Goal: Information Seeking & Learning: Compare options

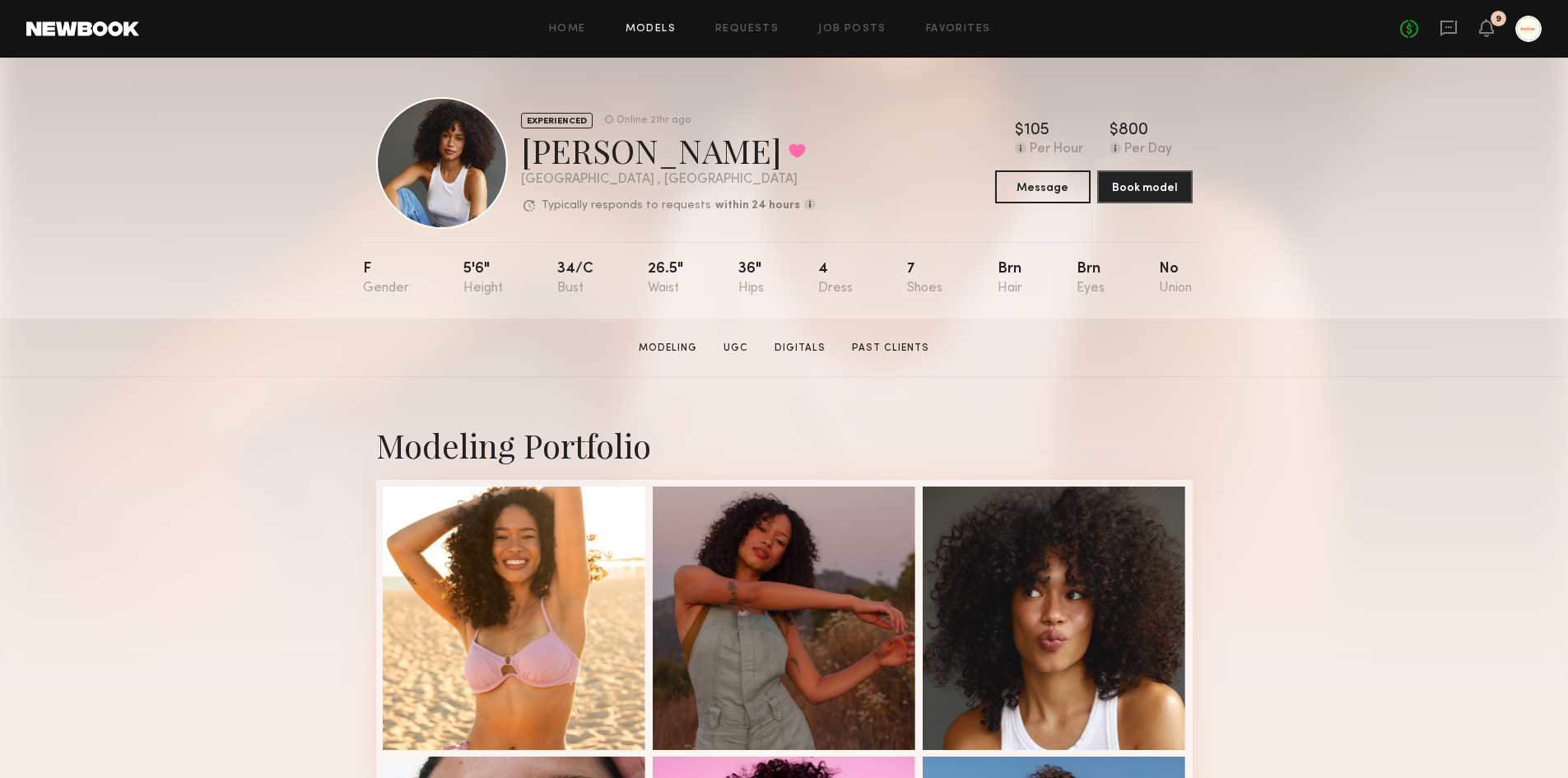
click at [645, 28] on link "Models" at bounding box center [650, 29] width 50 height 11
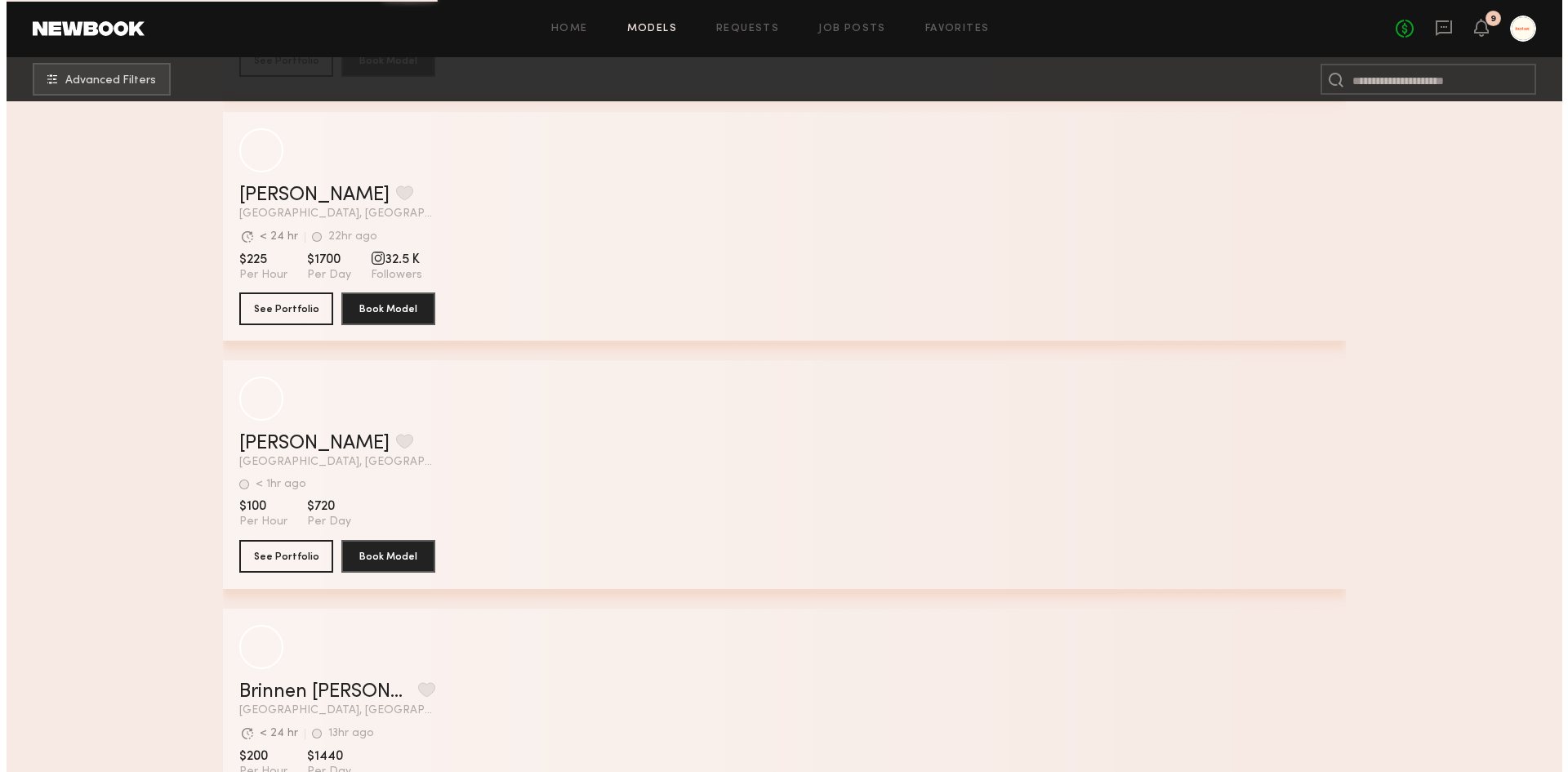
scroll to position [3185, 0]
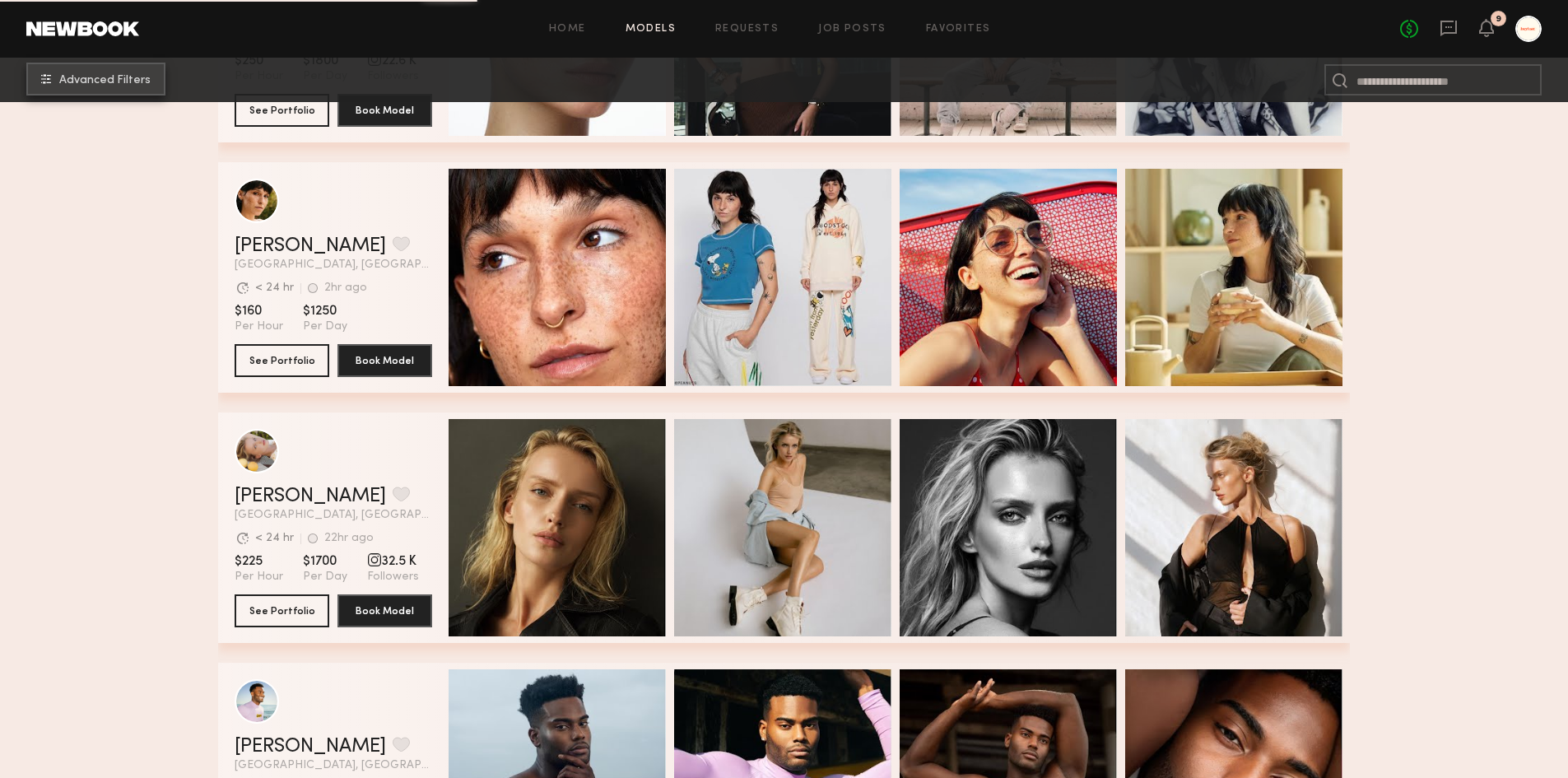
click at [94, 94] on button "Advanced Filters" at bounding box center [95, 79] width 139 height 33
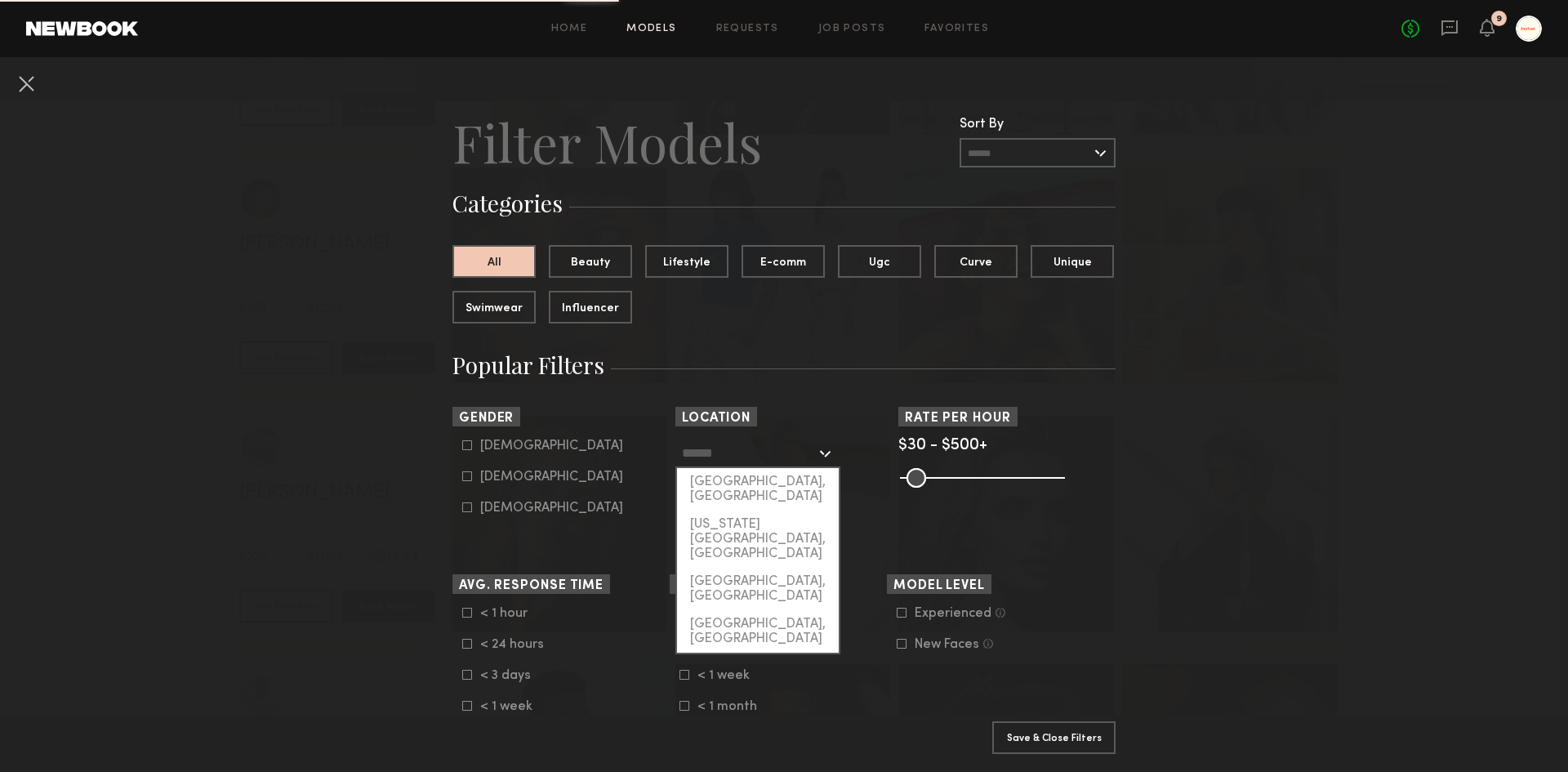
click at [763, 454] on input "text" at bounding box center [748, 452] width 134 height 28
click at [750, 486] on div "[GEOGRAPHIC_DATA], [GEOGRAPHIC_DATA]" at bounding box center [758, 489] width 162 height 42
type input "**********"
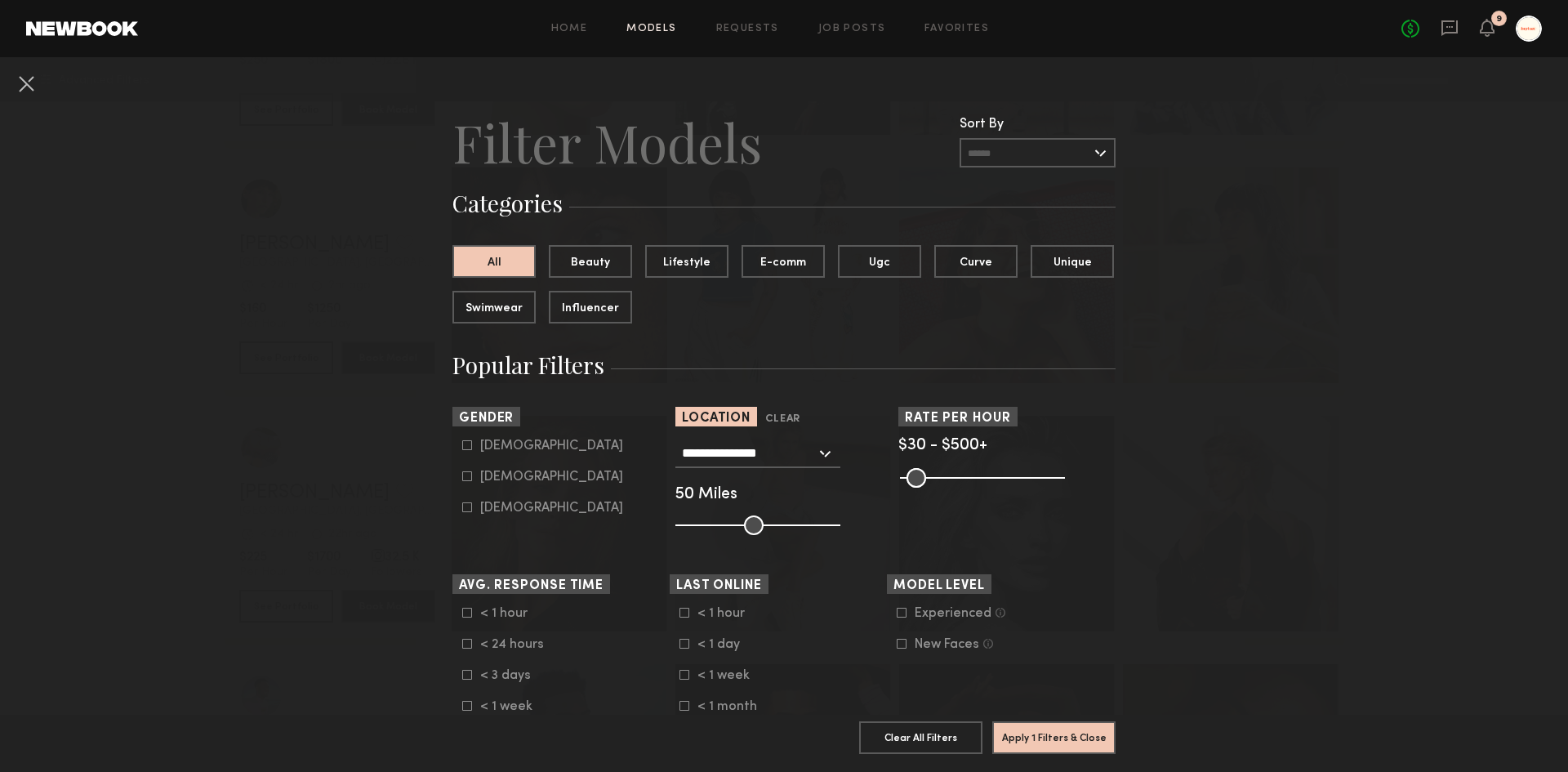
click at [952, 477] on common-range-minmax at bounding box center [980, 477] width 165 height 20
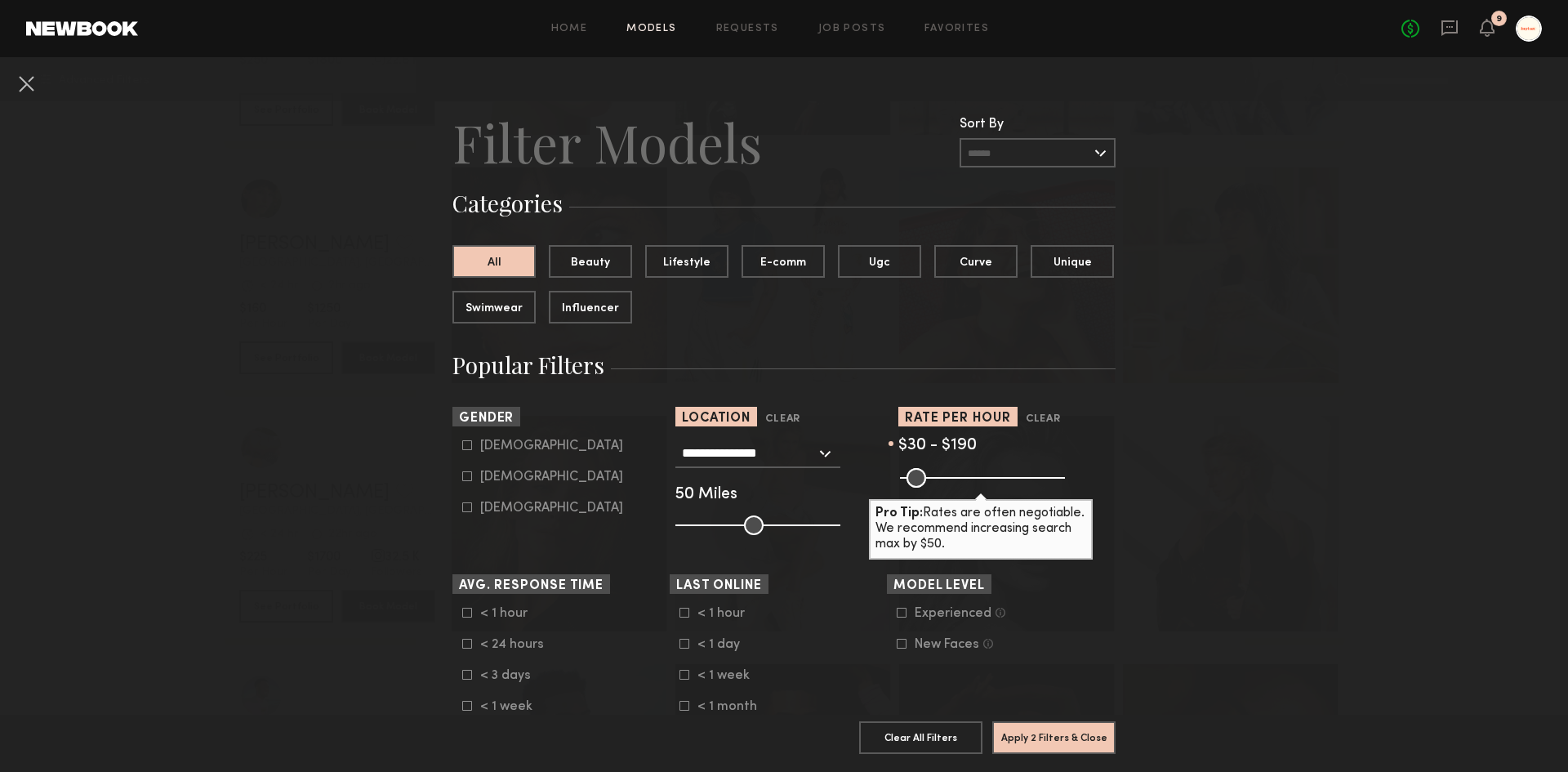
drag, startPoint x: 1046, startPoint y: 478, endPoint x: 953, endPoint y: 486, distance: 93.3
type input "***"
click at [953, 486] on input "range" at bounding box center [982, 478] width 165 height 20
click at [1168, 613] on div "Talent we’ve deemed to have ample paid, professional modeling experience" at bounding box center [1152, 613] width 258 height 50
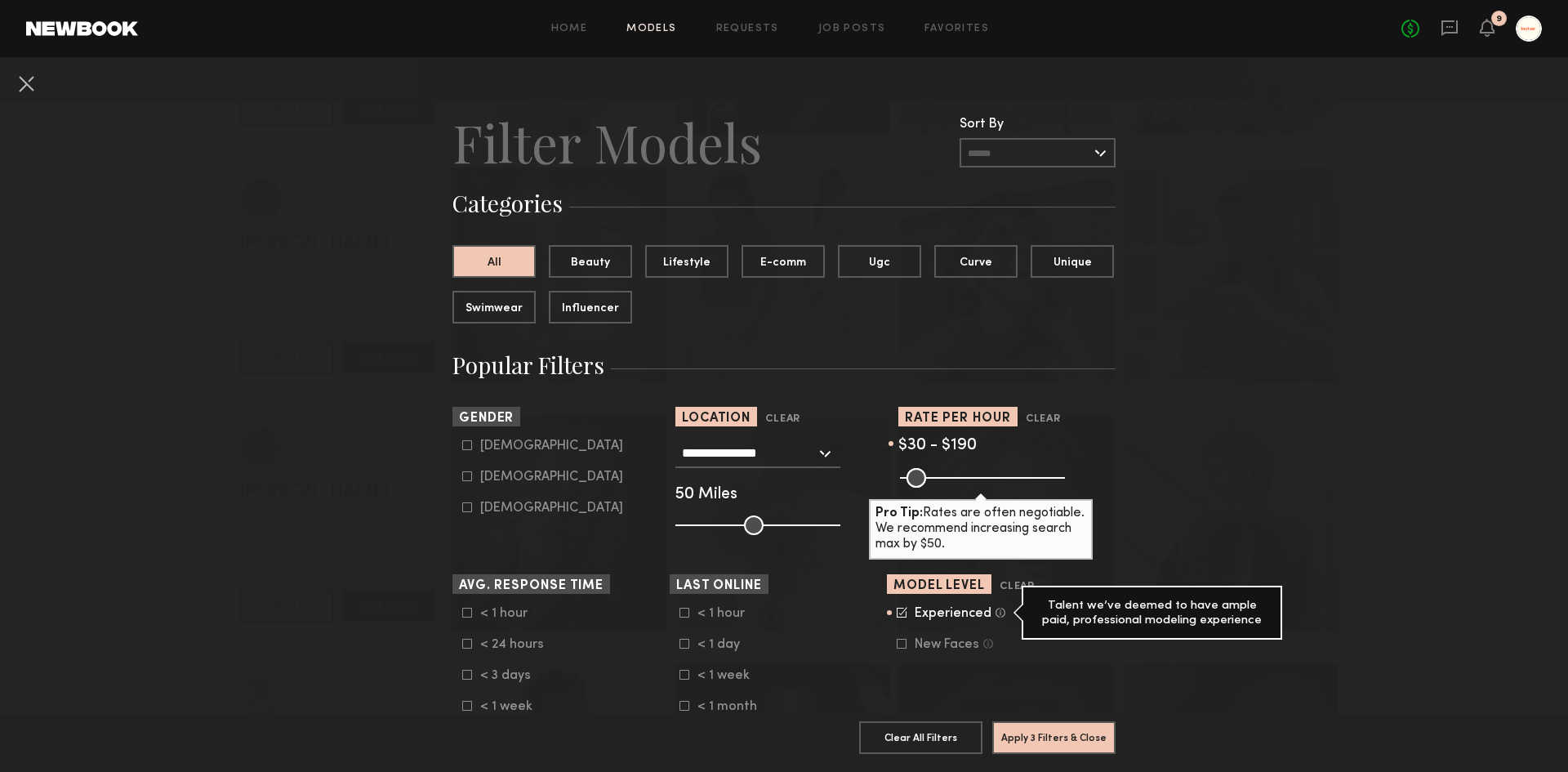
click at [1168, 613] on div "Talent we’ve deemed to have ample paid, professional modeling experience" at bounding box center [1152, 613] width 258 height 50
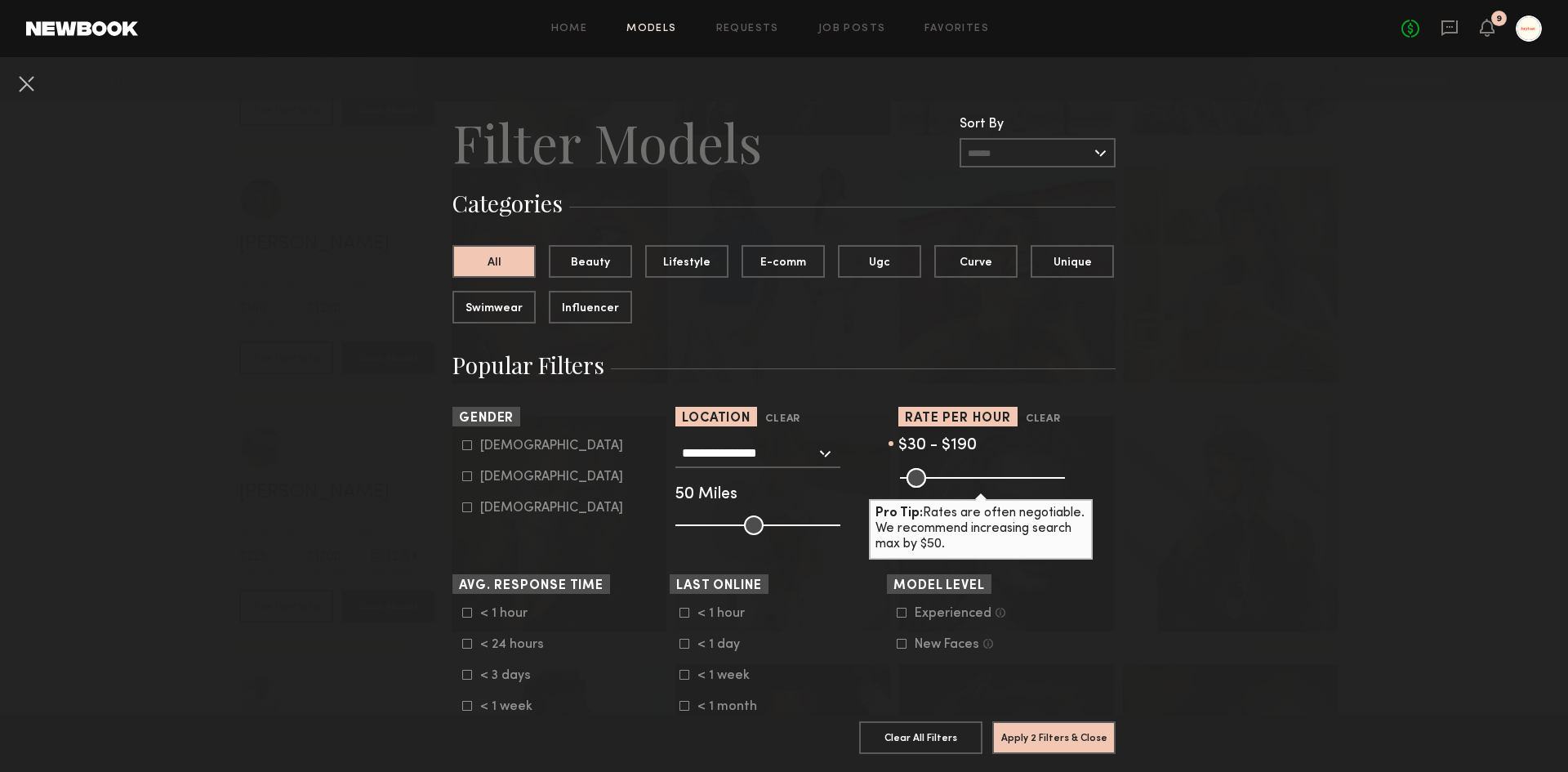
click at [948, 645] on div "New Faces" at bounding box center [947, 644] width 65 height 10
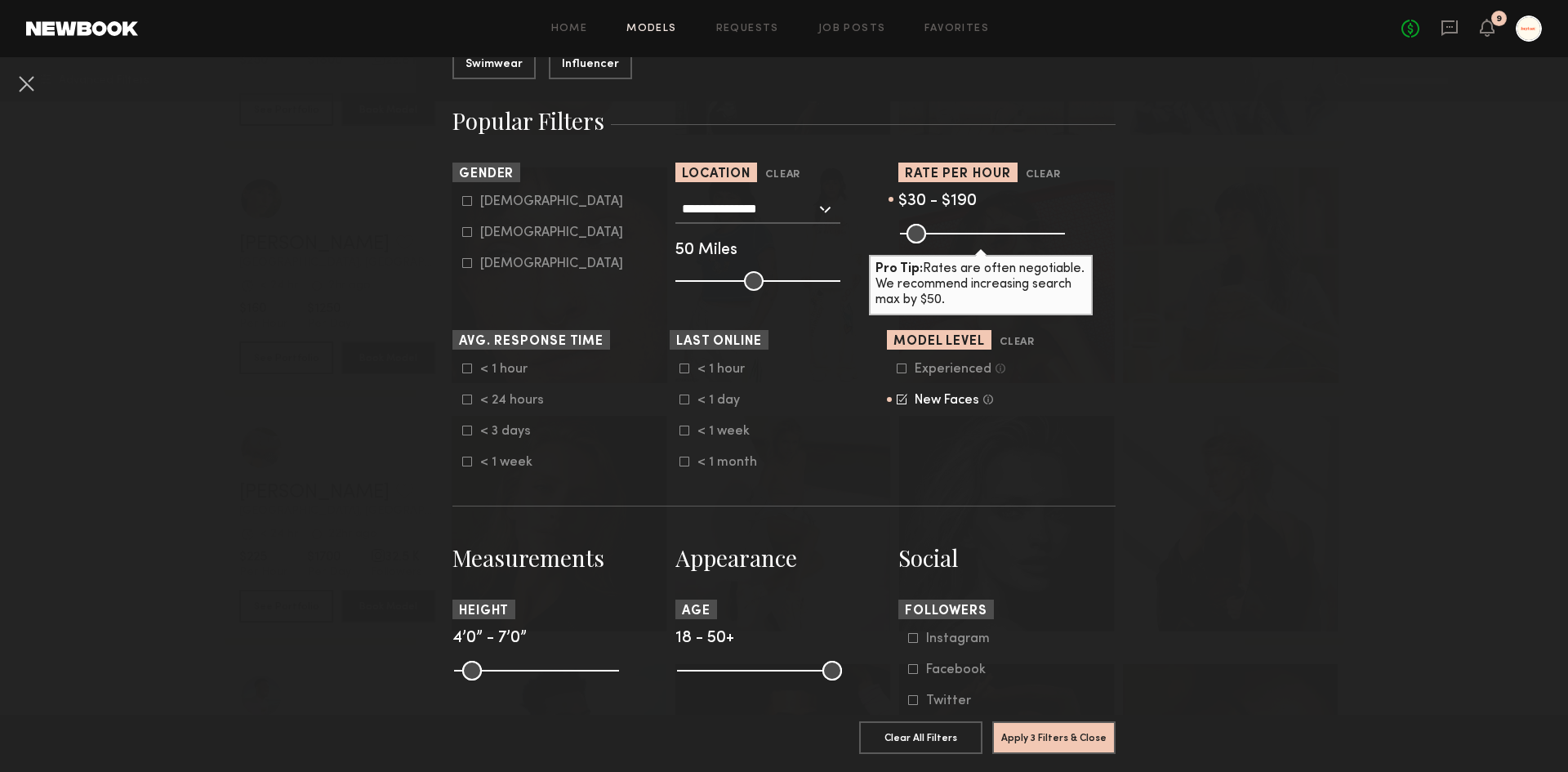
scroll to position [245, 0]
click at [728, 668] on common-range-minmax at bounding box center [757, 668] width 165 height 20
drag, startPoint x: 827, startPoint y: 669, endPoint x: 719, endPoint y: 675, distance: 108.2
type input "**"
click at [719, 675] on input "range" at bounding box center [759, 670] width 165 height 20
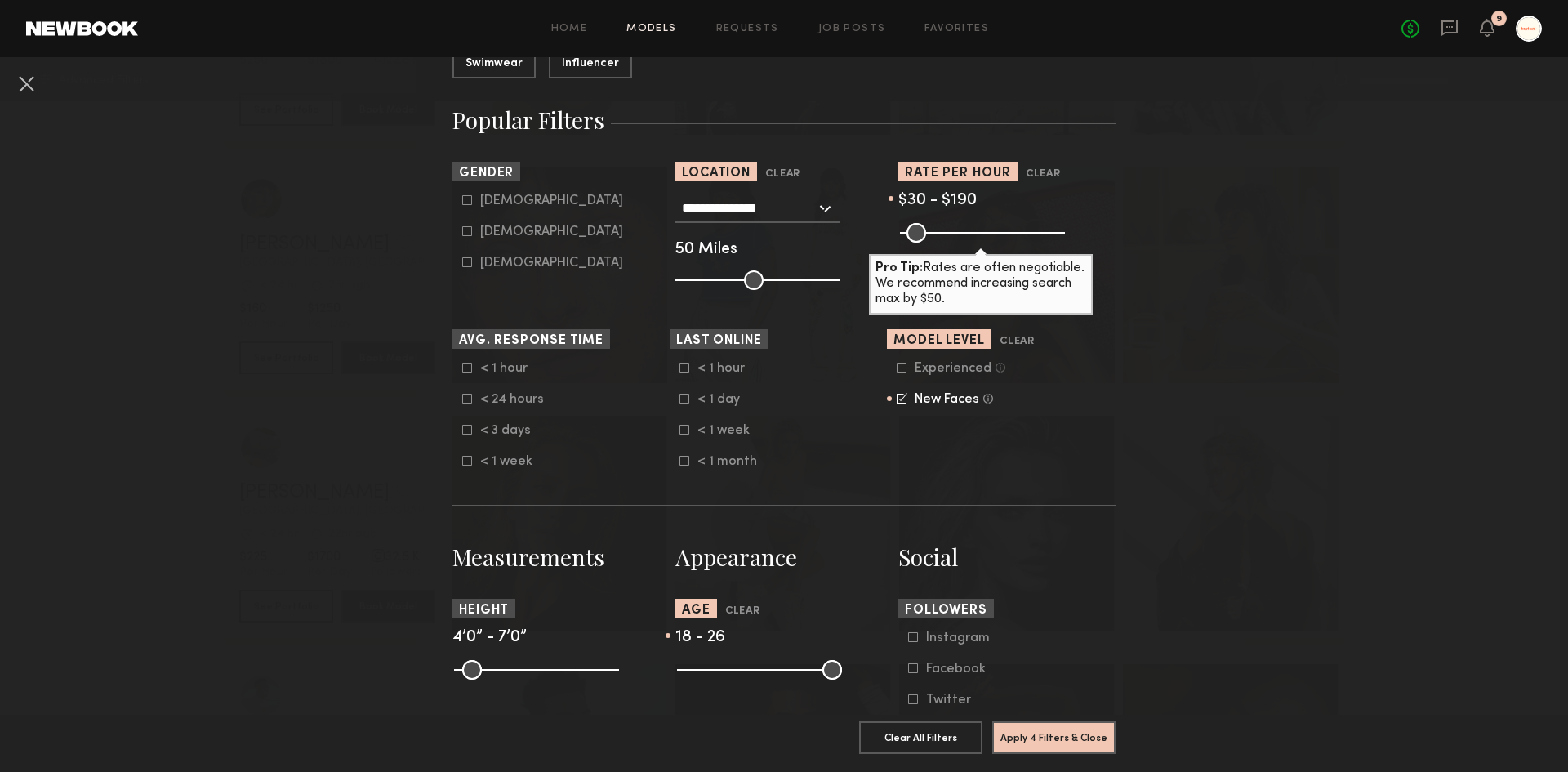
click at [897, 389] on form "Experienced Talent we’ve deemed to have ample paid, professional modeling exper…" at bounding box center [1001, 384] width 207 height 46
click at [899, 398] on icon at bounding box center [902, 396] width 8 height 8
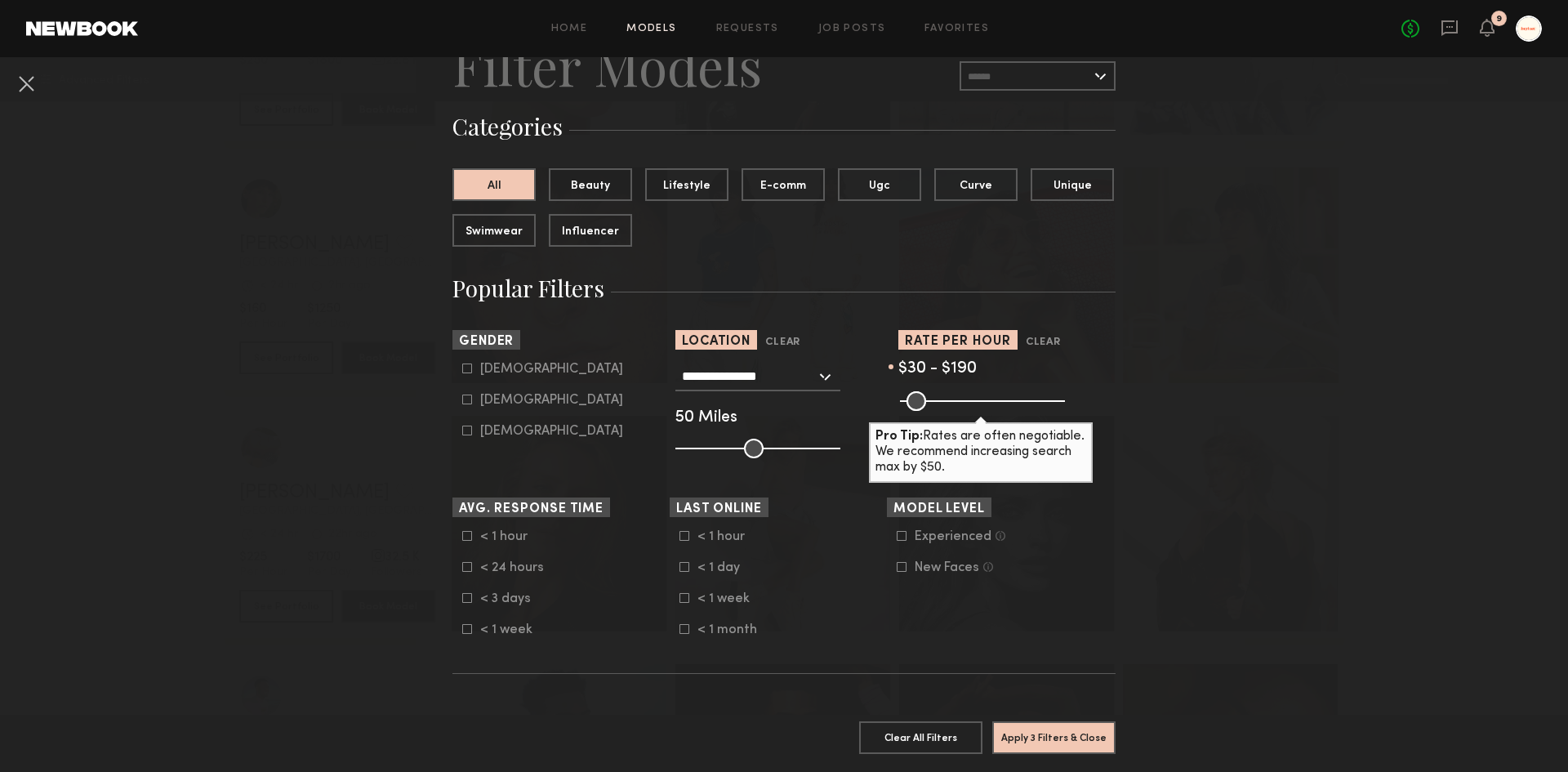
scroll to position [0, 0]
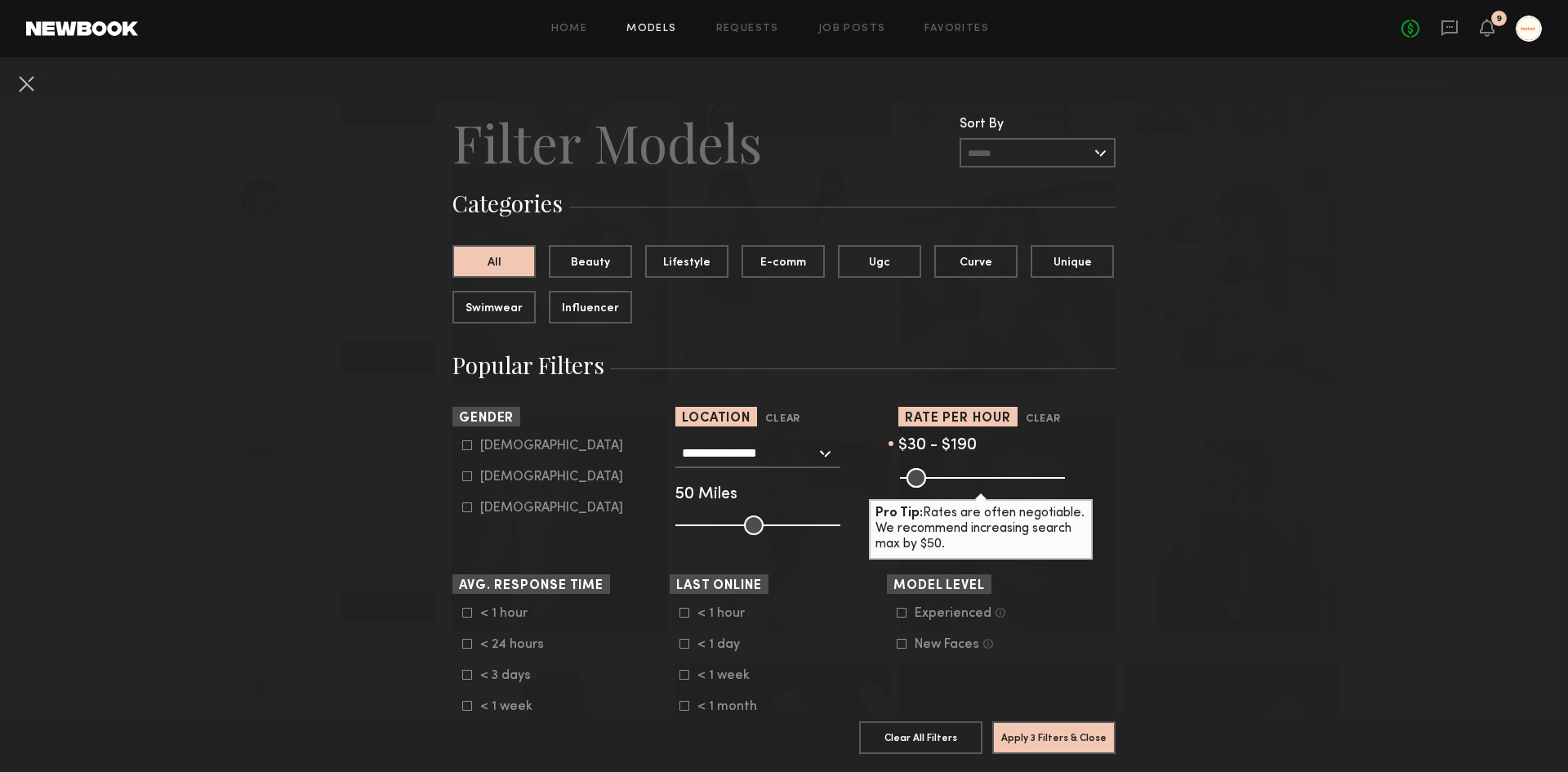
click at [505, 477] on div "Female" at bounding box center [551, 477] width 143 height 10
type input "**"
click at [1014, 721] on button "Apply 4 Filters & Close" at bounding box center [1054, 737] width 123 height 32
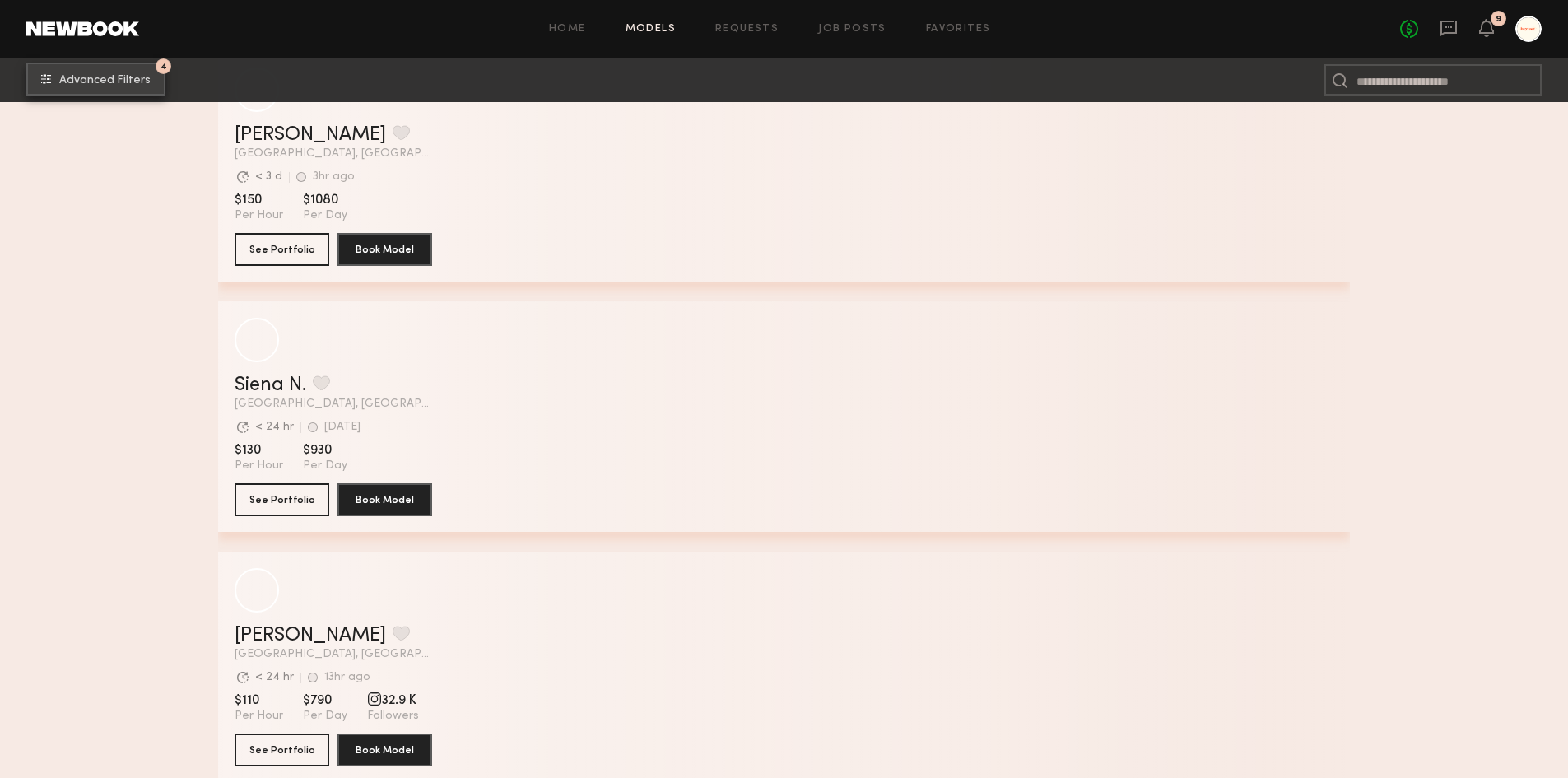
scroll to position [7761, 0]
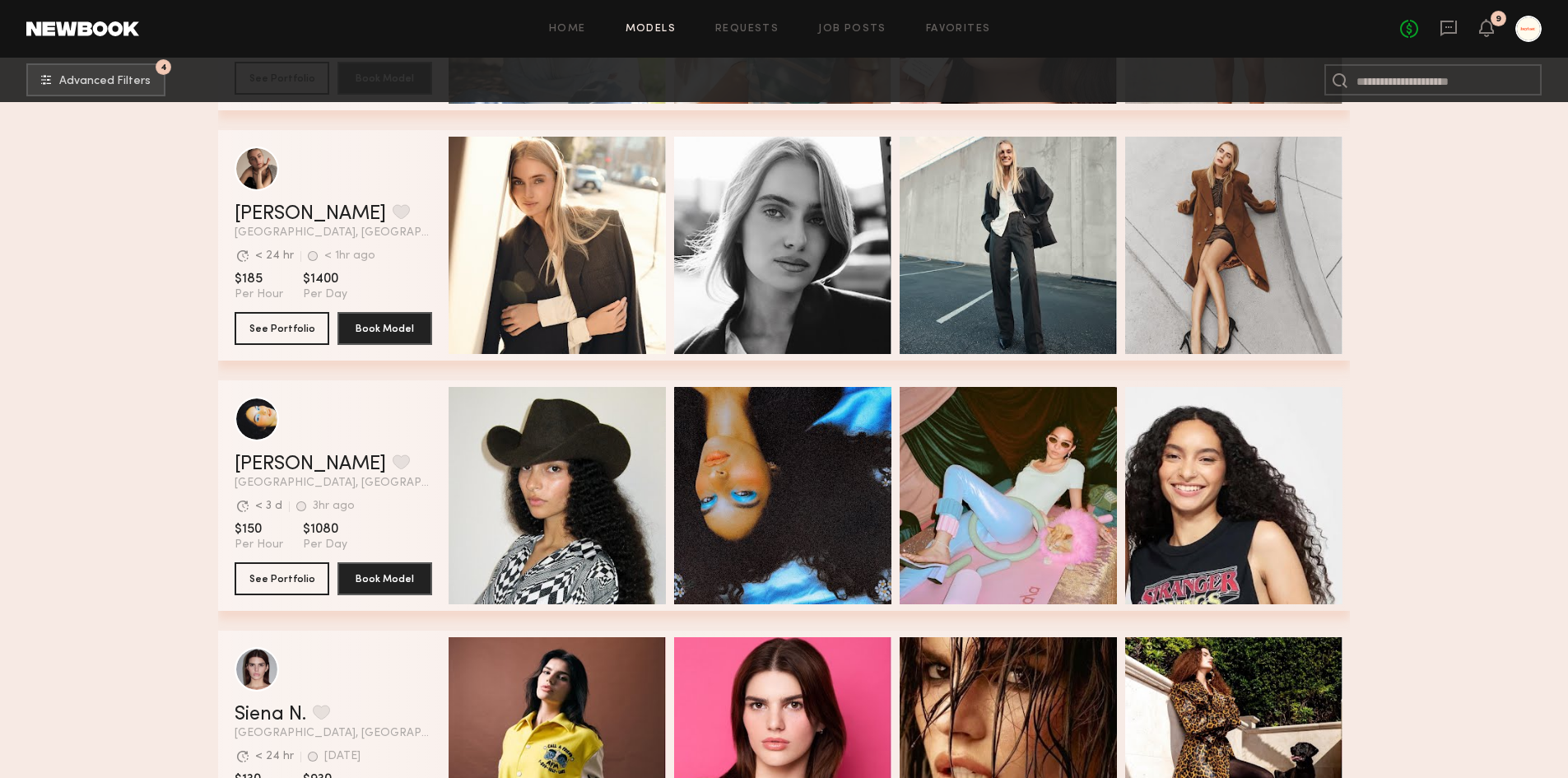
click at [369, 480] on div "Franki L. Favorite Los Angeles, CA Avg. request response time < 3 d 3hr ago Las…" at bounding box center [333, 471] width 198 height 34
click at [287, 571] on button "See Portfolio" at bounding box center [281, 577] width 94 height 33
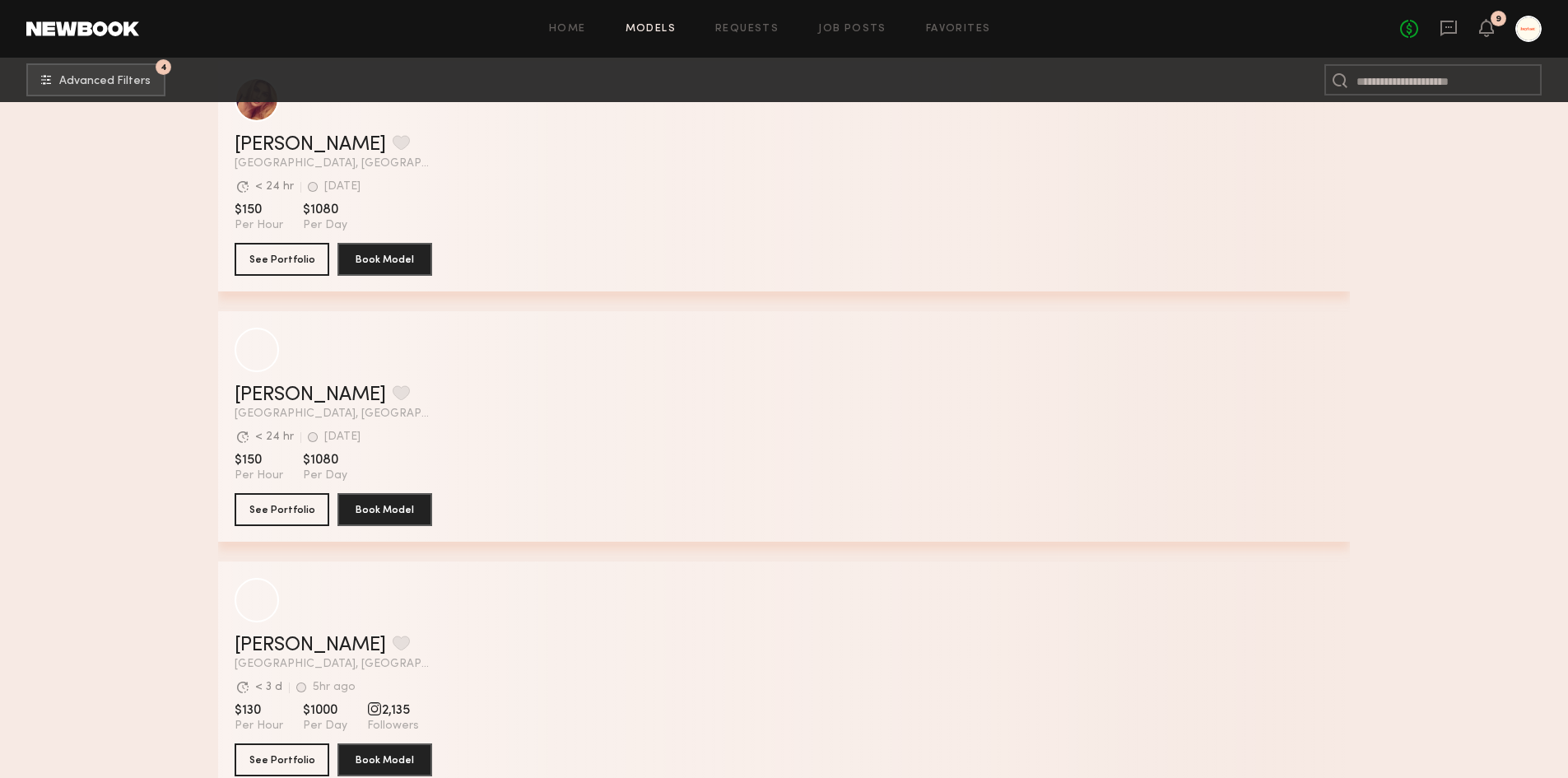
scroll to position [9078, 0]
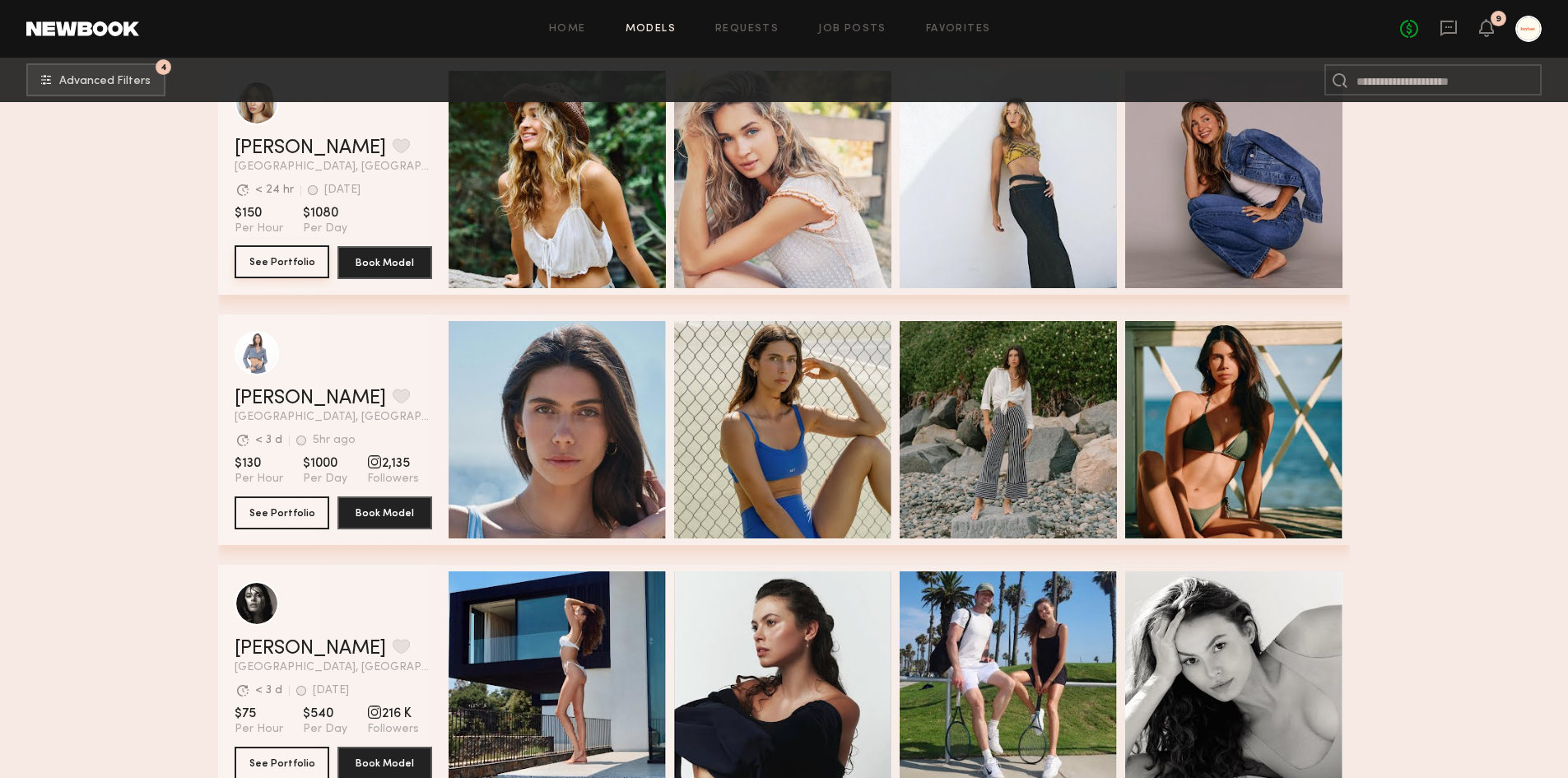
click at [281, 270] on button "See Portfolio" at bounding box center [281, 261] width 94 height 33
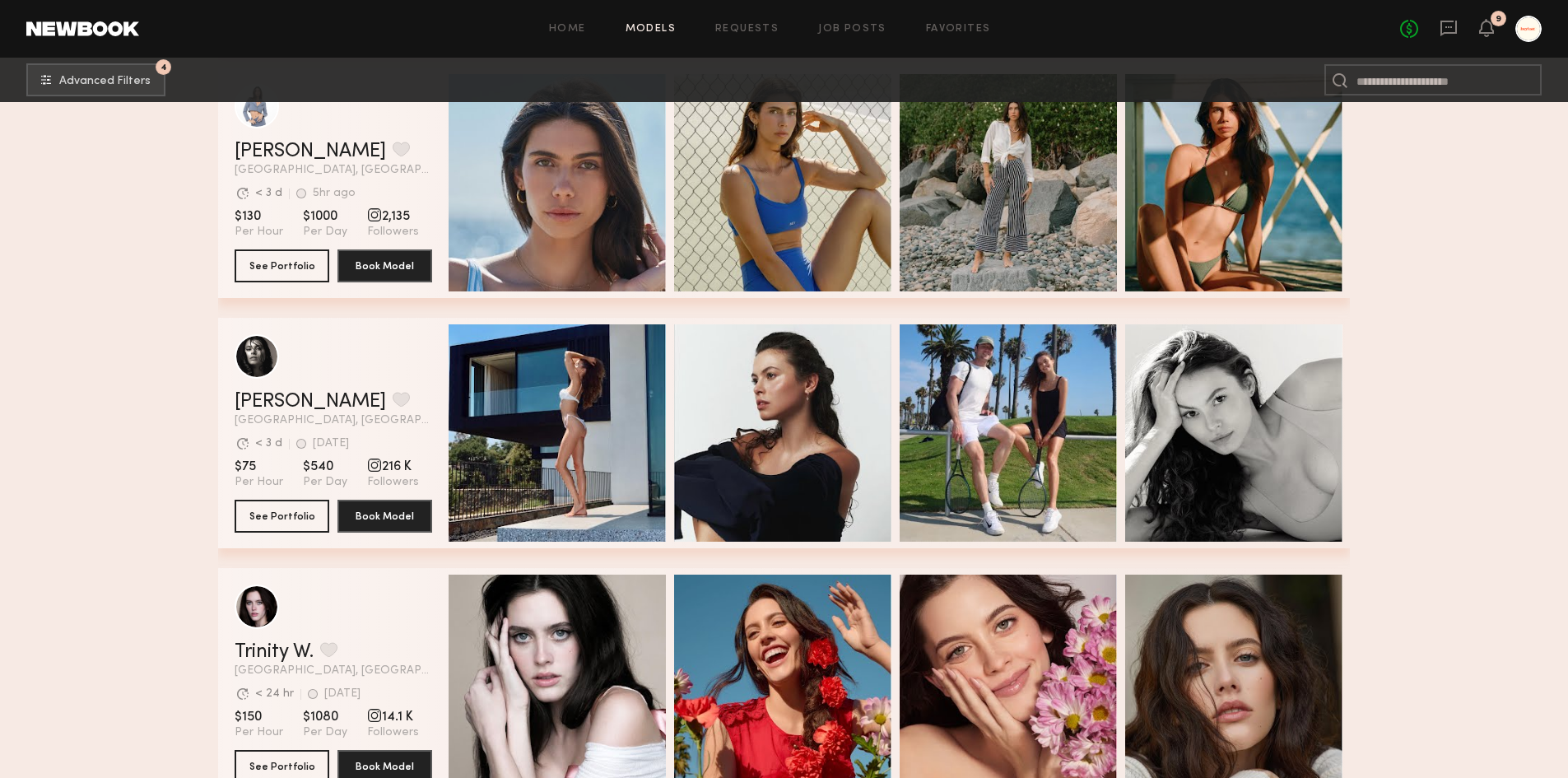
scroll to position [9408, 0]
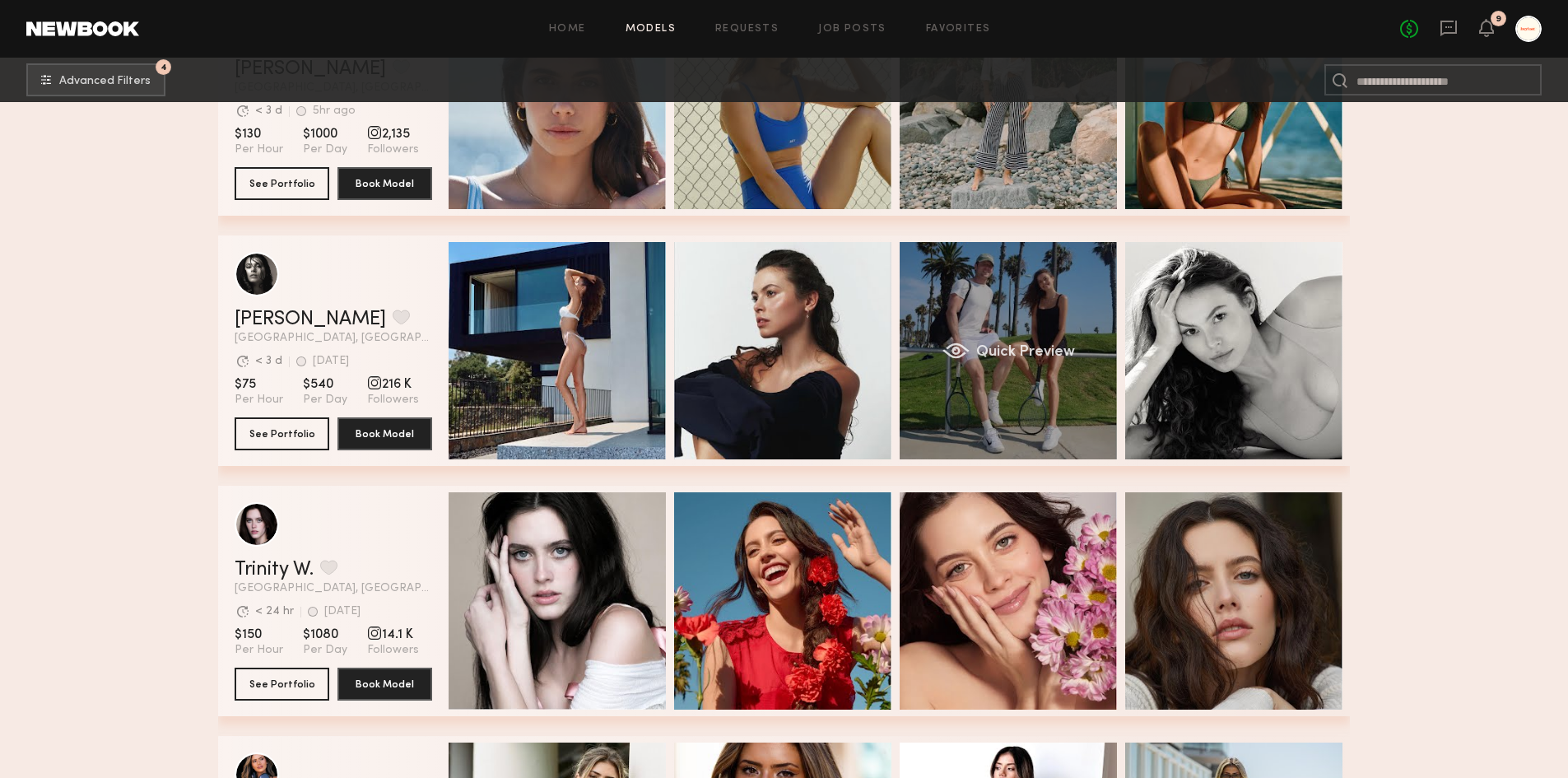
click at [1021, 346] on div "Quick Preview" at bounding box center [1008, 350] width 217 height 217
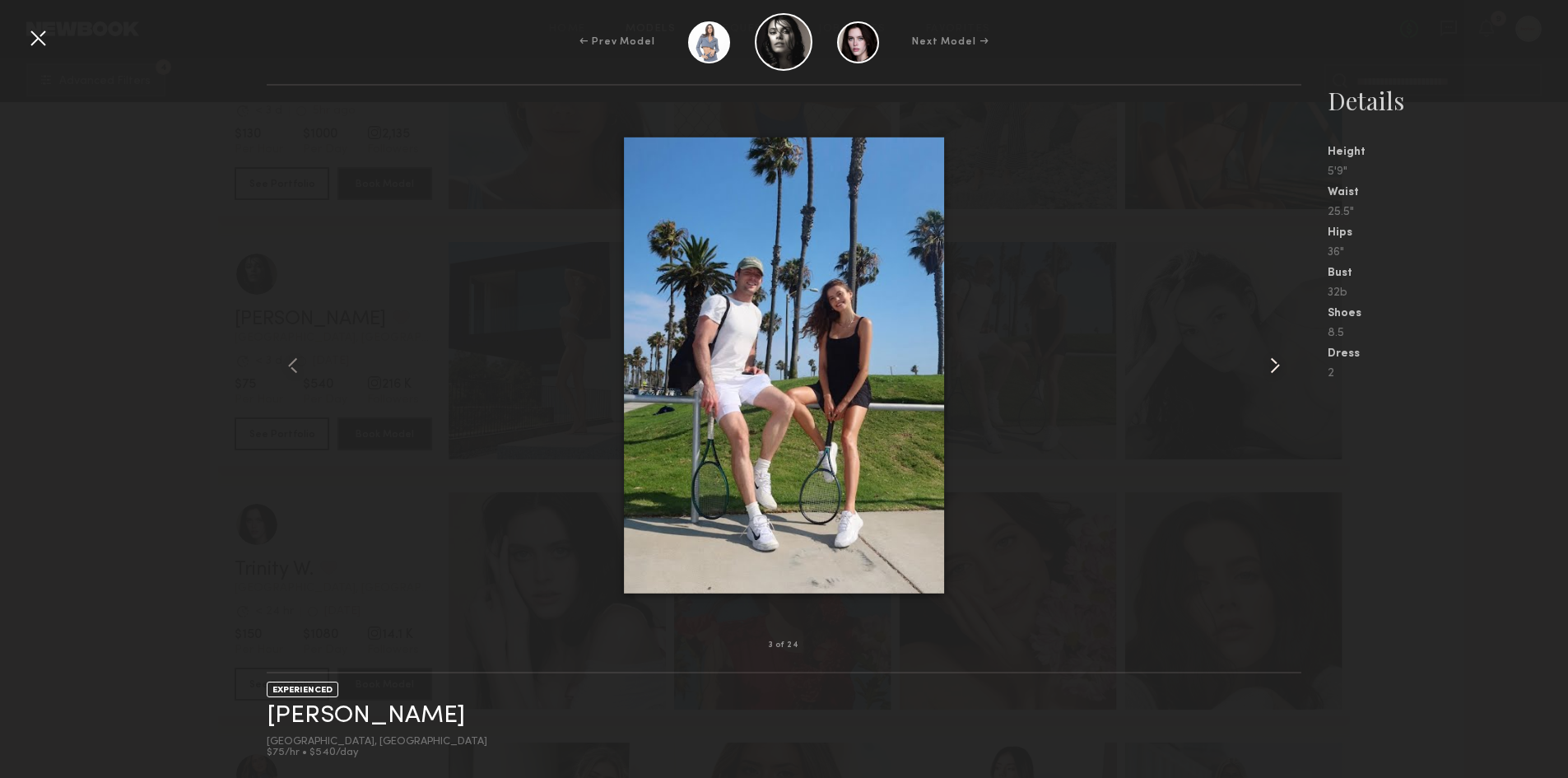
click at [1269, 355] on common-icon at bounding box center [1275, 365] width 26 height 26
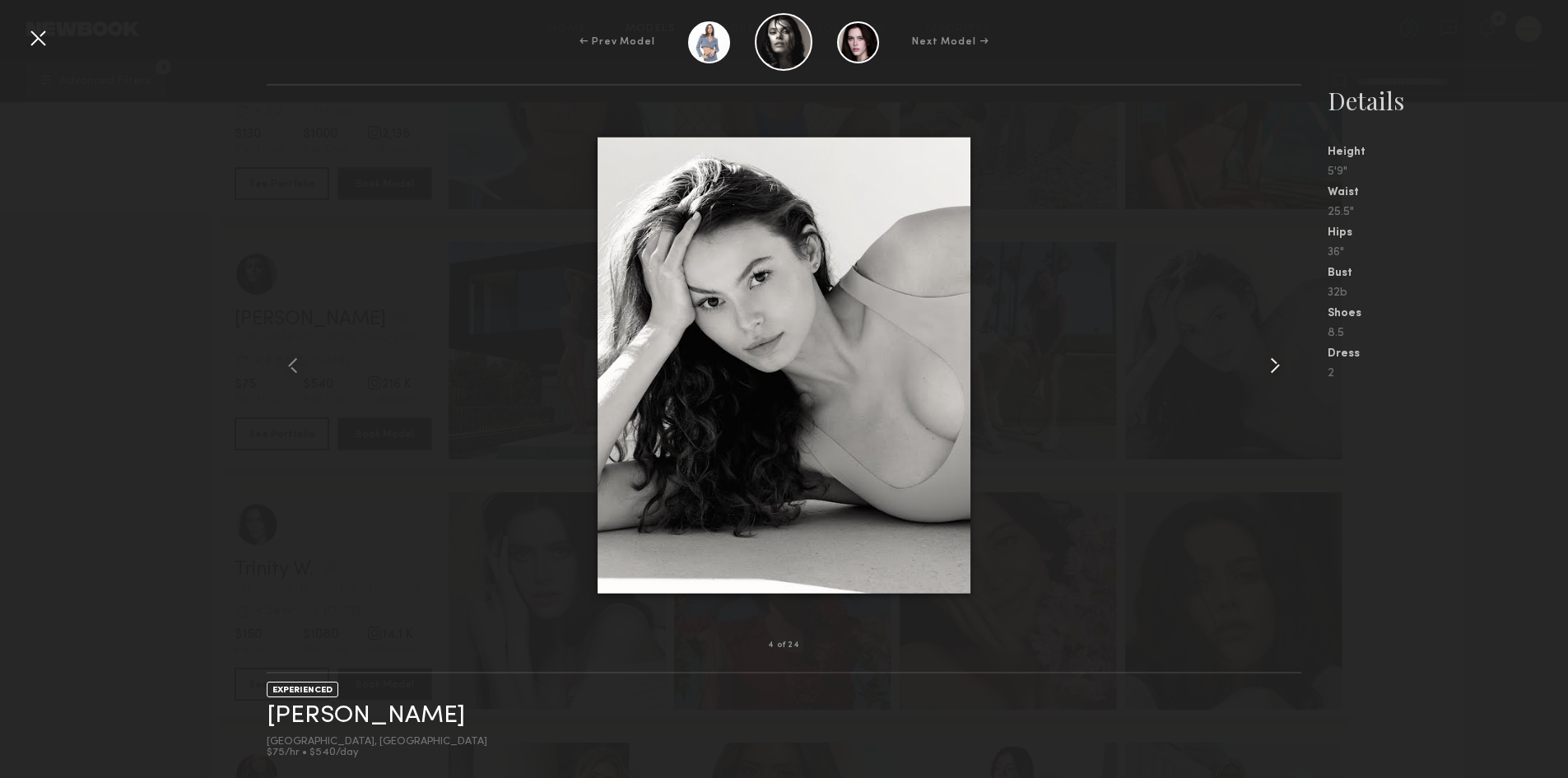
click at [1269, 356] on common-icon at bounding box center [1275, 365] width 26 height 26
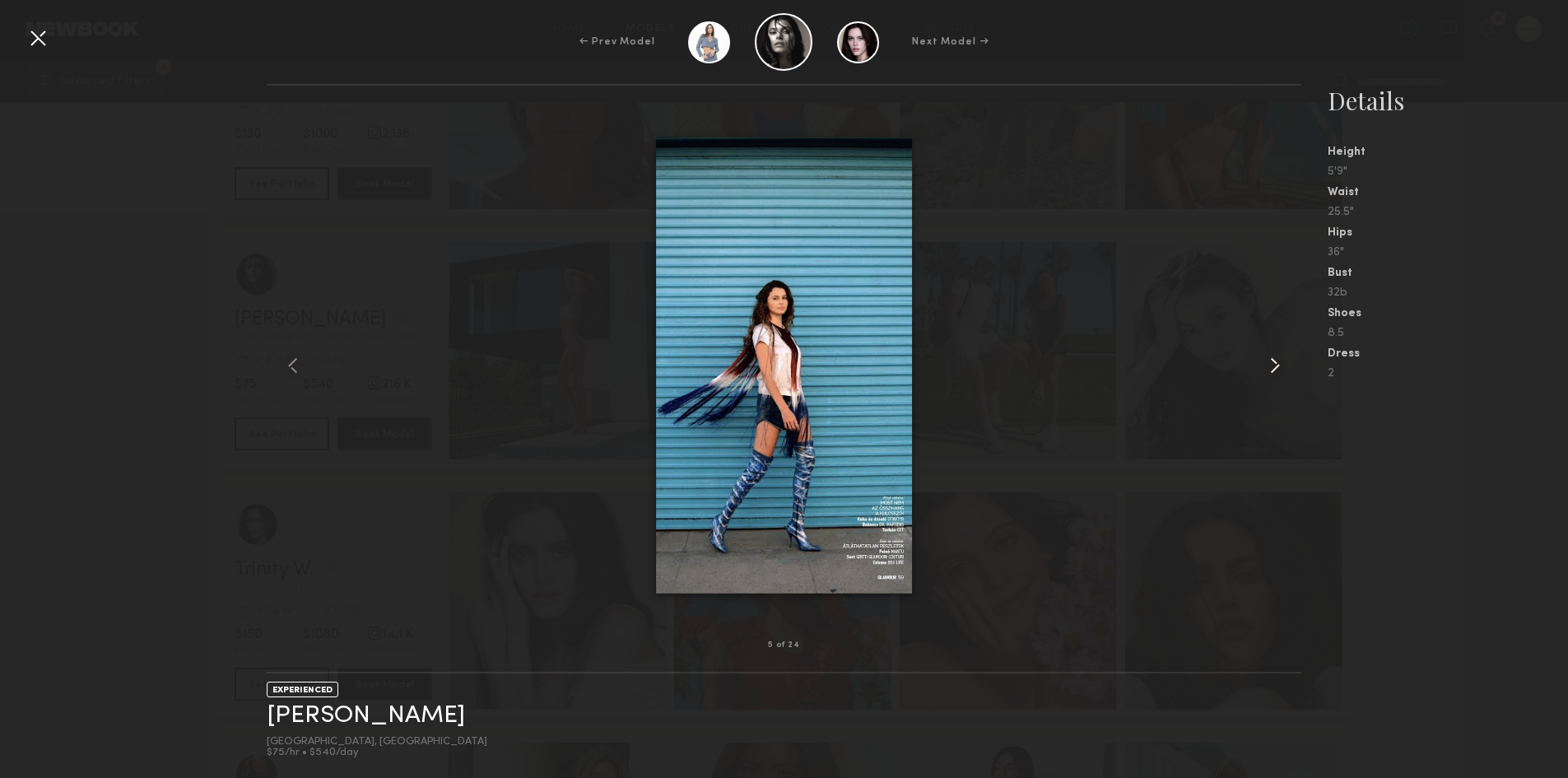
click at [1269, 356] on common-icon at bounding box center [1275, 365] width 26 height 26
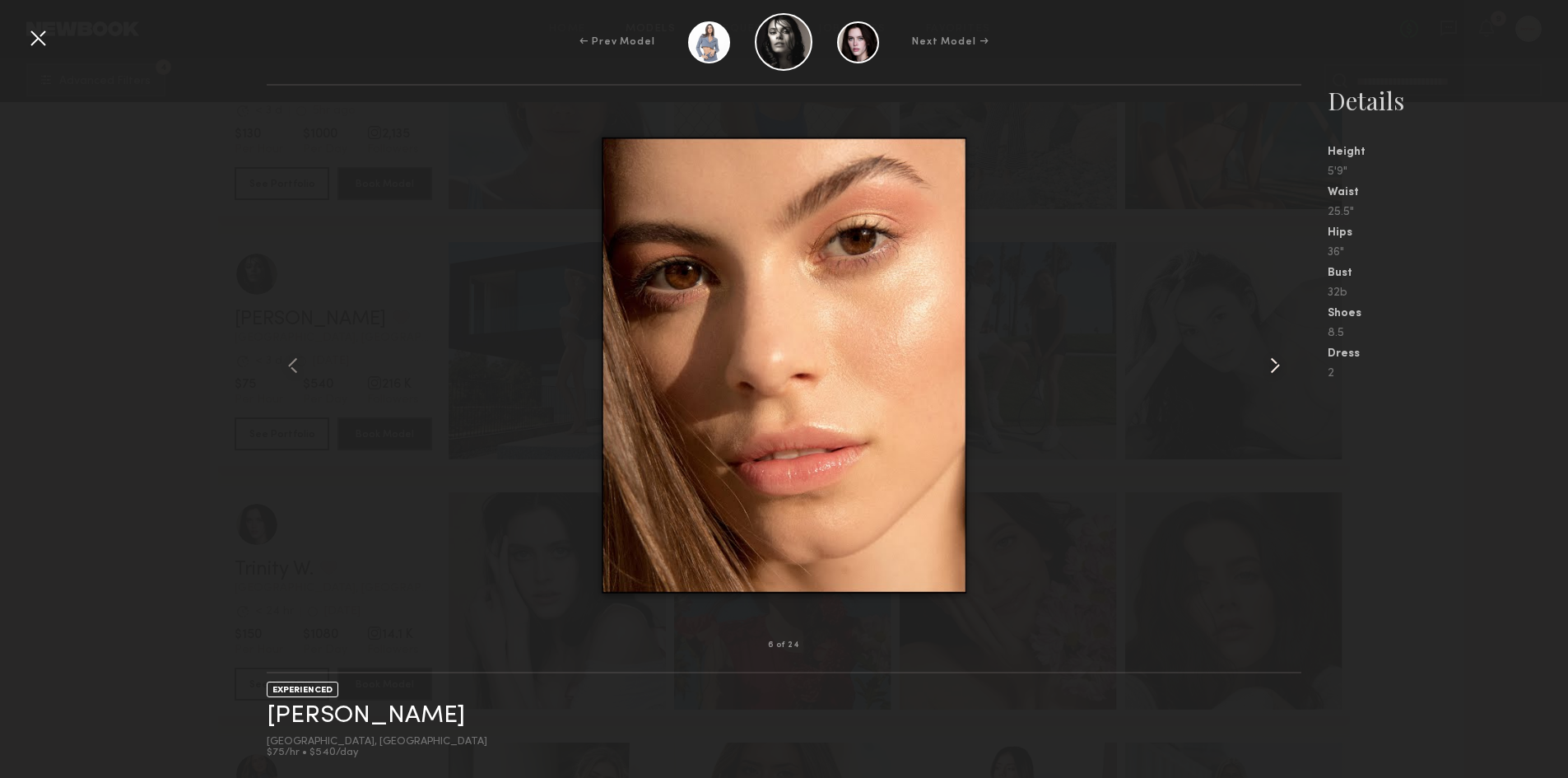
click at [1269, 356] on common-icon at bounding box center [1275, 365] width 26 height 26
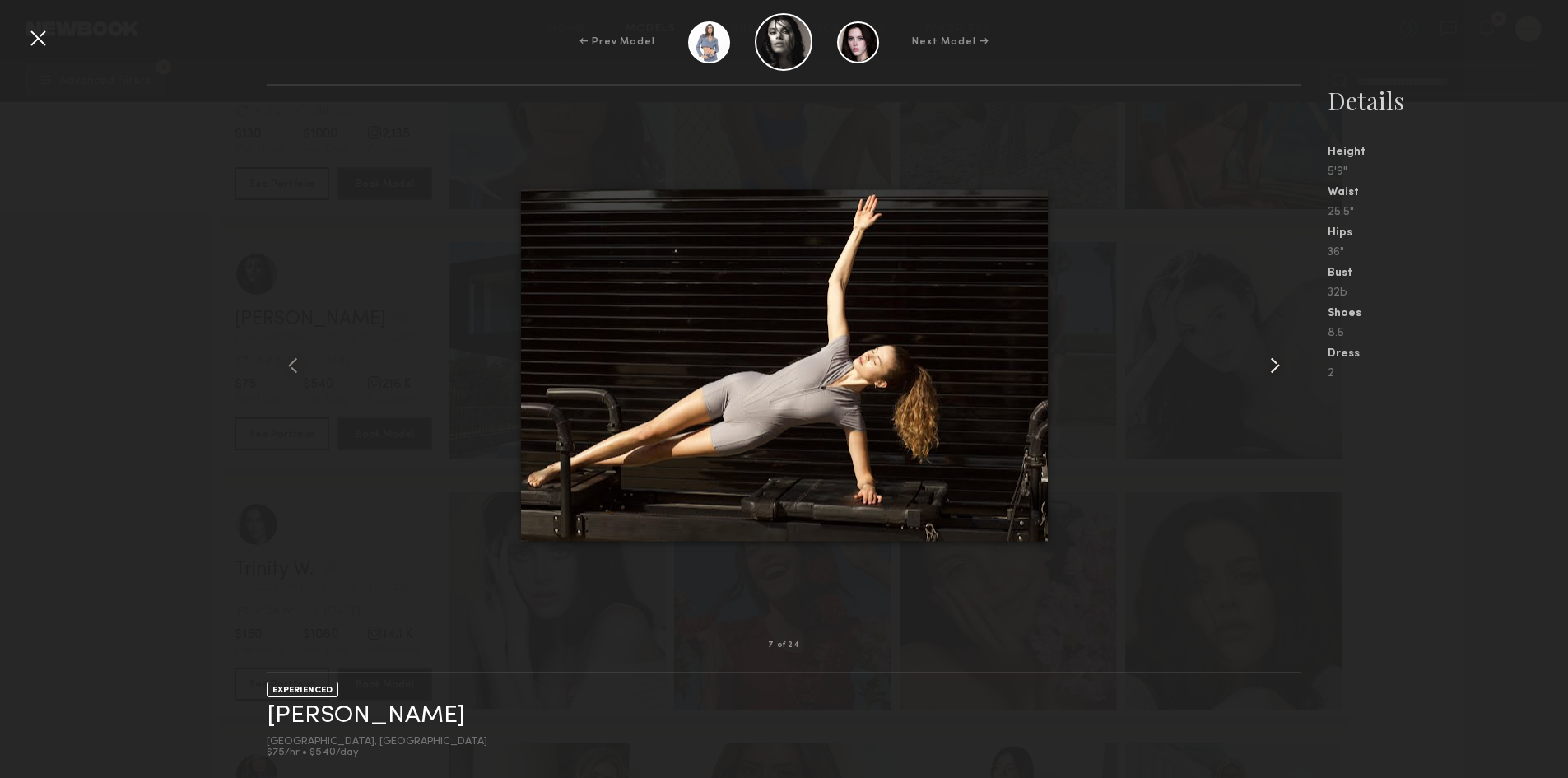
click at [1269, 356] on common-icon at bounding box center [1275, 365] width 26 height 26
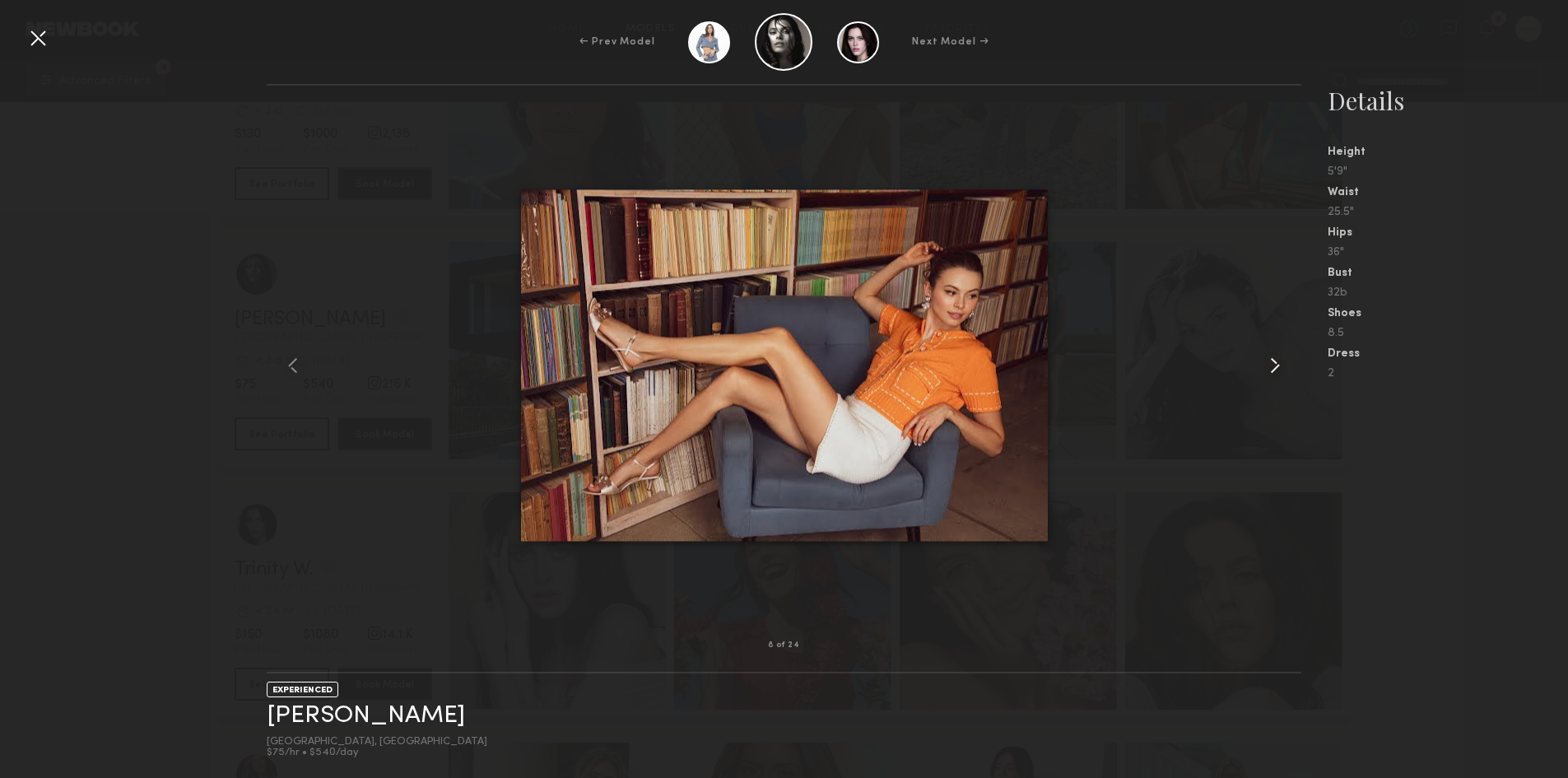
click at [1269, 356] on common-icon at bounding box center [1275, 365] width 26 height 26
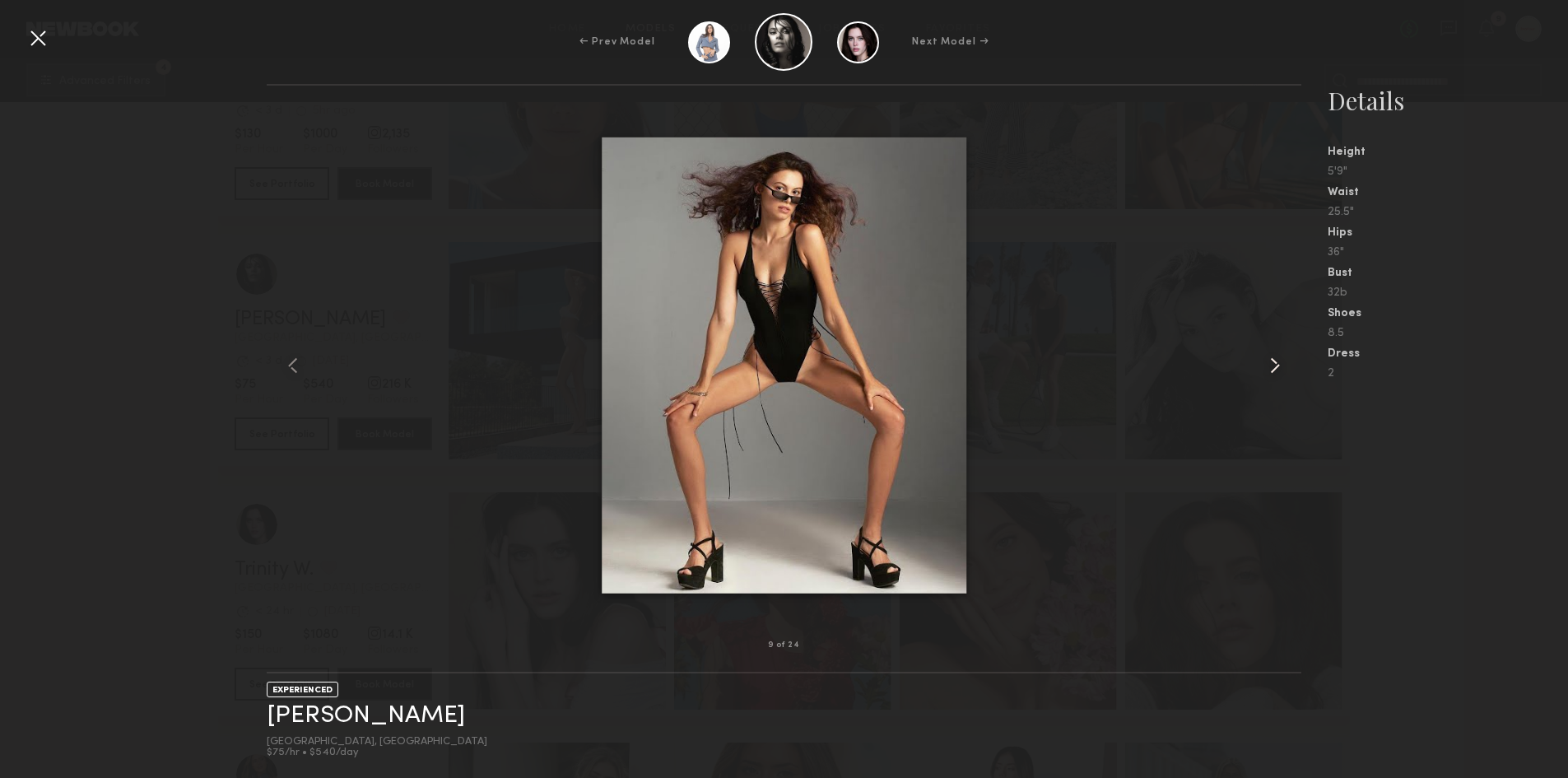
click at [1269, 356] on common-icon at bounding box center [1275, 365] width 26 height 26
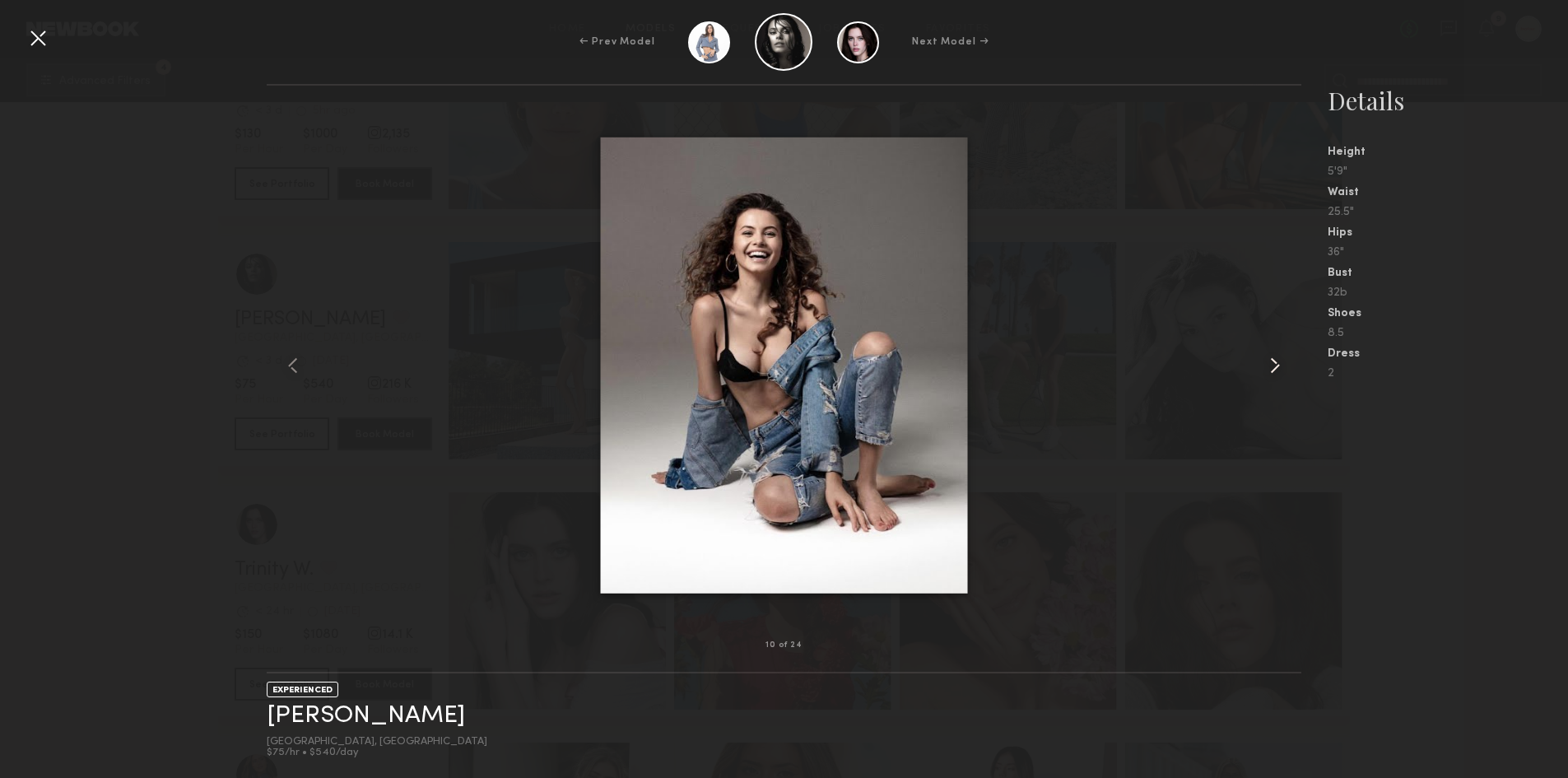
click at [1269, 356] on common-icon at bounding box center [1275, 365] width 26 height 26
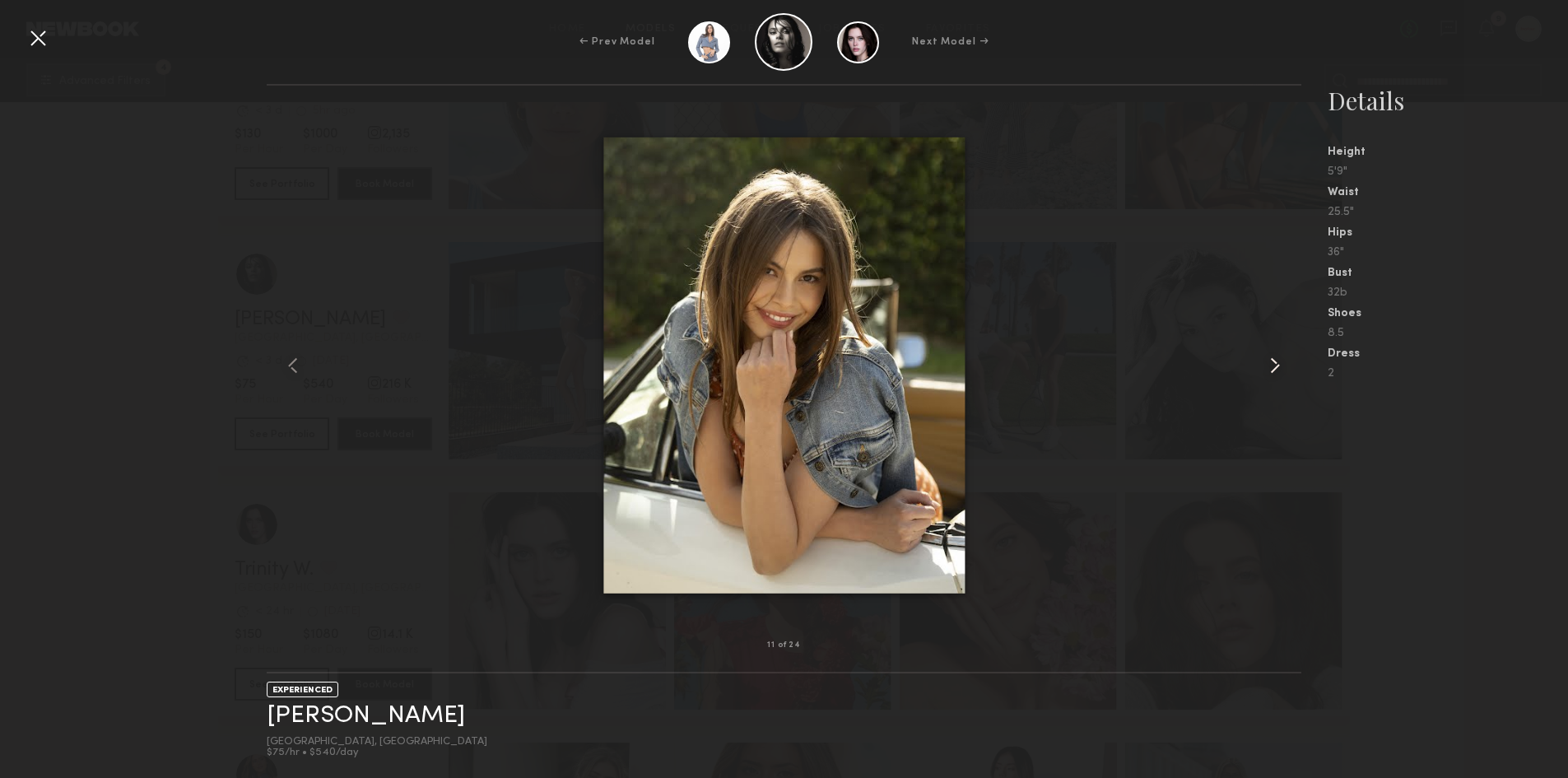
click at [1269, 356] on common-icon at bounding box center [1275, 365] width 26 height 26
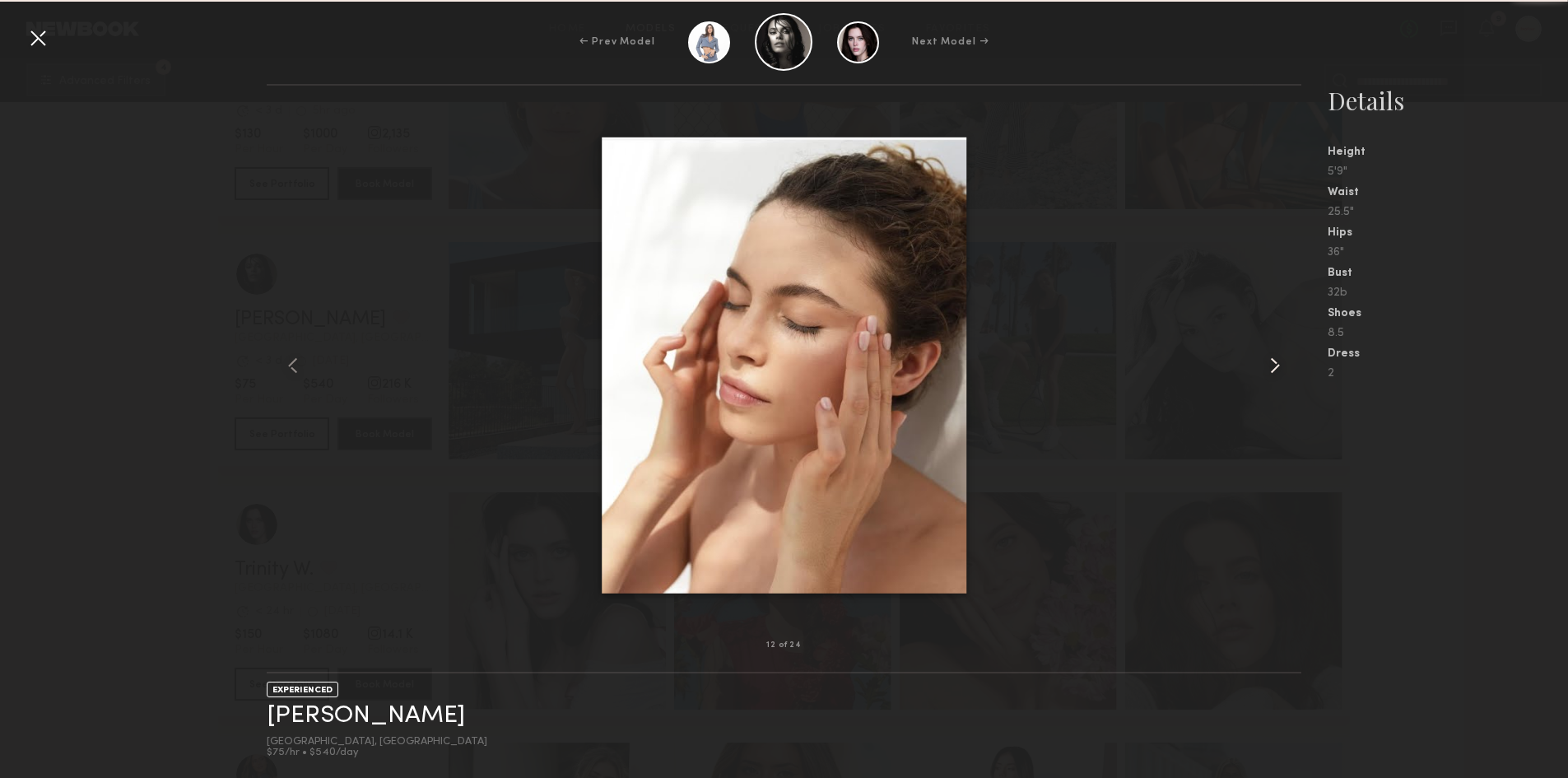
click at [1269, 356] on common-icon at bounding box center [1275, 365] width 26 height 26
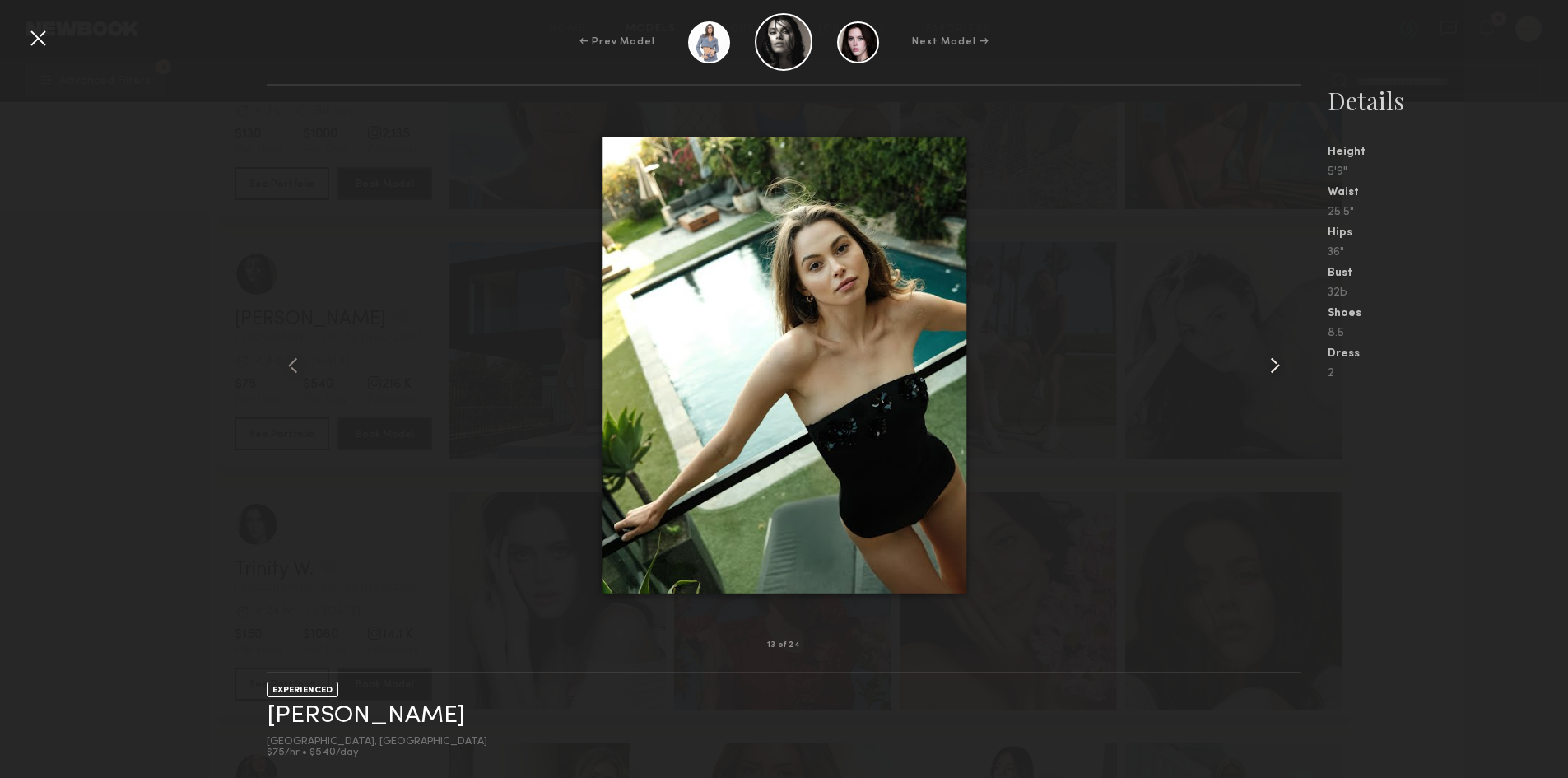
click at [1269, 356] on common-icon at bounding box center [1275, 365] width 26 height 26
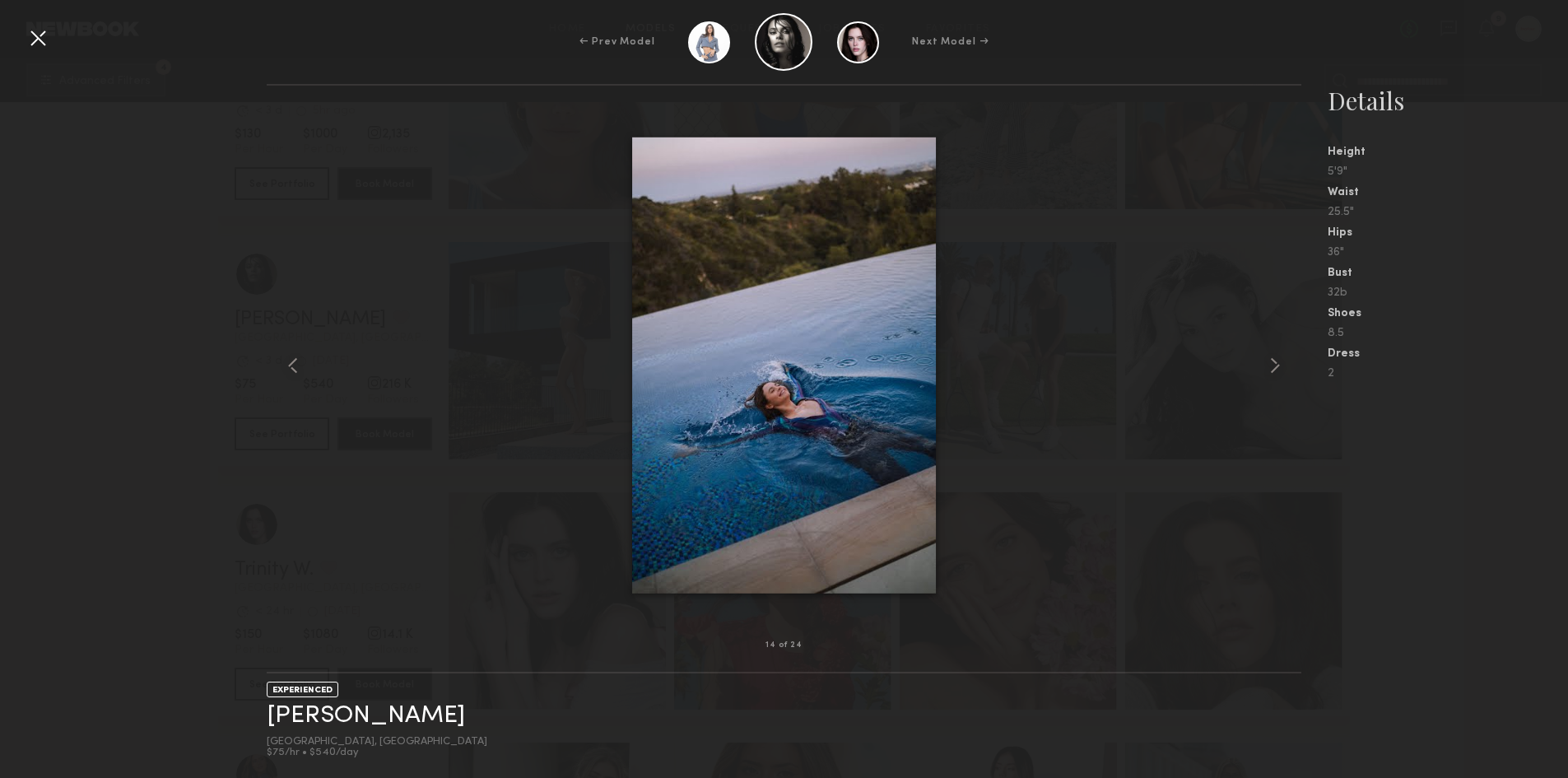
click at [45, 40] on div at bounding box center [37, 37] width 26 height 26
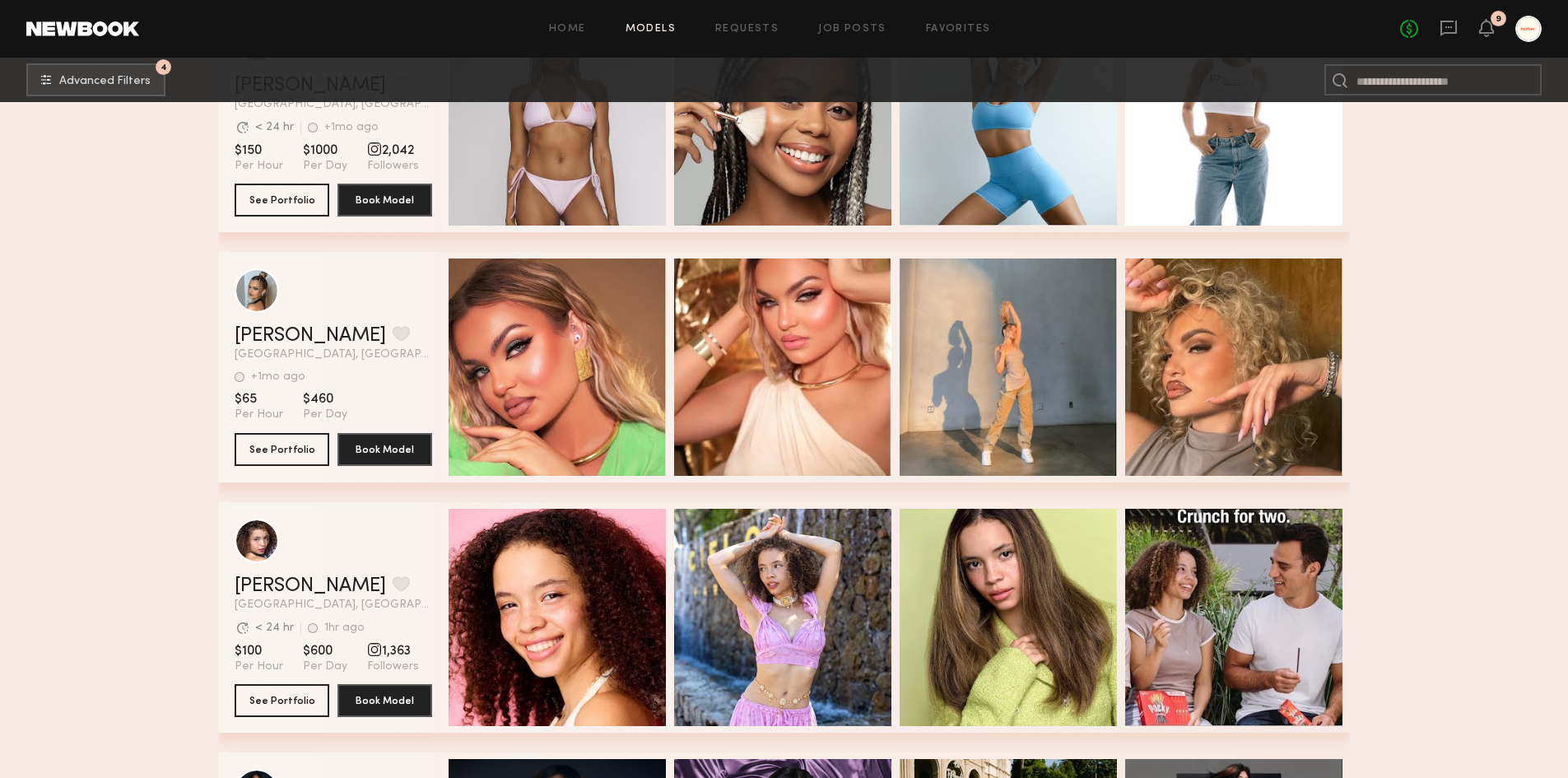
scroll to position [10313, 0]
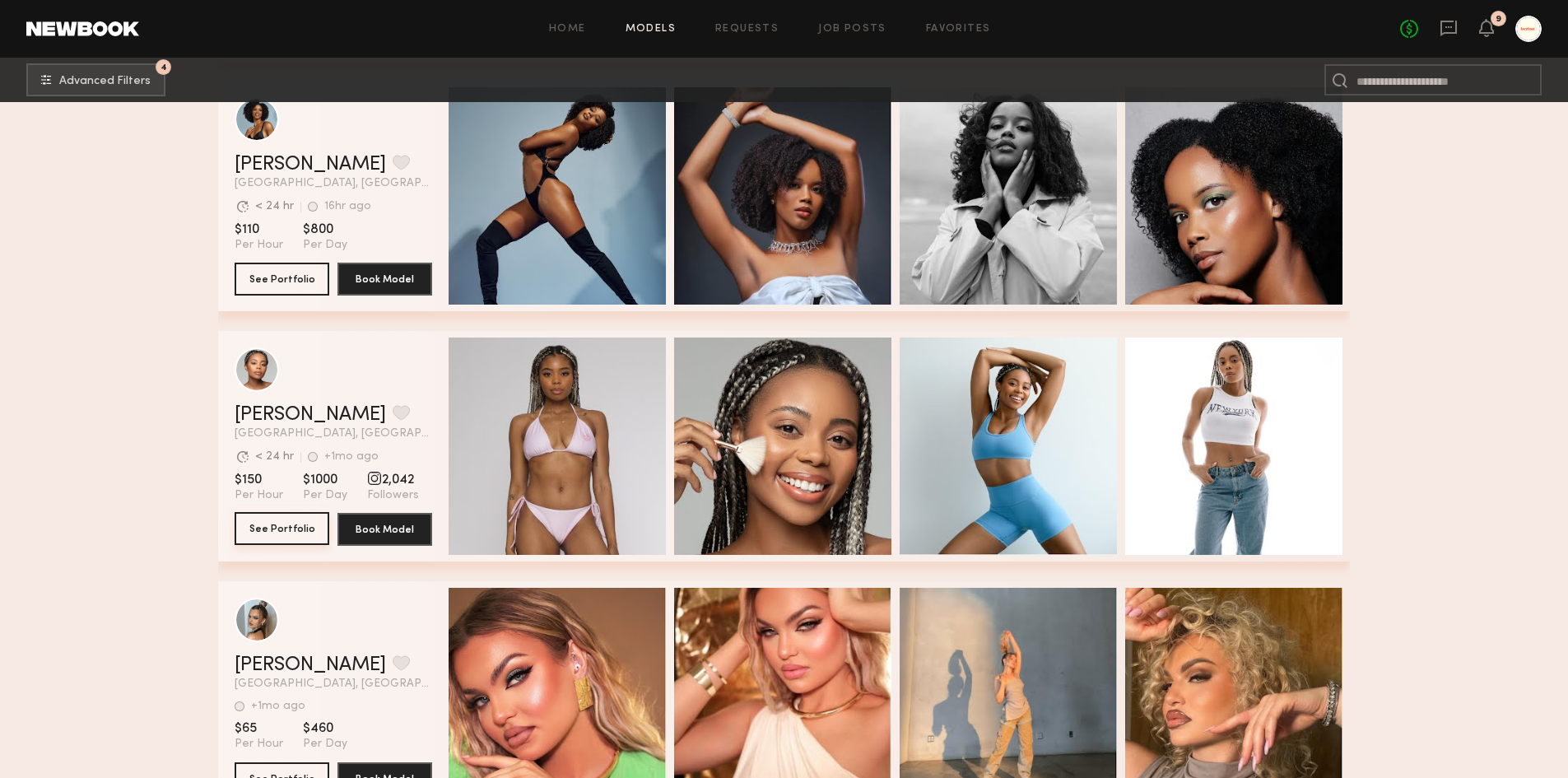
click at [273, 545] on button "See Portfolio" at bounding box center [281, 528] width 94 height 33
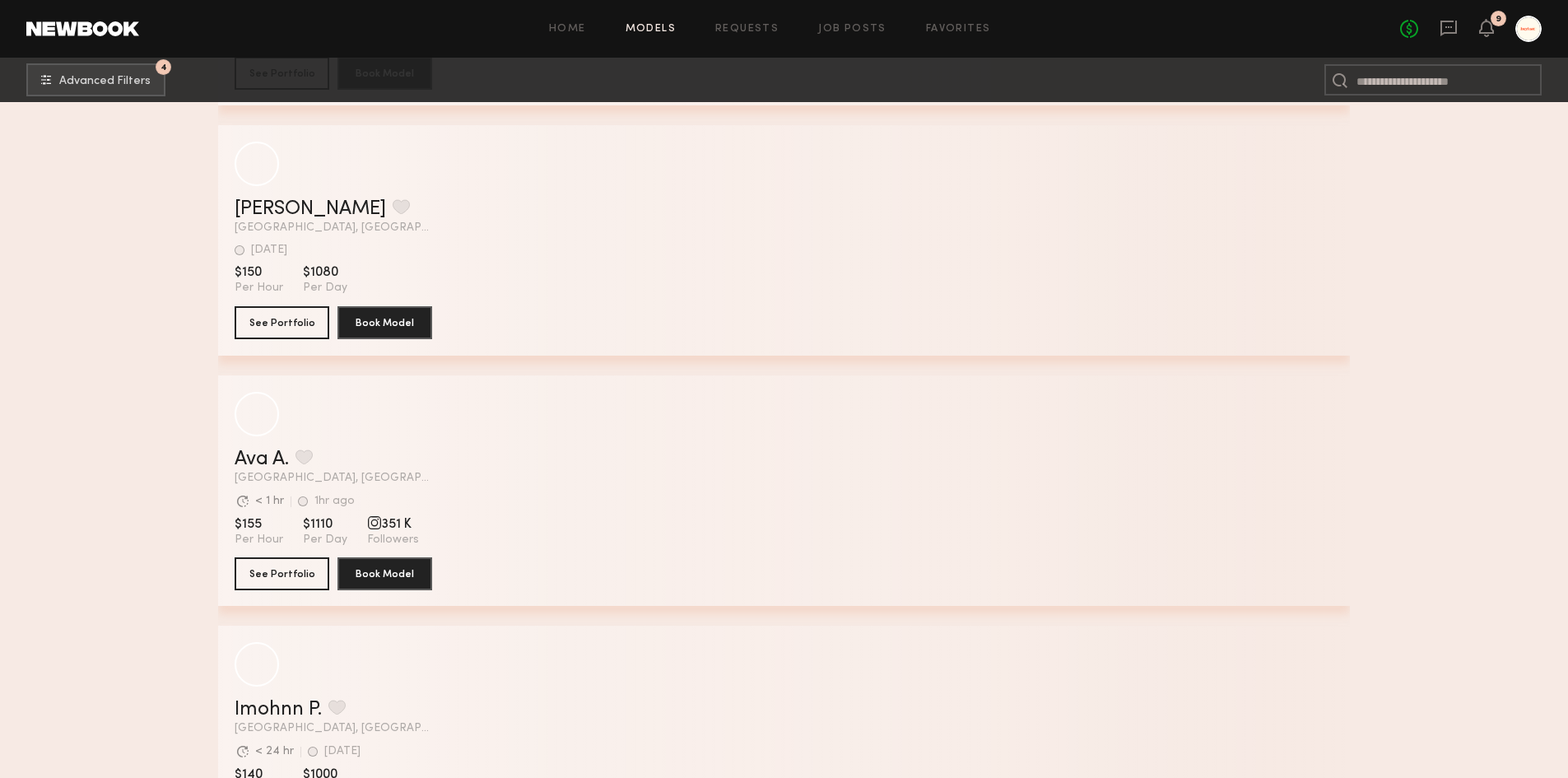
scroll to position [12865, 0]
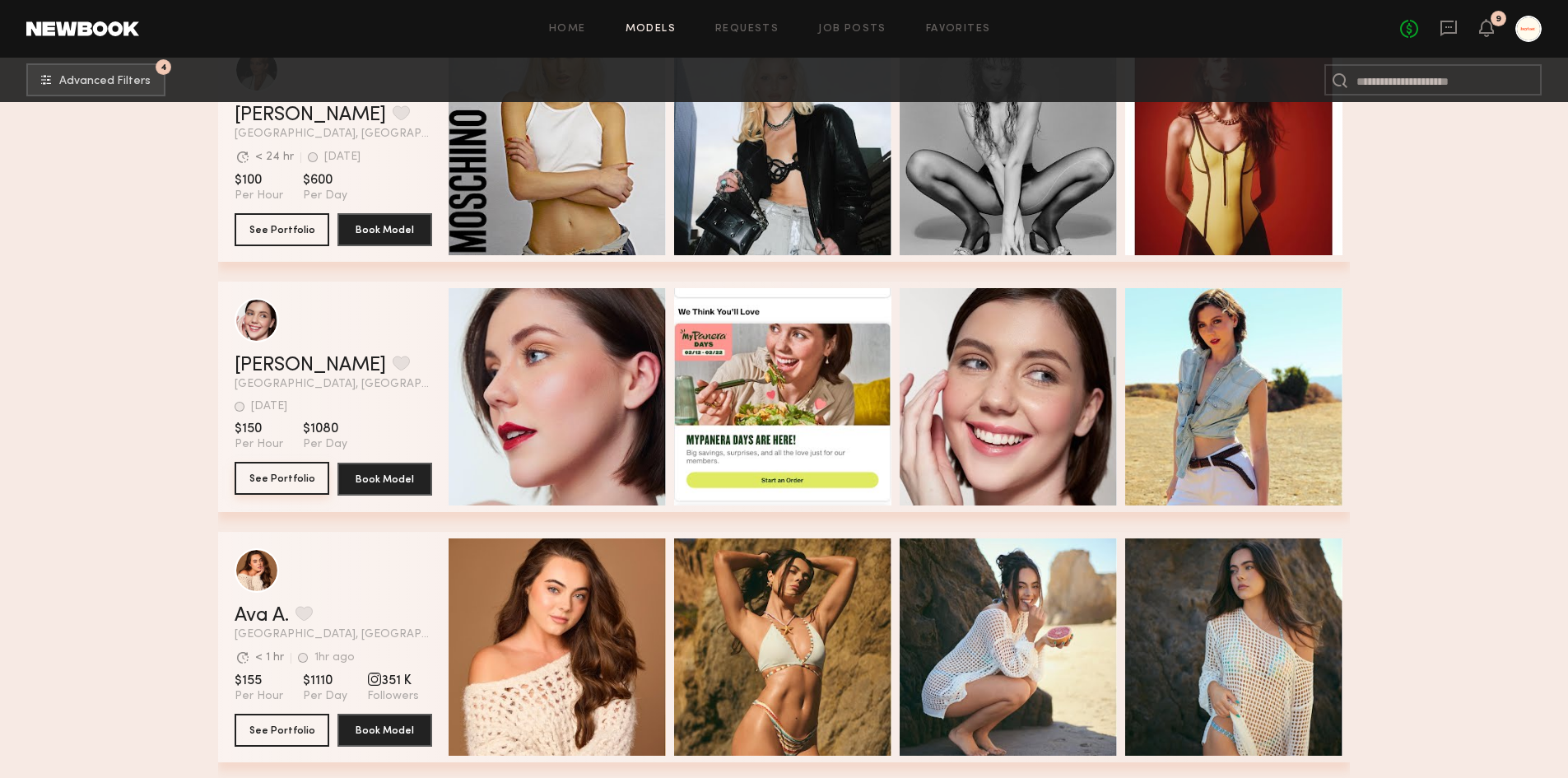
click at [257, 481] on button "See Portfolio" at bounding box center [281, 478] width 94 height 33
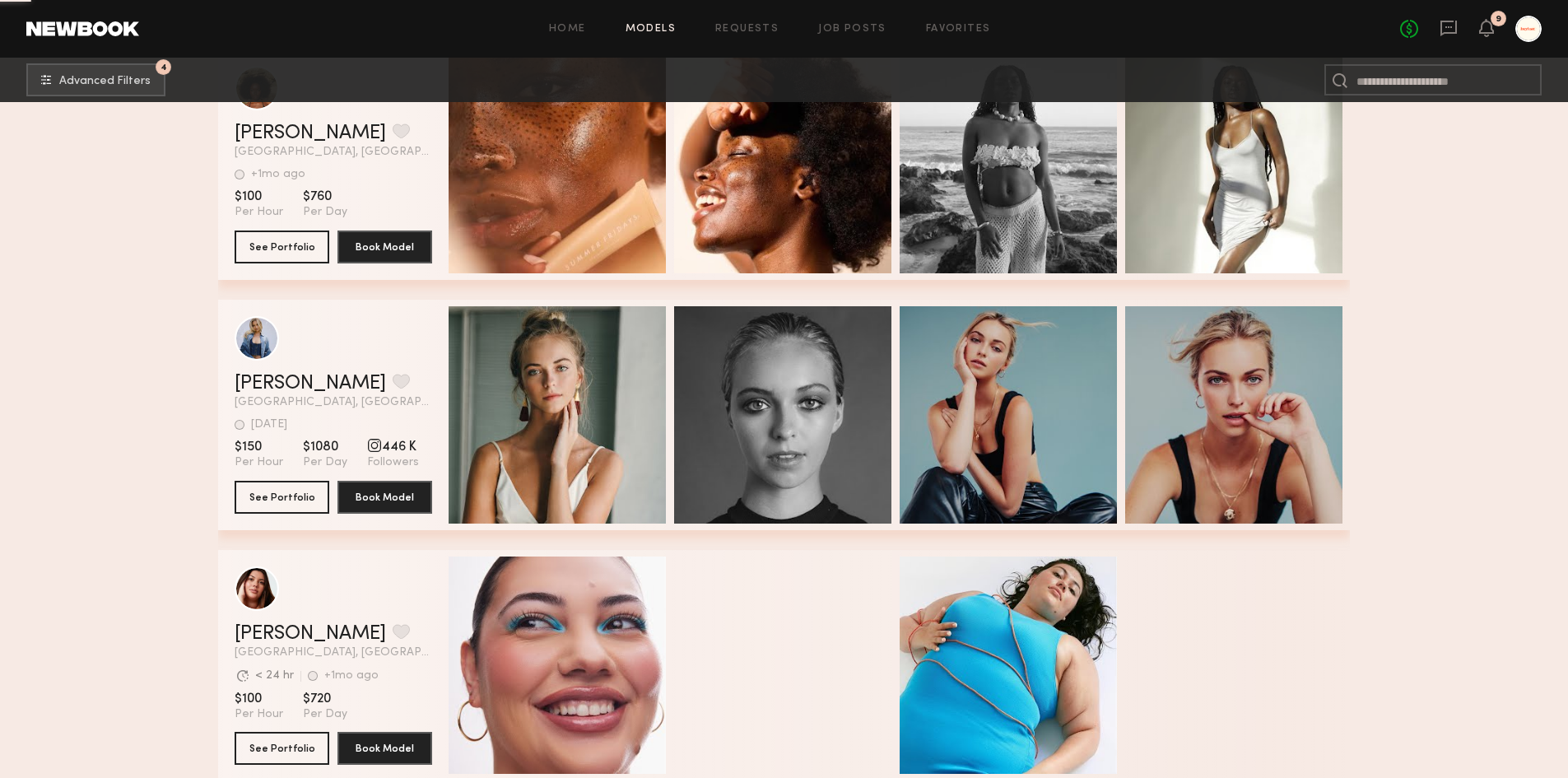
scroll to position [13852, 0]
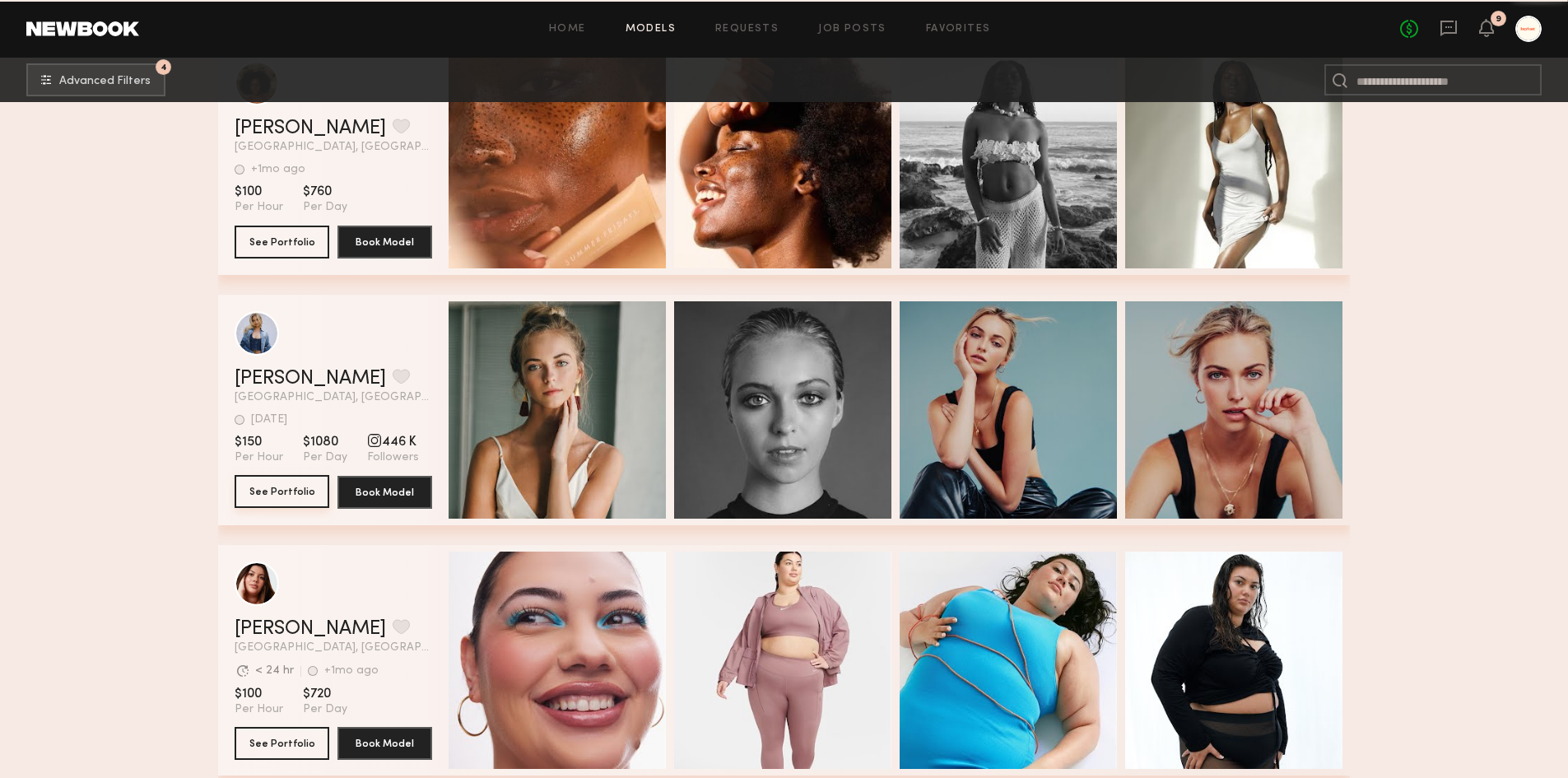
click at [304, 507] on button "See Portfolio" at bounding box center [281, 491] width 94 height 33
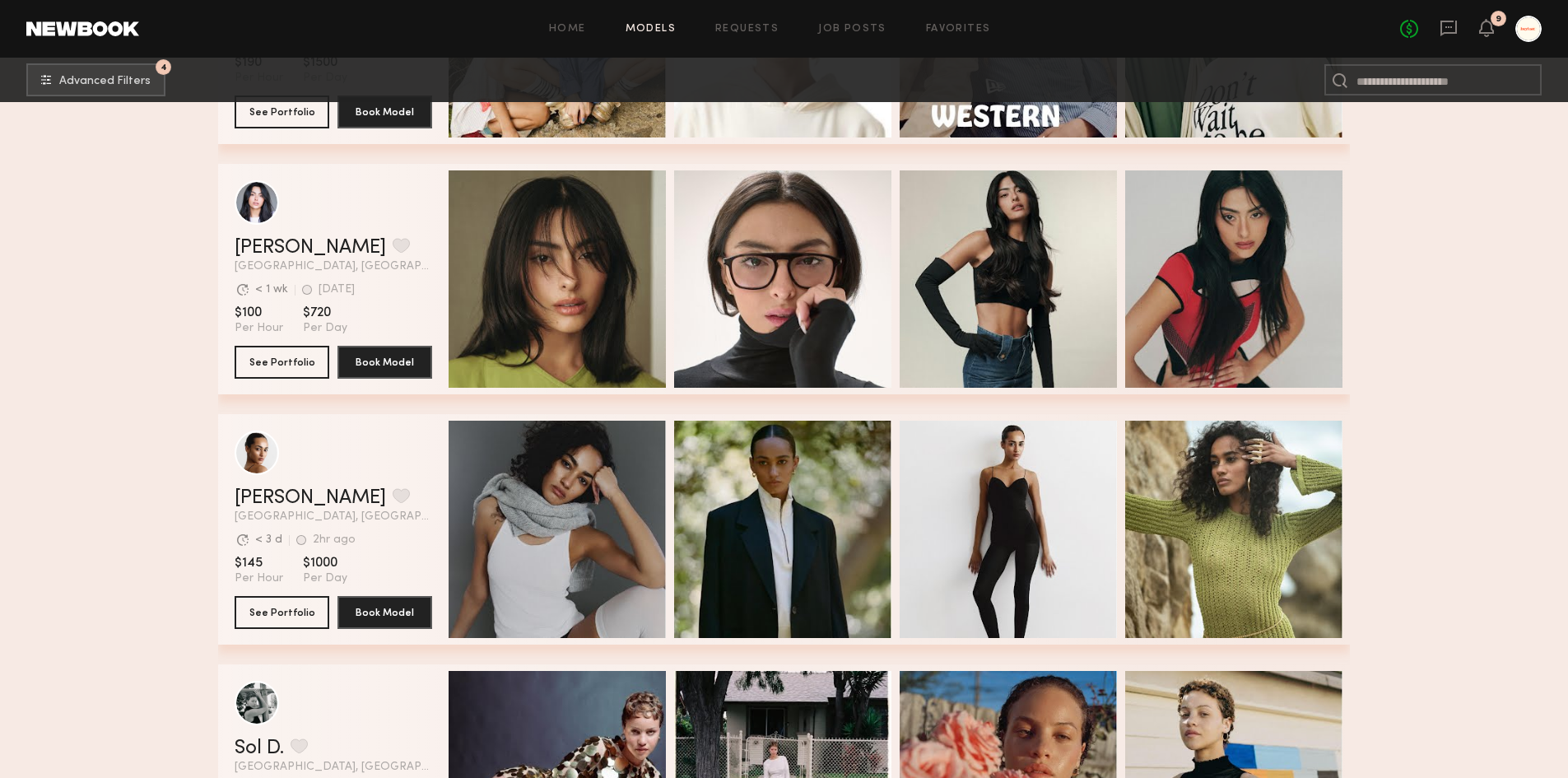
scroll to position [16239, 0]
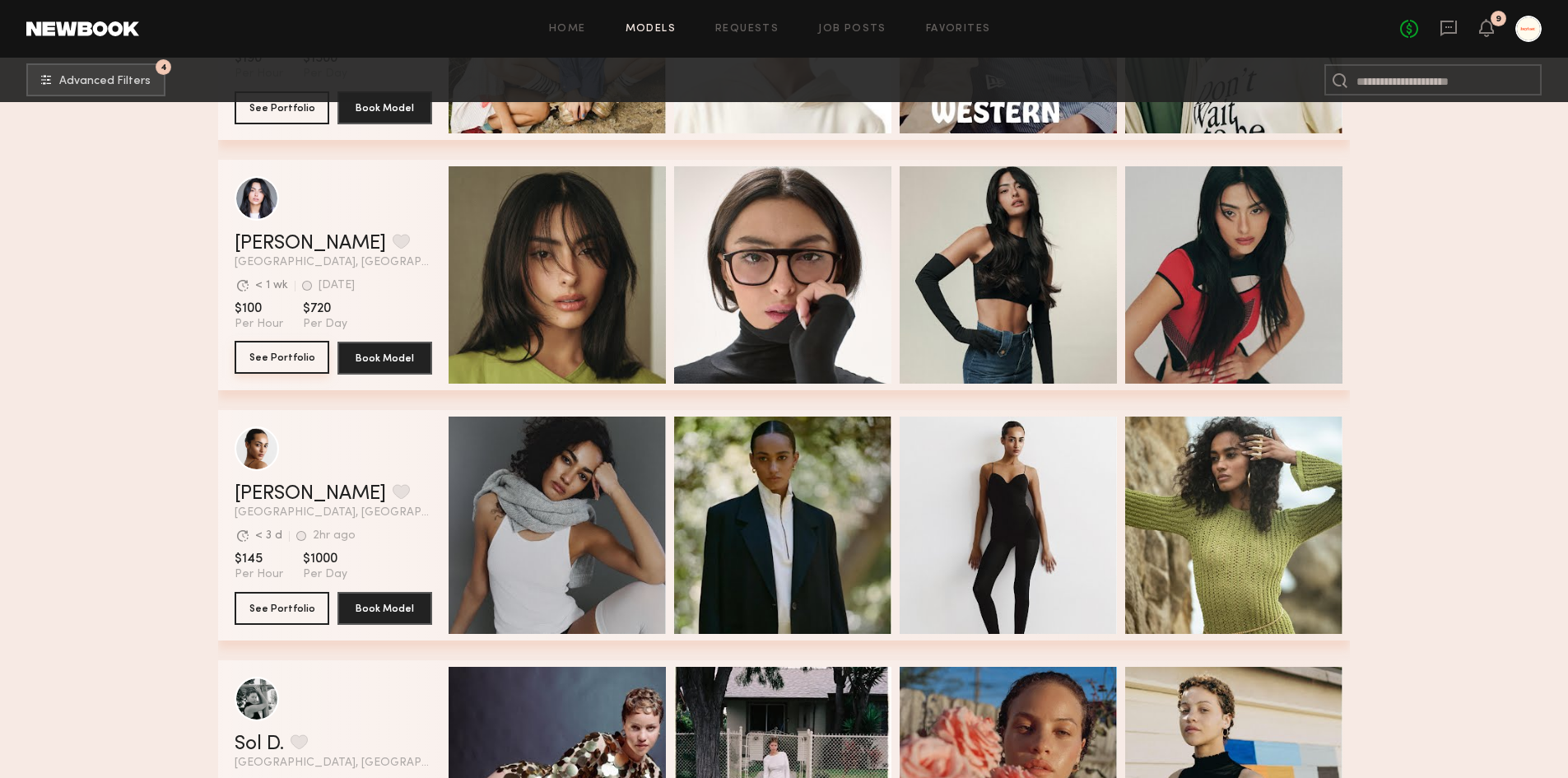
click at [291, 368] on button "See Portfolio" at bounding box center [281, 357] width 94 height 33
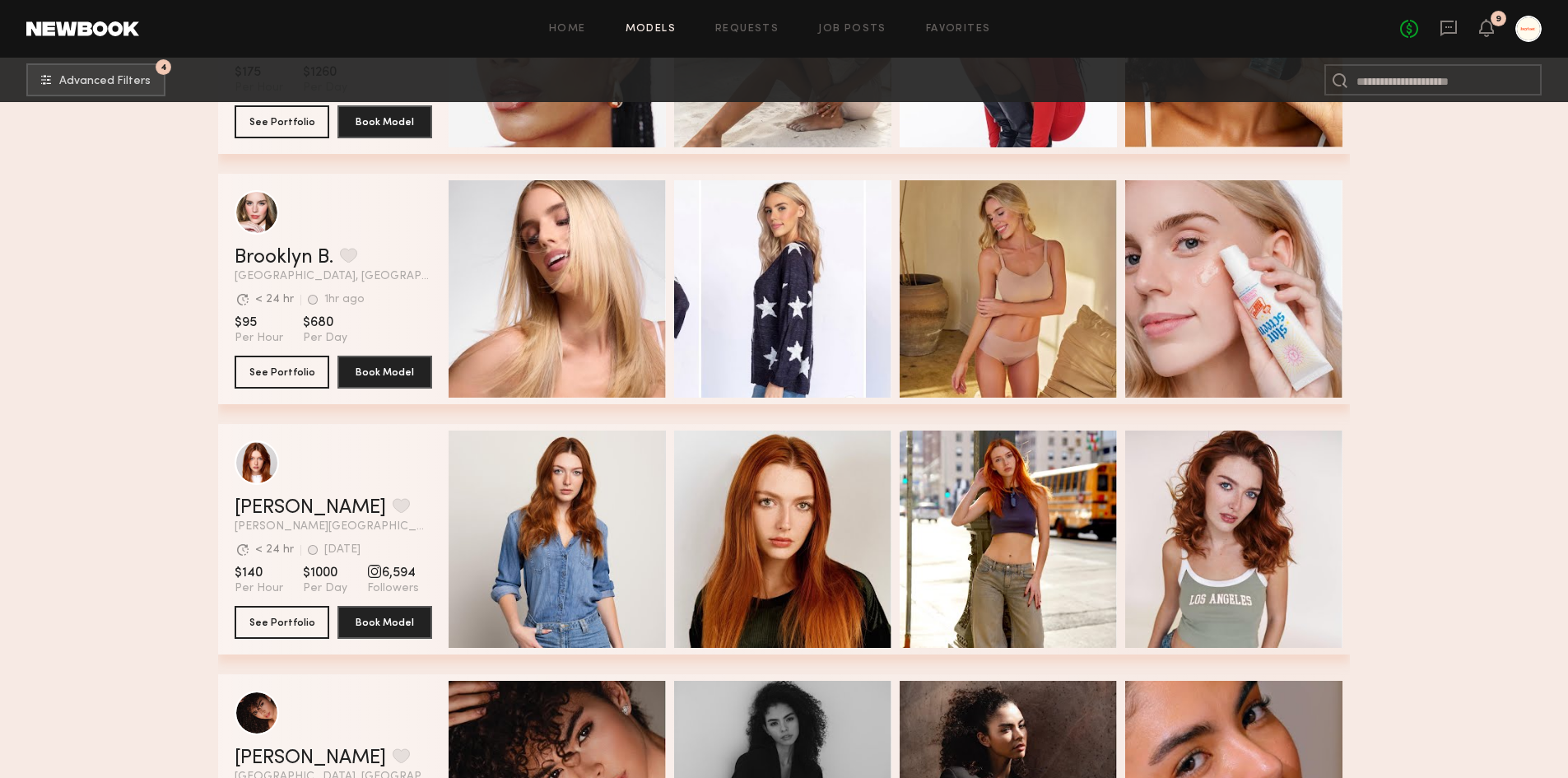
scroll to position [3374, 0]
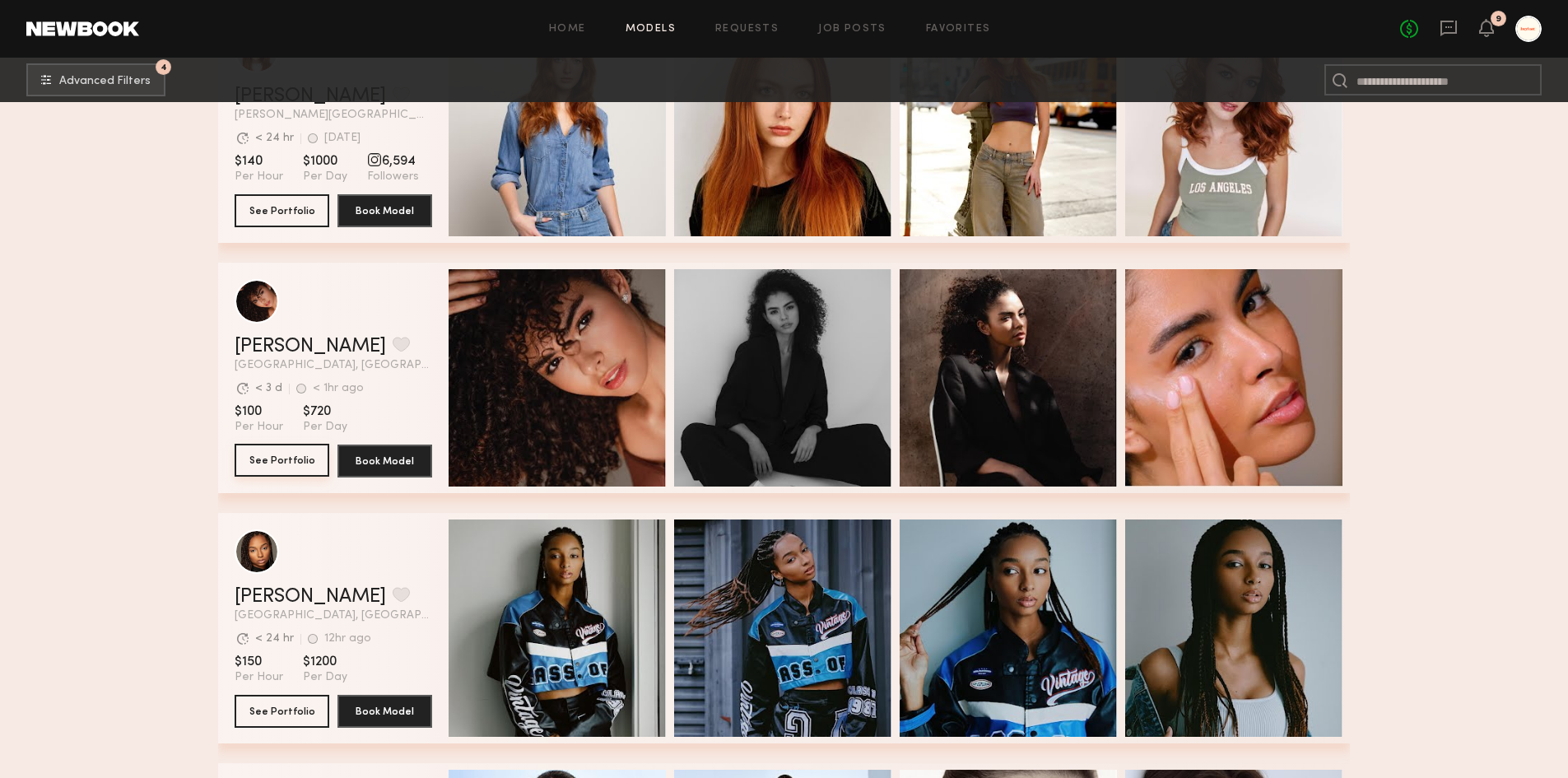
click at [289, 475] on button "See Portfolio" at bounding box center [281, 460] width 94 height 33
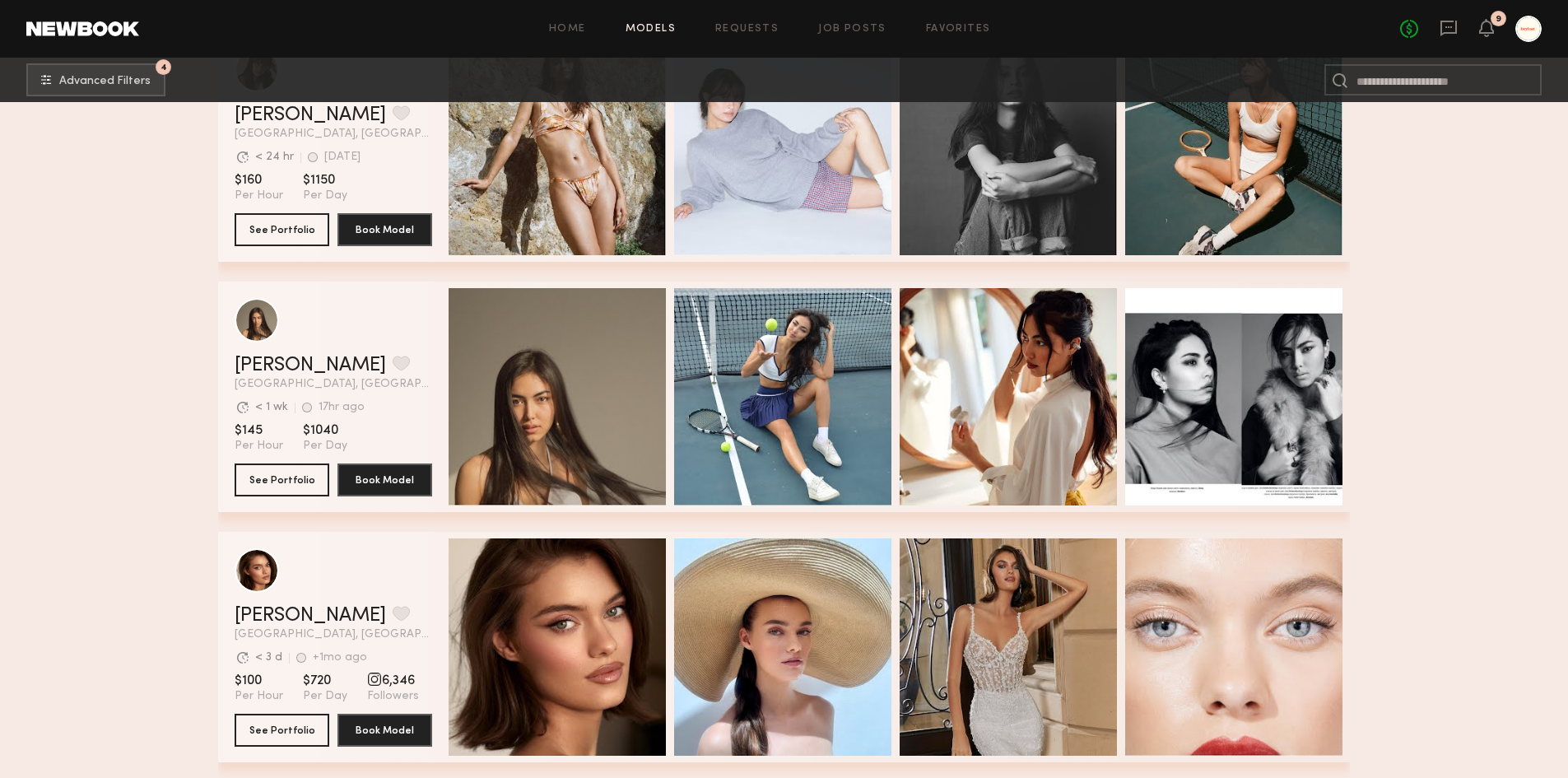
scroll to position [4610, 0]
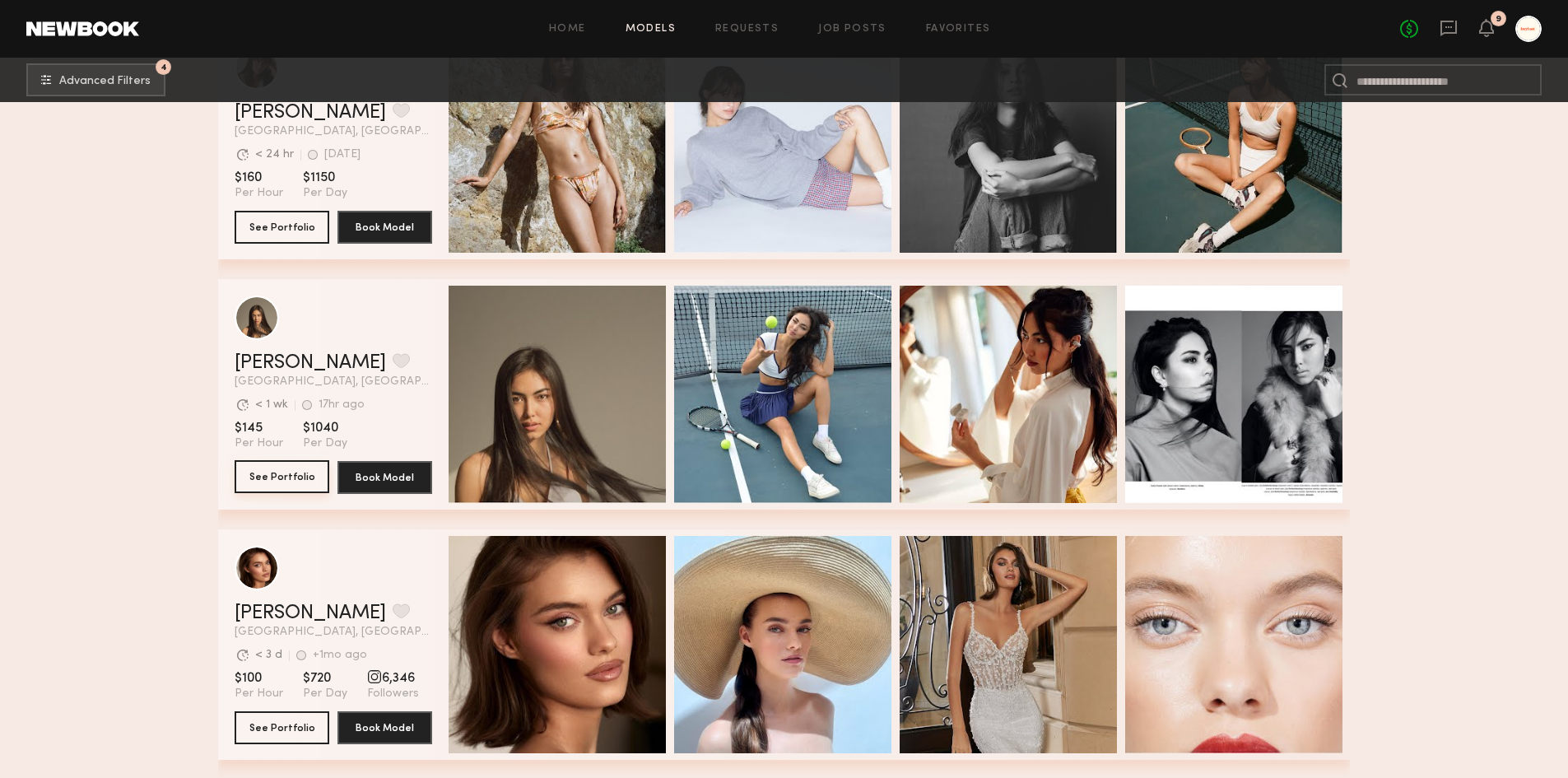
click at [271, 483] on button "See Portfolio" at bounding box center [281, 477] width 94 height 33
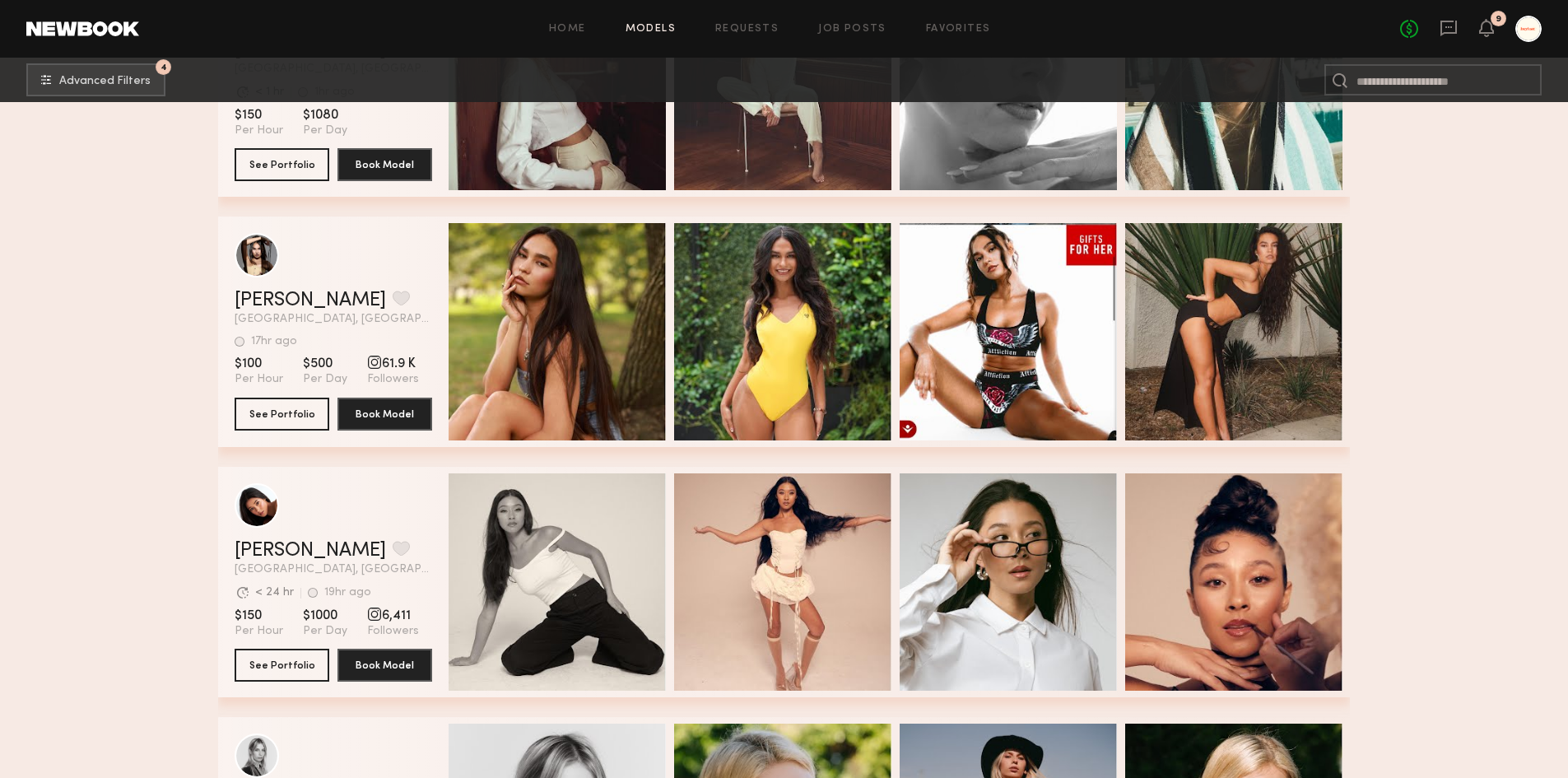
scroll to position [6256, 0]
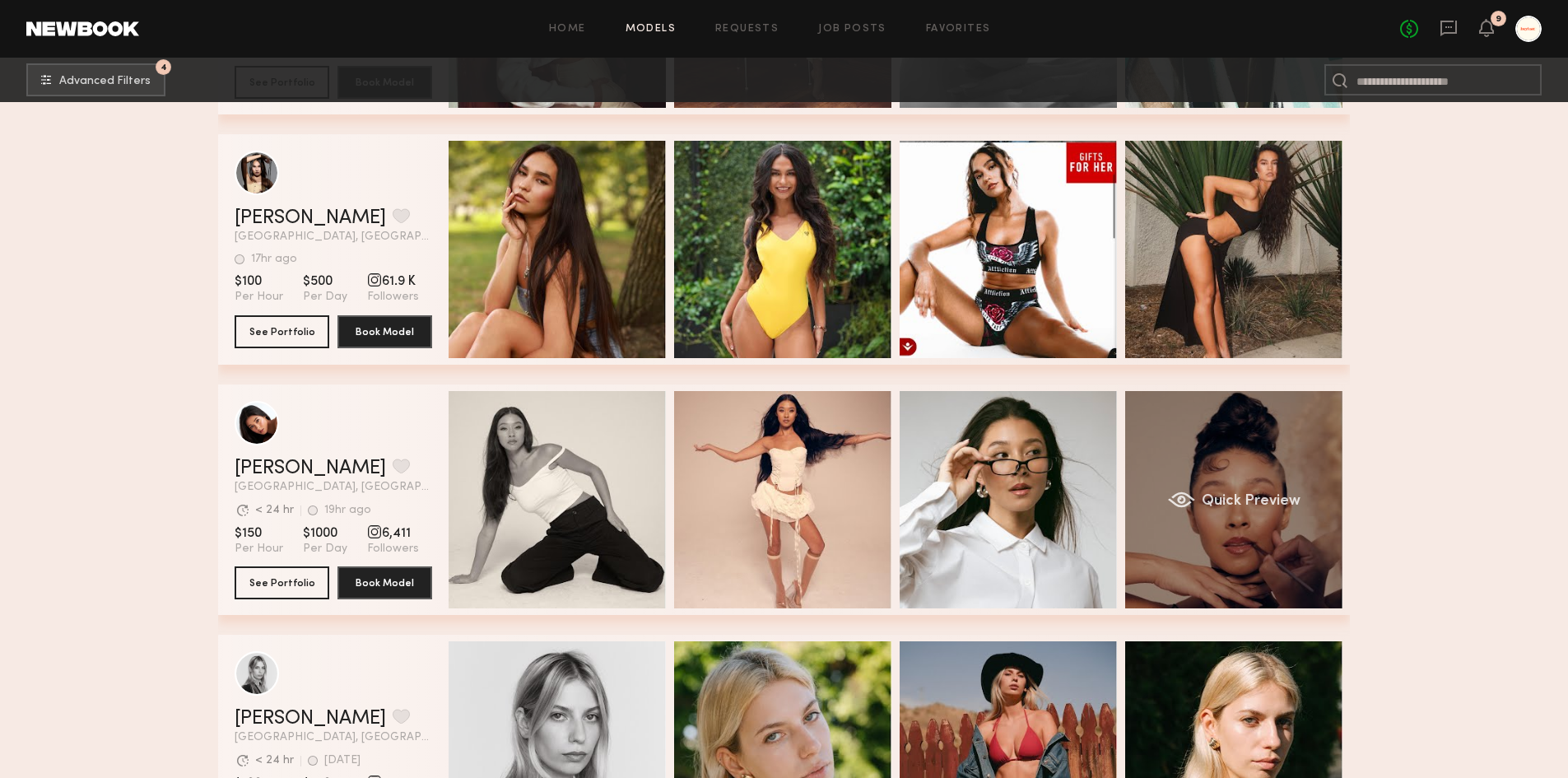
click at [1338, 501] on div "Quick Preview" at bounding box center [1233, 499] width 217 height 217
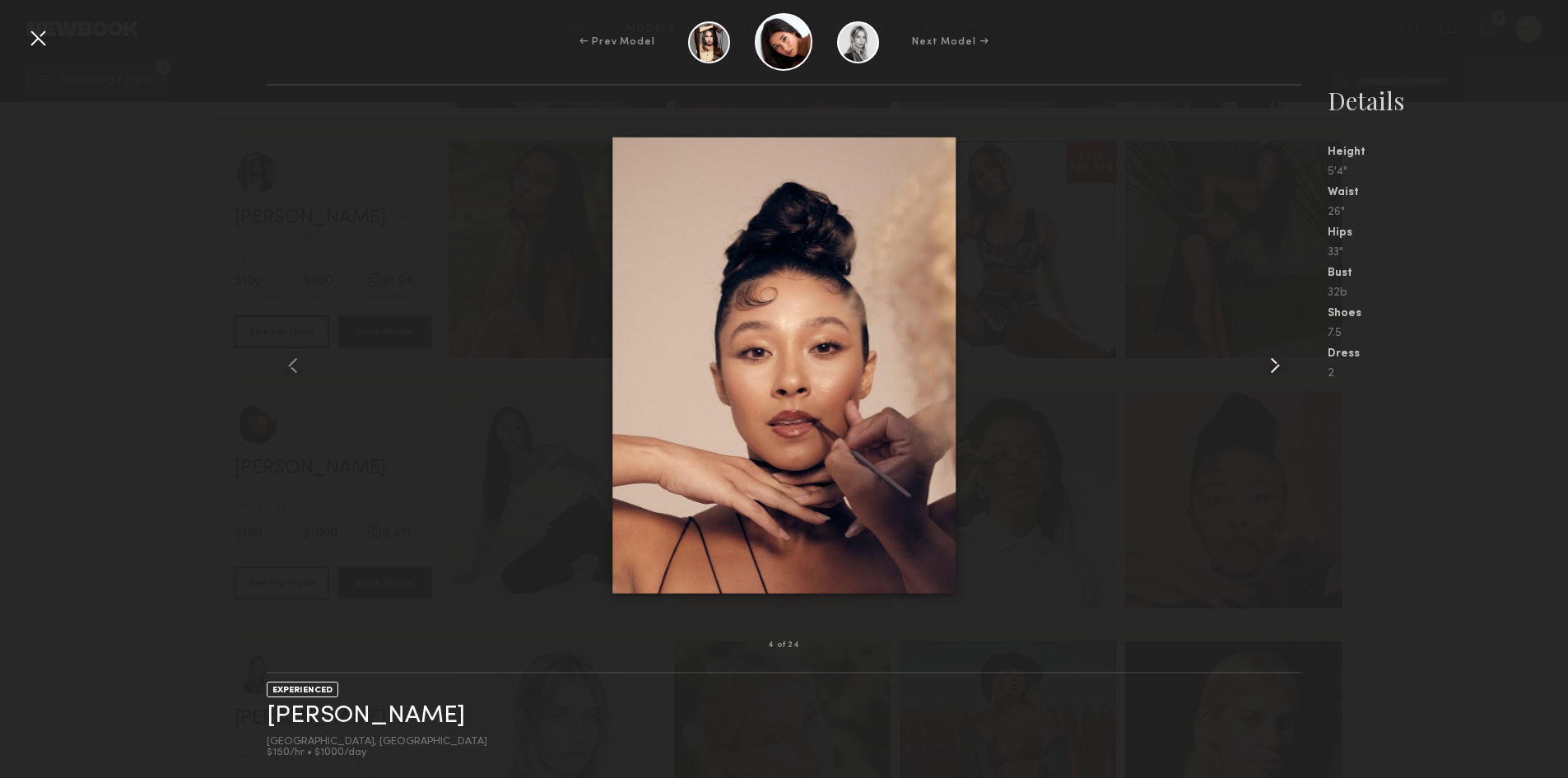
click at [1278, 366] on common-icon at bounding box center [1275, 365] width 26 height 26
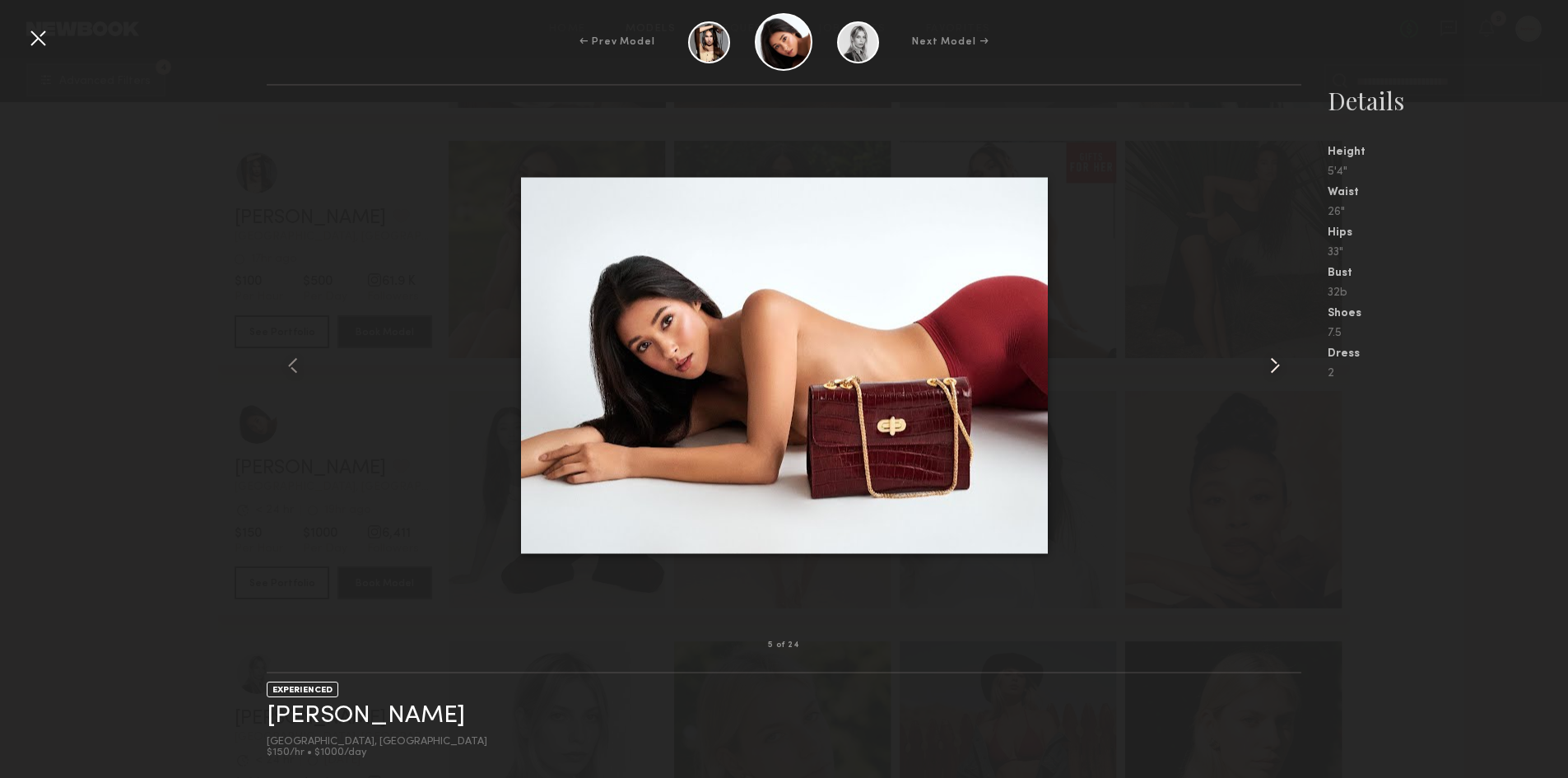
click at [1278, 366] on common-icon at bounding box center [1275, 365] width 26 height 26
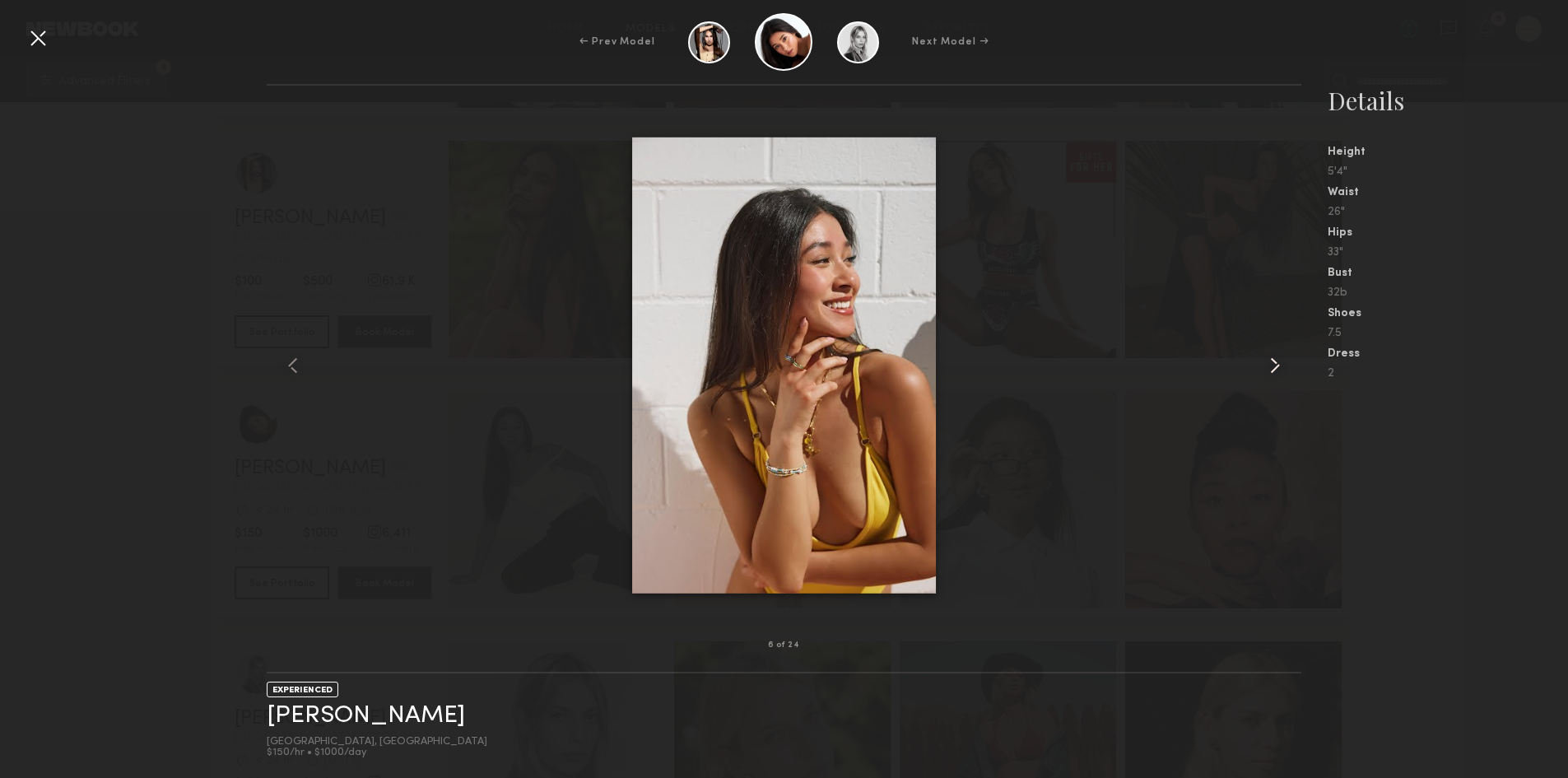
click at [1278, 366] on common-icon at bounding box center [1275, 365] width 26 height 26
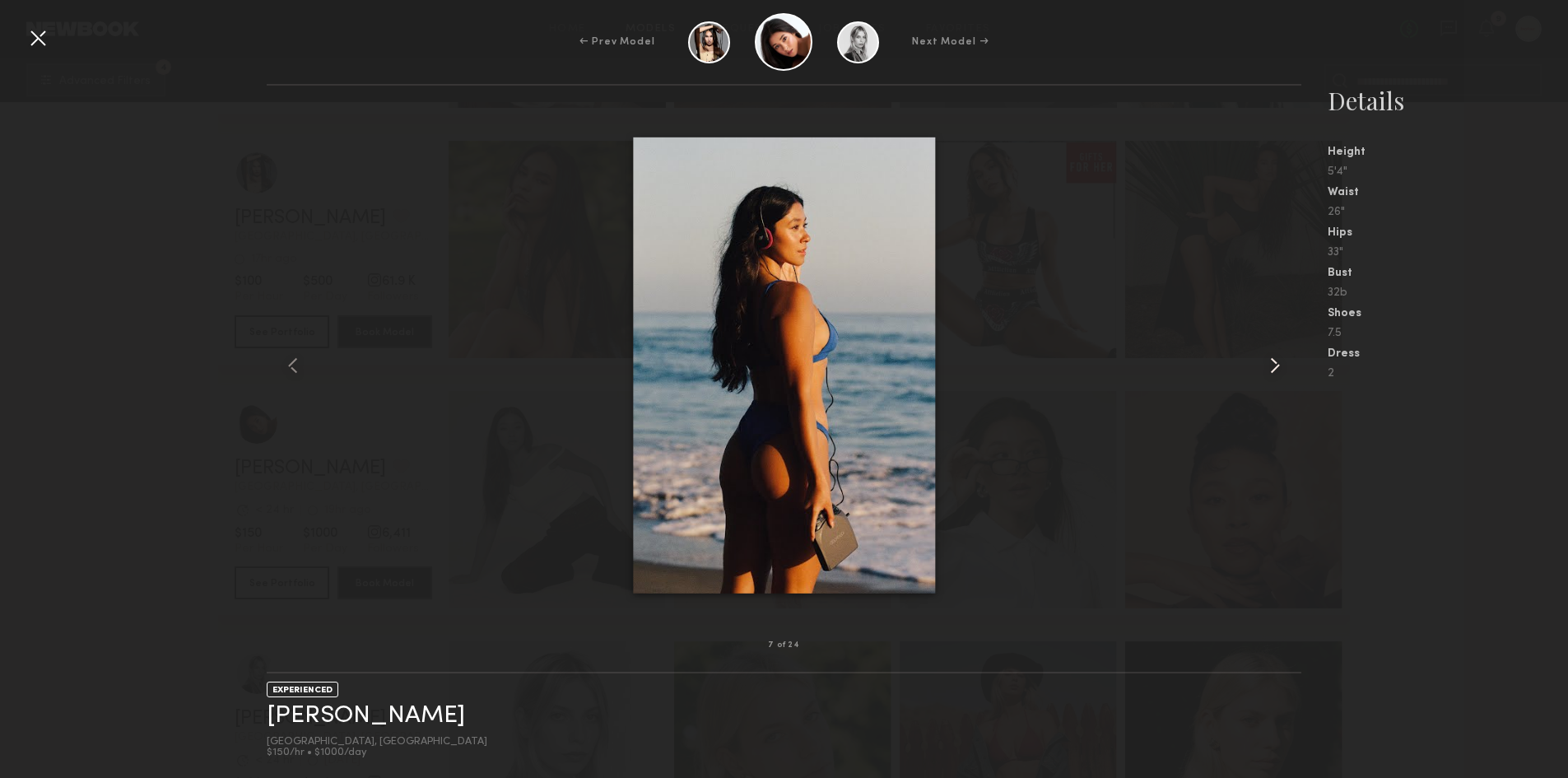
click at [1278, 366] on common-icon at bounding box center [1275, 365] width 26 height 26
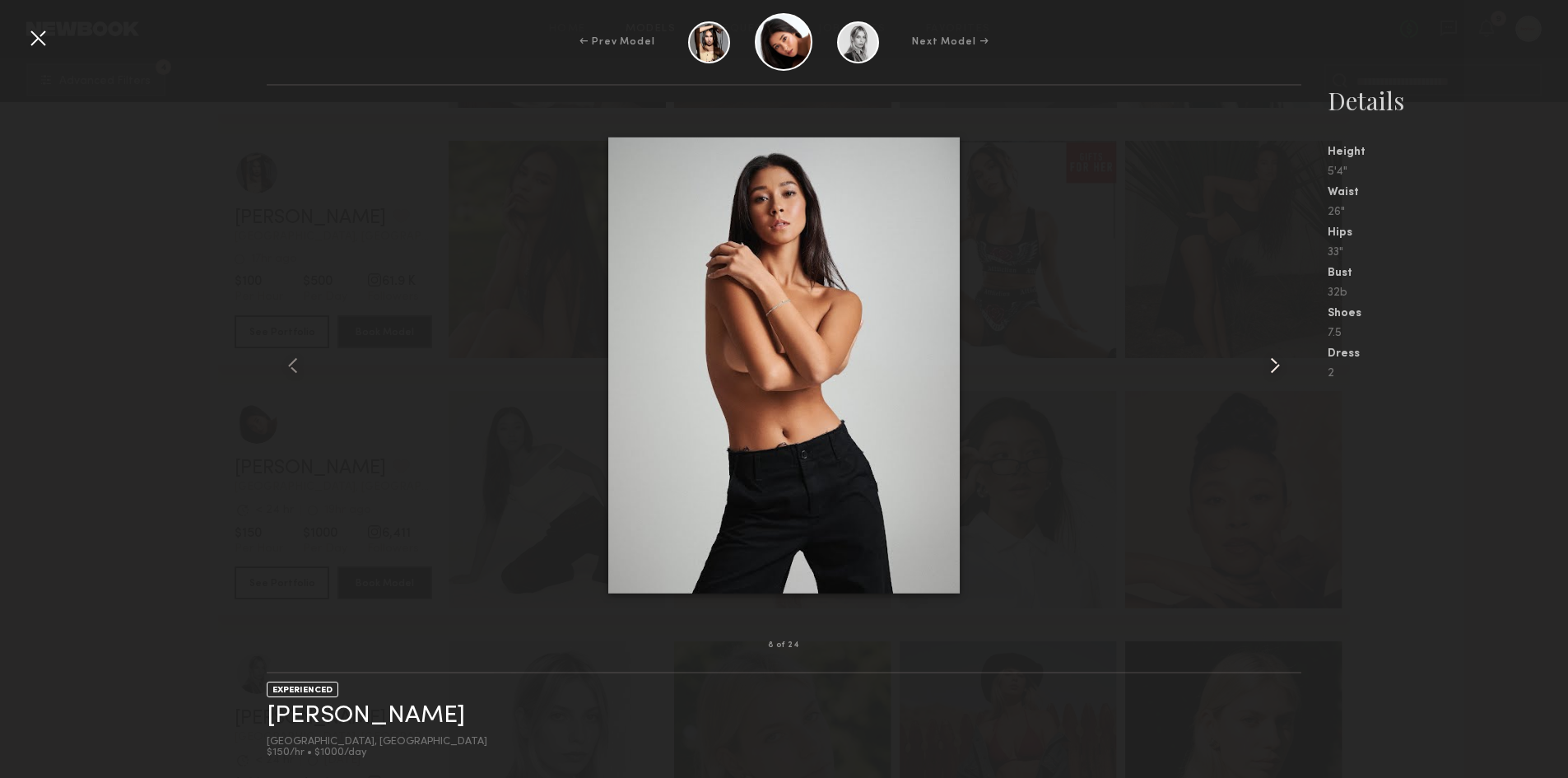
click at [1278, 366] on common-icon at bounding box center [1275, 365] width 26 height 26
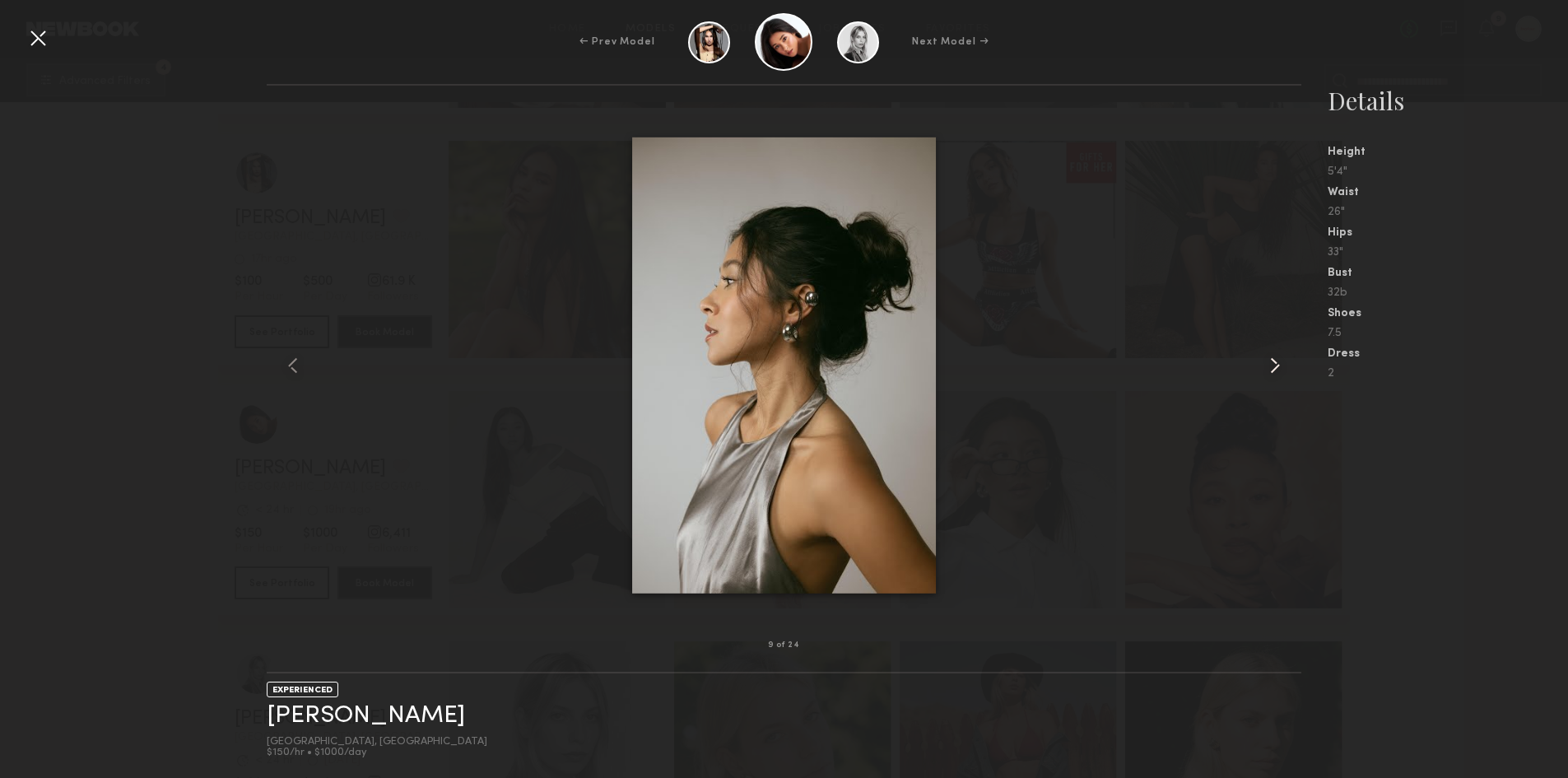
click at [1278, 366] on common-icon at bounding box center [1275, 365] width 26 height 26
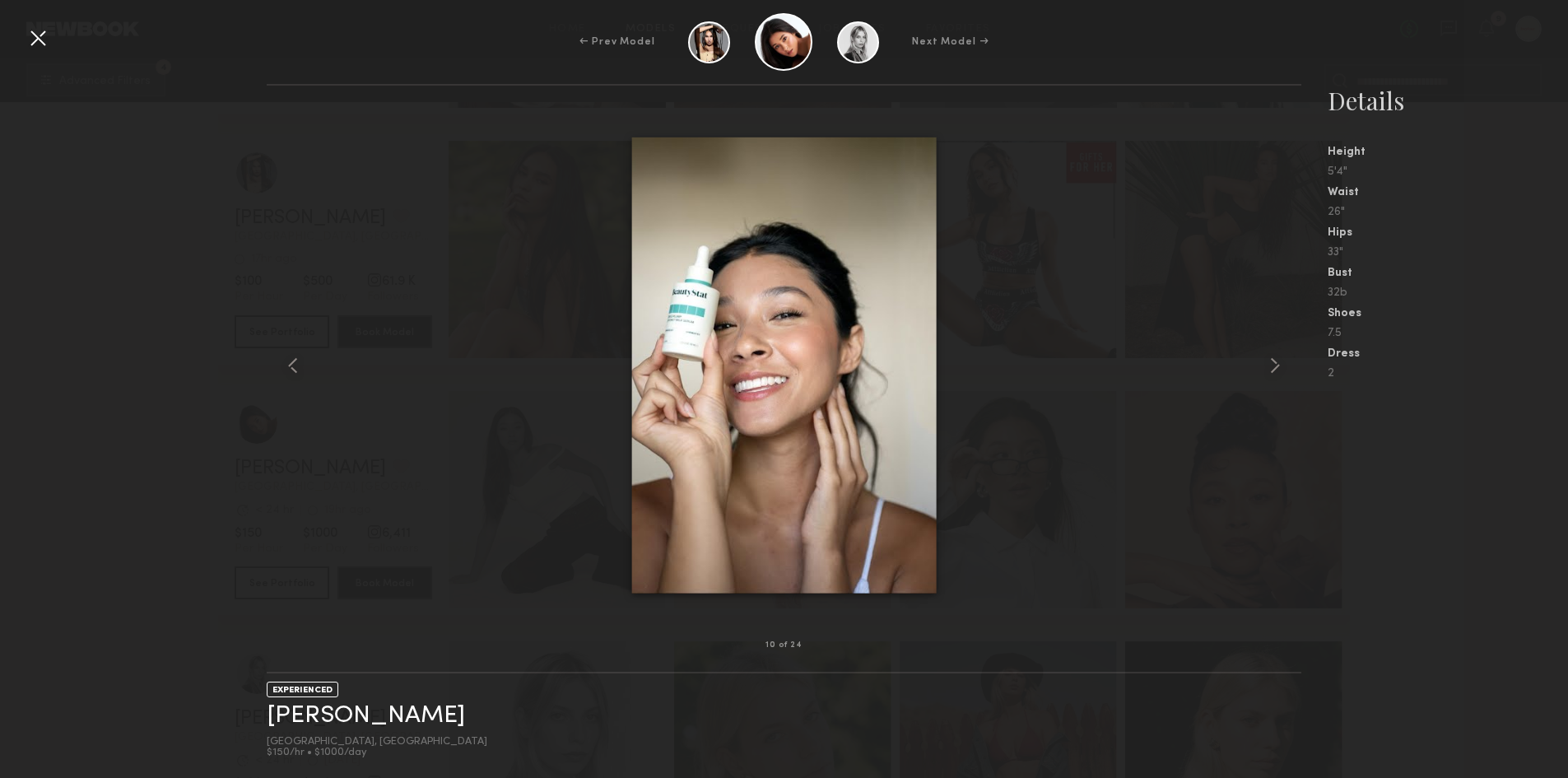
click at [31, 44] on div at bounding box center [37, 37] width 26 height 26
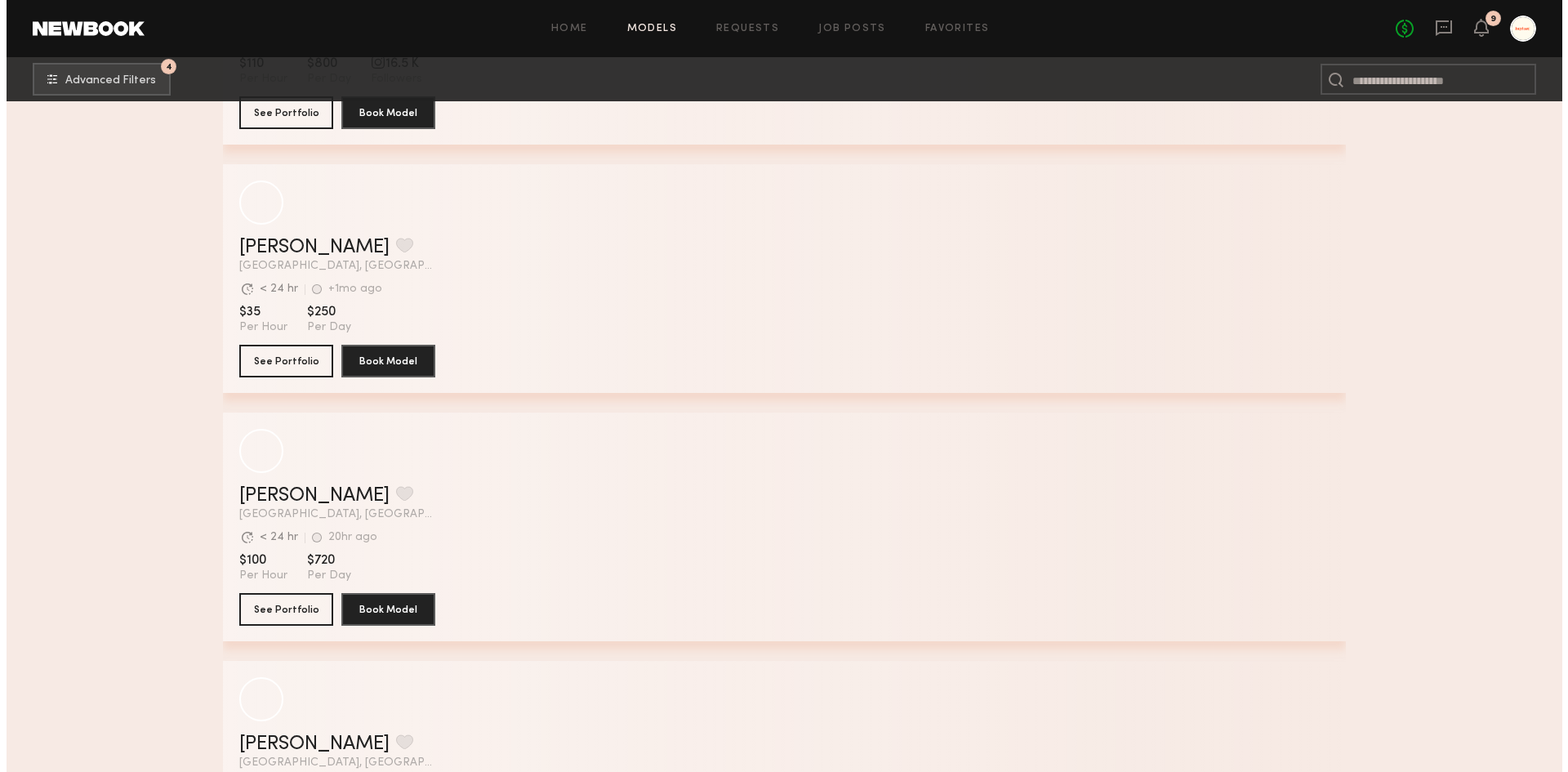
scroll to position [20501, 0]
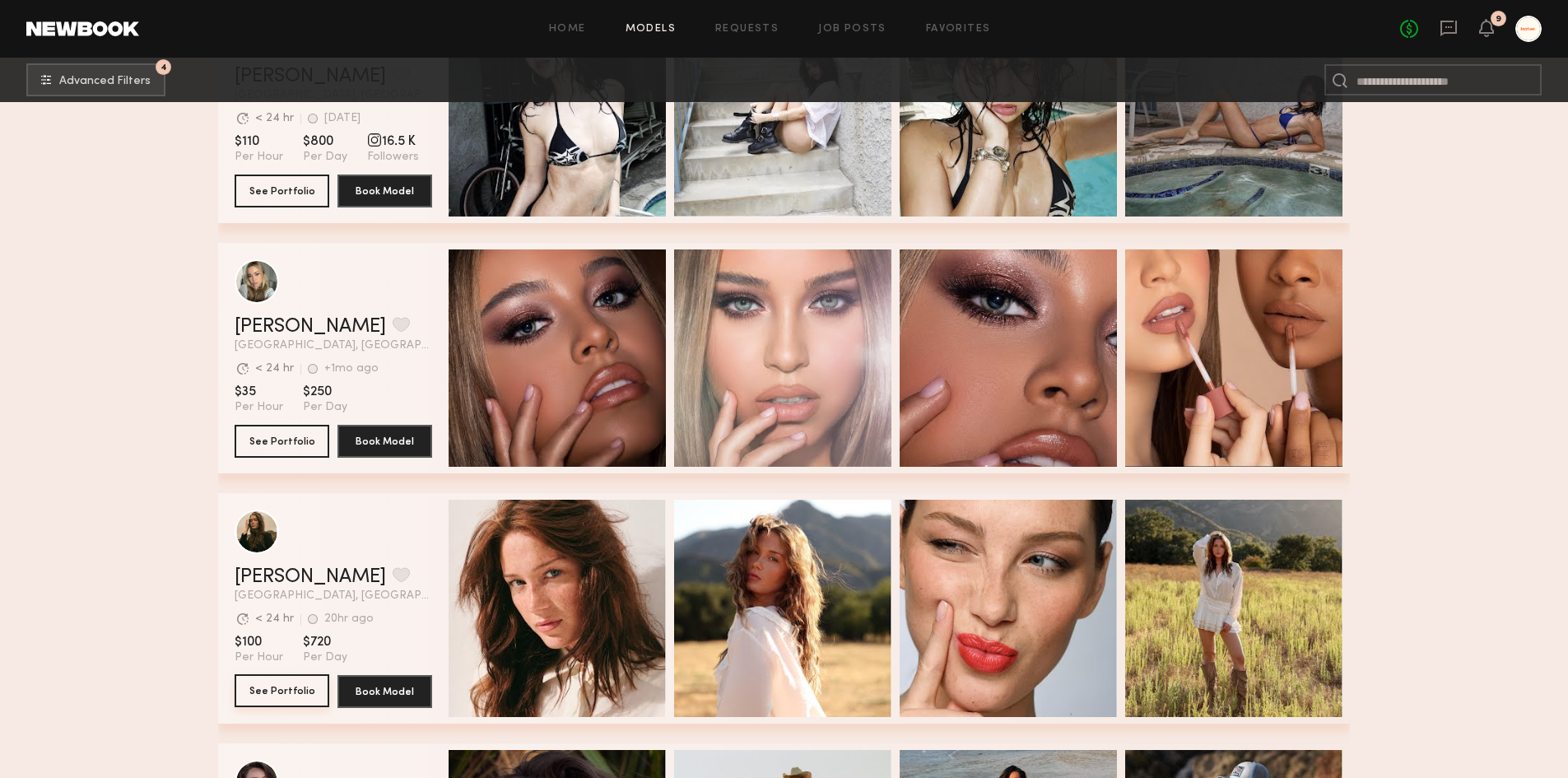
click at [301, 693] on button "See Portfolio" at bounding box center [281, 691] width 94 height 33
click at [107, 83] on span "Advanced Filters" at bounding box center [104, 81] width 92 height 12
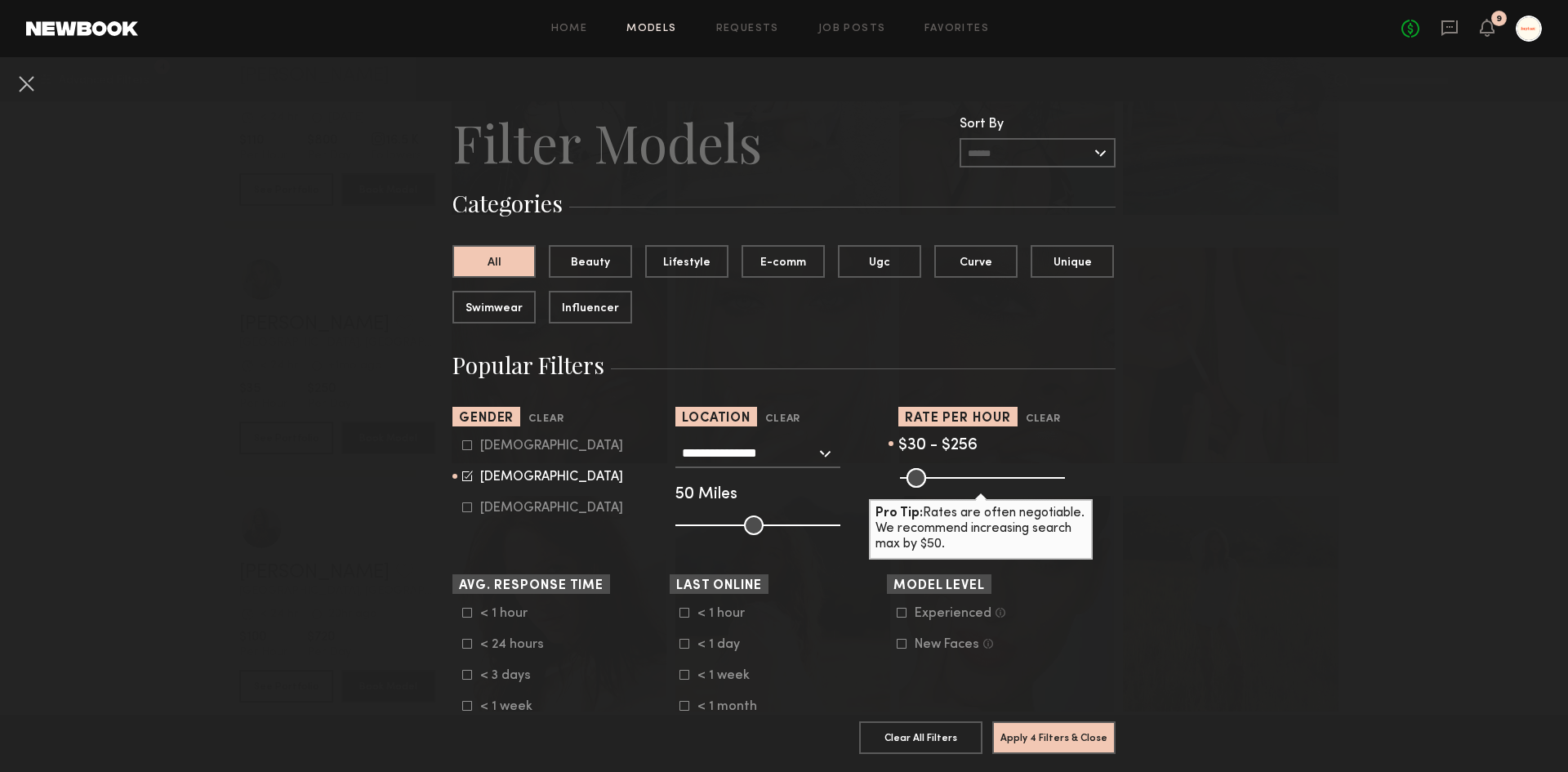
drag, startPoint x: 957, startPoint y: 476, endPoint x: 974, endPoint y: 475, distance: 17.0
type input "***"
click at [974, 475] on input "range" at bounding box center [982, 478] width 165 height 20
click at [1051, 722] on button "Apply 4 Filters & Close" at bounding box center [1054, 737] width 123 height 32
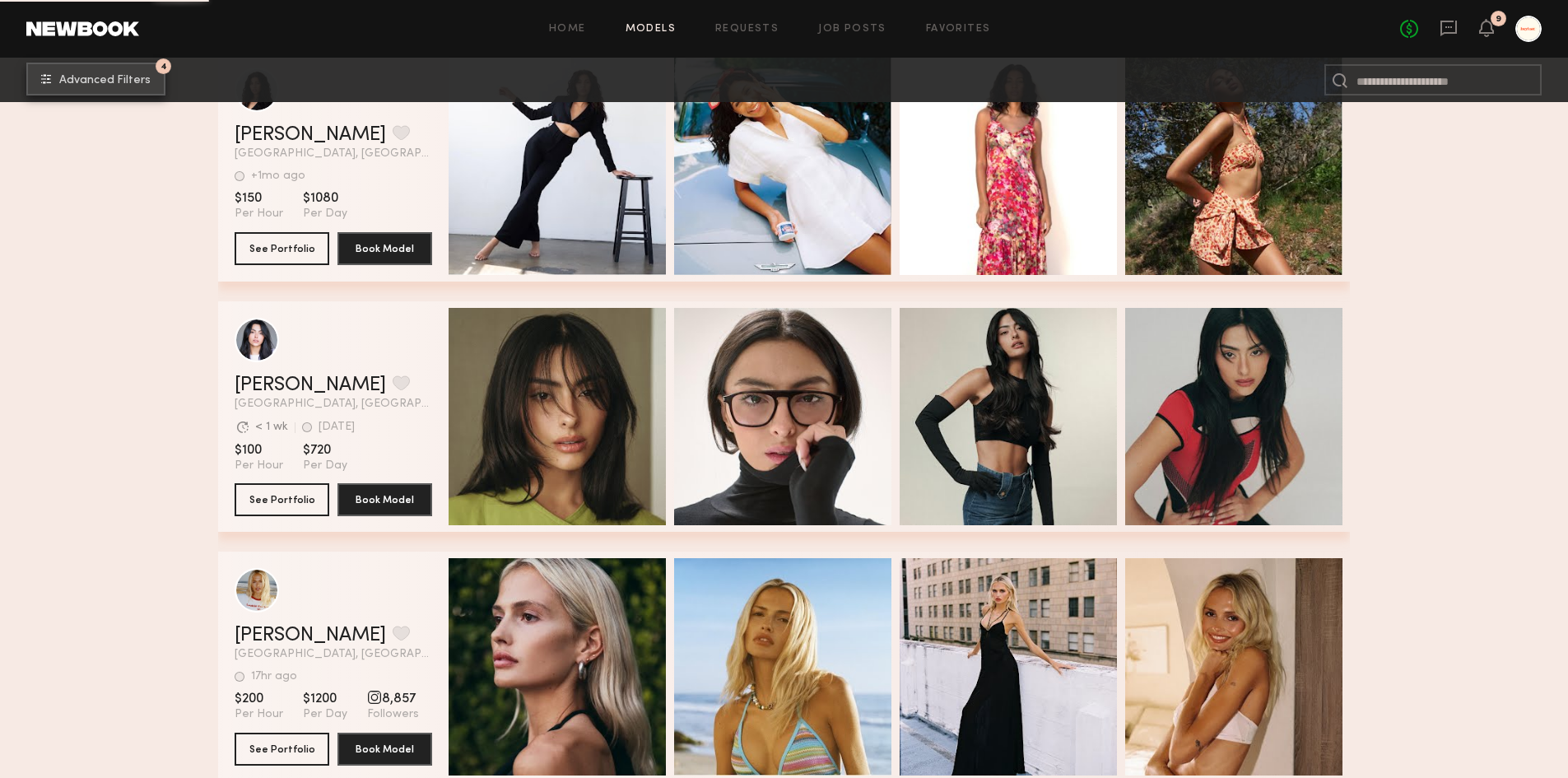
scroll to position [17672, 0]
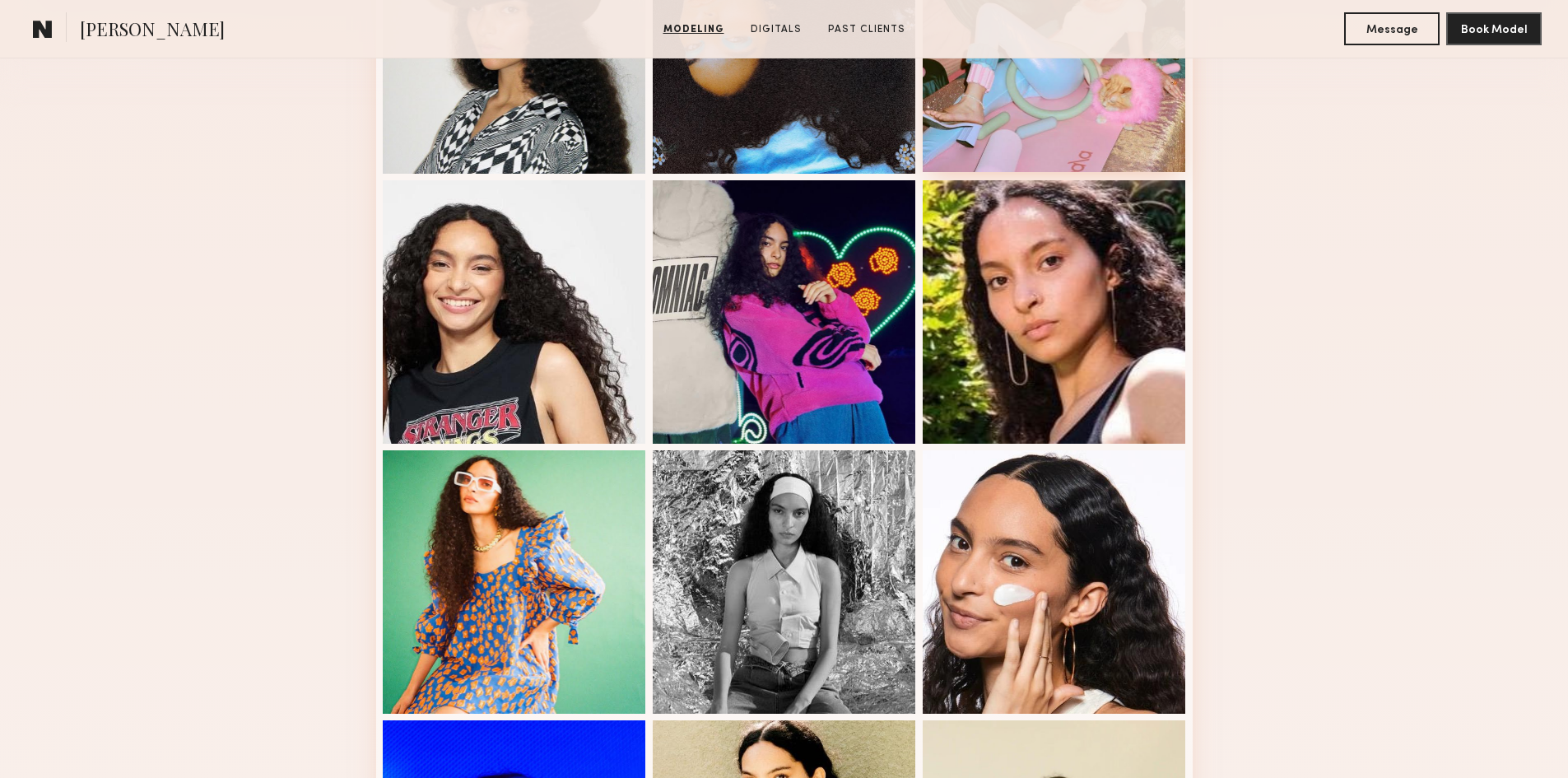
scroll to position [905, 0]
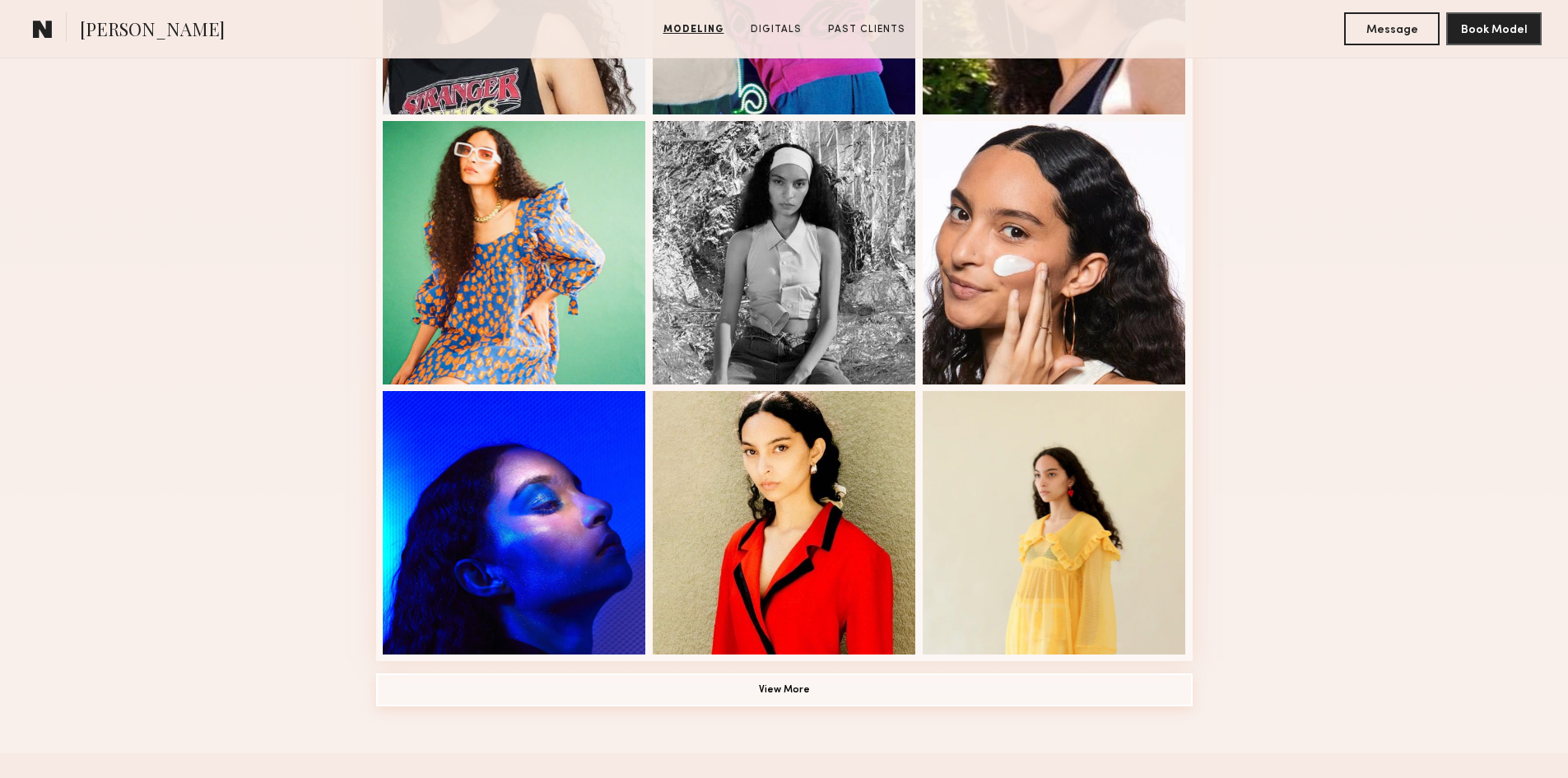
click at [798, 702] on button "View More" at bounding box center [784, 690] width 816 height 33
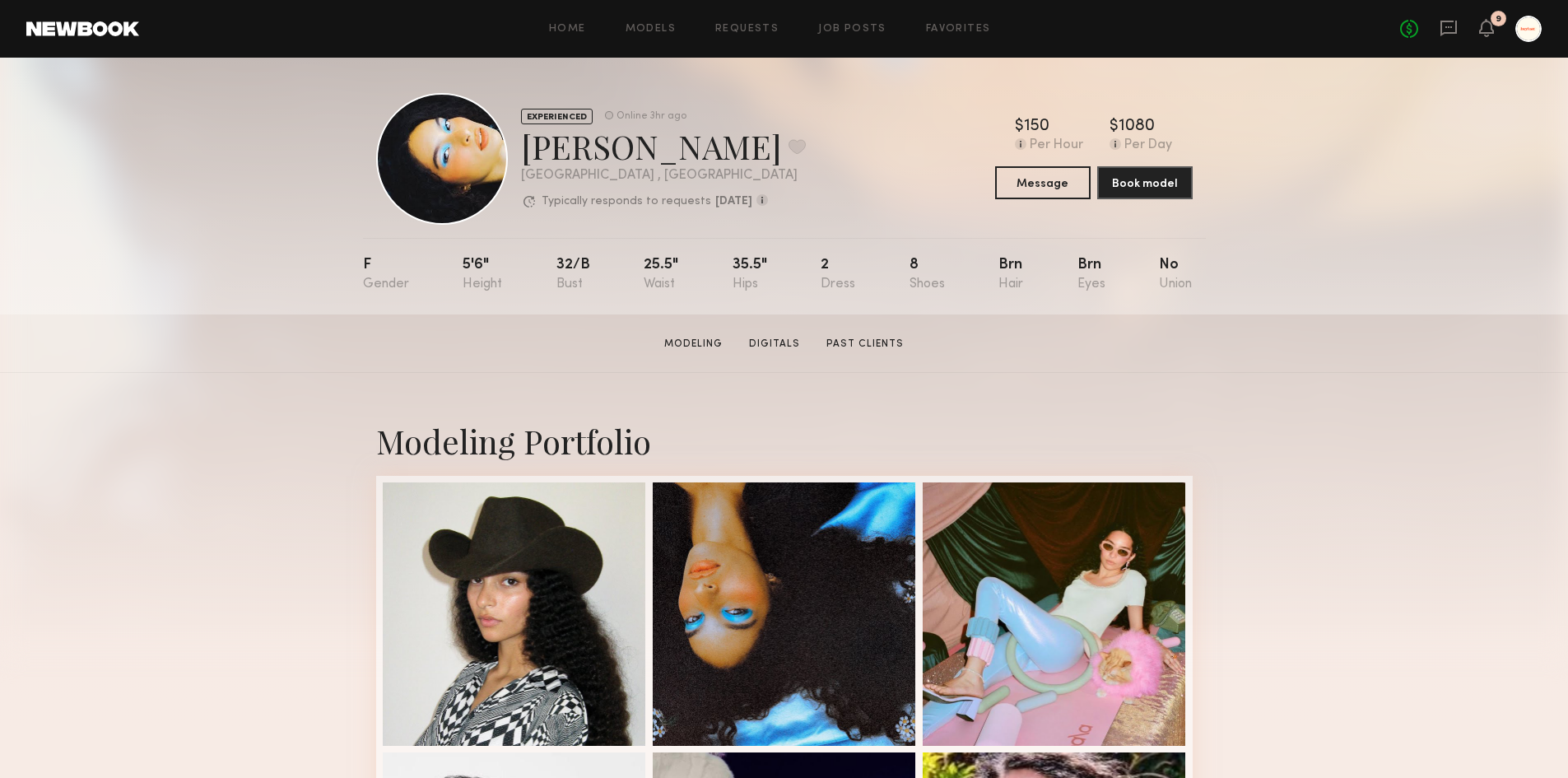
scroll to position [0, 0]
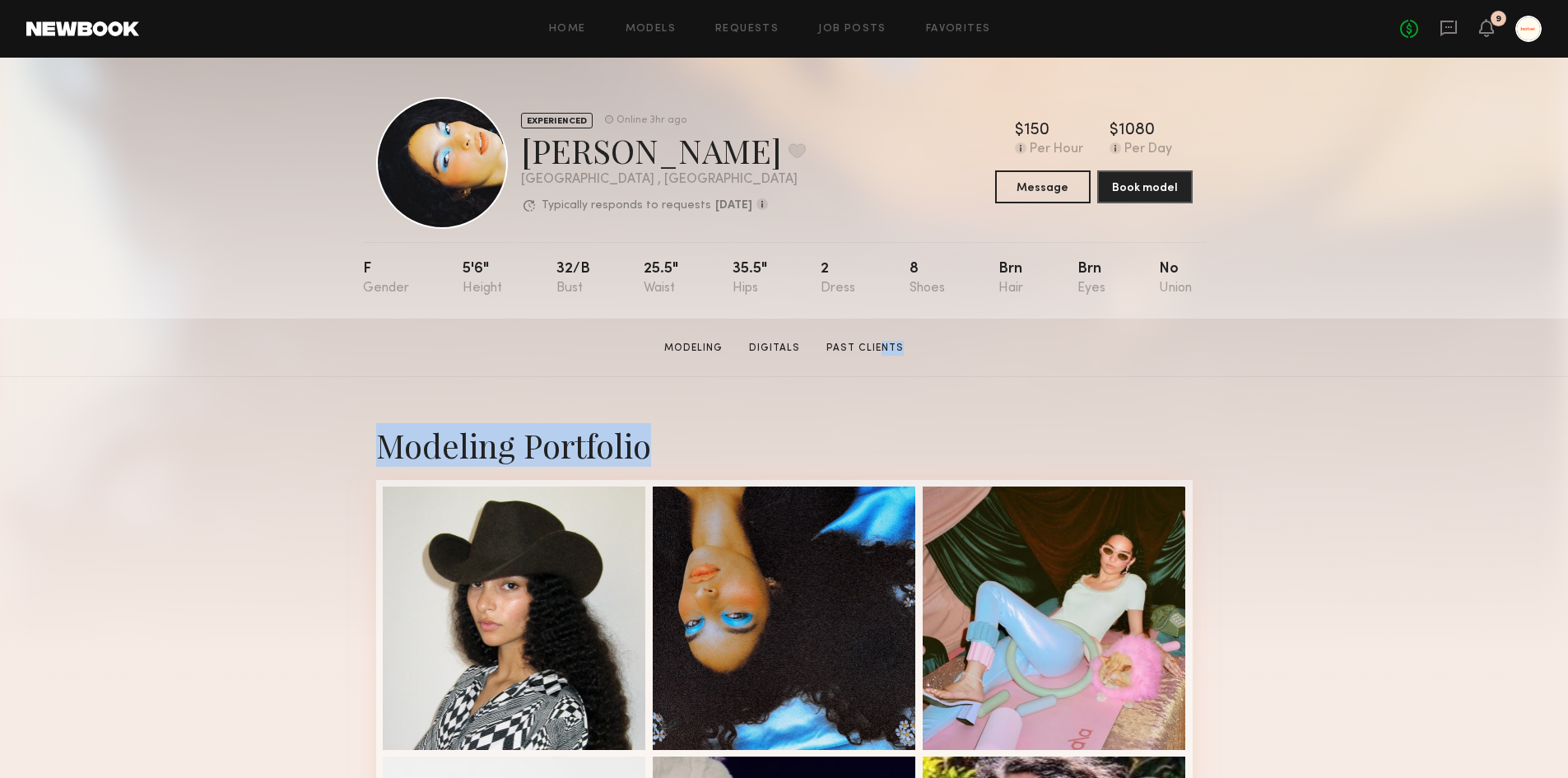
drag, startPoint x: 873, startPoint y: 359, endPoint x: 782, endPoint y: 375, distance: 92.4
click at [775, 355] on link "Digitals" at bounding box center [774, 348] width 64 height 15
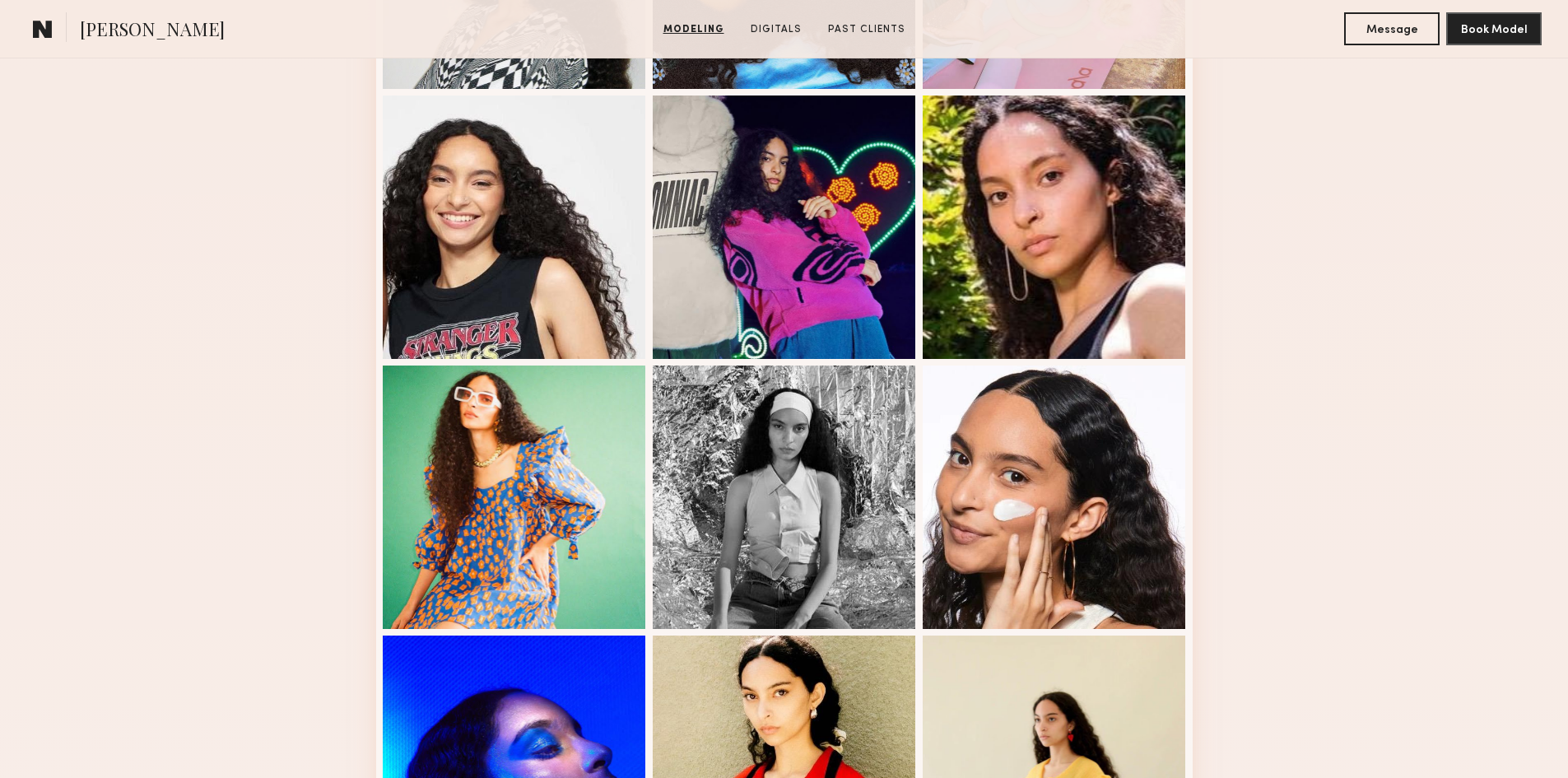
scroll to position [541, 0]
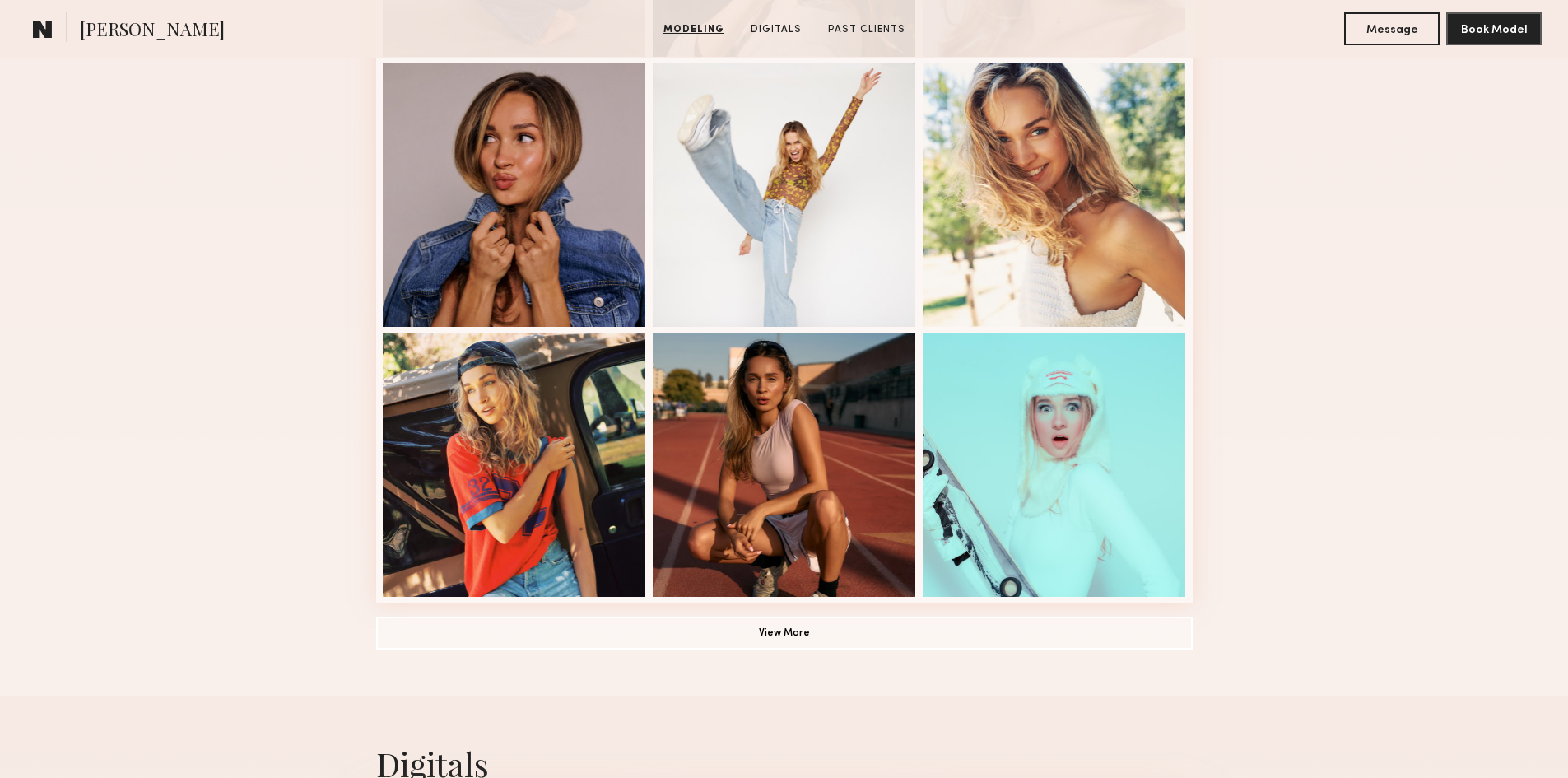
scroll to position [988, 0]
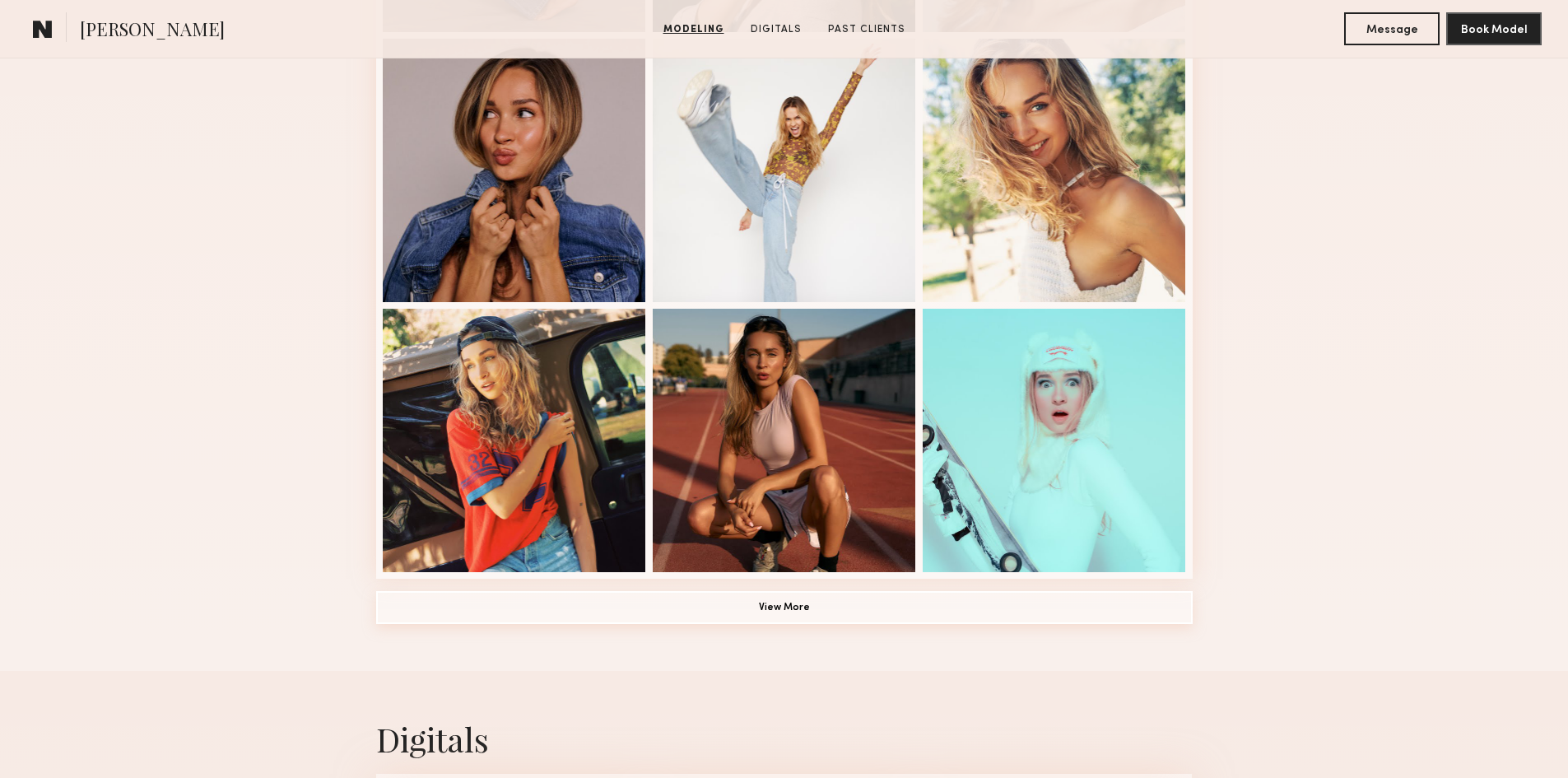
click at [915, 612] on button "View More" at bounding box center [784, 607] width 816 height 33
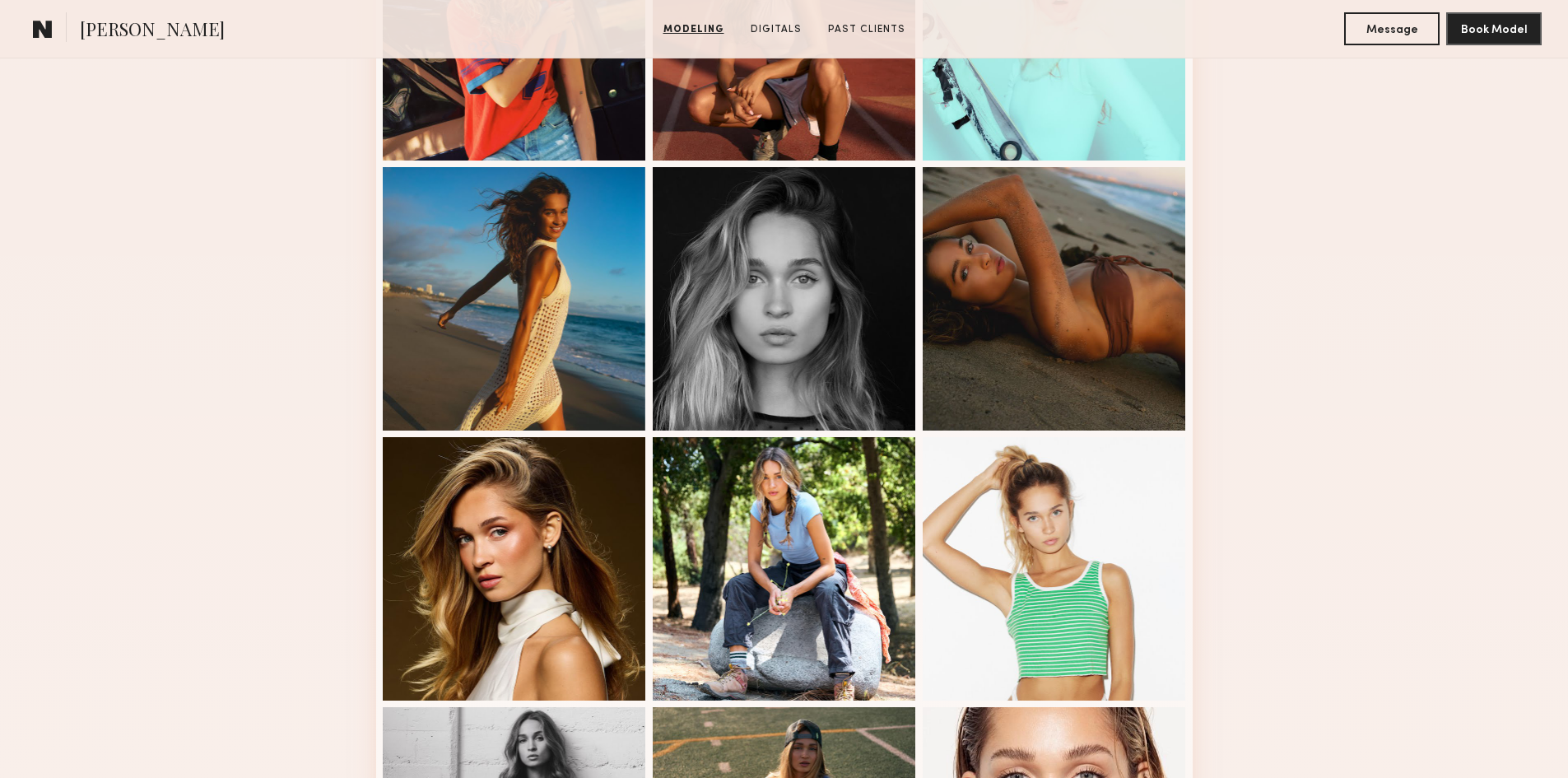
scroll to position [1728, 0]
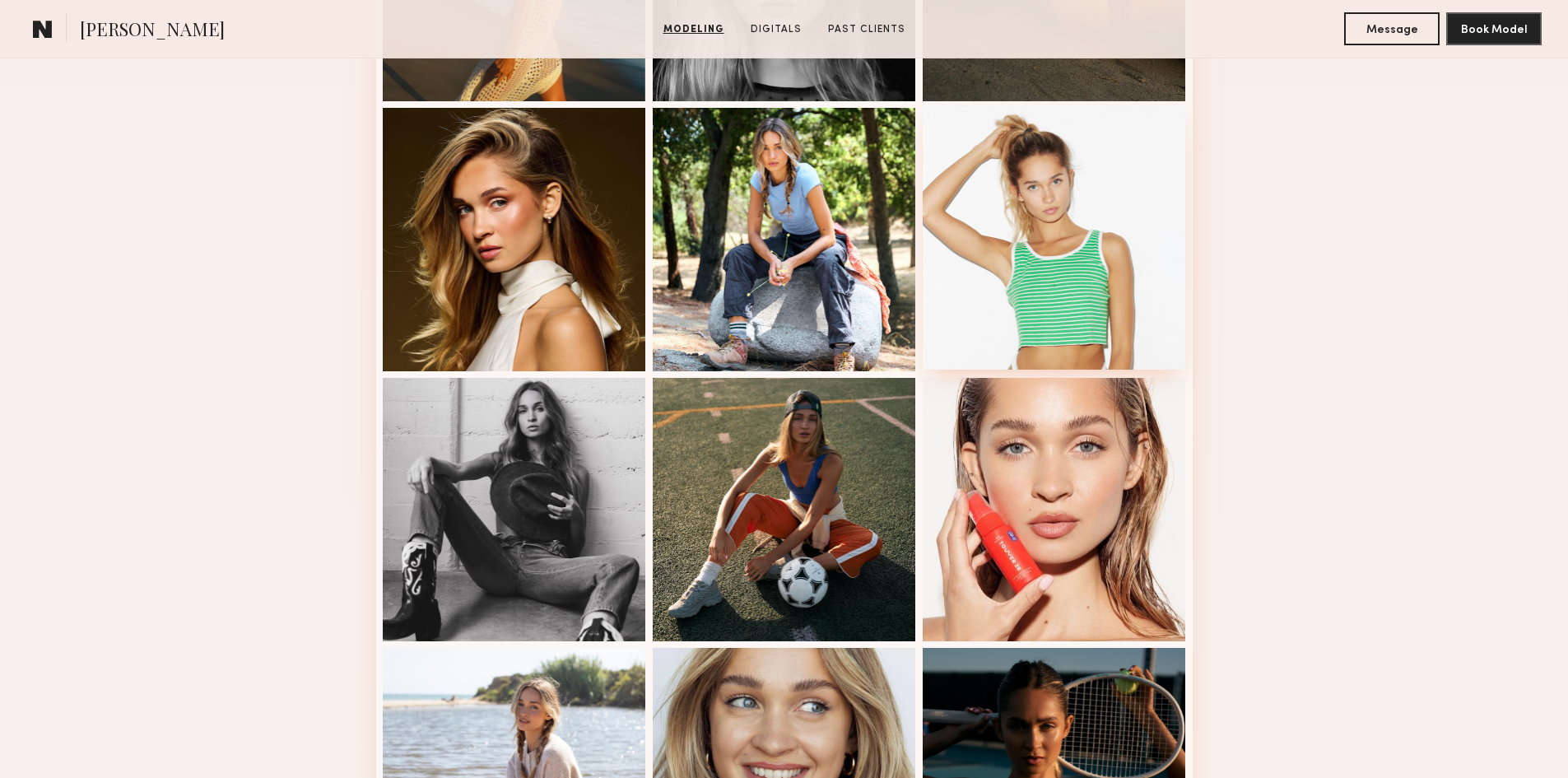
click at [1094, 292] on div at bounding box center [1054, 238] width 263 height 263
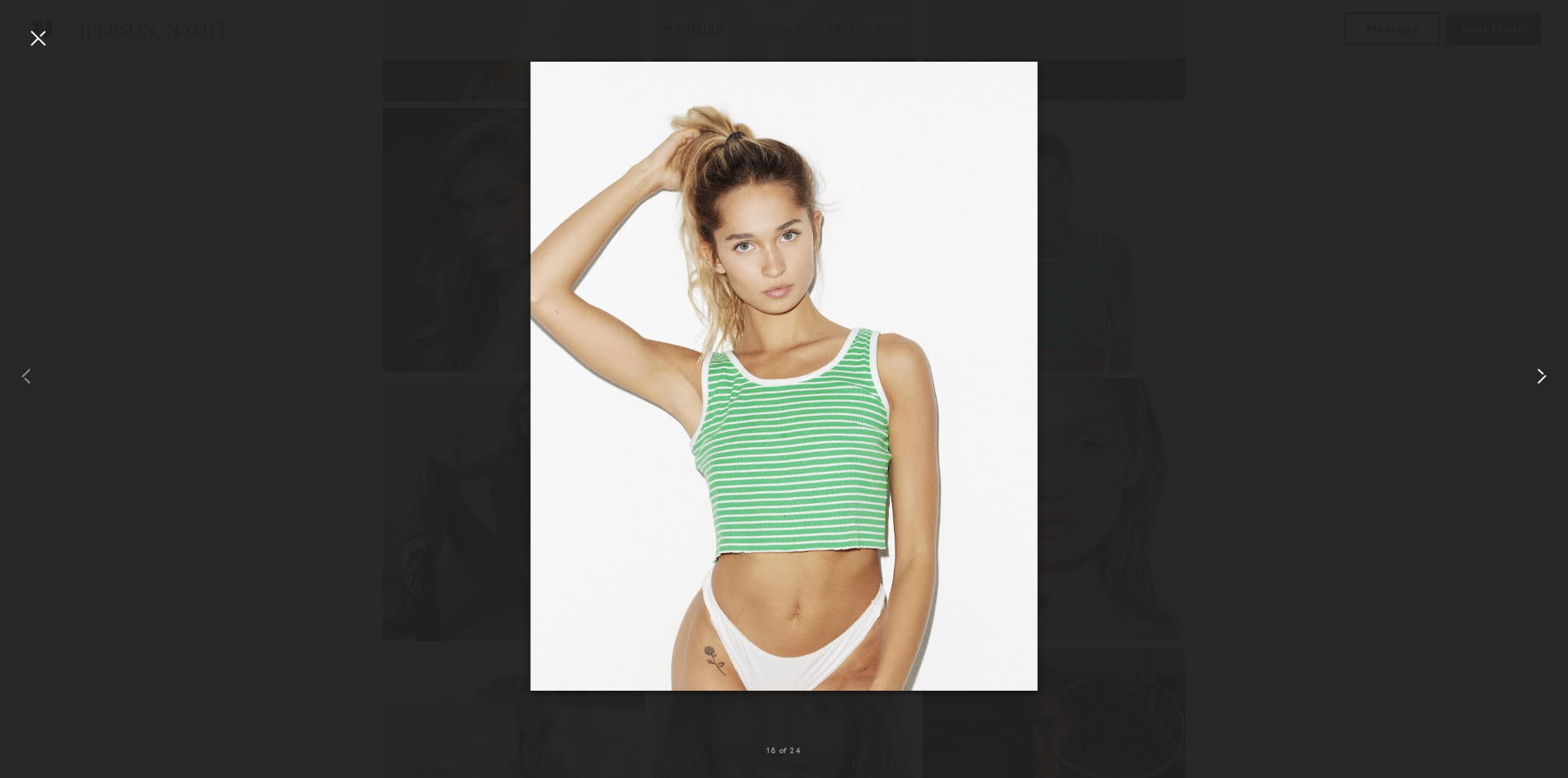
click at [1535, 384] on common-icon at bounding box center [1542, 376] width 26 height 26
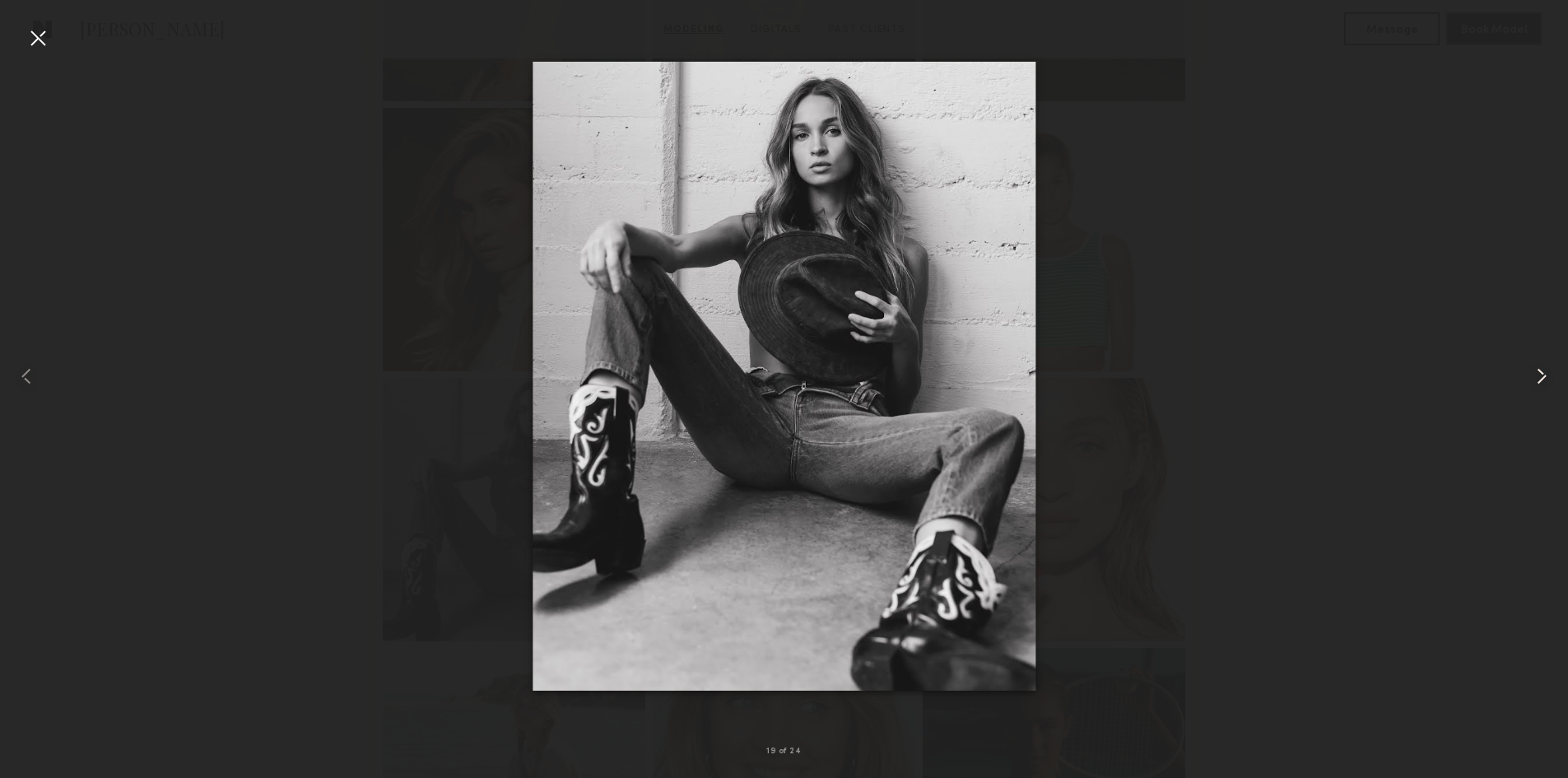
click at [1535, 384] on common-icon at bounding box center [1542, 376] width 26 height 26
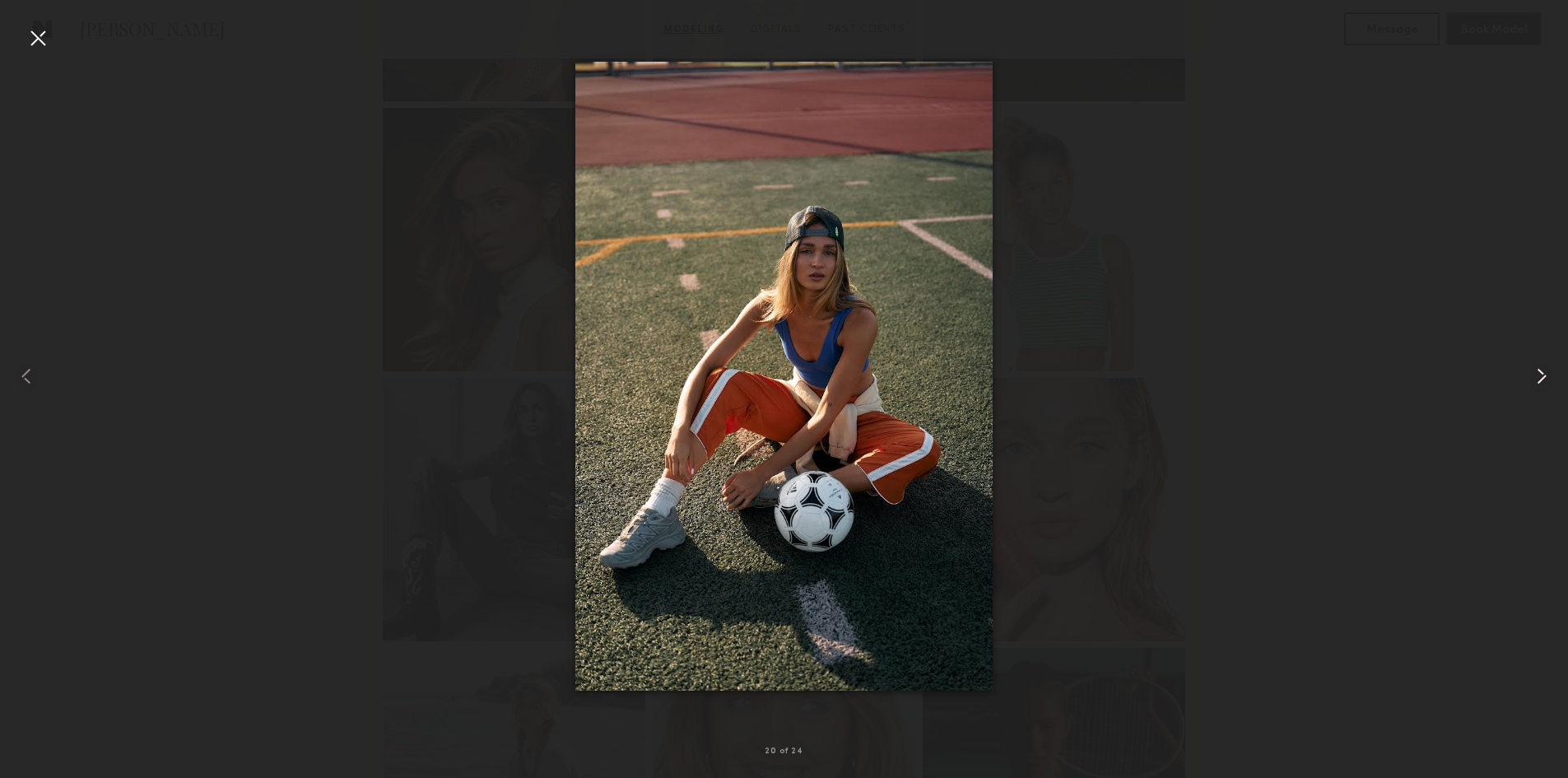
click at [1535, 384] on common-icon at bounding box center [1542, 376] width 26 height 26
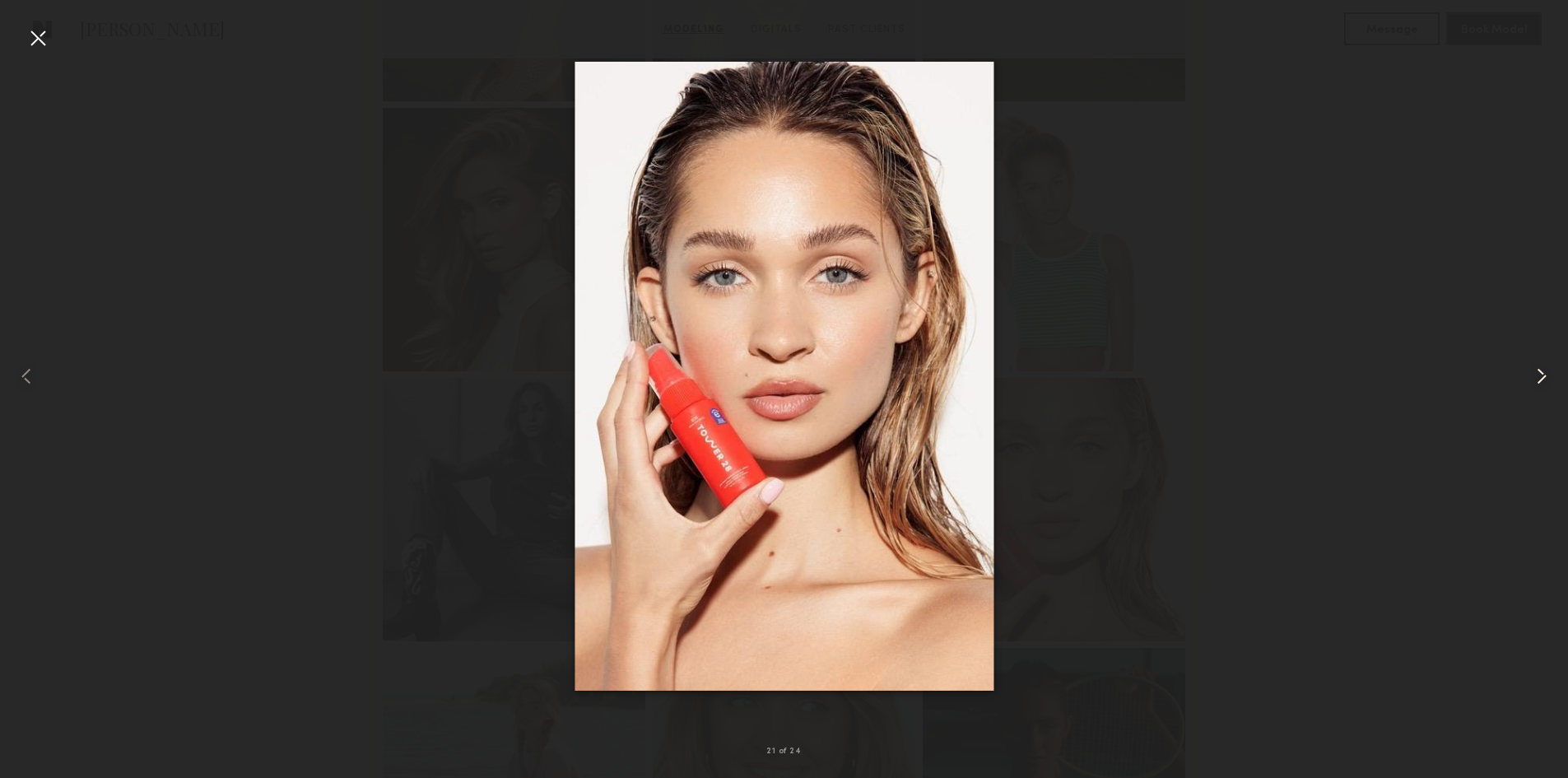
click at [1535, 384] on common-icon at bounding box center [1542, 376] width 26 height 26
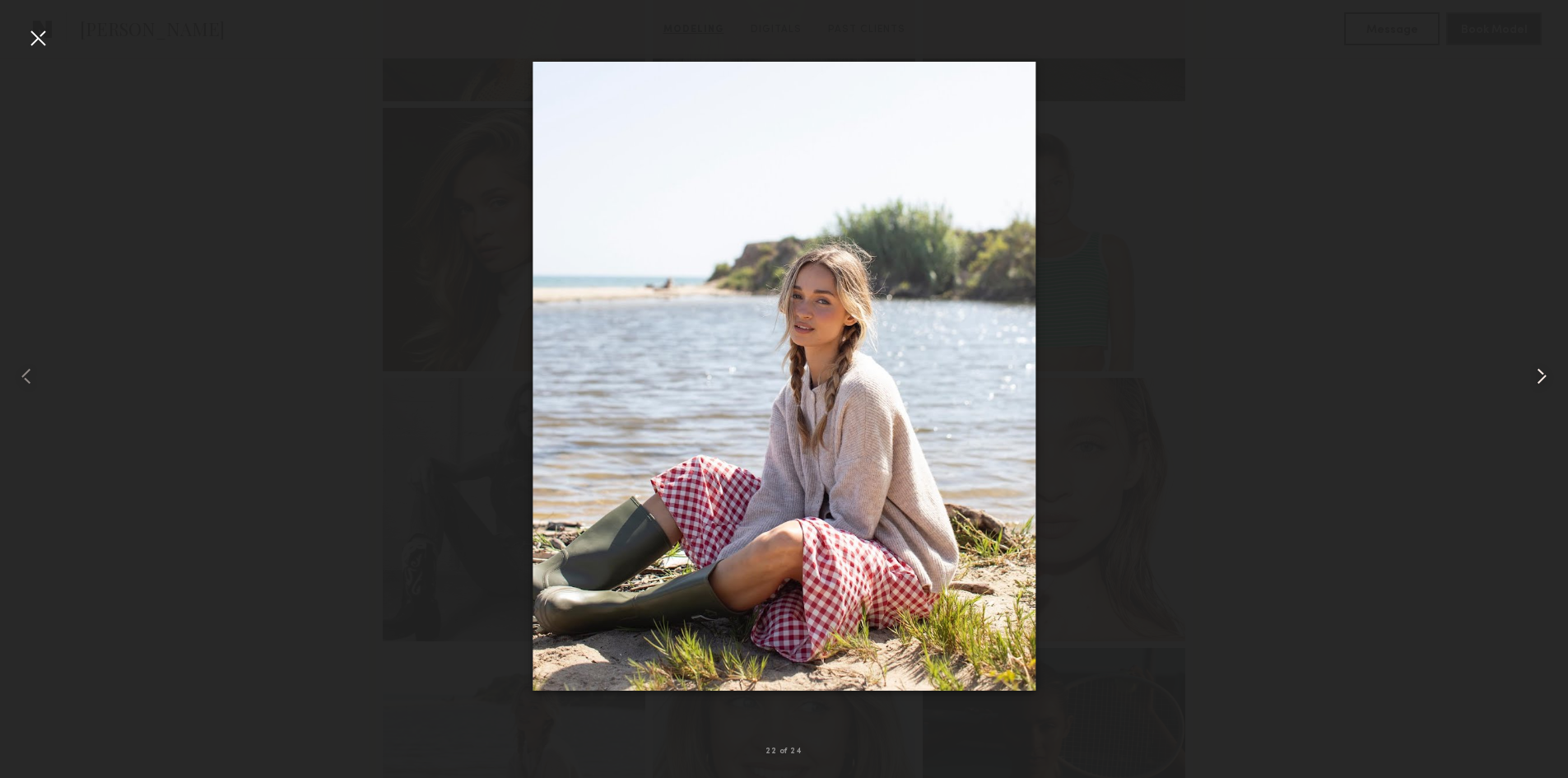
click at [1535, 384] on common-icon at bounding box center [1542, 376] width 26 height 26
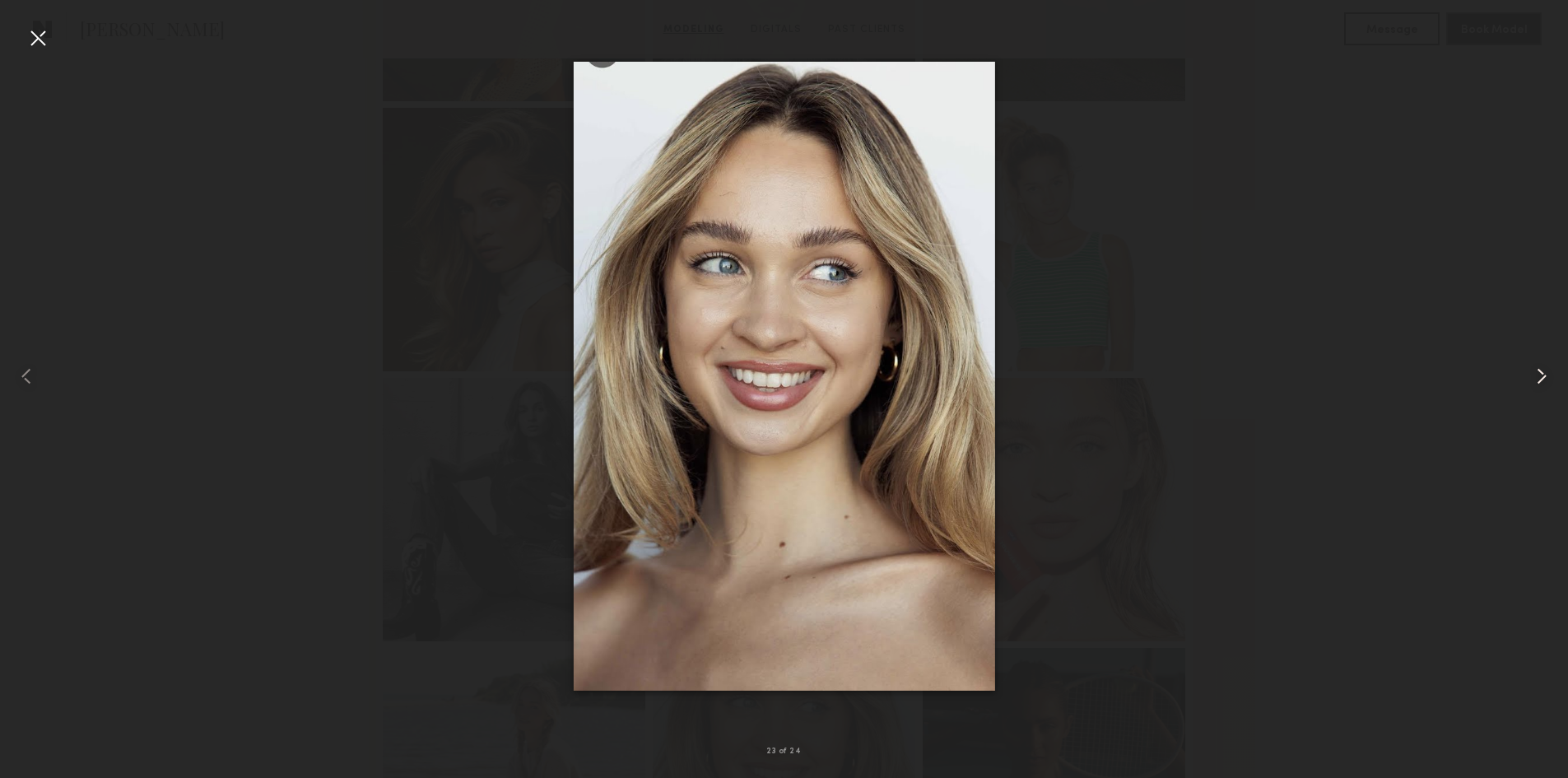
click at [1535, 384] on common-icon at bounding box center [1542, 376] width 26 height 26
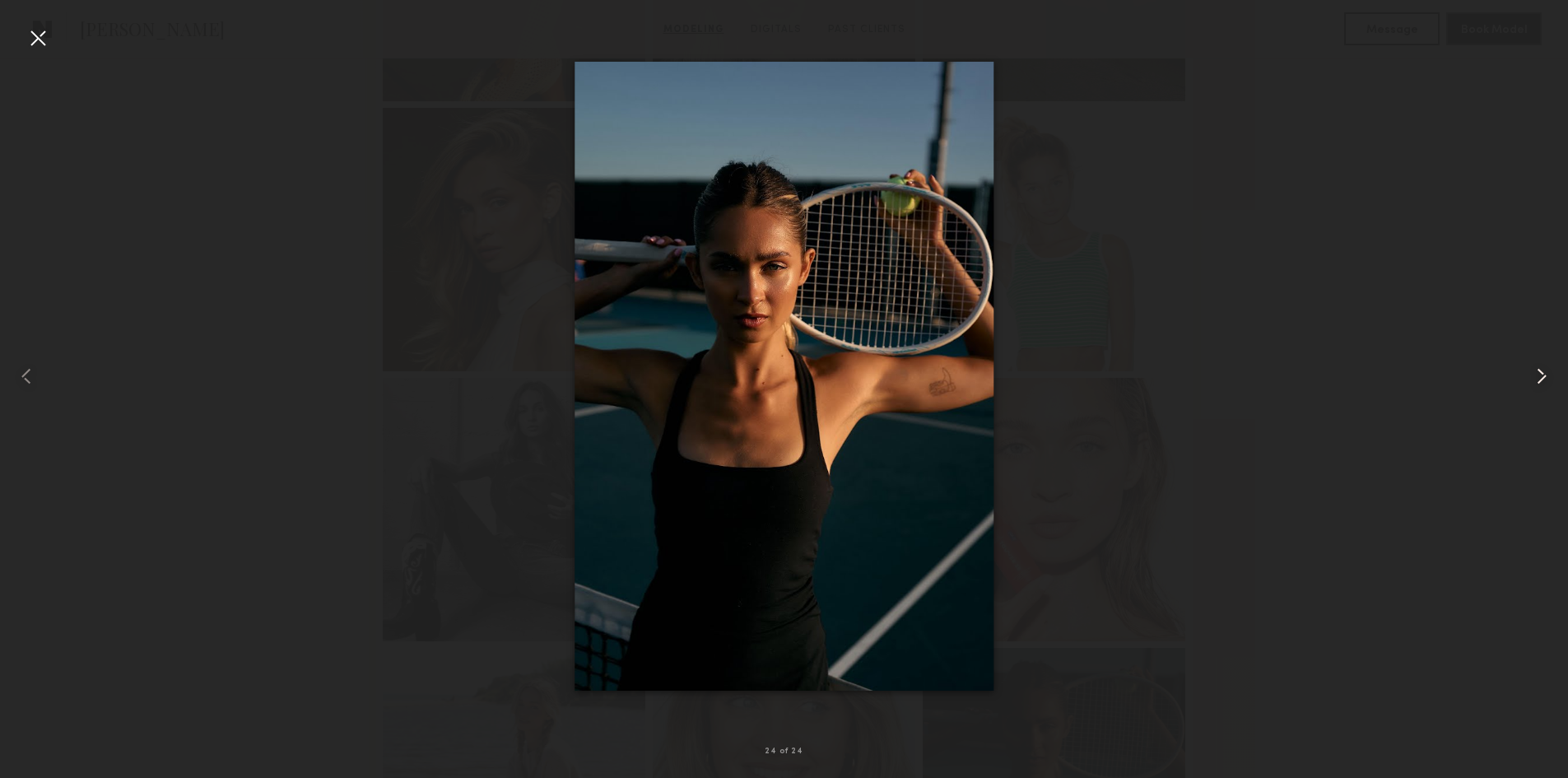
click at [1535, 384] on common-icon at bounding box center [1542, 376] width 26 height 26
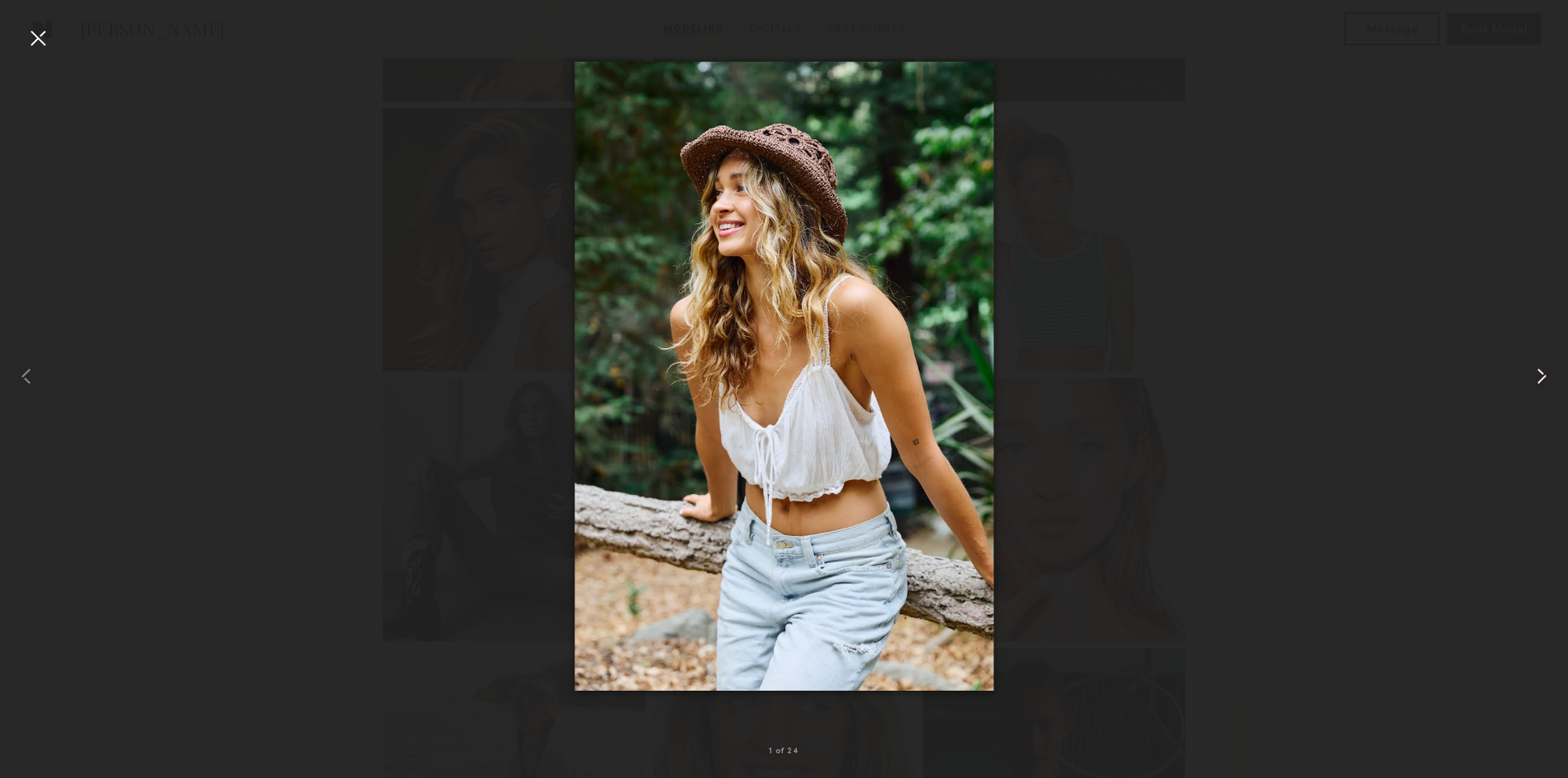
click at [1535, 384] on common-icon at bounding box center [1542, 376] width 26 height 26
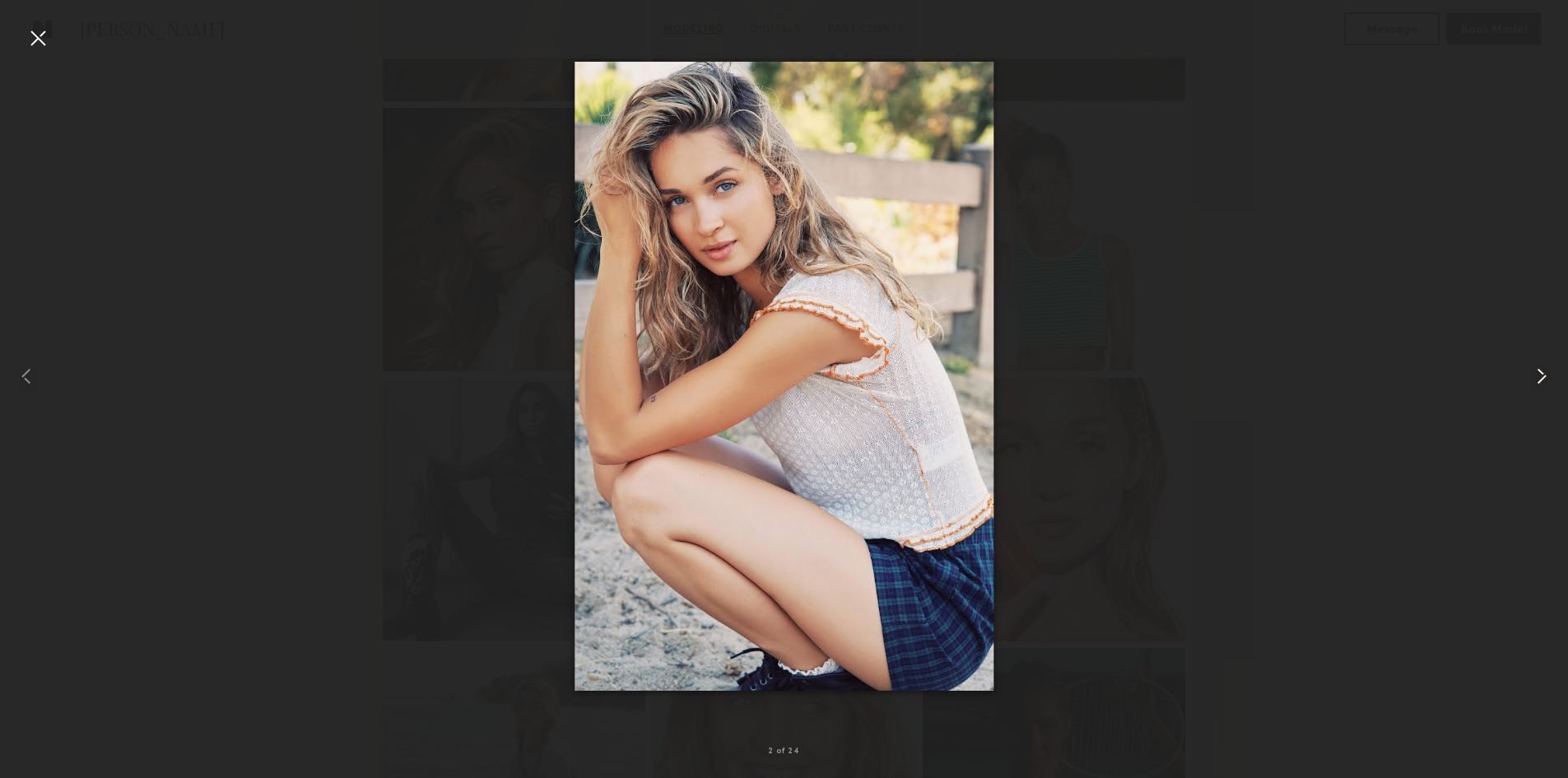
click at [1535, 384] on common-icon at bounding box center [1542, 376] width 26 height 26
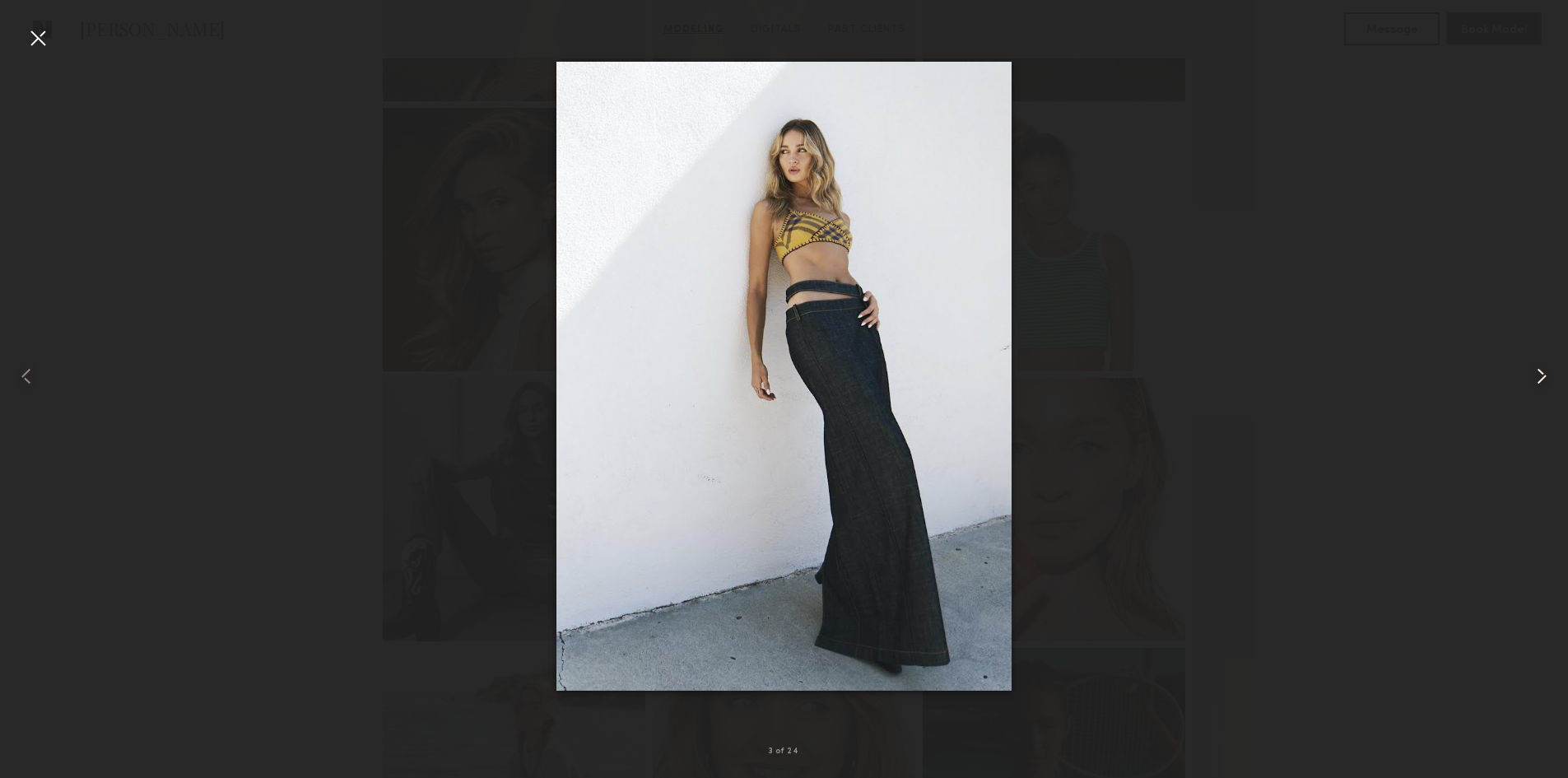
click at [1535, 384] on common-icon at bounding box center [1542, 376] width 26 height 26
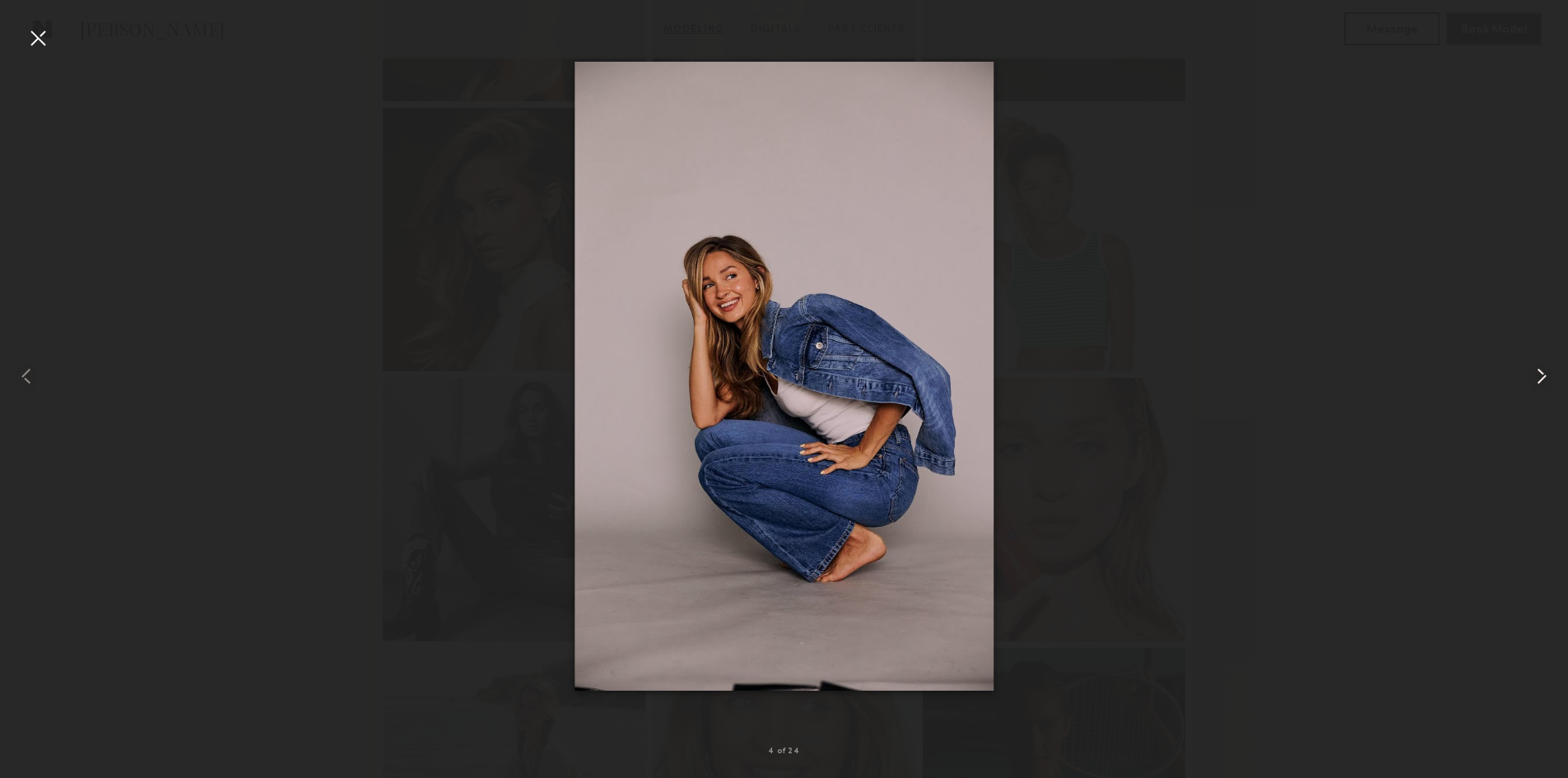
click at [1535, 384] on common-icon at bounding box center [1542, 376] width 26 height 26
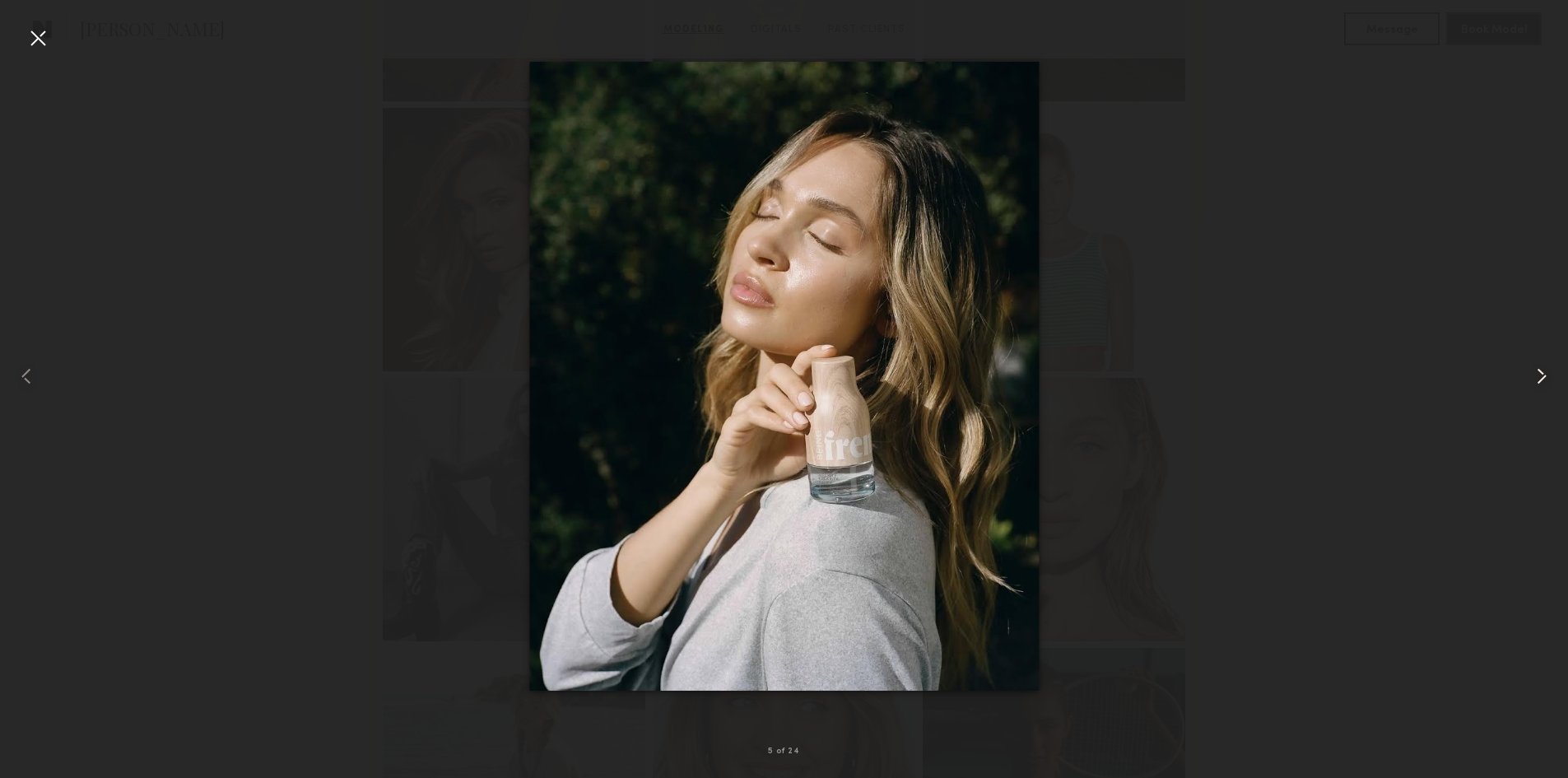
click at [1535, 384] on common-icon at bounding box center [1542, 376] width 26 height 26
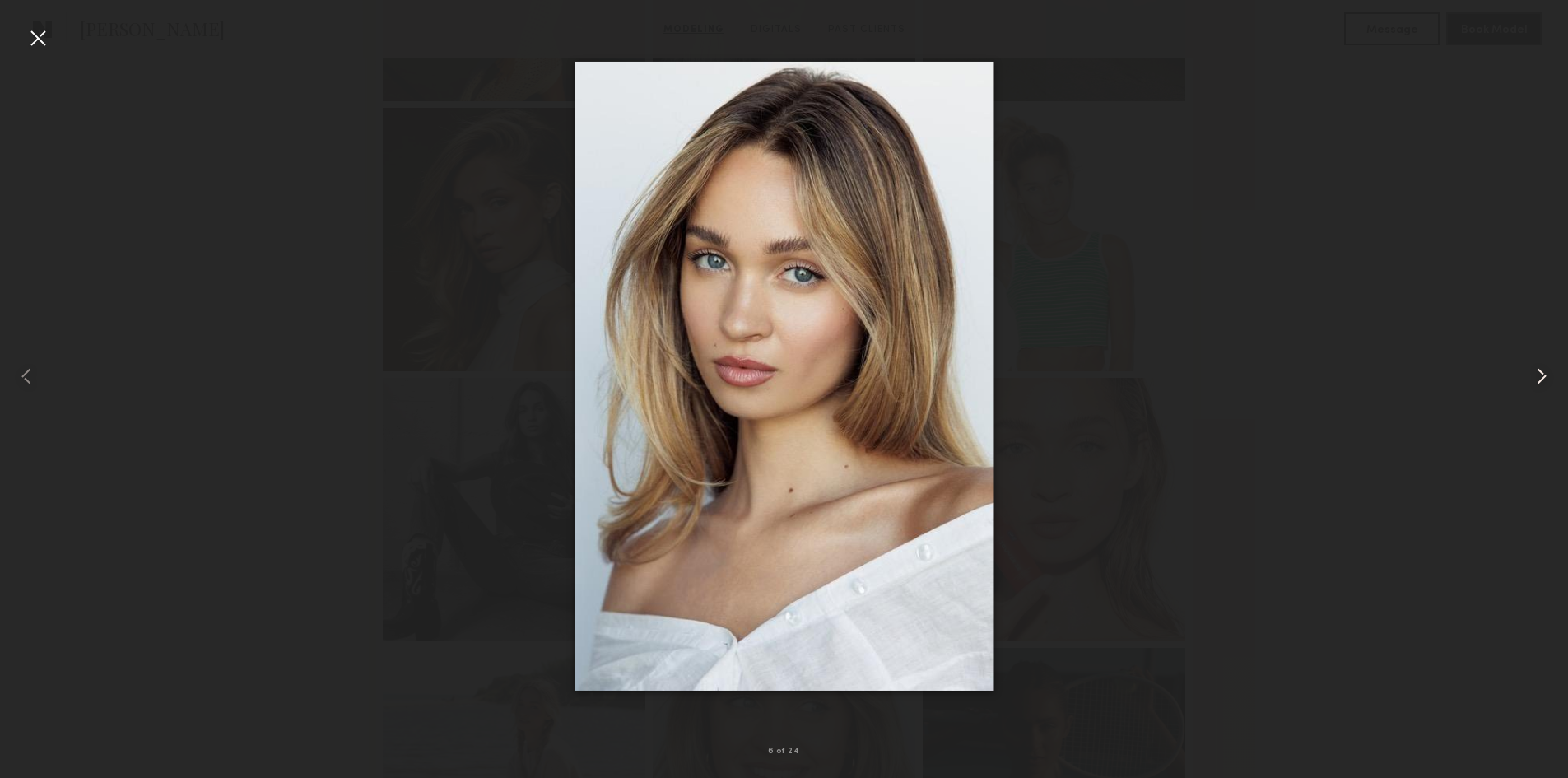
click at [1535, 384] on common-icon at bounding box center [1542, 376] width 26 height 26
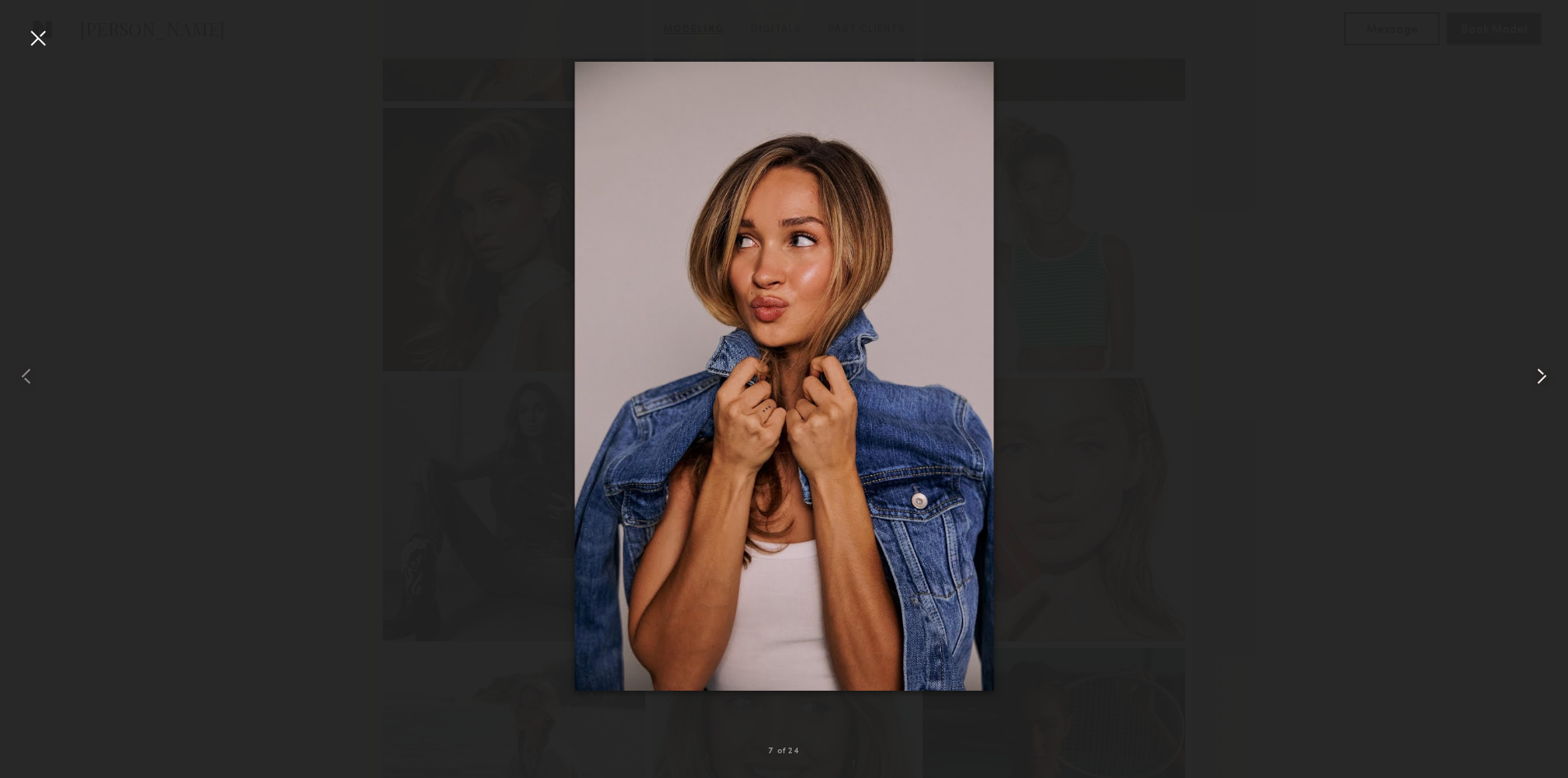
click at [1535, 384] on common-icon at bounding box center [1542, 376] width 26 height 26
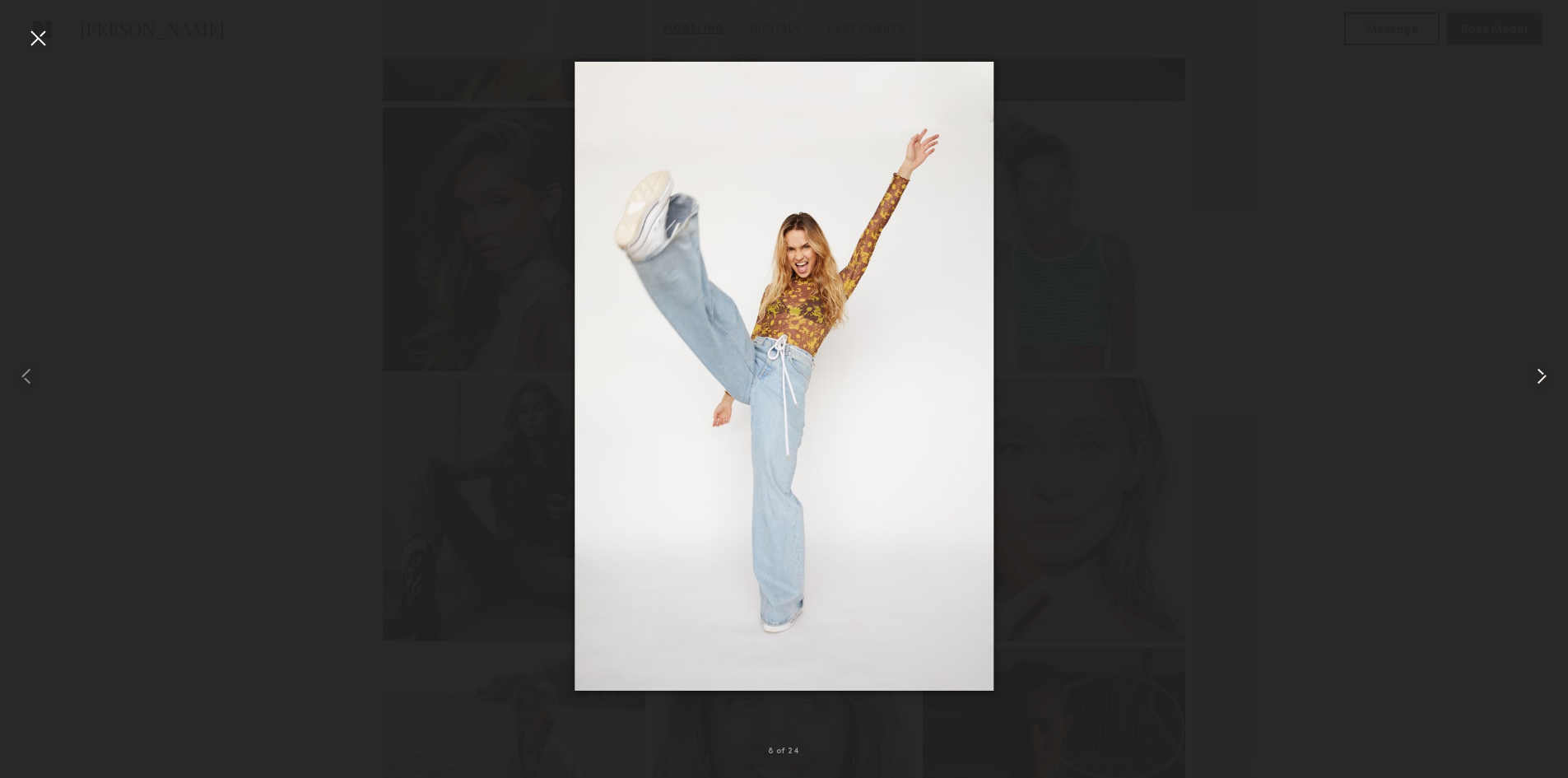
click at [1535, 384] on common-icon at bounding box center [1542, 376] width 26 height 26
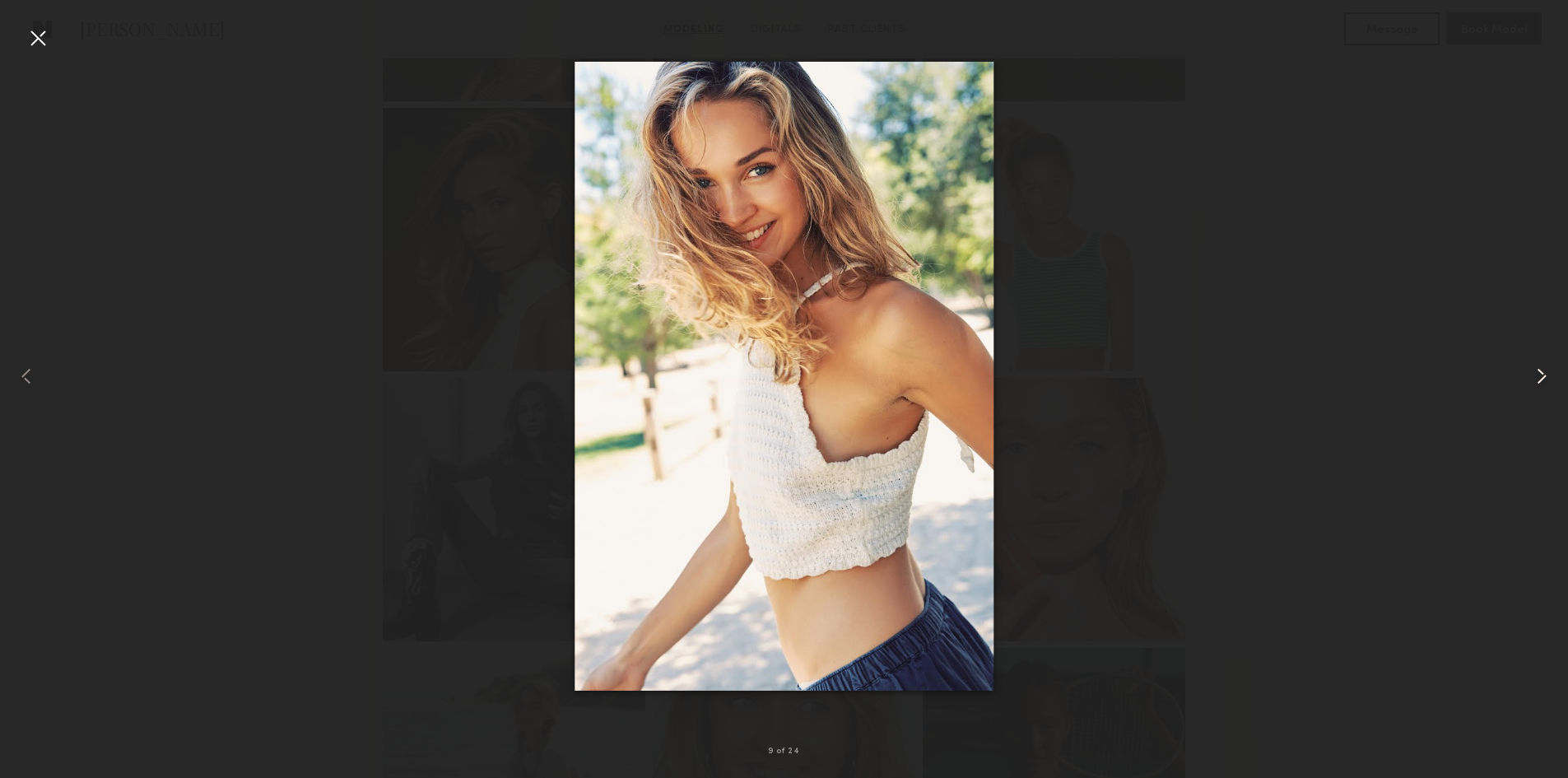
click at [1535, 384] on common-icon at bounding box center [1542, 376] width 26 height 26
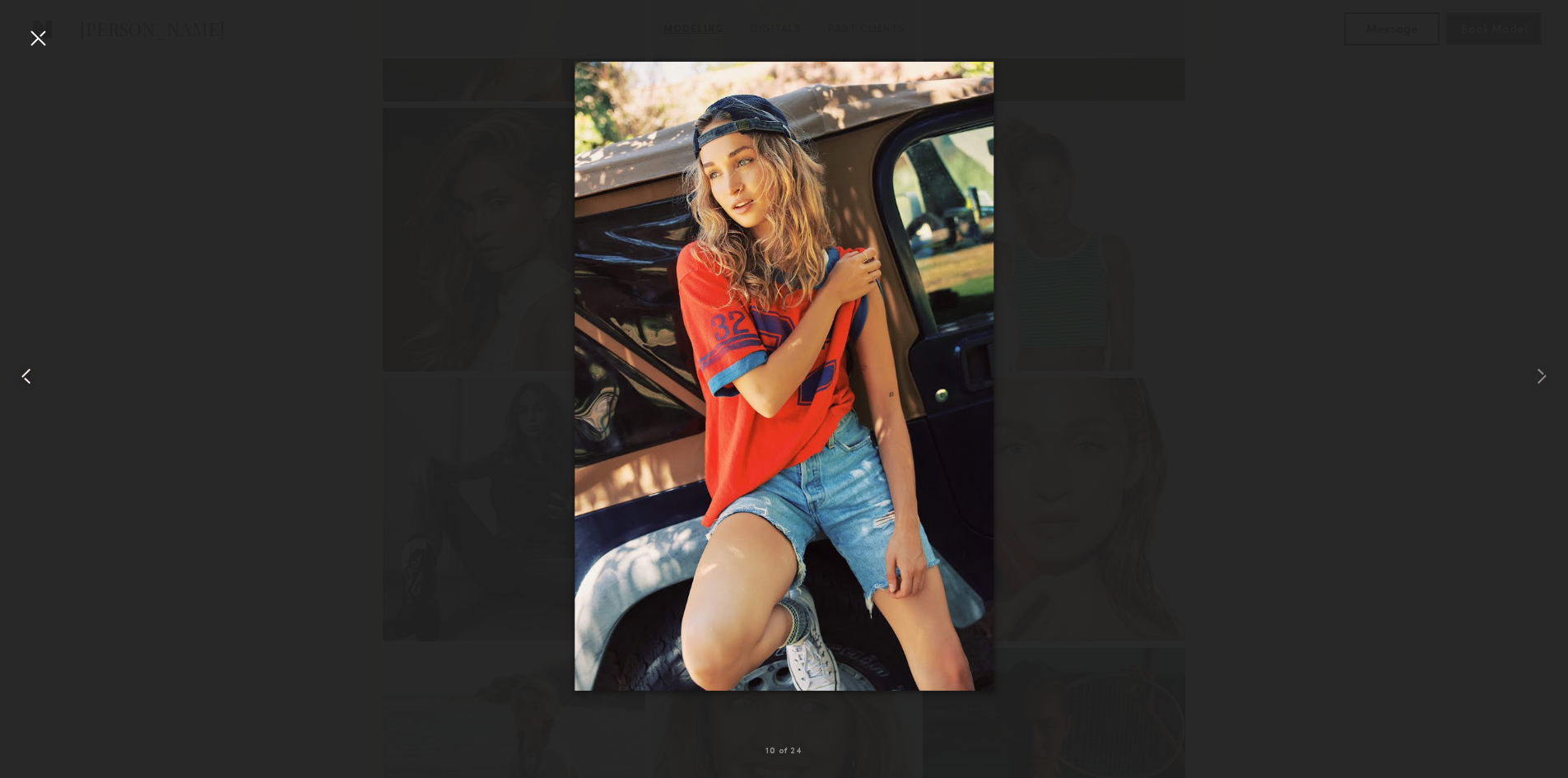
click at [24, 48] on div at bounding box center [31, 376] width 63 height 699
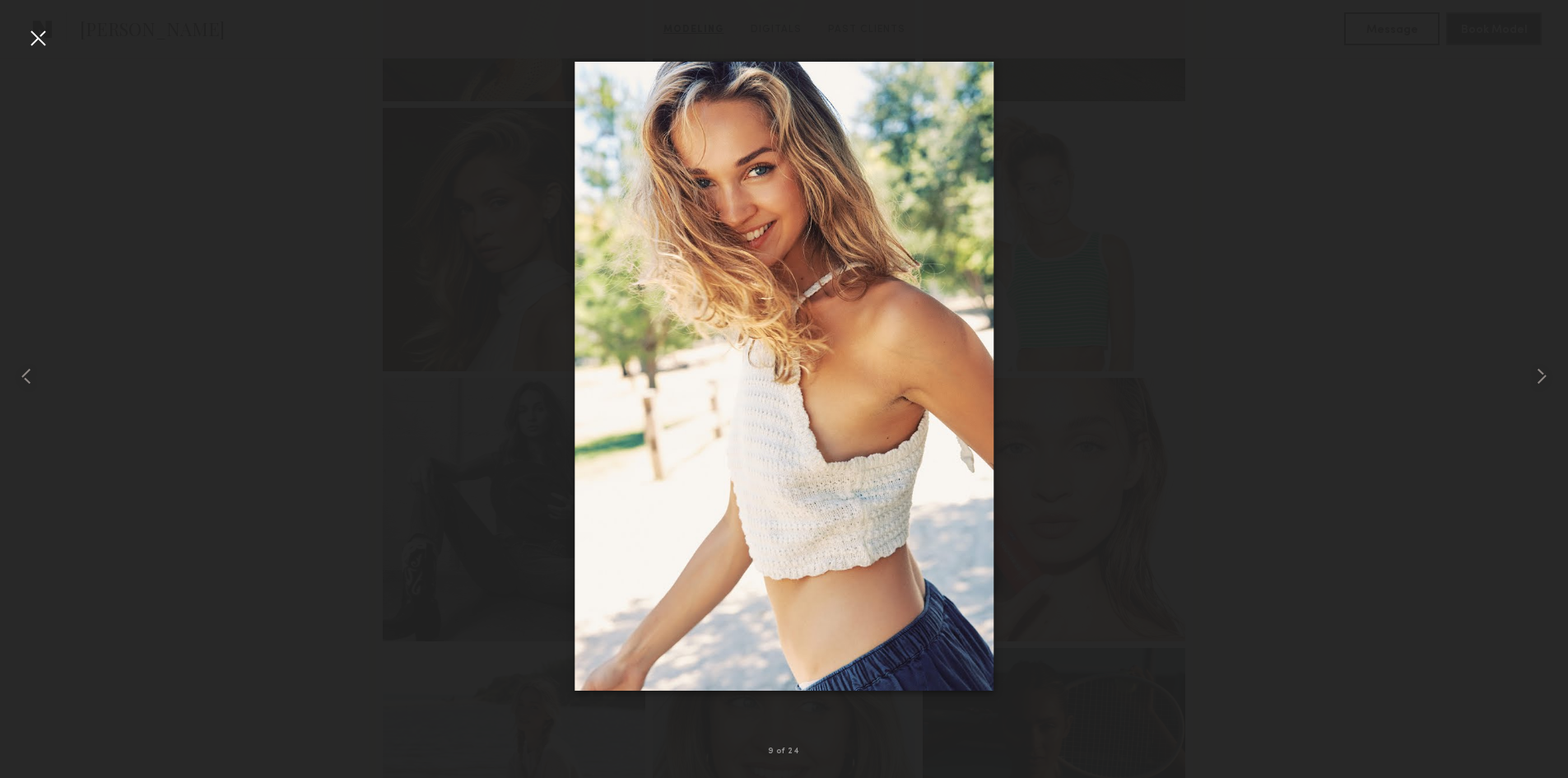
scroll to position [2058, 0]
click at [40, 35] on div at bounding box center [37, 37] width 26 height 26
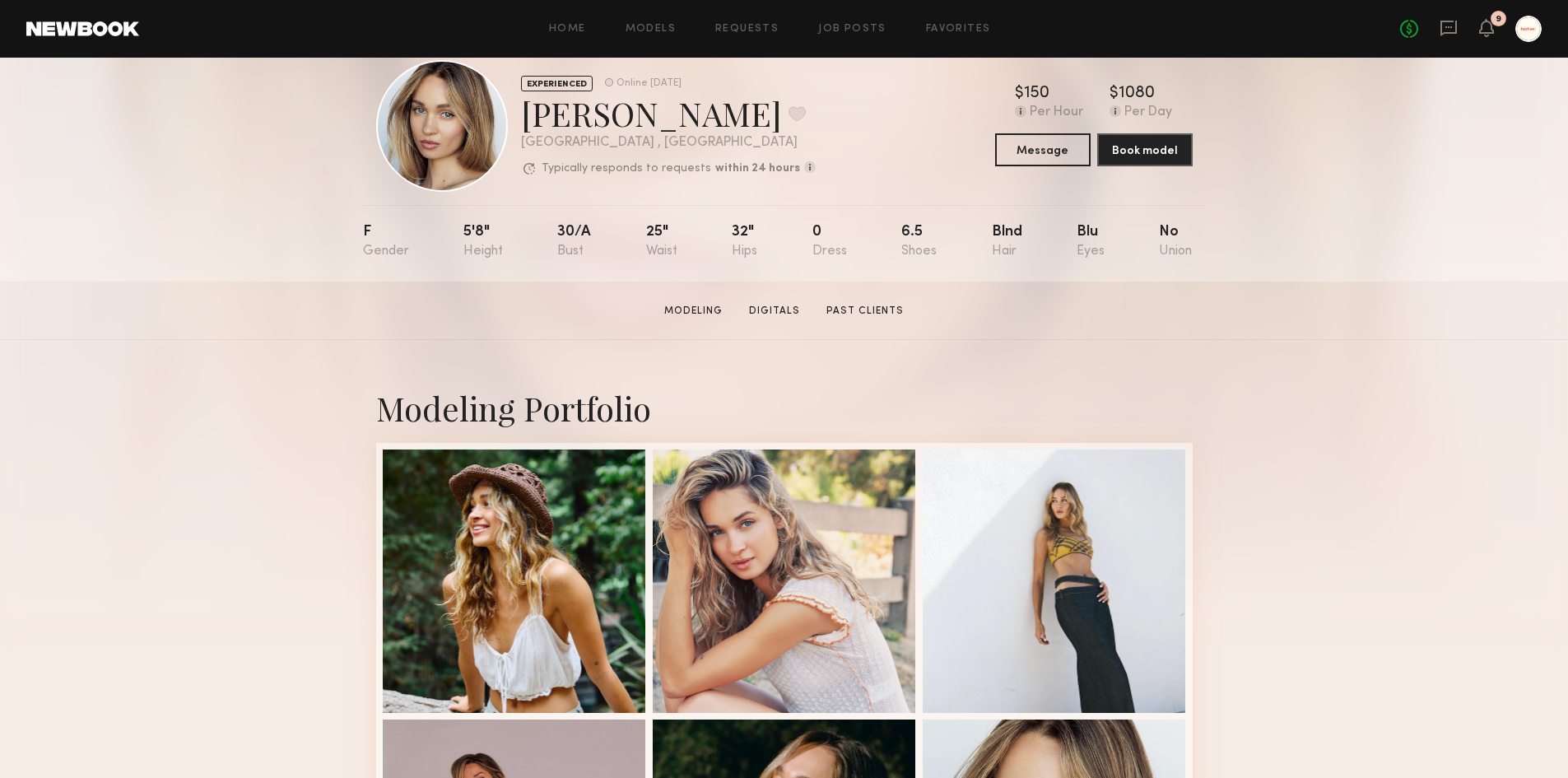
scroll to position [0, 0]
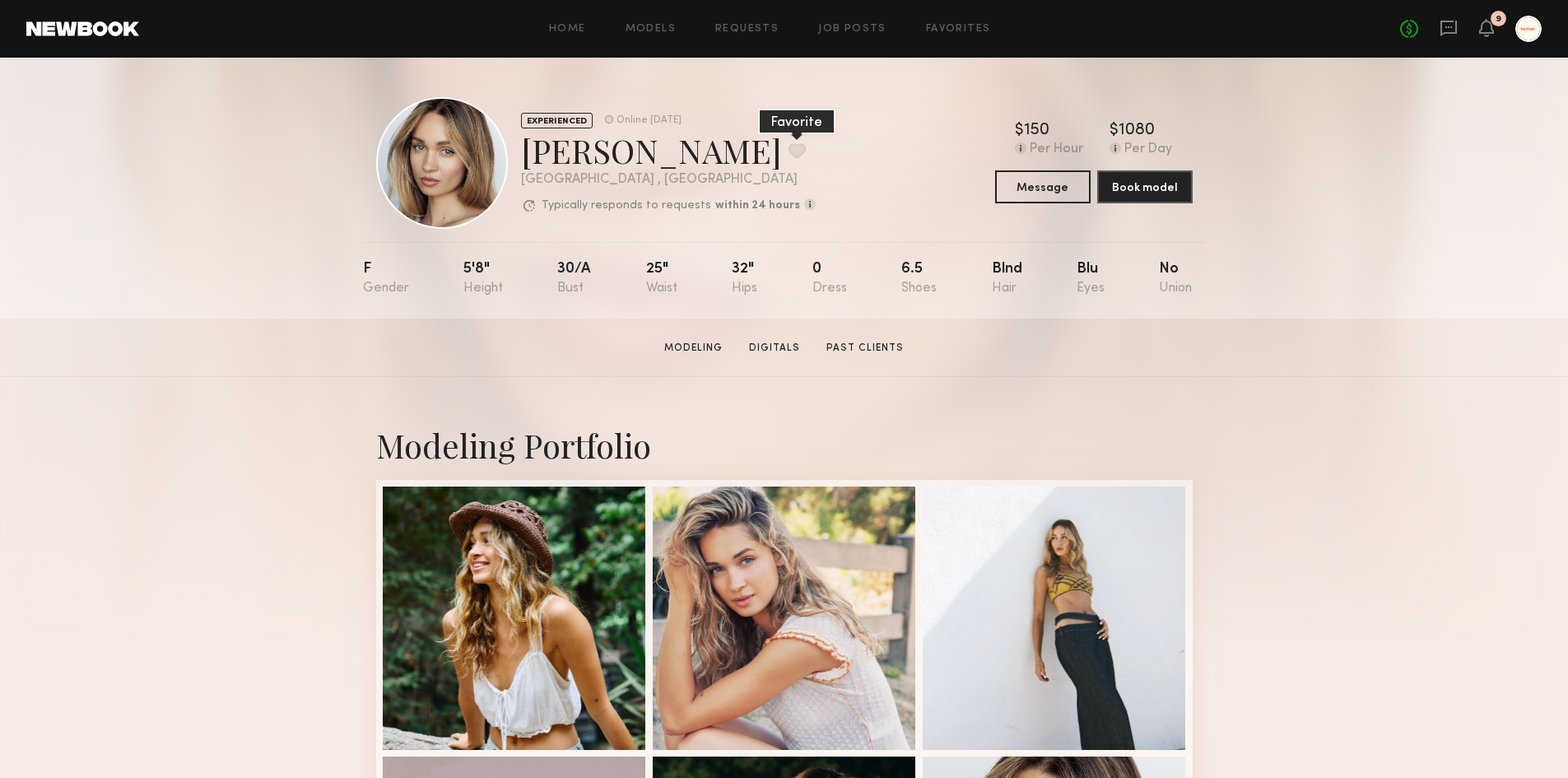
click at [789, 148] on button at bounding box center [797, 151] width 17 height 15
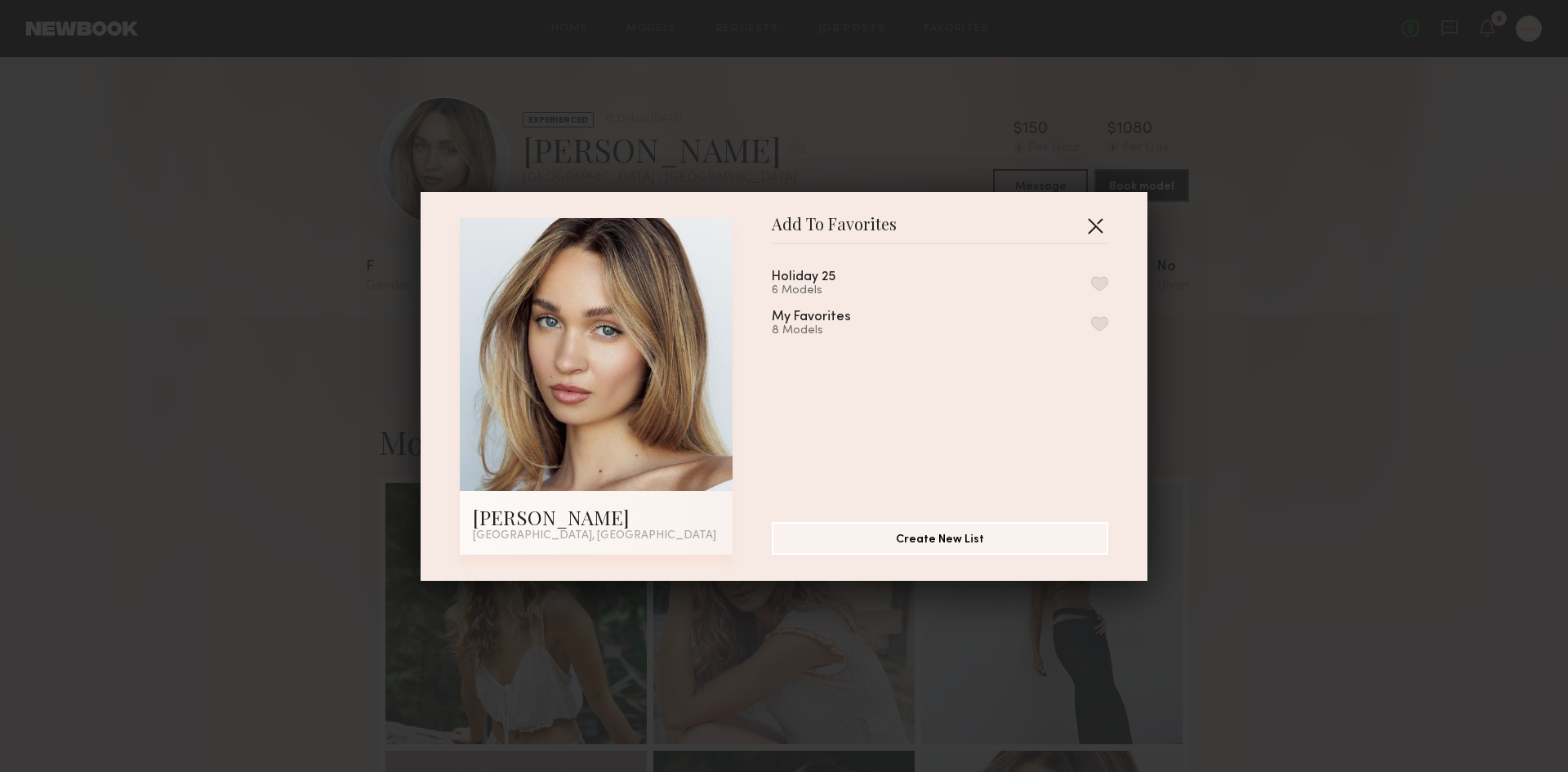
click at [1087, 225] on button "button" at bounding box center [1094, 225] width 26 height 26
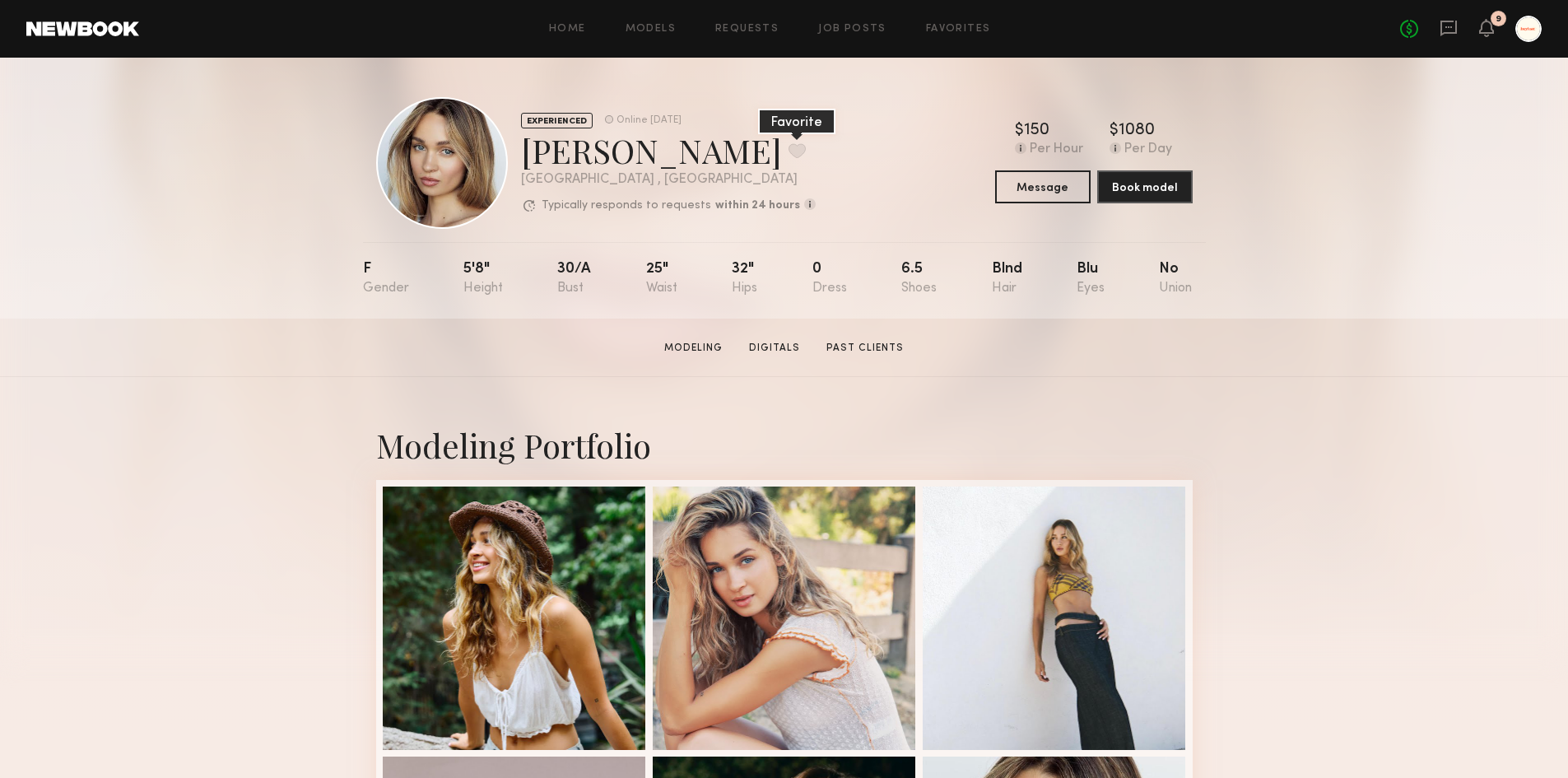
click at [789, 154] on button at bounding box center [797, 151] width 17 height 15
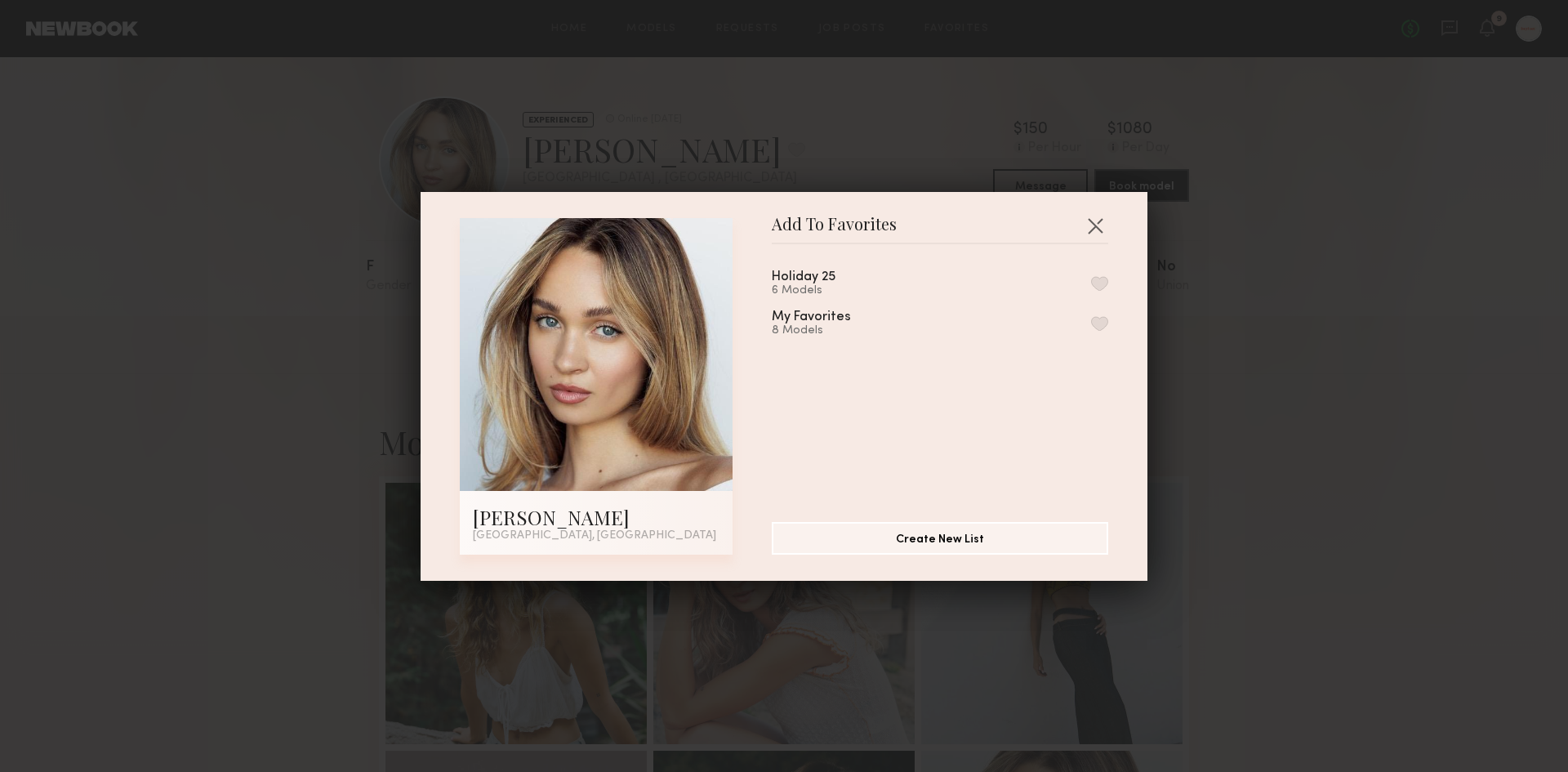
click at [1091, 282] on button "button" at bounding box center [1099, 283] width 17 height 14
click at [1096, 225] on button "button" at bounding box center [1094, 225] width 26 height 26
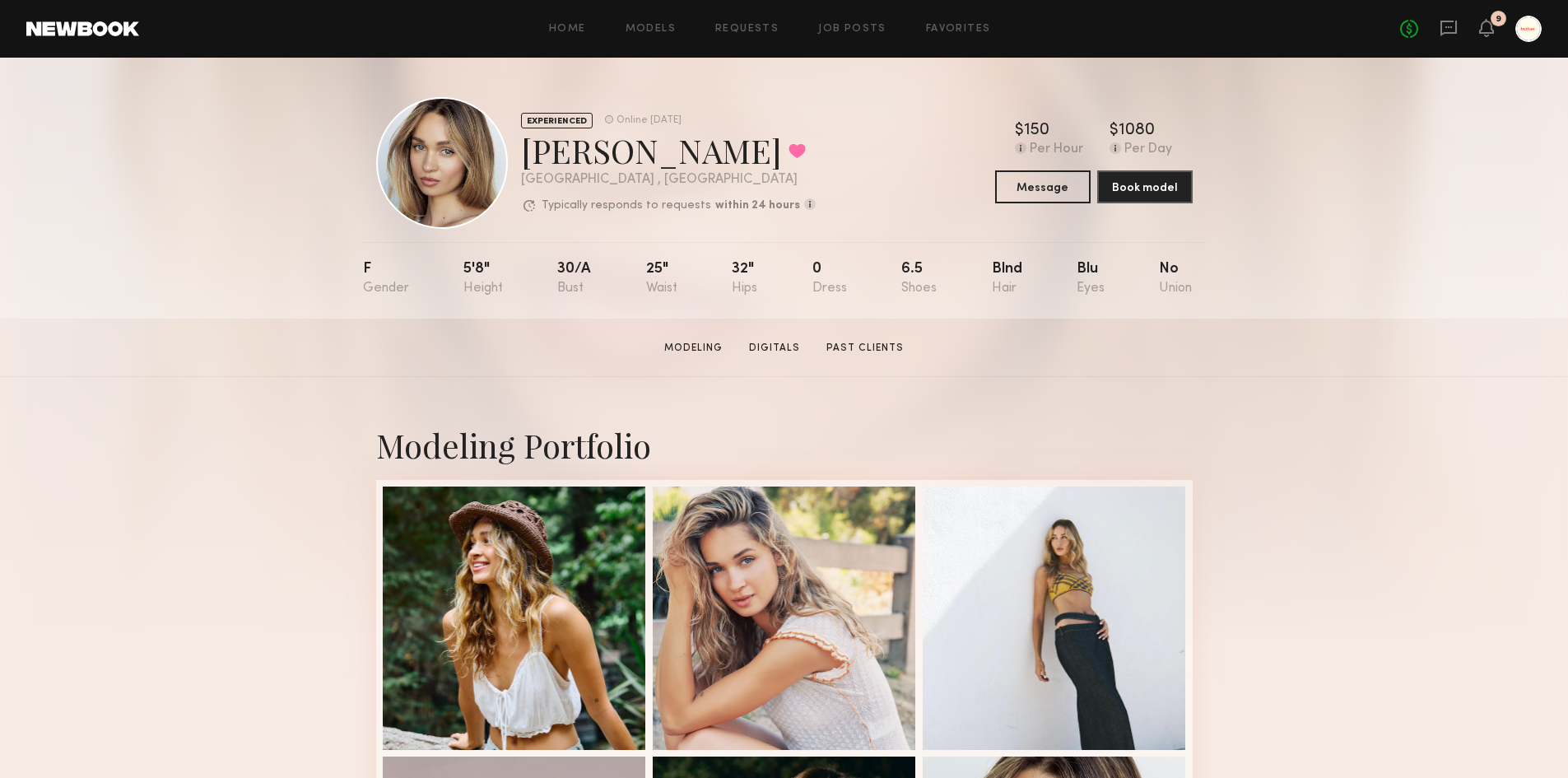
scroll to position [330, 0]
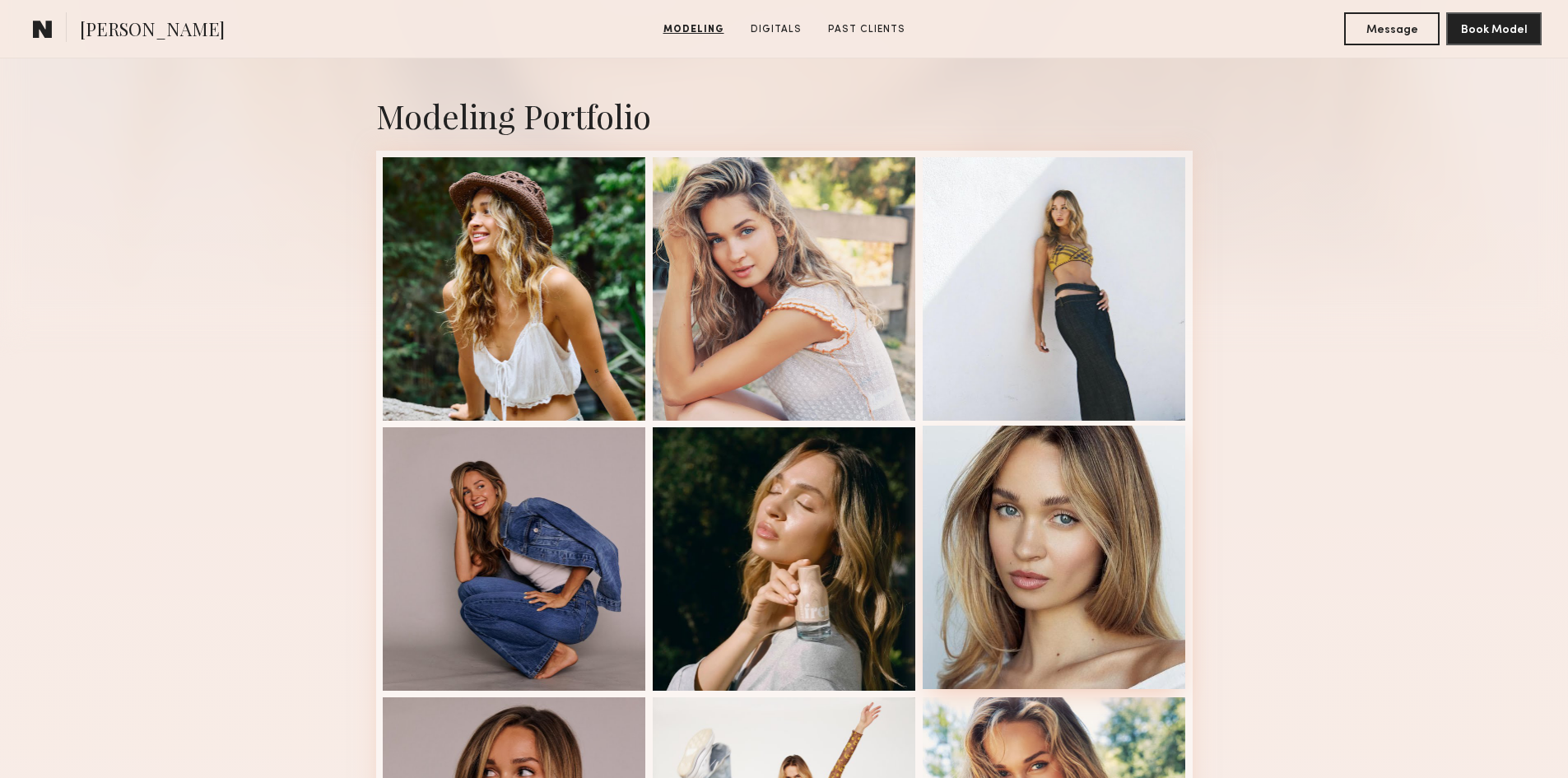
click at [1084, 543] on div at bounding box center [1054, 557] width 263 height 263
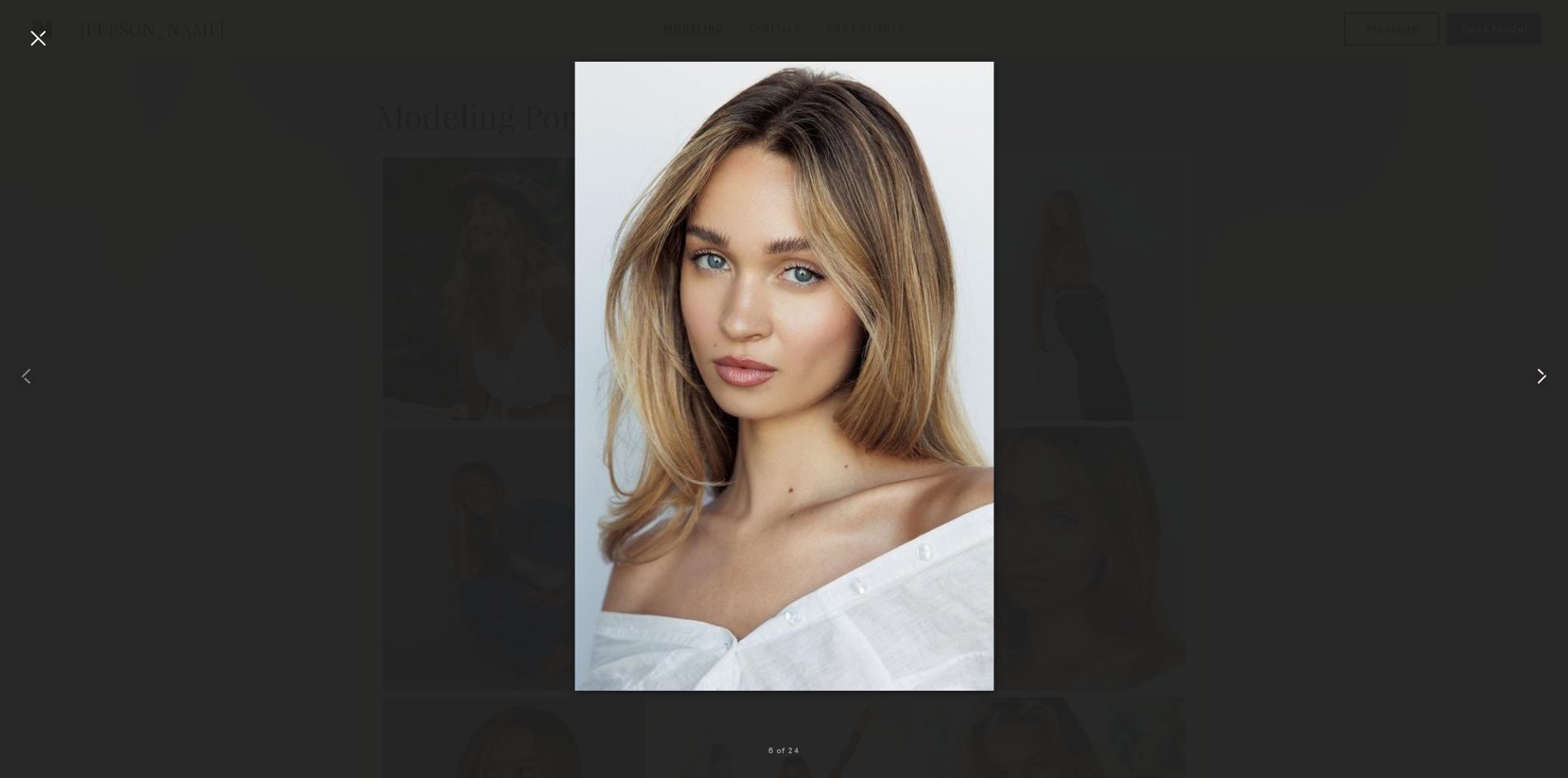
click at [1537, 382] on common-icon at bounding box center [1542, 376] width 26 height 26
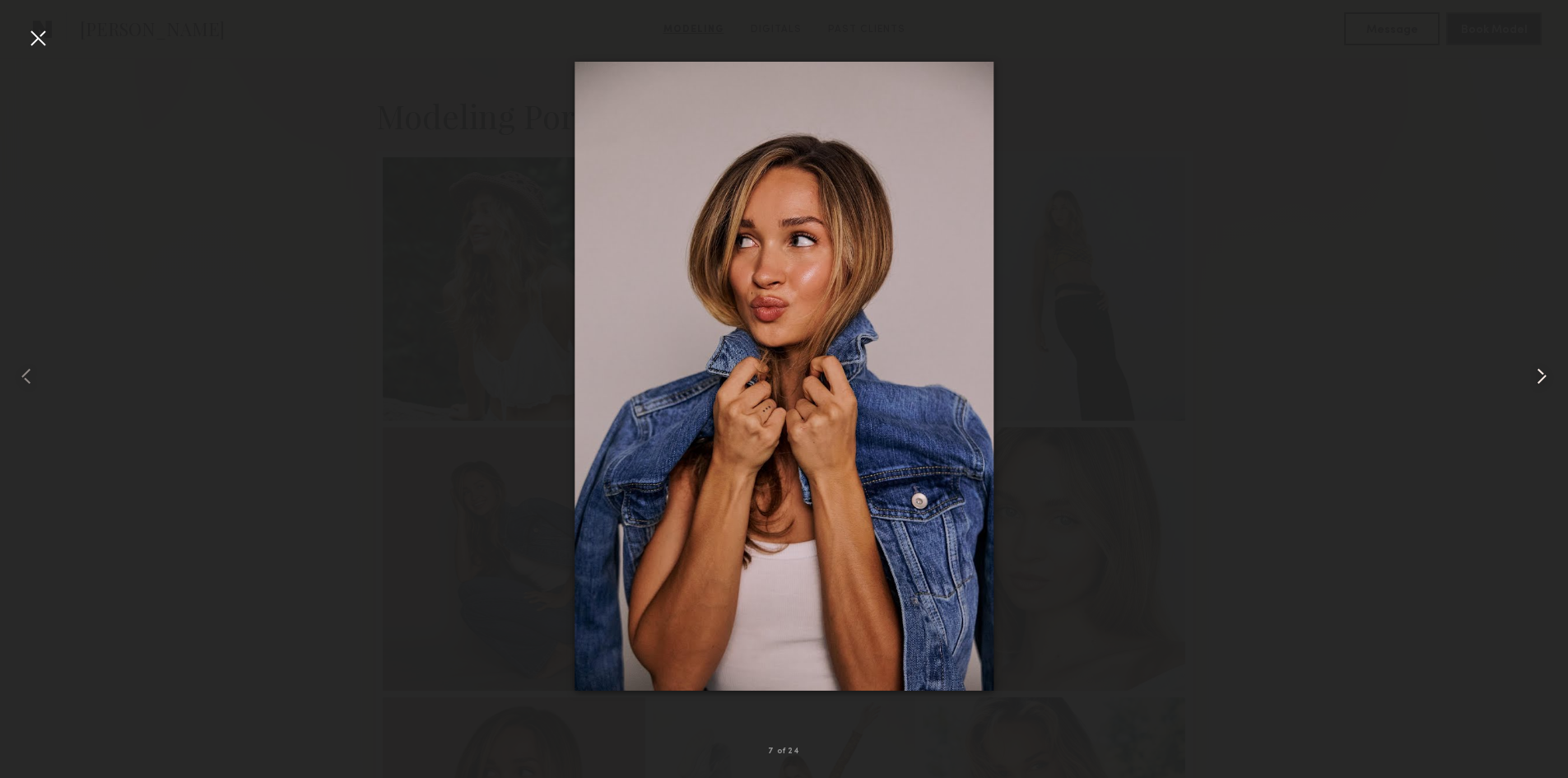
click at [1537, 382] on common-icon at bounding box center [1542, 376] width 26 height 26
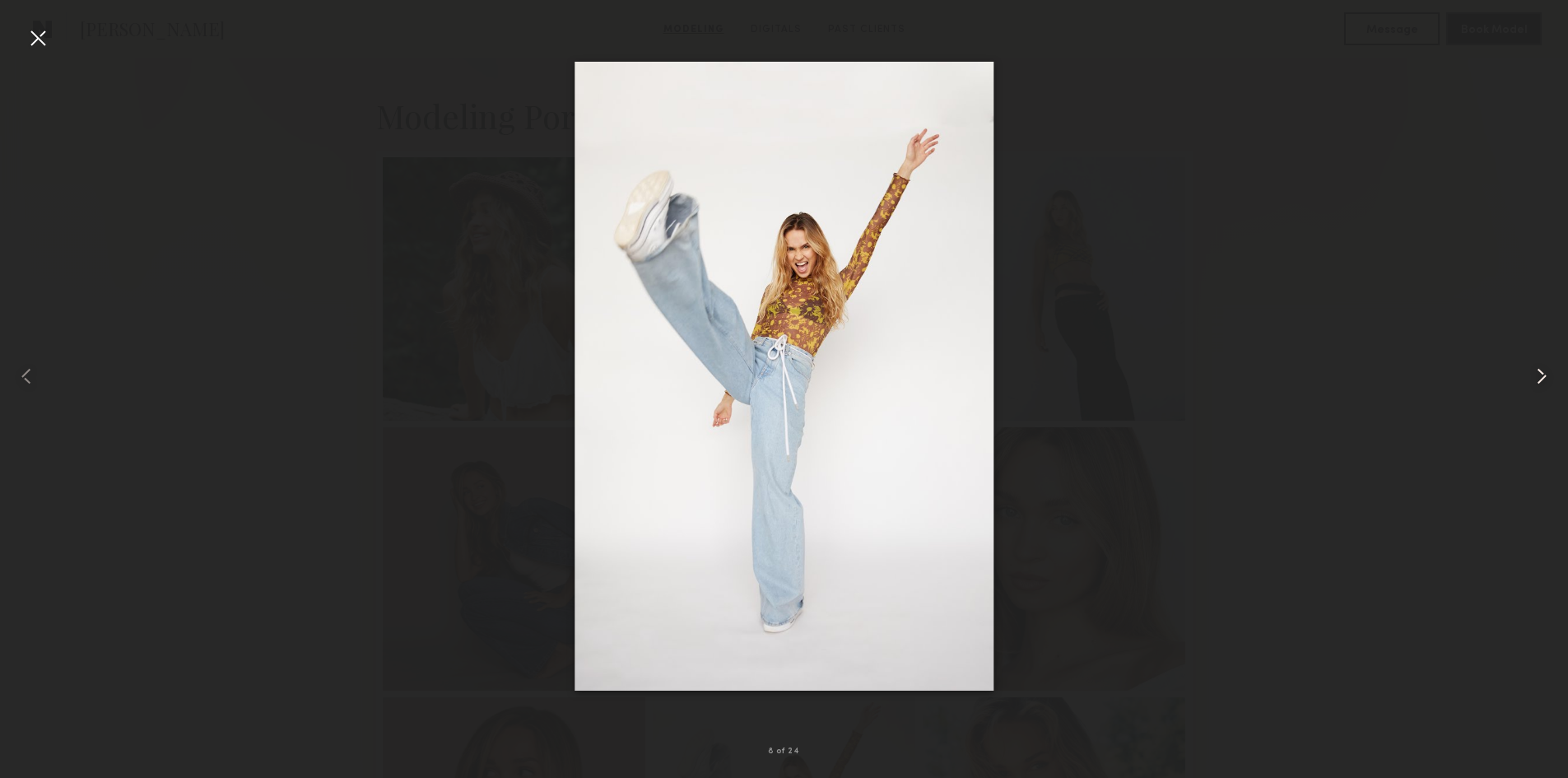
click at [1537, 382] on common-icon at bounding box center [1542, 376] width 26 height 26
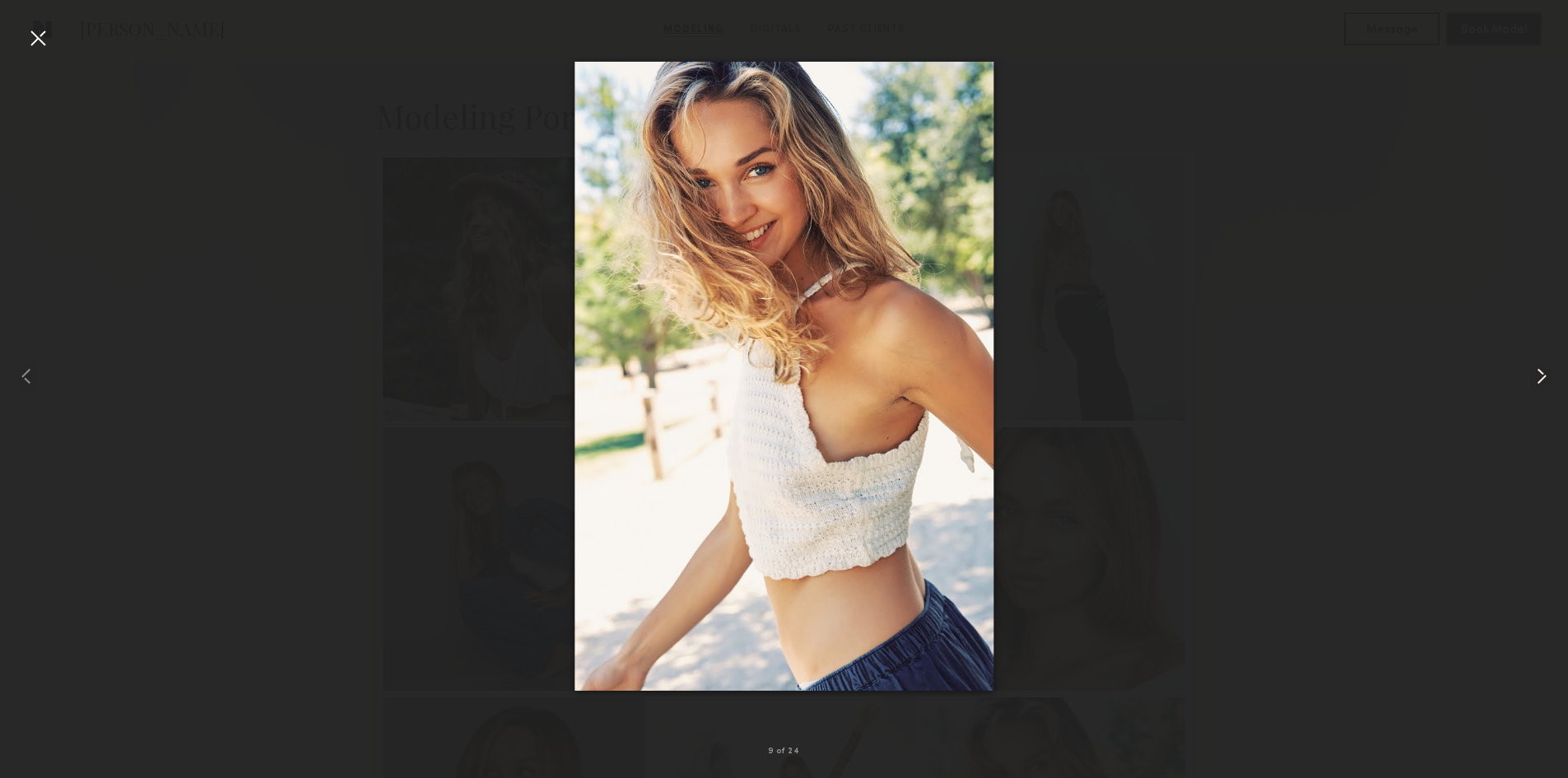
click at [1537, 382] on common-icon at bounding box center [1542, 376] width 26 height 26
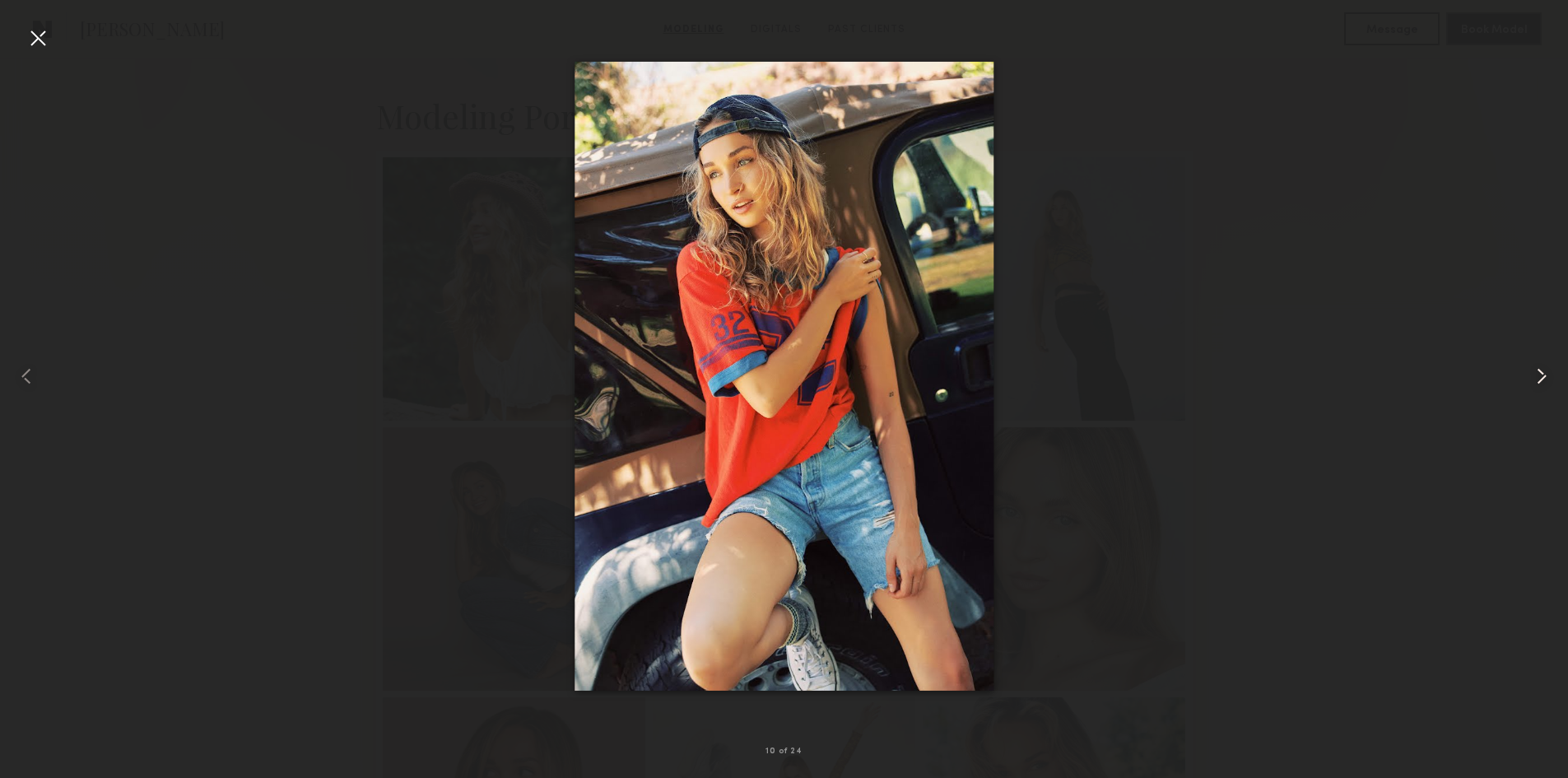
click at [1537, 382] on common-icon at bounding box center [1542, 376] width 26 height 26
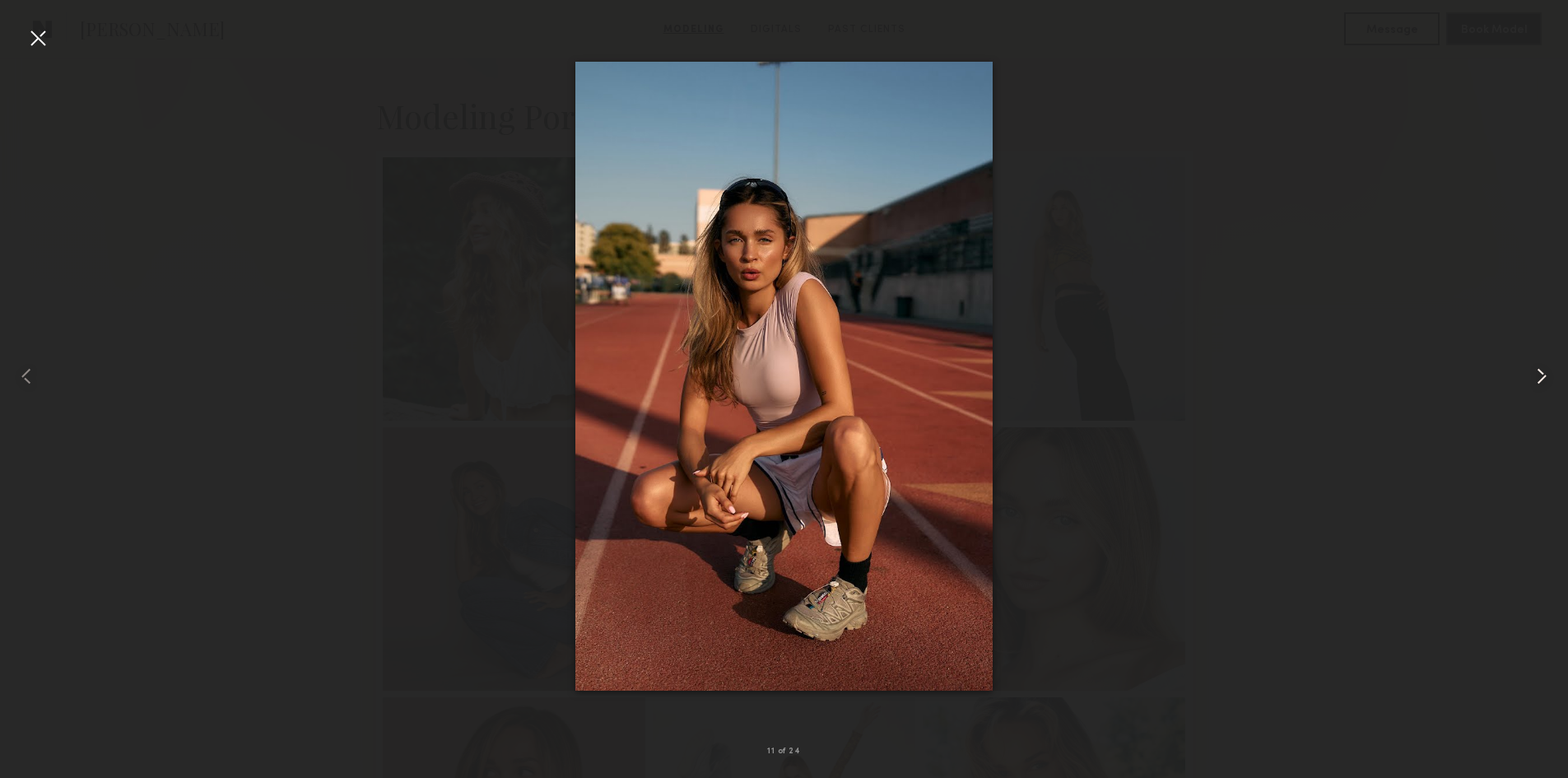
click at [1537, 382] on common-icon at bounding box center [1542, 376] width 26 height 26
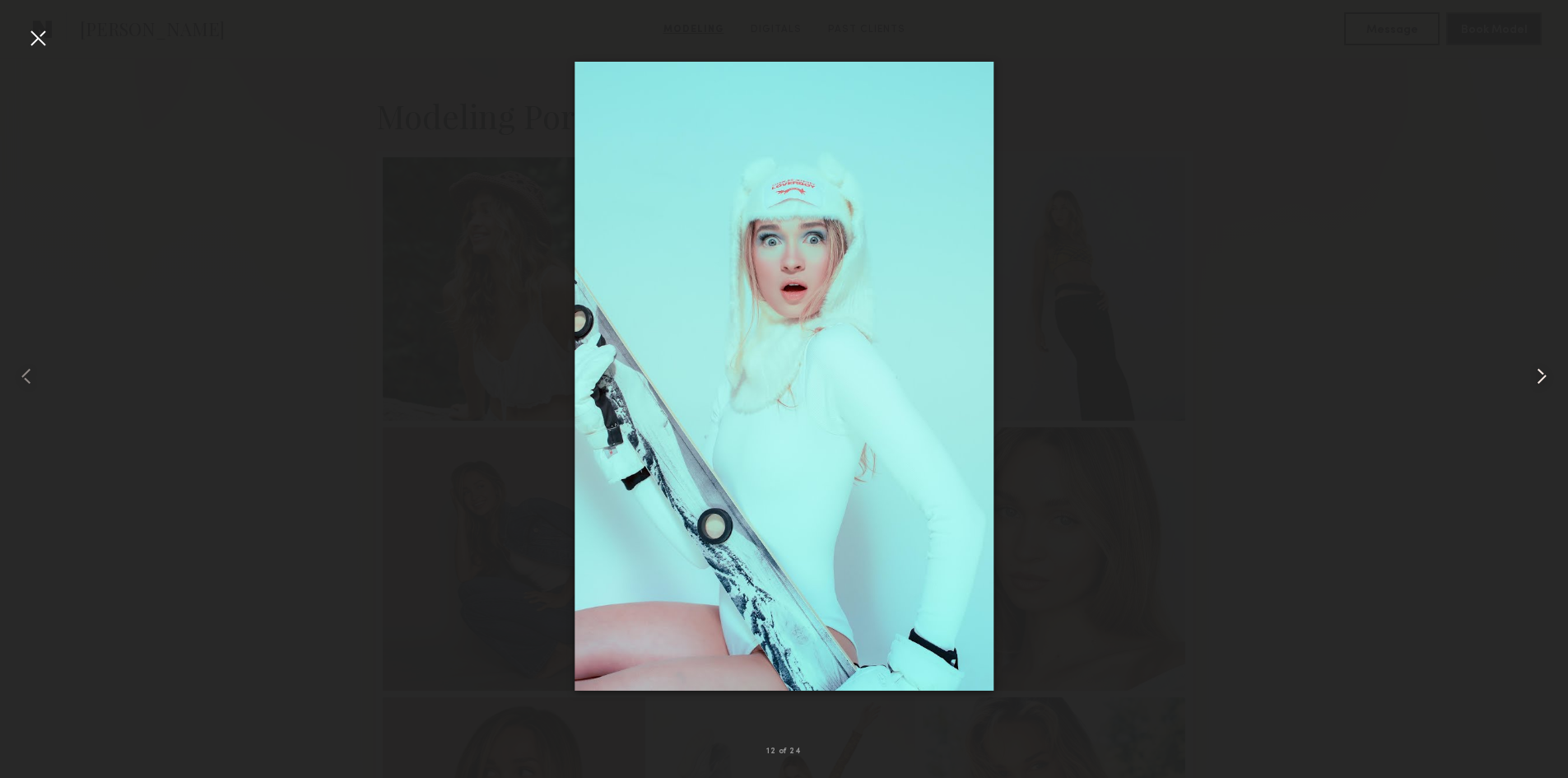
click at [1537, 382] on common-icon at bounding box center [1542, 376] width 26 height 26
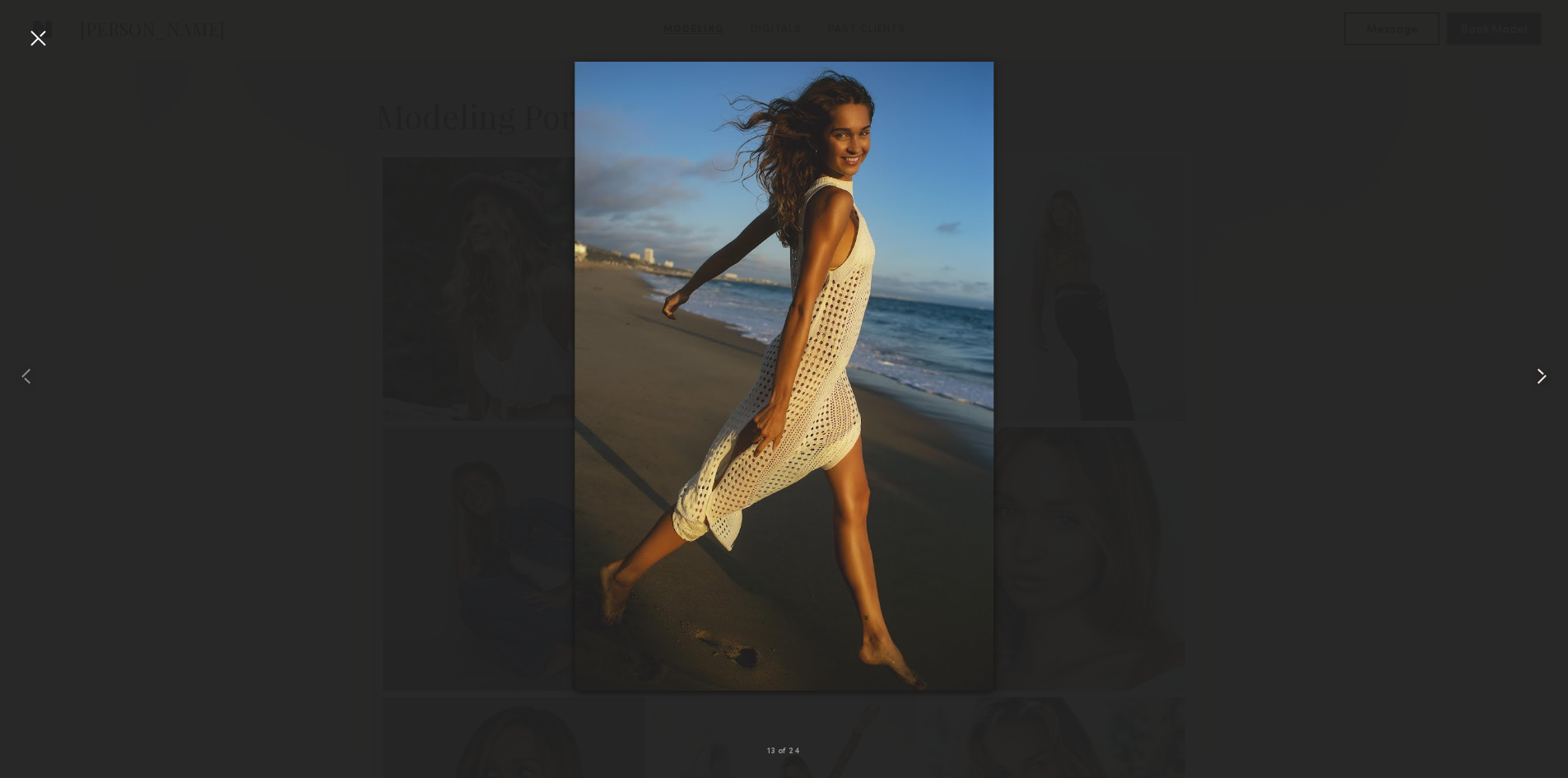
click at [1537, 382] on common-icon at bounding box center [1542, 376] width 26 height 26
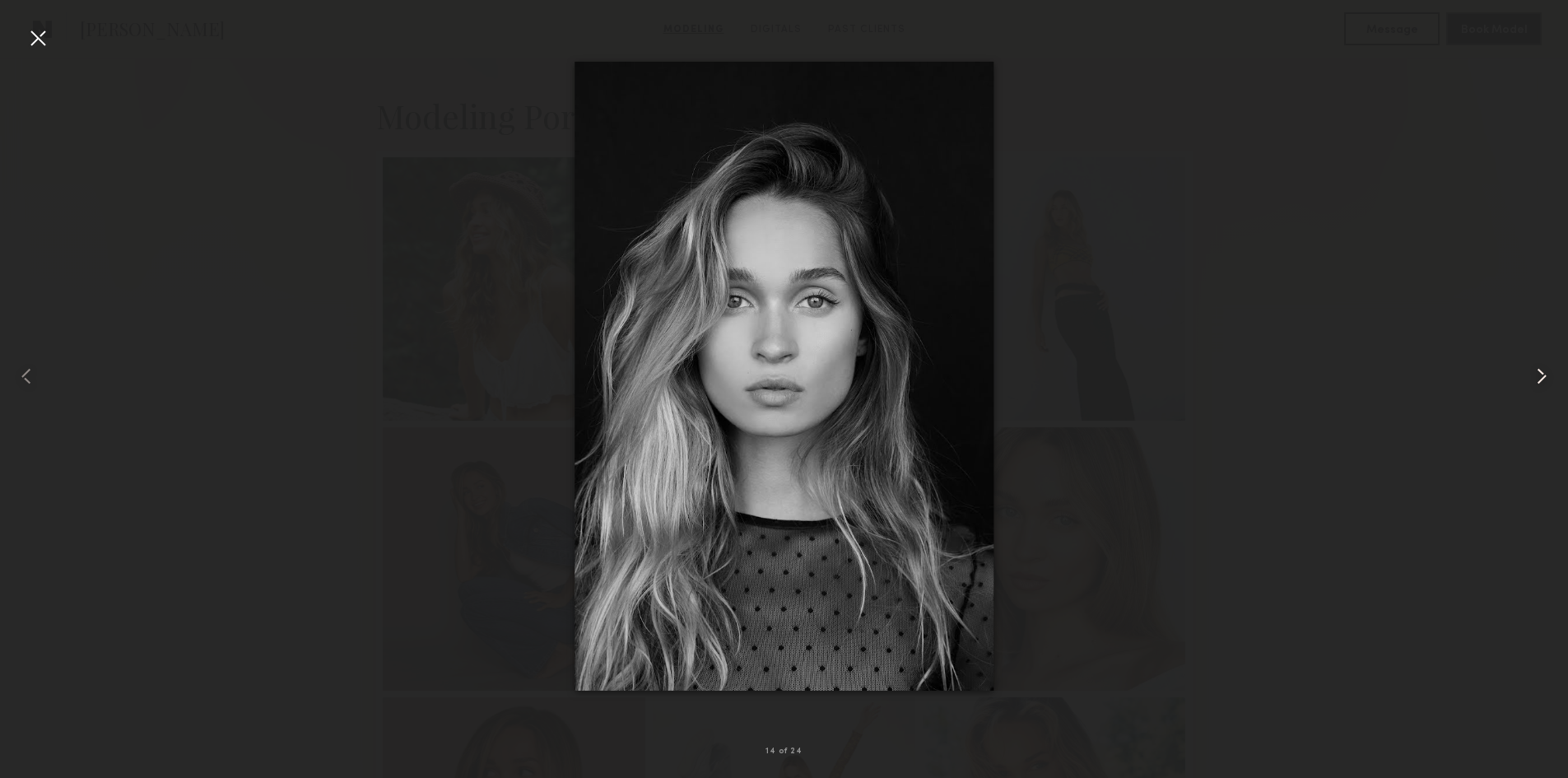
click at [1537, 382] on common-icon at bounding box center [1542, 376] width 26 height 26
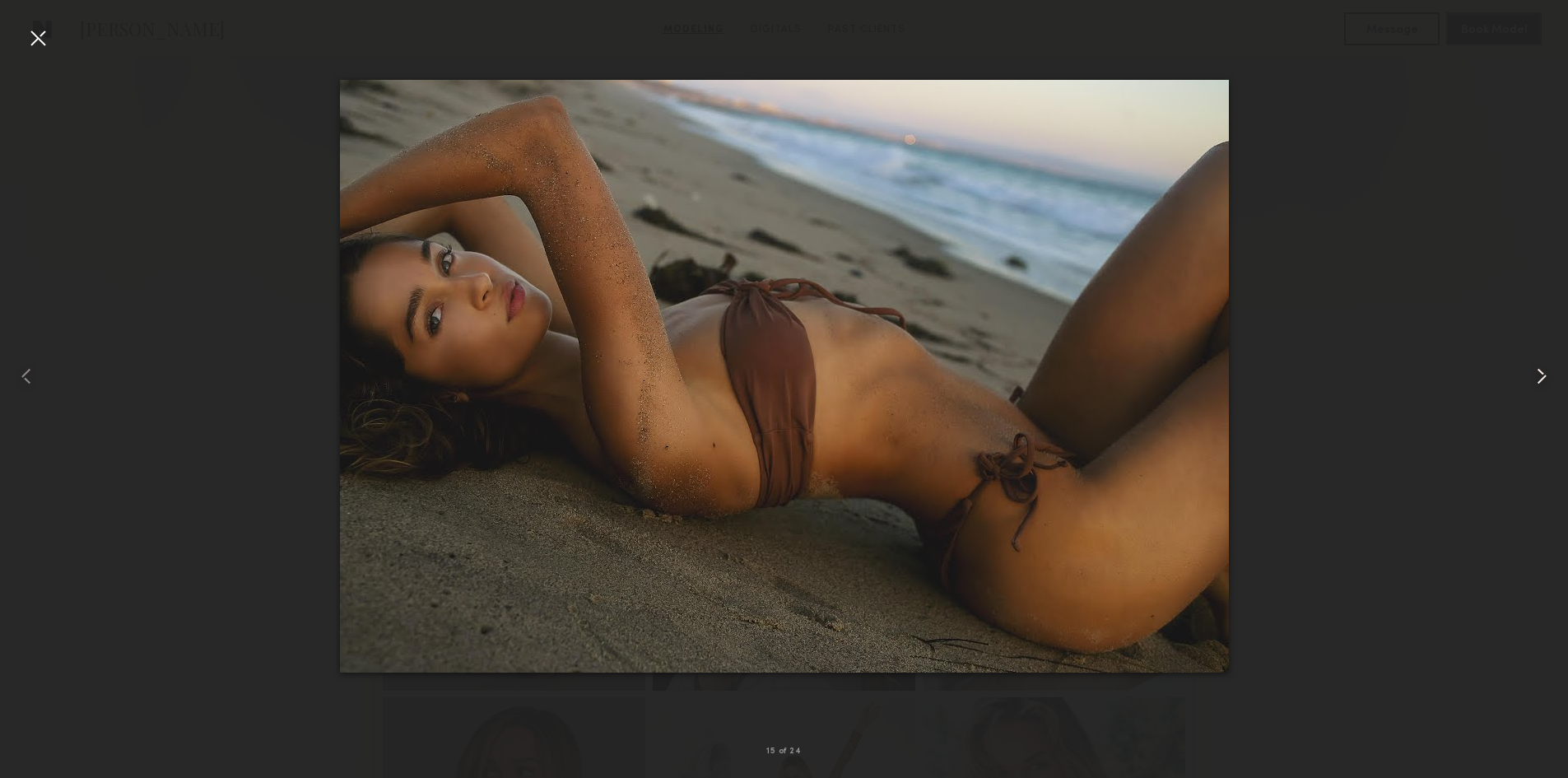
click at [1537, 382] on common-icon at bounding box center [1542, 376] width 26 height 26
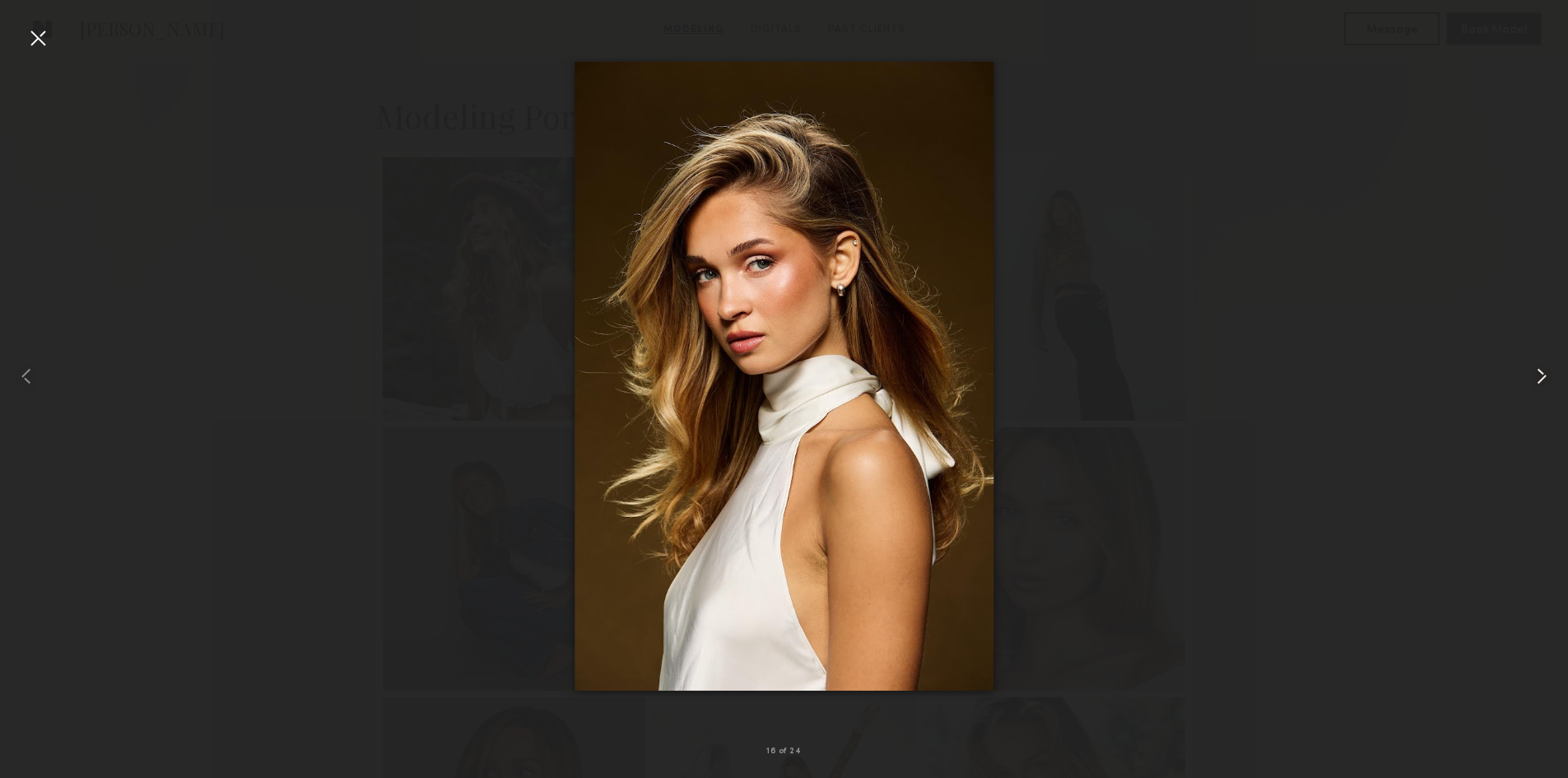
click at [1537, 382] on common-icon at bounding box center [1542, 376] width 26 height 26
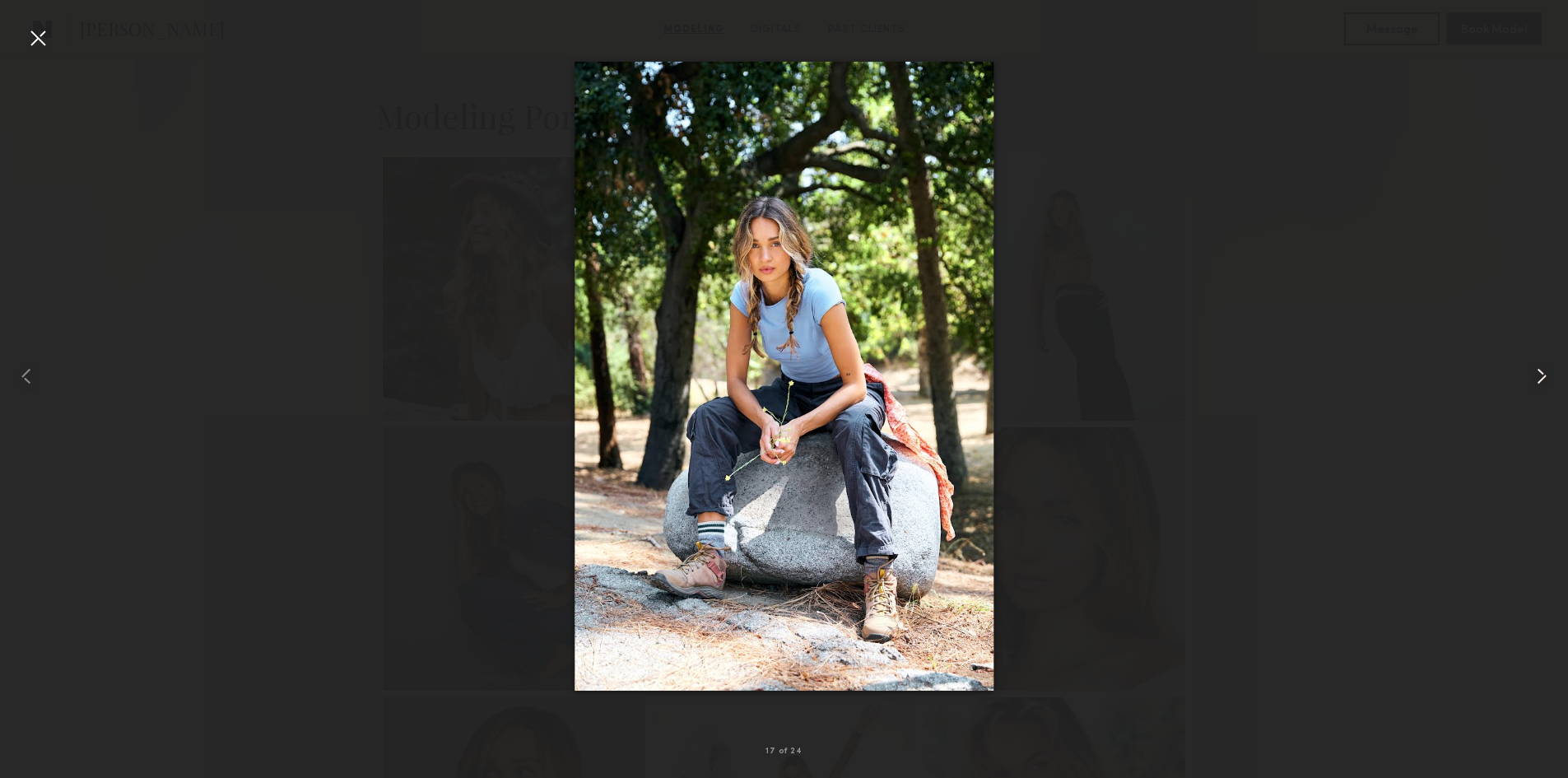
click at [1537, 382] on common-icon at bounding box center [1542, 376] width 26 height 26
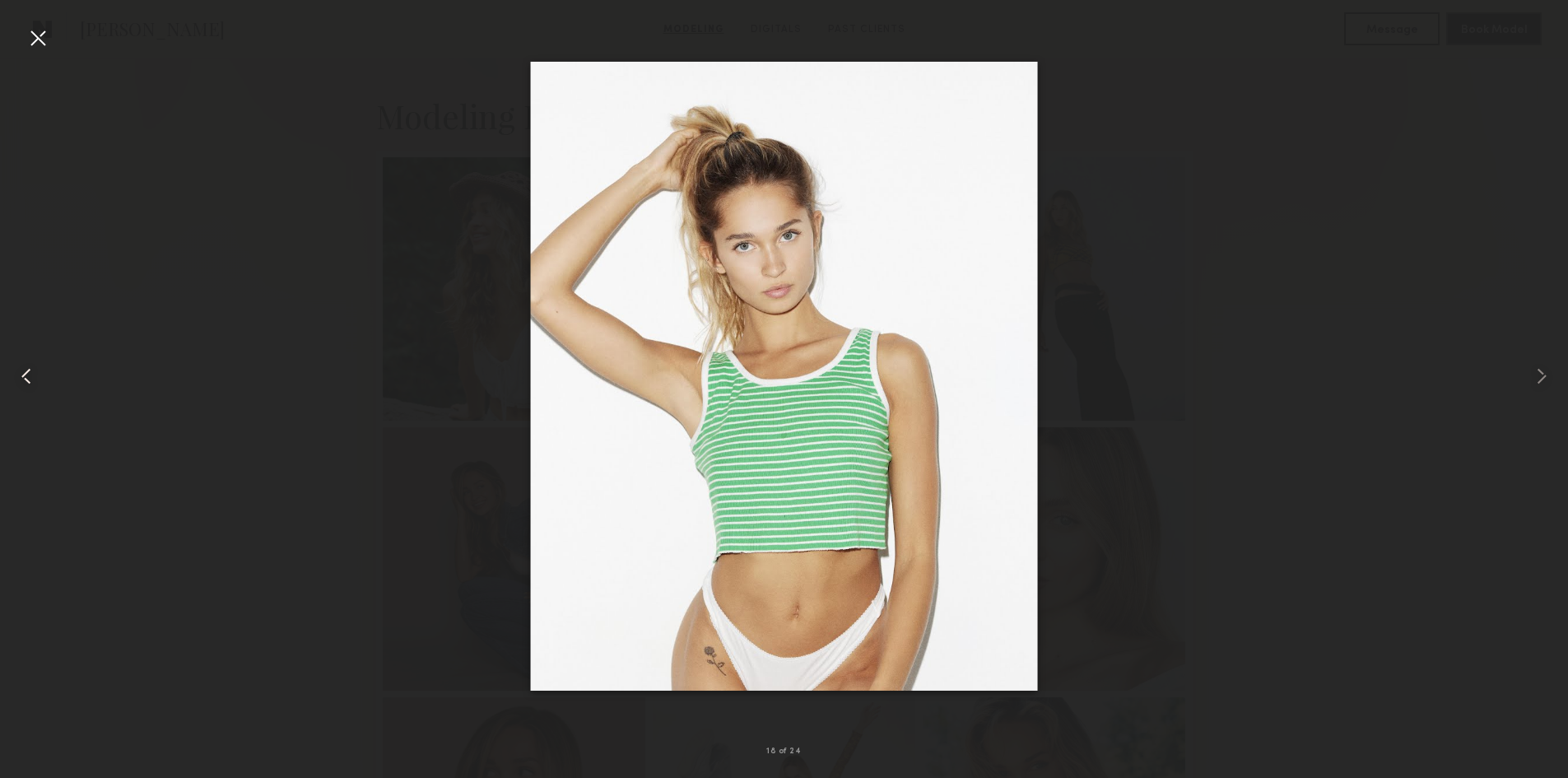
click at [22, 372] on common-icon at bounding box center [26, 376] width 26 height 26
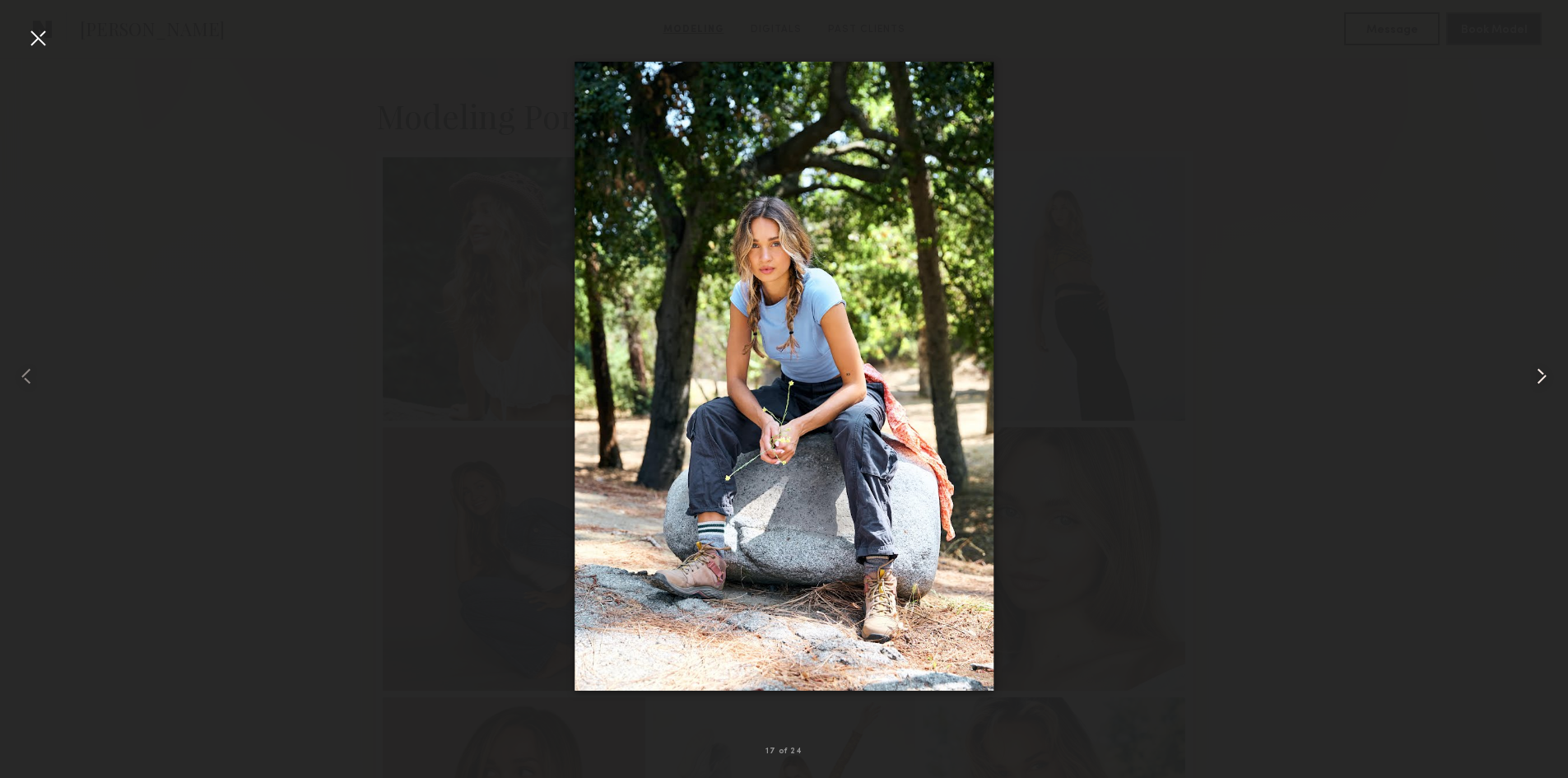
click at [1553, 381] on common-icon at bounding box center [1542, 376] width 26 height 26
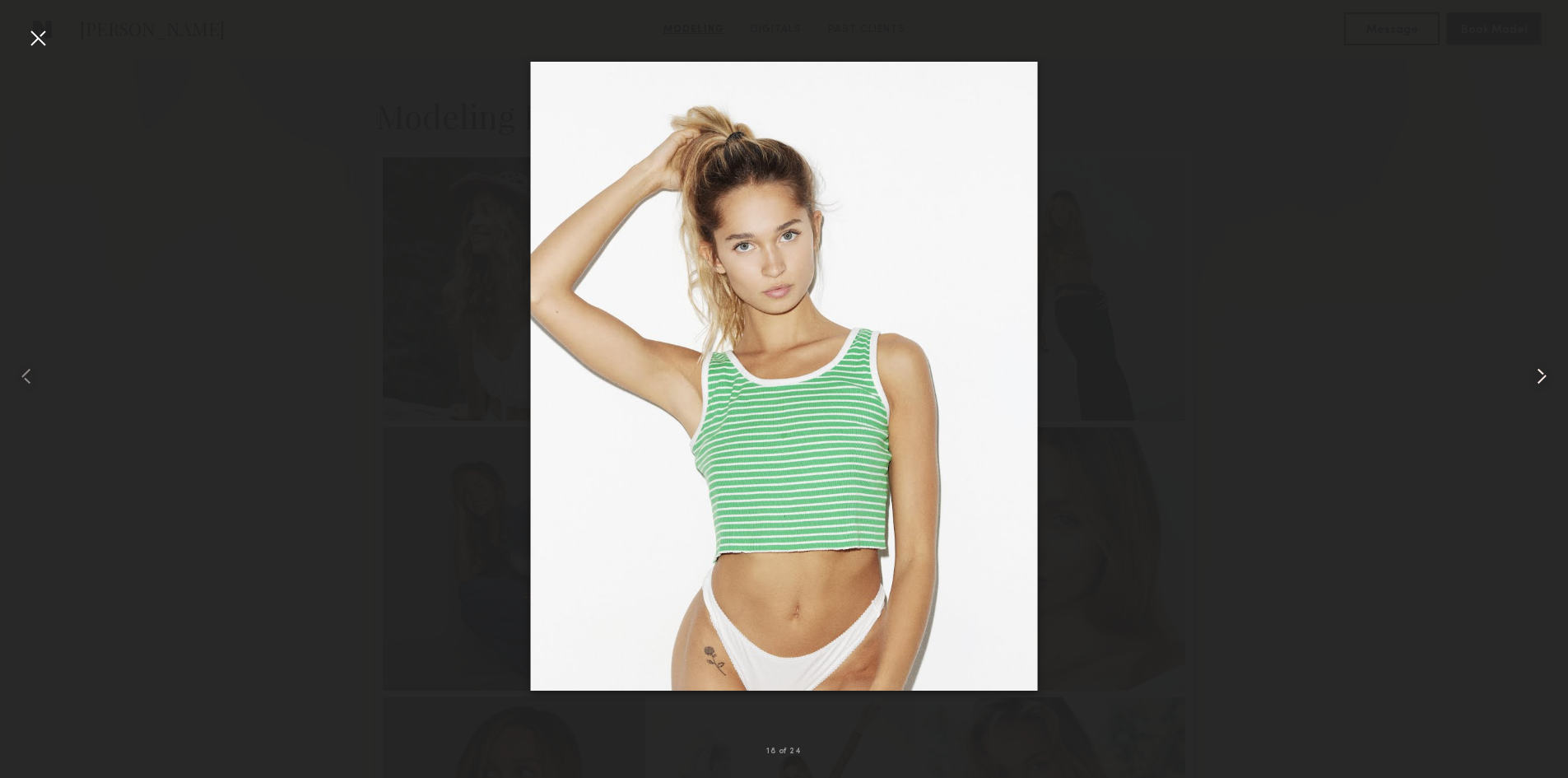
click at [1551, 384] on common-icon at bounding box center [1542, 376] width 26 height 26
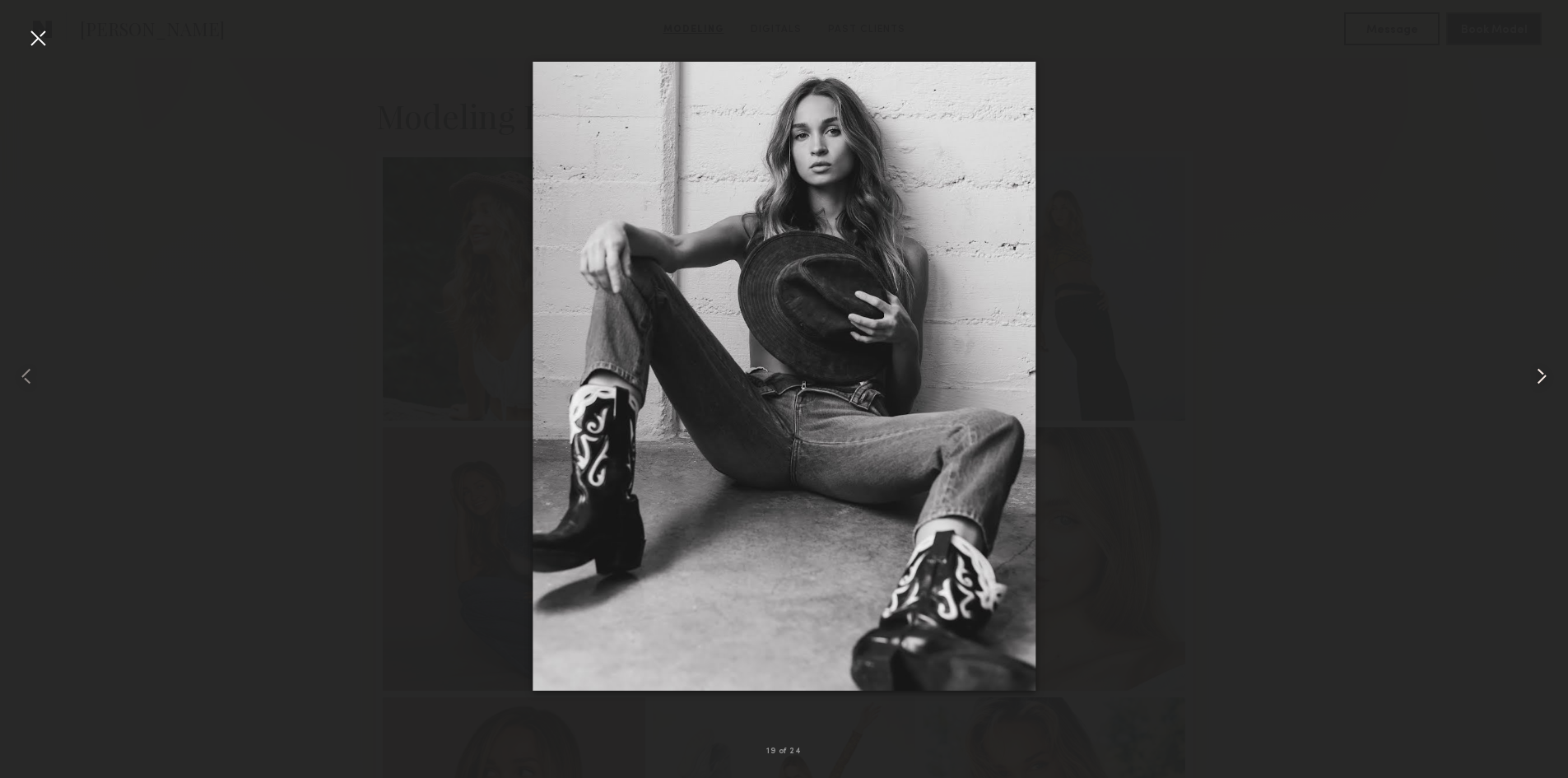
click at [1551, 384] on common-icon at bounding box center [1542, 376] width 26 height 26
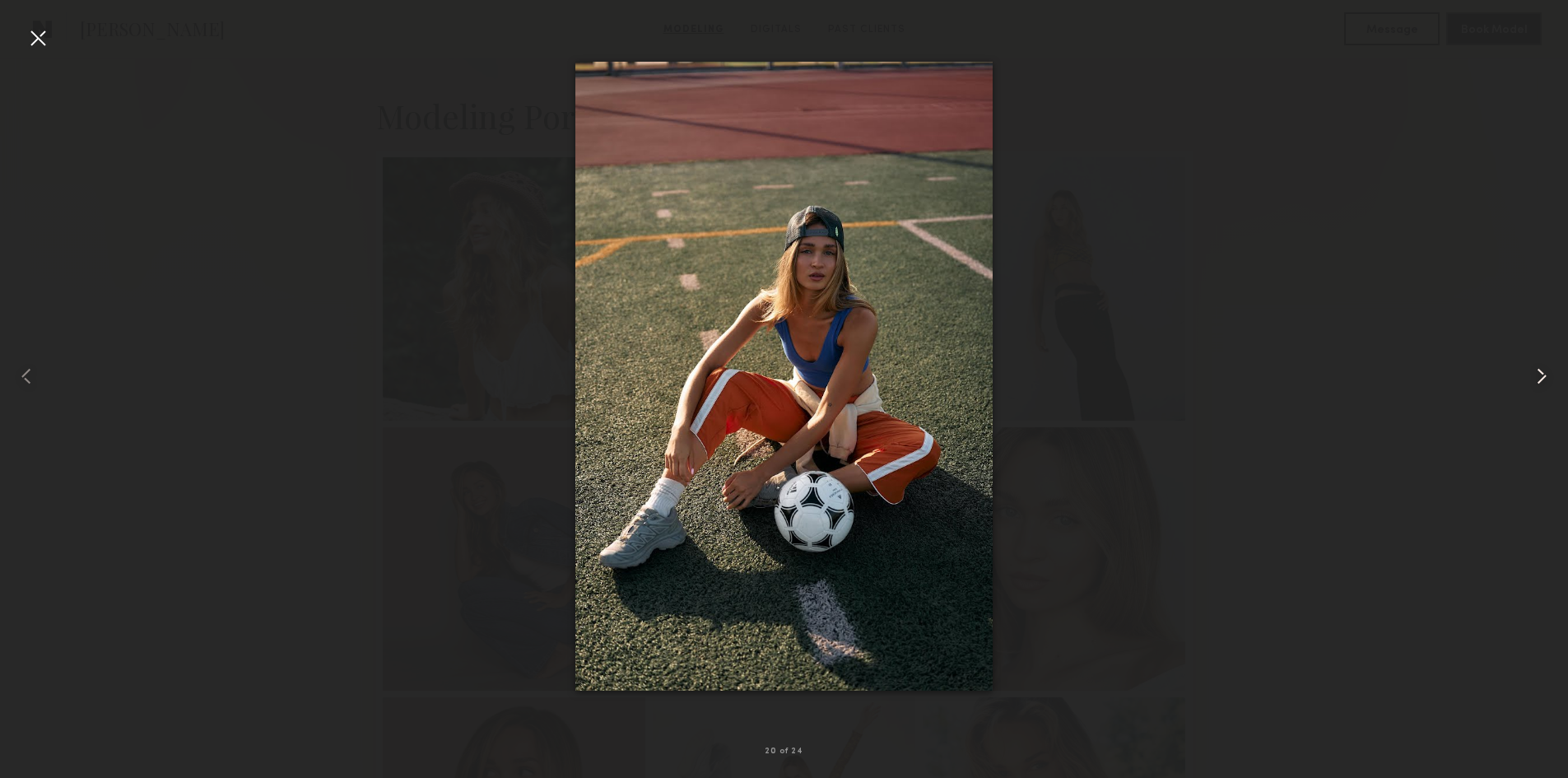
click at [1551, 384] on common-icon at bounding box center [1542, 376] width 26 height 26
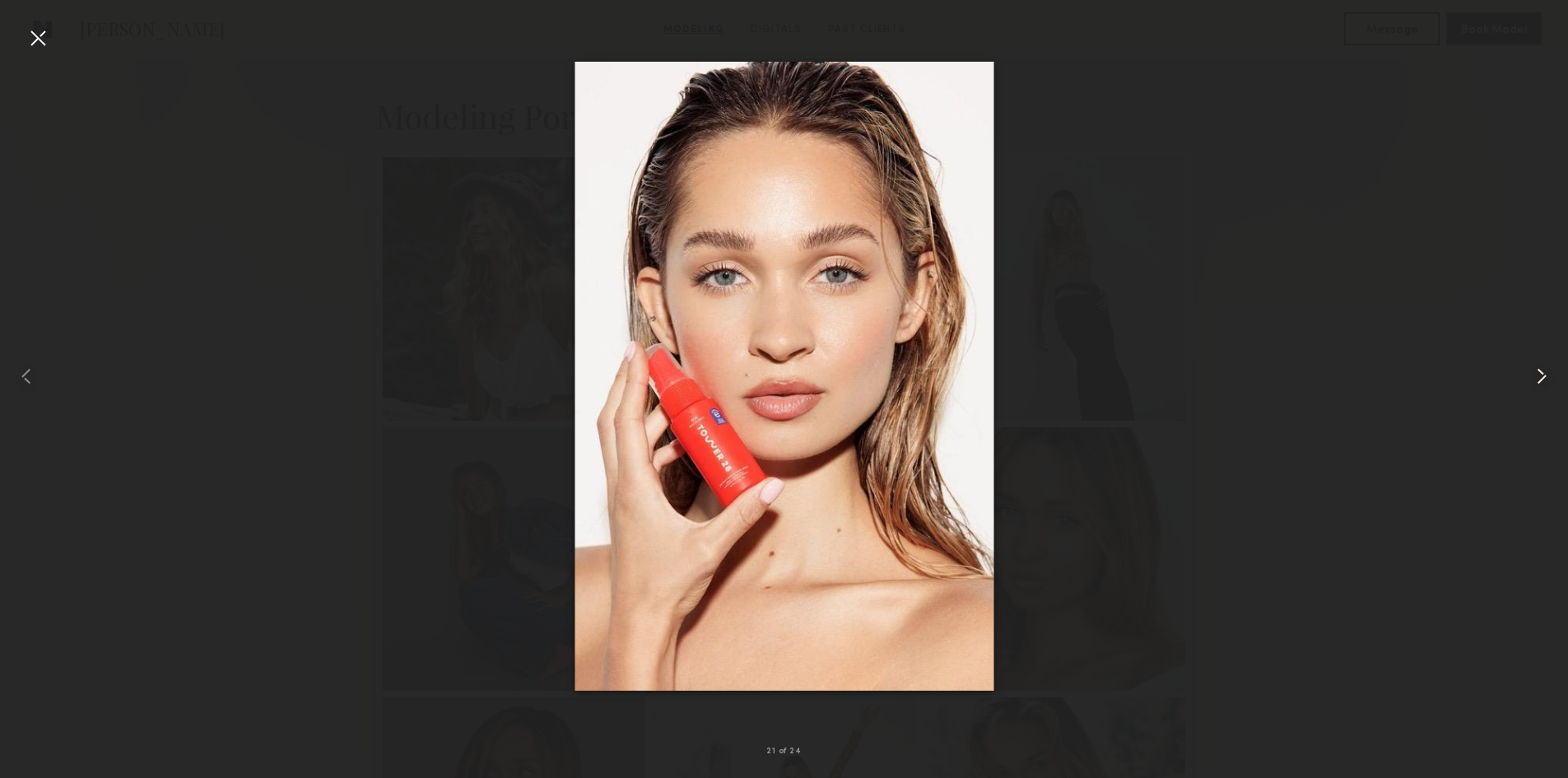
click at [1551, 384] on common-icon at bounding box center [1542, 376] width 26 height 26
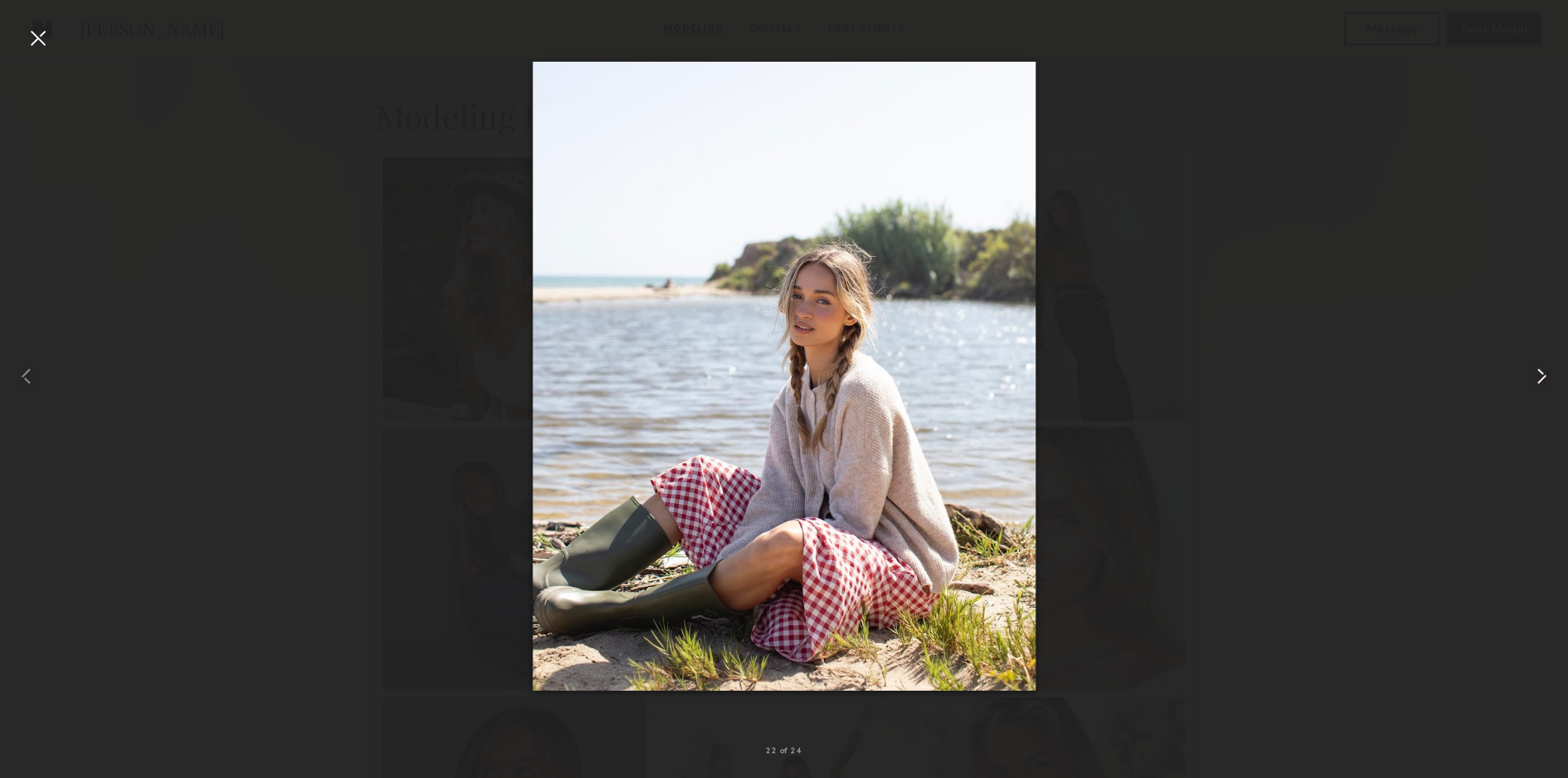
click at [1551, 384] on common-icon at bounding box center [1542, 376] width 26 height 26
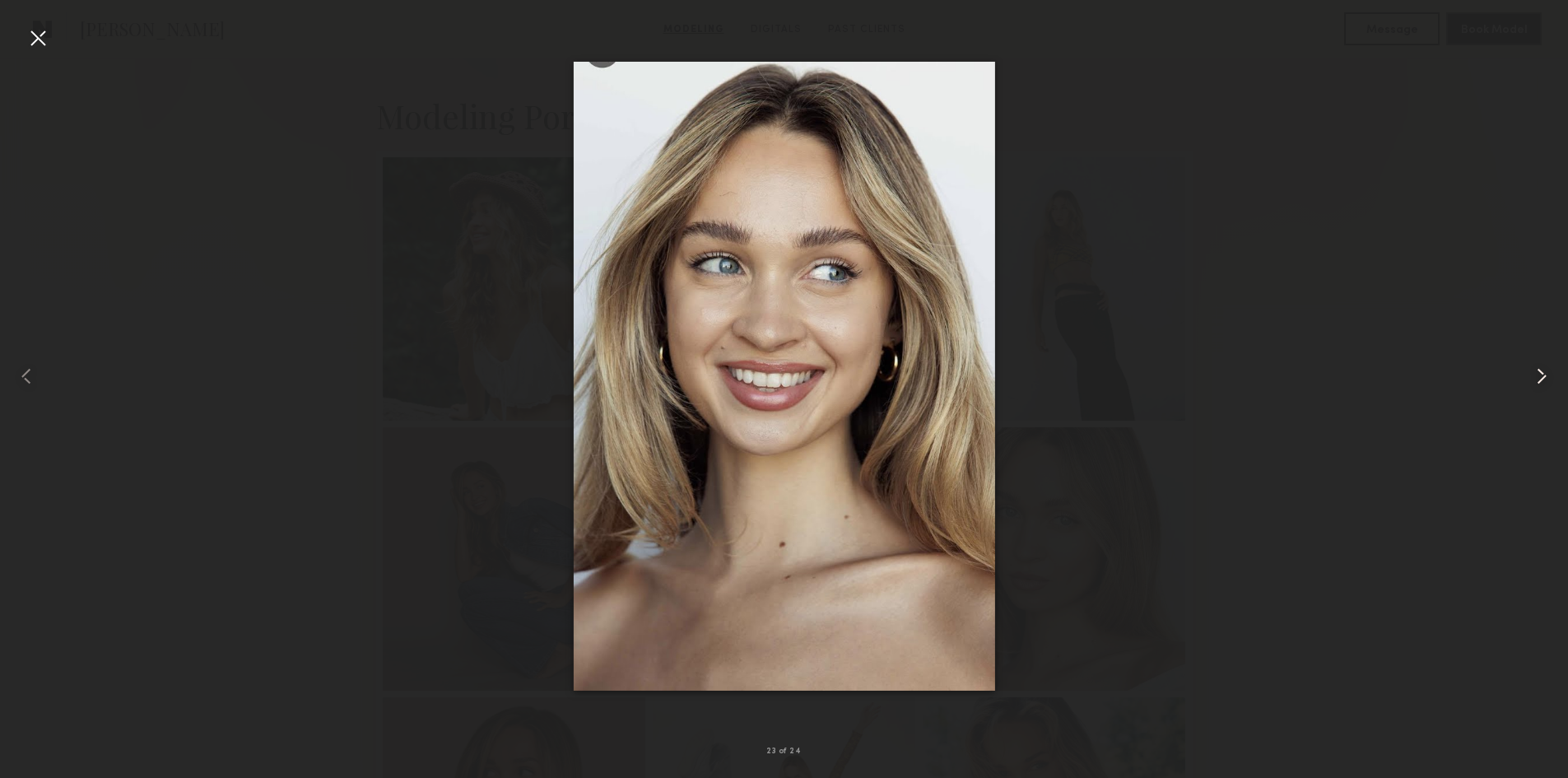
click at [1551, 384] on common-icon at bounding box center [1542, 376] width 26 height 26
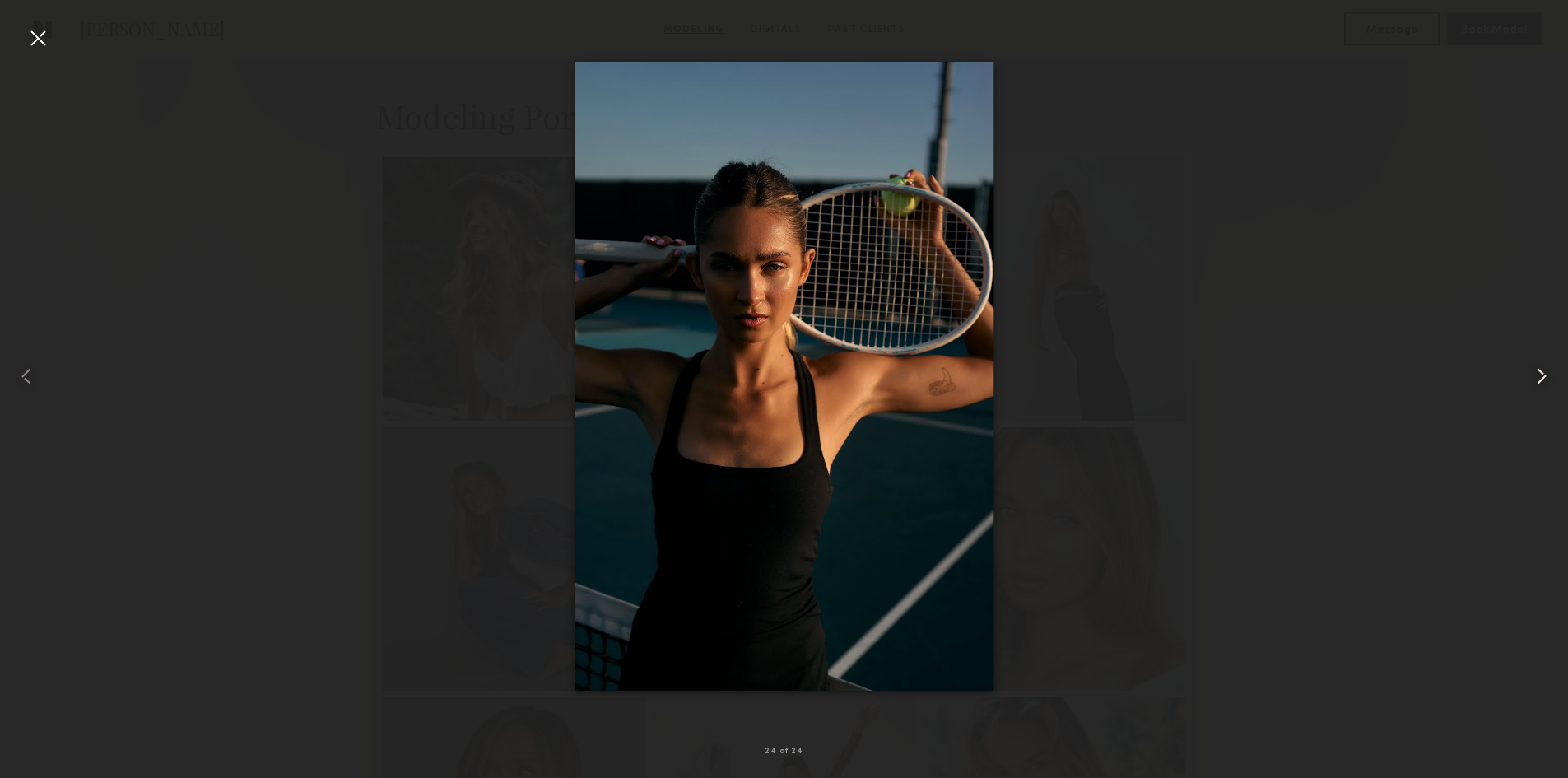
click at [1551, 384] on common-icon at bounding box center [1542, 376] width 26 height 26
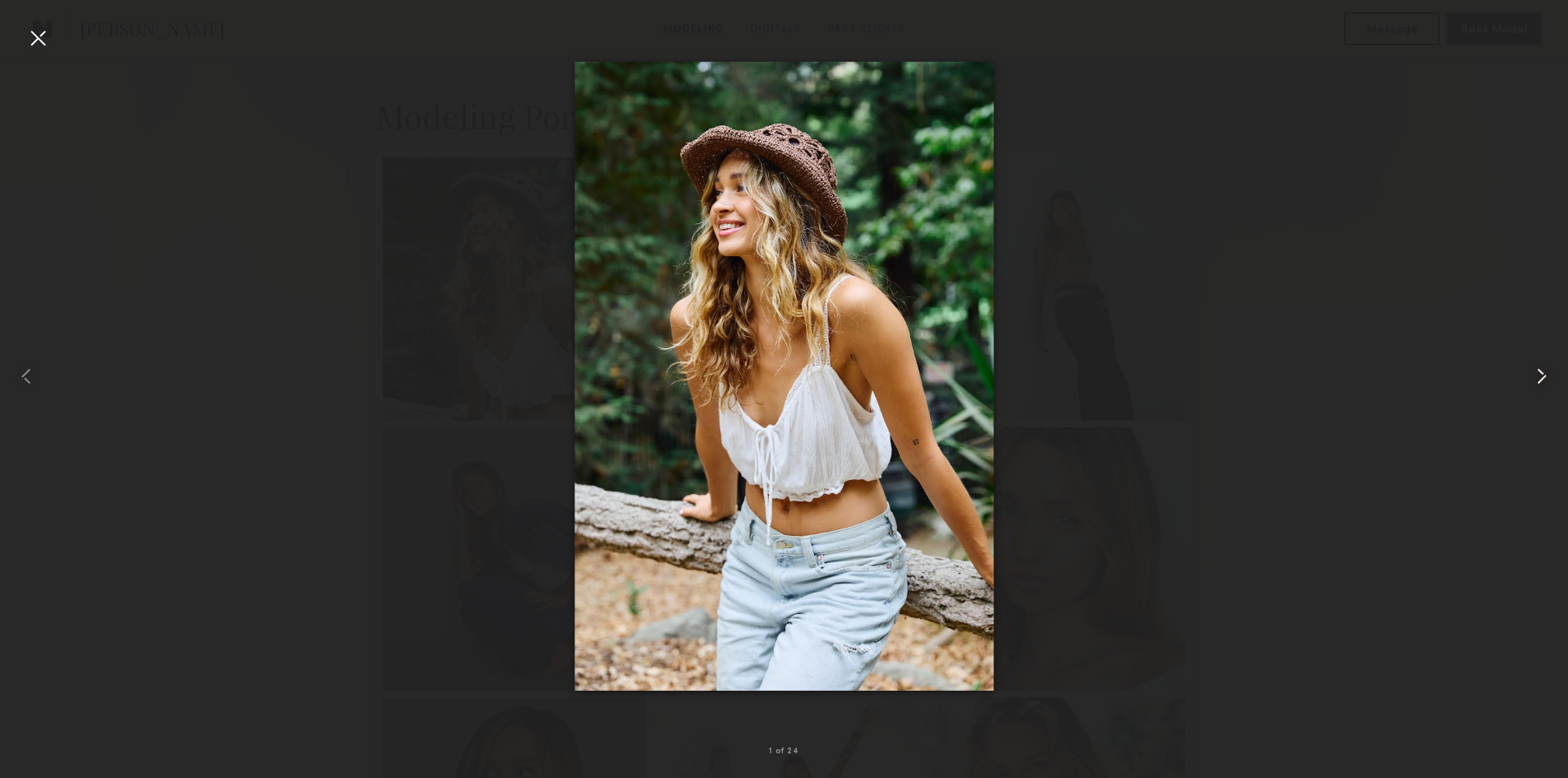
click at [1551, 384] on common-icon at bounding box center [1542, 376] width 26 height 26
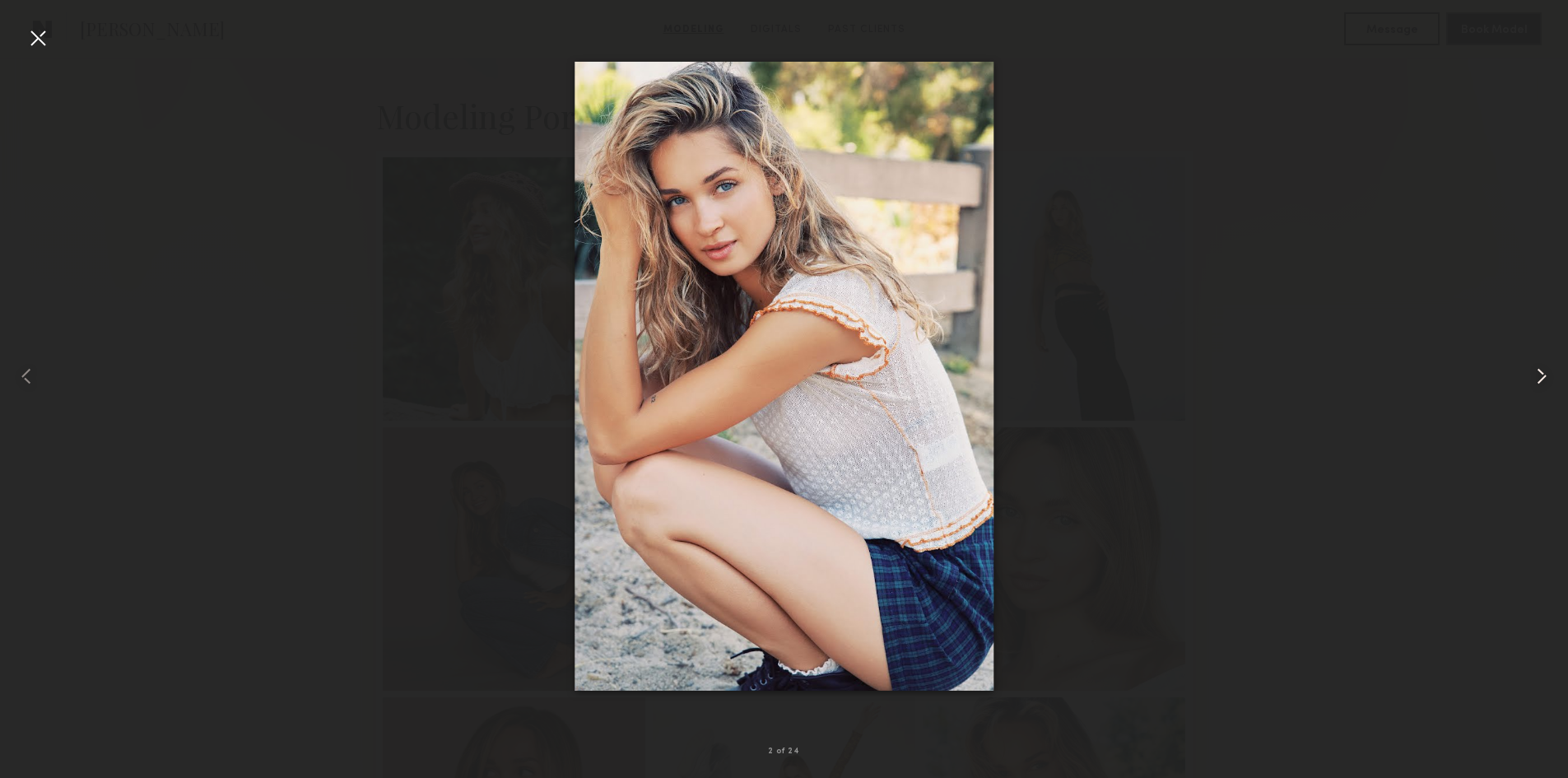
click at [1551, 384] on common-icon at bounding box center [1542, 376] width 26 height 26
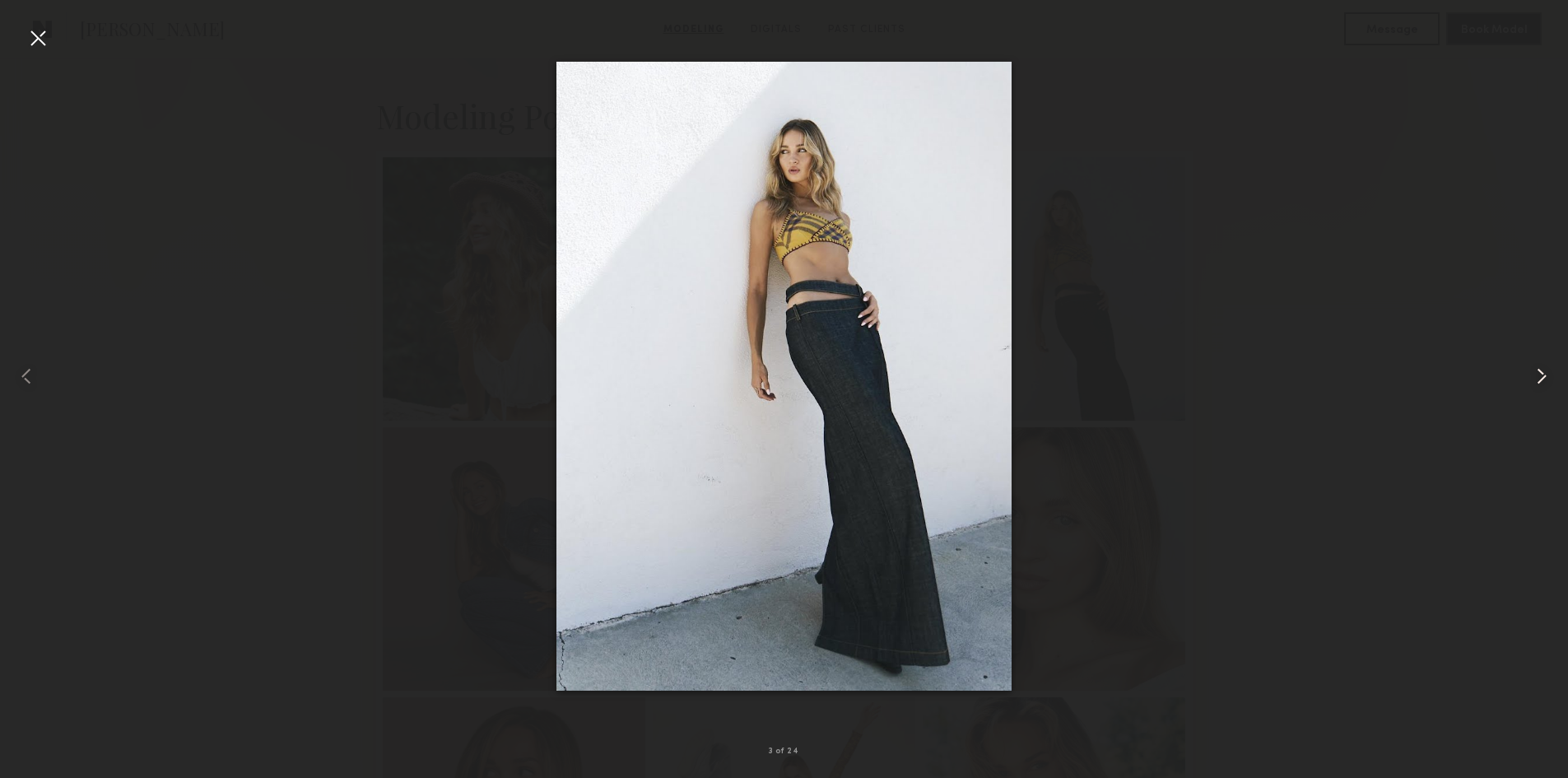
click at [1551, 384] on common-icon at bounding box center [1542, 376] width 26 height 26
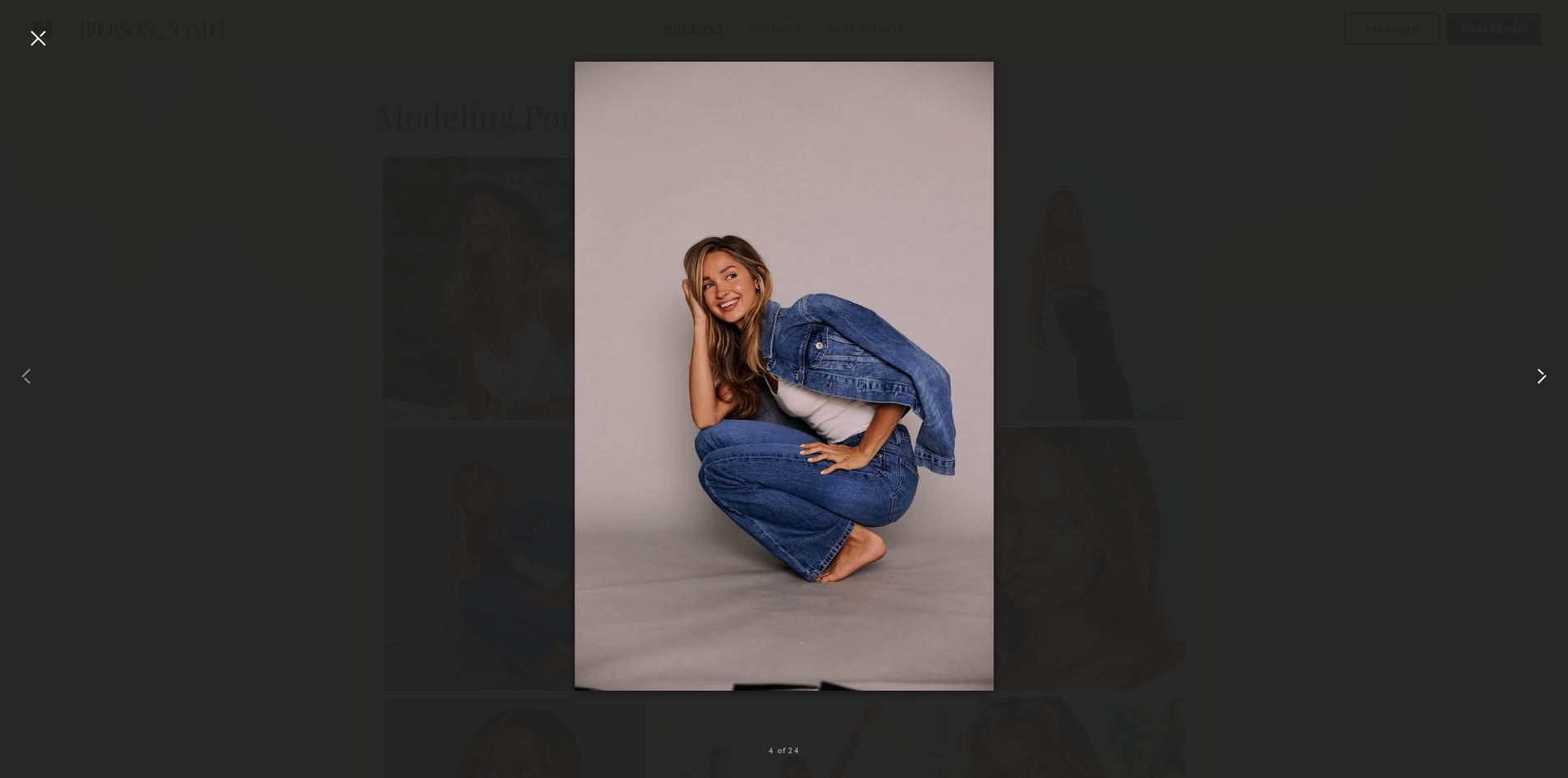
click at [1551, 384] on common-icon at bounding box center [1542, 376] width 26 height 26
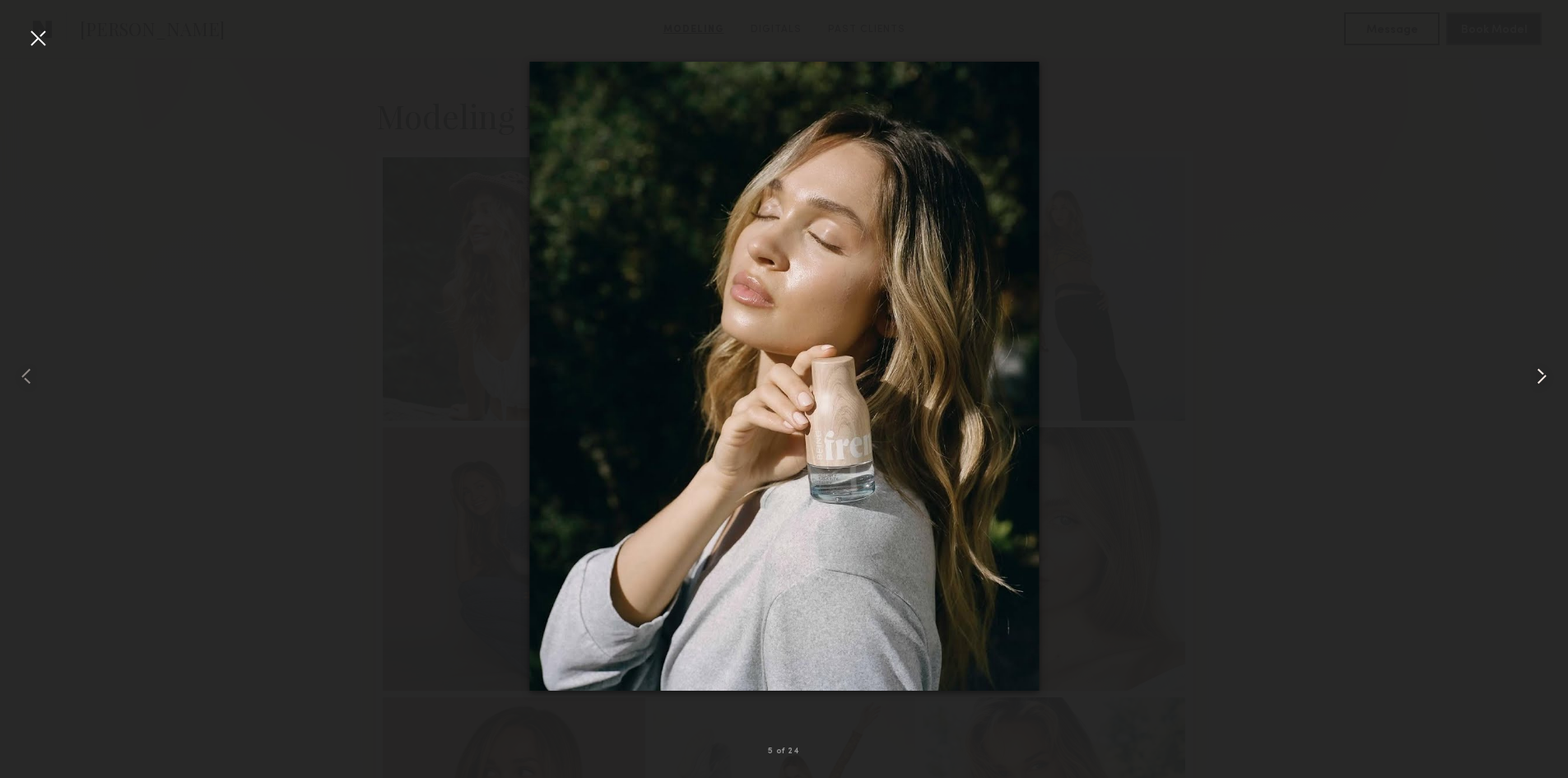
click at [1551, 384] on common-icon at bounding box center [1542, 376] width 26 height 26
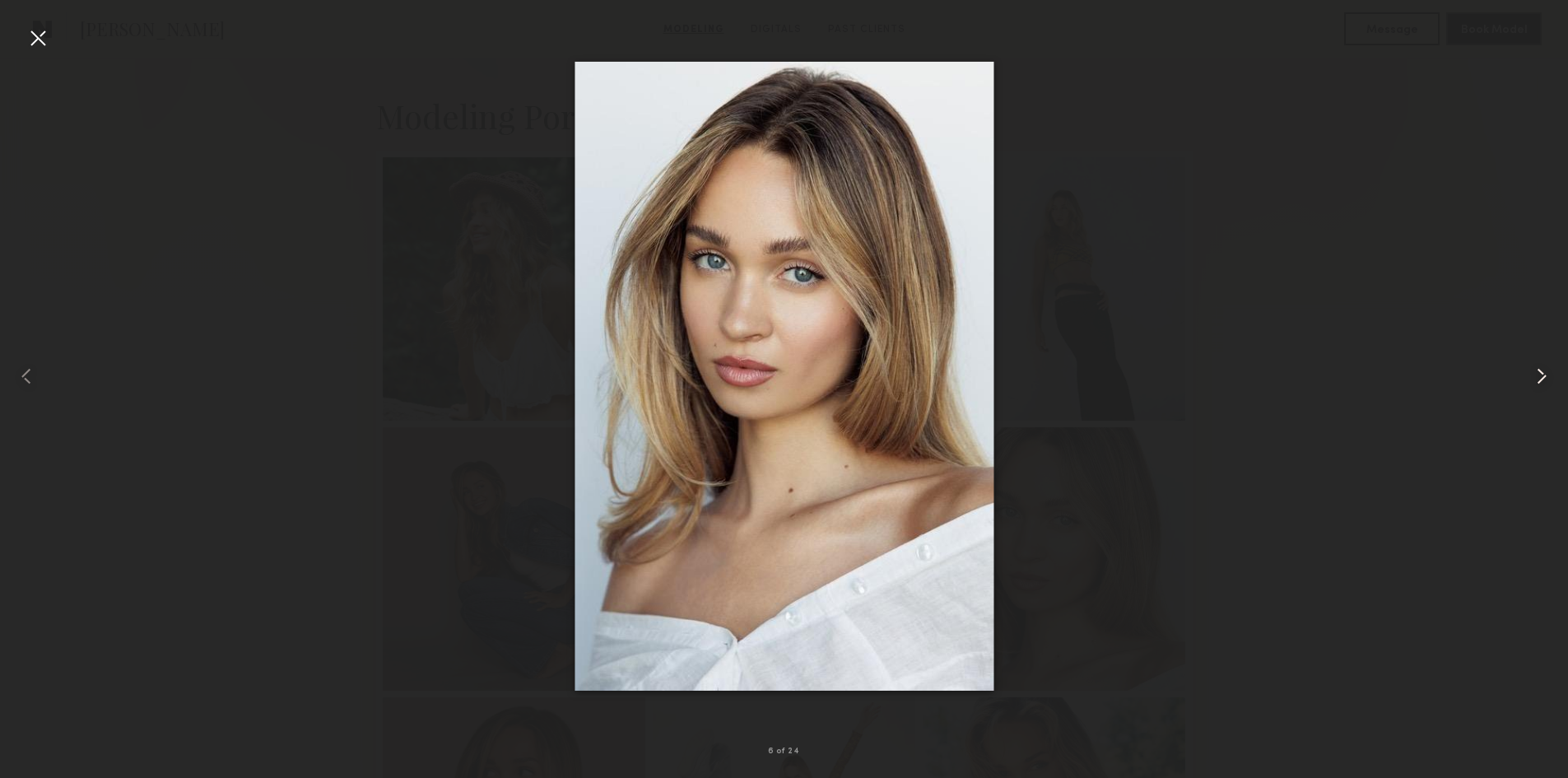
click at [1551, 384] on common-icon at bounding box center [1542, 376] width 26 height 26
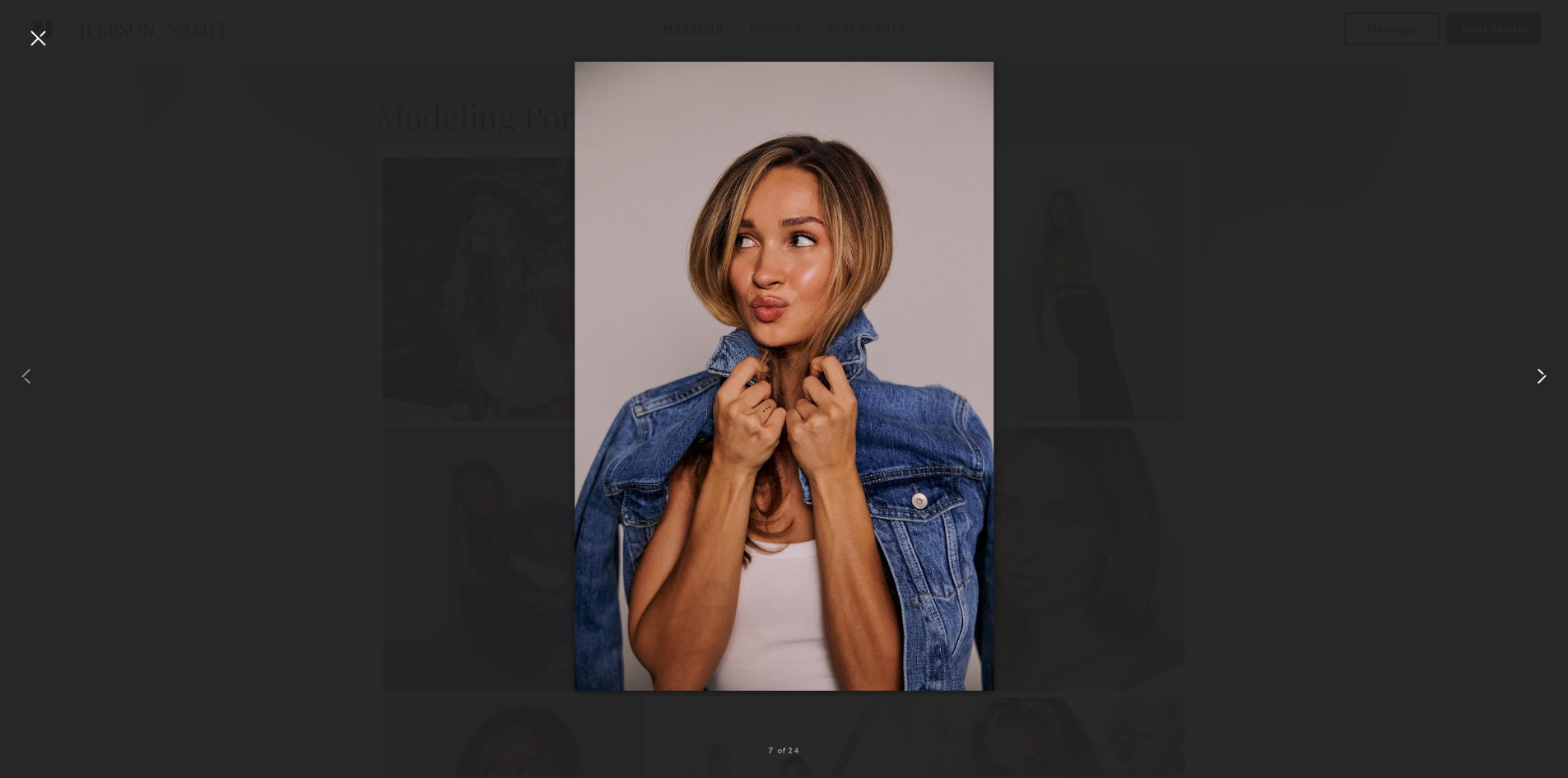
click at [1551, 384] on common-icon at bounding box center [1542, 376] width 26 height 26
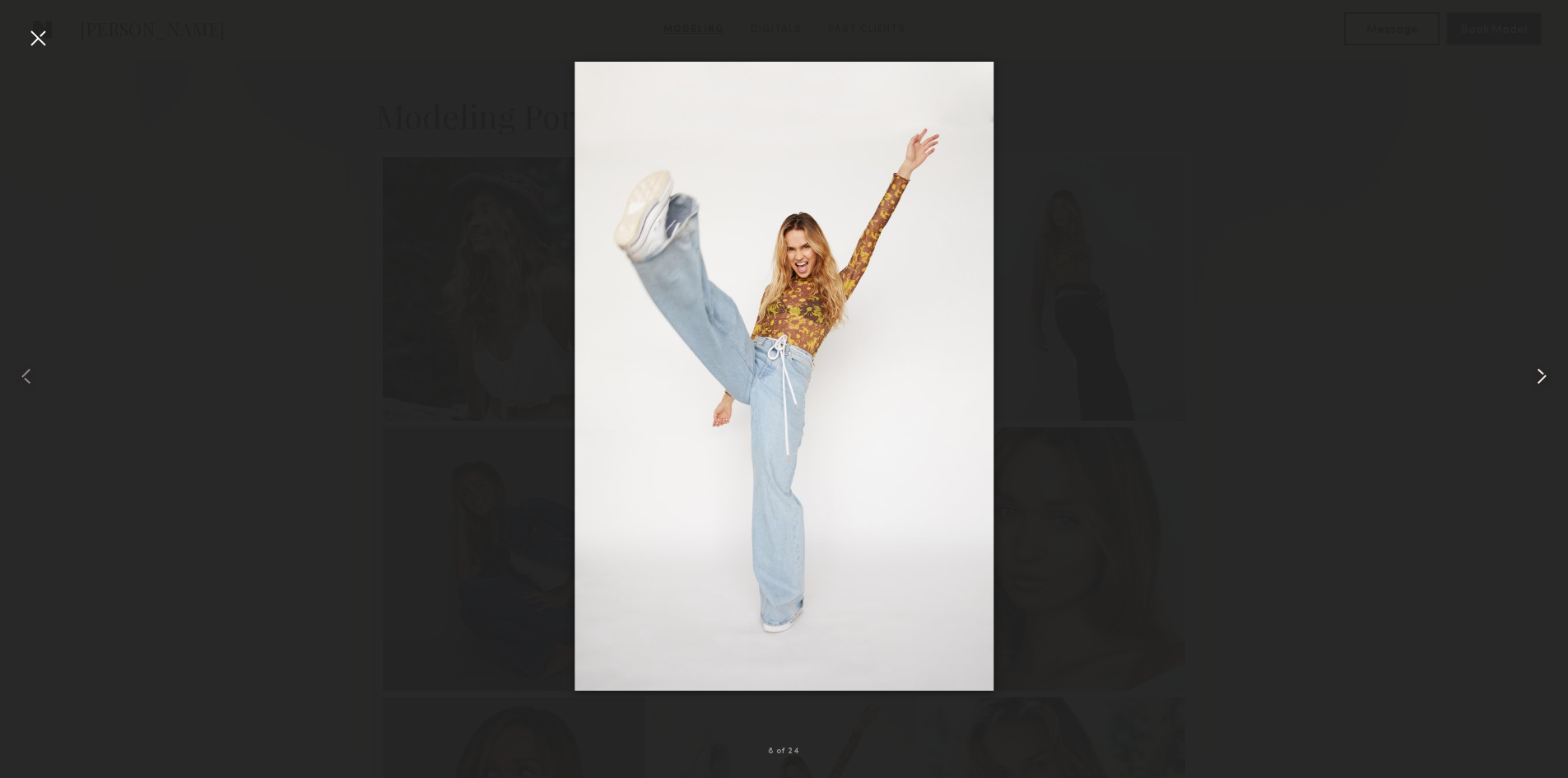
click at [1551, 384] on common-icon at bounding box center [1542, 376] width 26 height 26
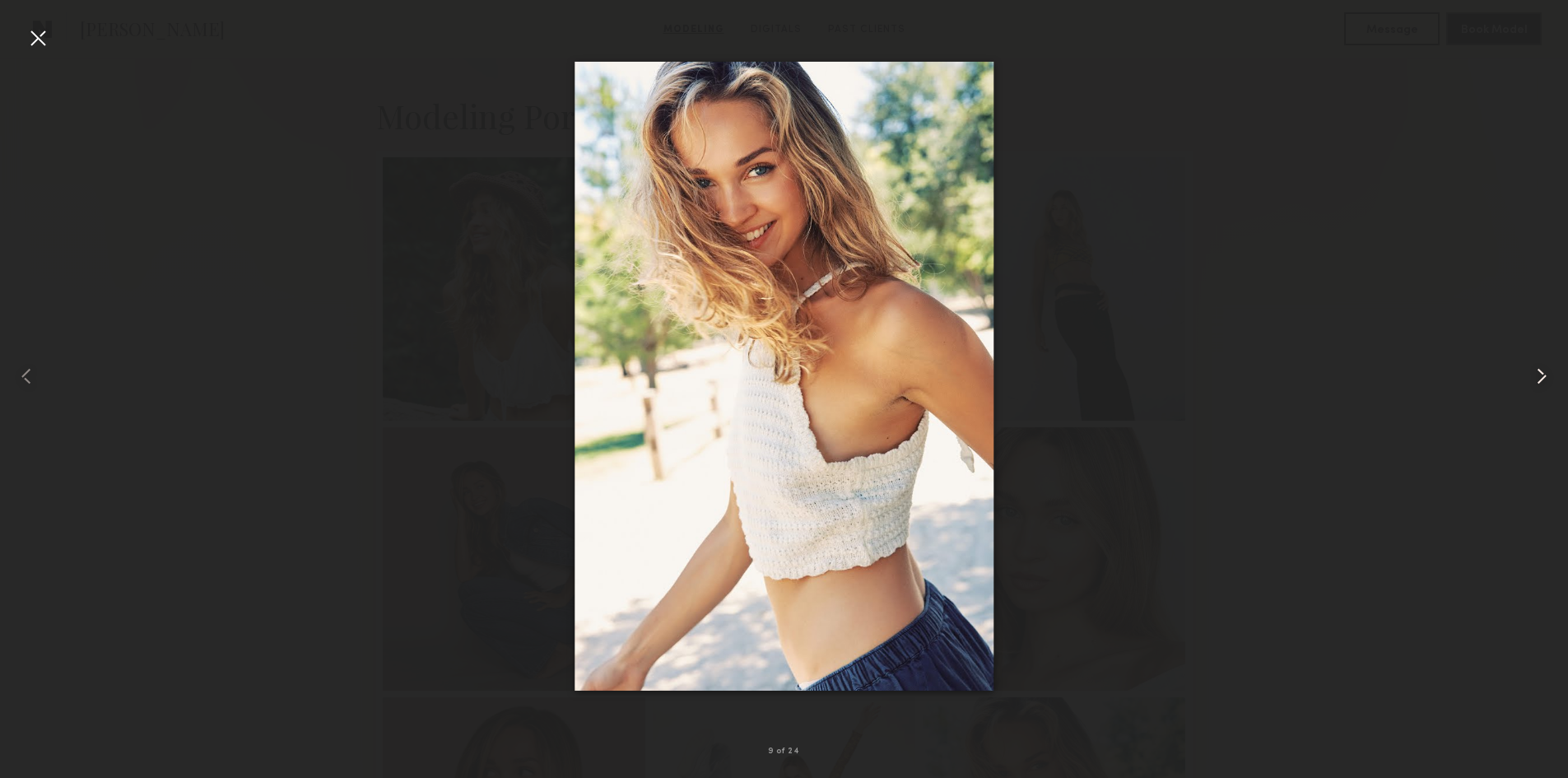
click at [1551, 384] on common-icon at bounding box center [1542, 376] width 26 height 26
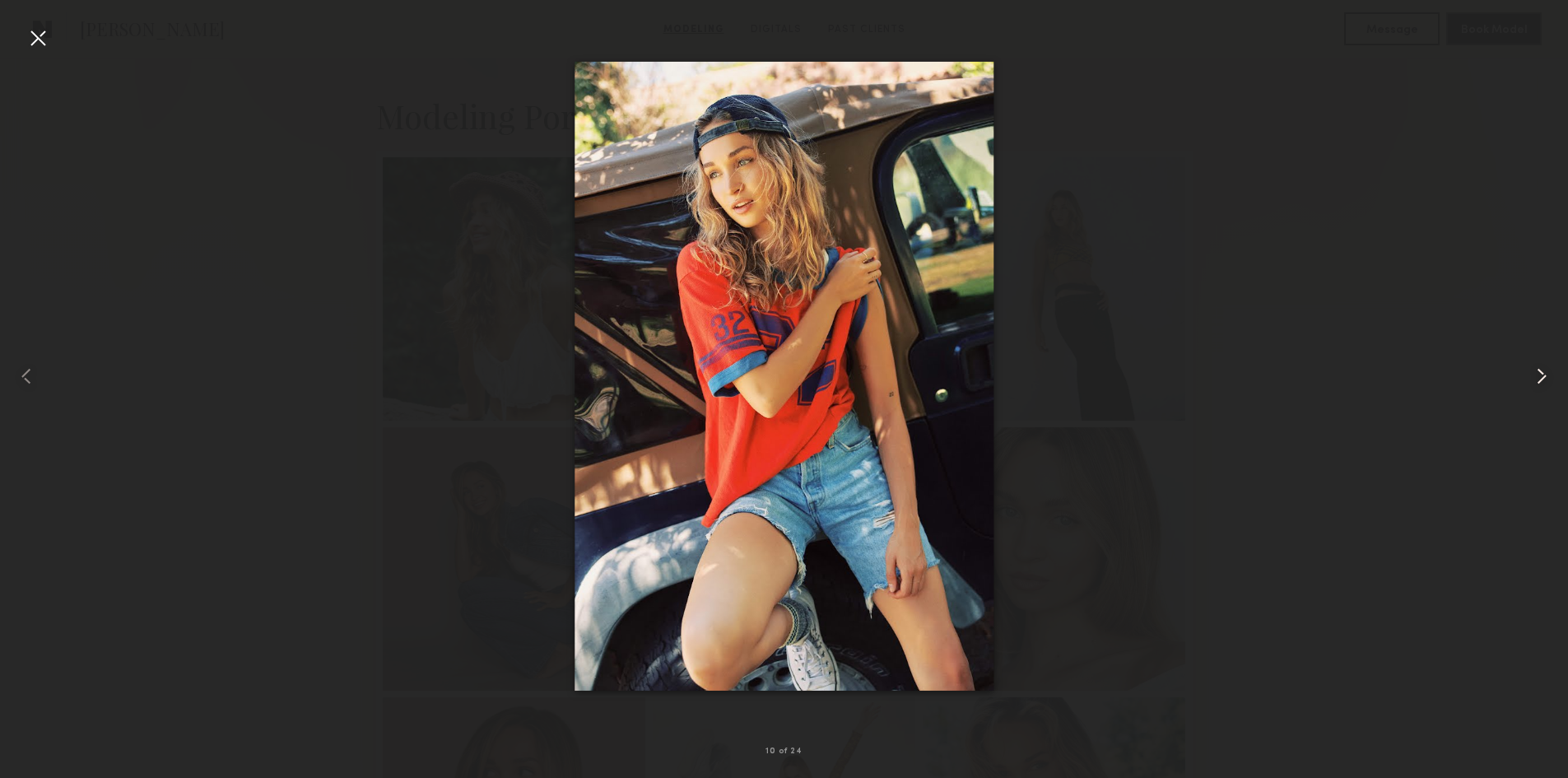
click at [1551, 384] on common-icon at bounding box center [1542, 376] width 26 height 26
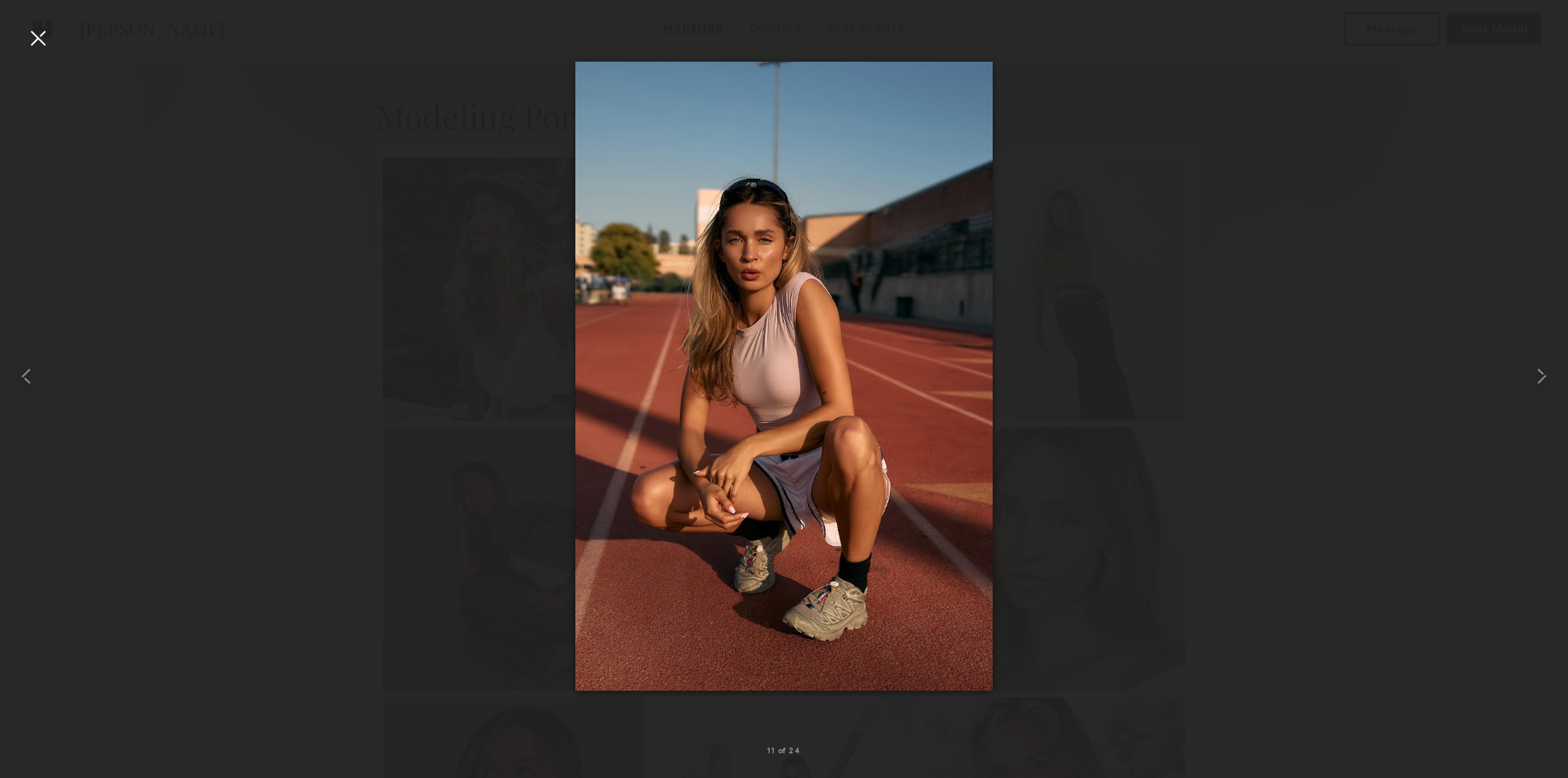
click at [282, 285] on div at bounding box center [784, 376] width 1568 height 699
click at [6, 373] on div at bounding box center [31, 376] width 63 height 699
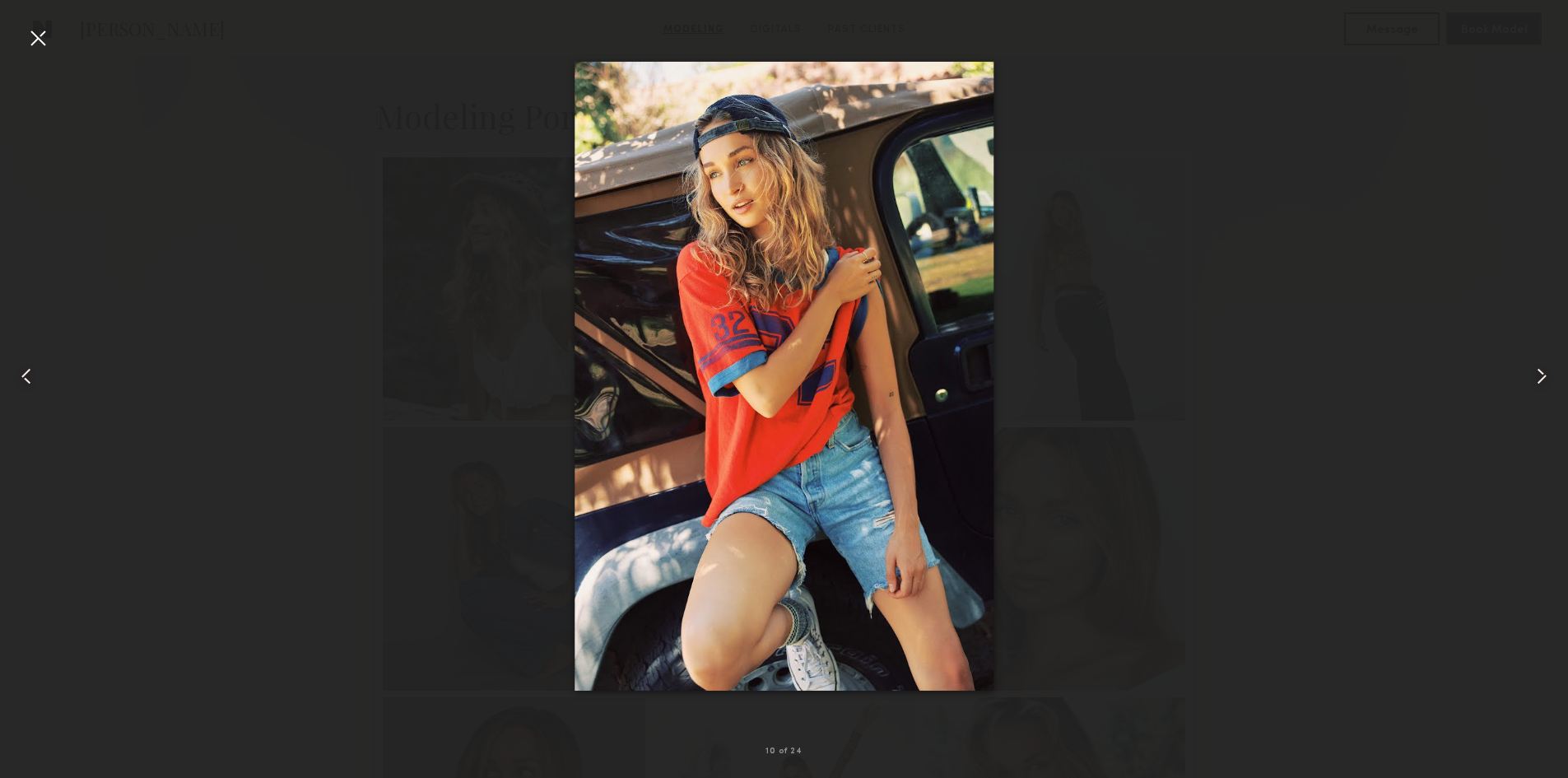
click at [23, 376] on common-icon at bounding box center [26, 376] width 26 height 26
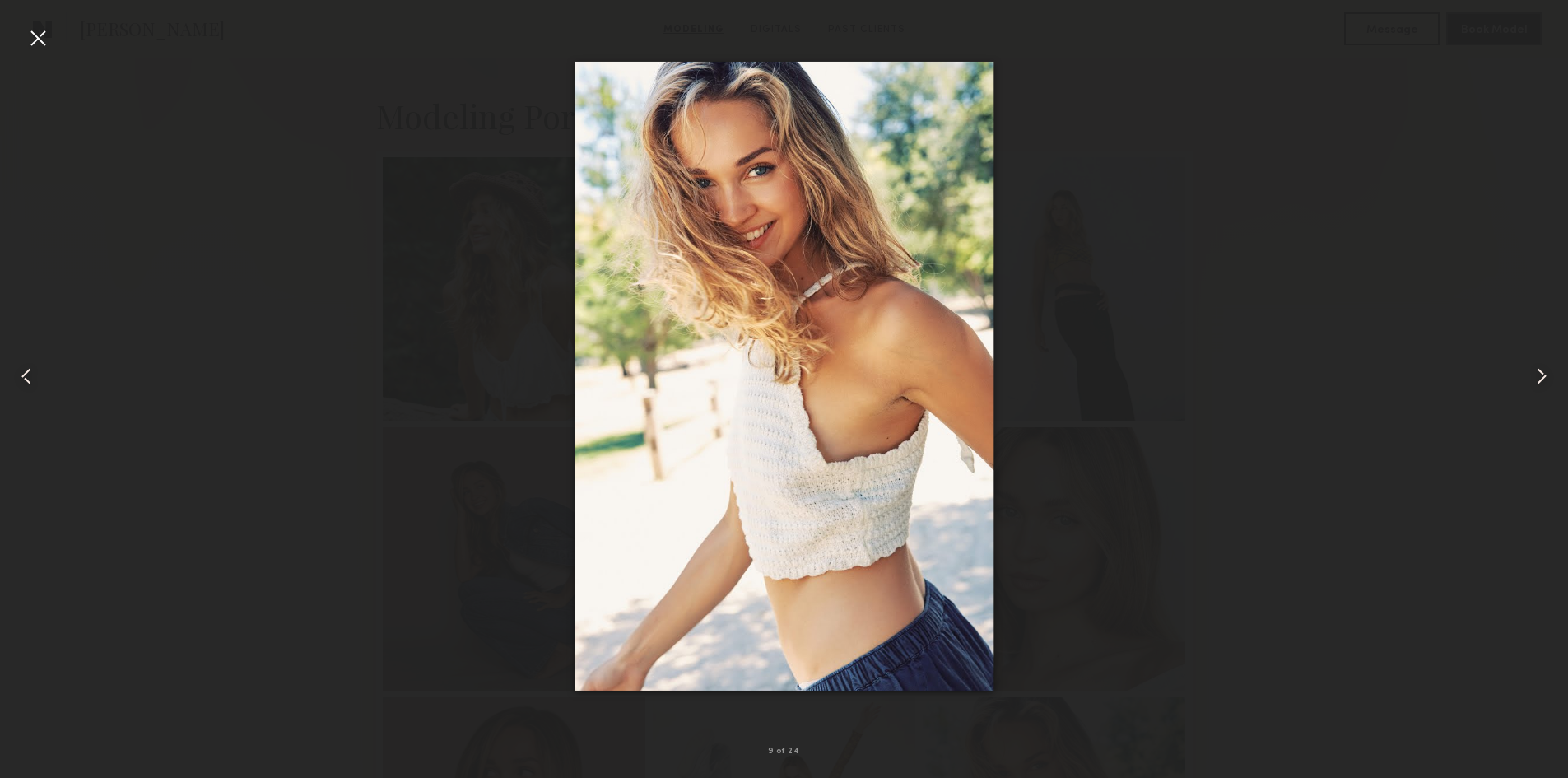
click at [23, 376] on common-icon at bounding box center [26, 376] width 26 height 26
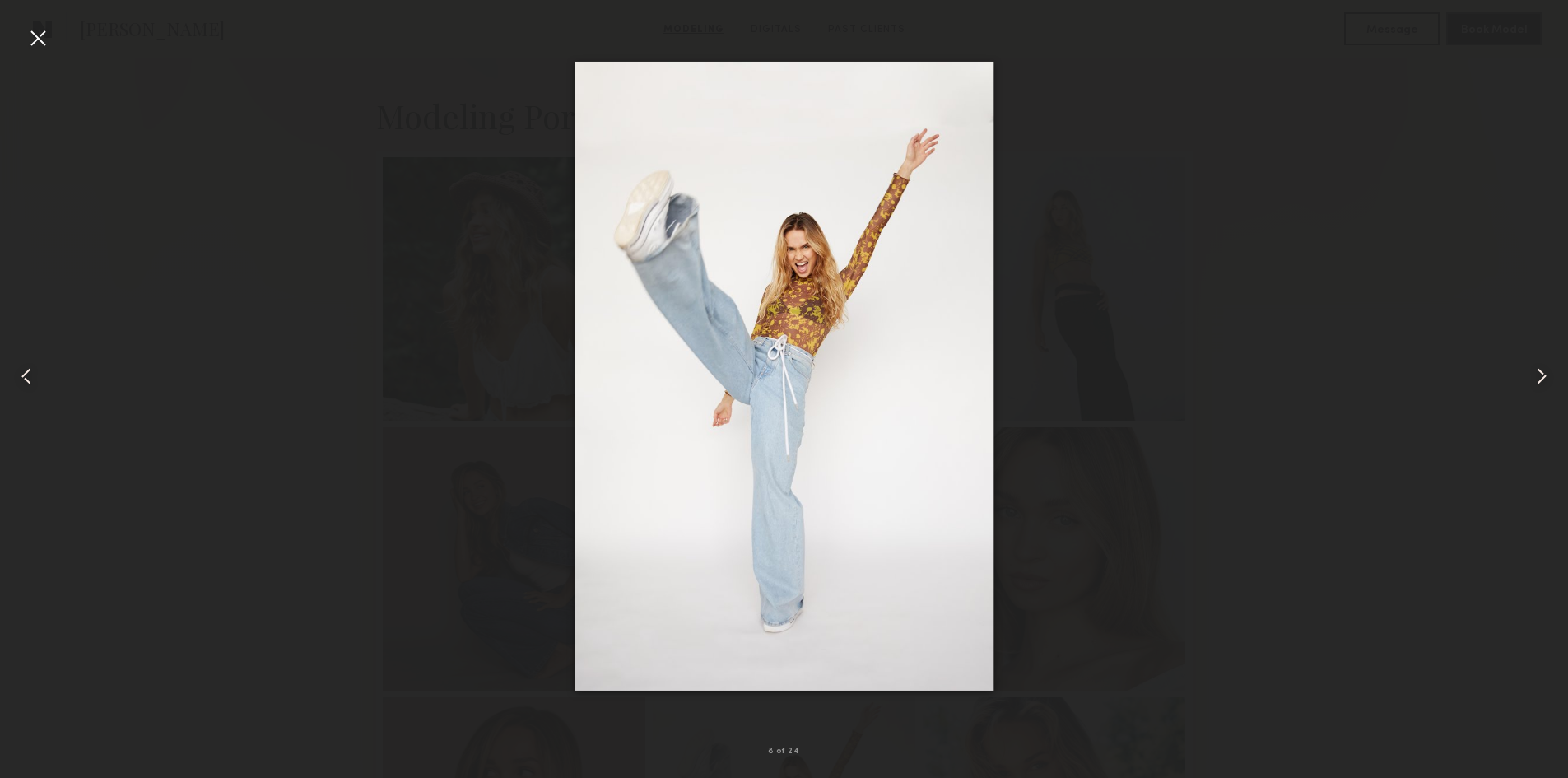
click at [23, 376] on common-icon at bounding box center [26, 376] width 26 height 26
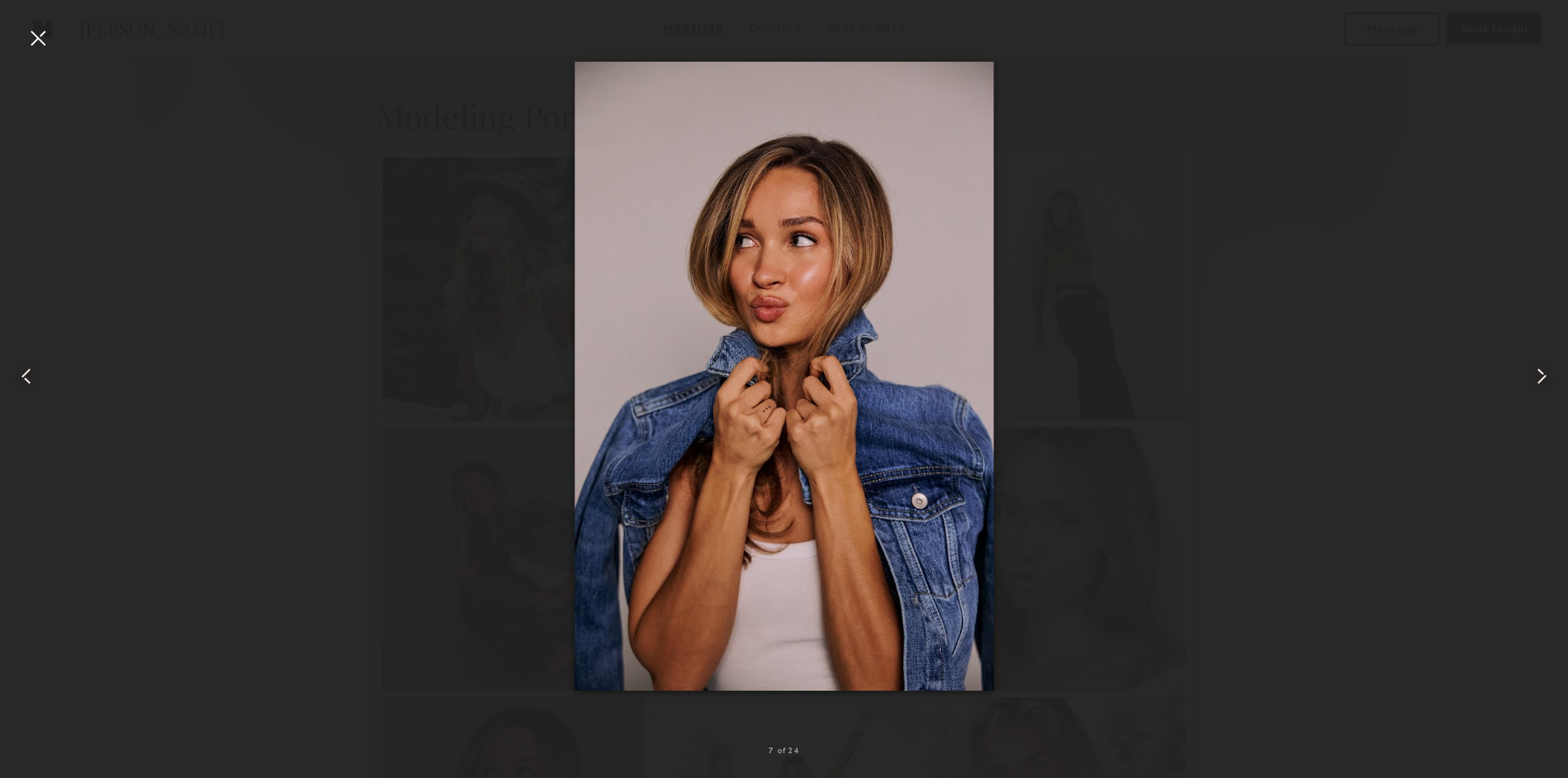
click at [23, 376] on common-icon at bounding box center [26, 376] width 26 height 26
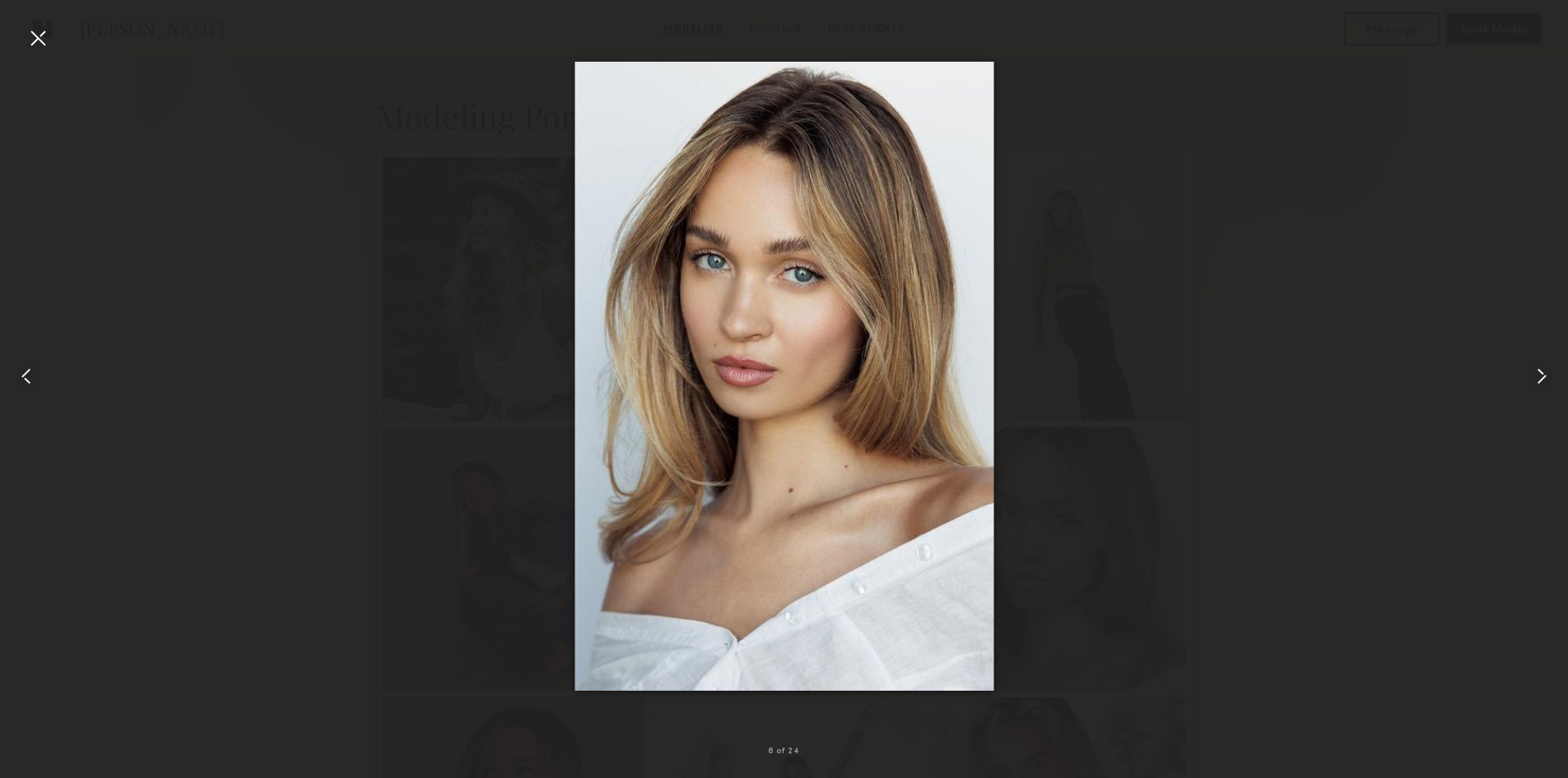
click at [23, 376] on common-icon at bounding box center [26, 376] width 26 height 26
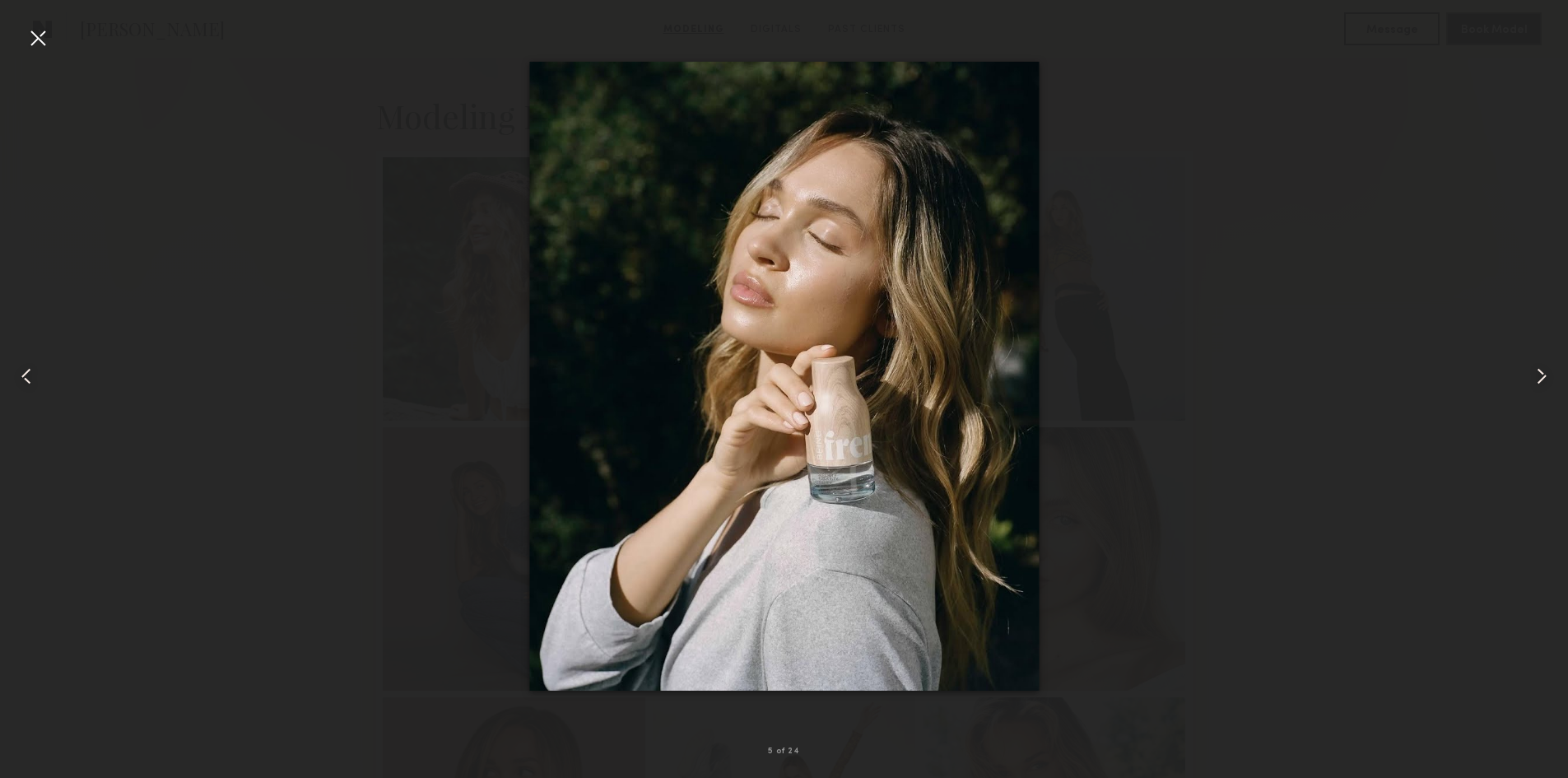
click at [23, 376] on common-icon at bounding box center [26, 376] width 26 height 26
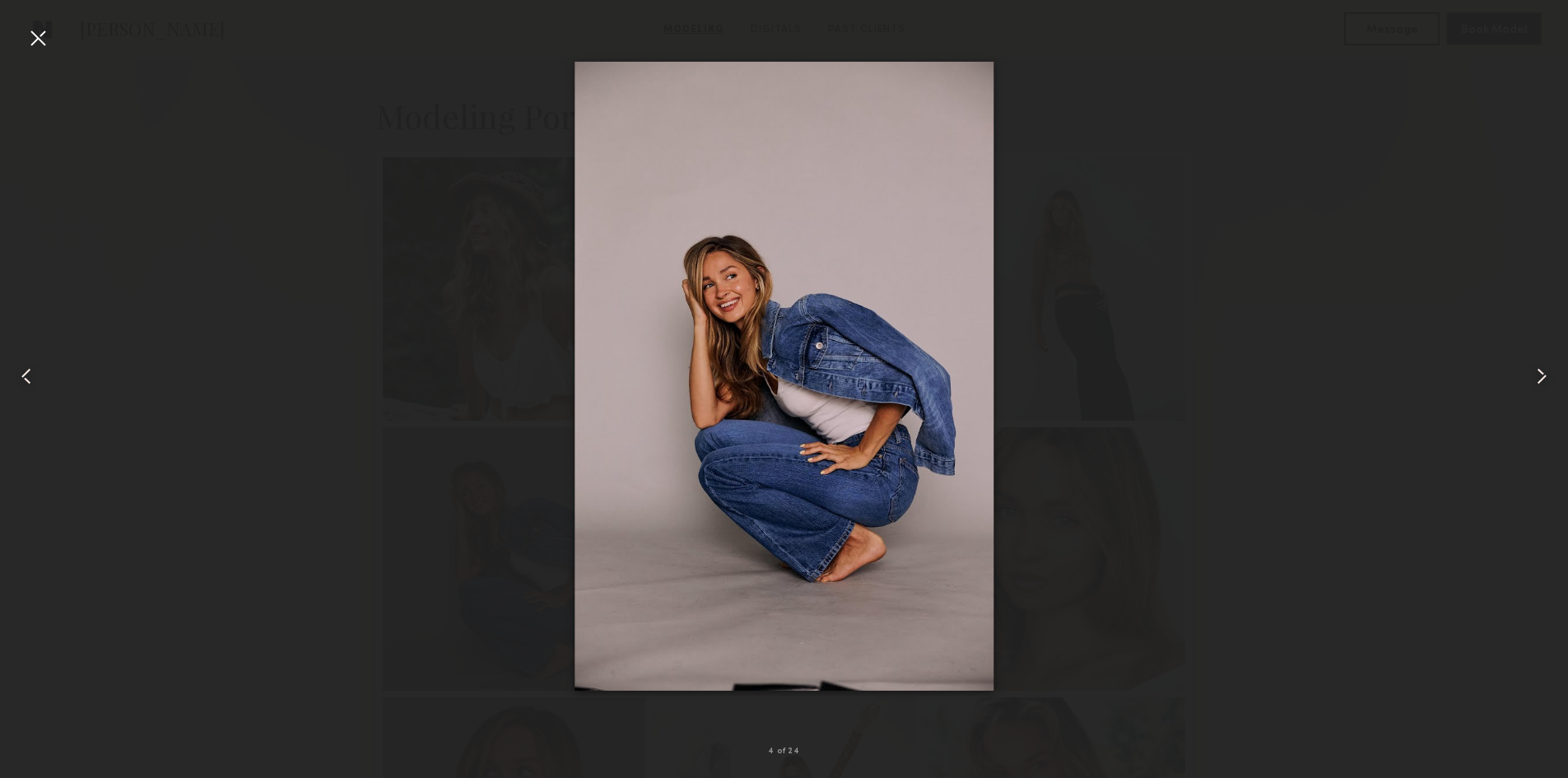
click at [23, 376] on common-icon at bounding box center [26, 376] width 26 height 26
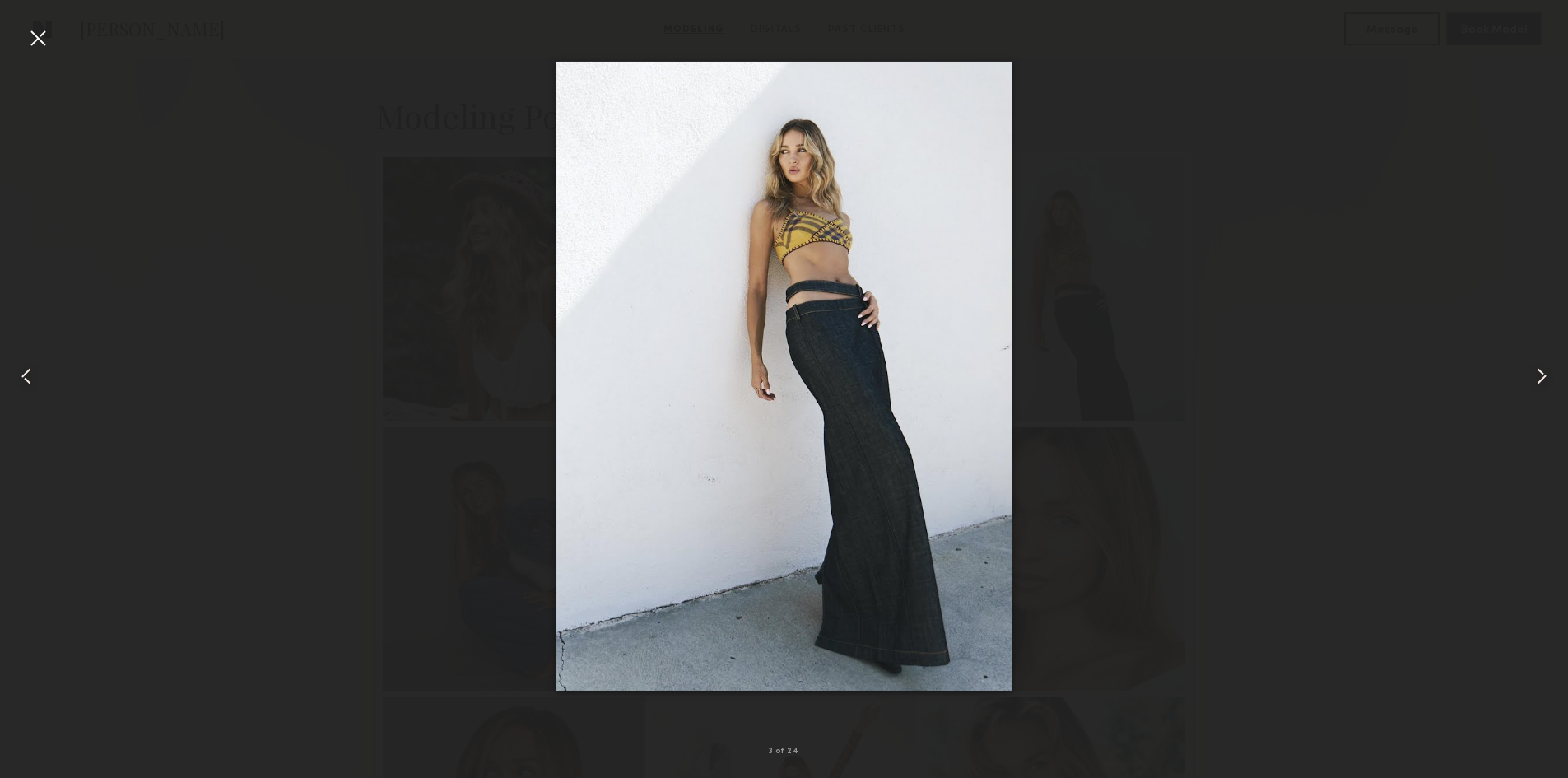
click at [23, 376] on common-icon at bounding box center [26, 376] width 26 height 26
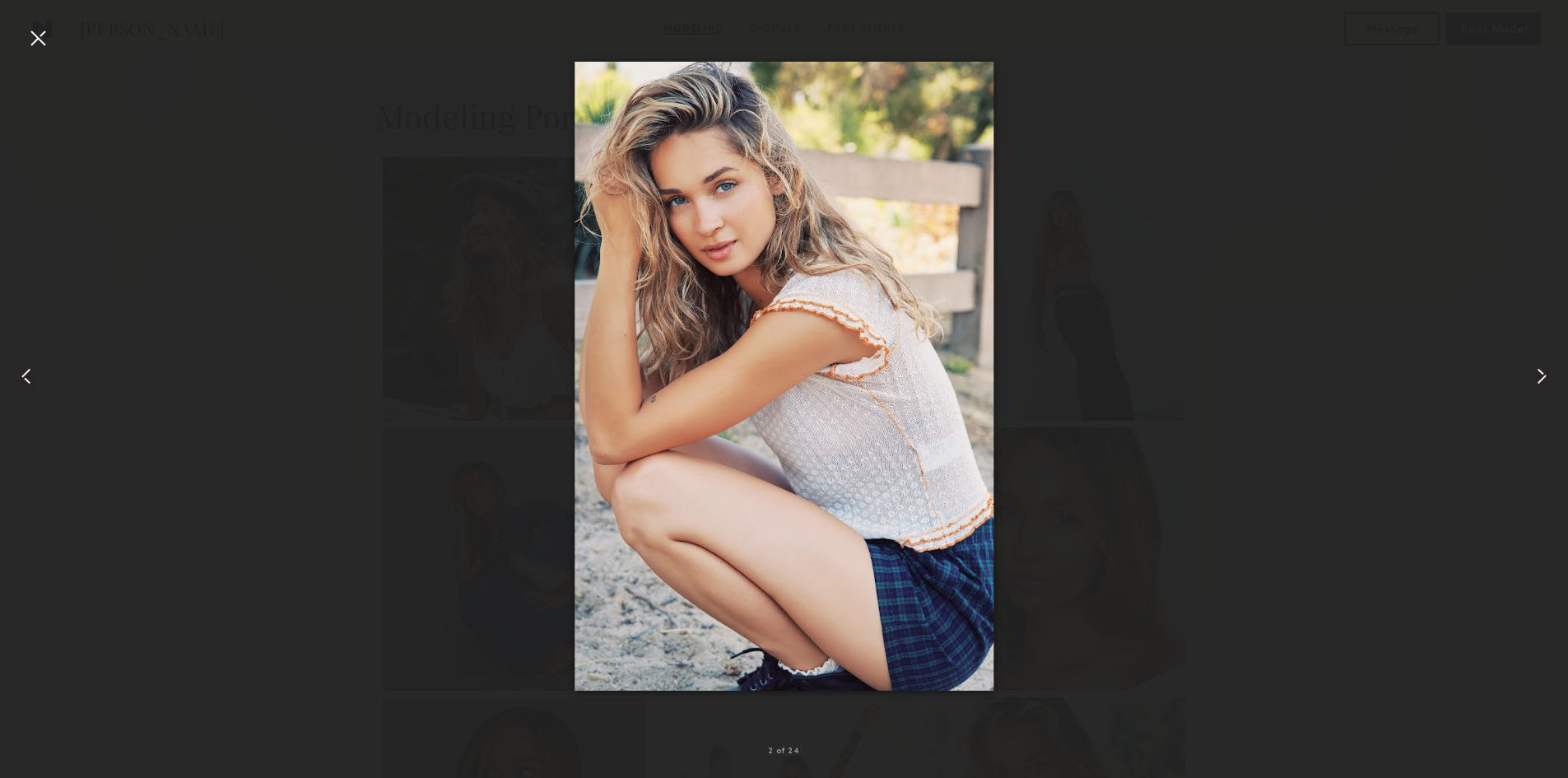
click at [23, 376] on common-icon at bounding box center [26, 376] width 26 height 26
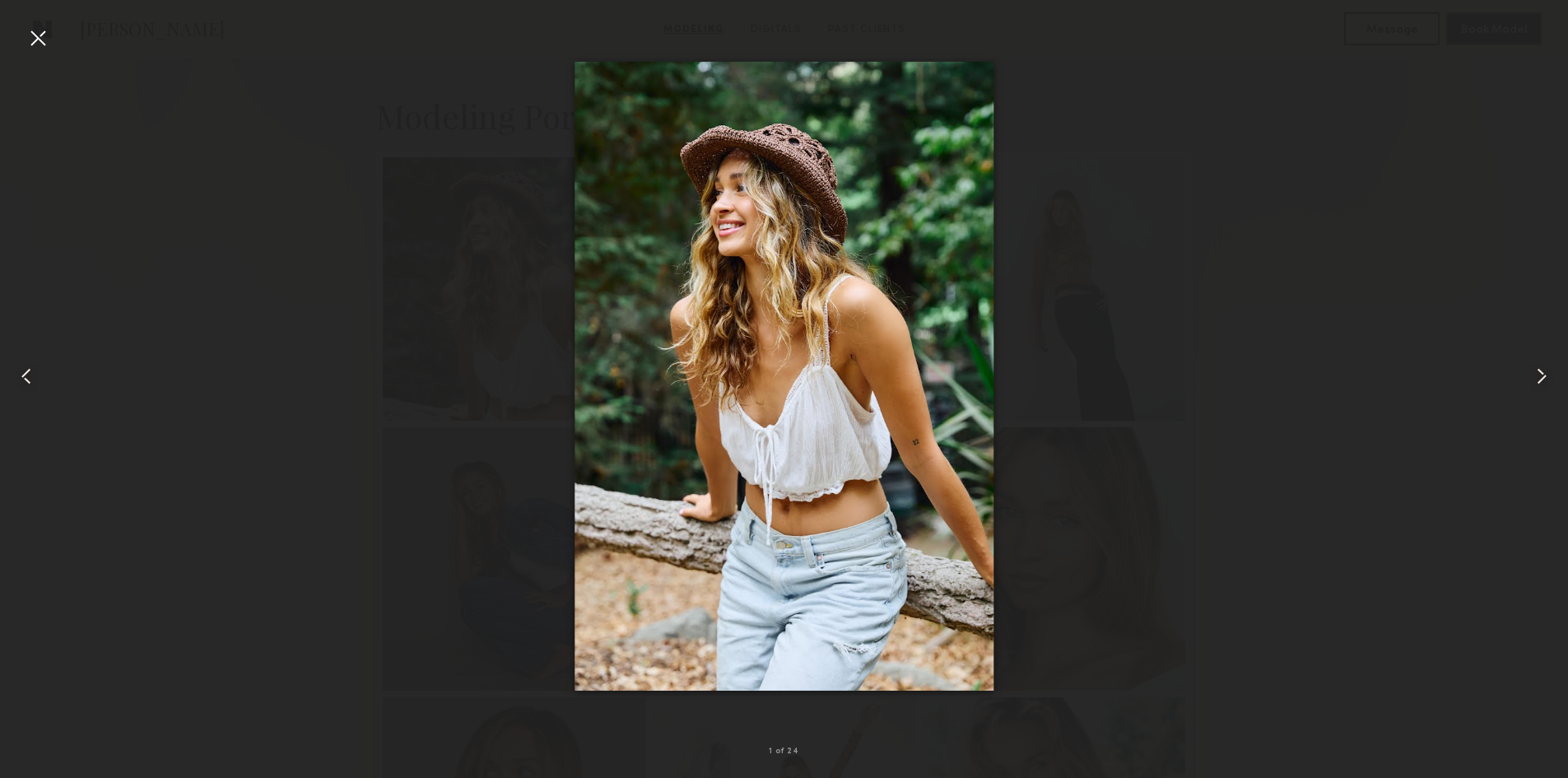
click at [23, 376] on common-icon at bounding box center [26, 376] width 26 height 26
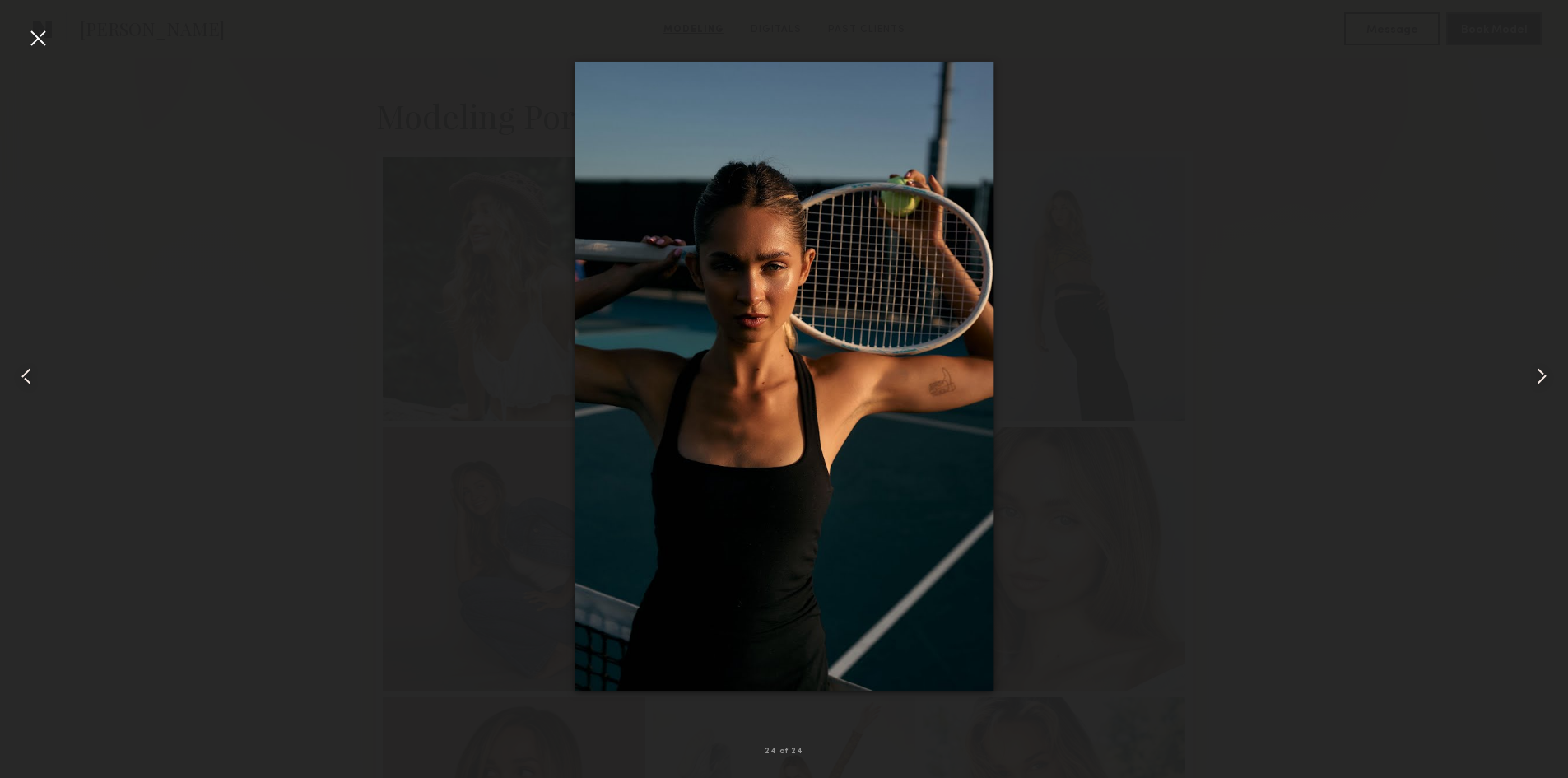
click at [23, 376] on common-icon at bounding box center [26, 376] width 26 height 26
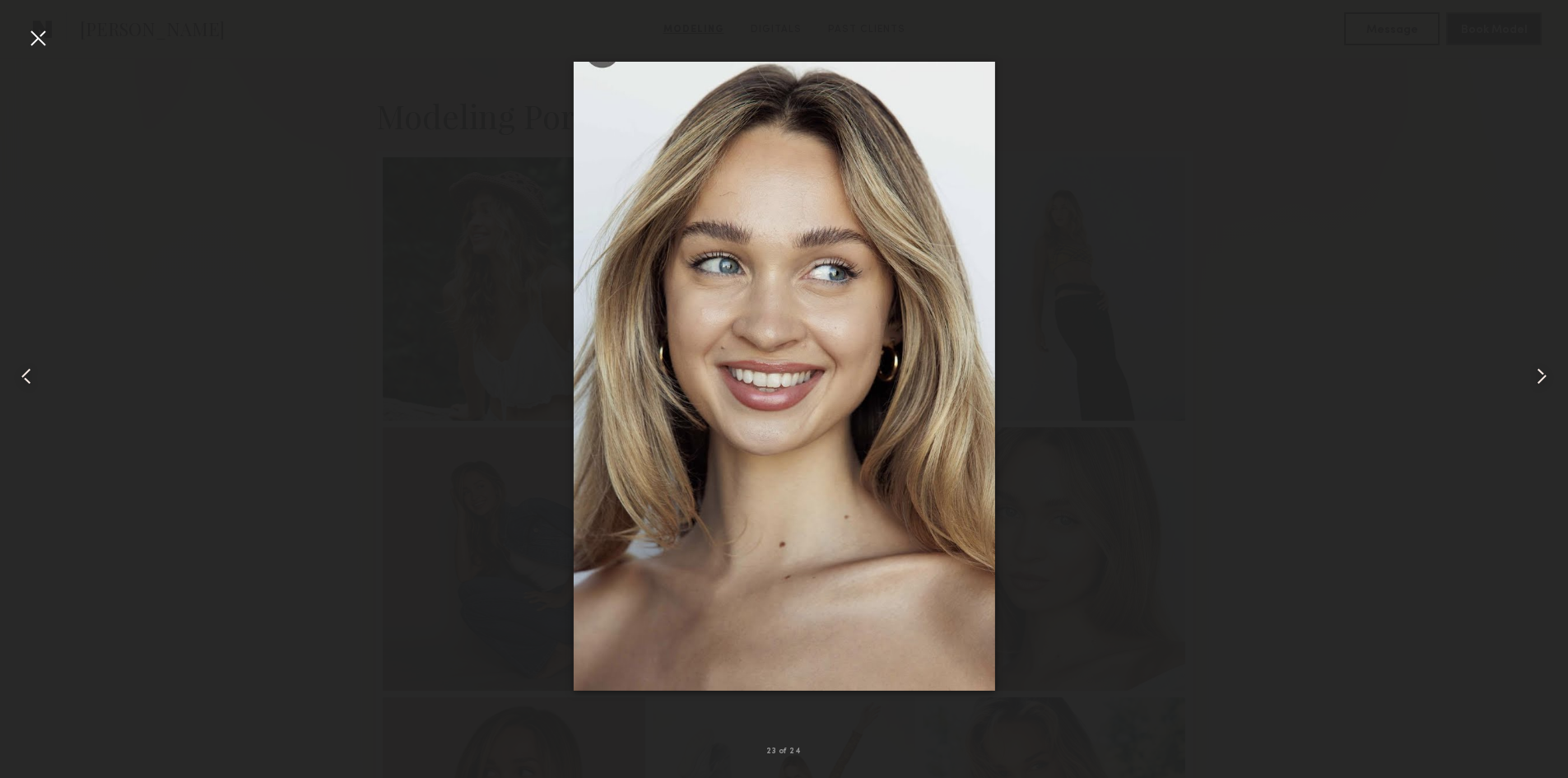
click at [23, 376] on common-icon at bounding box center [26, 376] width 26 height 26
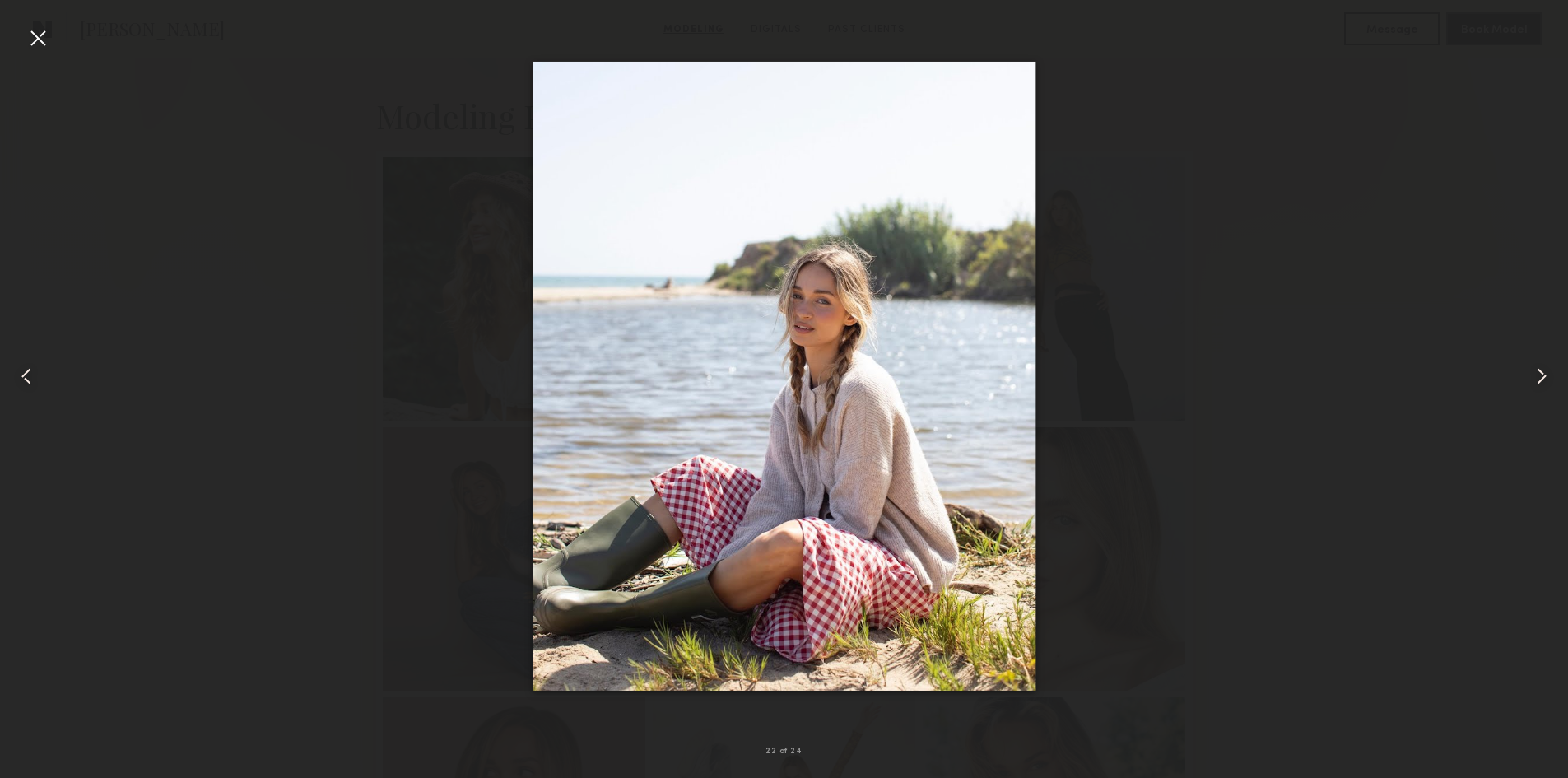
click at [23, 376] on common-icon at bounding box center [26, 376] width 26 height 26
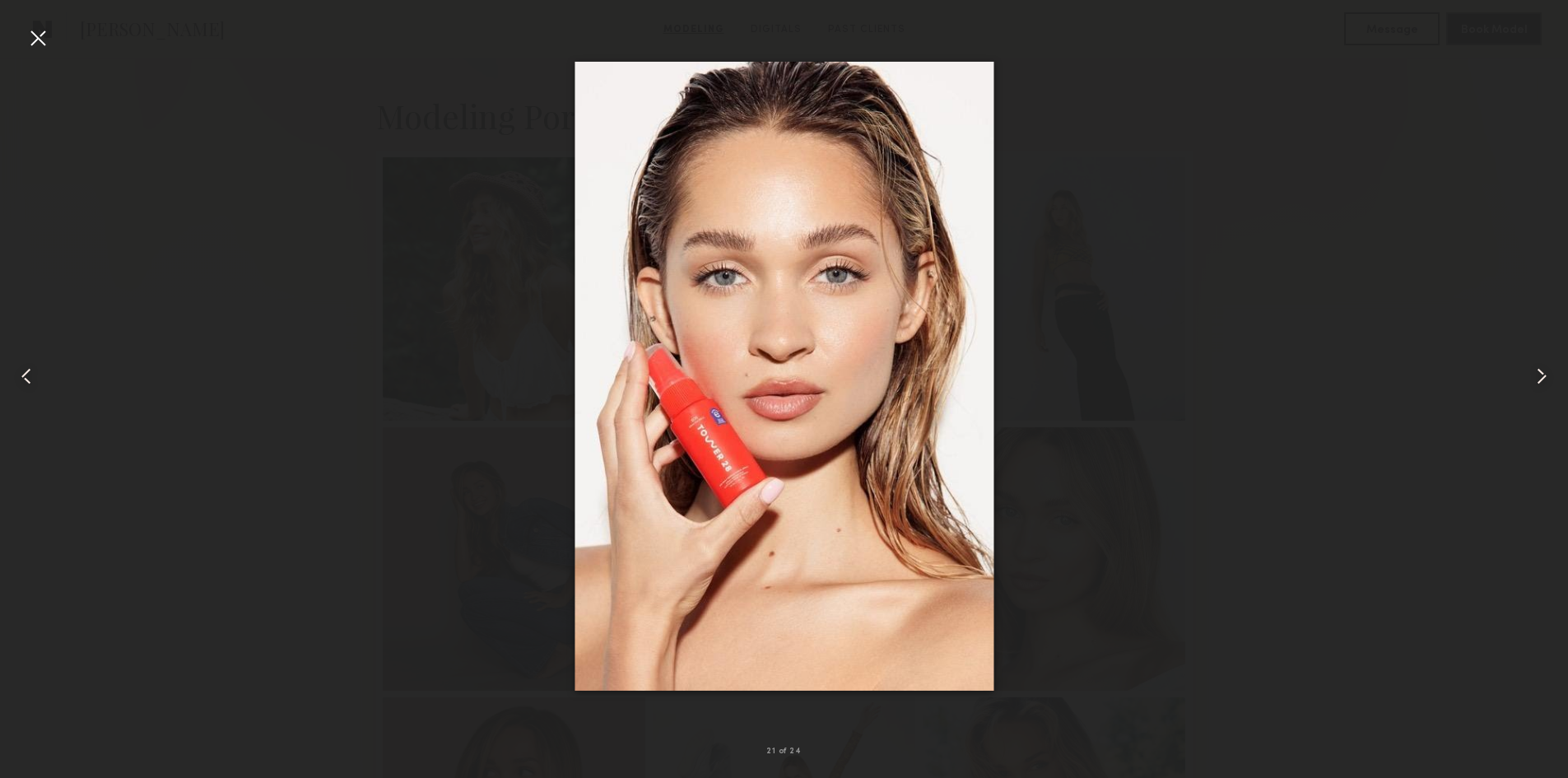
click at [23, 376] on common-icon at bounding box center [26, 376] width 26 height 26
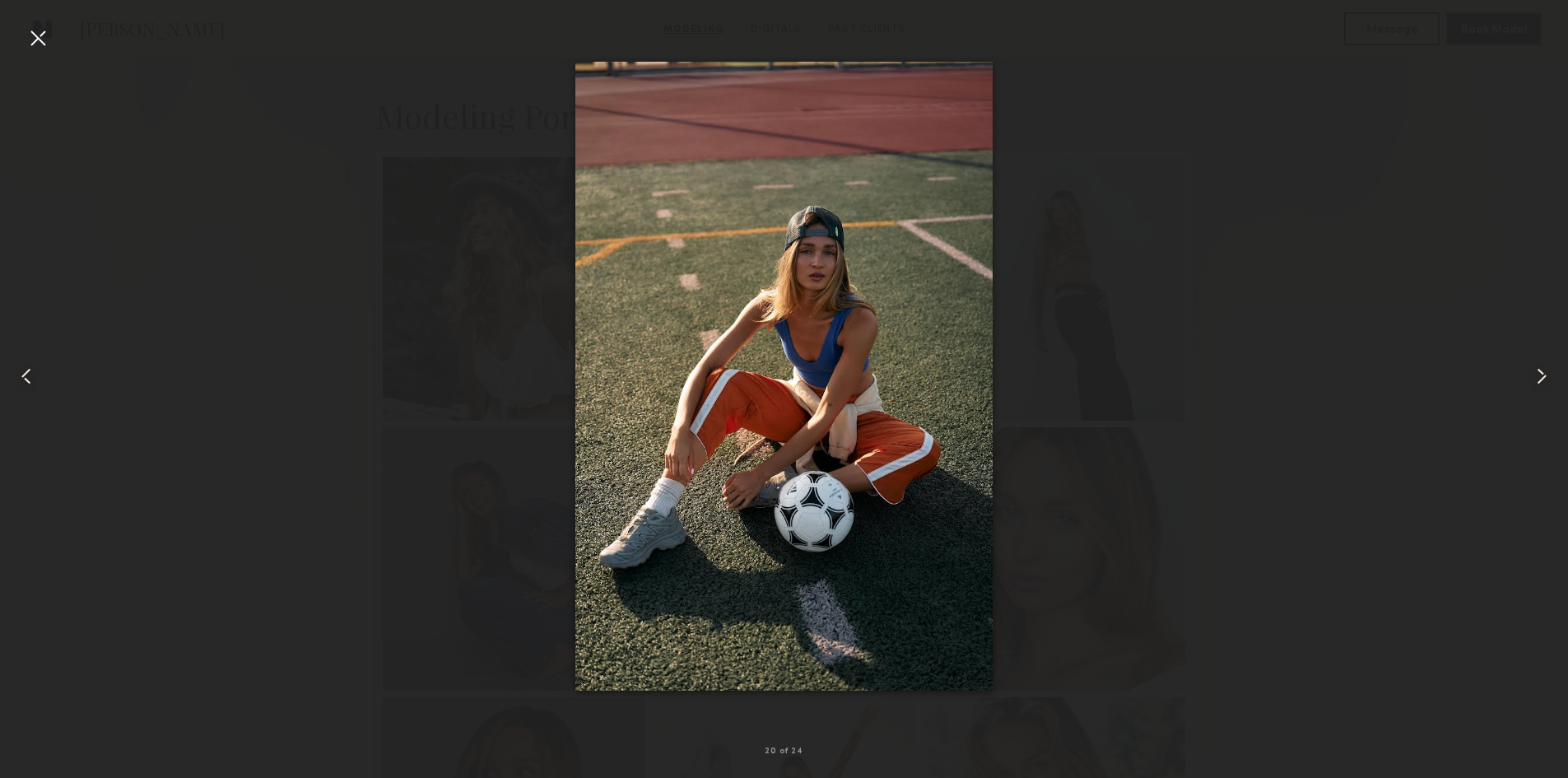
click at [23, 376] on common-icon at bounding box center [26, 376] width 26 height 26
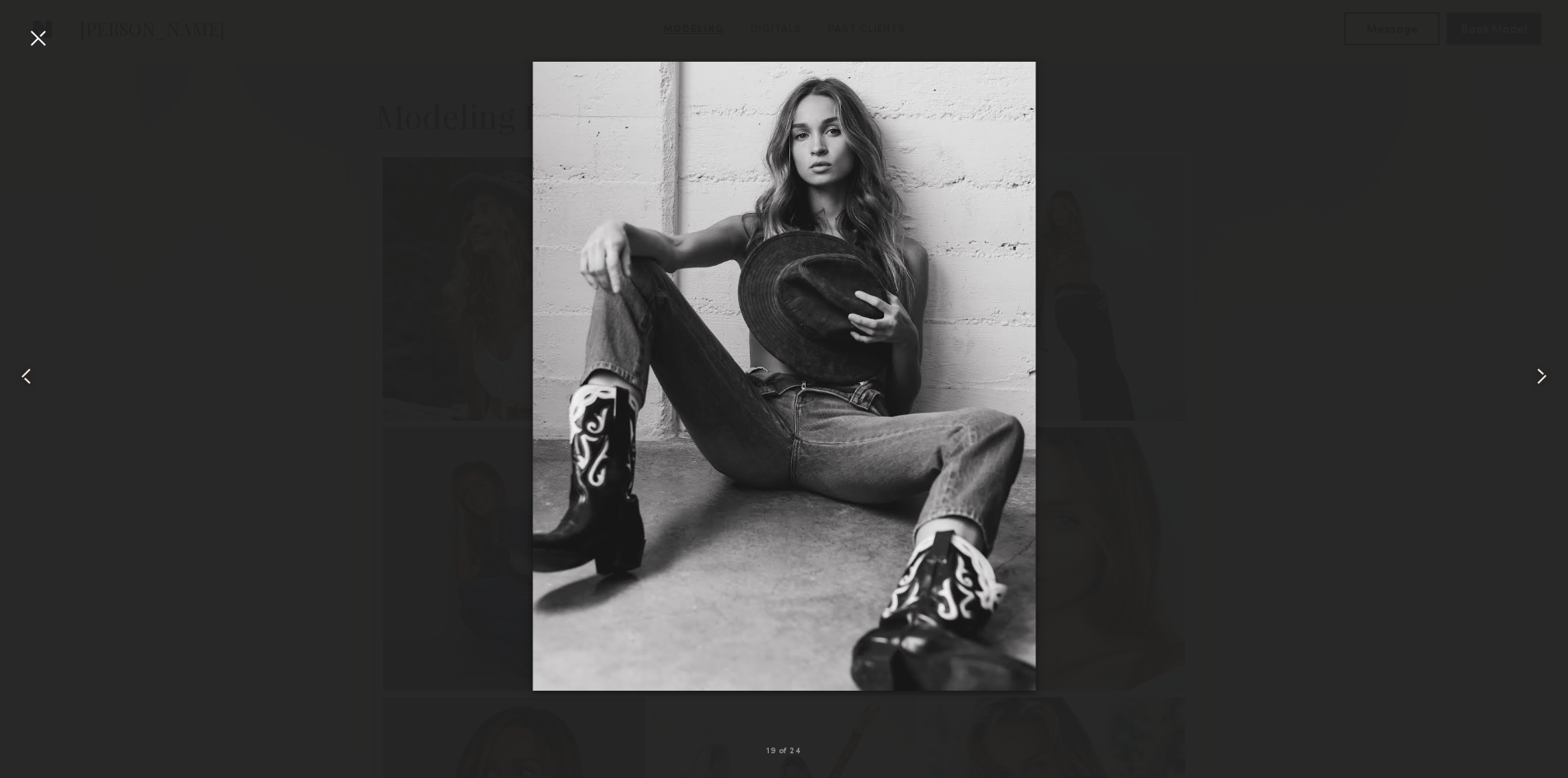
click at [48, 35] on div at bounding box center [37, 37] width 26 height 26
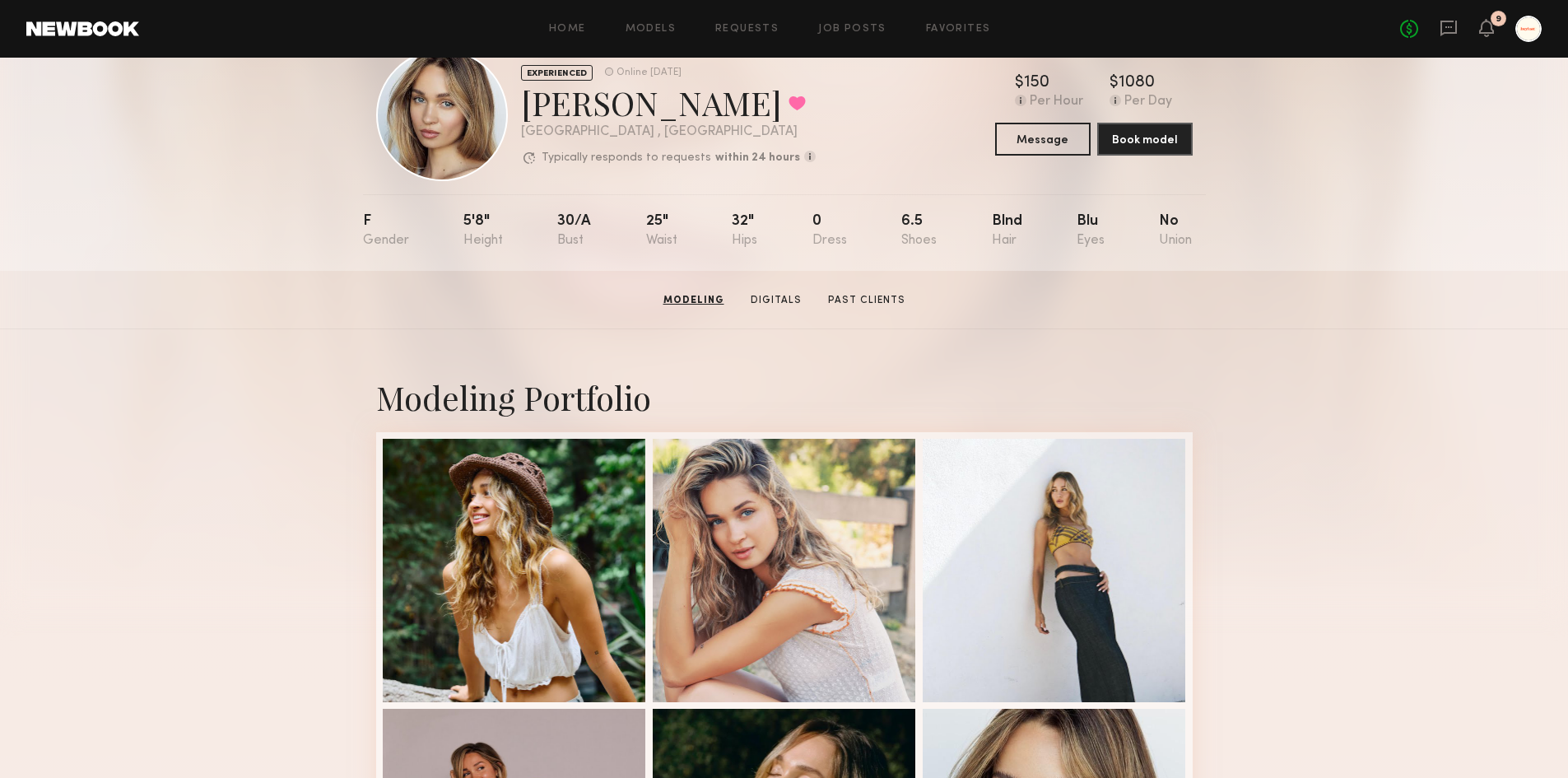
scroll to position [0, 0]
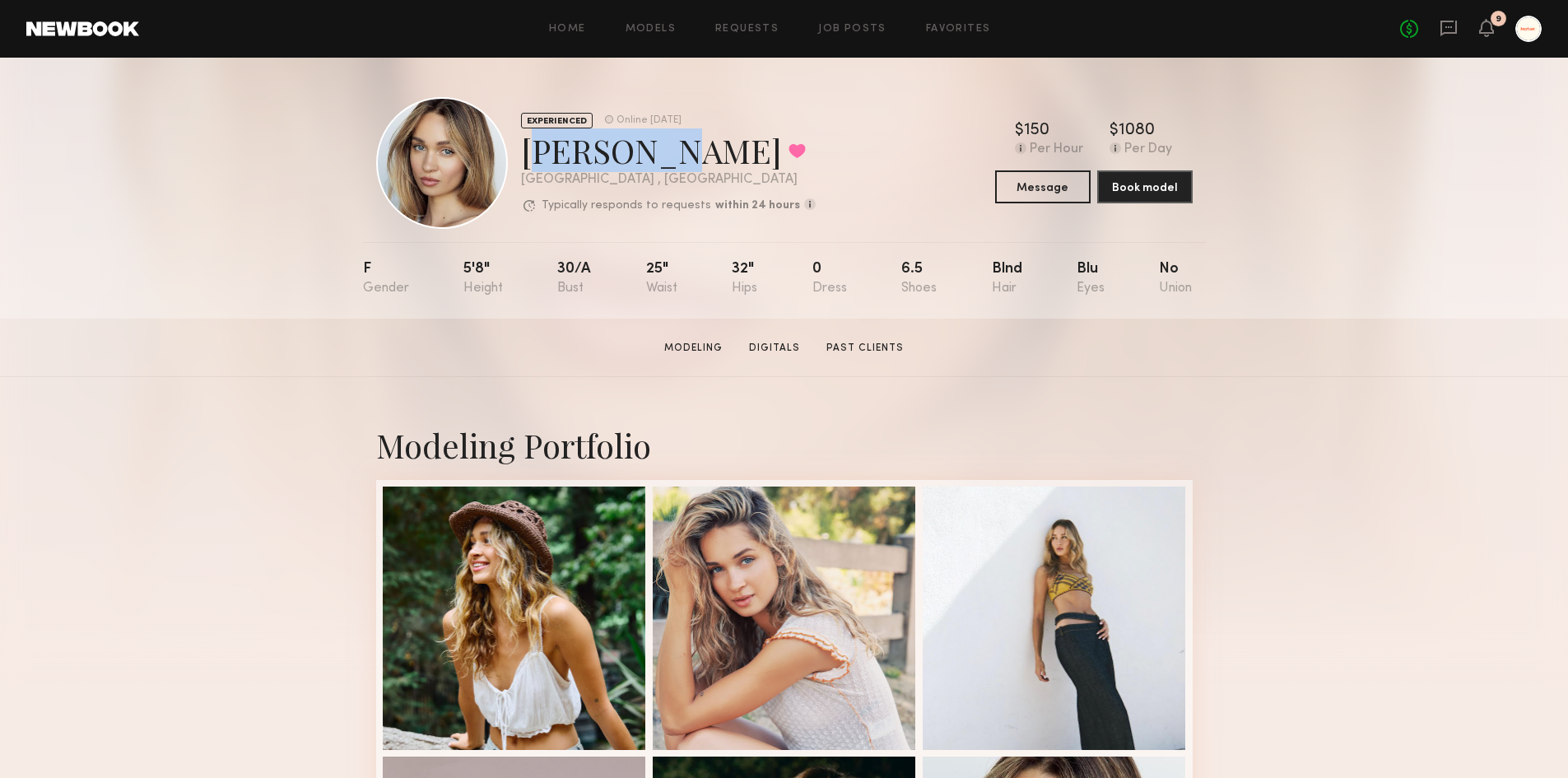
drag, startPoint x: 533, startPoint y: 146, endPoint x: 645, endPoint y: 149, distance: 112.0
click at [645, 149] on div "Chloe C. Favorited" at bounding box center [668, 150] width 295 height 44
copy div "Chloe C."
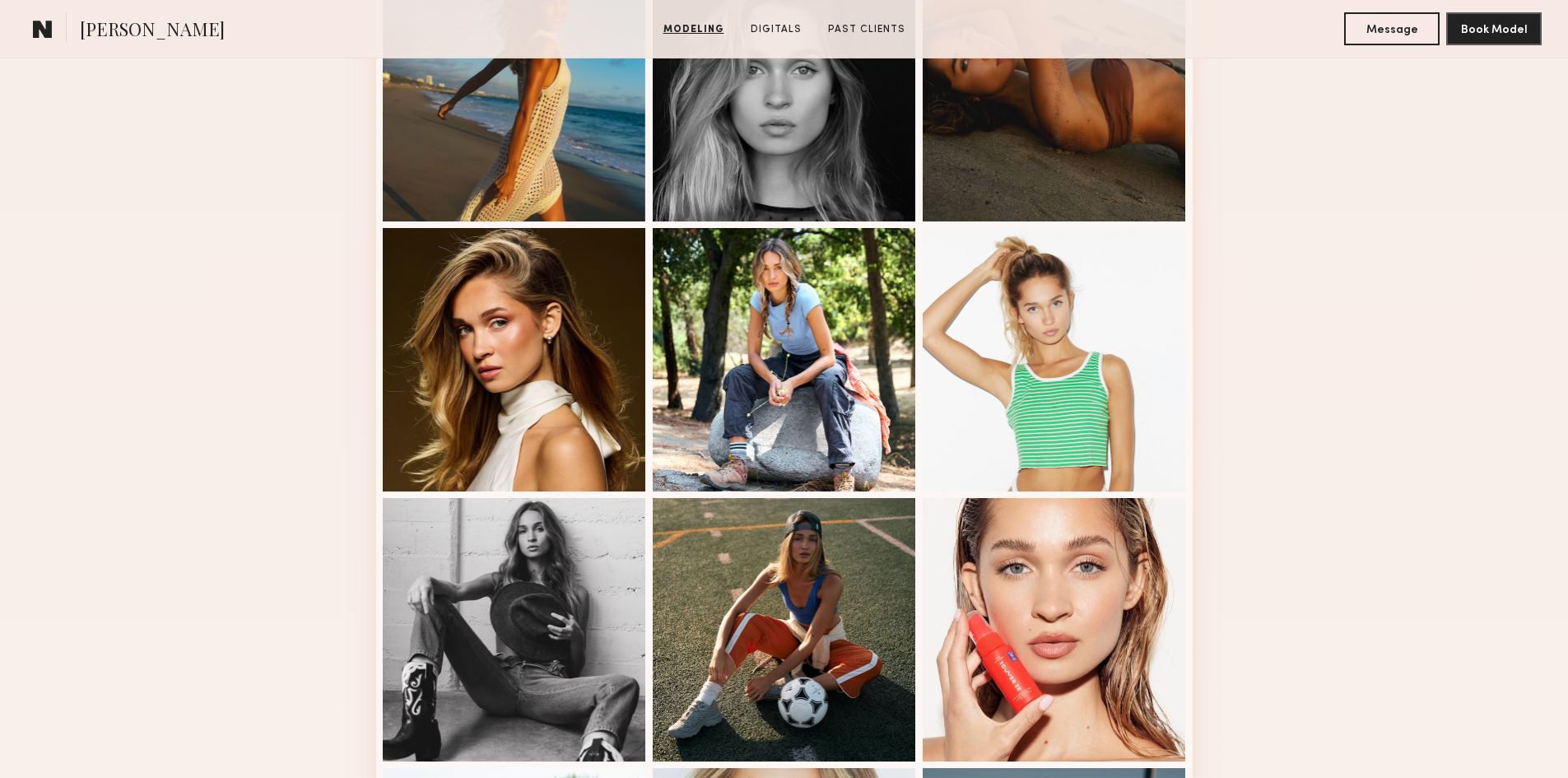
scroll to position [1646, 0]
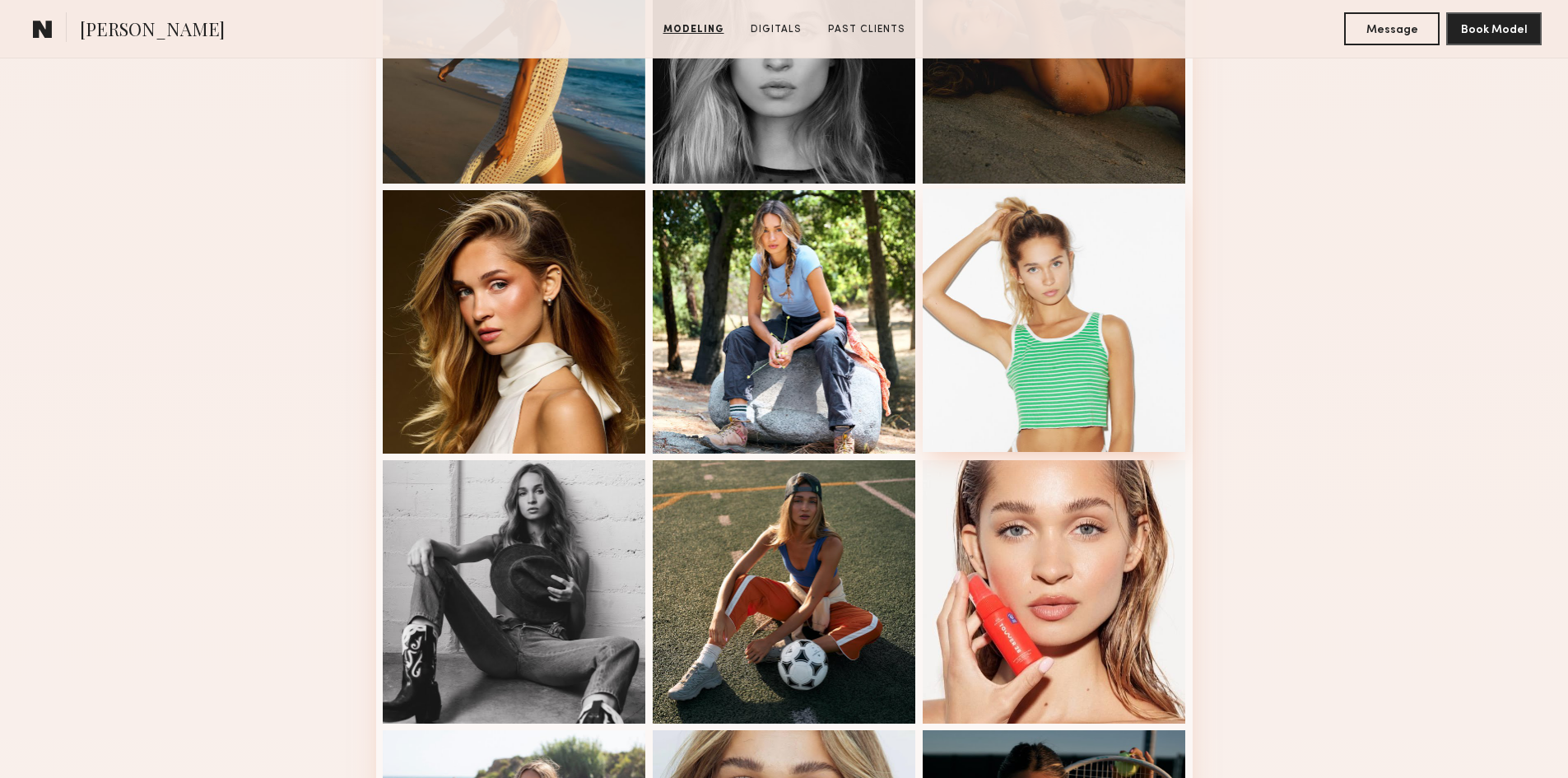
click at [1026, 368] on div at bounding box center [1054, 320] width 263 height 263
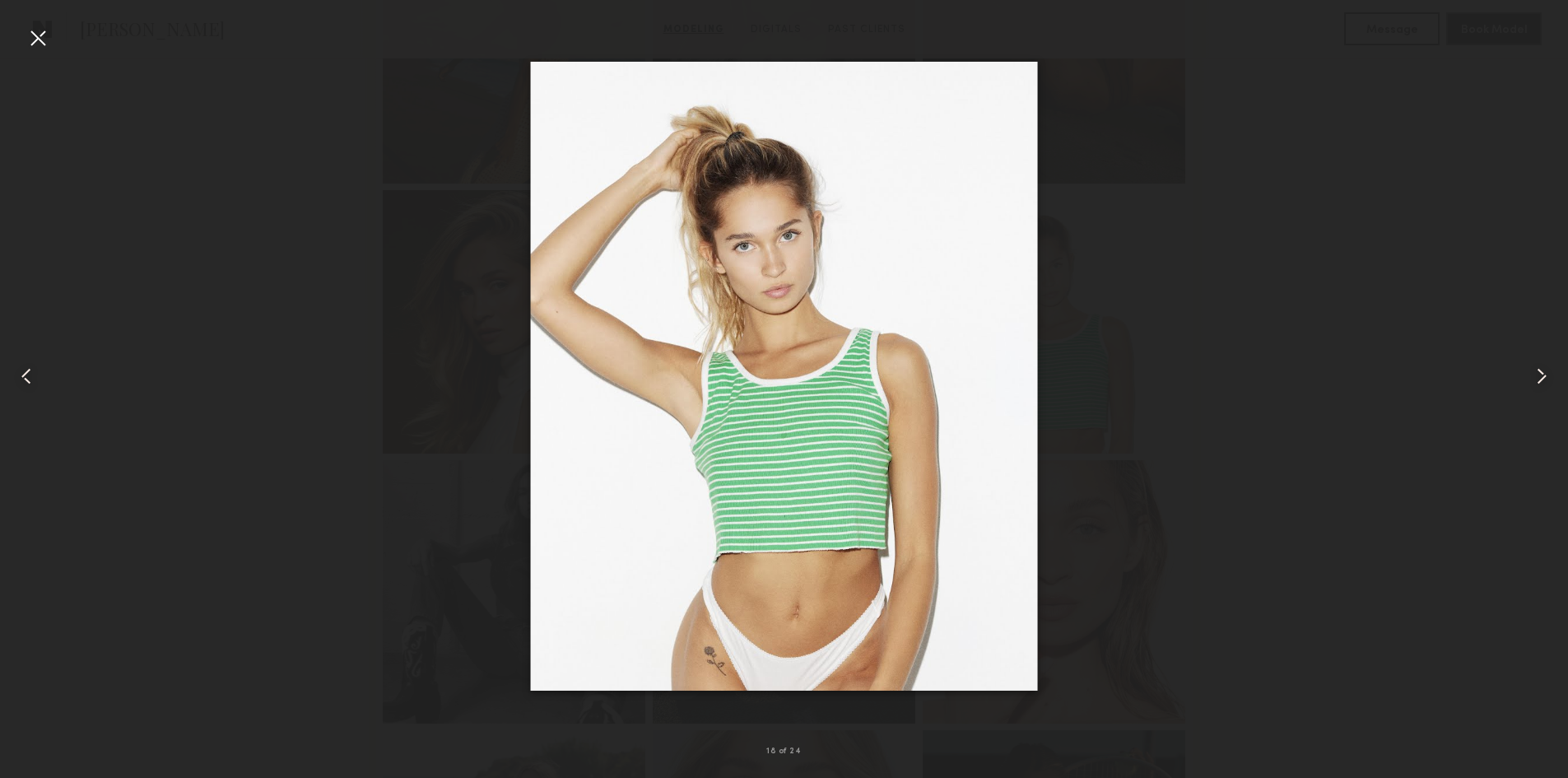
click at [1552, 379] on common-icon at bounding box center [1542, 376] width 26 height 26
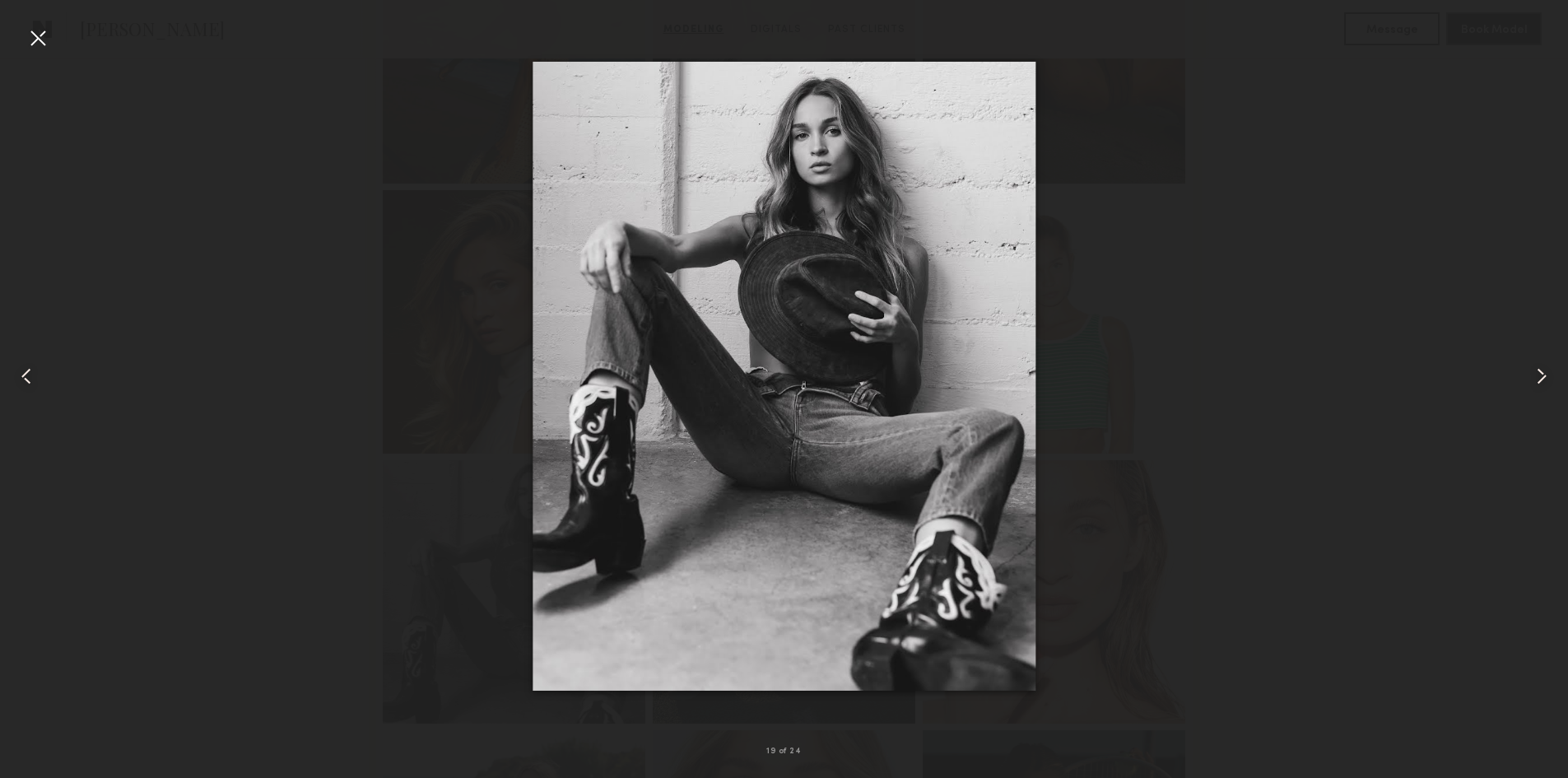
click at [1552, 379] on common-icon at bounding box center [1542, 376] width 26 height 26
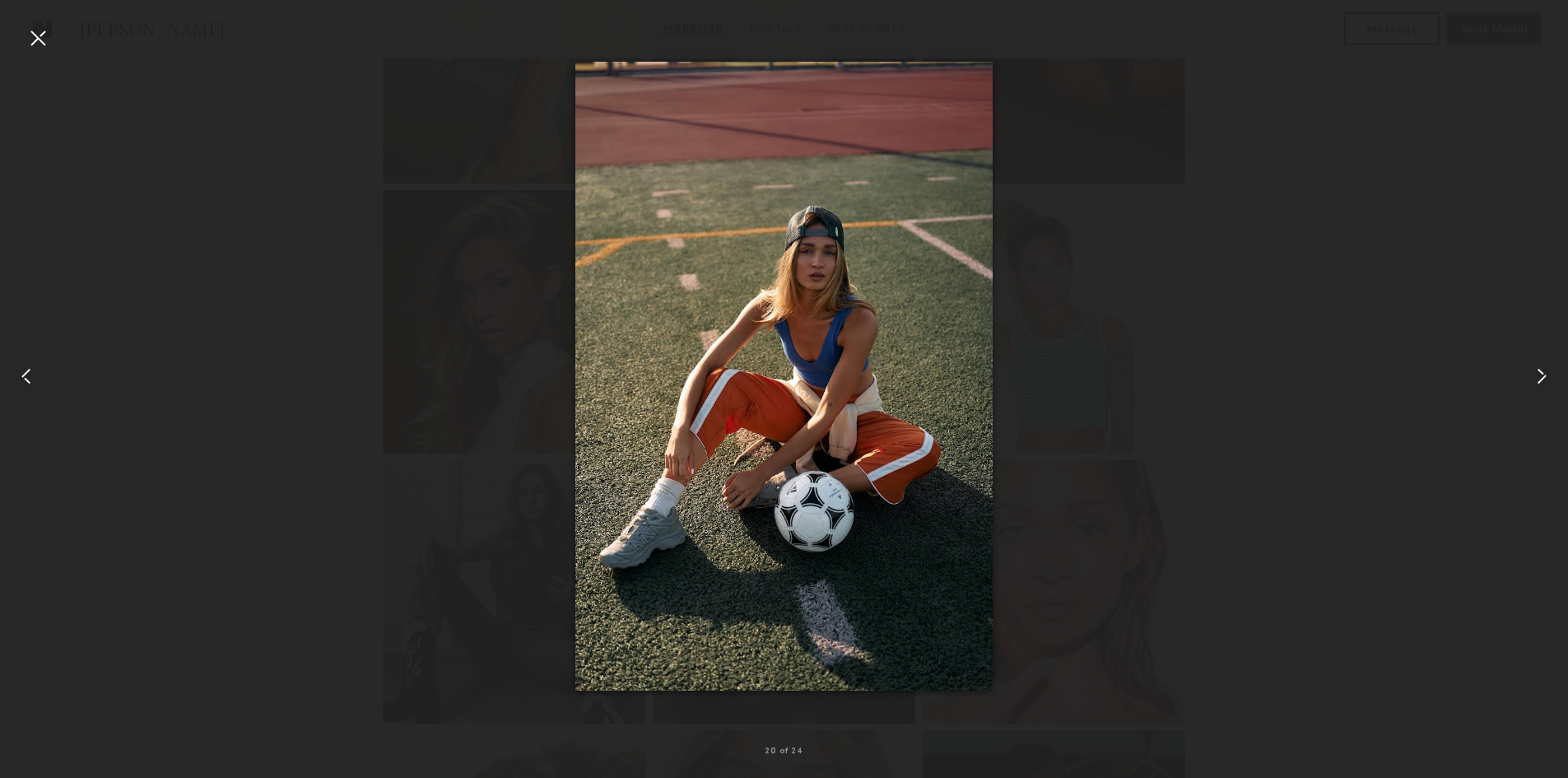
click at [1552, 379] on common-icon at bounding box center [1542, 376] width 26 height 26
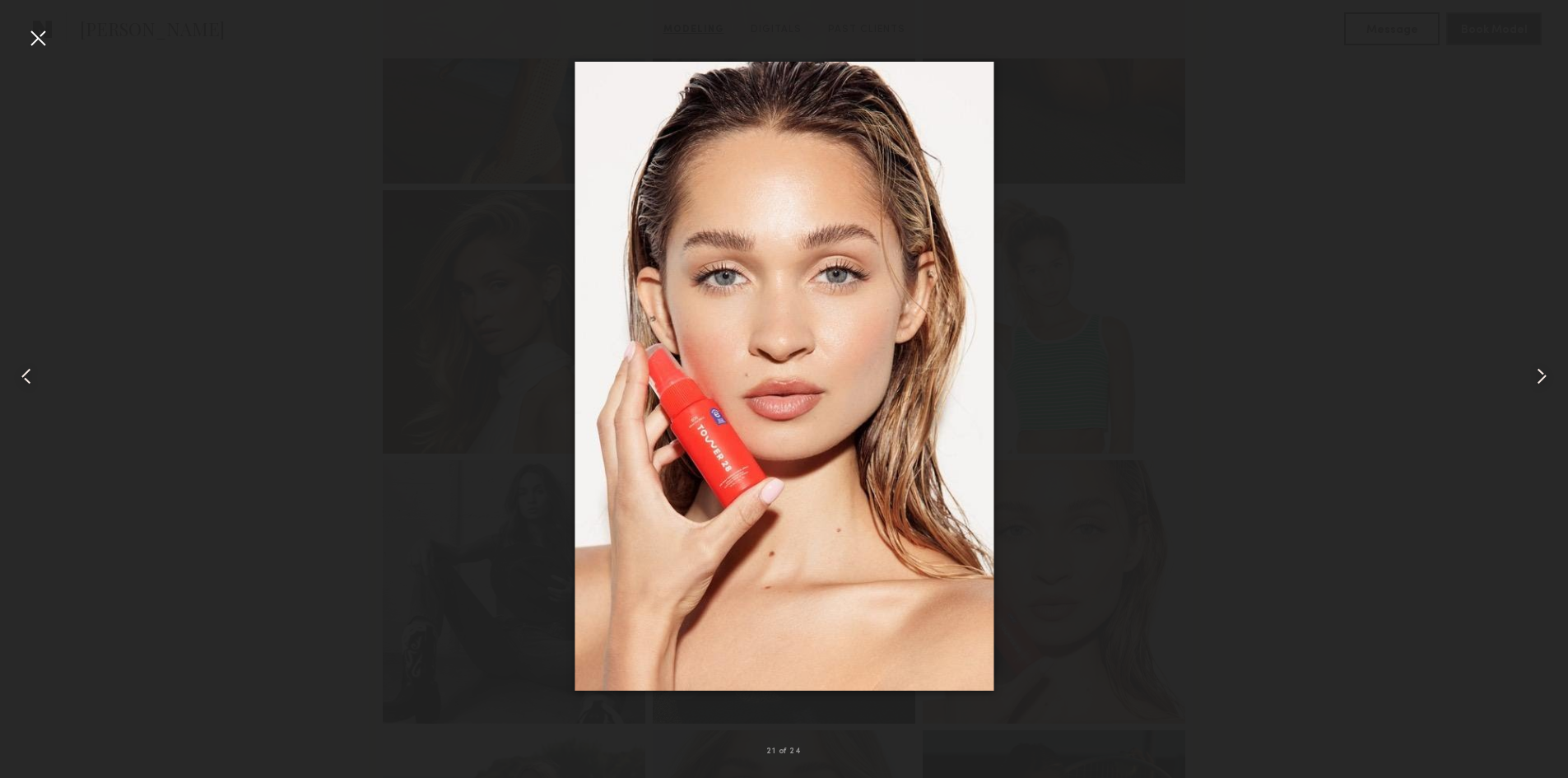
click at [1552, 379] on common-icon at bounding box center [1542, 376] width 26 height 26
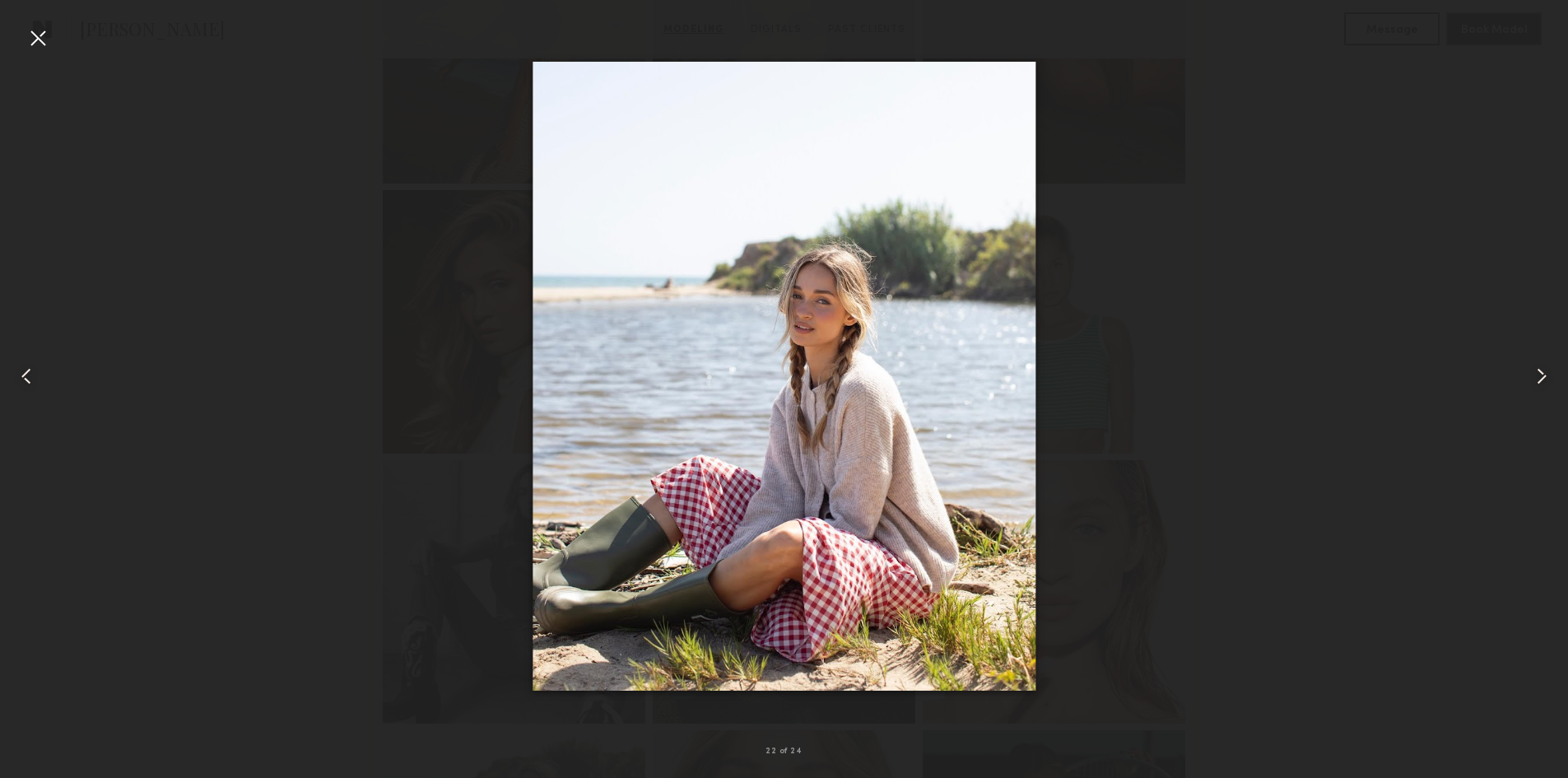
click at [1552, 379] on common-icon at bounding box center [1542, 376] width 26 height 26
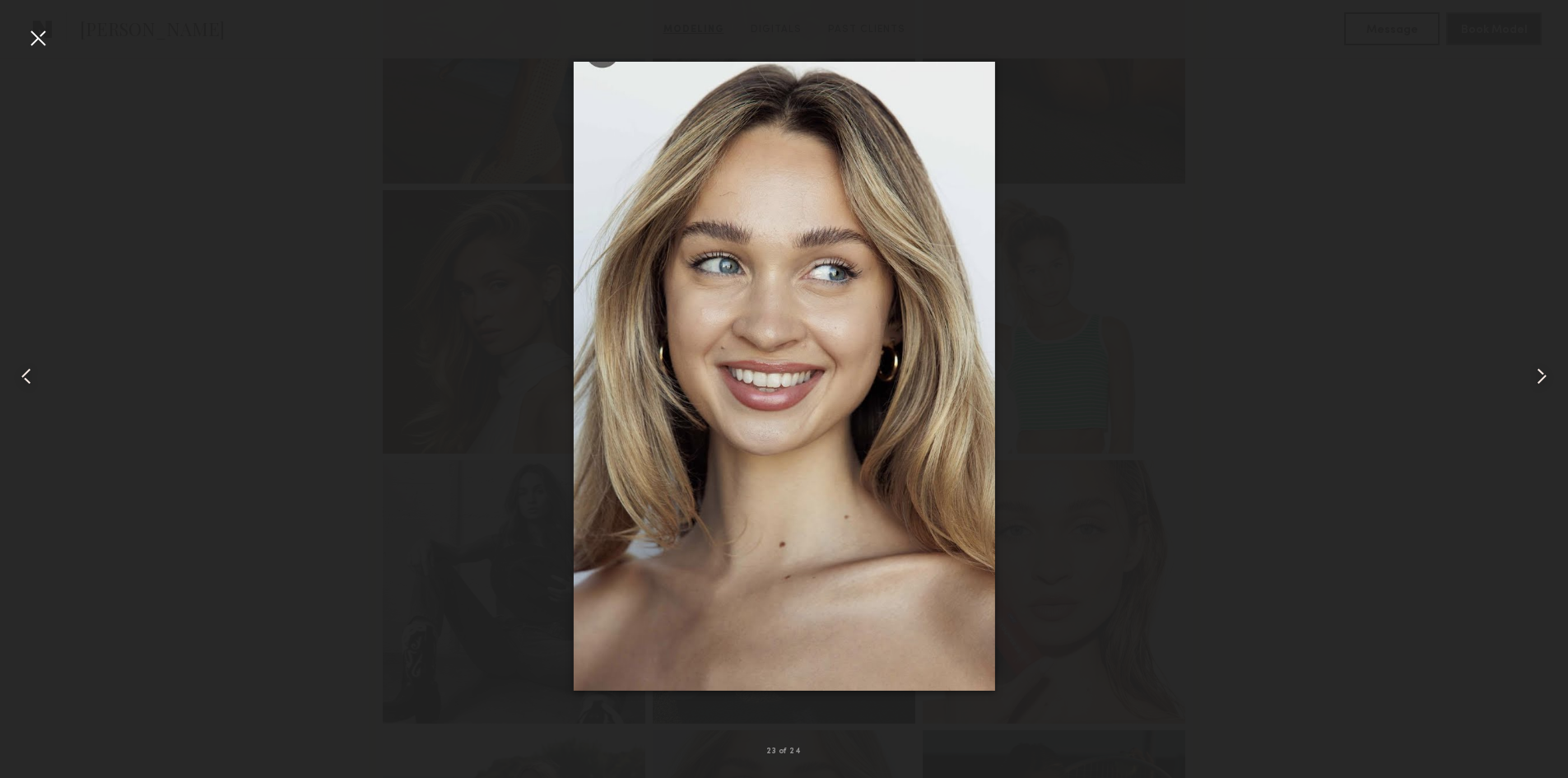
click at [1552, 379] on common-icon at bounding box center [1542, 376] width 26 height 26
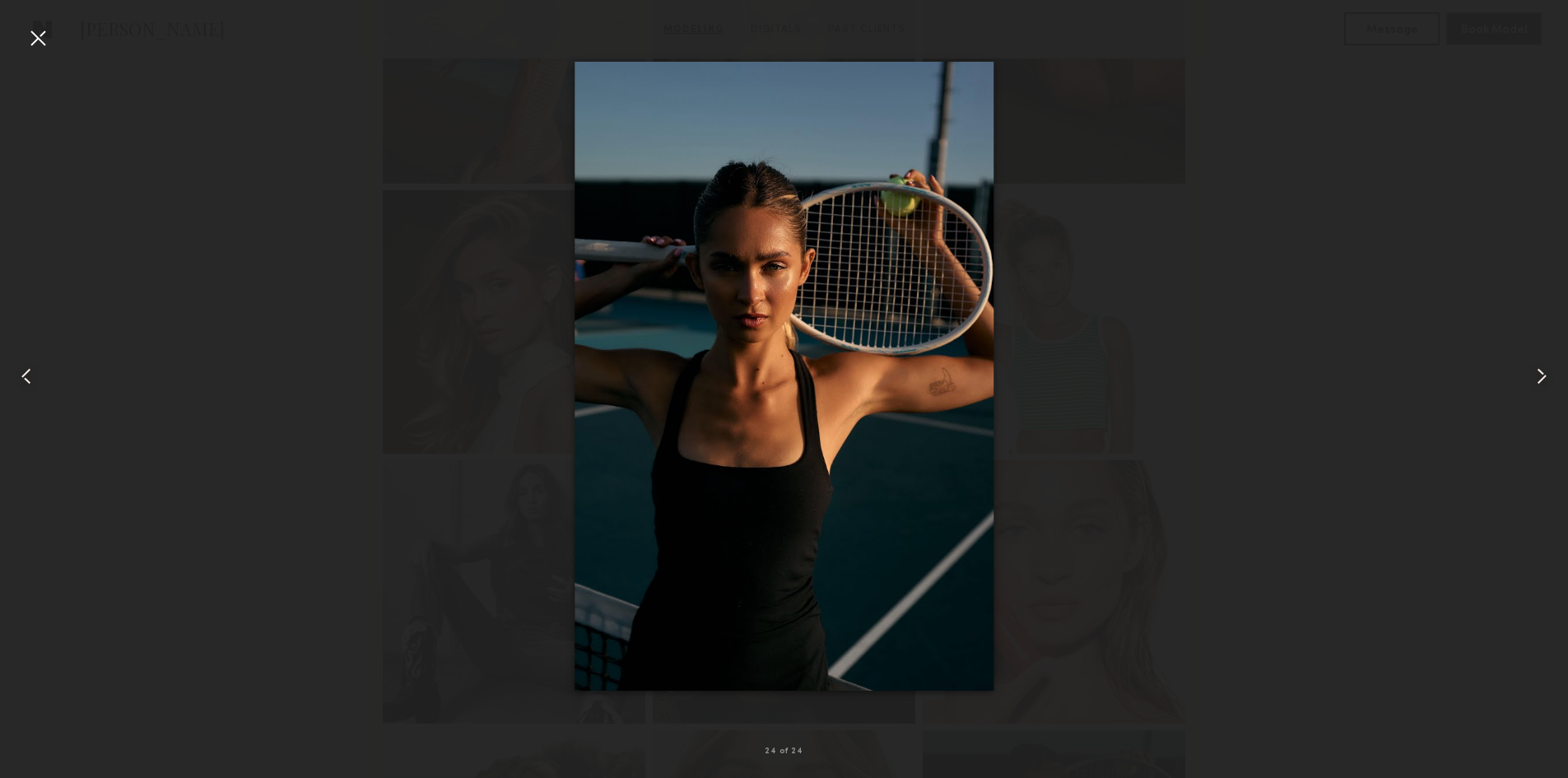
click at [1552, 379] on common-icon at bounding box center [1542, 376] width 26 height 26
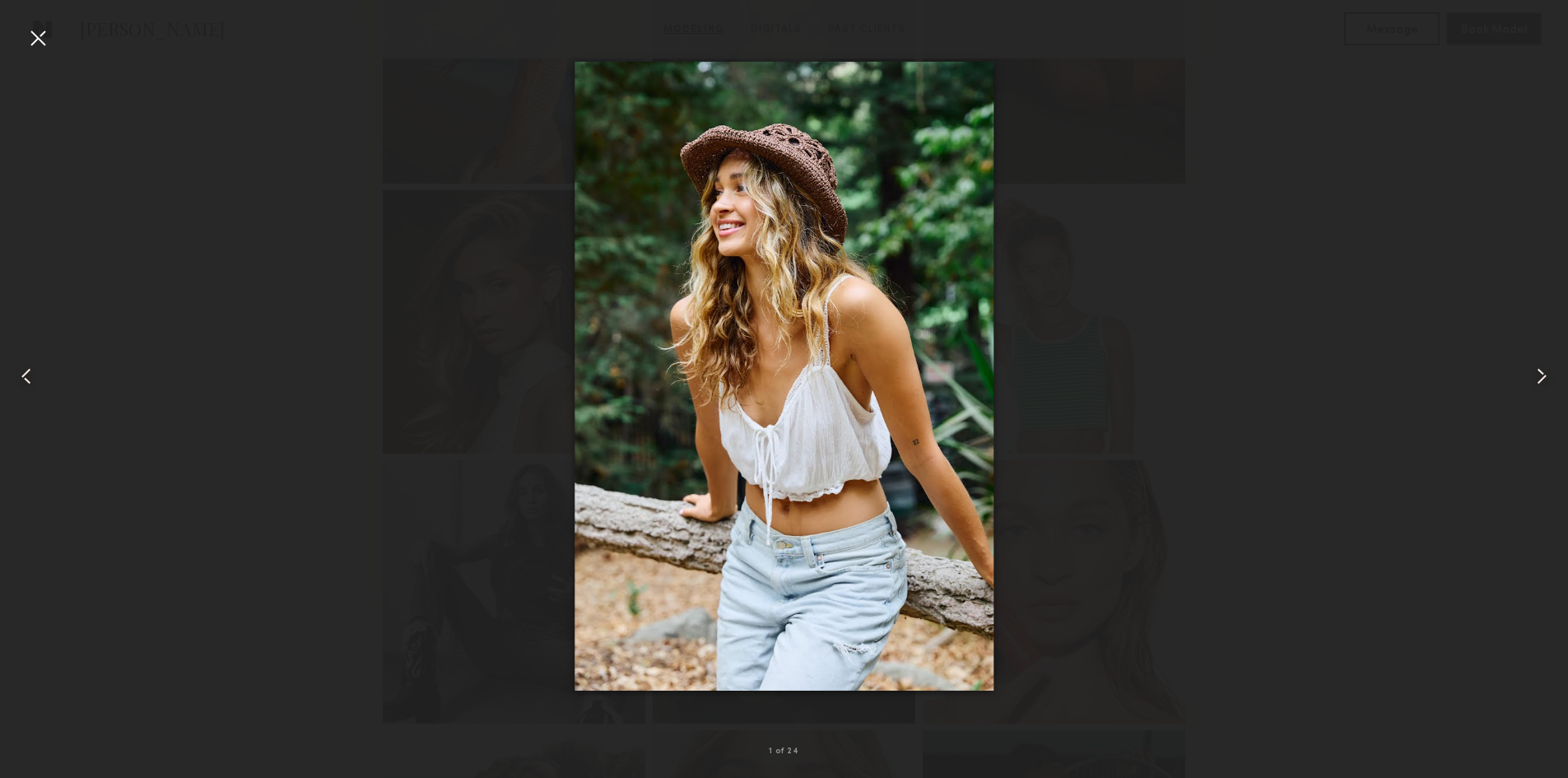
click at [1552, 379] on common-icon at bounding box center [1542, 376] width 26 height 26
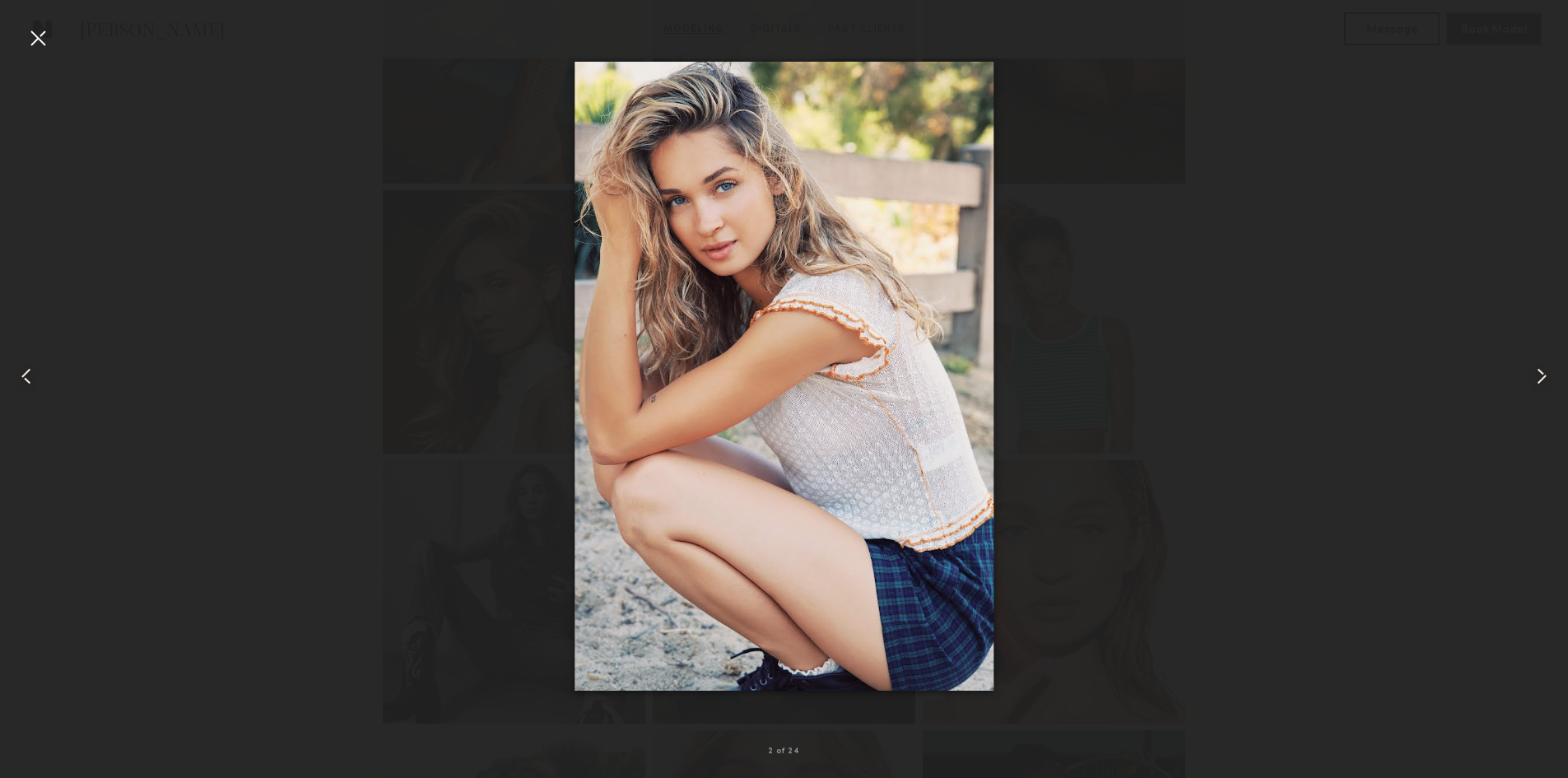
click at [1552, 379] on common-icon at bounding box center [1542, 376] width 26 height 26
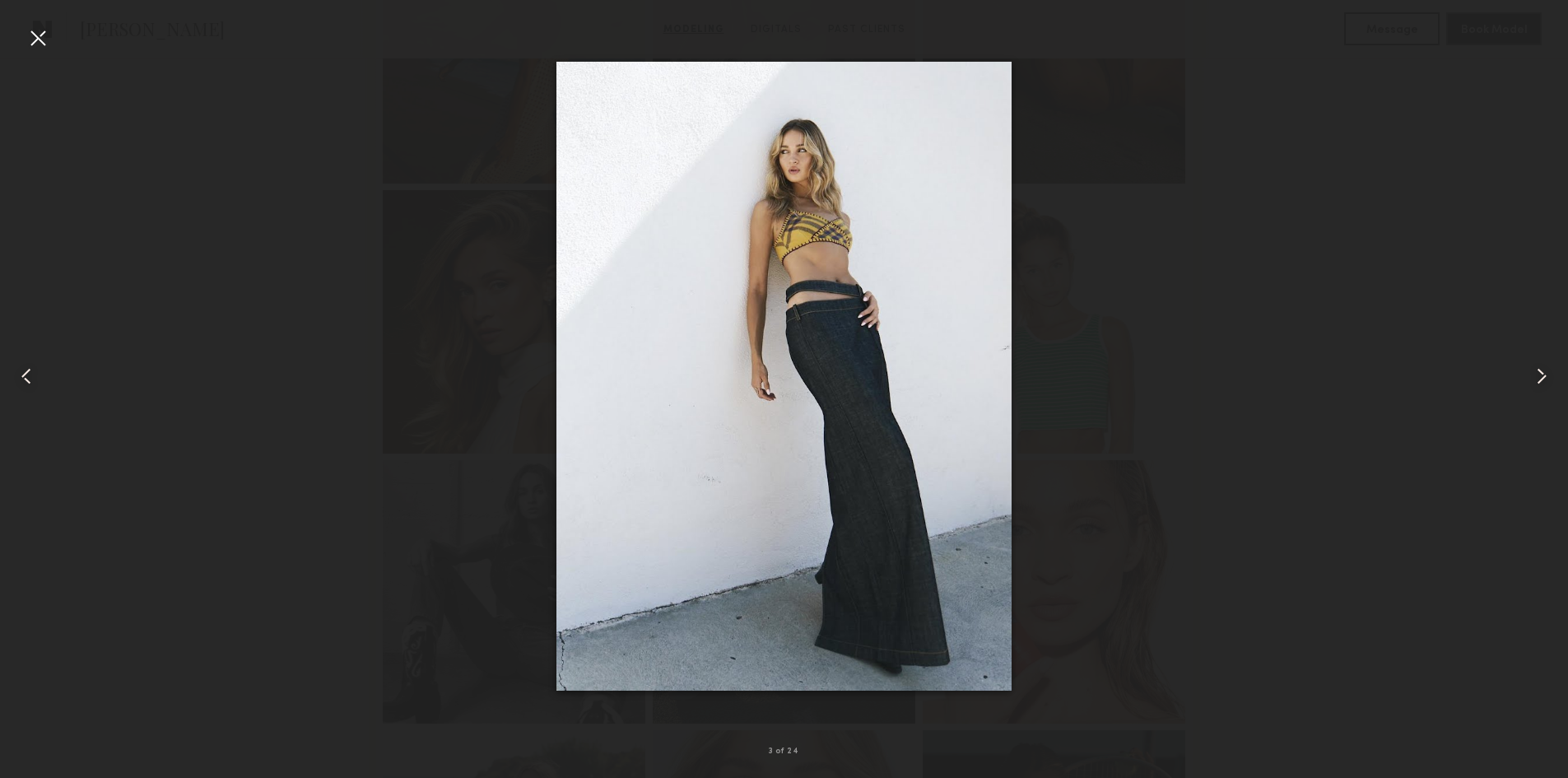
click at [1552, 379] on common-icon at bounding box center [1542, 376] width 26 height 26
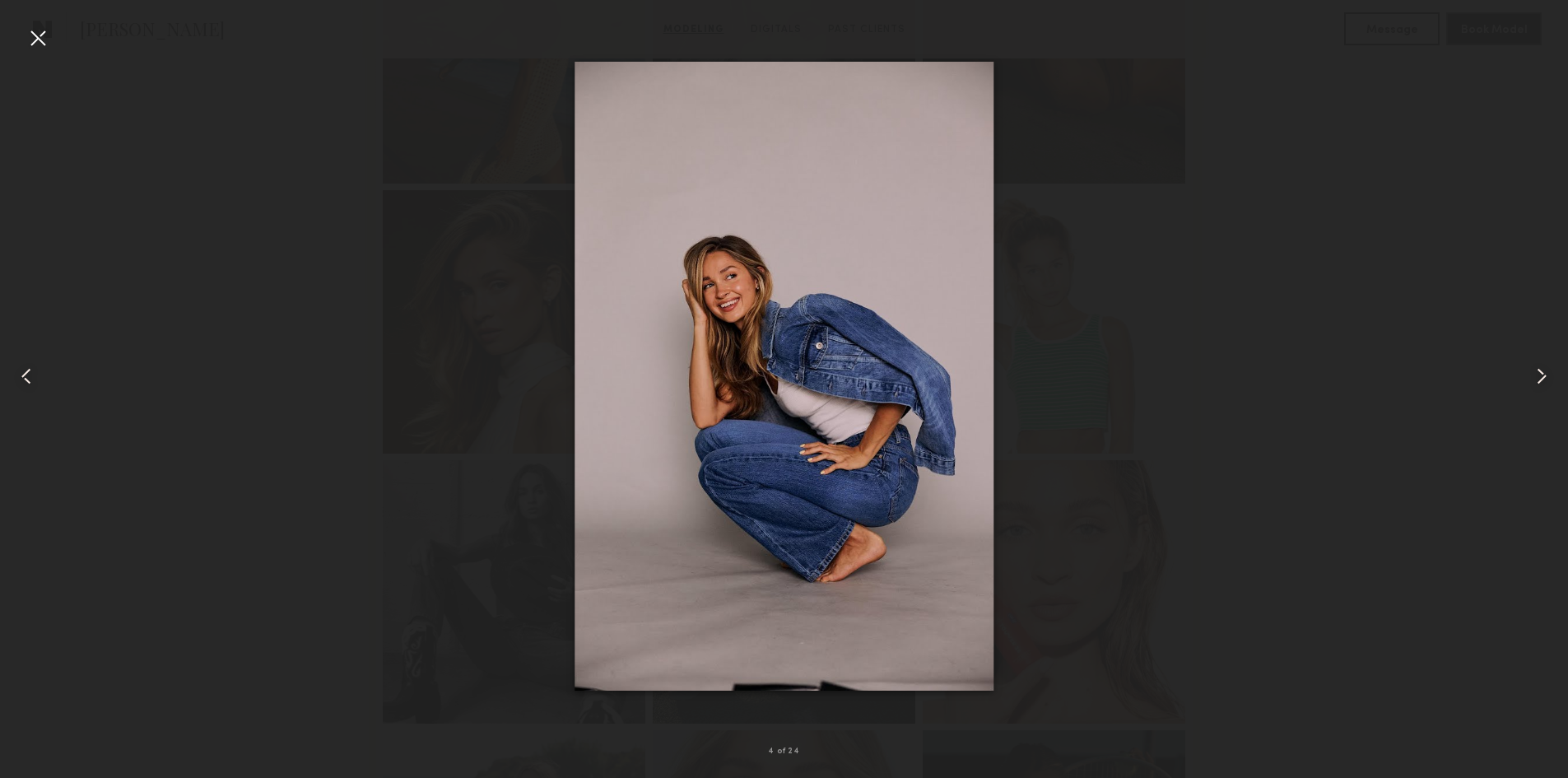
click at [1552, 379] on common-icon at bounding box center [1542, 376] width 26 height 26
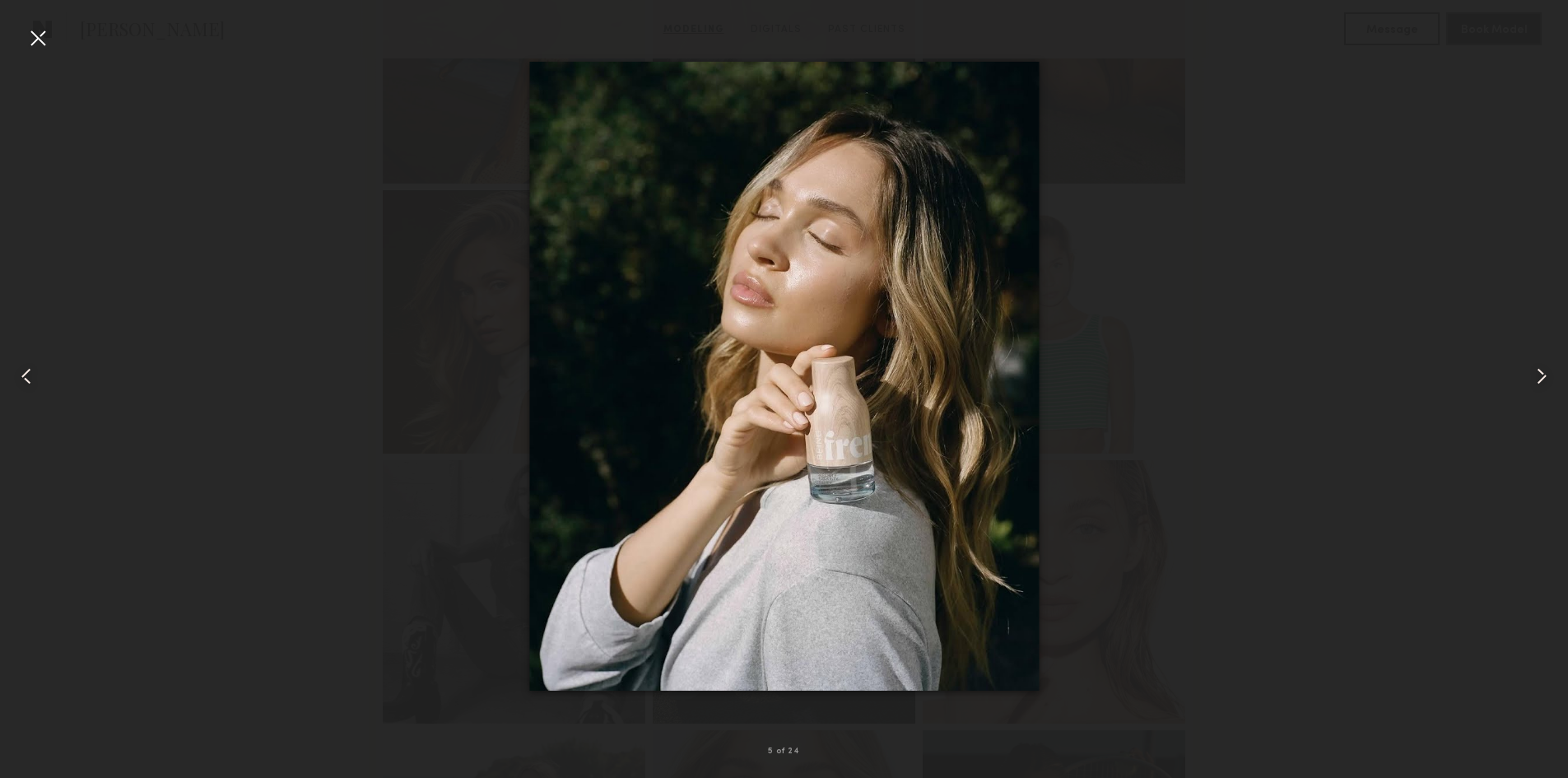
click at [1552, 379] on common-icon at bounding box center [1542, 376] width 26 height 26
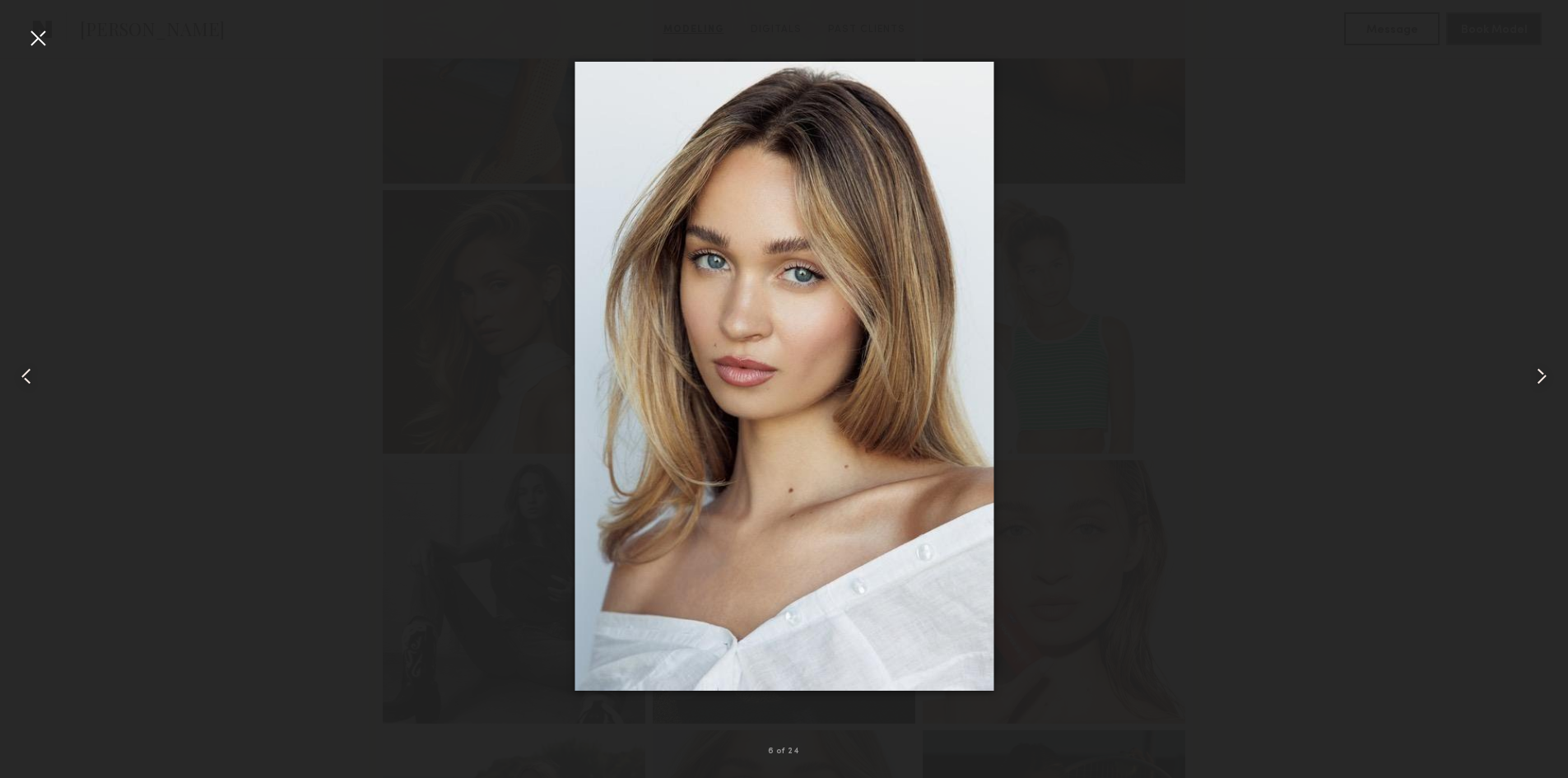
click at [1552, 379] on common-icon at bounding box center [1542, 376] width 26 height 26
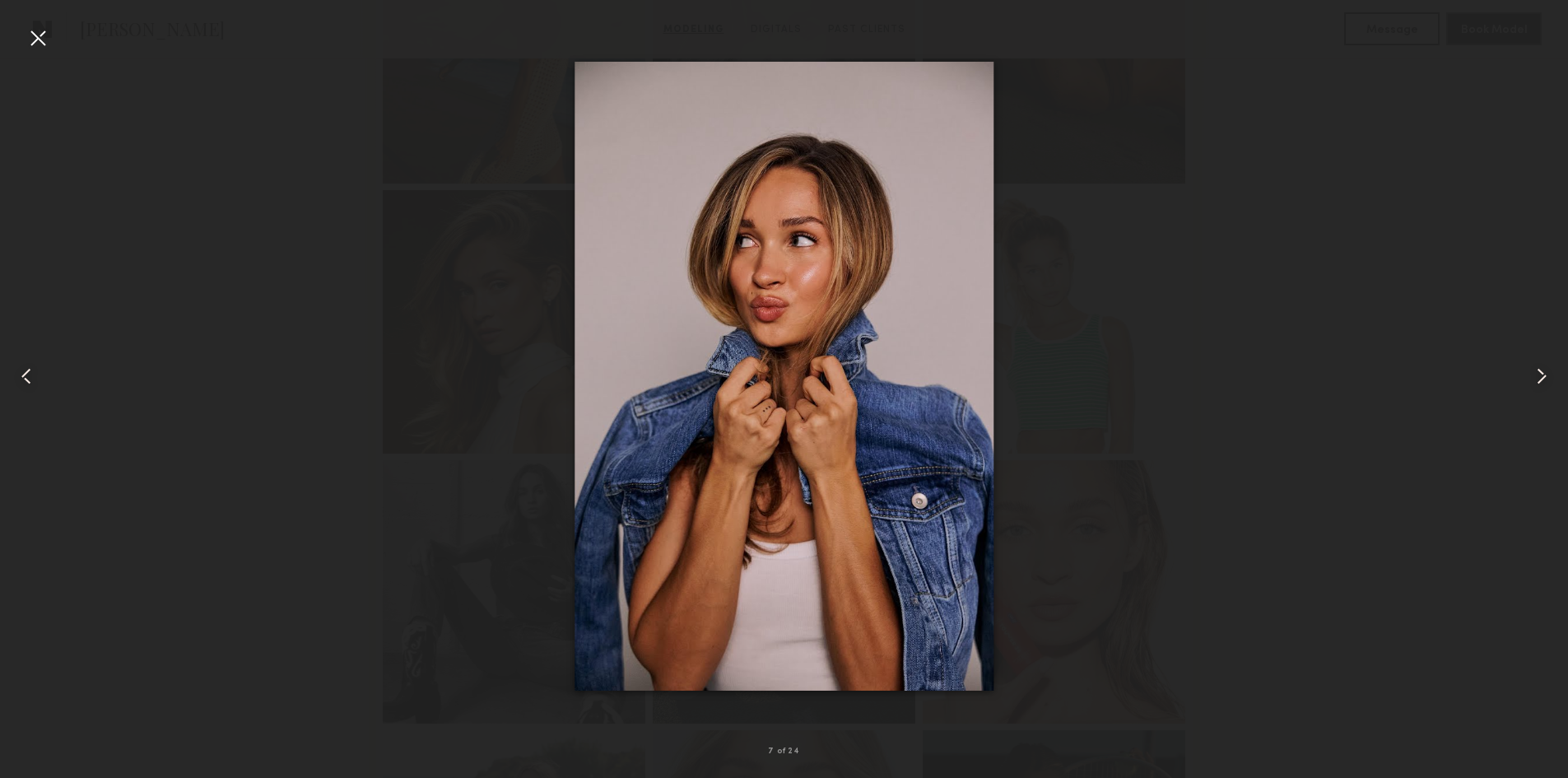
click at [1552, 379] on common-icon at bounding box center [1542, 376] width 26 height 26
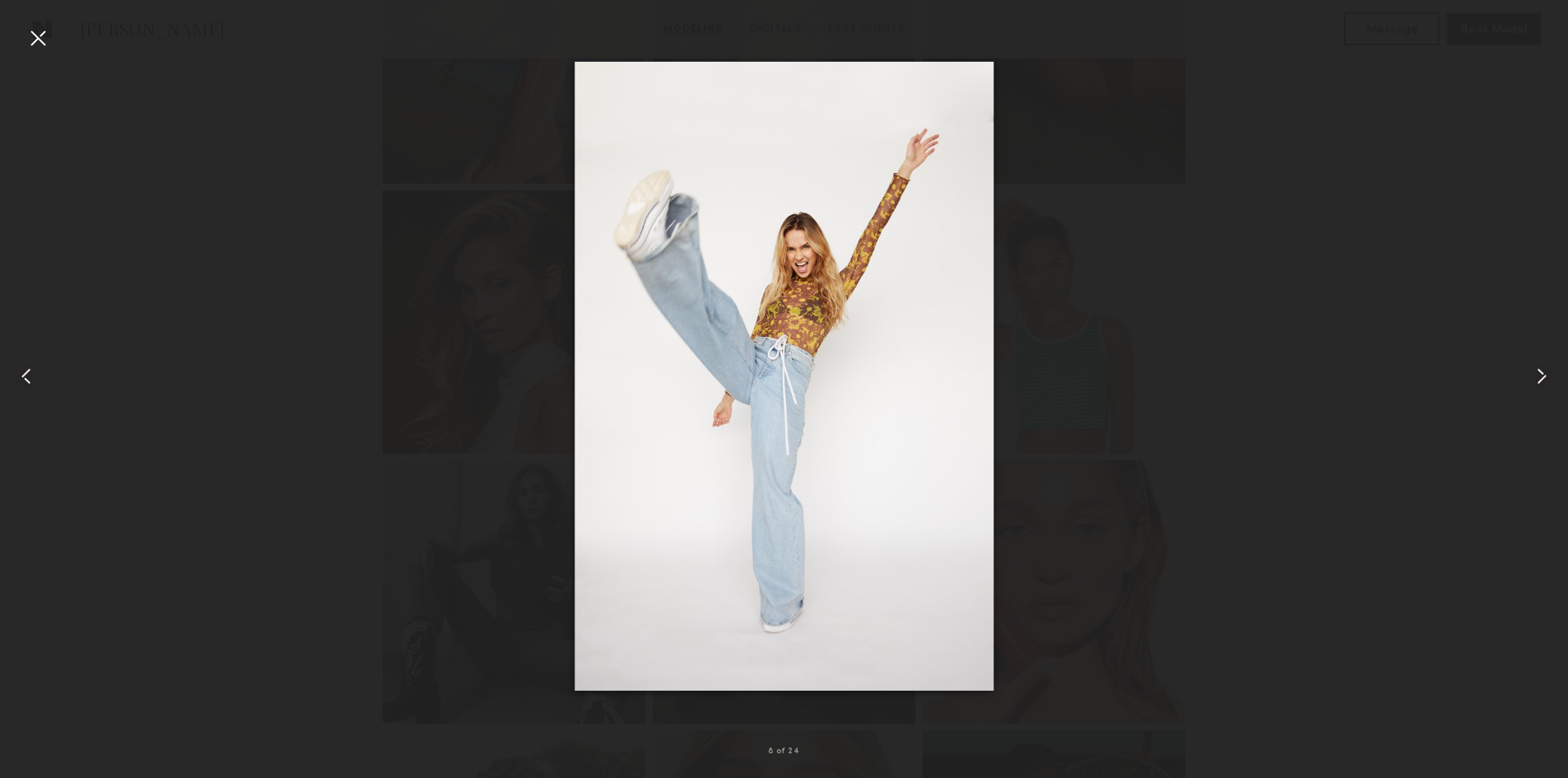
click at [1552, 379] on common-icon at bounding box center [1542, 376] width 26 height 26
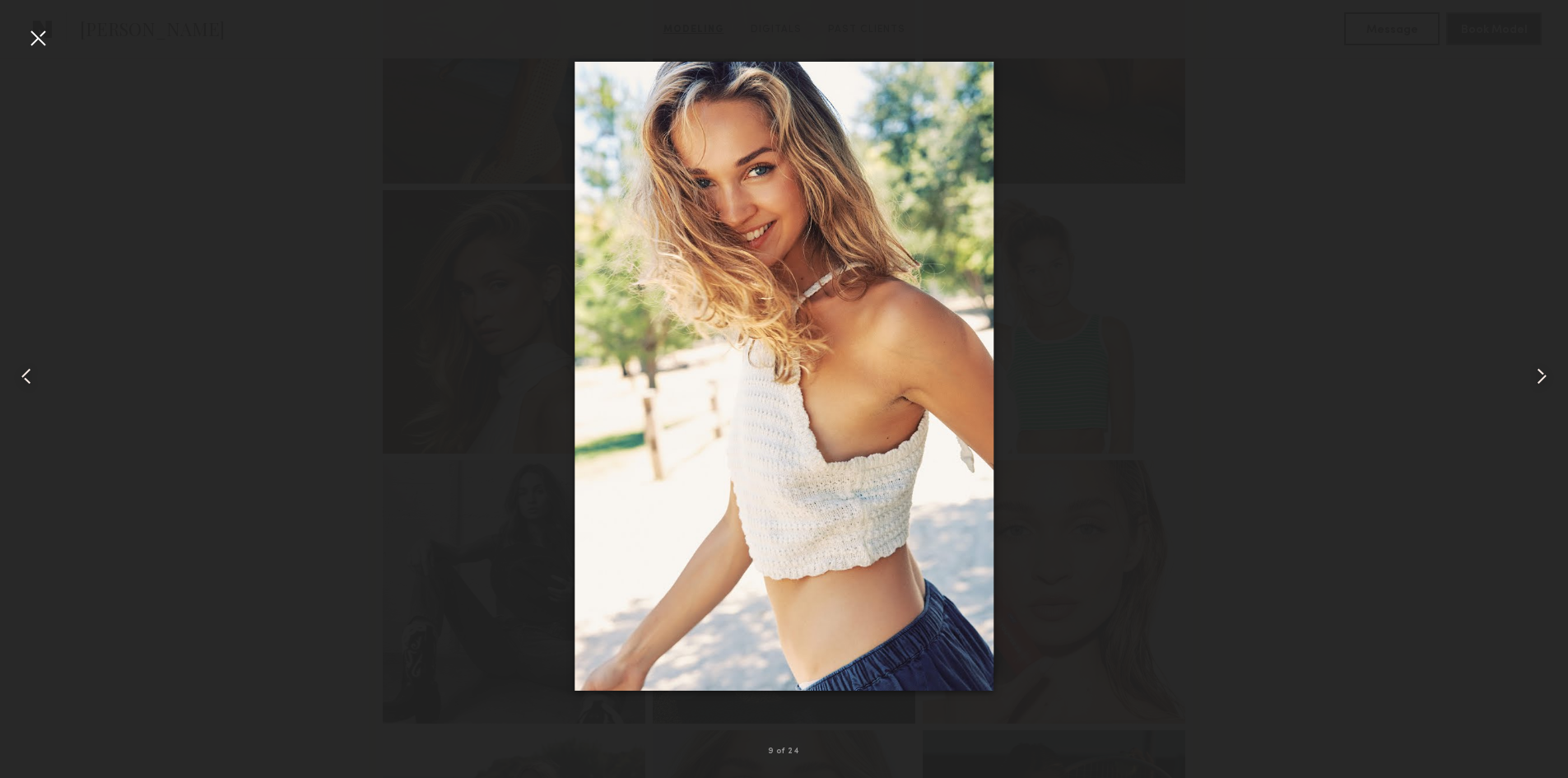
click at [1552, 379] on common-icon at bounding box center [1542, 376] width 26 height 26
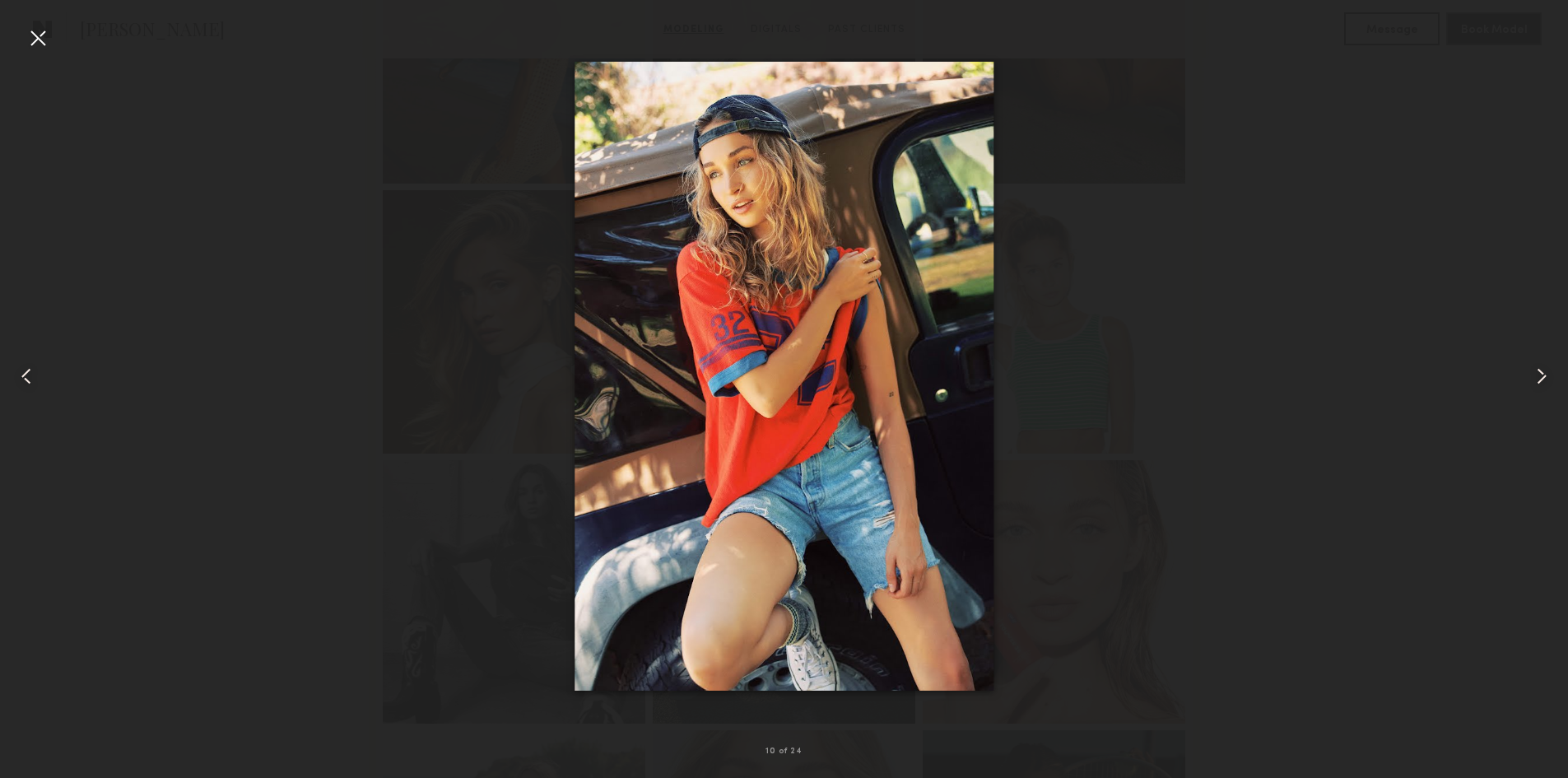
click at [1552, 379] on common-icon at bounding box center [1542, 376] width 26 height 26
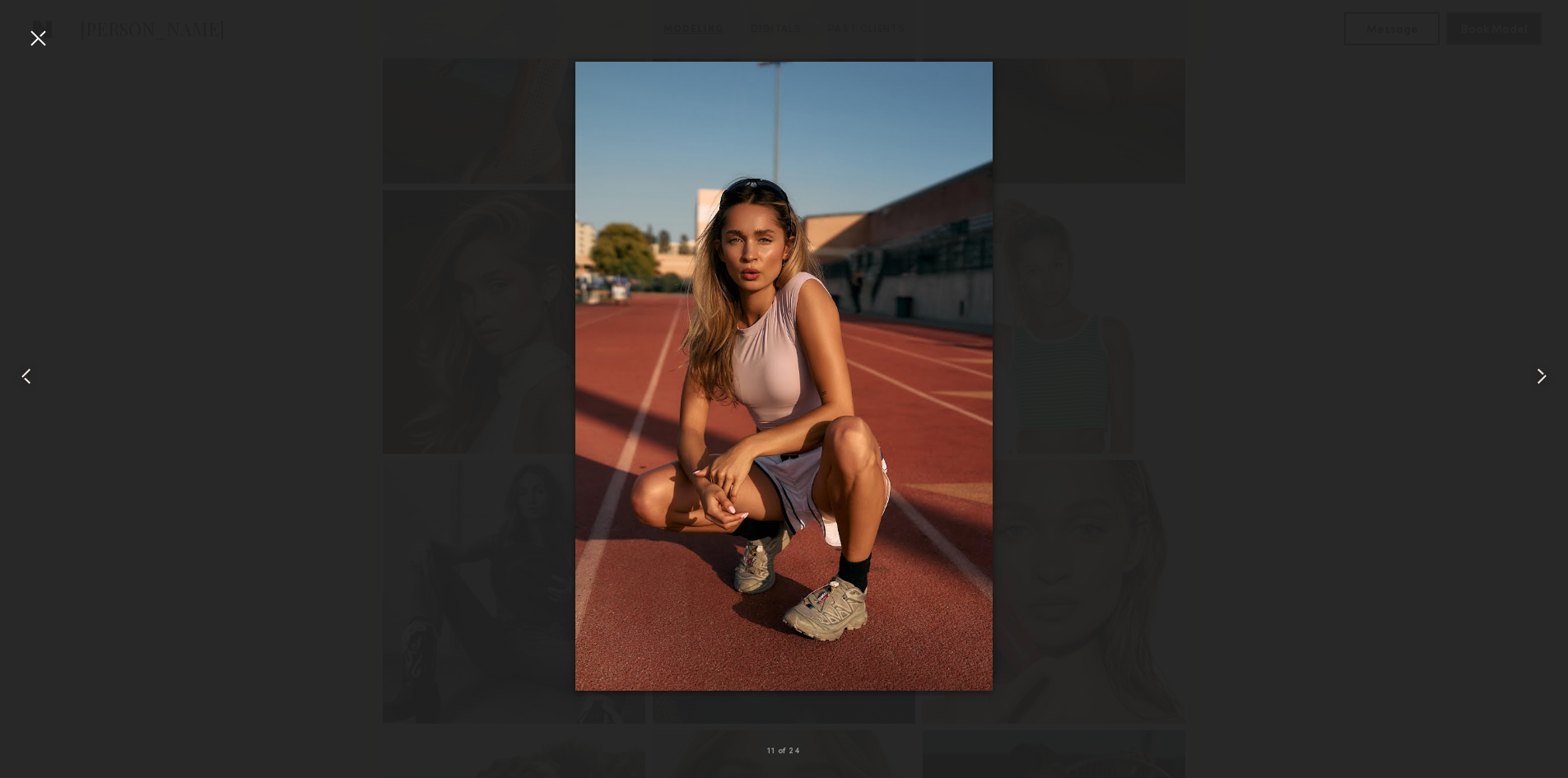
click at [1552, 379] on common-icon at bounding box center [1542, 376] width 26 height 26
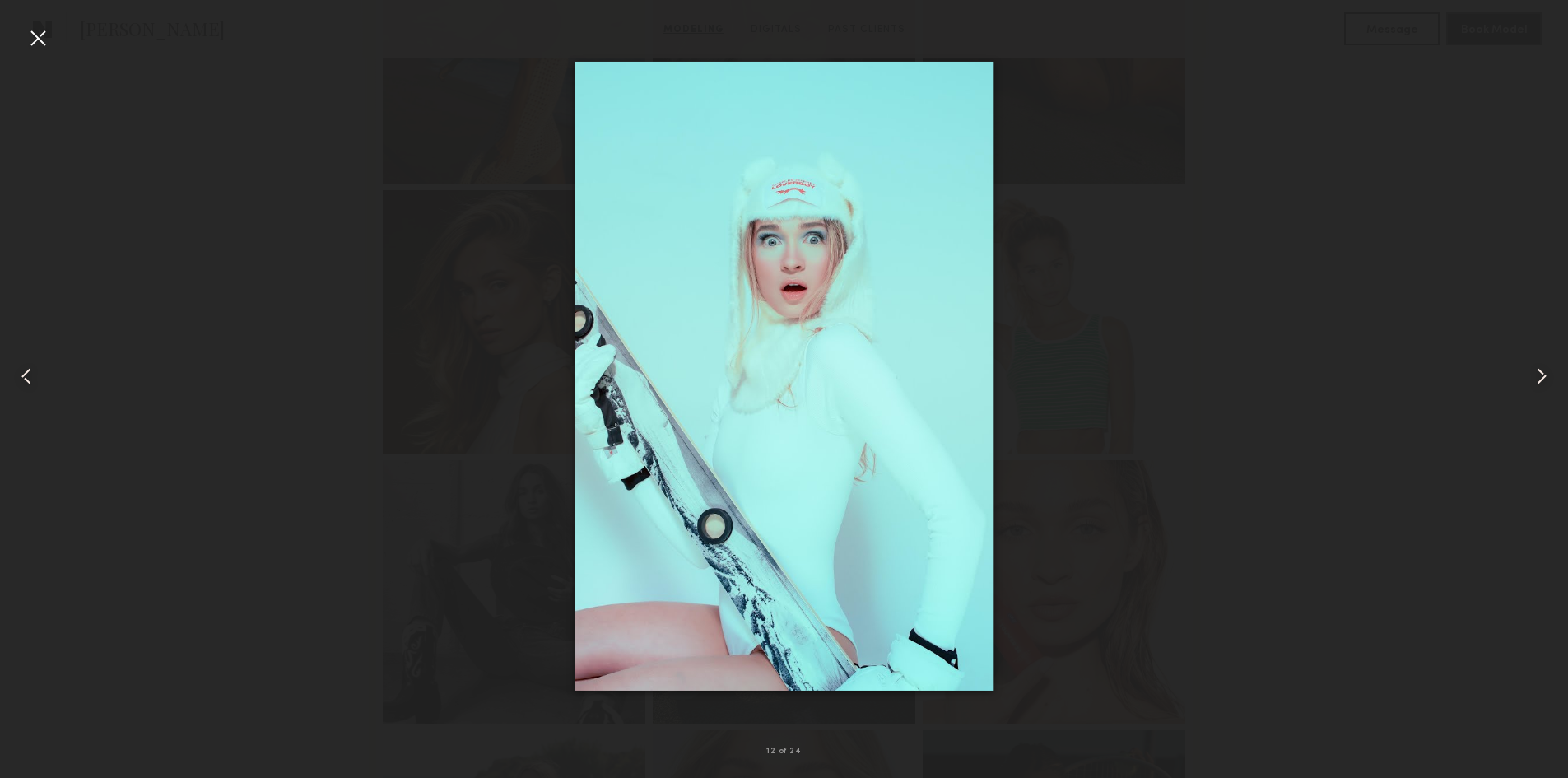
click at [1552, 379] on common-icon at bounding box center [1542, 376] width 26 height 26
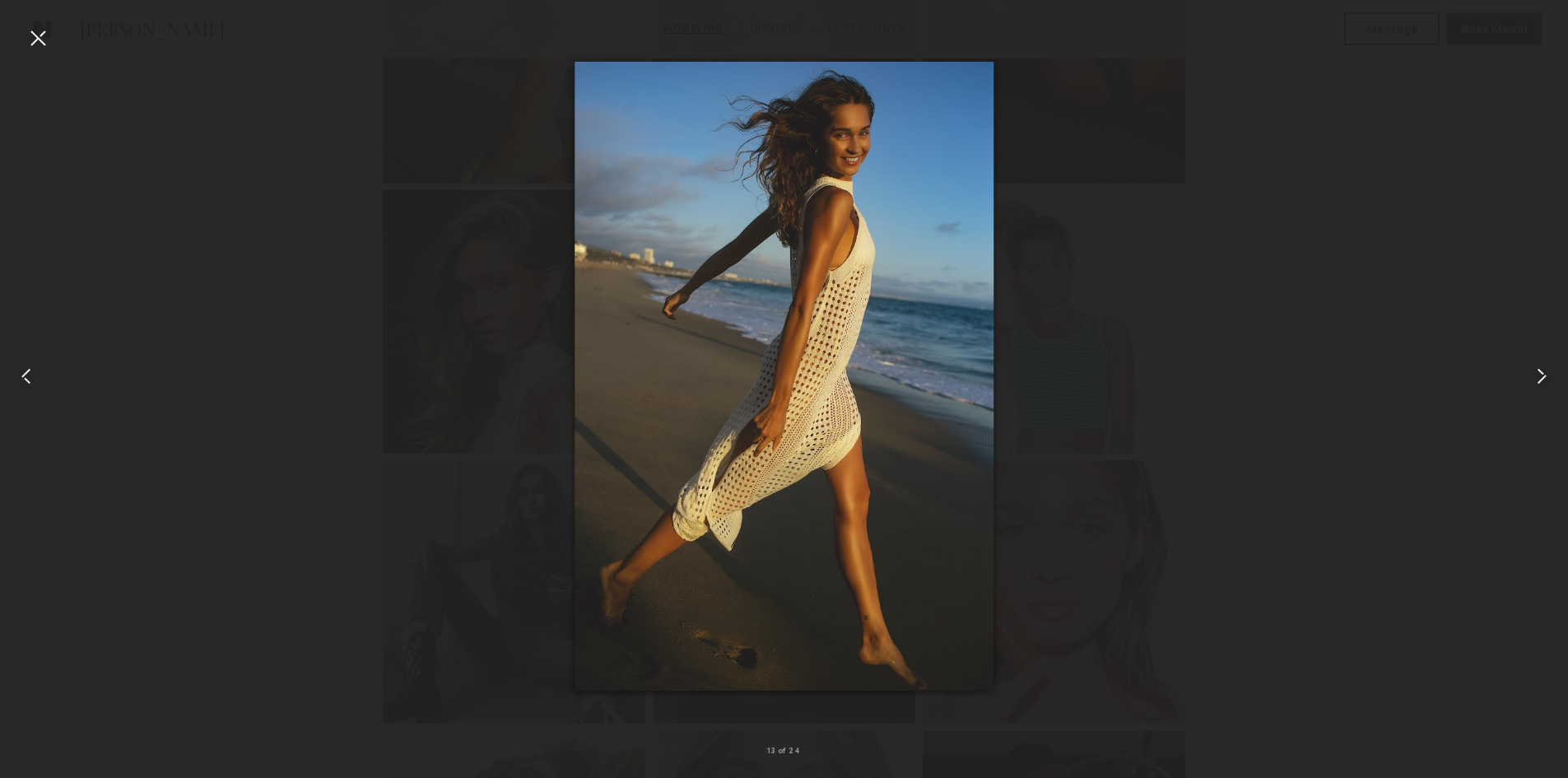
click at [1552, 379] on common-icon at bounding box center [1542, 376] width 26 height 26
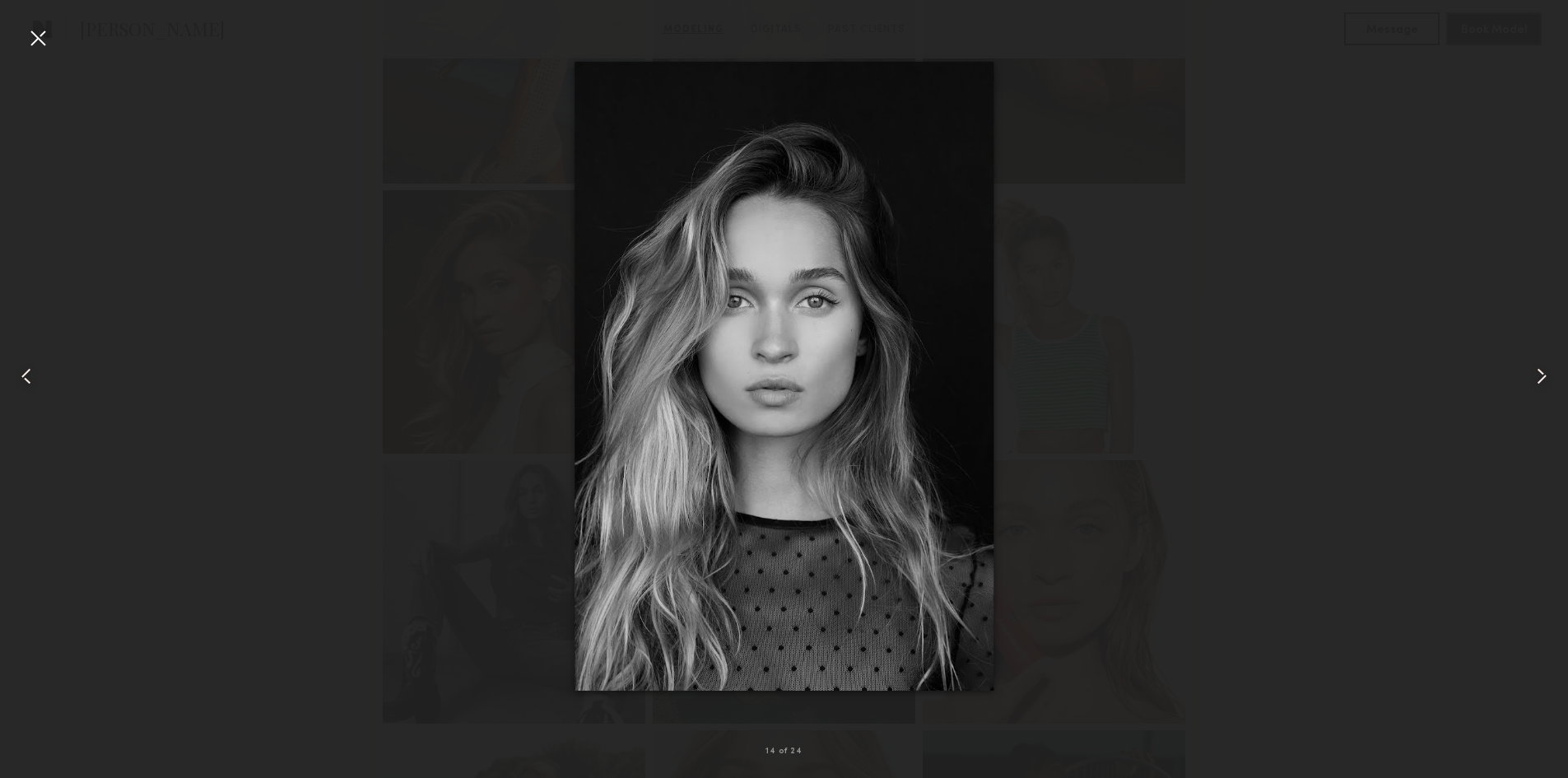
click at [1552, 379] on common-icon at bounding box center [1542, 376] width 26 height 26
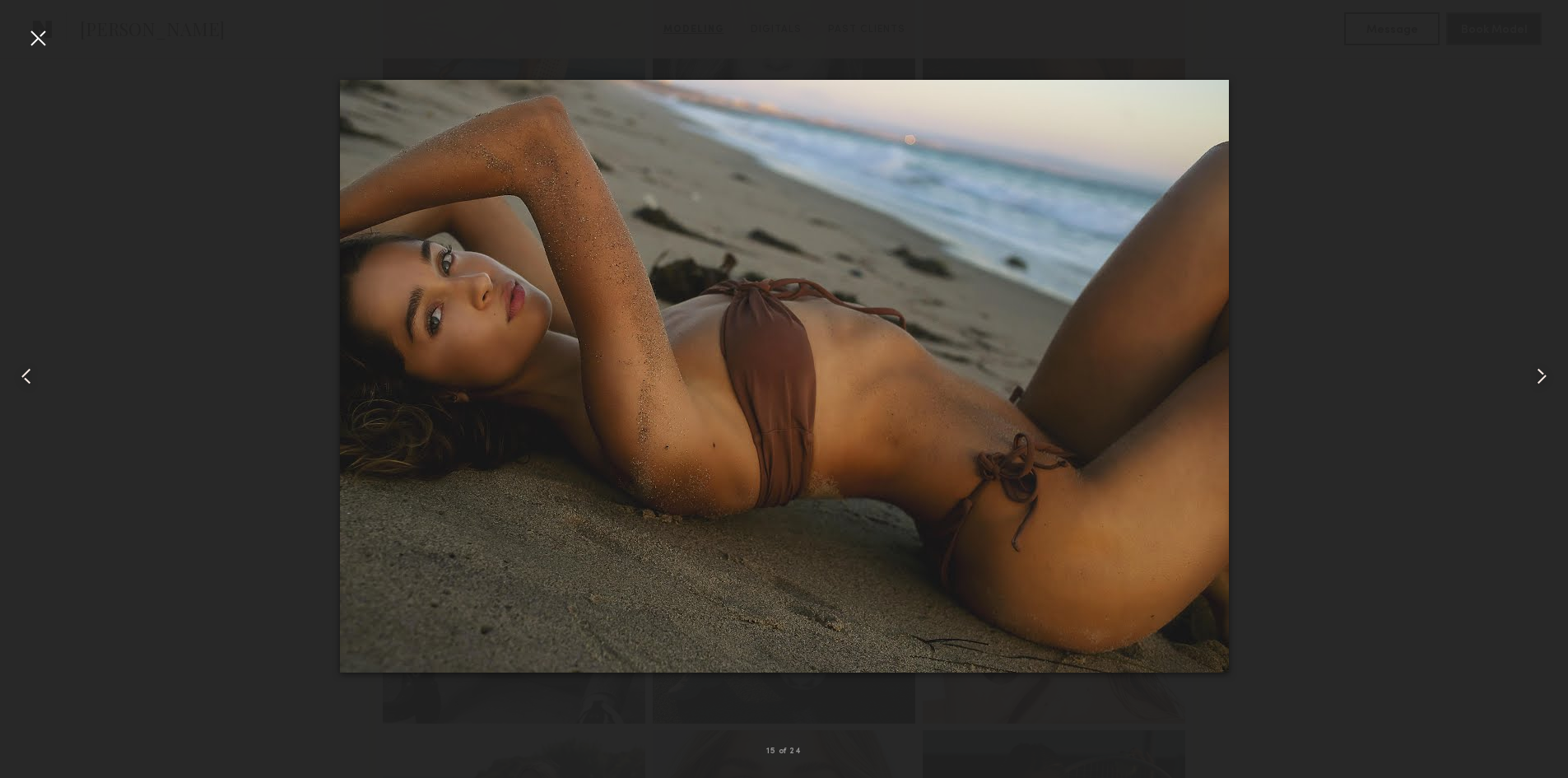
click at [1552, 379] on common-icon at bounding box center [1542, 376] width 26 height 26
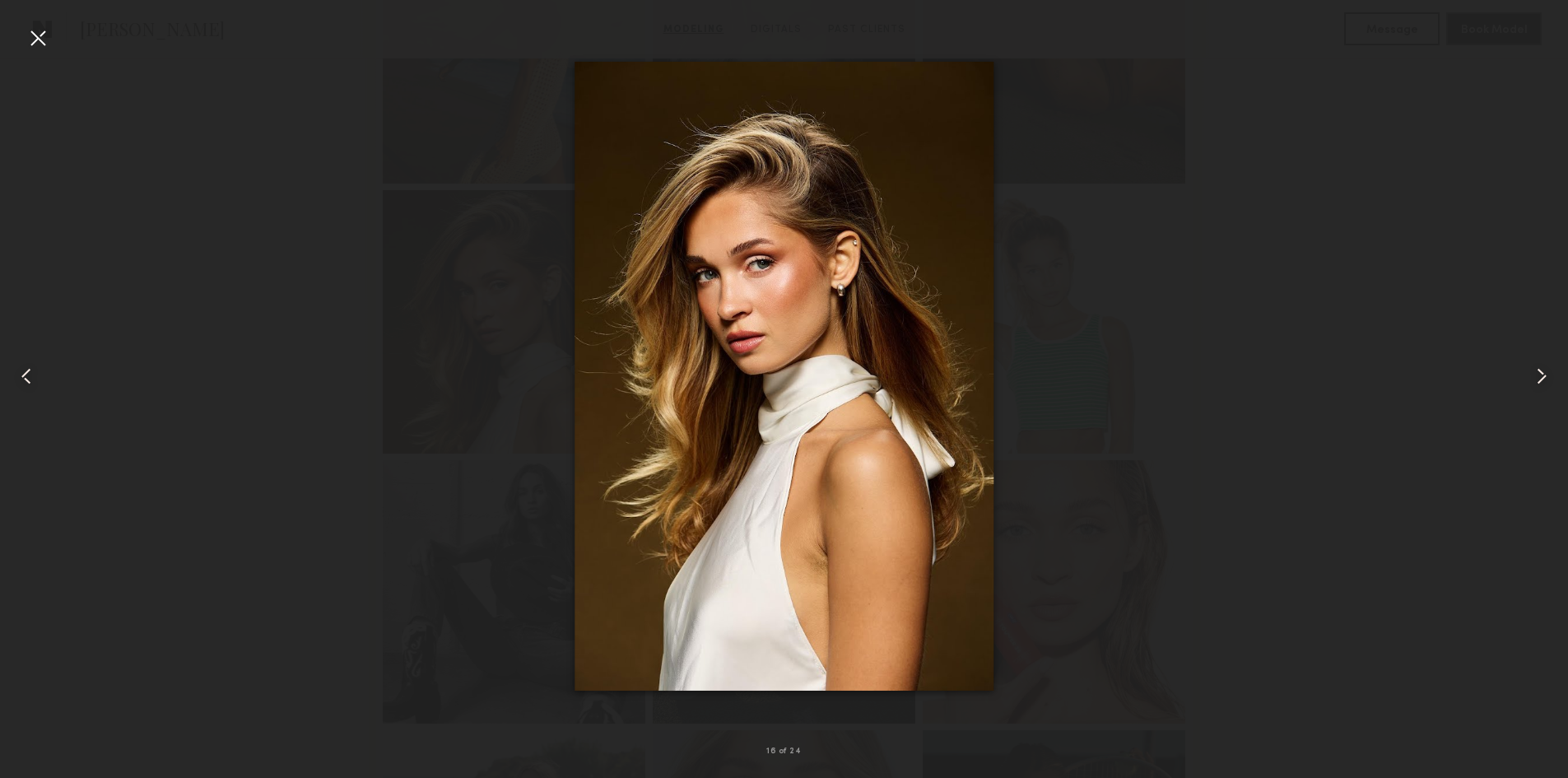
click at [1552, 379] on common-icon at bounding box center [1542, 376] width 26 height 26
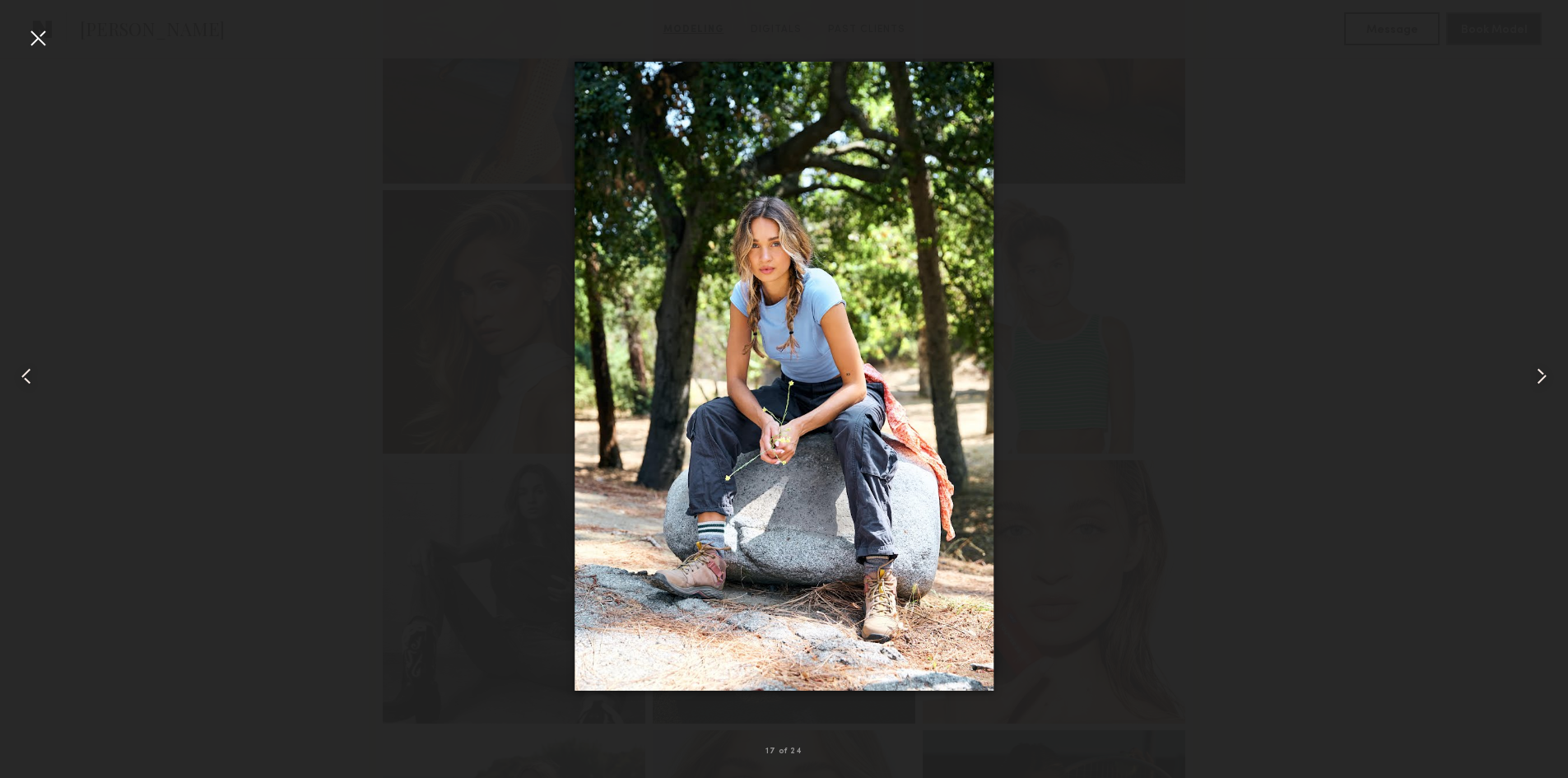
click at [1552, 379] on common-icon at bounding box center [1542, 376] width 26 height 26
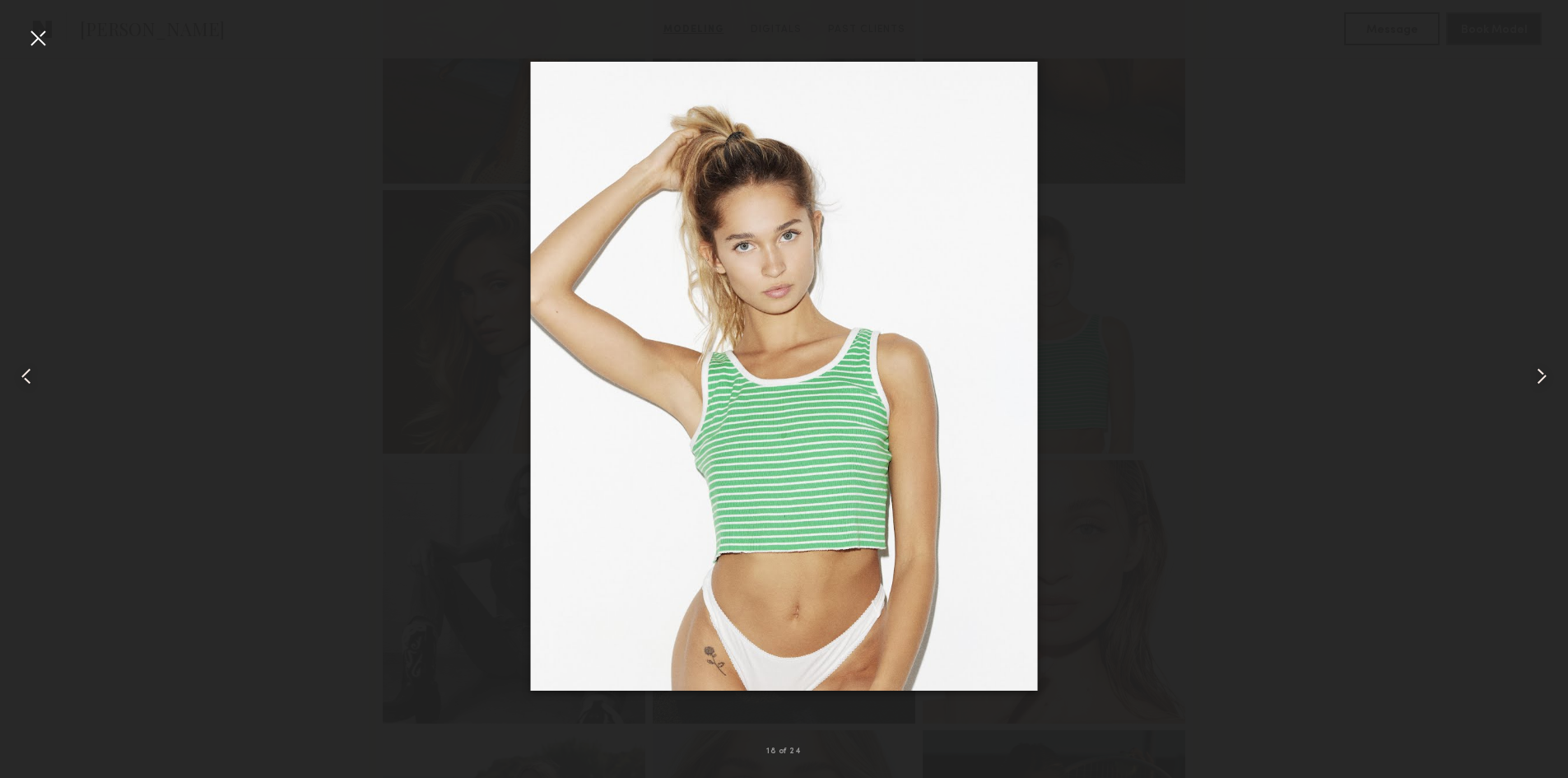
click at [1552, 379] on common-icon at bounding box center [1542, 376] width 26 height 26
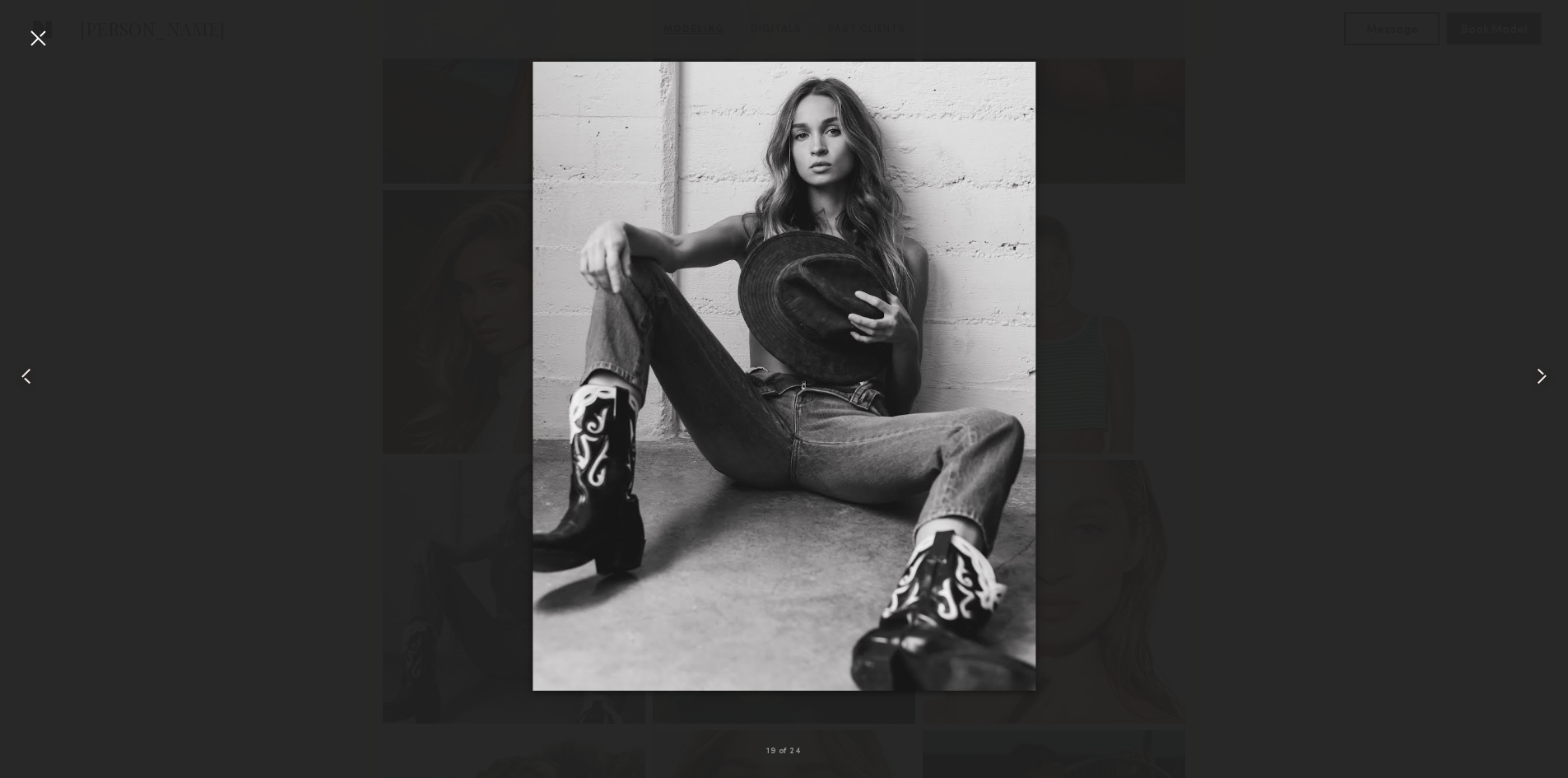
click at [1552, 379] on common-icon at bounding box center [1542, 376] width 26 height 26
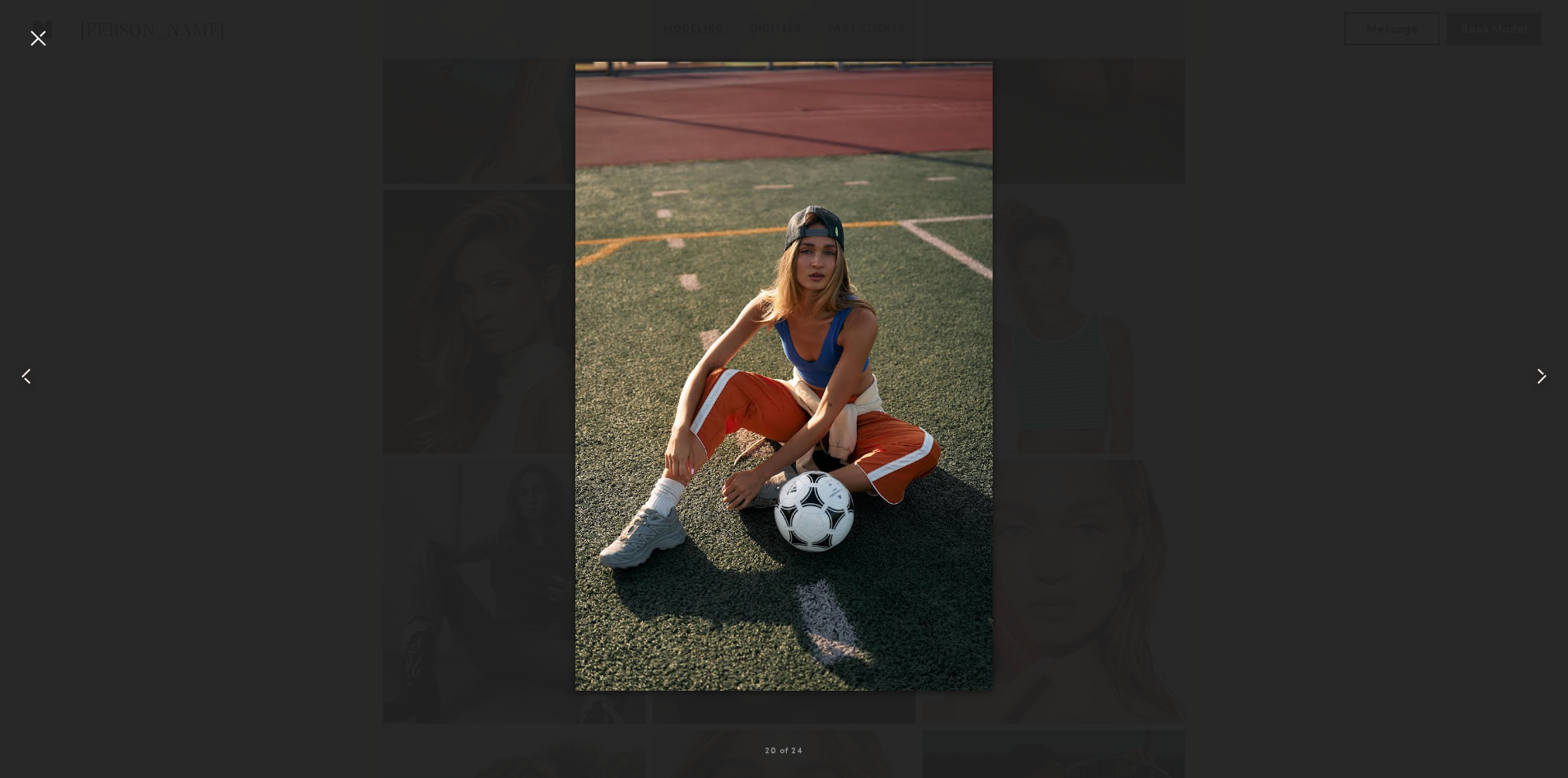
click at [41, 47] on div at bounding box center [37, 37] width 26 height 26
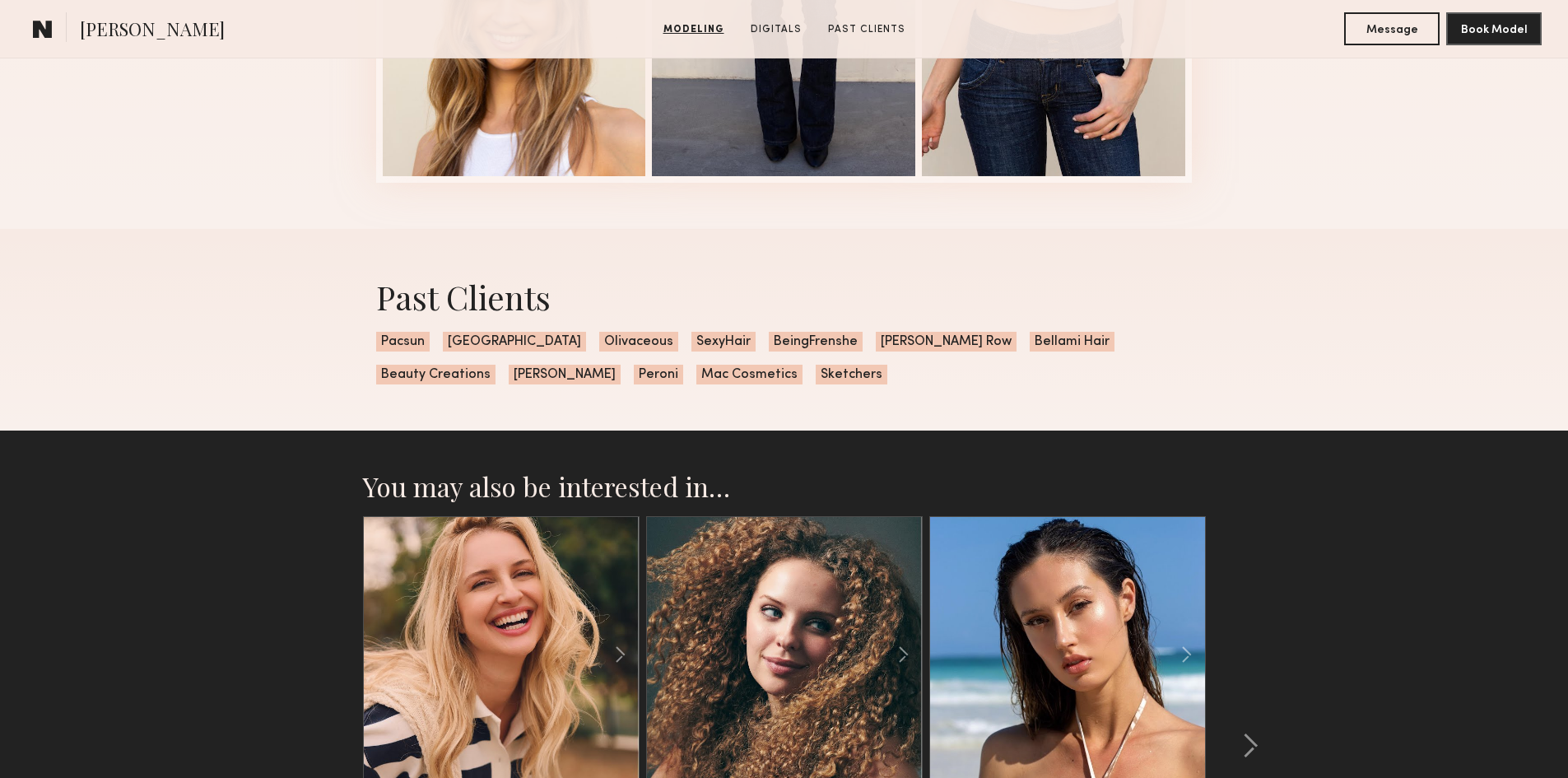
scroll to position [3483, 0]
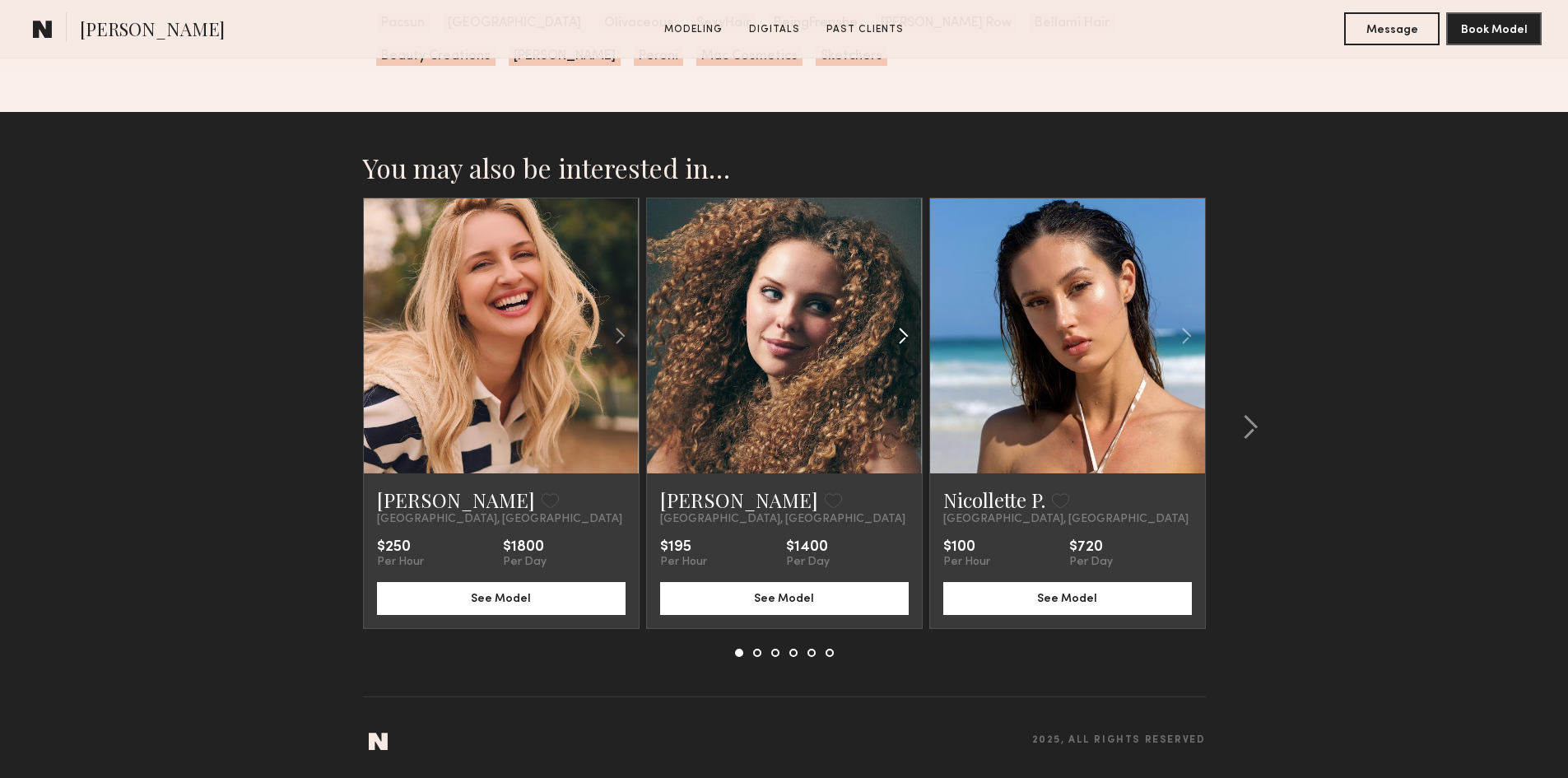
click at [902, 340] on common-icon at bounding box center [903, 336] width 24 height 31
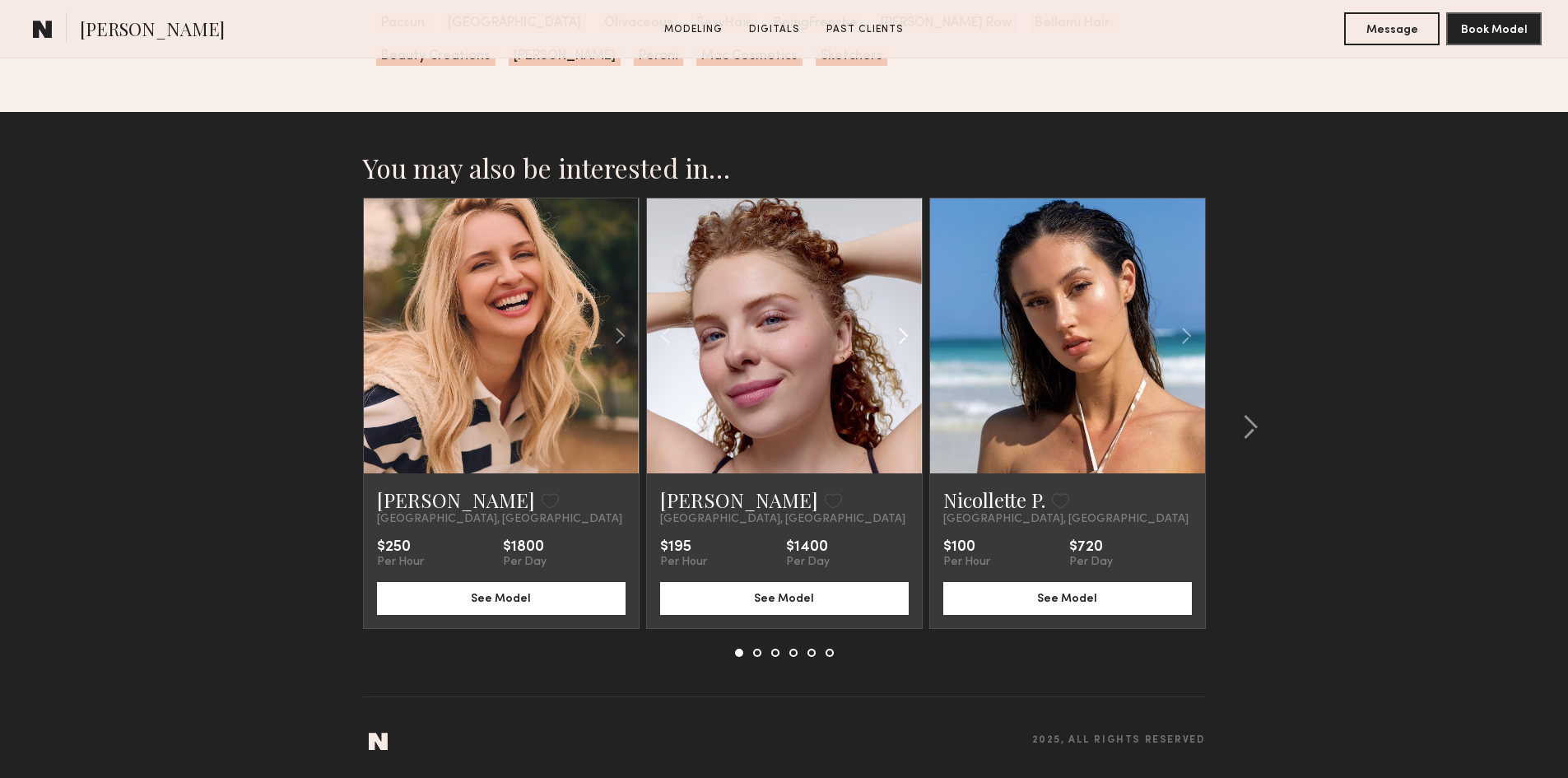
click at [902, 340] on common-icon at bounding box center [903, 336] width 24 height 31
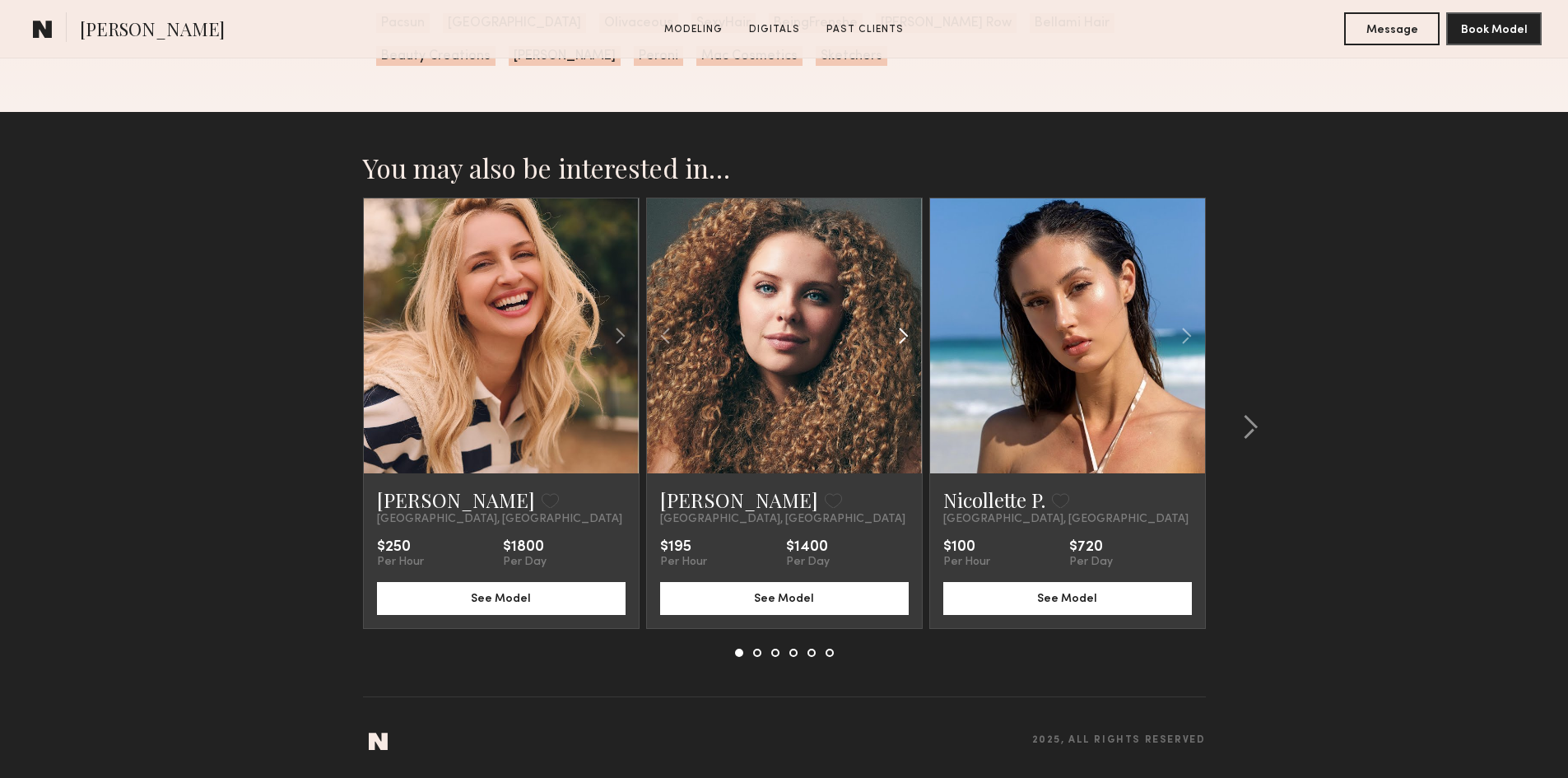
click at [902, 340] on common-icon at bounding box center [903, 336] width 24 height 31
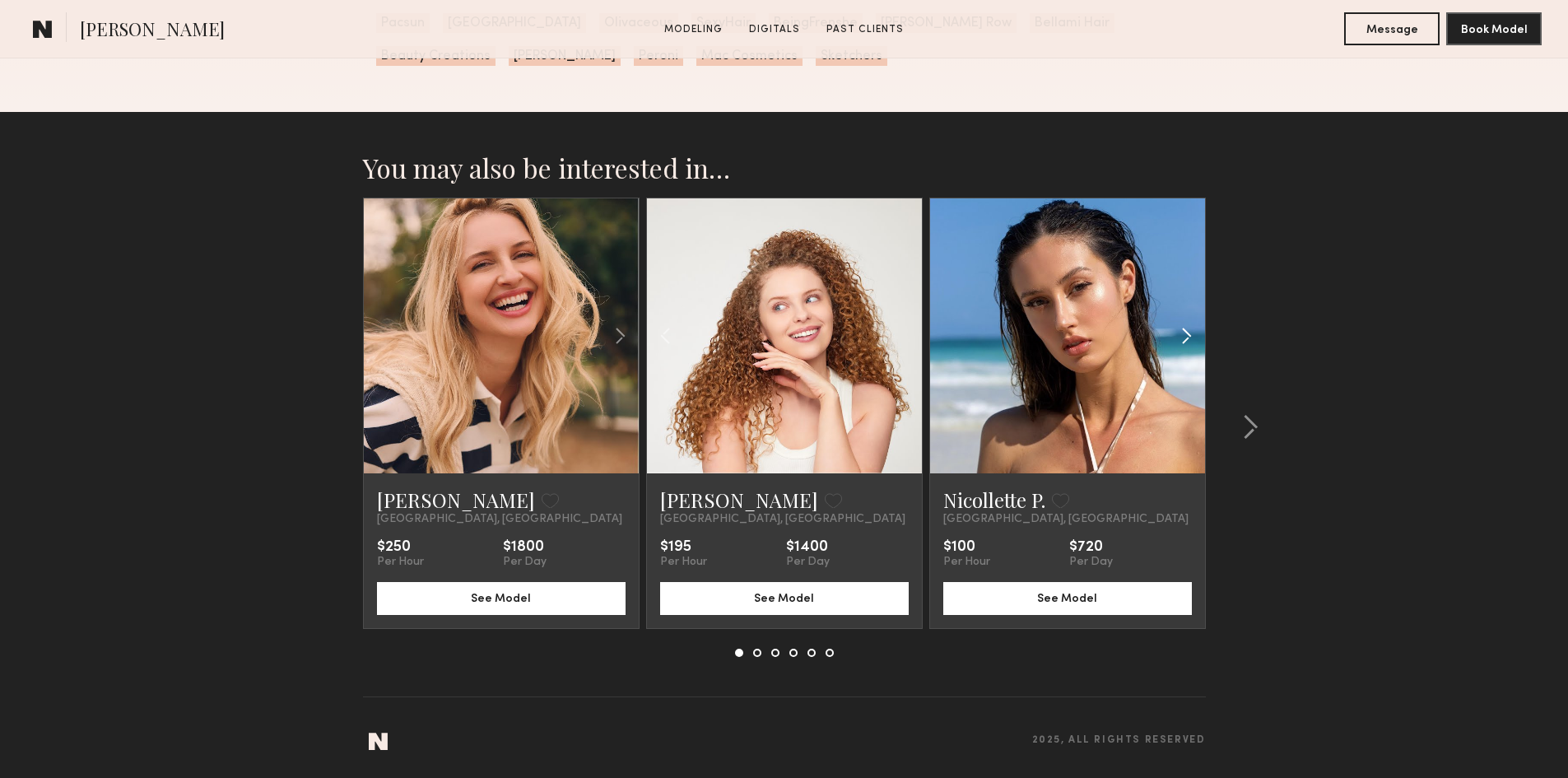
click at [1177, 330] on common-icon at bounding box center [1187, 336] width 24 height 31
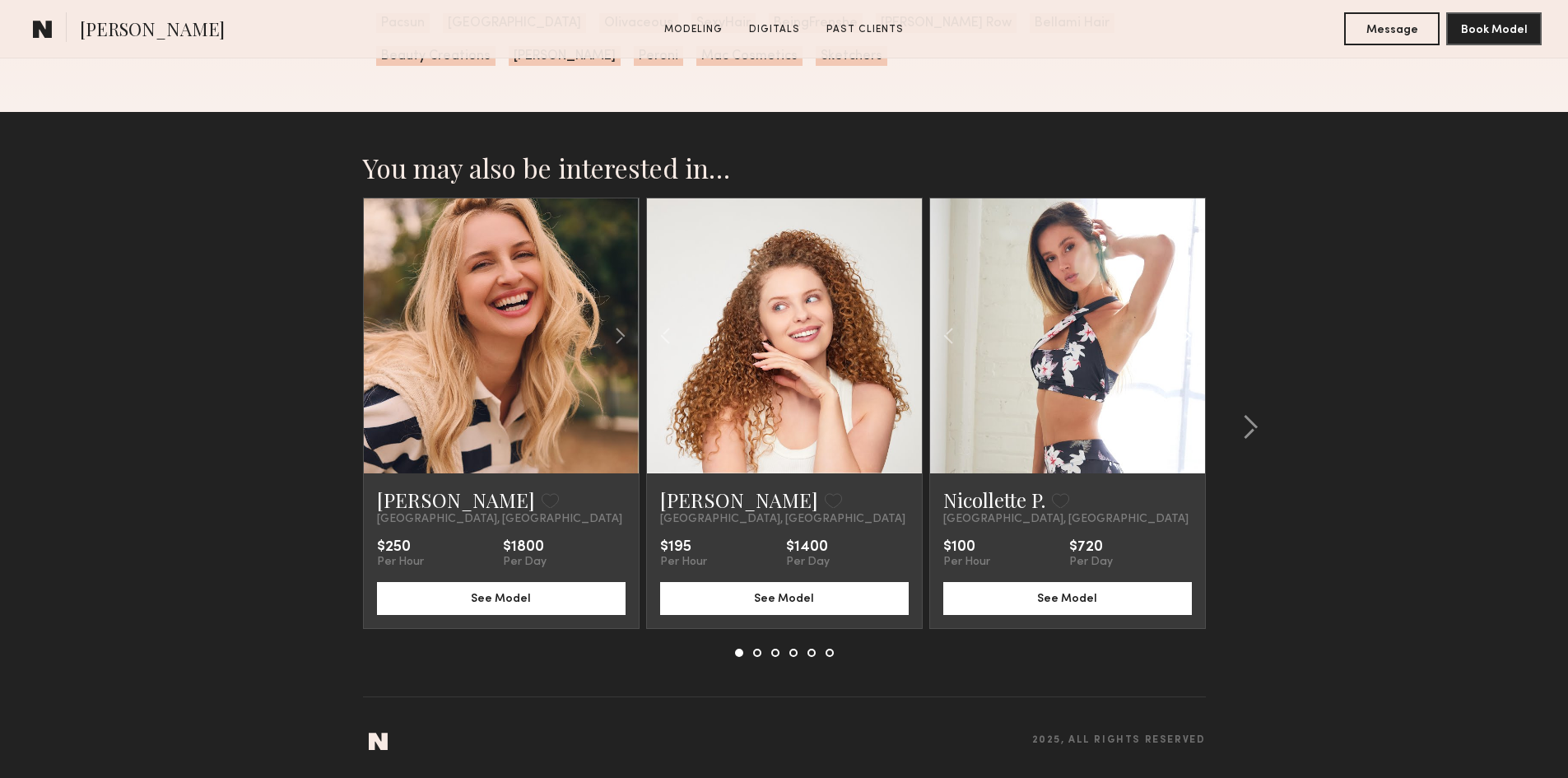
click at [1177, 330] on common-icon at bounding box center [1187, 336] width 24 height 31
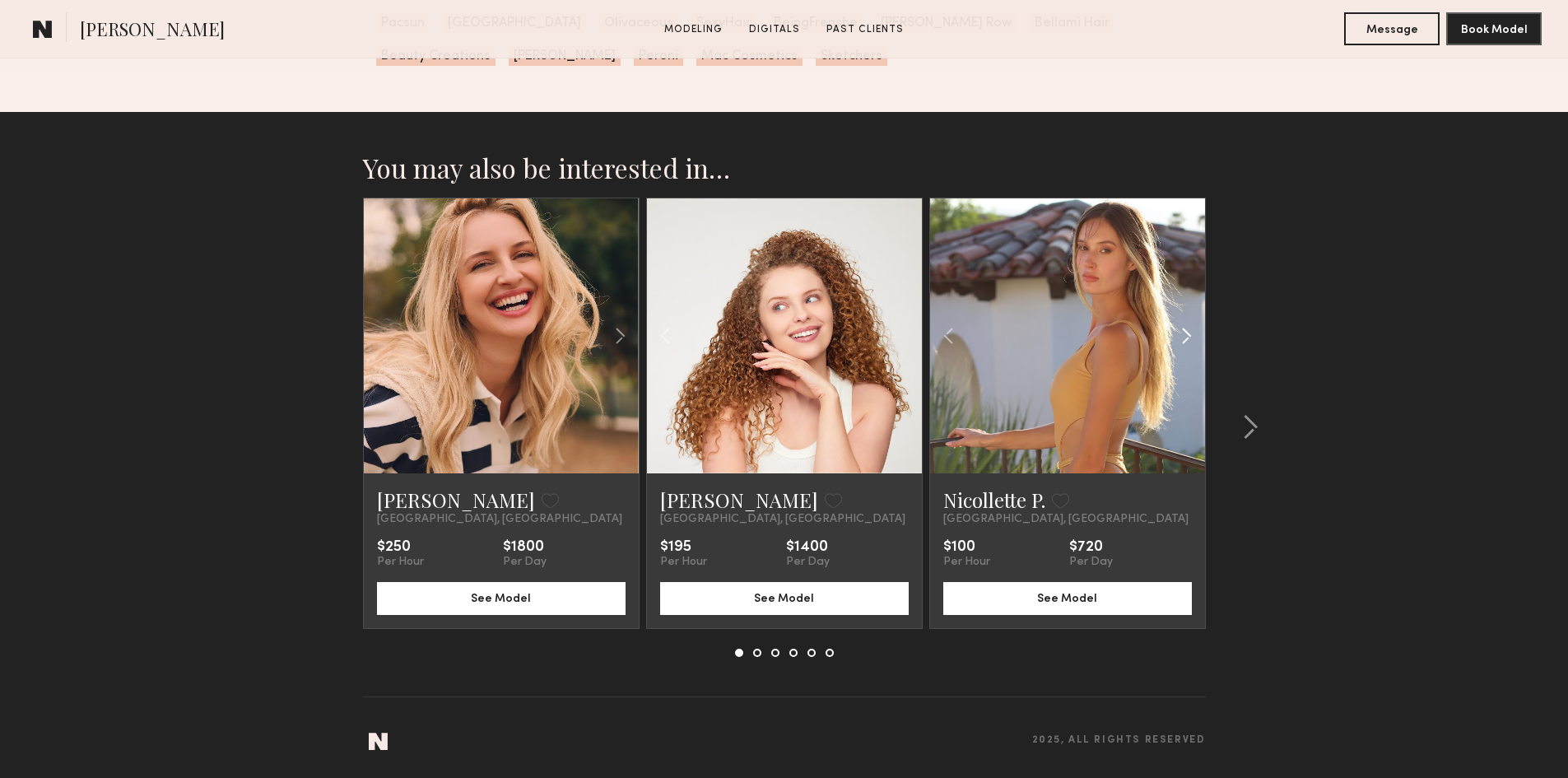
click at [1177, 330] on common-icon at bounding box center [1187, 336] width 24 height 31
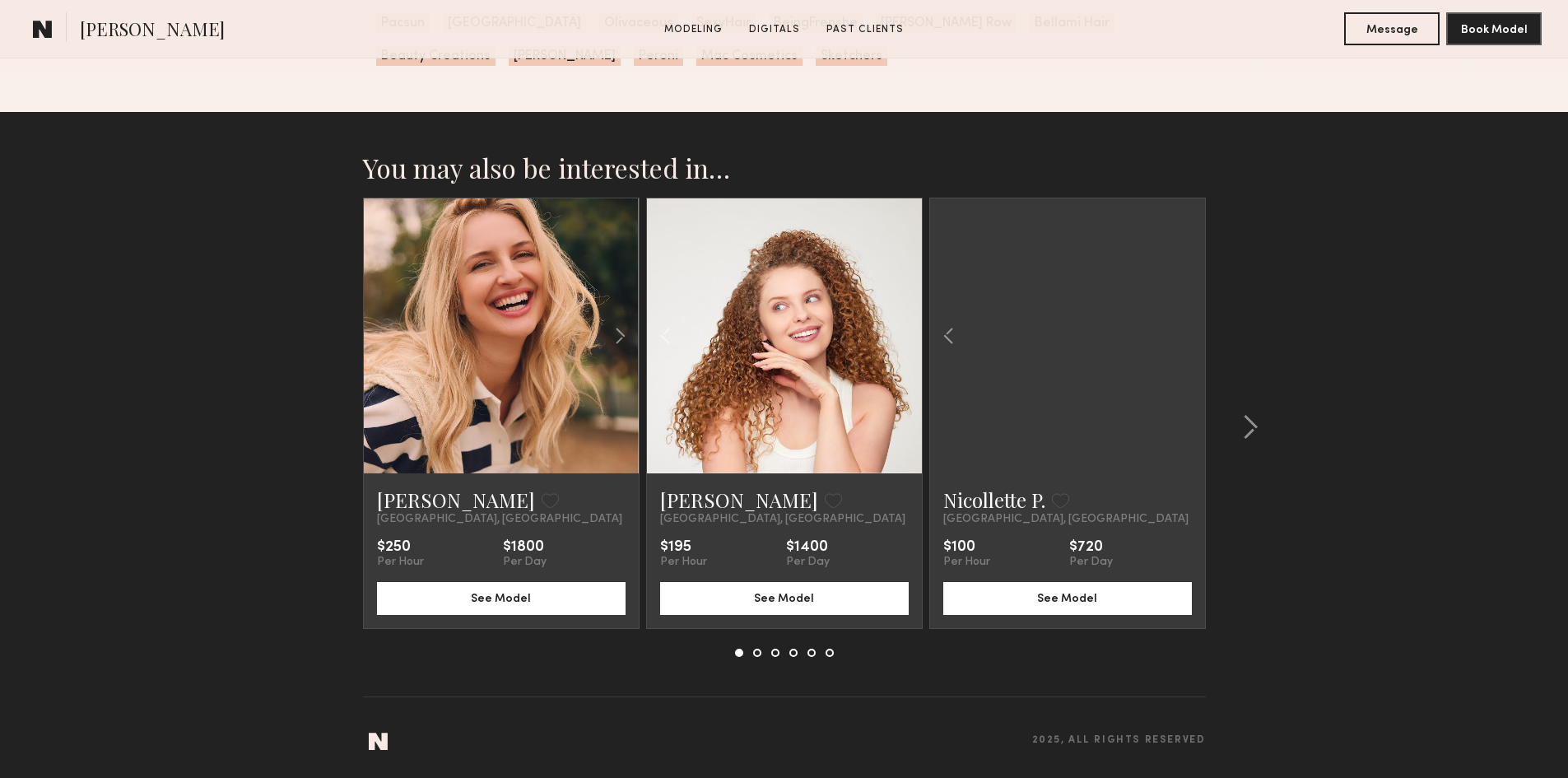
click at [1177, 330] on div at bounding box center [1068, 336] width 275 height 275
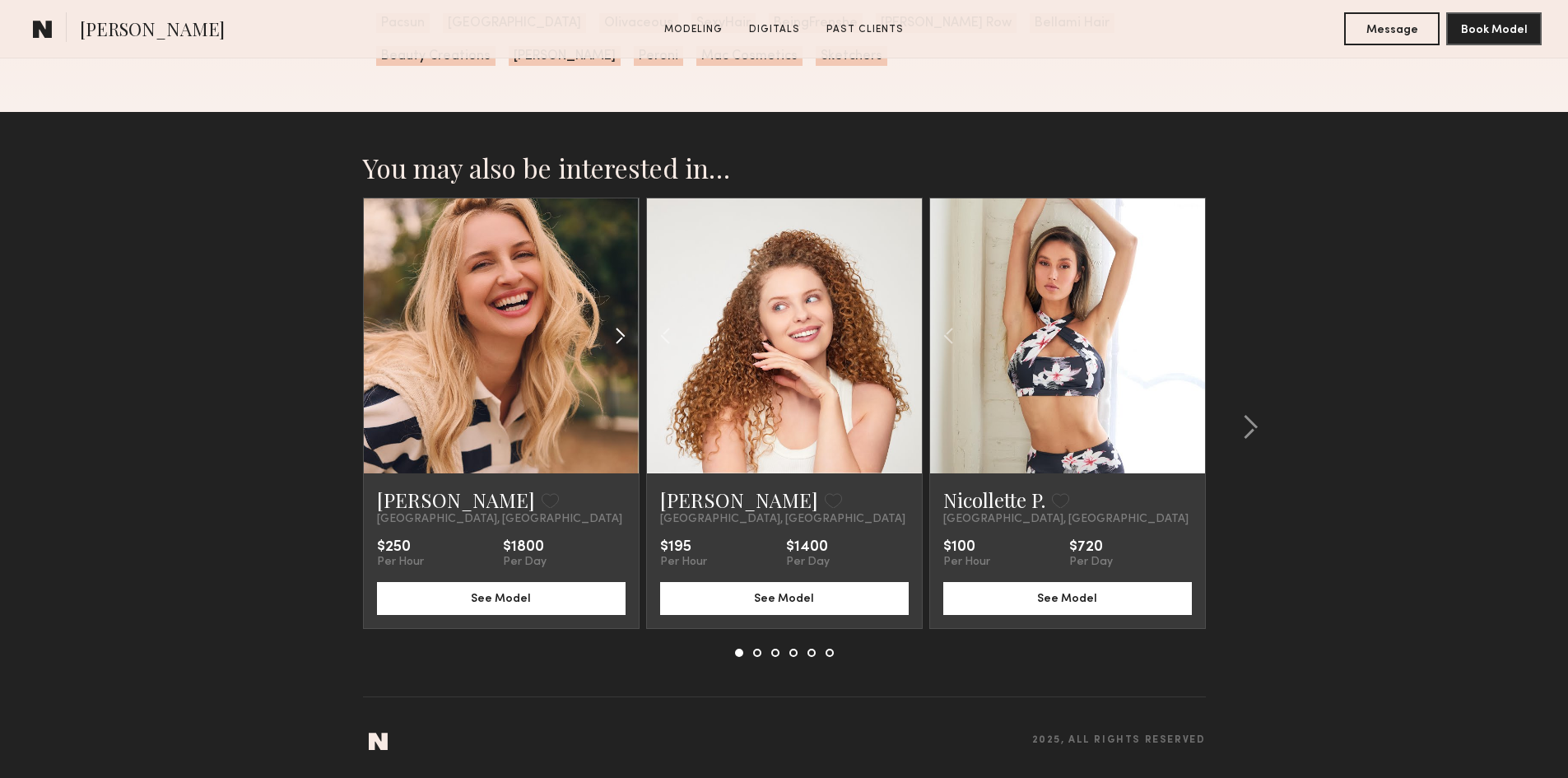
click at [630, 338] on common-icon at bounding box center [620, 336] width 24 height 31
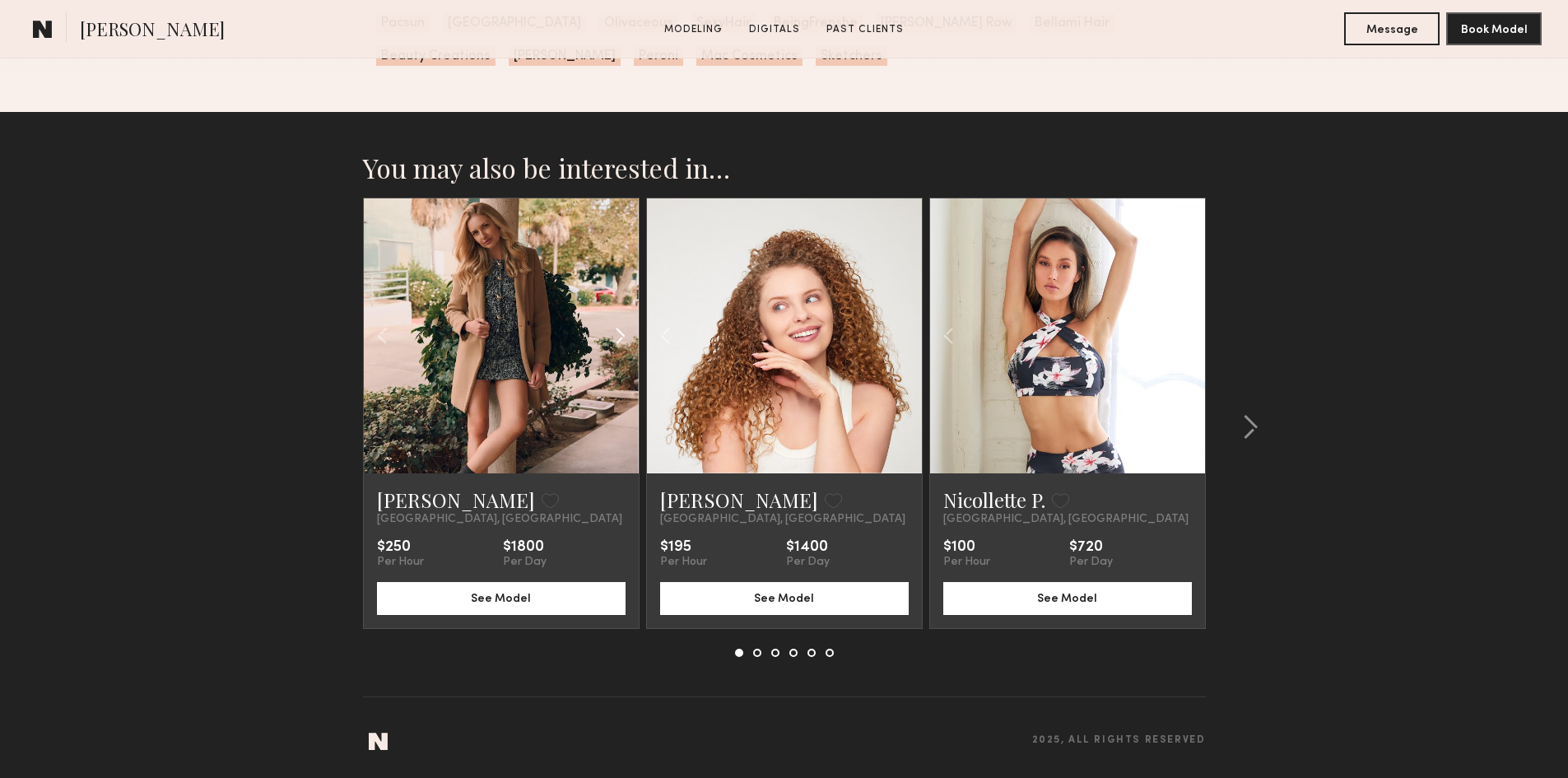
click at [630, 338] on common-icon at bounding box center [620, 336] width 24 height 31
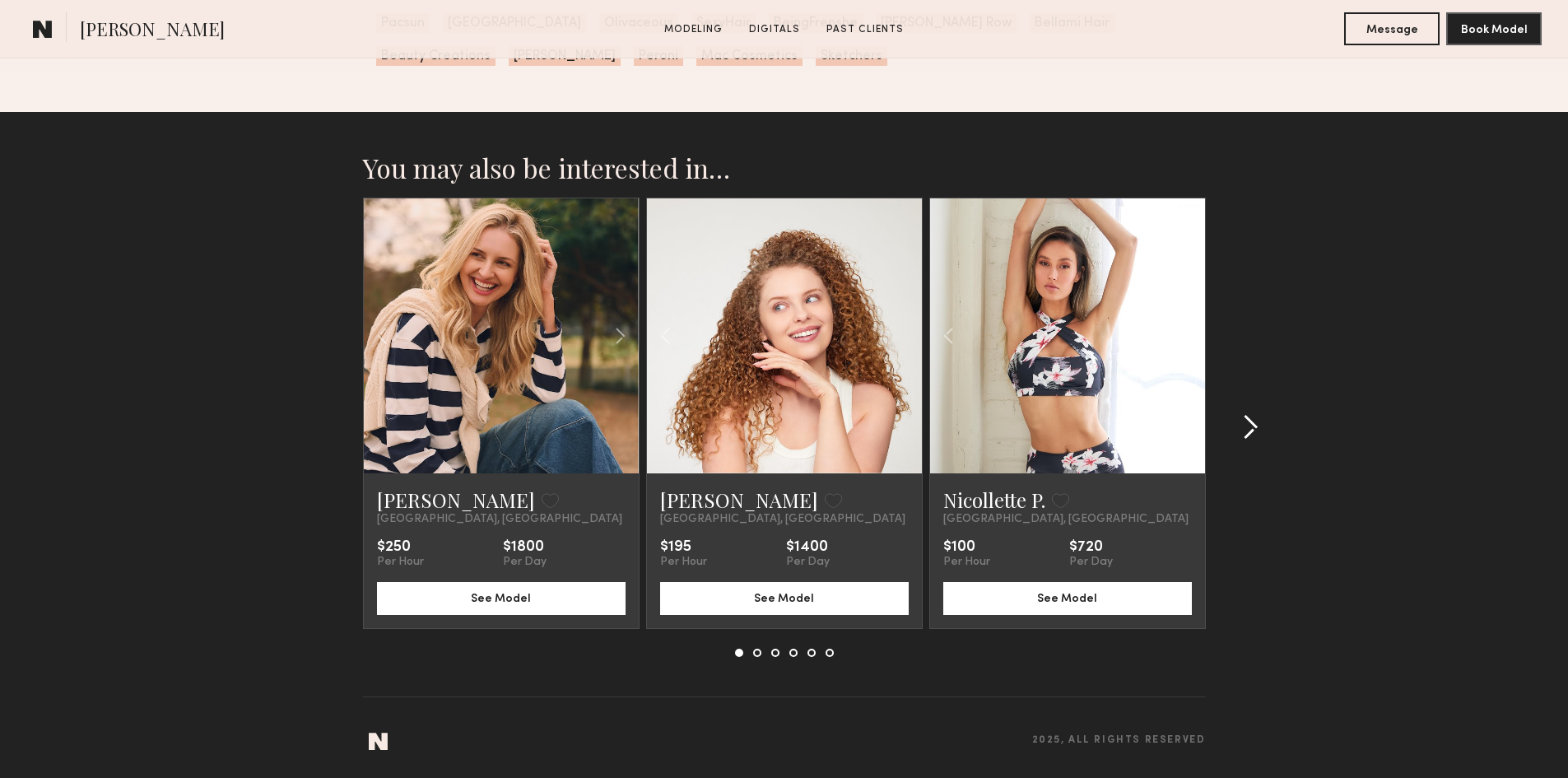
click at [1239, 421] on button at bounding box center [1245, 427] width 26 height 26
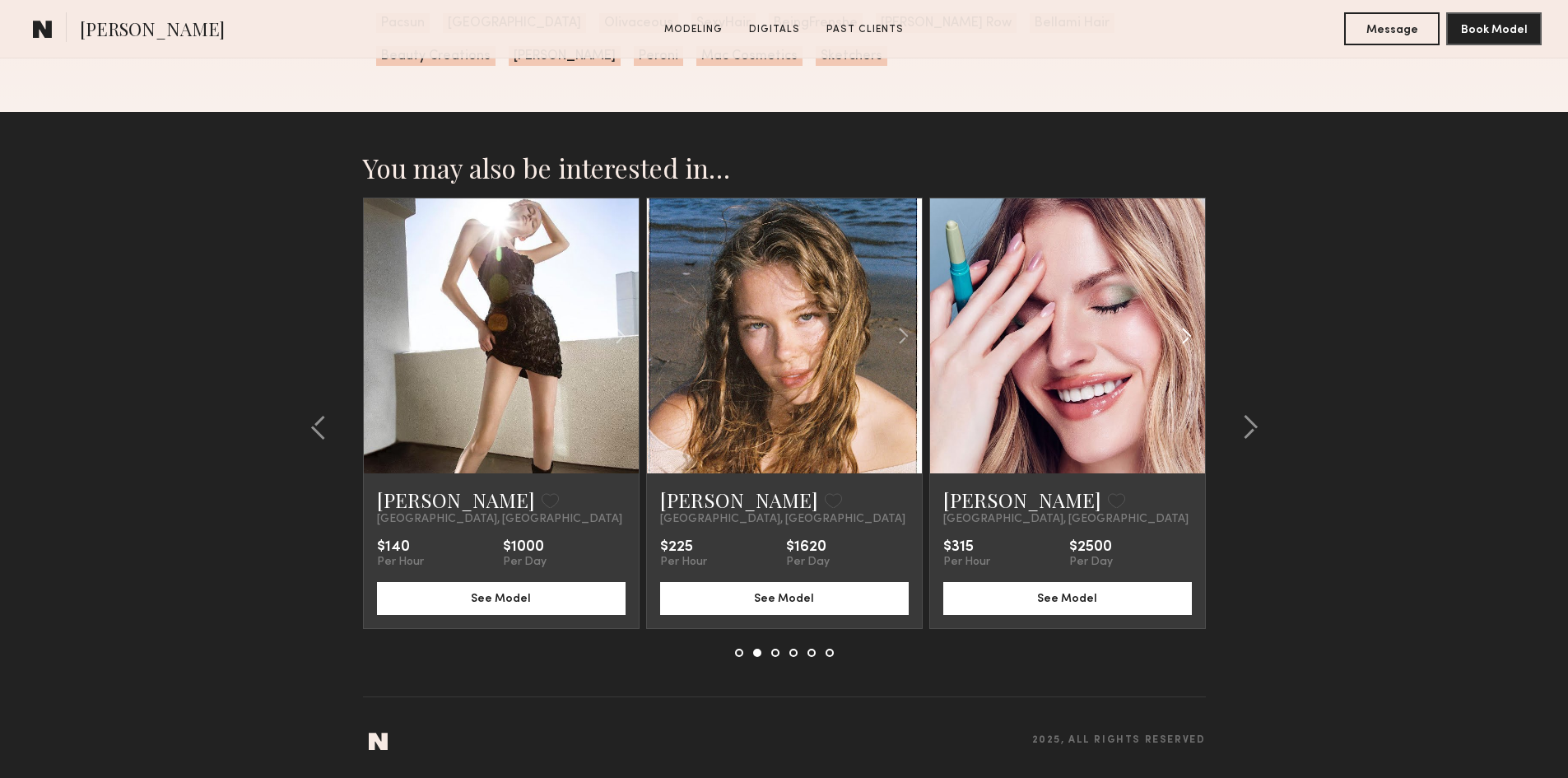
click at [1186, 327] on common-icon at bounding box center [1187, 336] width 24 height 31
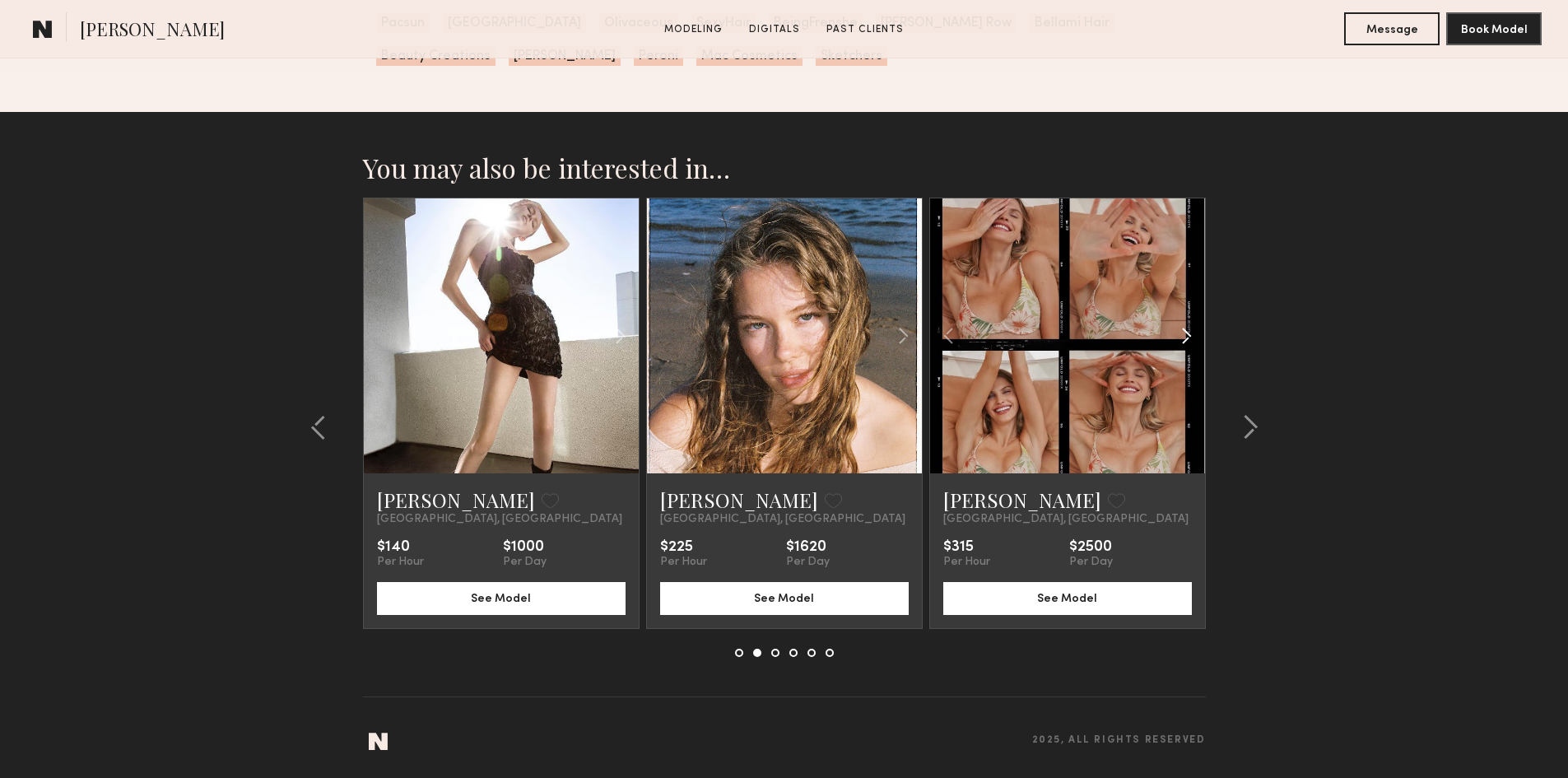
click at [1186, 327] on common-icon at bounding box center [1187, 336] width 24 height 31
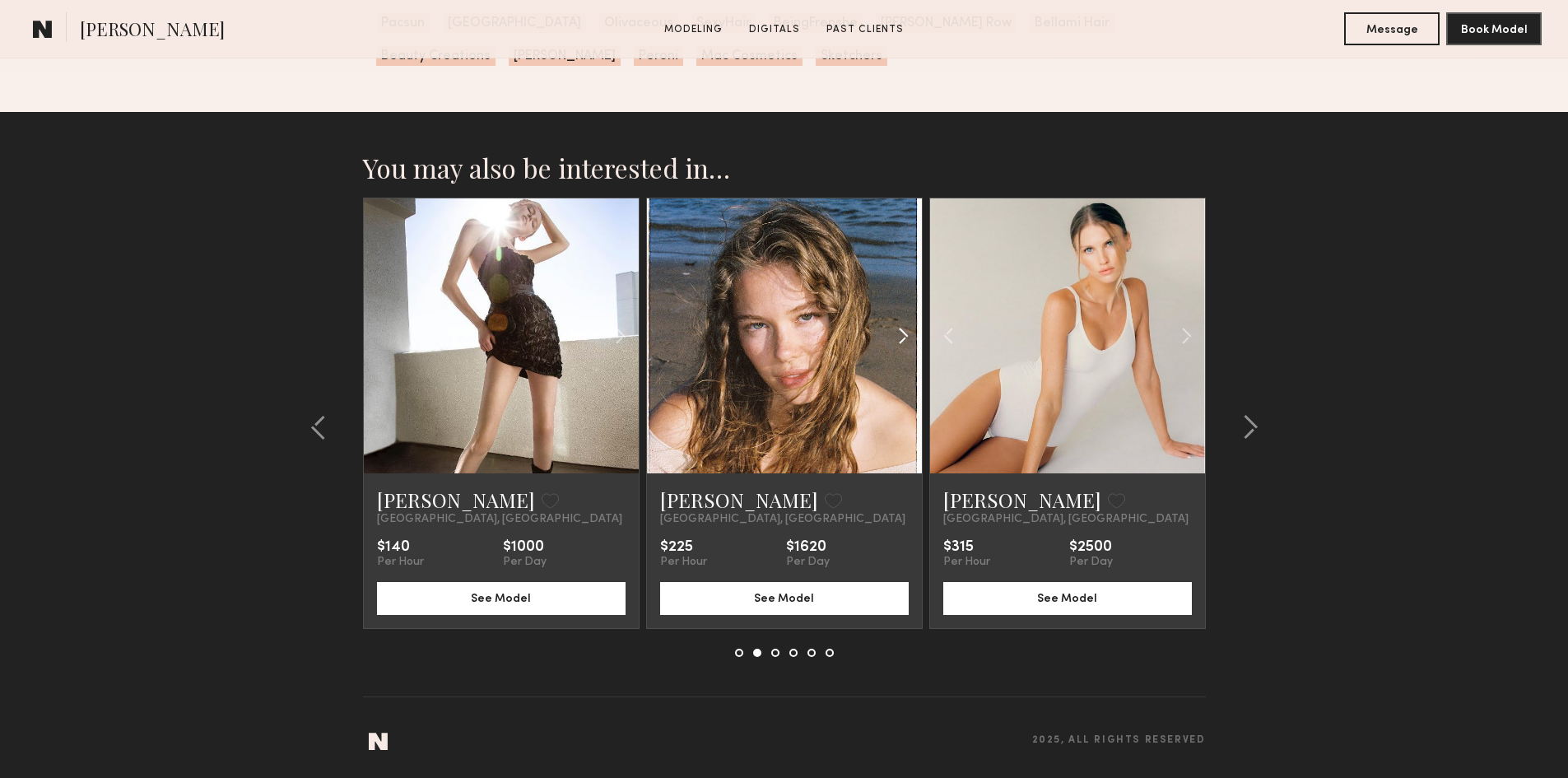
click at [898, 331] on common-icon at bounding box center [903, 336] width 24 height 31
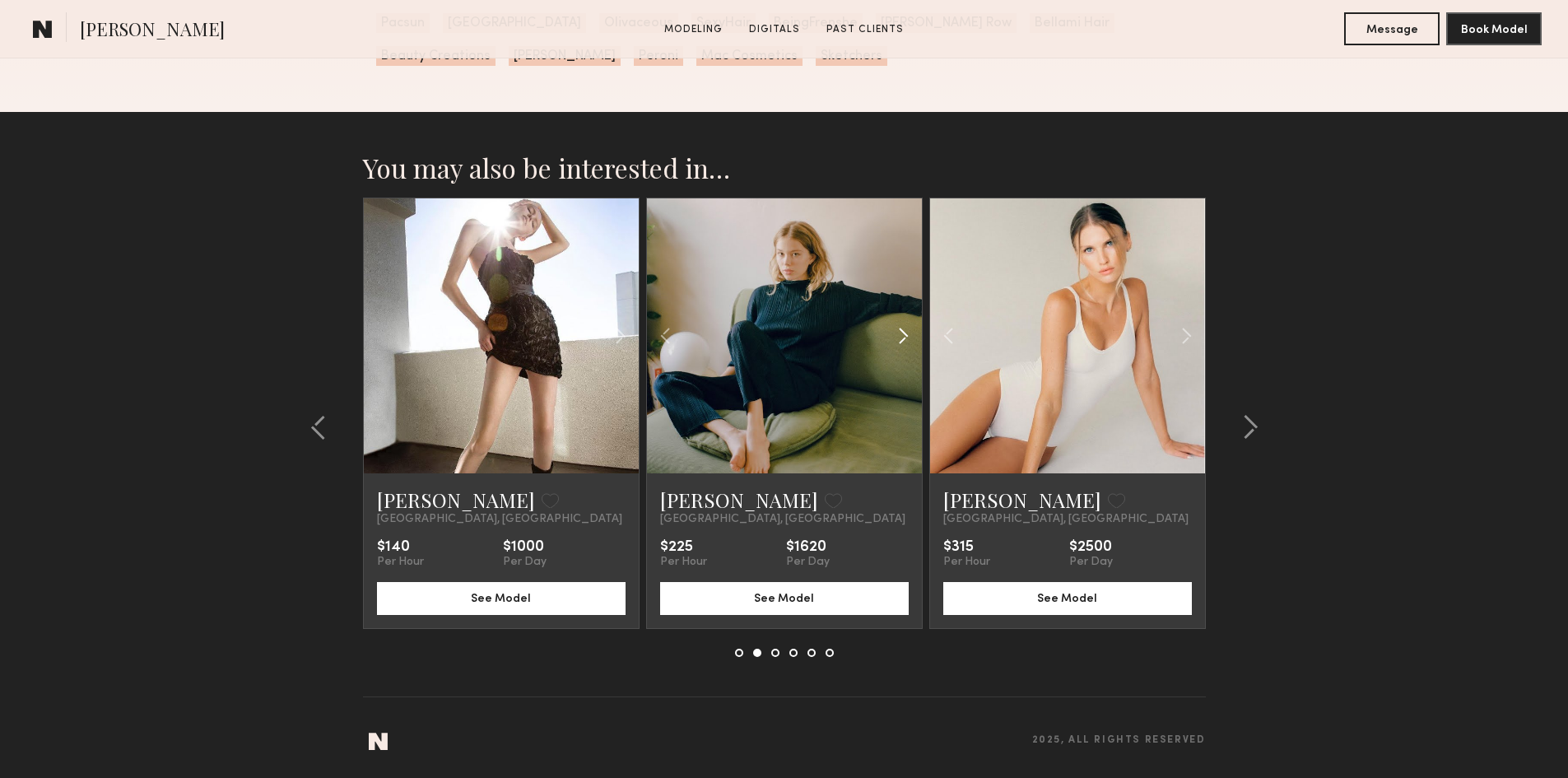
click at [898, 331] on common-icon at bounding box center [903, 336] width 24 height 31
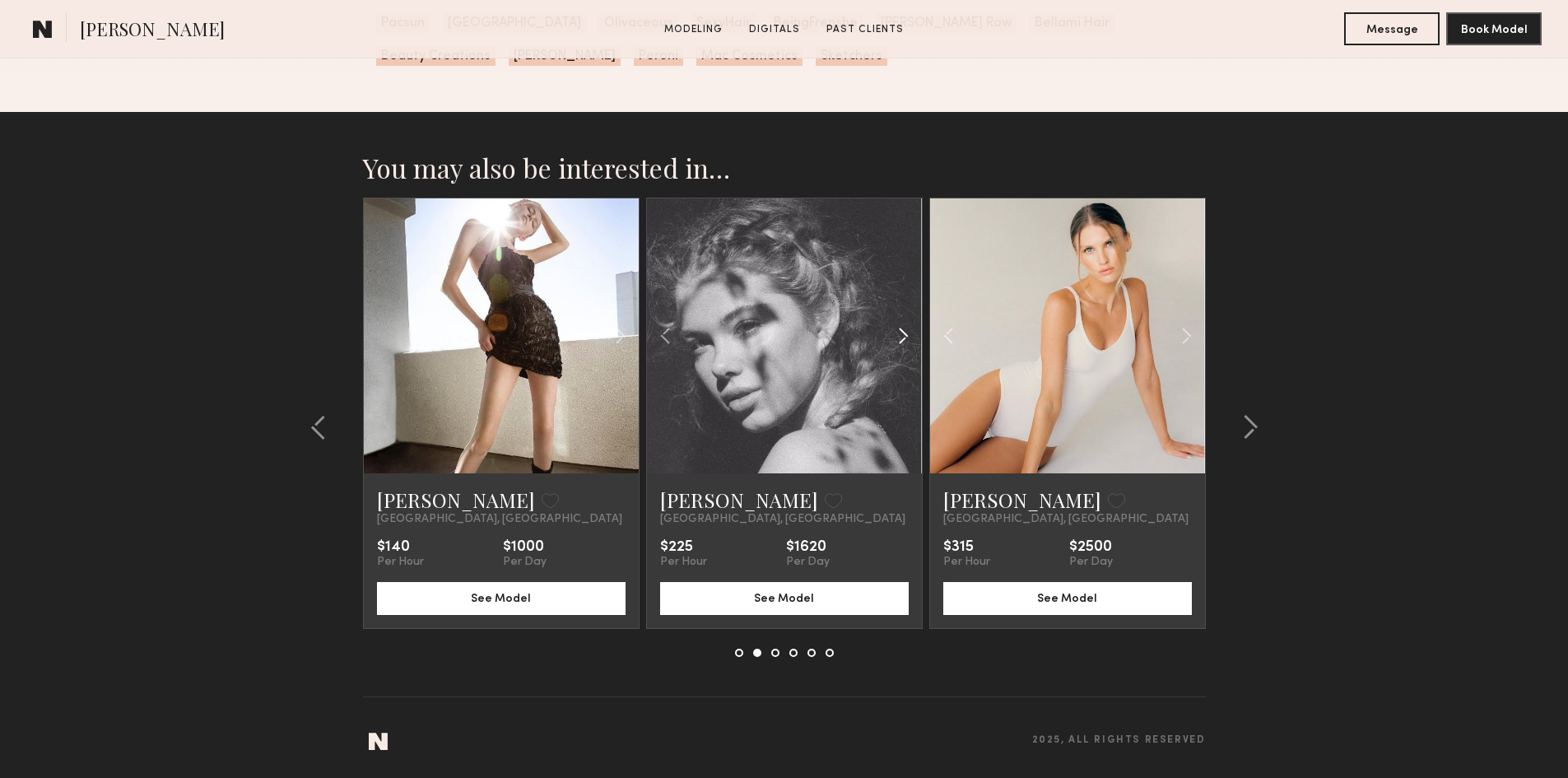
click at [898, 331] on common-icon at bounding box center [903, 336] width 24 height 31
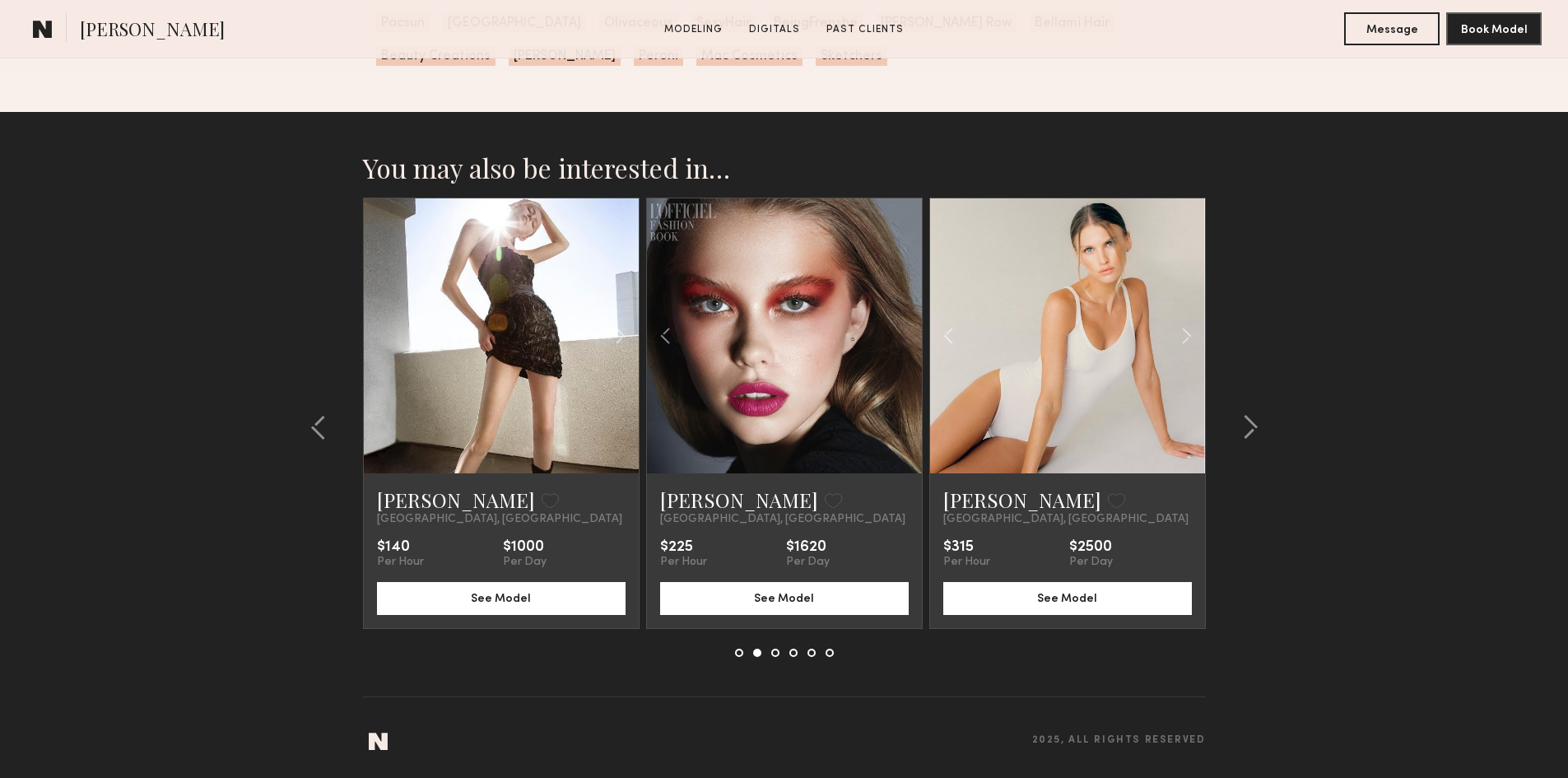
click at [898, 331] on div at bounding box center [784, 336] width 275 height 275
click at [618, 323] on common-icon at bounding box center [620, 336] width 24 height 31
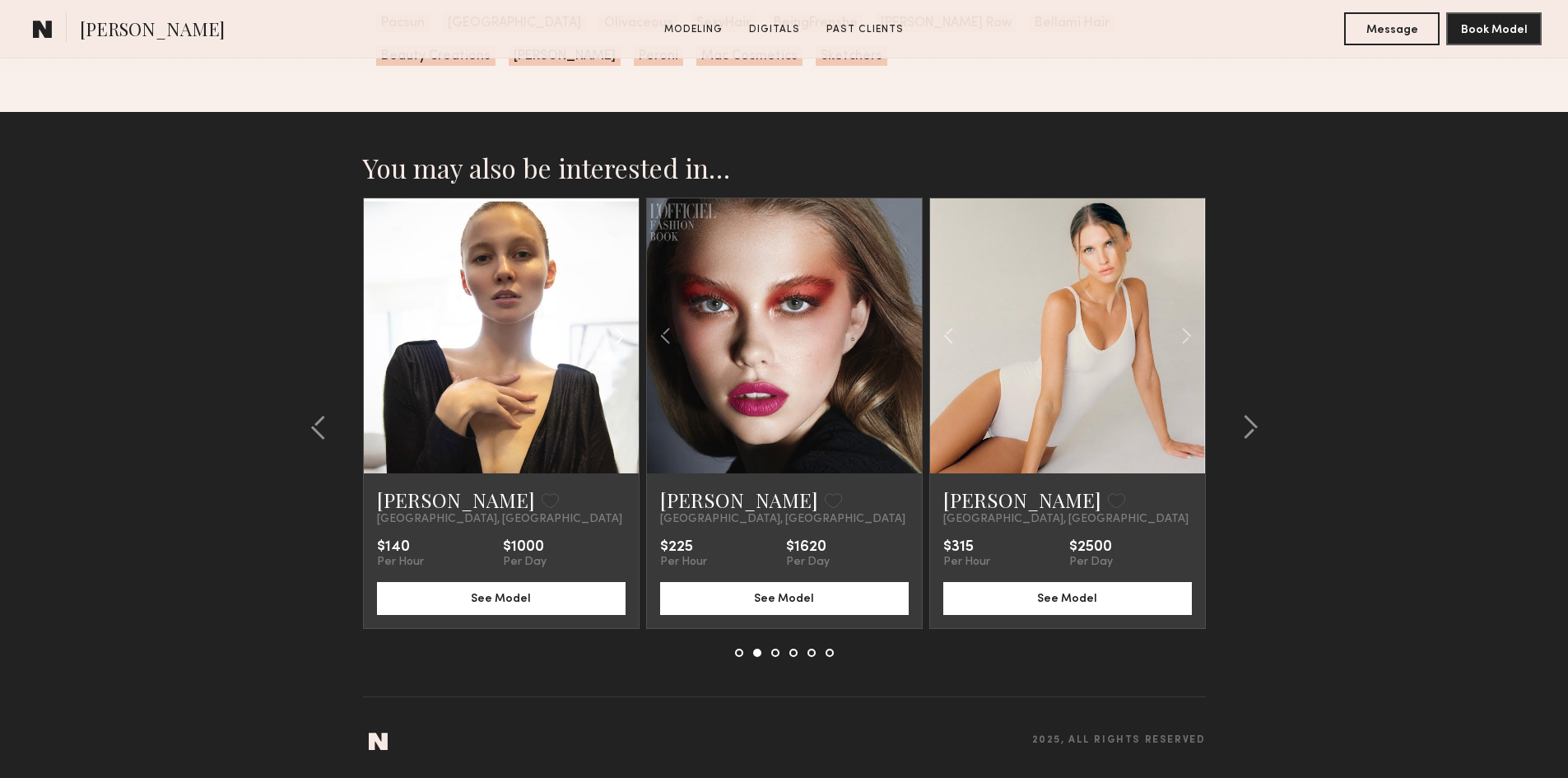
click at [618, 323] on common-icon at bounding box center [620, 336] width 24 height 31
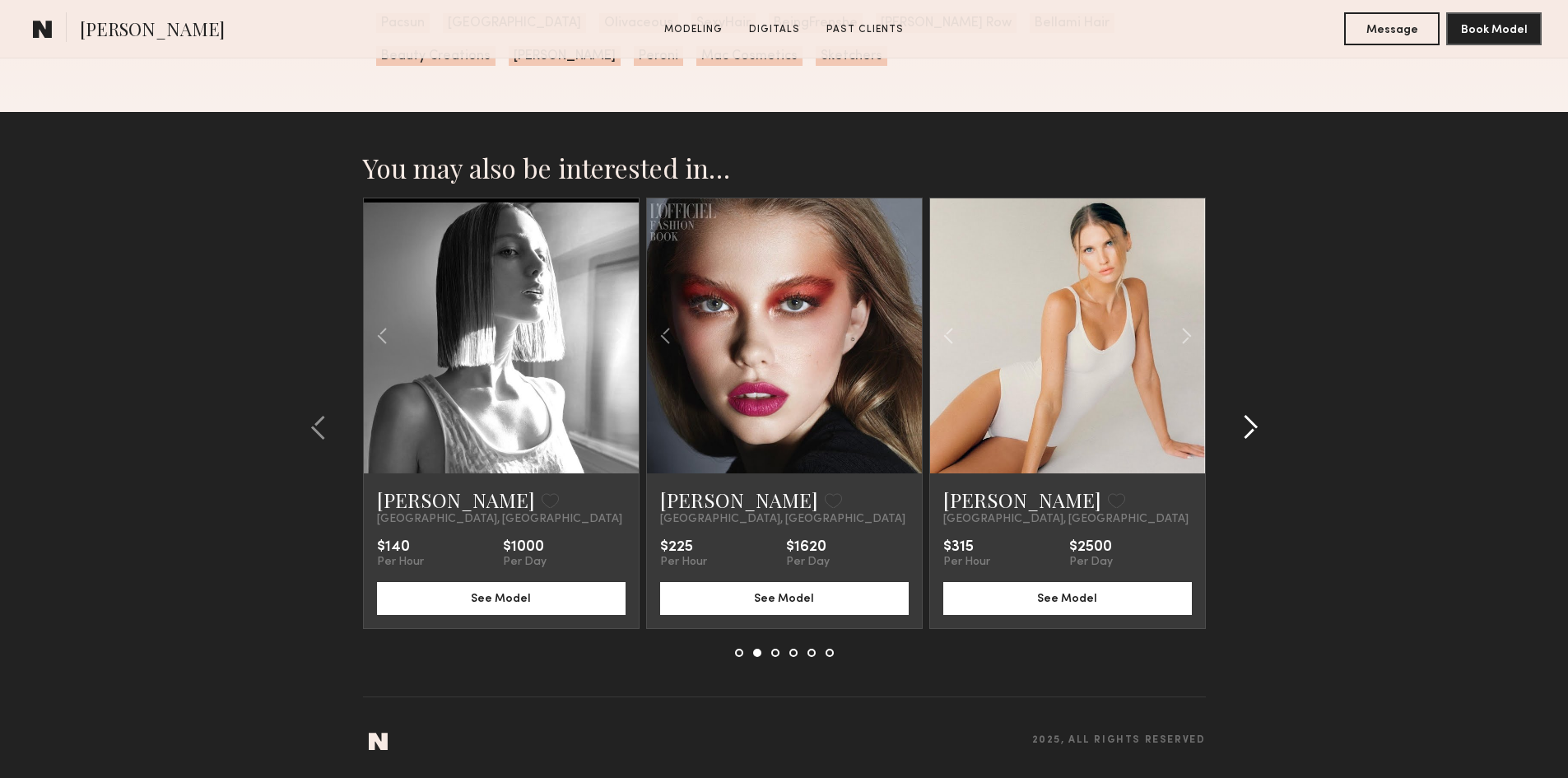
click at [1257, 435] on common-icon at bounding box center [1250, 427] width 16 height 26
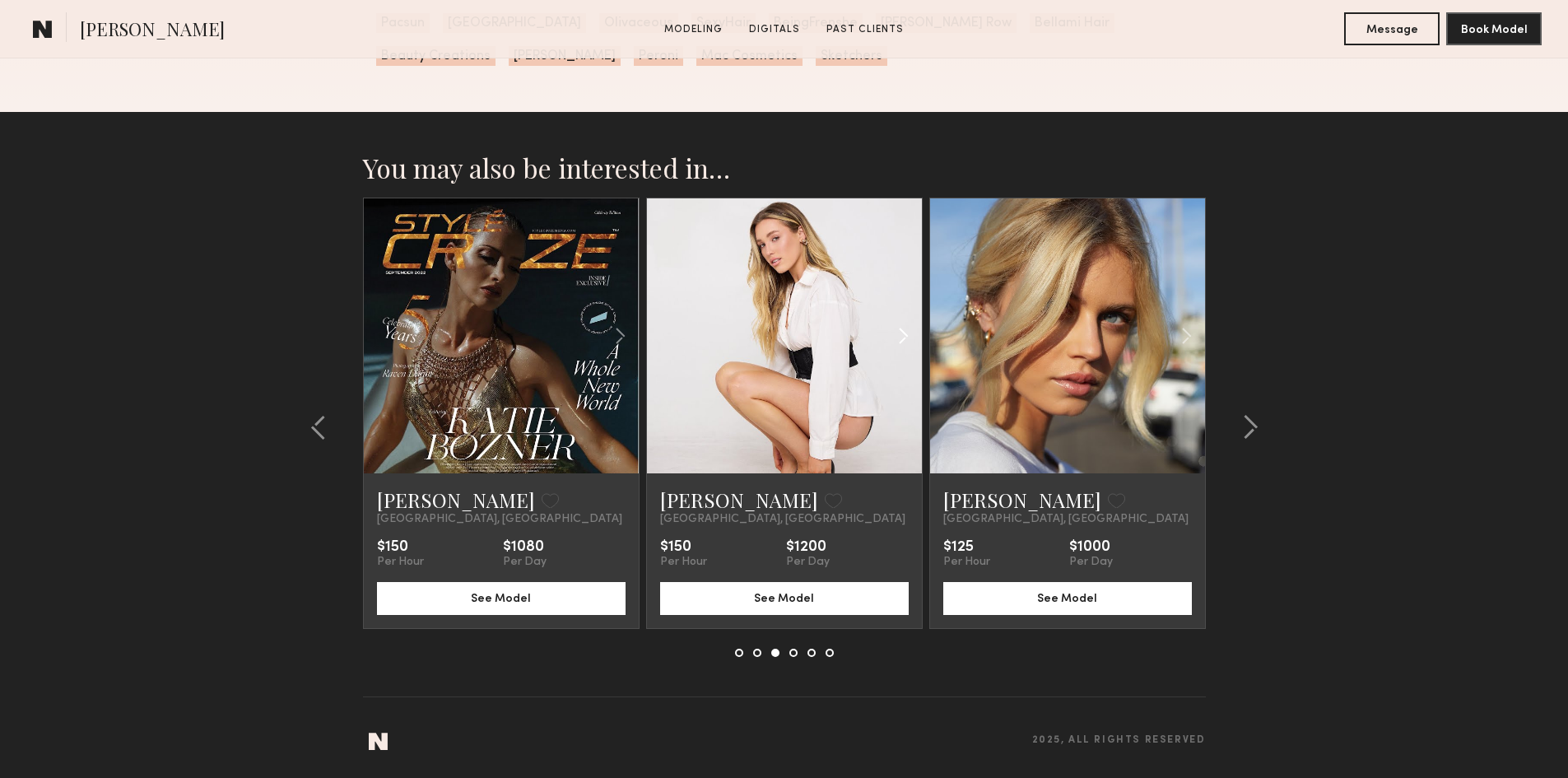
click at [896, 349] on common-icon at bounding box center [903, 336] width 24 height 31
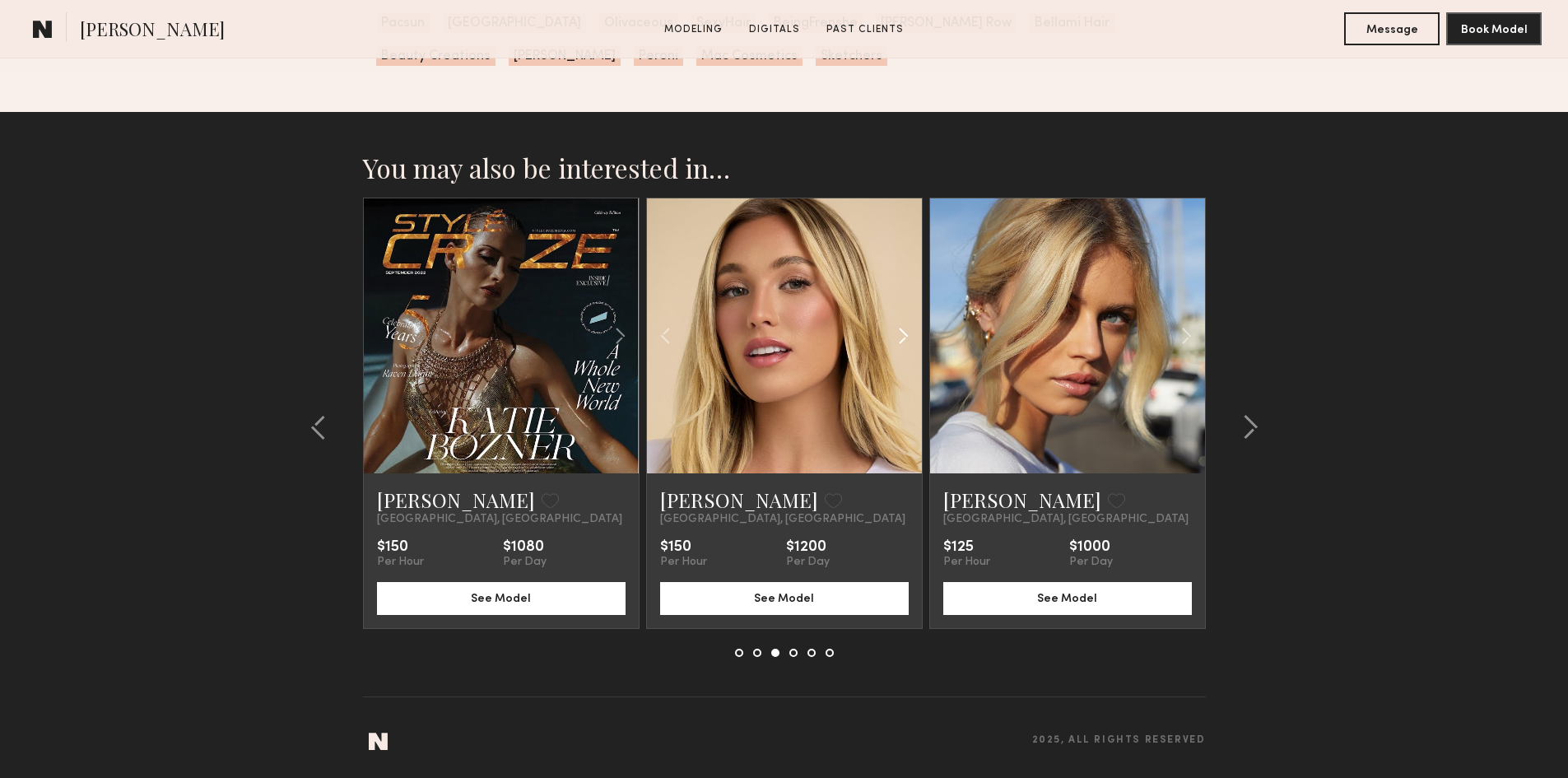
click at [896, 349] on common-icon at bounding box center [903, 336] width 24 height 31
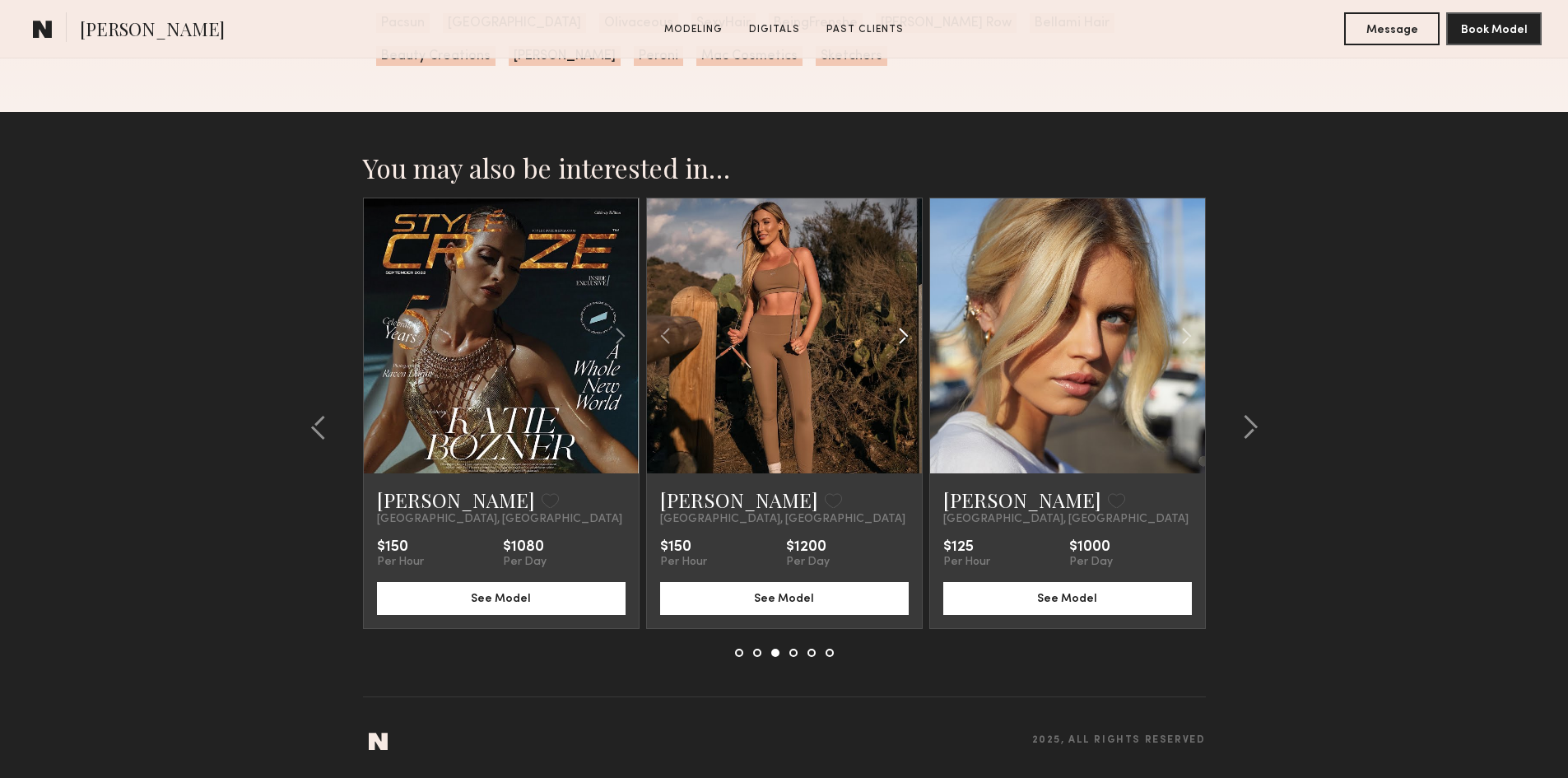
click at [896, 349] on common-icon at bounding box center [903, 336] width 24 height 31
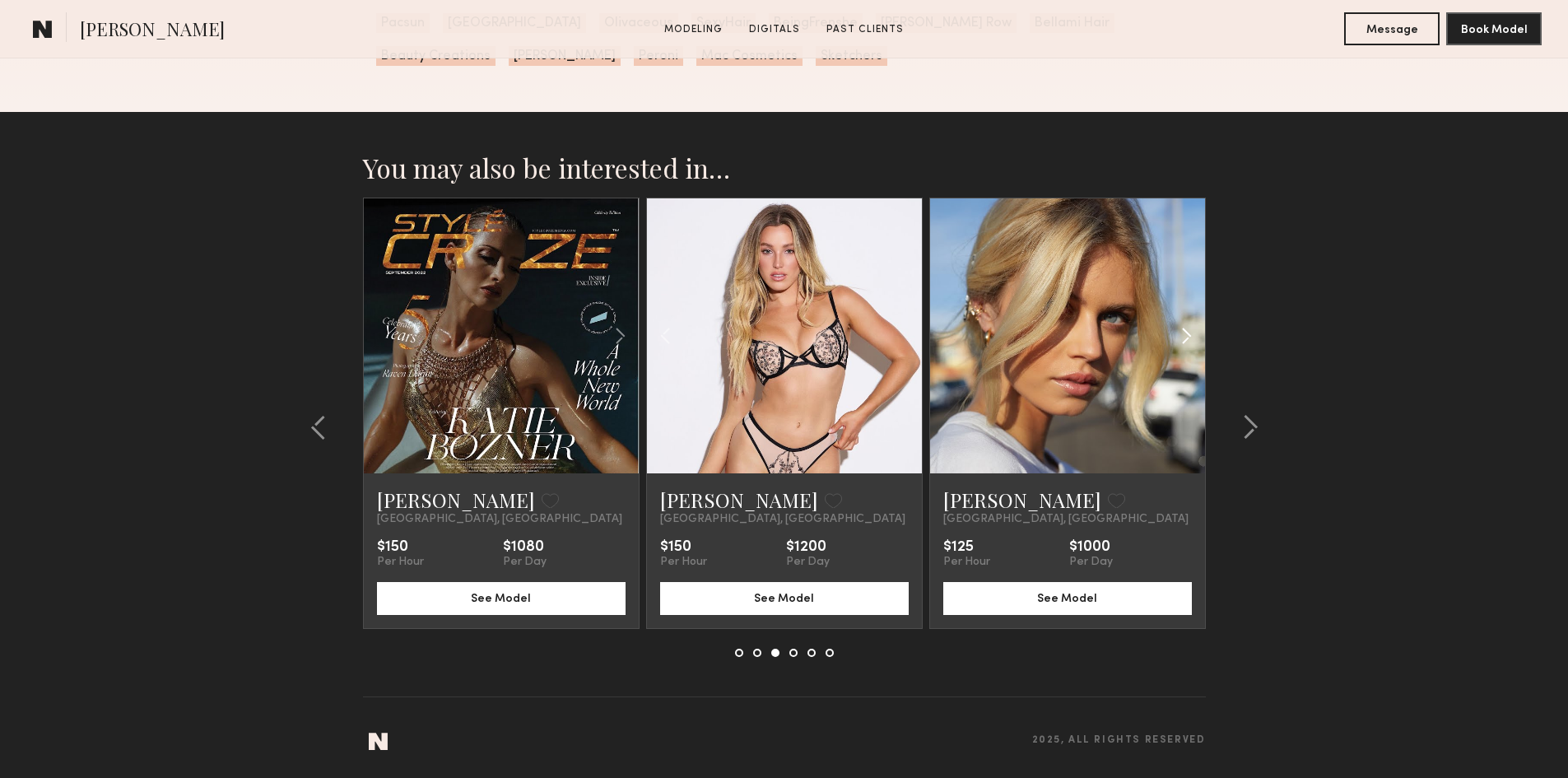
click at [1187, 334] on common-icon at bounding box center [1187, 336] width 24 height 31
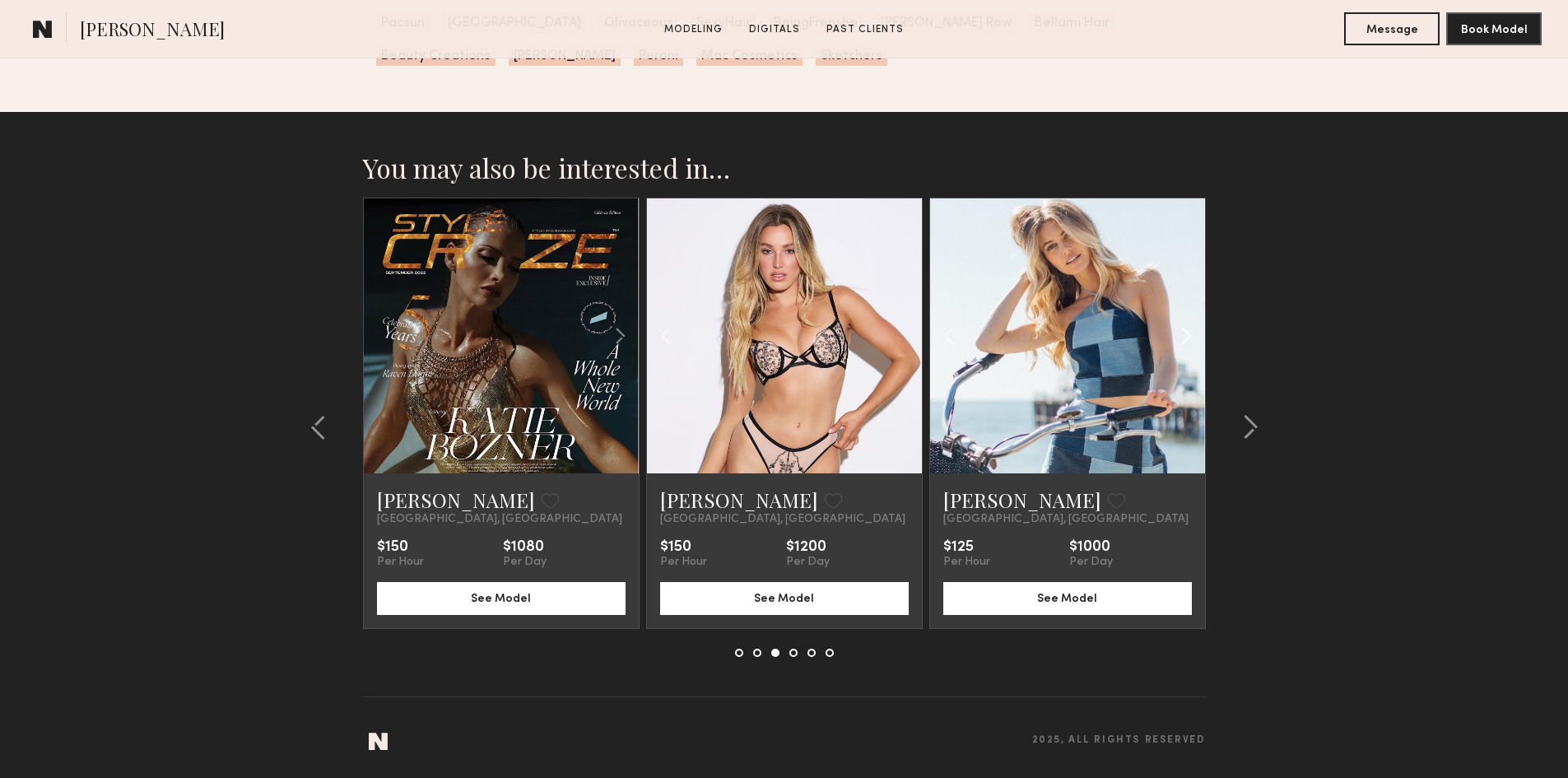
click at [1187, 334] on common-icon at bounding box center [1187, 336] width 24 height 31
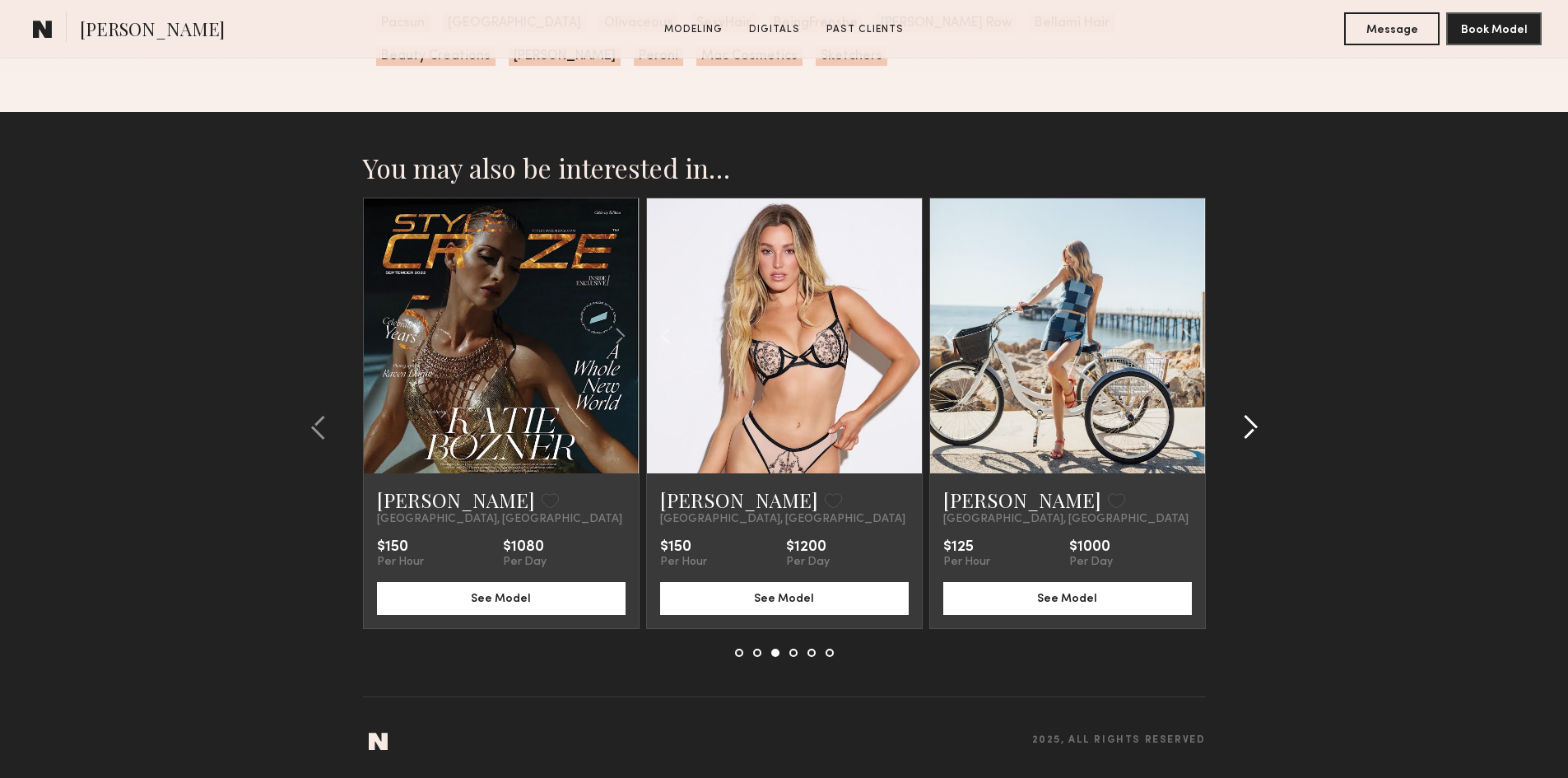
click at [1251, 428] on common-icon at bounding box center [1250, 427] width 16 height 26
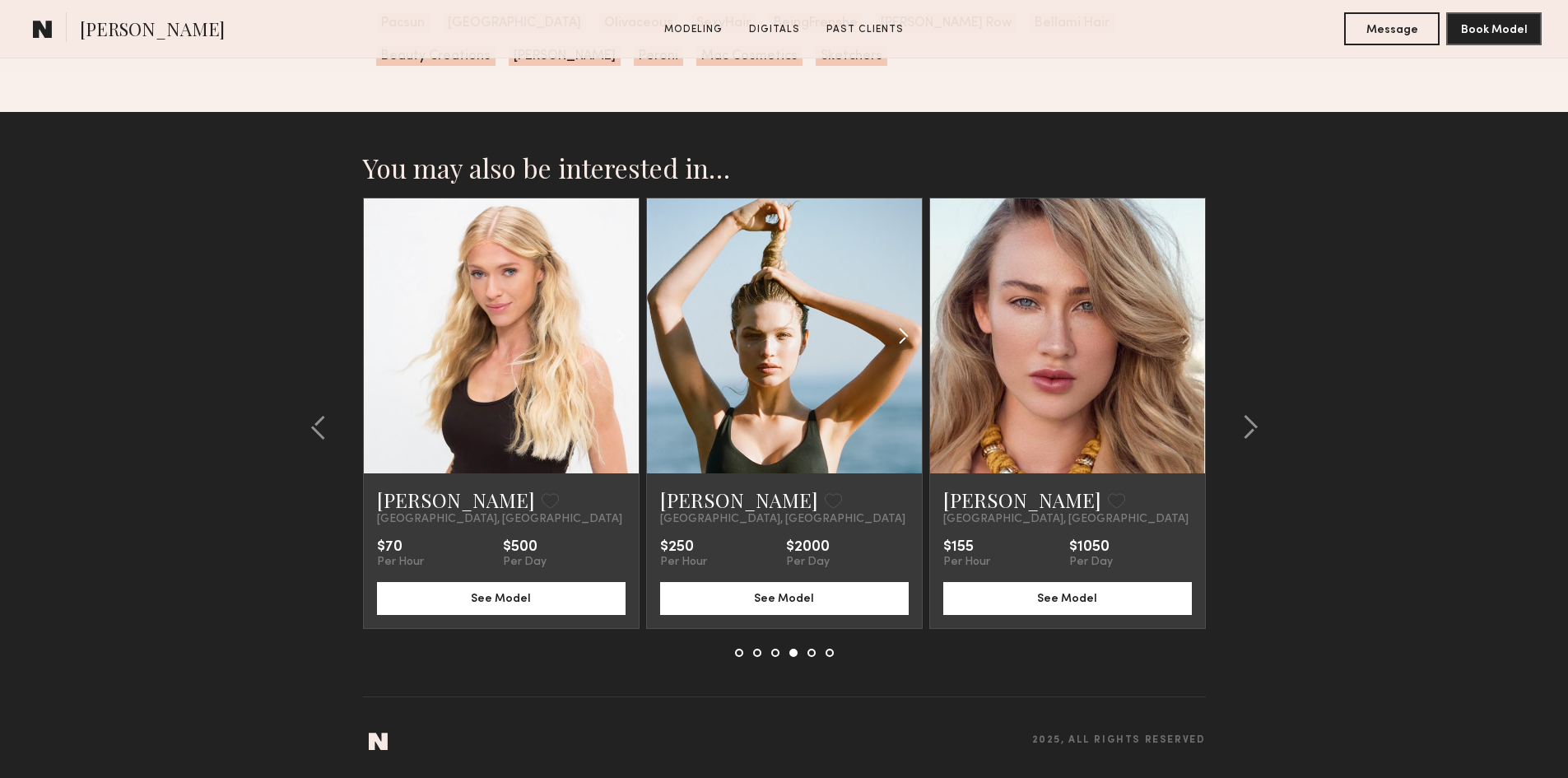
click at [900, 343] on common-icon at bounding box center [903, 336] width 24 height 31
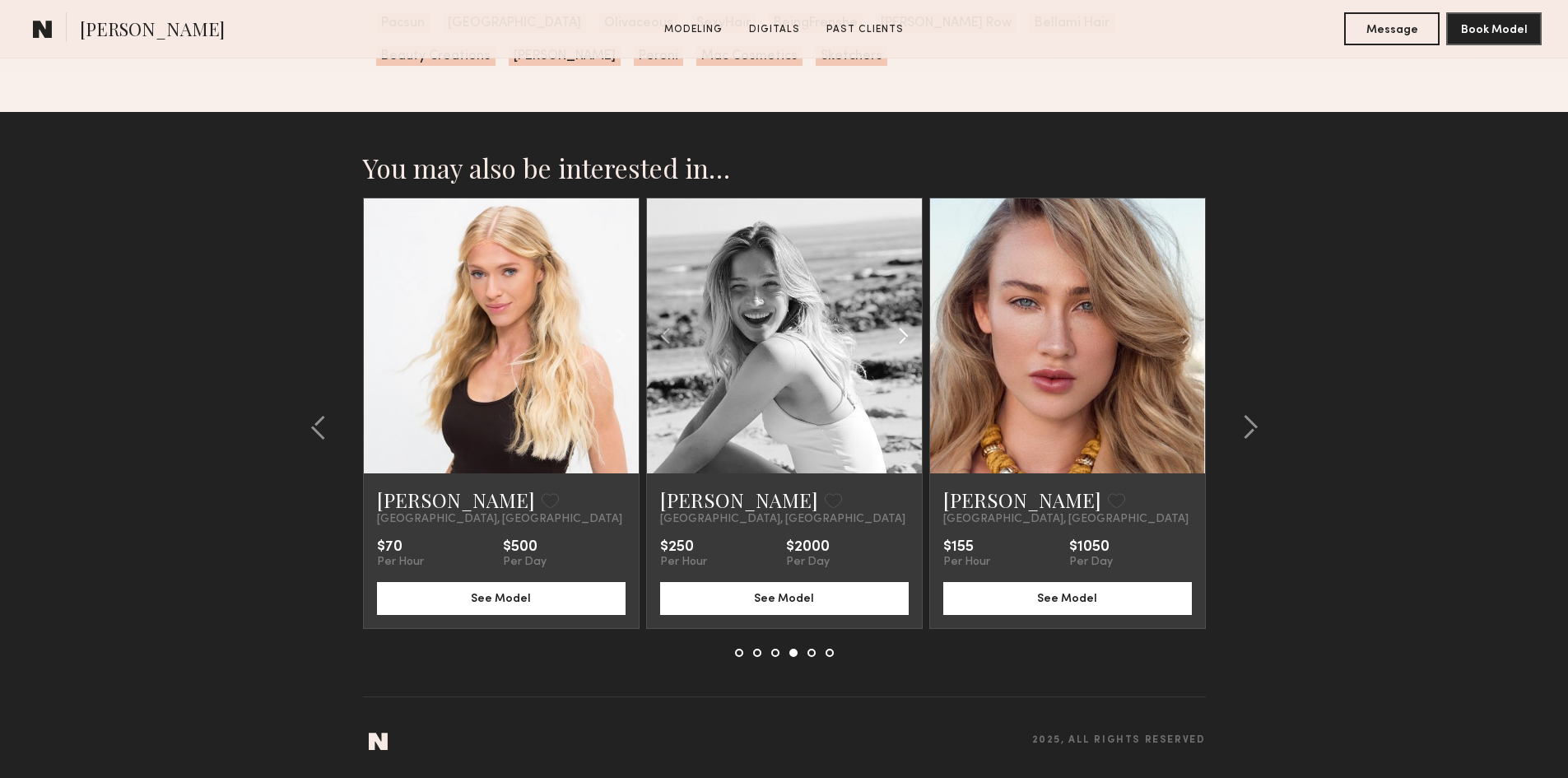
click at [900, 343] on common-icon at bounding box center [903, 336] width 24 height 31
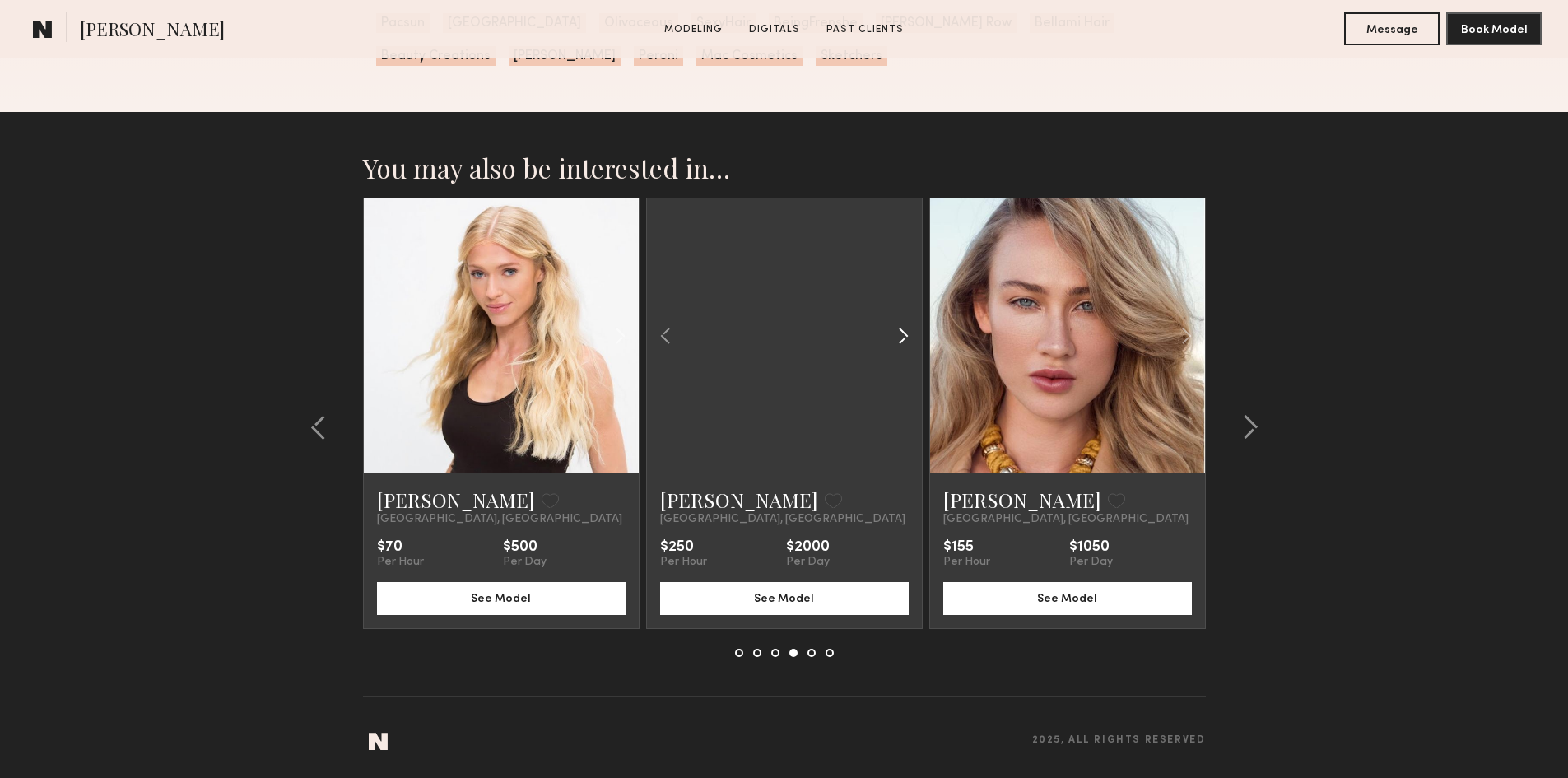
click at [900, 343] on common-icon at bounding box center [903, 336] width 24 height 31
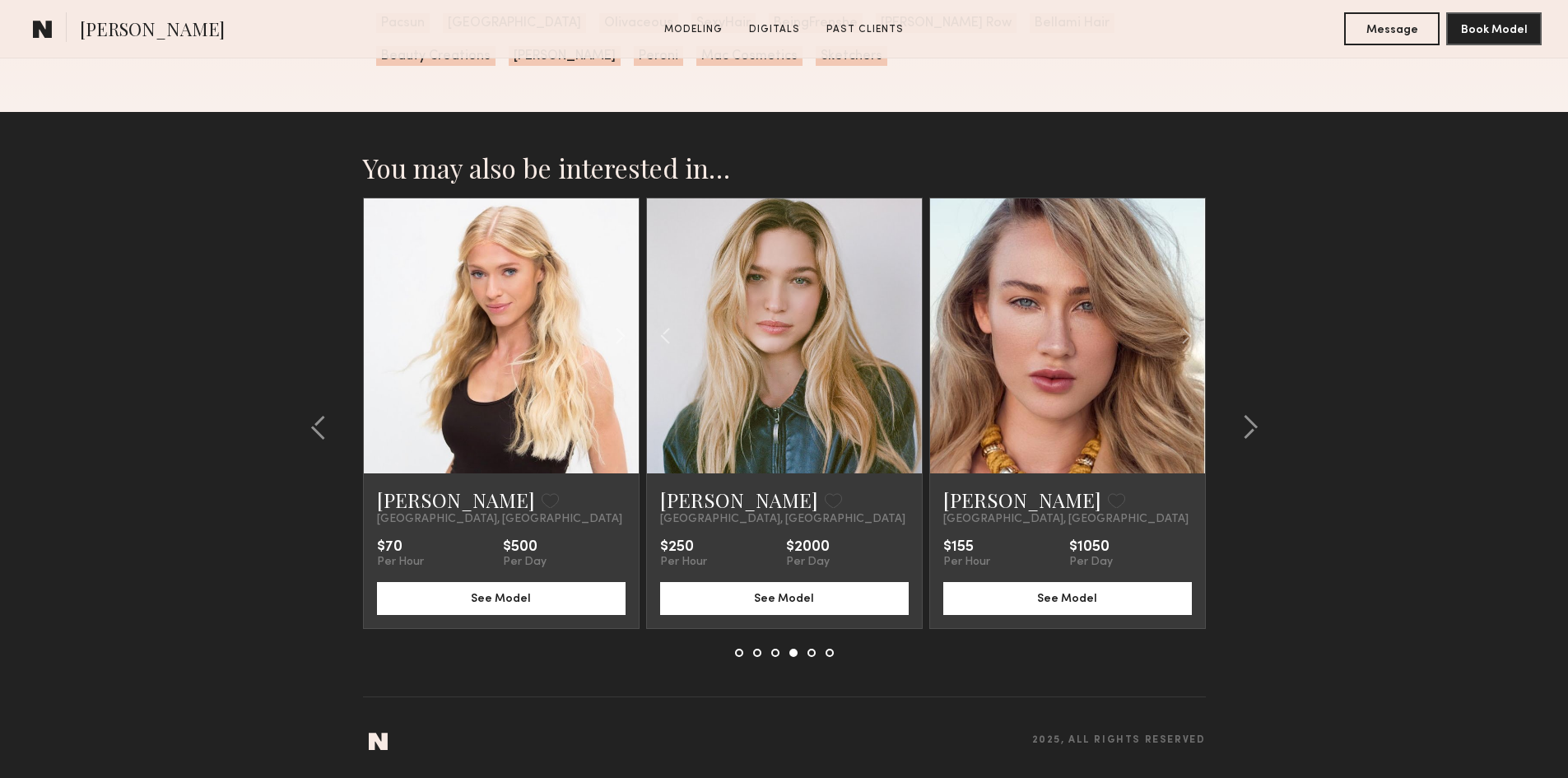
click at [900, 343] on div at bounding box center [784, 336] width 275 height 275
click at [699, 349] on div at bounding box center [693, 336] width 91 height 275
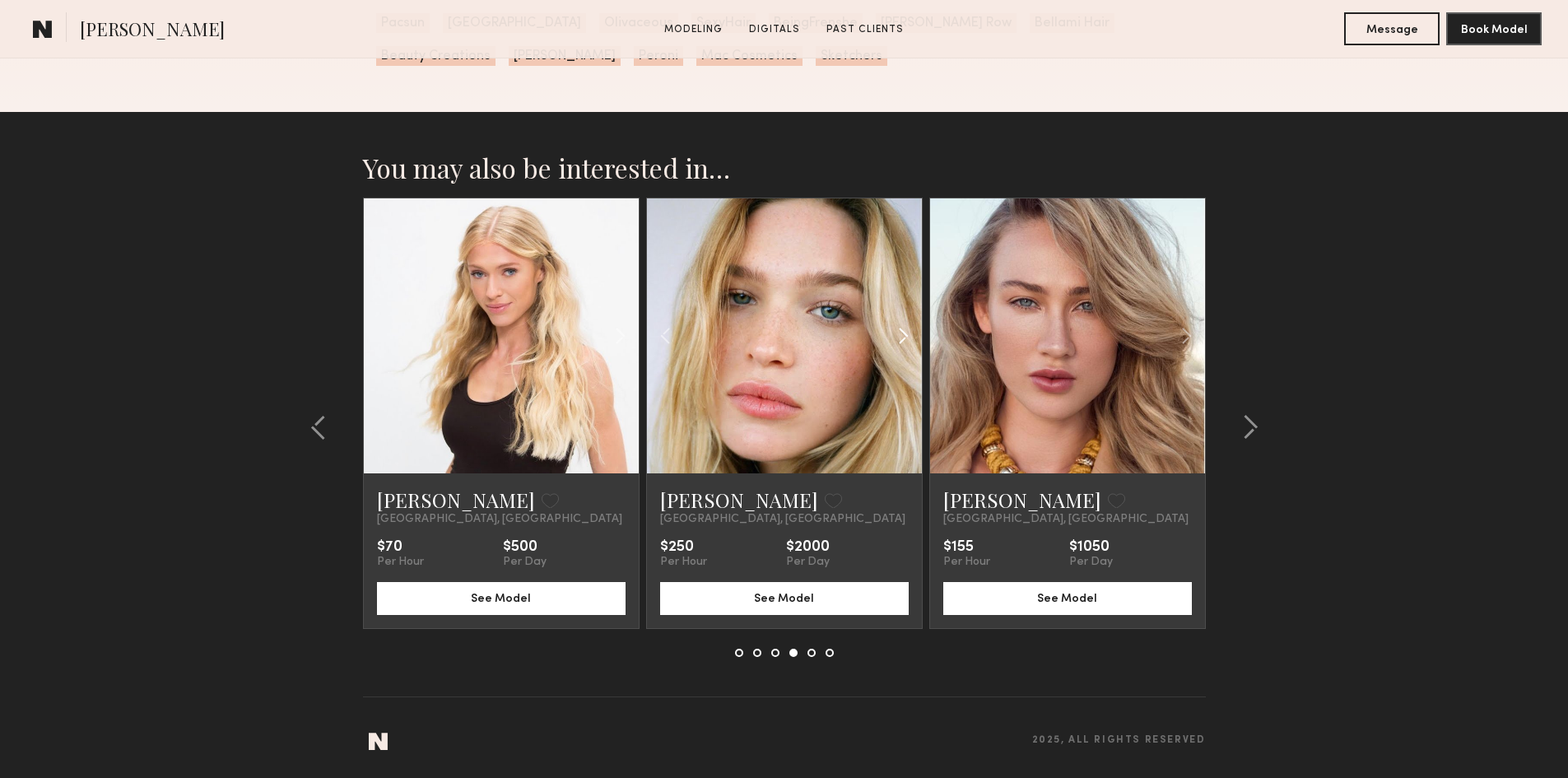
click at [904, 338] on common-icon at bounding box center [903, 336] width 24 height 31
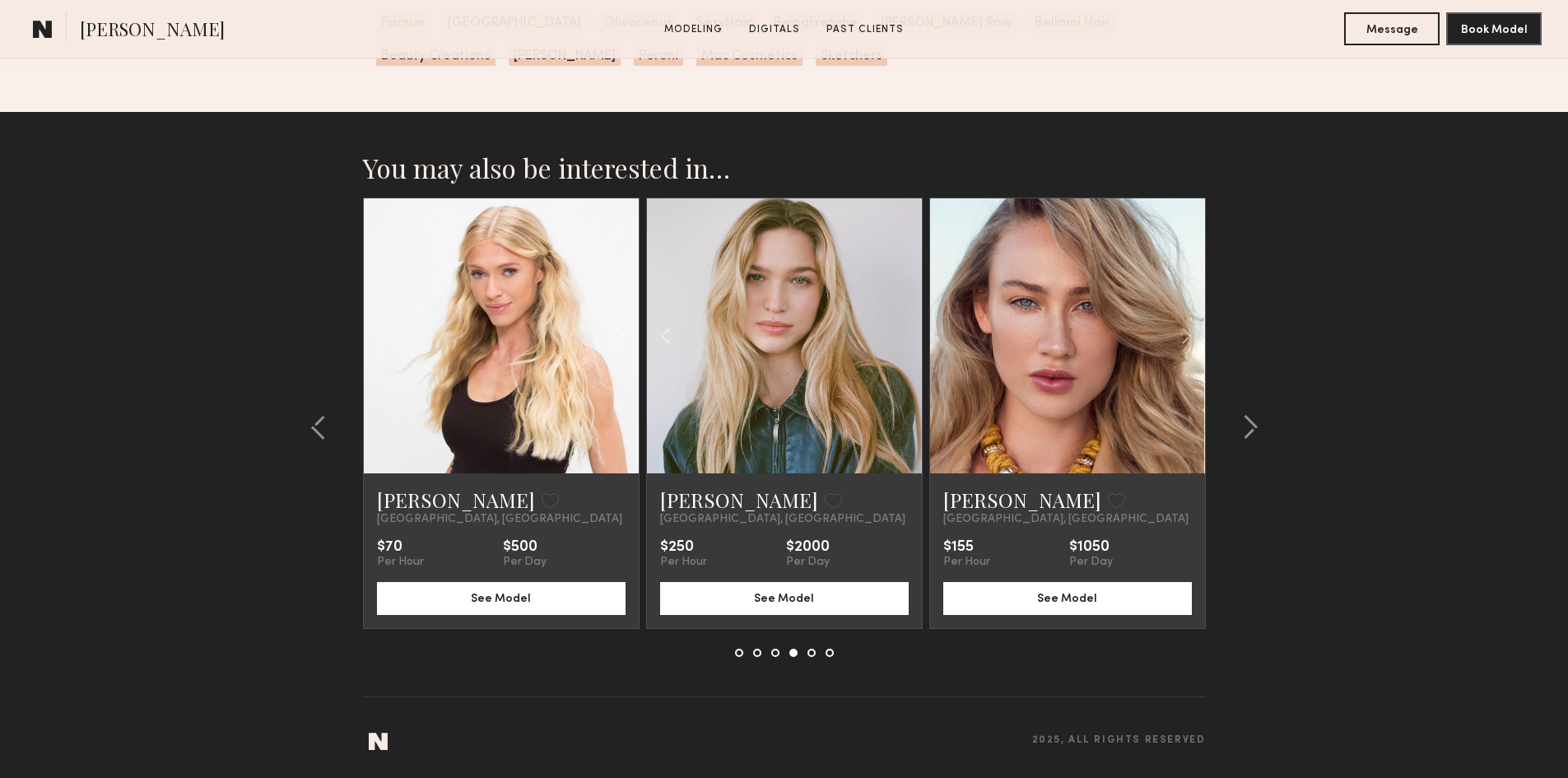
click at [904, 338] on div at bounding box center [784, 336] width 275 height 275
click at [1178, 329] on common-icon at bounding box center [1187, 336] width 24 height 31
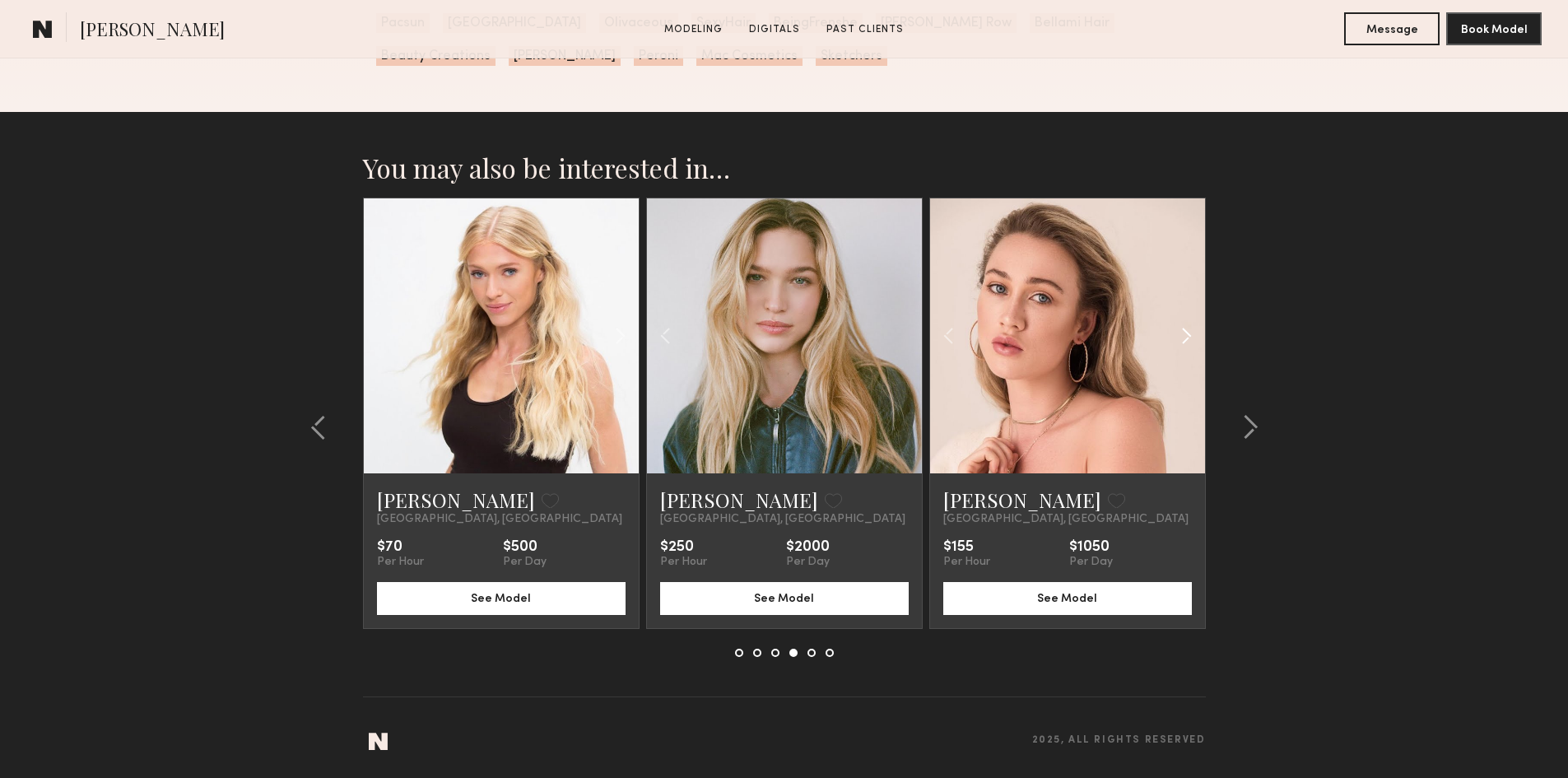
click at [1178, 328] on common-icon at bounding box center [1187, 336] width 24 height 31
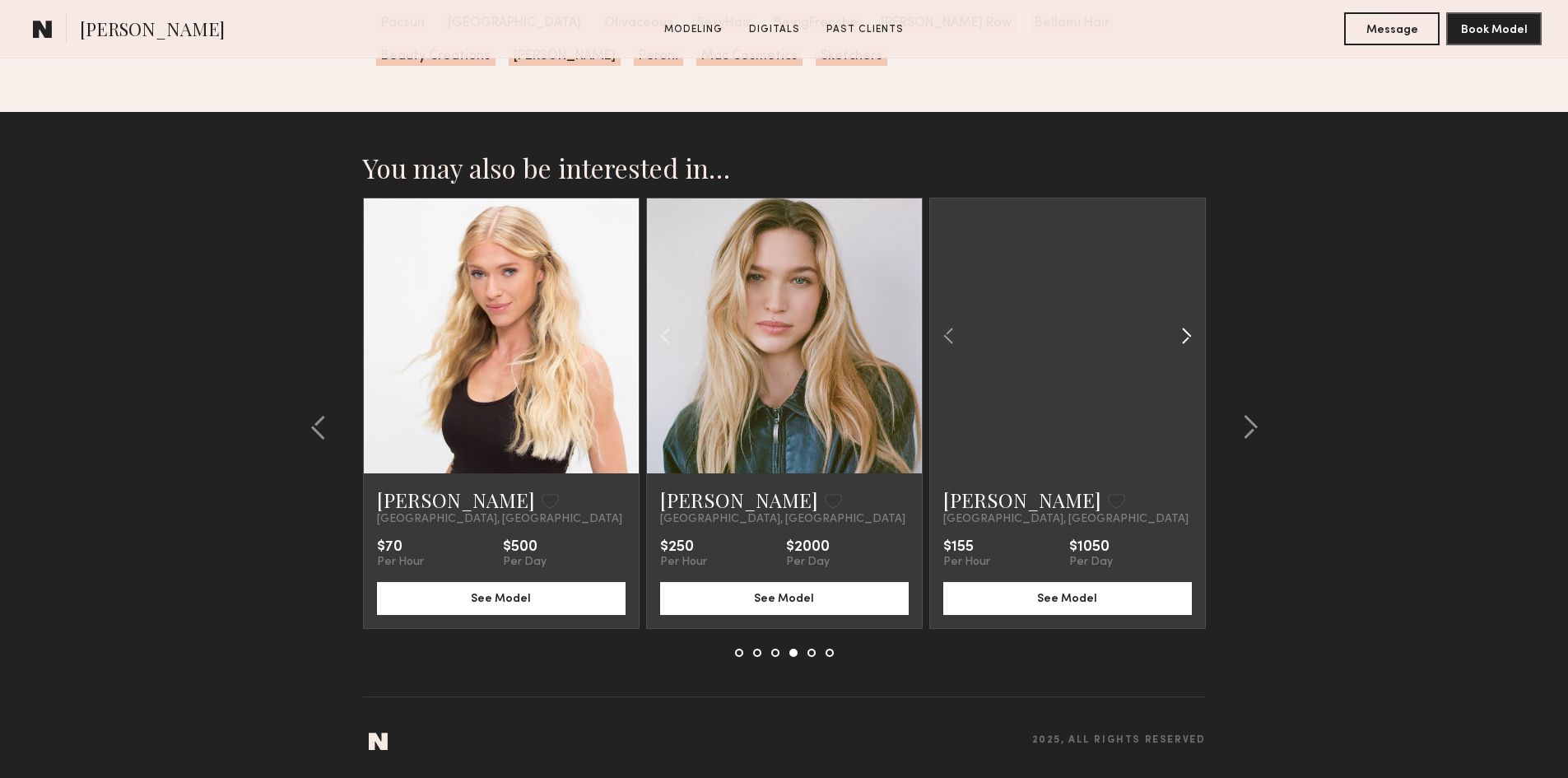
click at [1178, 328] on common-icon at bounding box center [1187, 336] width 24 height 31
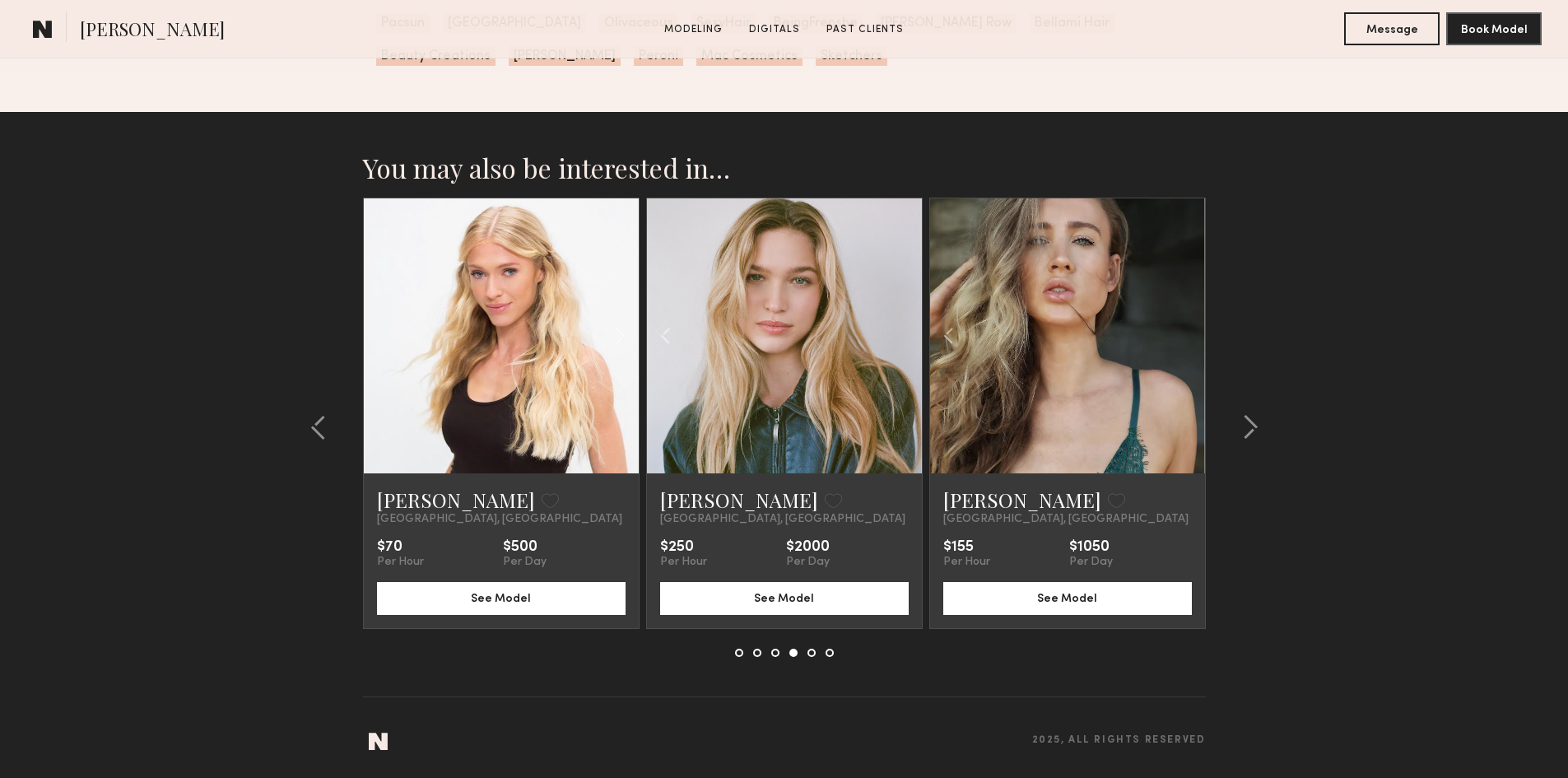
click at [1178, 328] on div at bounding box center [1068, 336] width 275 height 275
click at [1247, 425] on common-icon at bounding box center [1250, 427] width 16 height 26
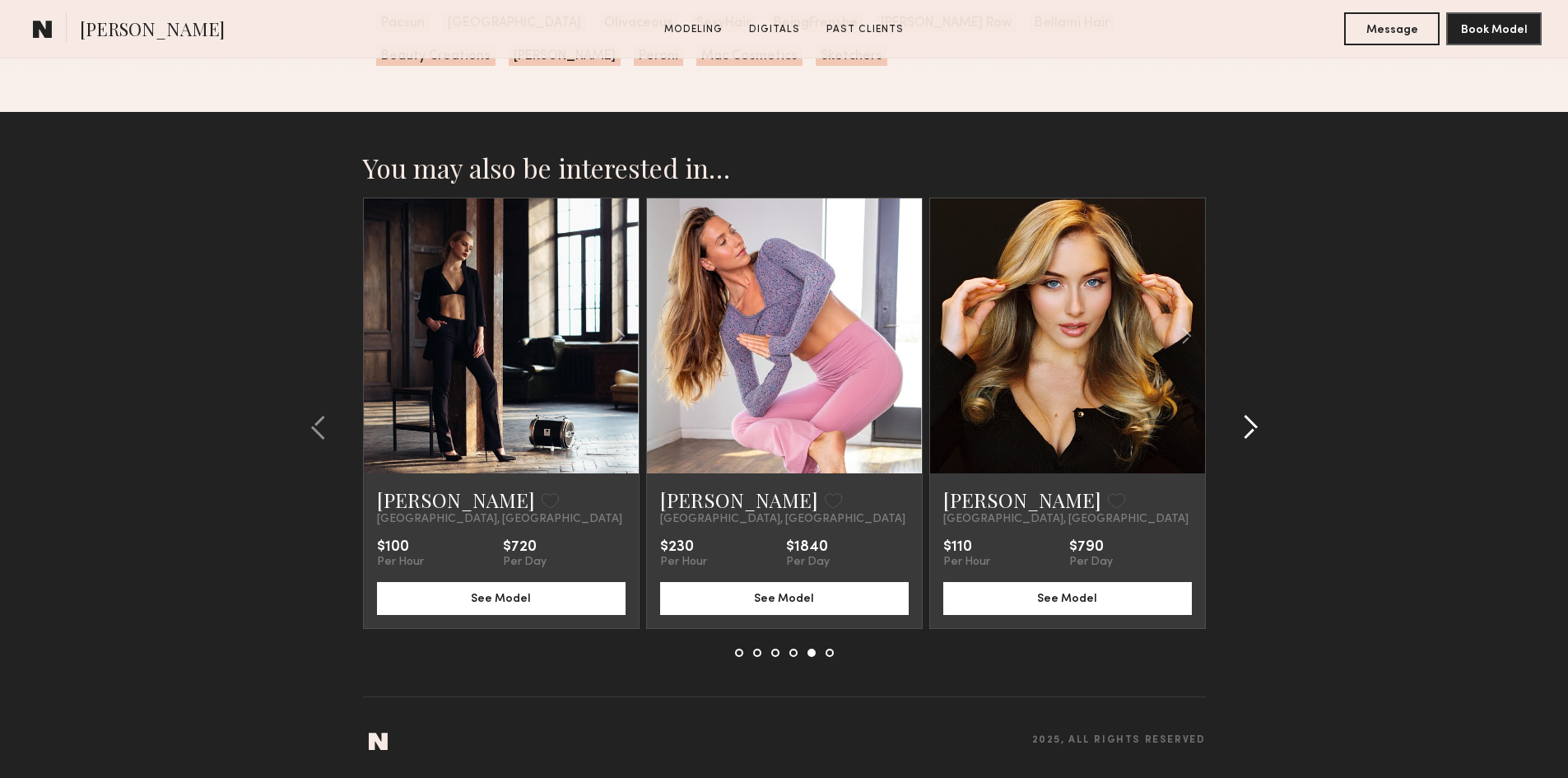
click at [1247, 425] on common-icon at bounding box center [1250, 427] width 16 height 26
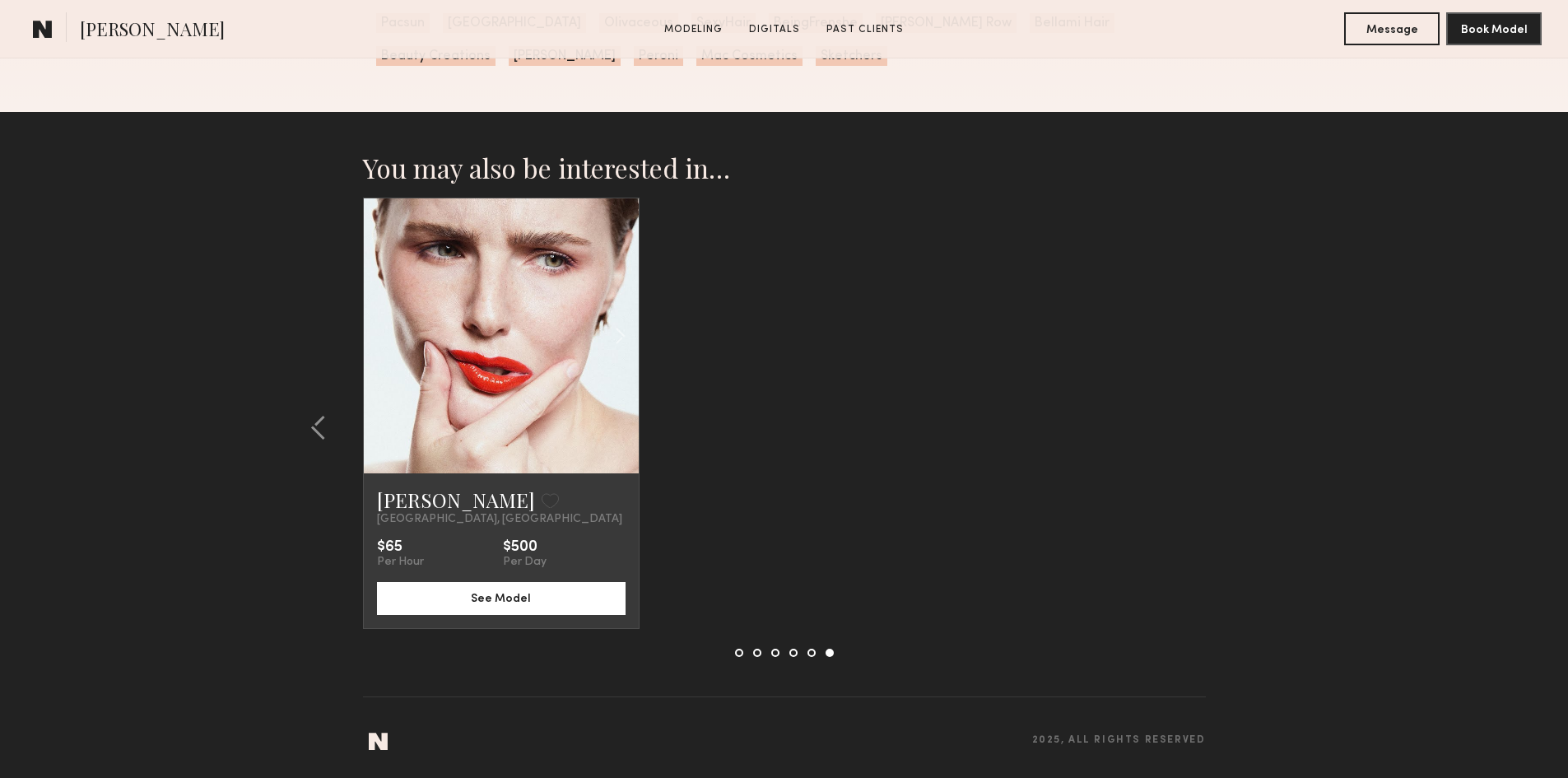
click at [1247, 425] on section "You may also be interested in… Amy H. Favorite Los Angeles, CA $250 Per Hour $1…" at bounding box center [784, 445] width 1568 height 666
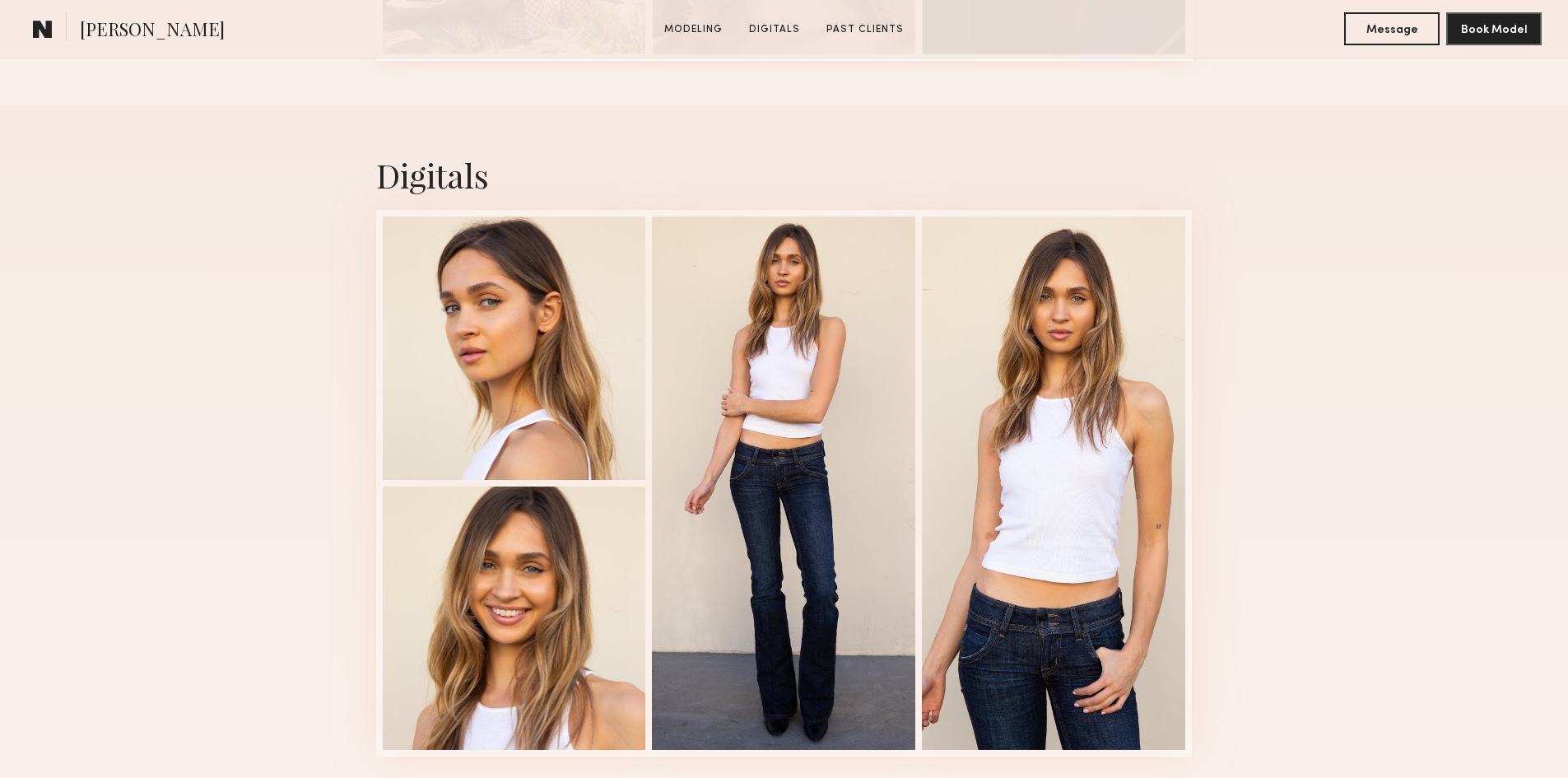
scroll to position [2578, 0]
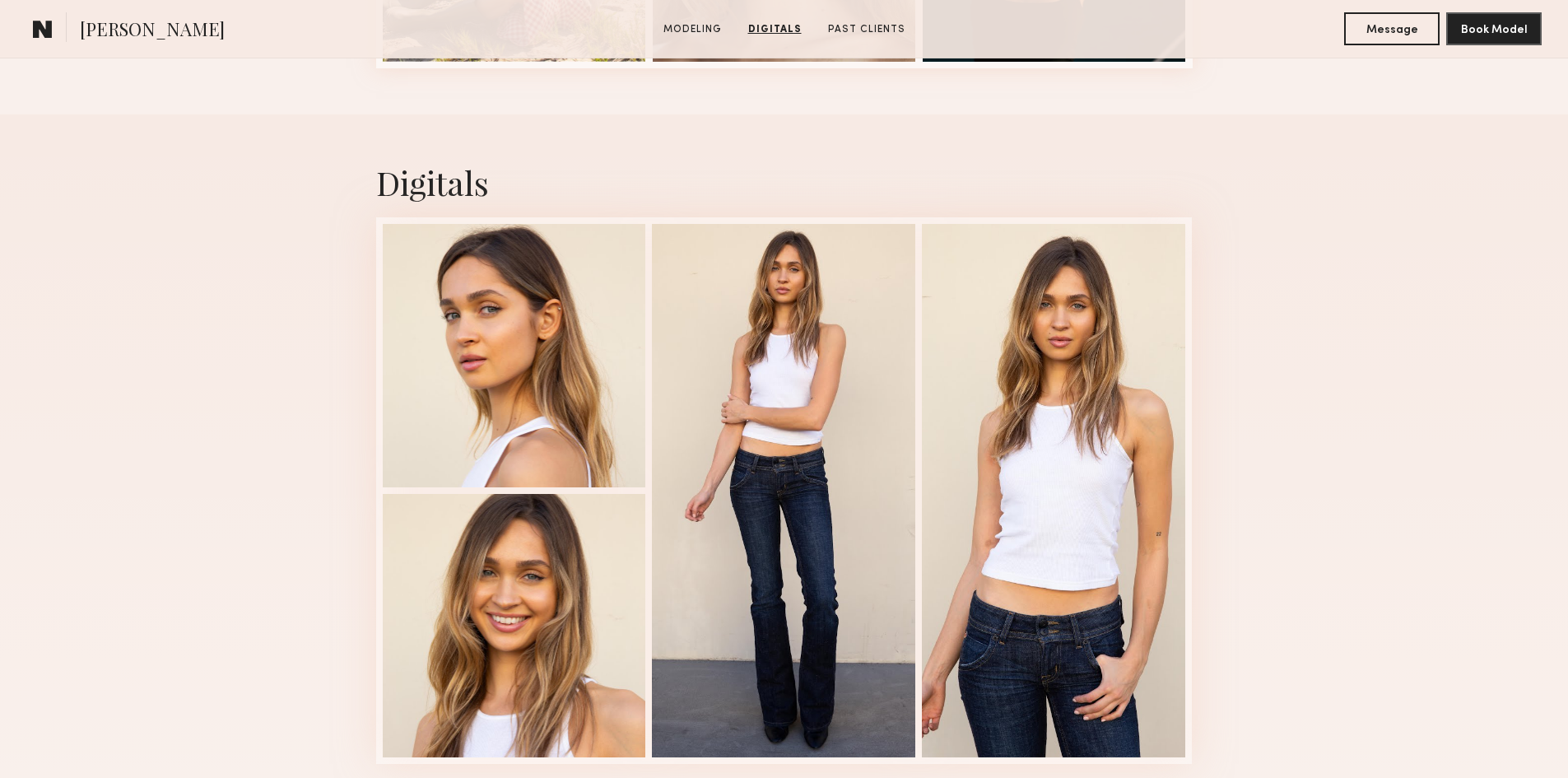
click at [51, 29] on common-icon at bounding box center [43, 29] width 20 height 22
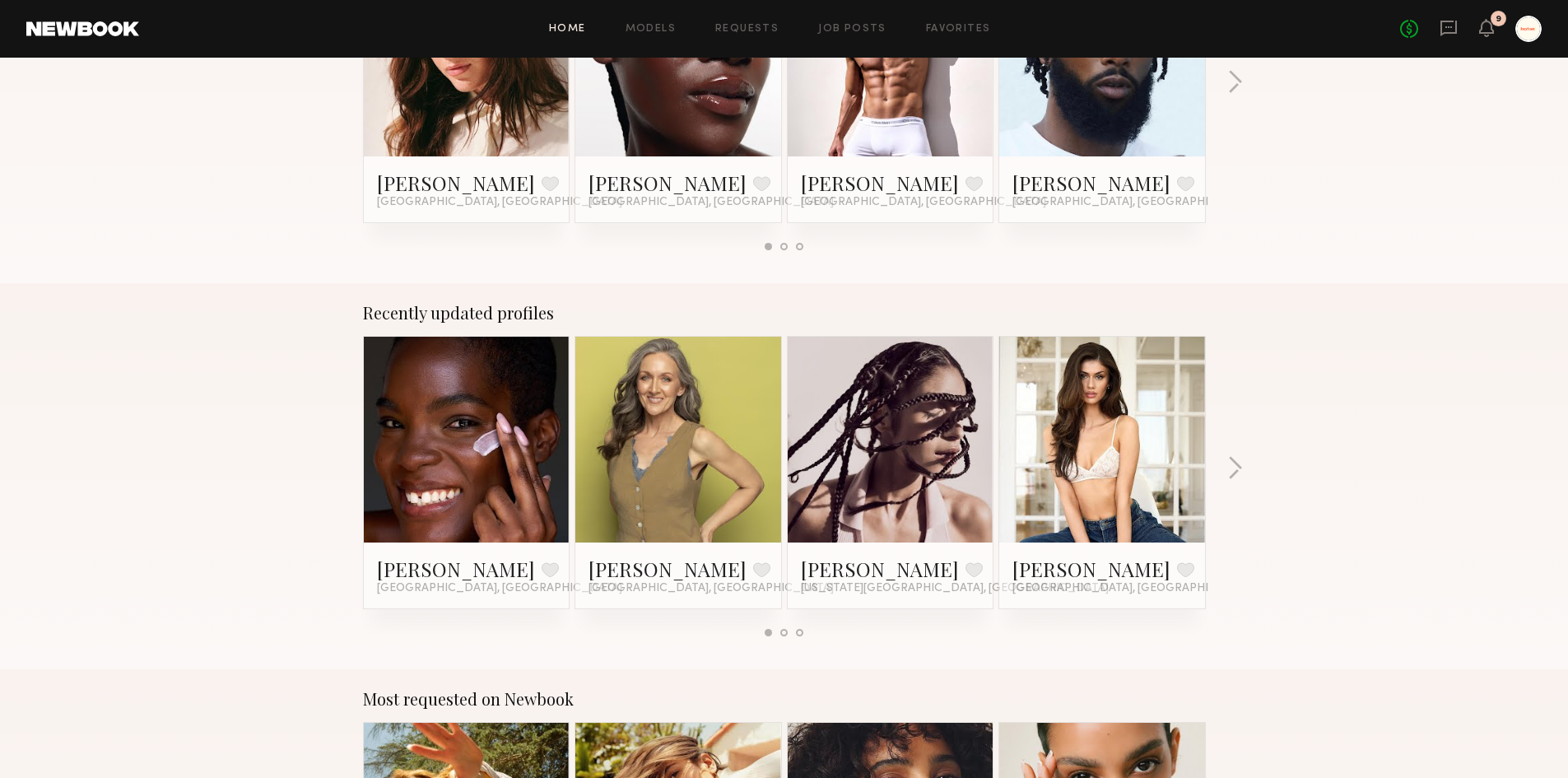
scroll to position [905, 0]
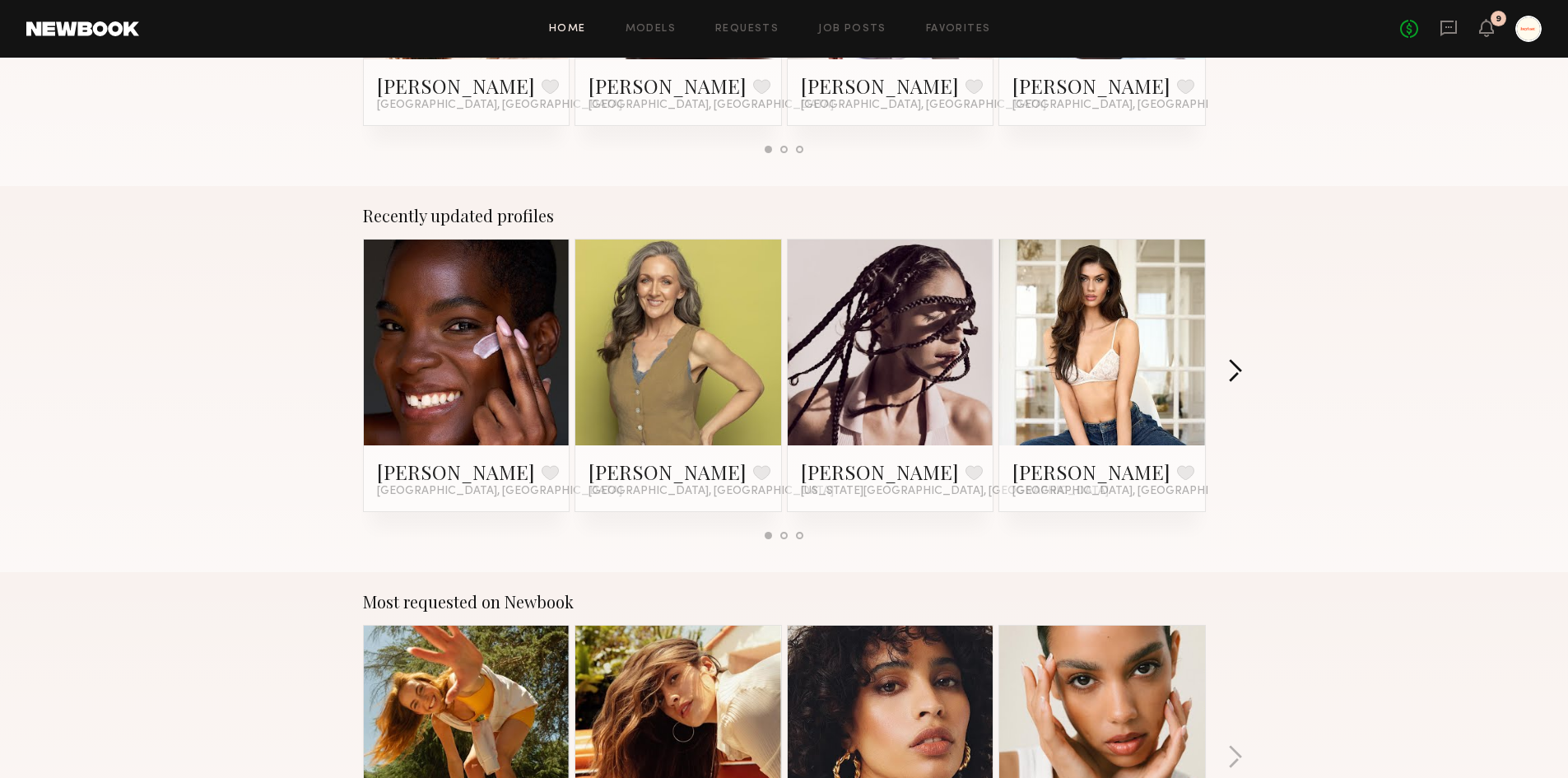
click at [1235, 371] on button "button" at bounding box center [1235, 372] width 15 height 27
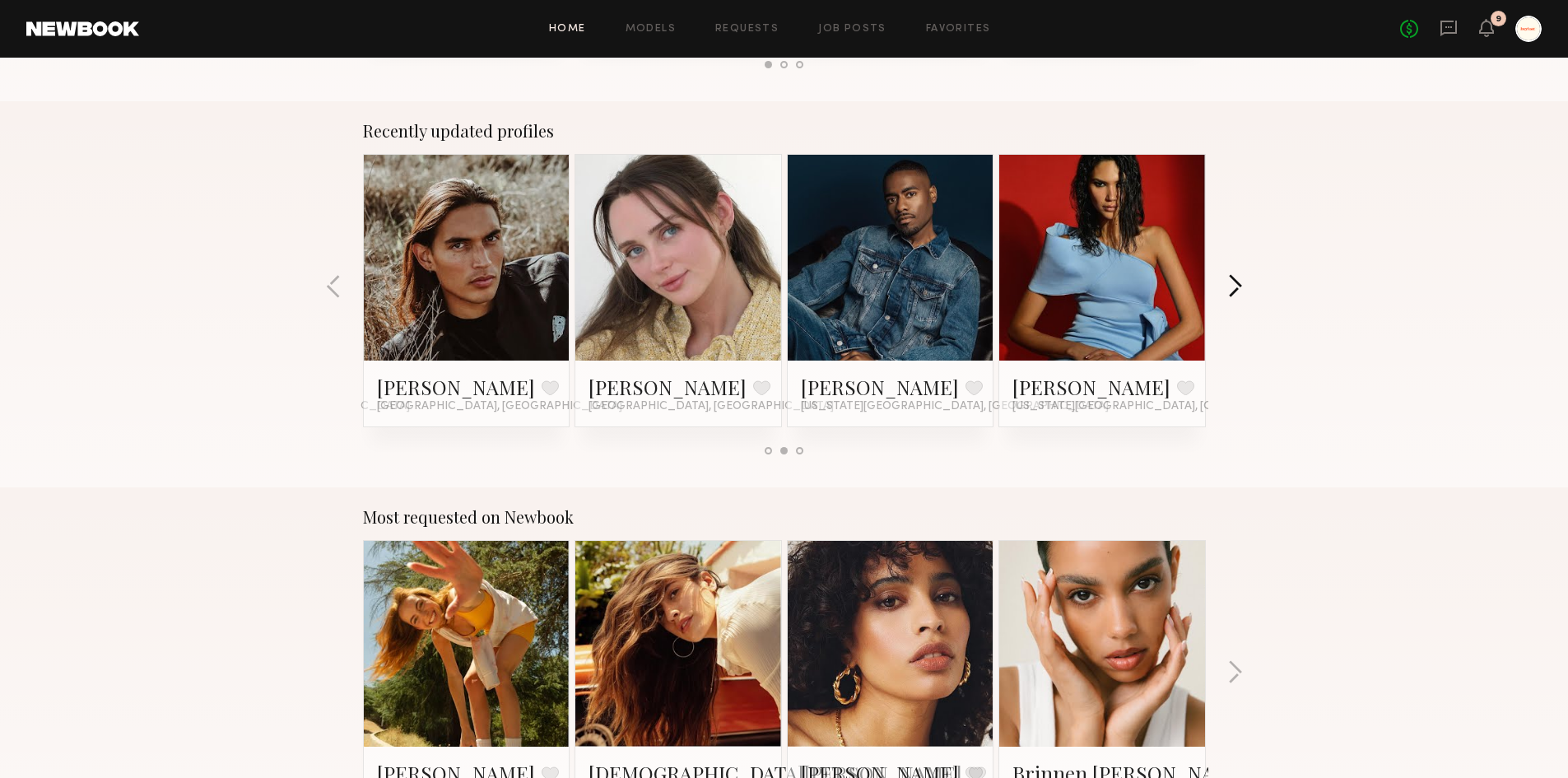
scroll to position [1070, 0]
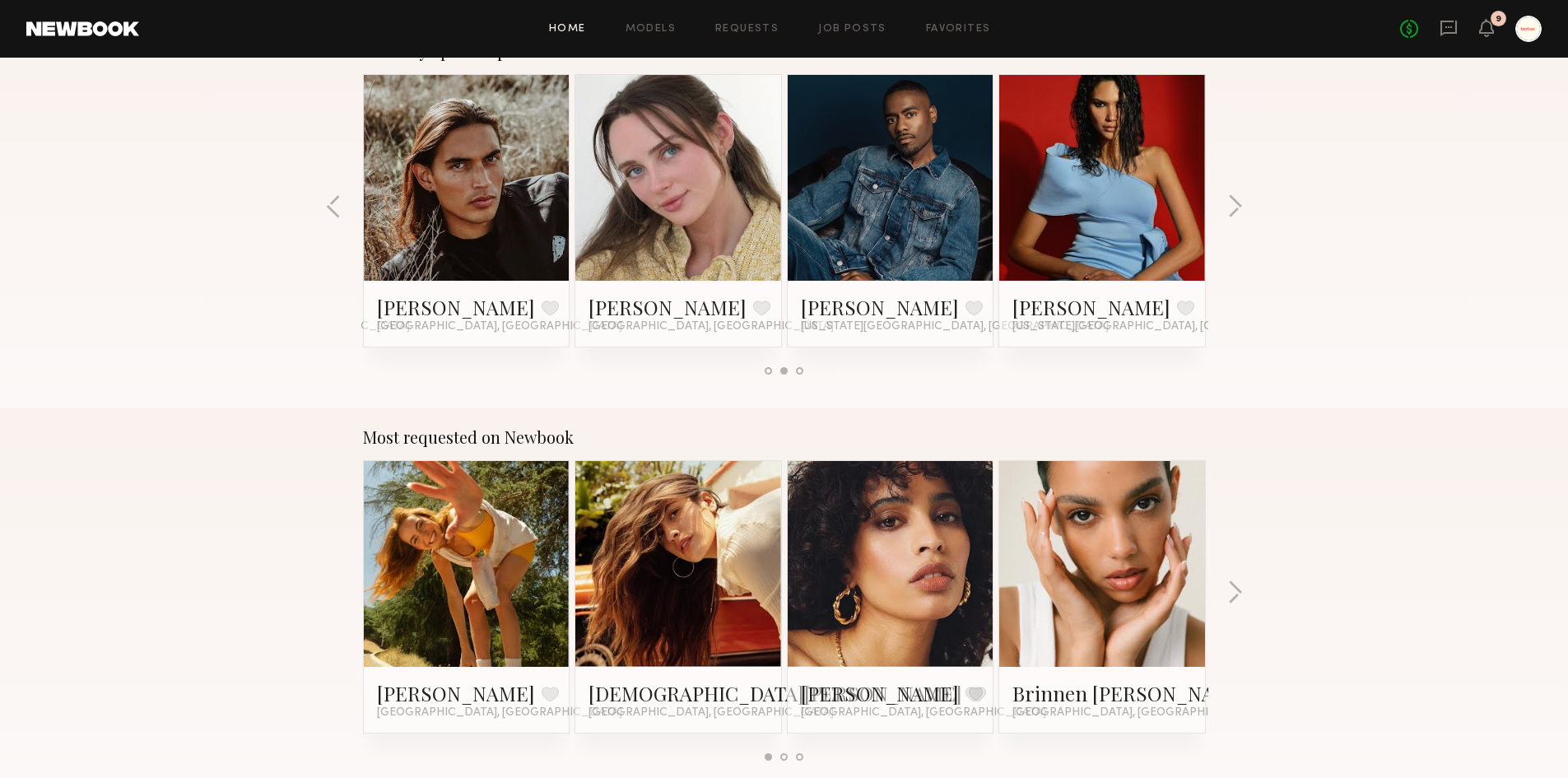
click at [1155, 604] on div at bounding box center [1102, 564] width 206 height 206
click at [1057, 694] on link "Brinnen T." at bounding box center [1131, 693] width 238 height 26
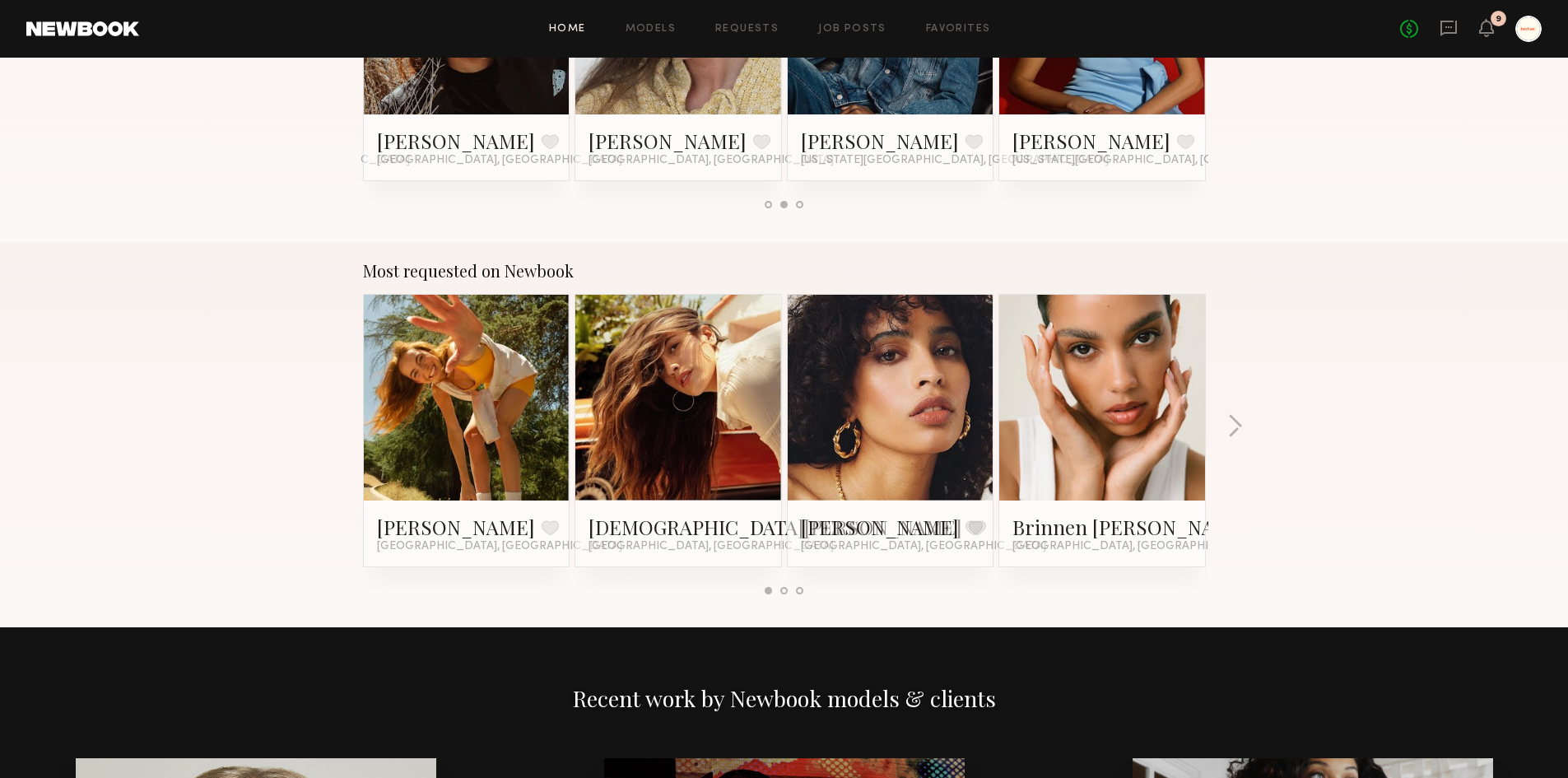
scroll to position [1235, 0]
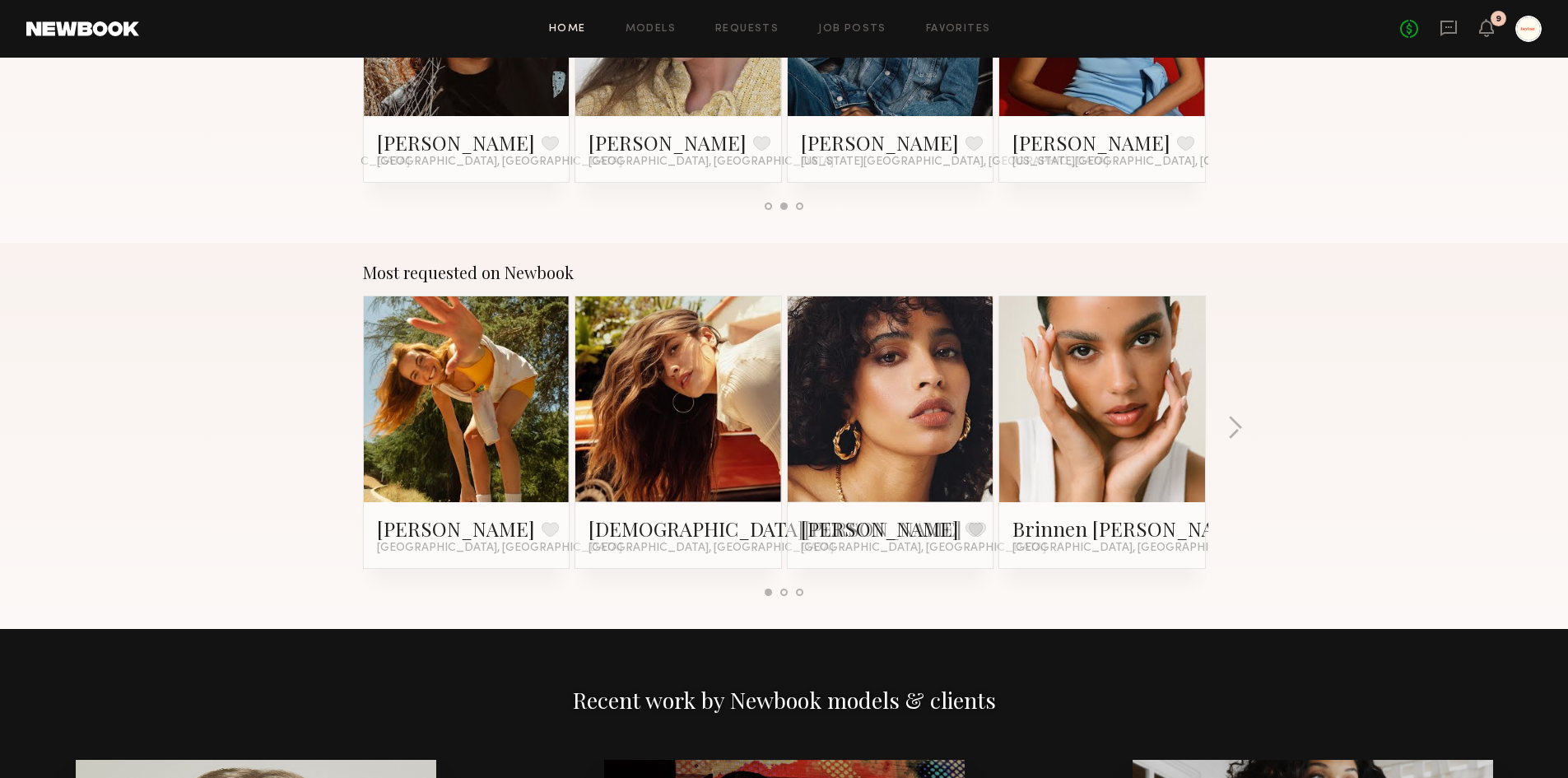
click at [1250, 423] on div "Most requested on Newbook Haley G. Favorite Los Angeles, CA Kristen J. Favorite…" at bounding box center [784, 435] width 1568 height 386
click at [1232, 429] on button "button" at bounding box center [1235, 429] width 15 height 27
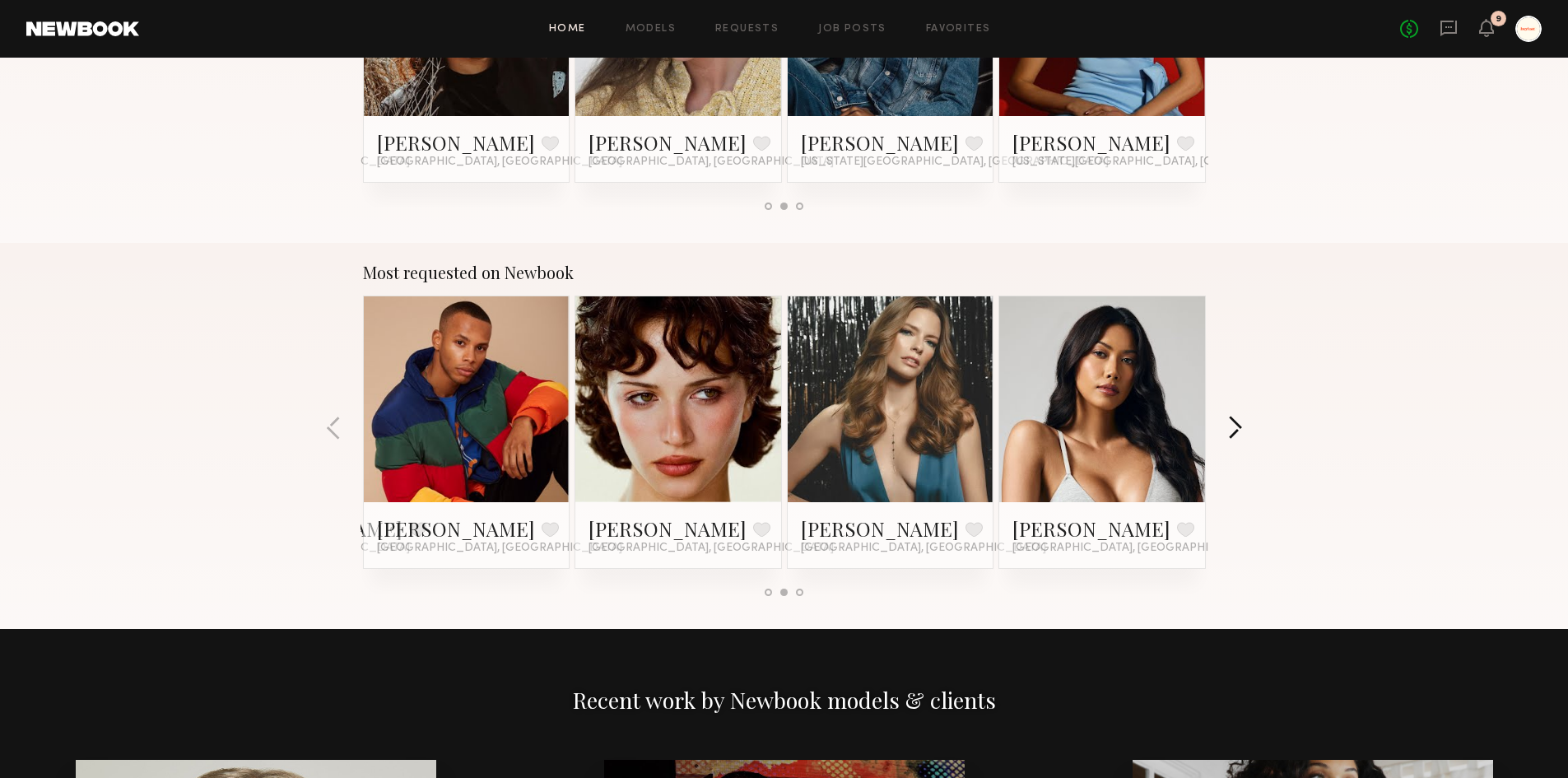
click at [1232, 429] on button "button" at bounding box center [1235, 429] width 15 height 27
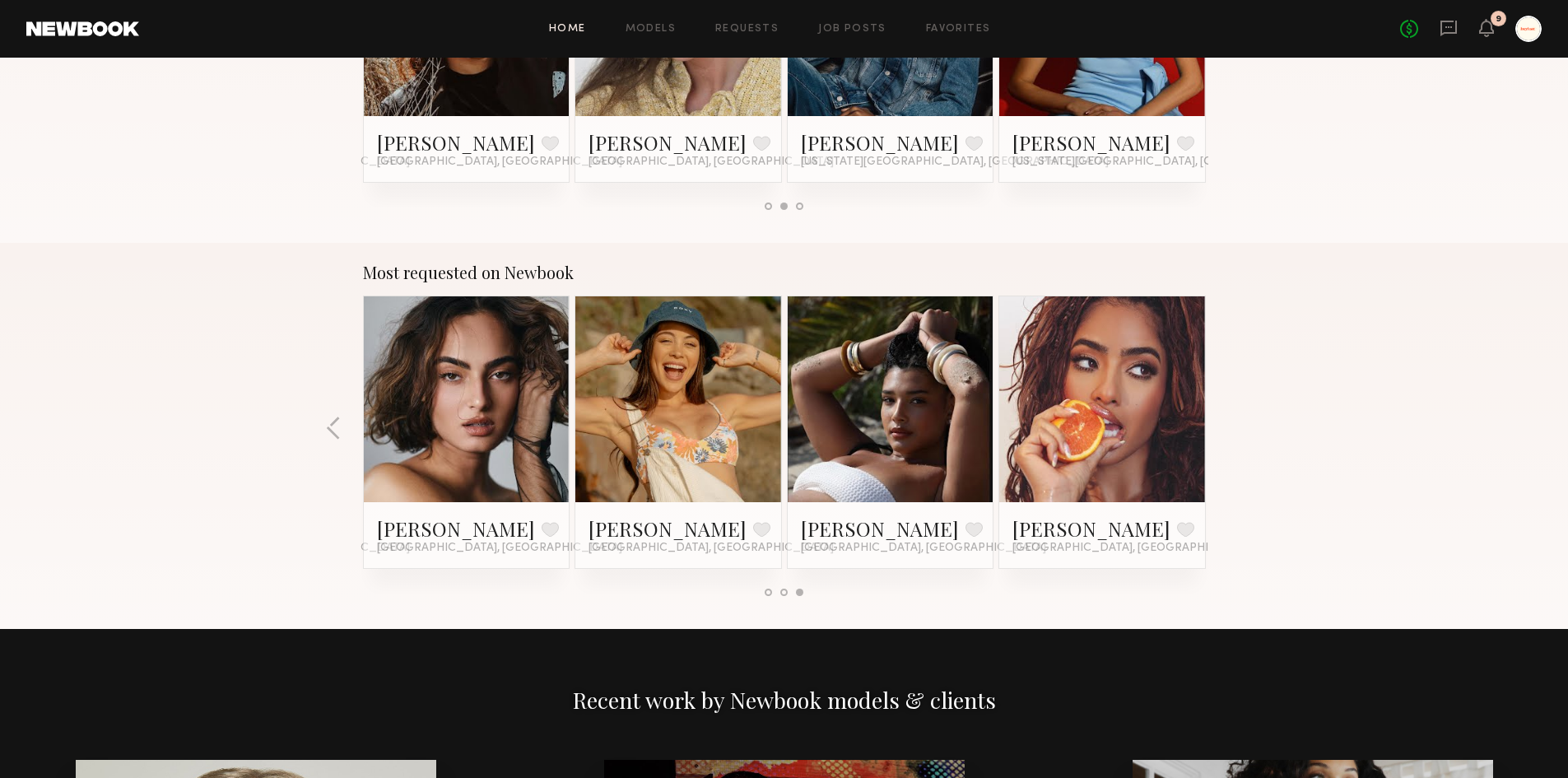
click at [1232, 429] on div "Most requested on Newbook Haley G. Favorite Los Angeles, CA Kristen J. Favorite…" at bounding box center [784, 435] width 1568 height 386
click at [953, 437] on div at bounding box center [891, 399] width 206 height 206
click at [861, 530] on link "Haleigh W." at bounding box center [880, 528] width 158 height 26
click at [322, 442] on div "Most requested on Newbook Haley G. Favorite Los Angeles, CA Kristen J. Favorite…" at bounding box center [784, 435] width 1568 height 386
click at [705, 397] on link at bounding box center [678, 399] width 101 height 206
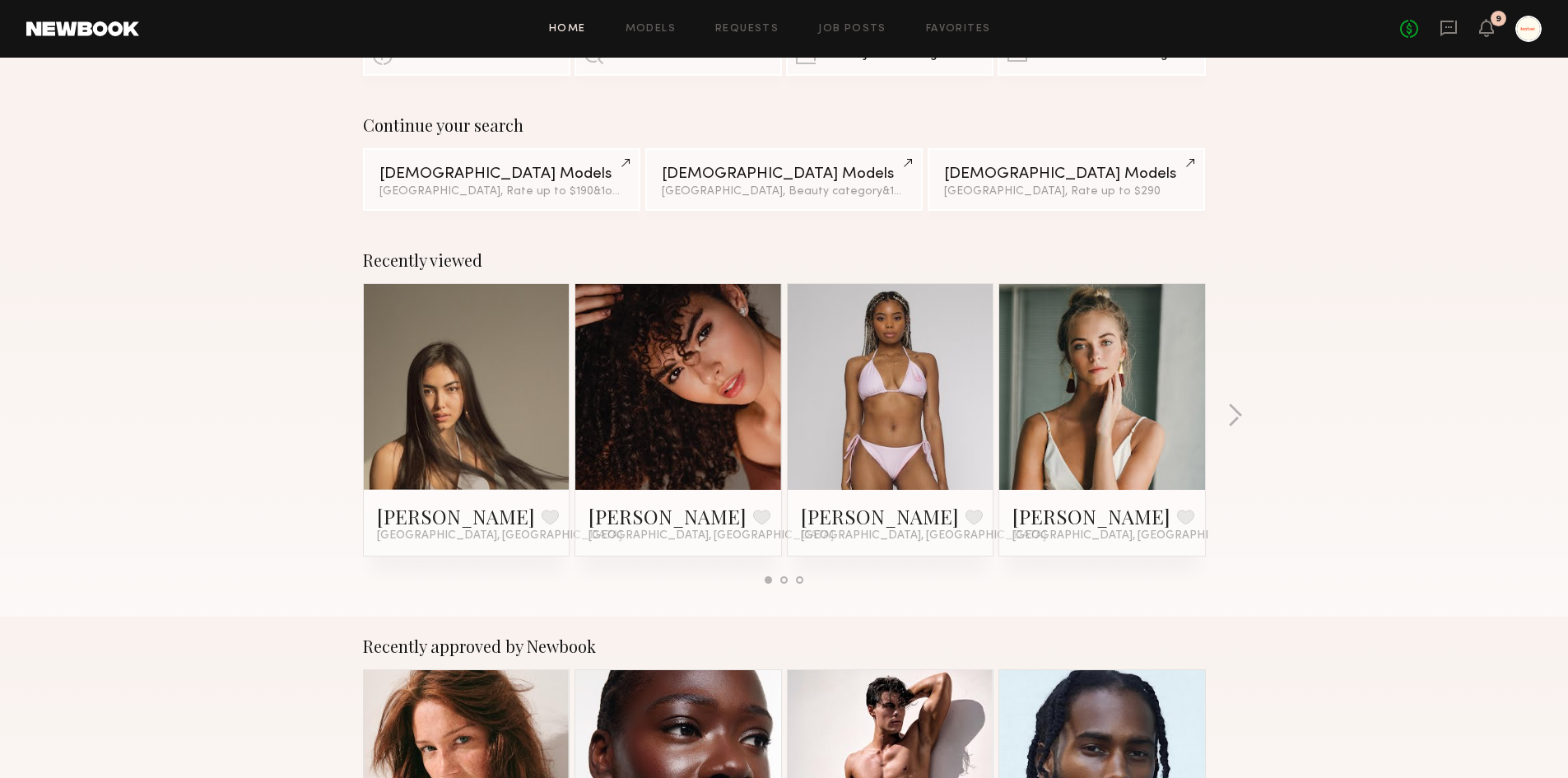
scroll to position [0, 0]
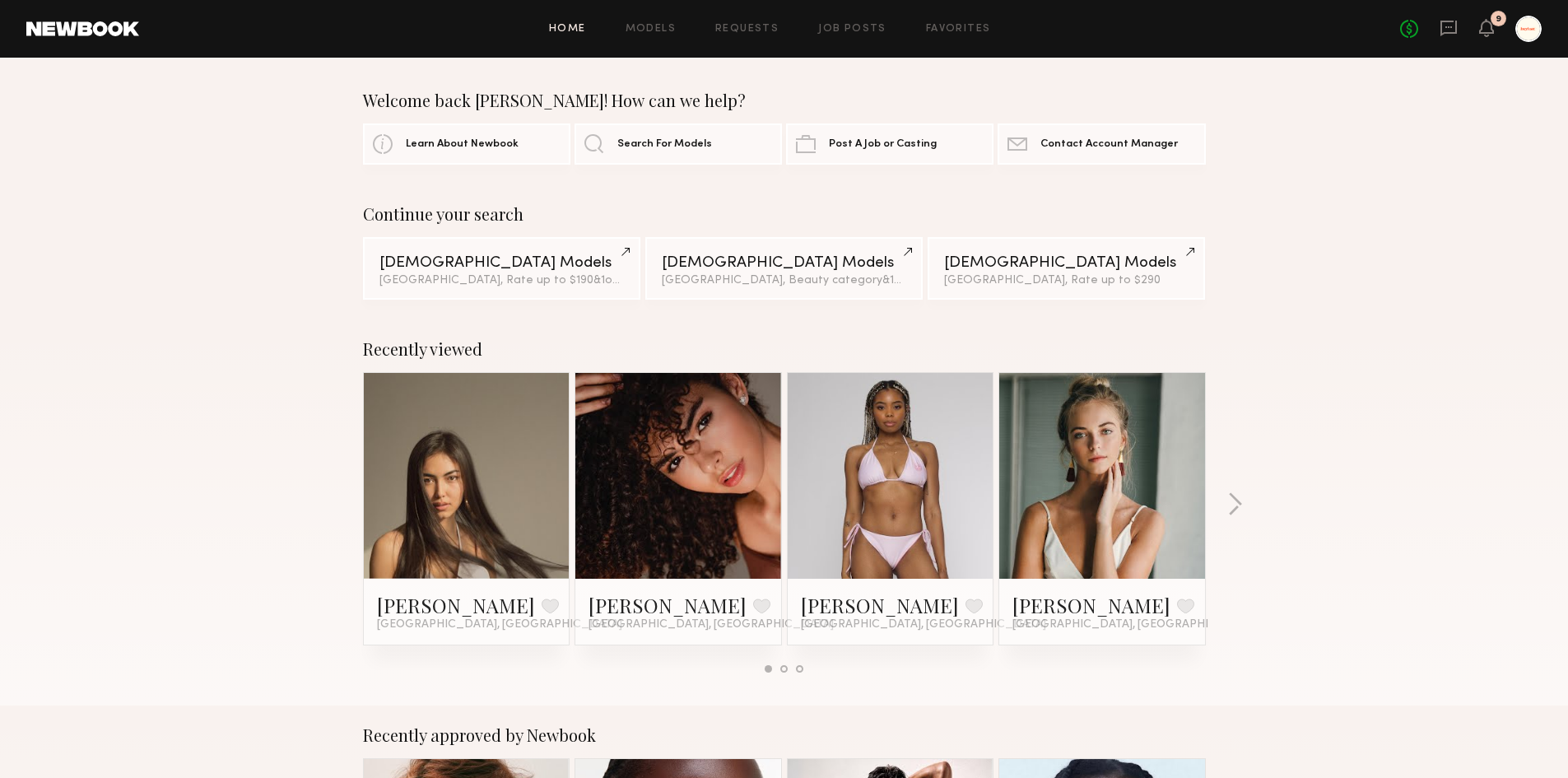
click at [1243, 515] on div "Recently viewed Assiya M. Favorite Los Angeles, CA Ágatha F. Favorite Los Angel…" at bounding box center [784, 512] width 1568 height 386
click at [1240, 507] on button "button" at bounding box center [1235, 506] width 15 height 27
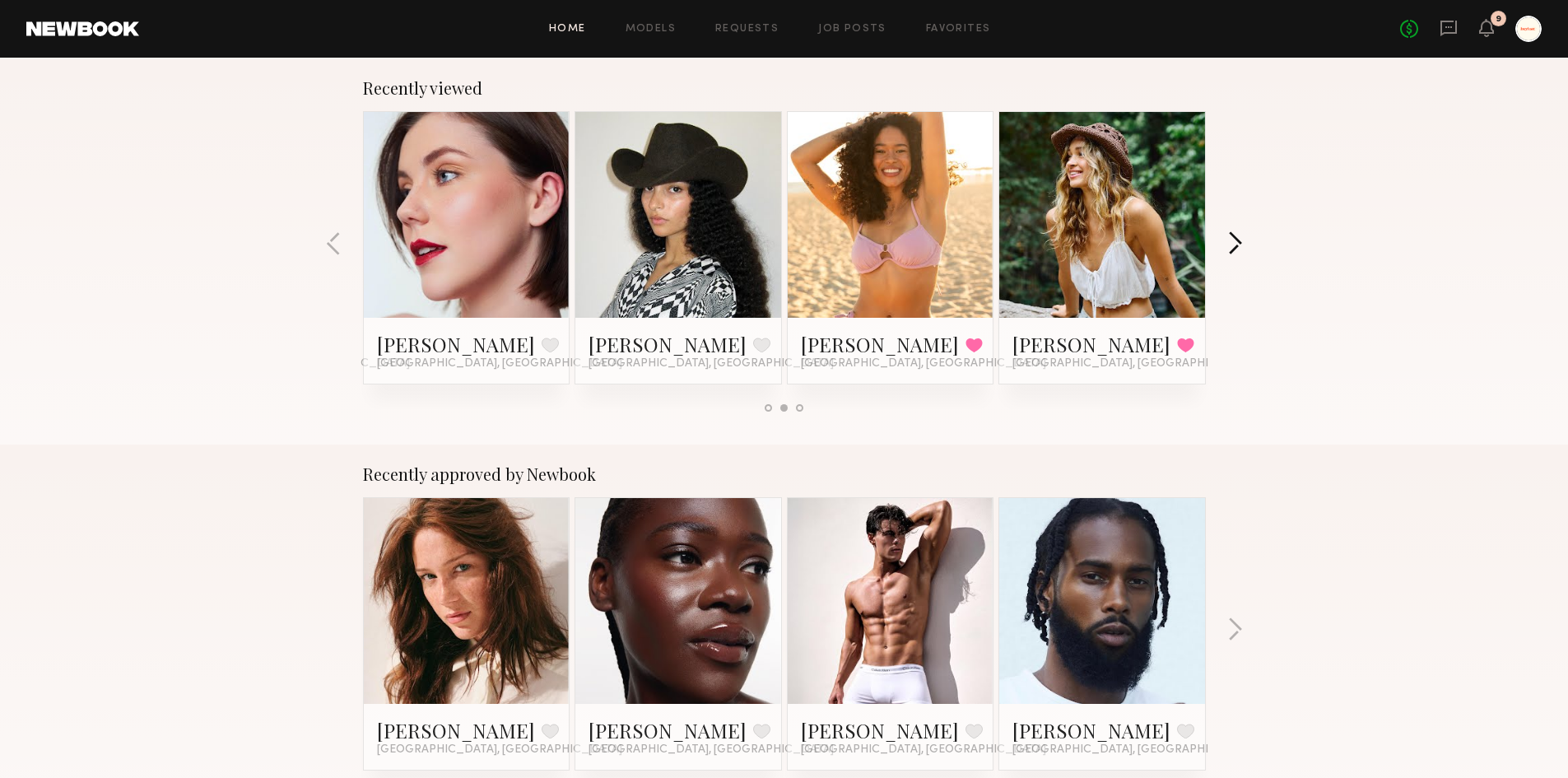
scroll to position [330, 0]
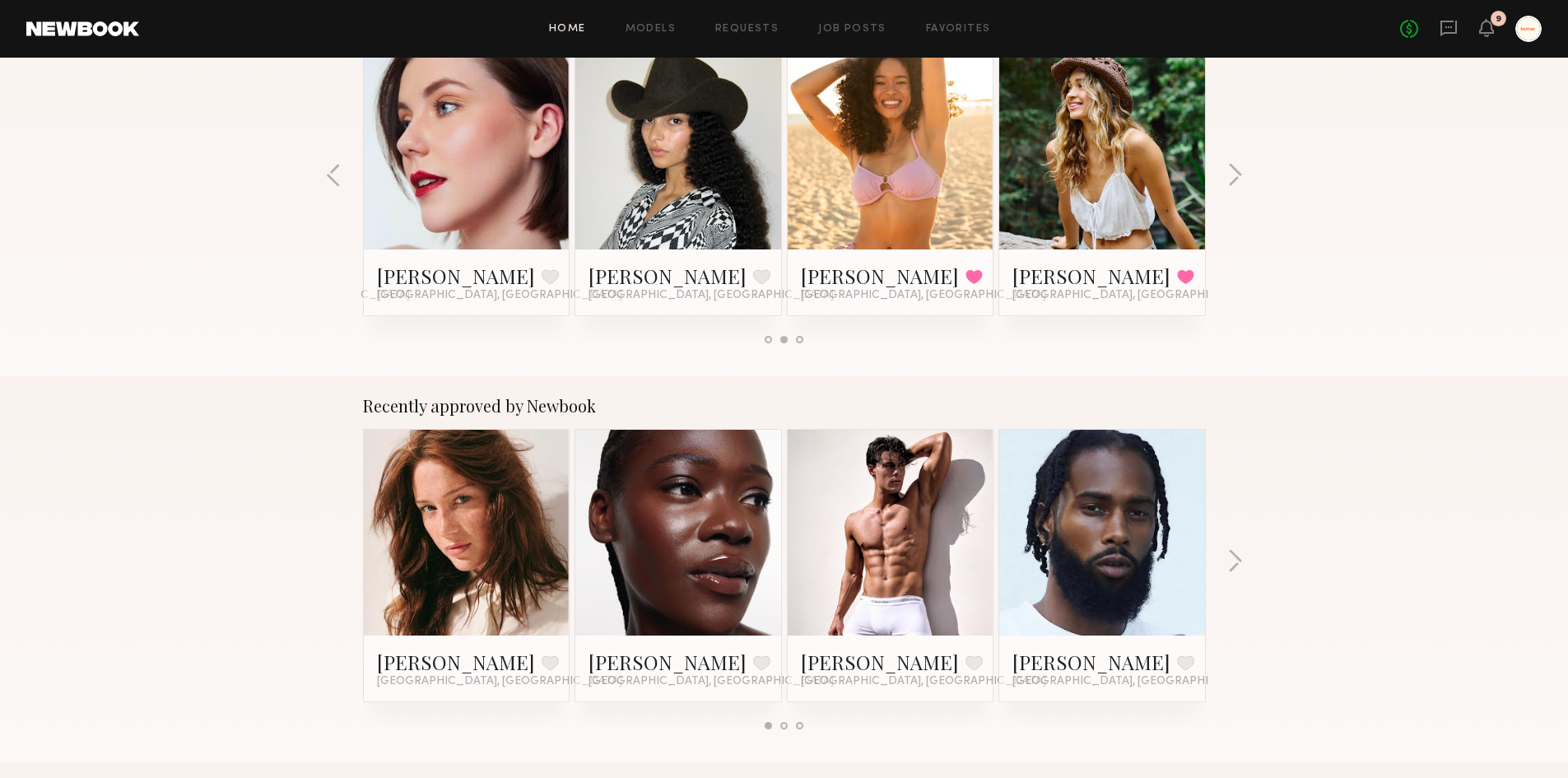
click at [1247, 551] on div "Recently approved by Newbook Diana F. Favorite Los Angeles, CA Diana E. Favorit…" at bounding box center [784, 568] width 1568 height 386
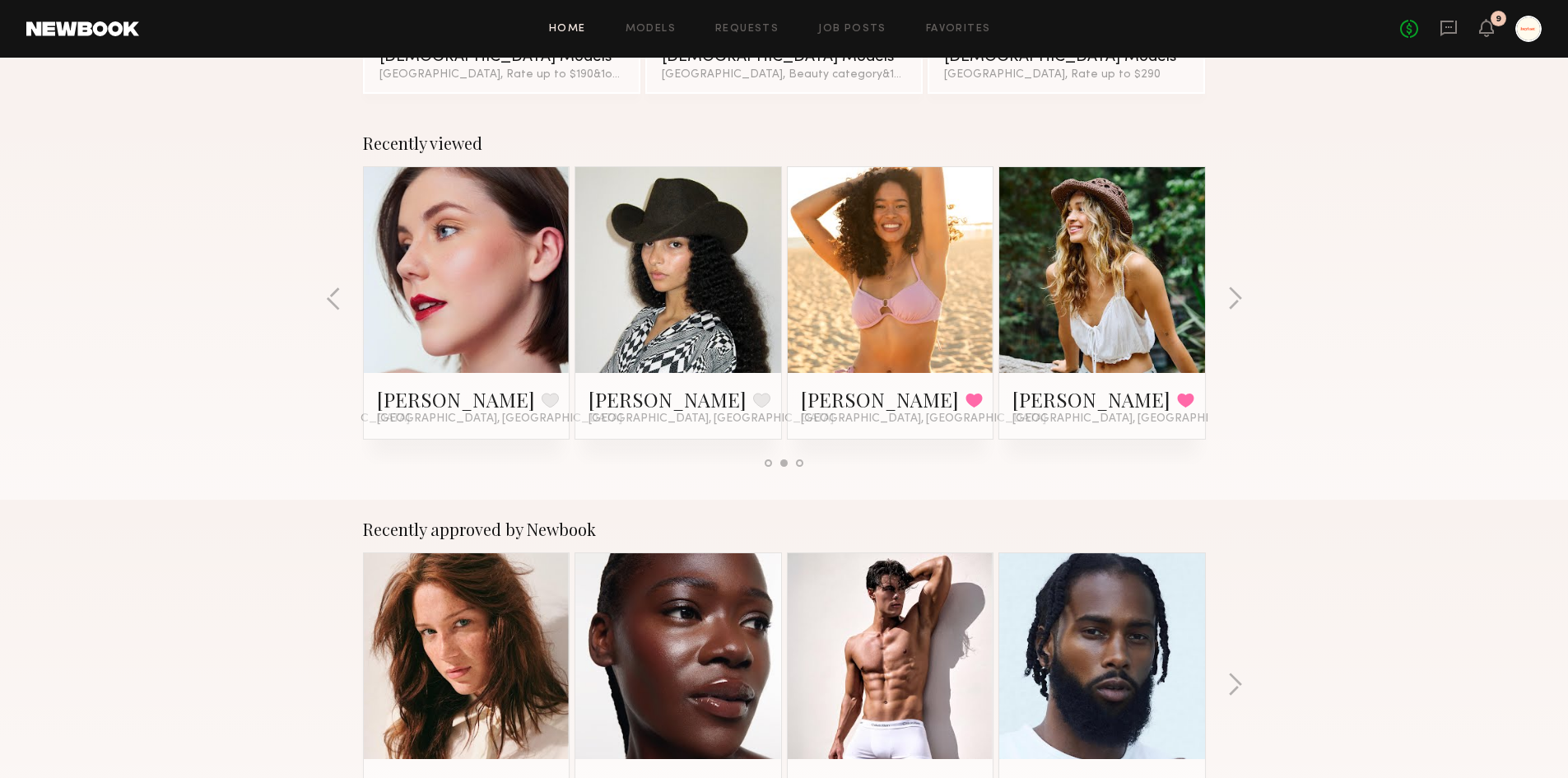
scroll to position [0, 0]
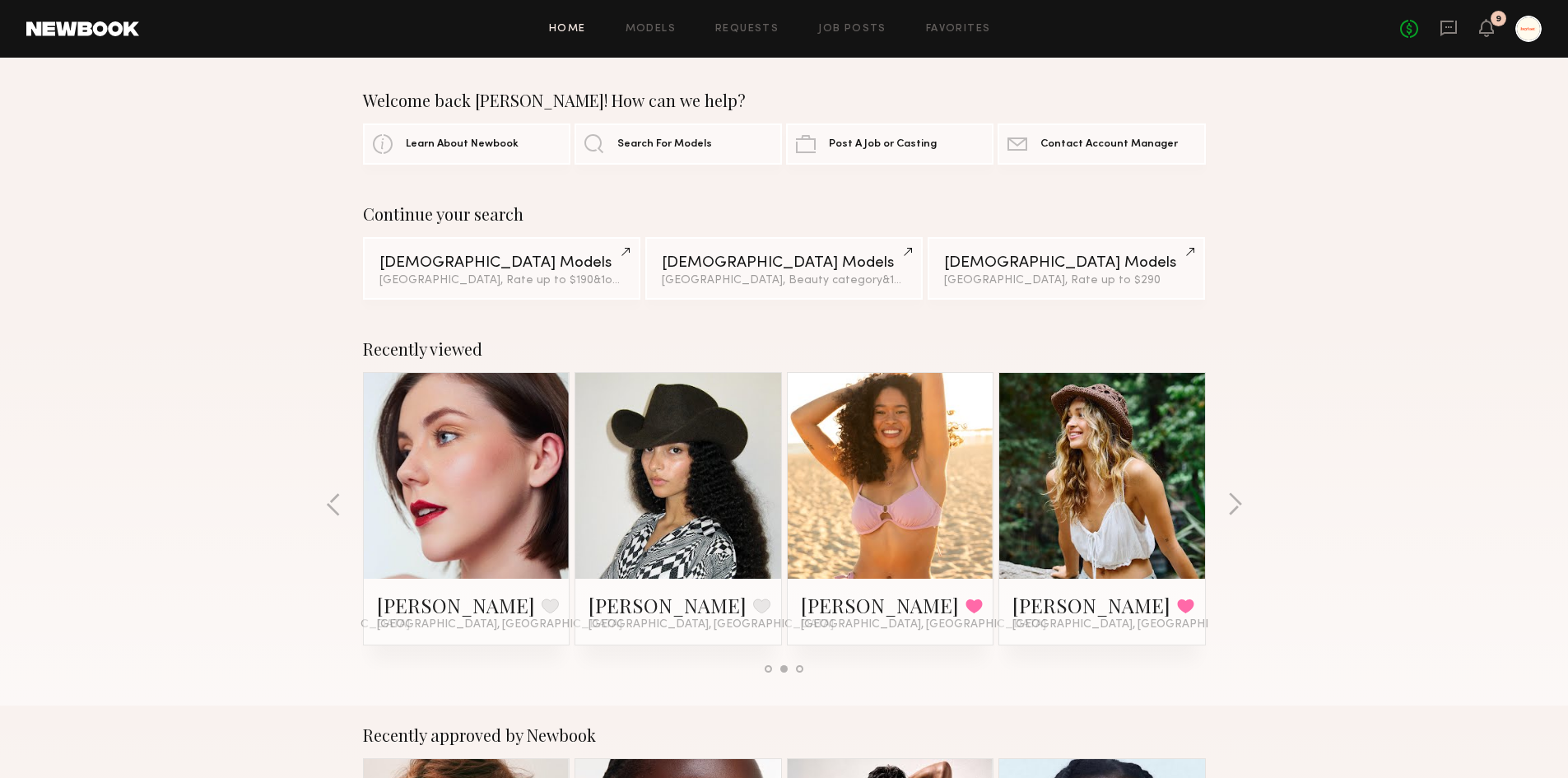
click at [1126, 523] on link at bounding box center [1102, 476] width 101 height 206
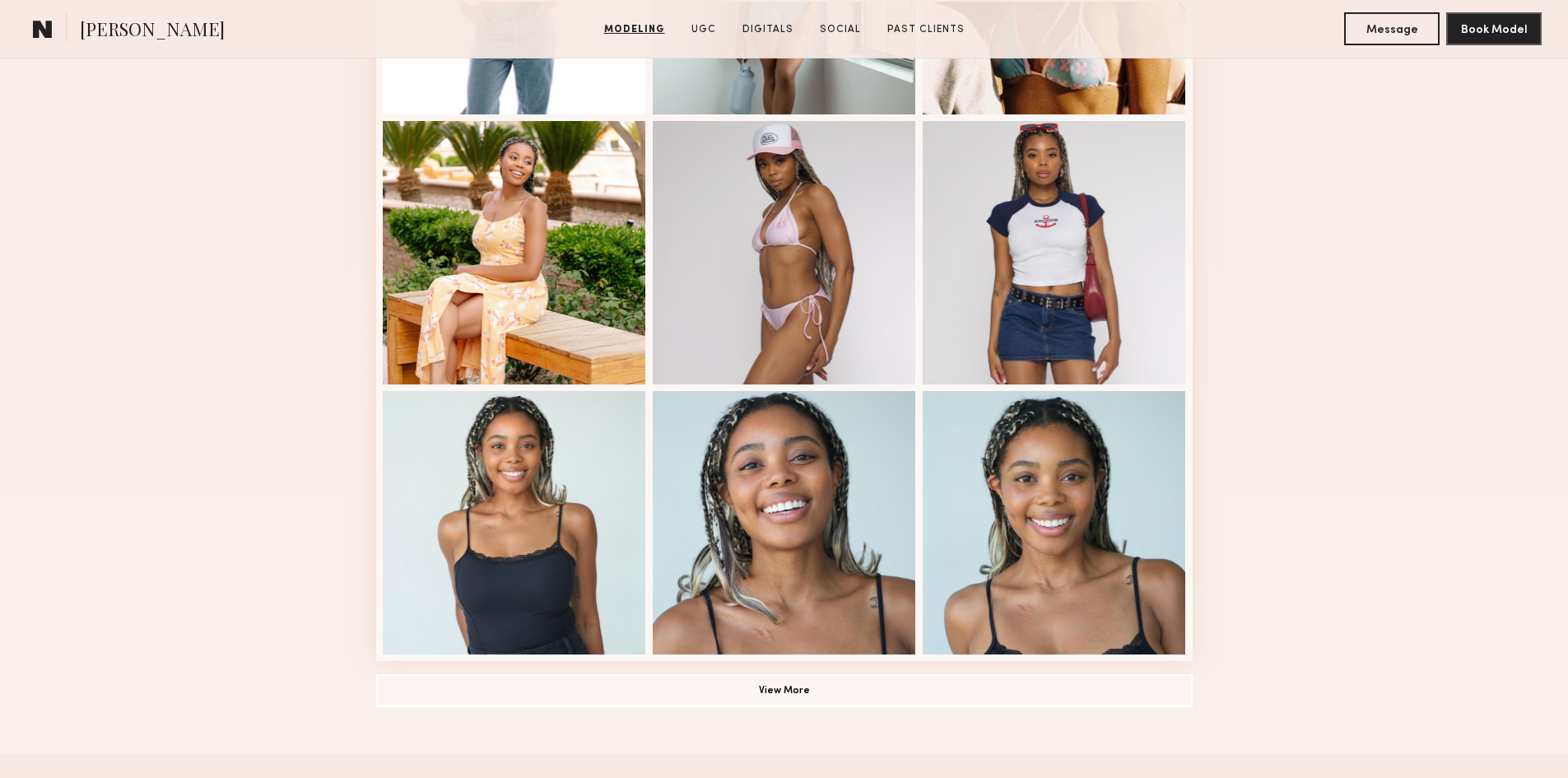
scroll to position [988, 0]
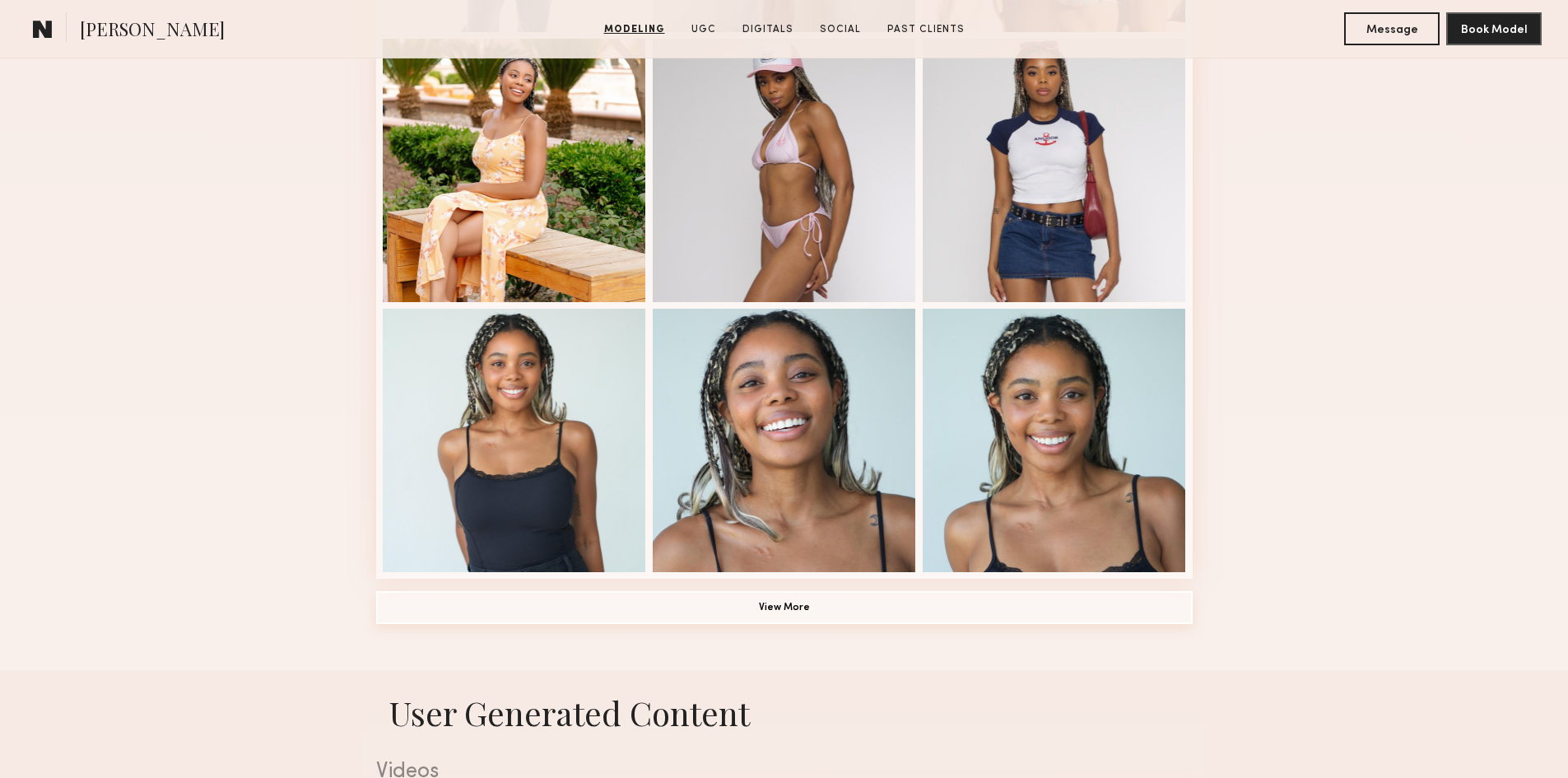
click at [843, 623] on button "View More" at bounding box center [784, 607] width 816 height 33
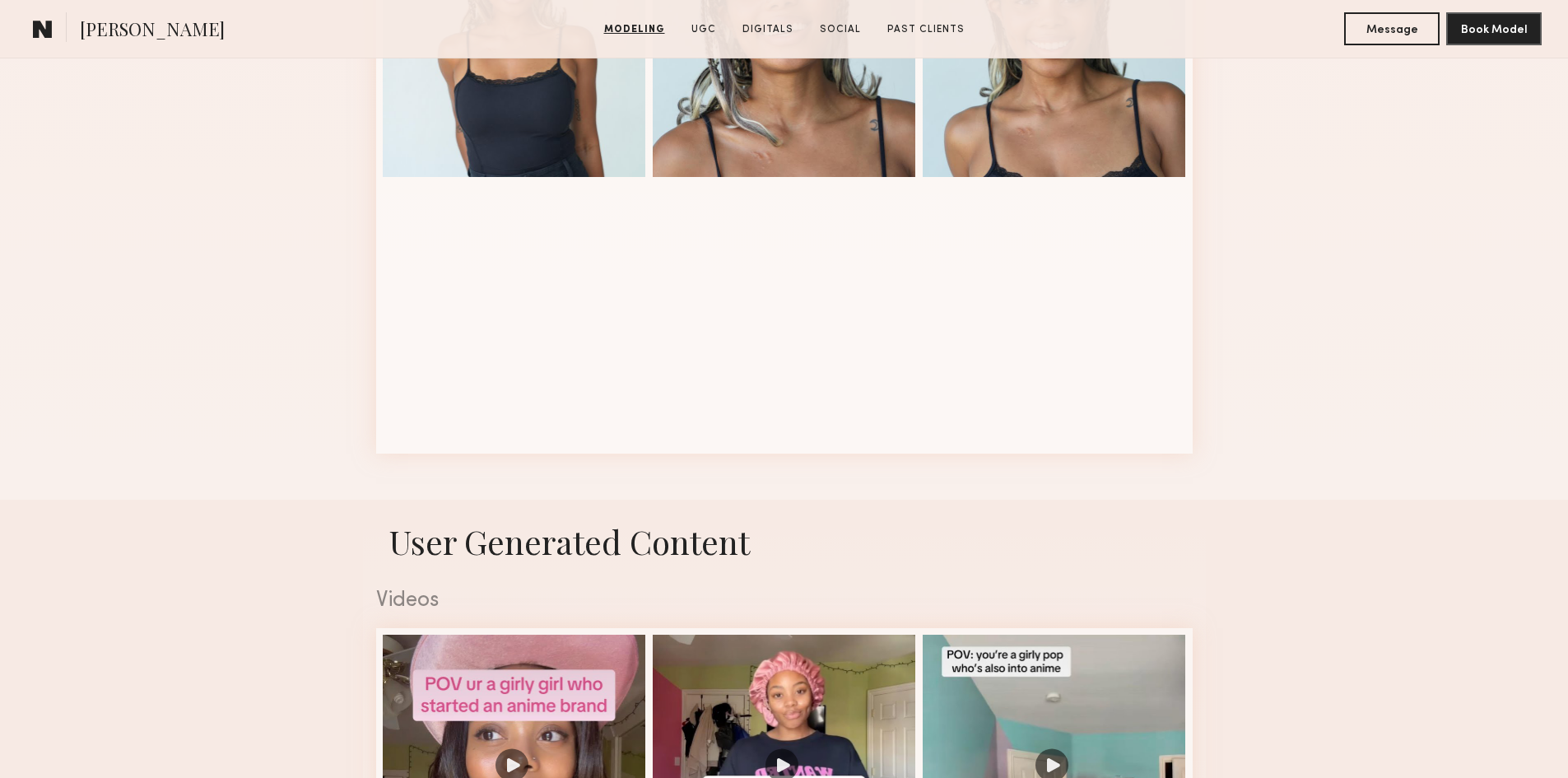
scroll to position [1564, 0]
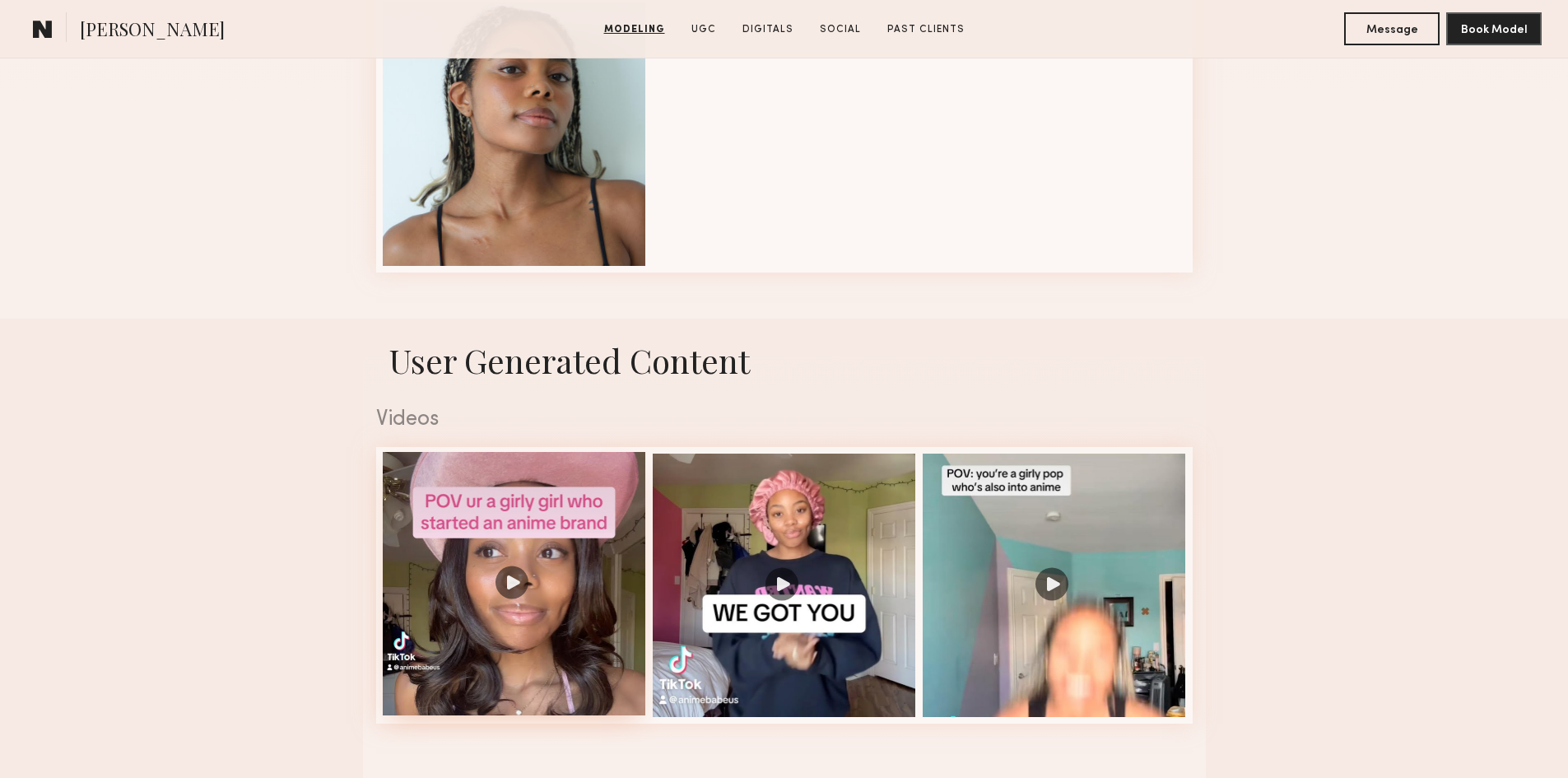
click at [537, 620] on div at bounding box center [515, 584] width 263 height 263
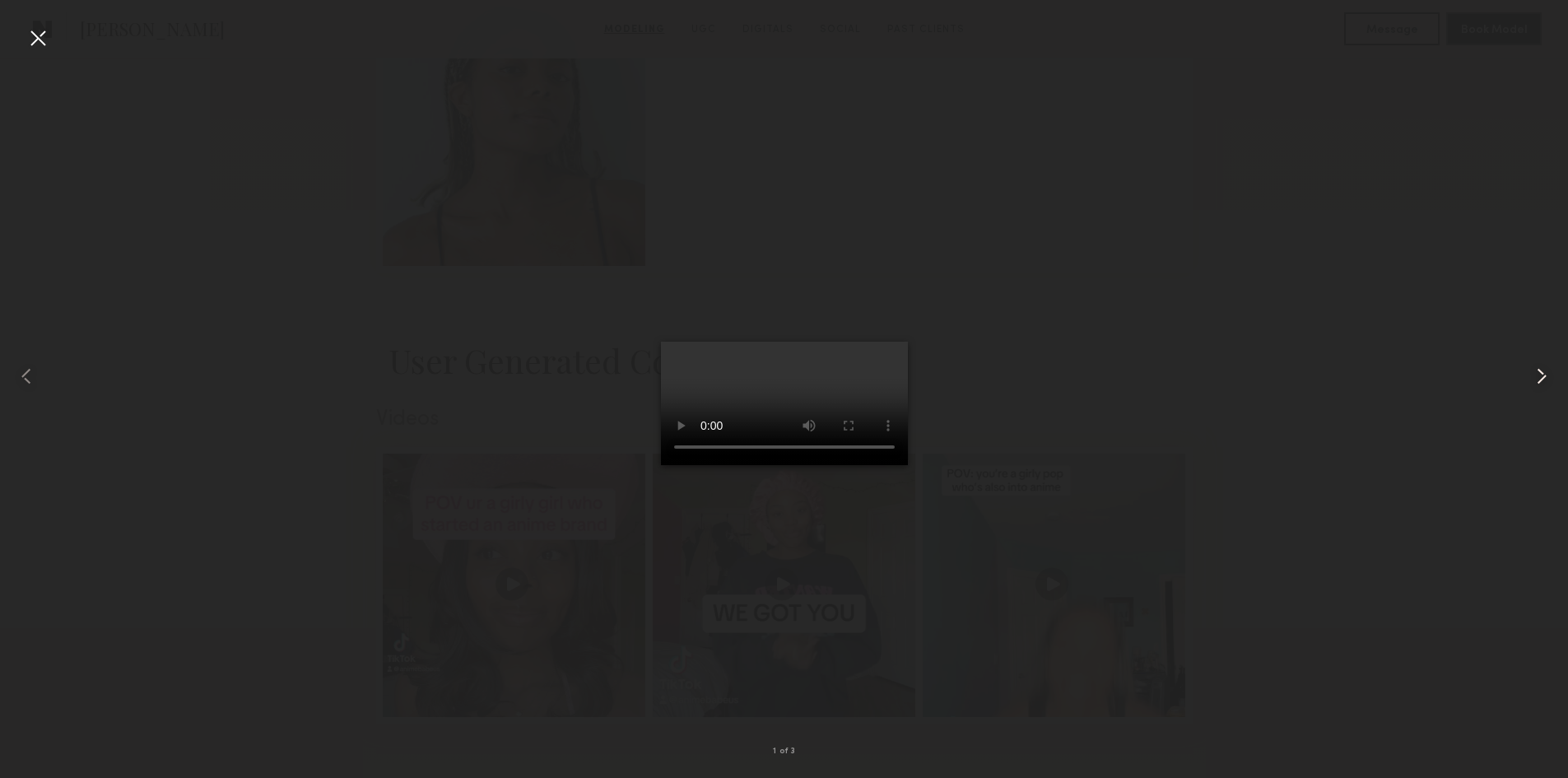
click at [1538, 387] on common-icon at bounding box center [1542, 376] width 26 height 26
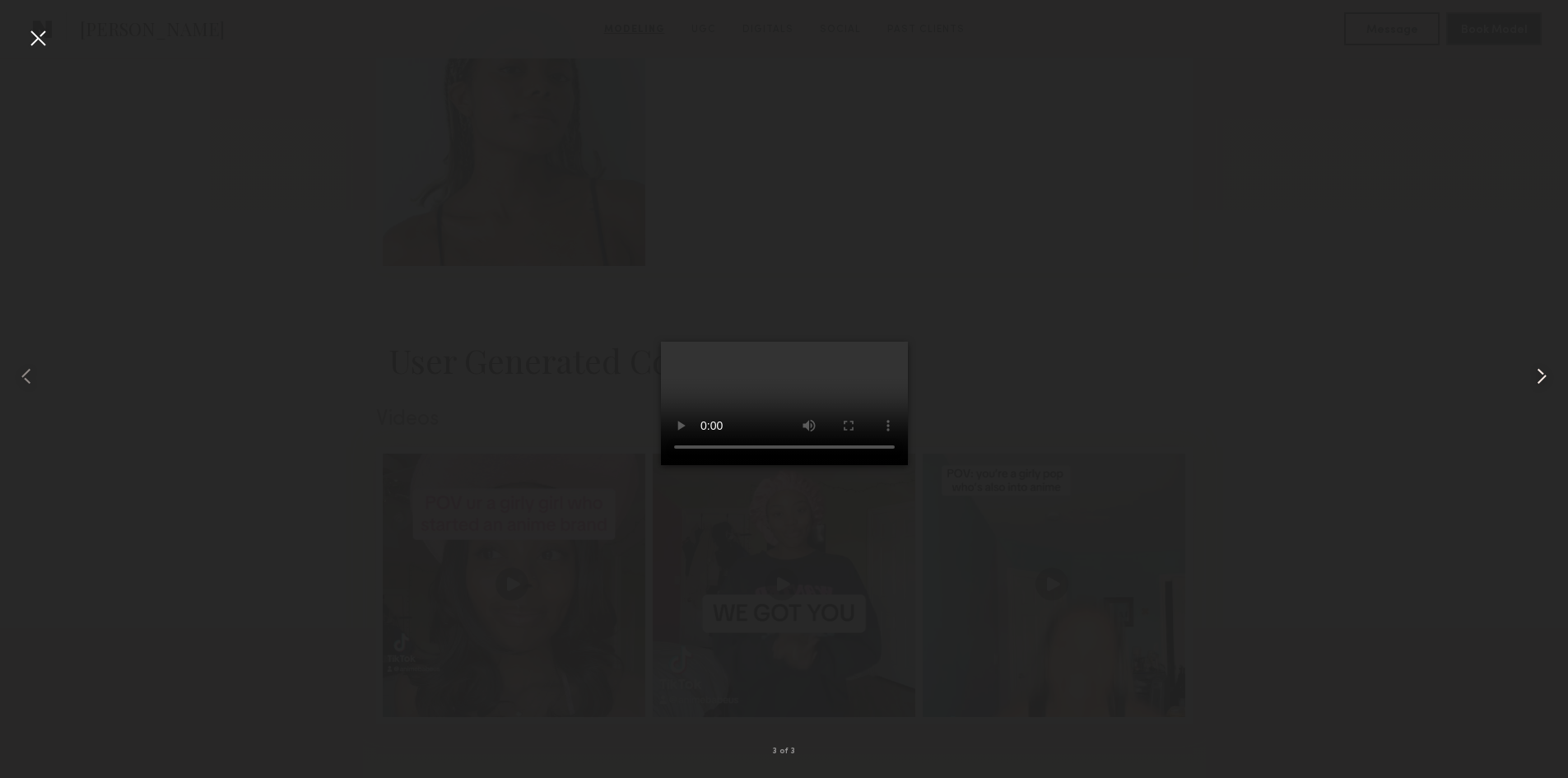
click at [1538, 387] on common-icon at bounding box center [1542, 376] width 26 height 26
click at [40, 40] on div at bounding box center [37, 37] width 26 height 26
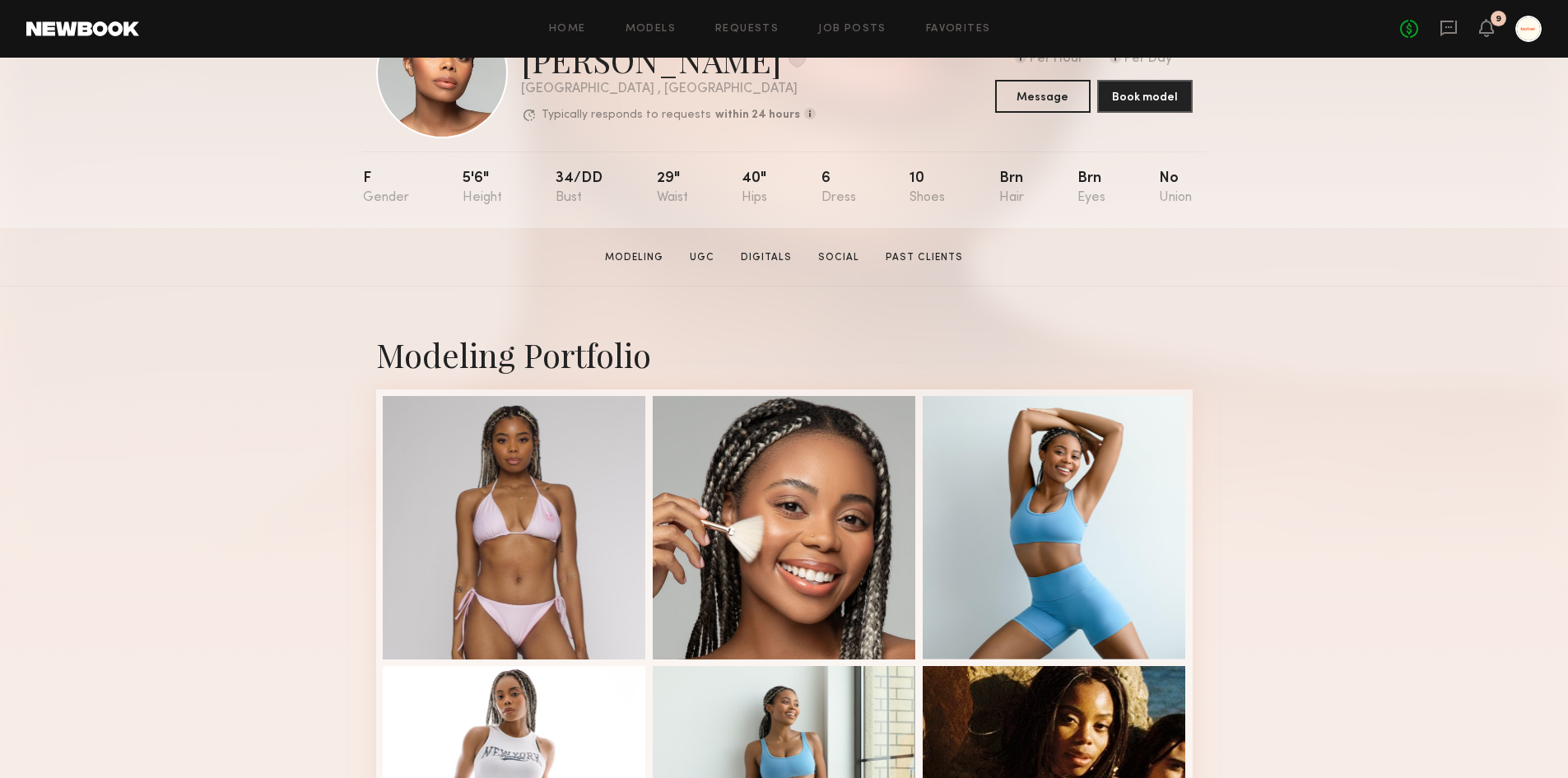
scroll to position [0, 0]
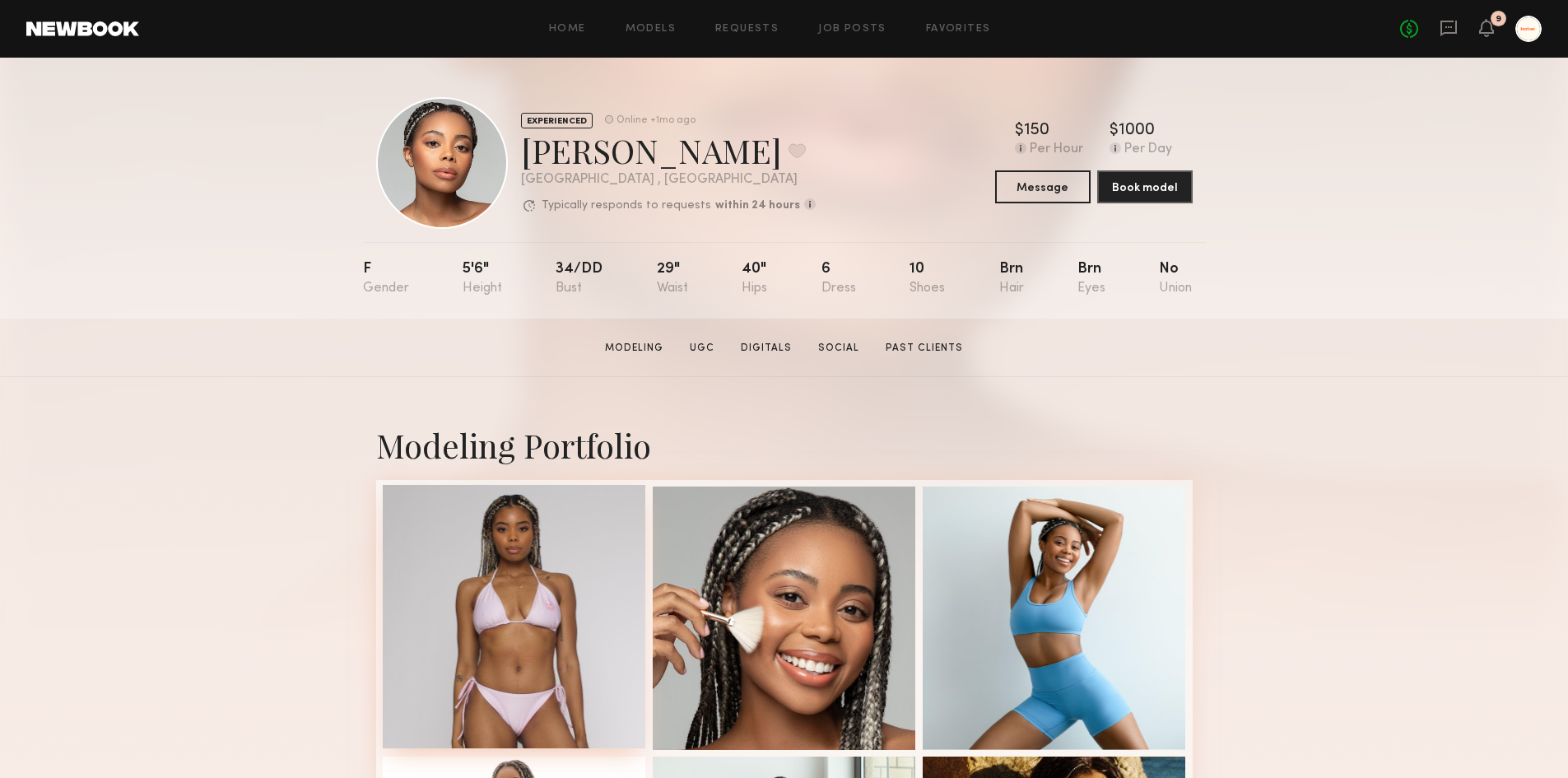
click at [472, 546] on div at bounding box center [515, 616] width 263 height 263
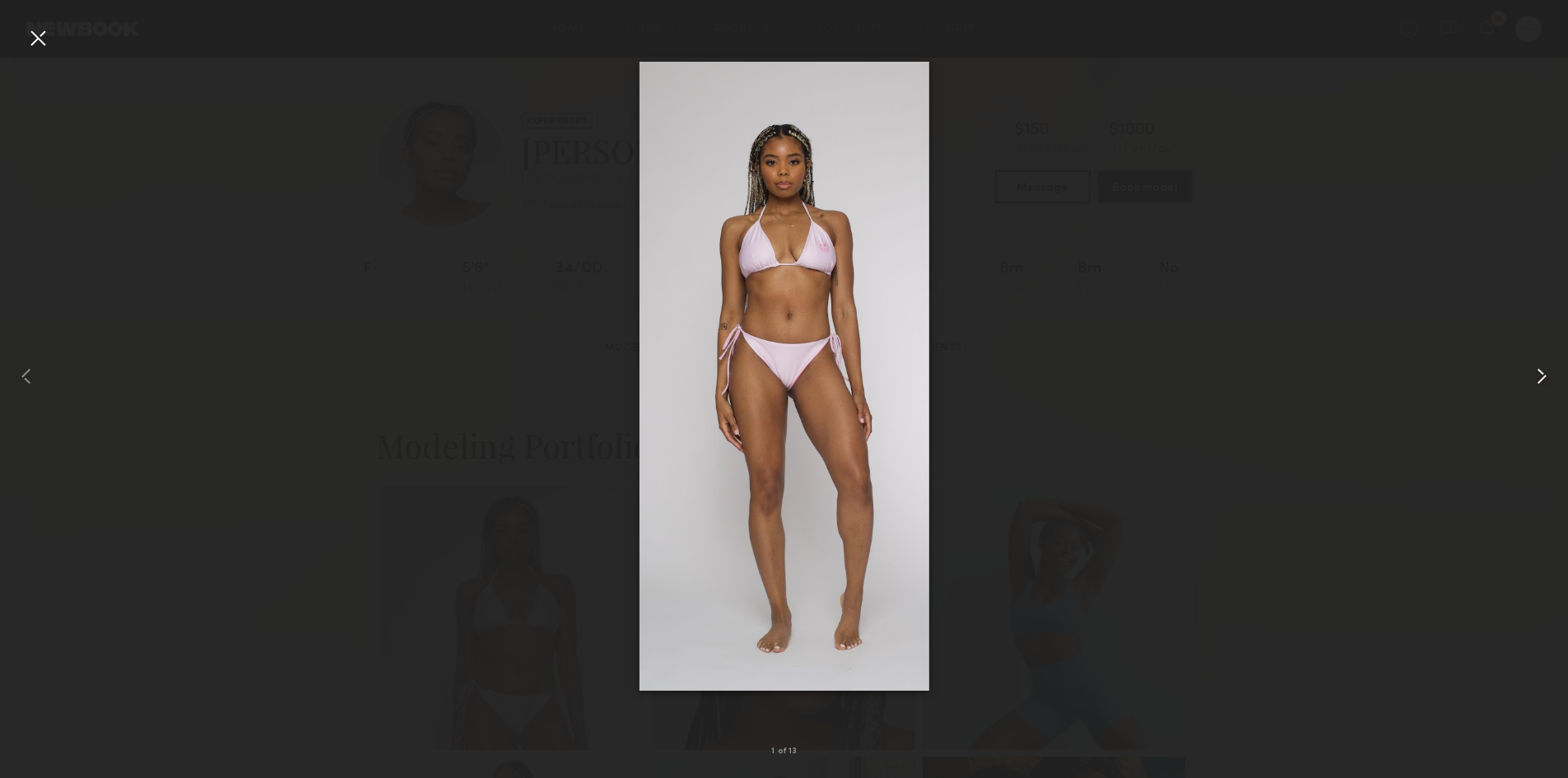
click at [1541, 371] on common-icon at bounding box center [1542, 376] width 26 height 26
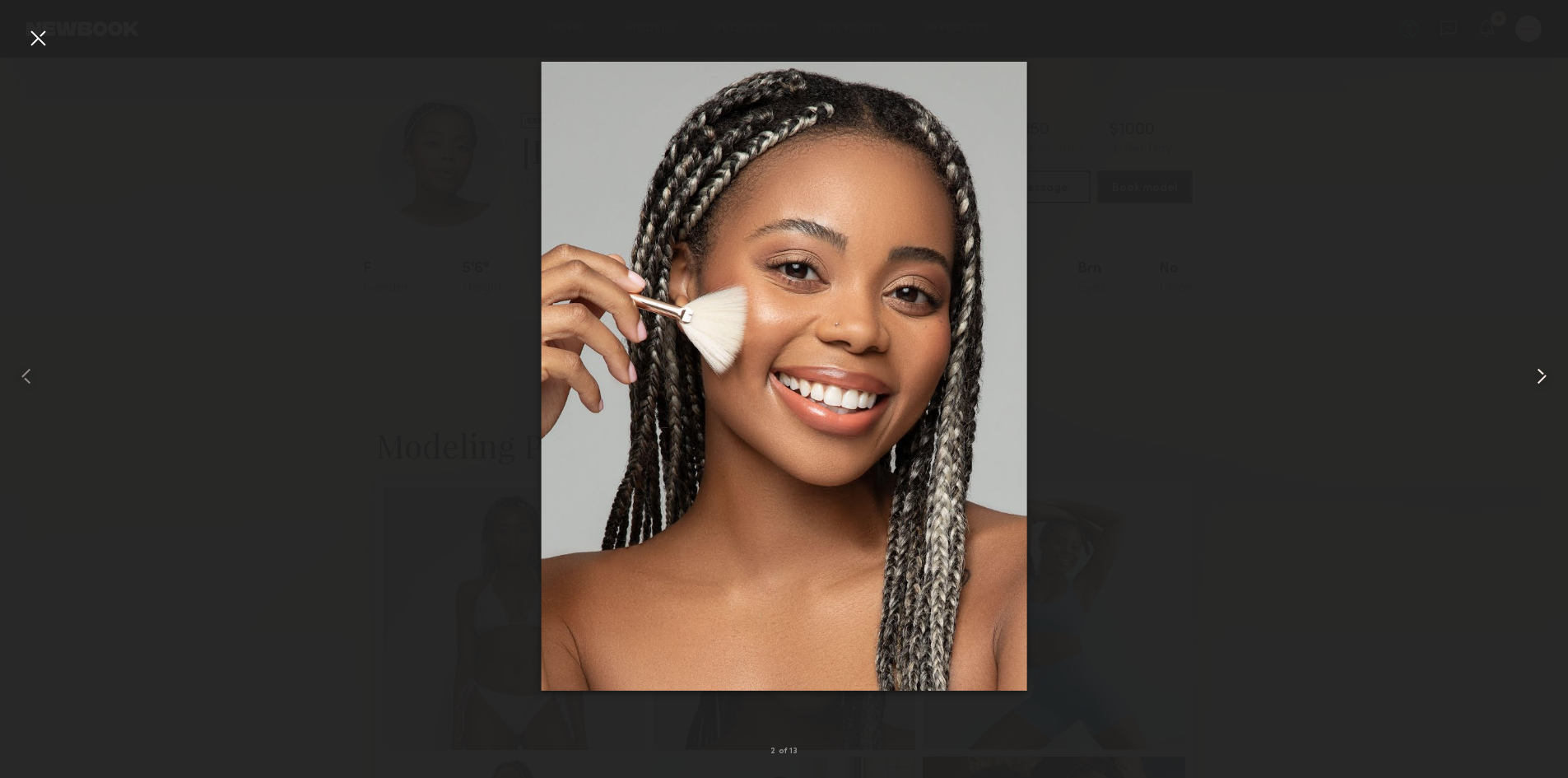
click at [1541, 371] on common-icon at bounding box center [1542, 376] width 26 height 26
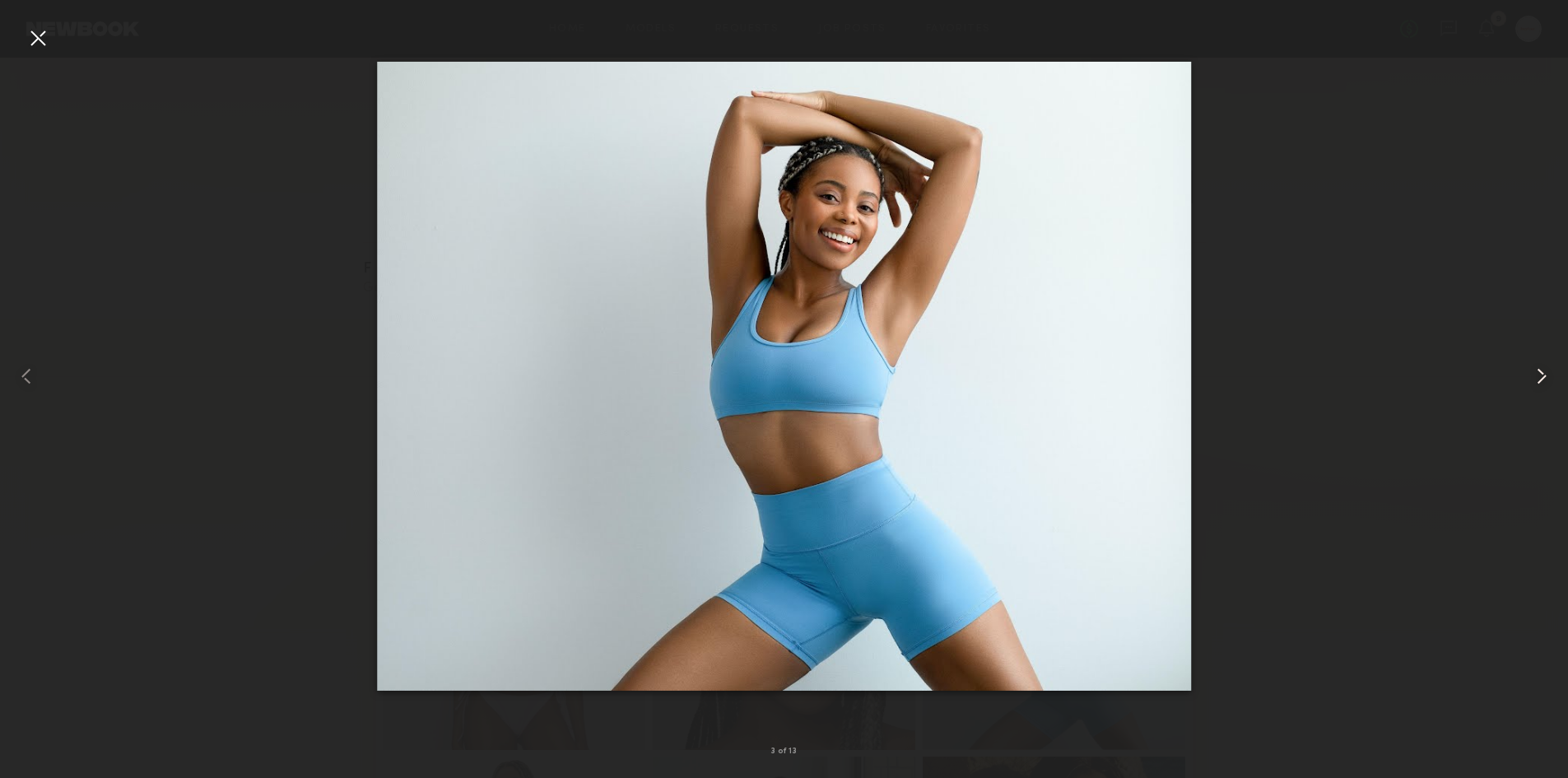
click at [1541, 371] on common-icon at bounding box center [1542, 376] width 26 height 26
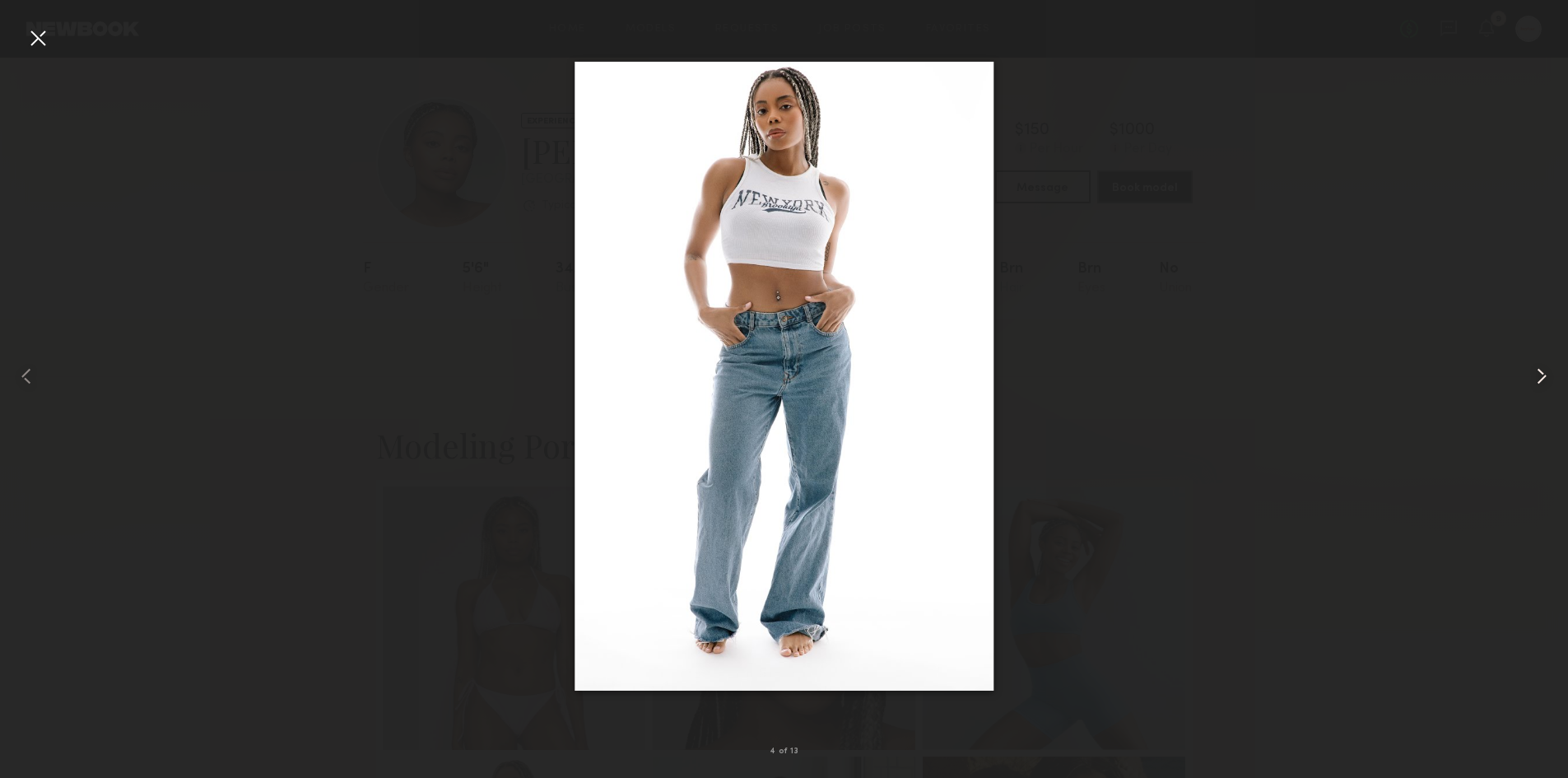
click at [1541, 371] on common-icon at bounding box center [1542, 376] width 26 height 26
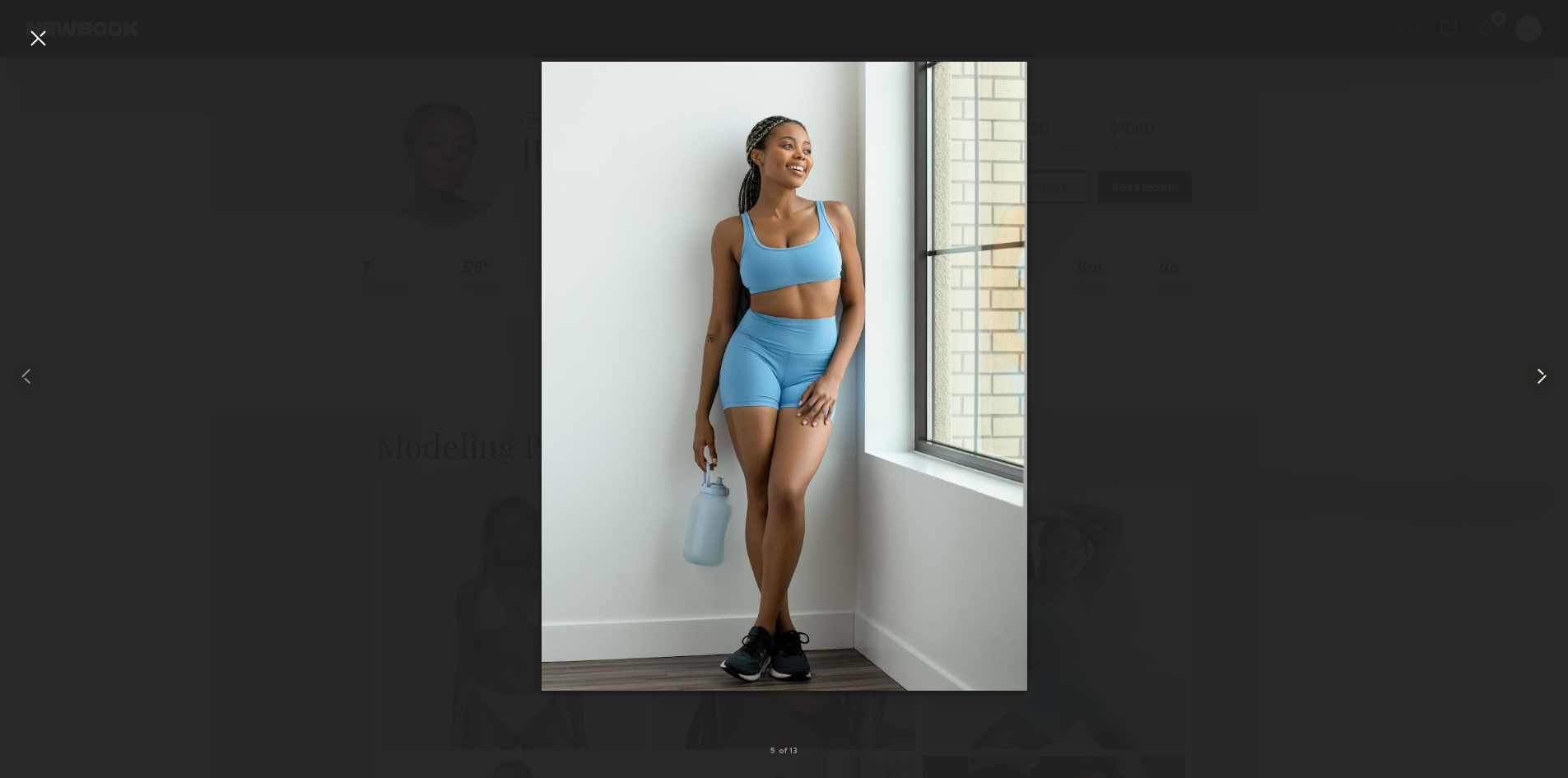
click at [1541, 371] on common-icon at bounding box center [1542, 376] width 26 height 26
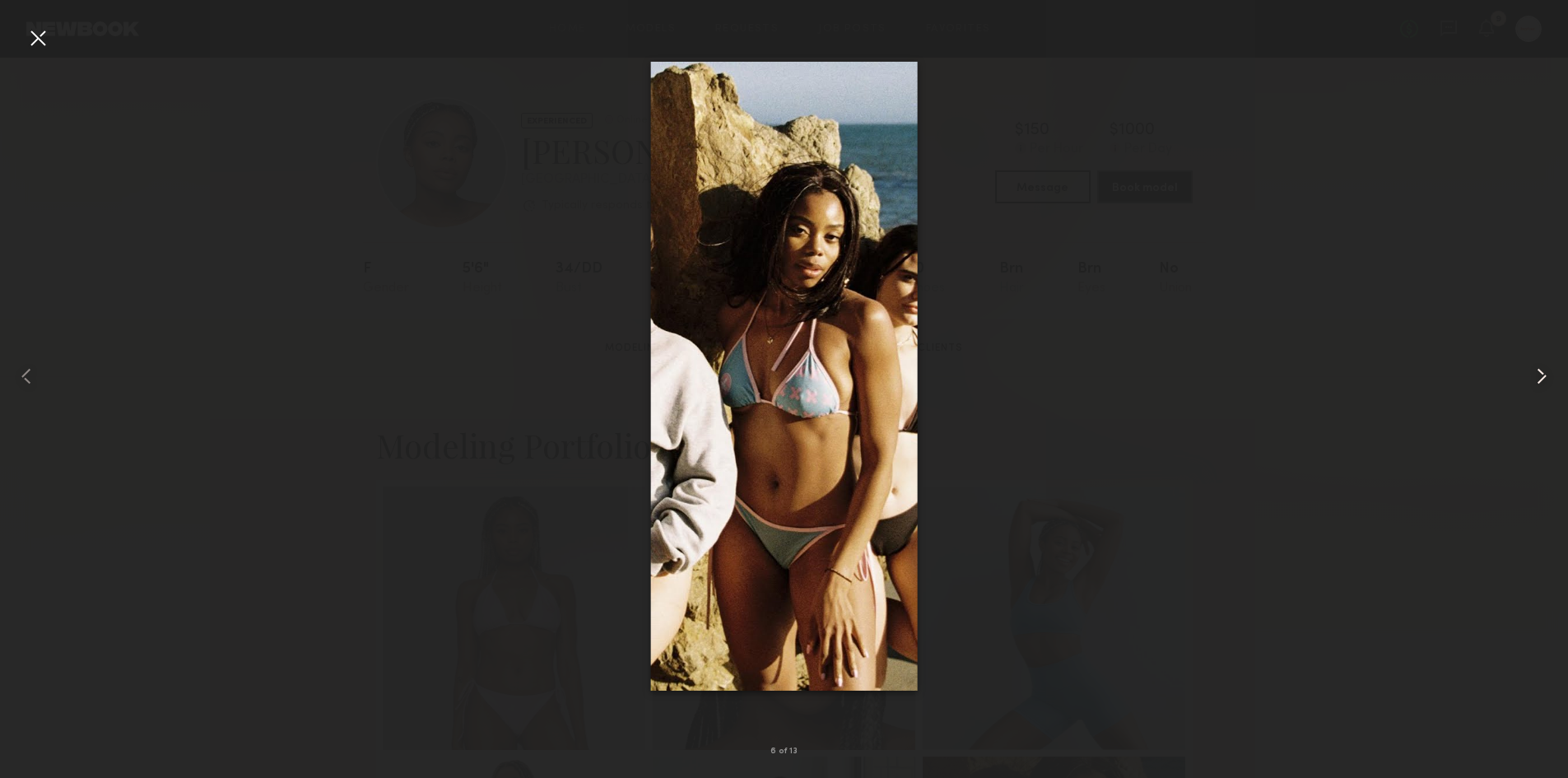
click at [1541, 371] on common-icon at bounding box center [1542, 376] width 26 height 26
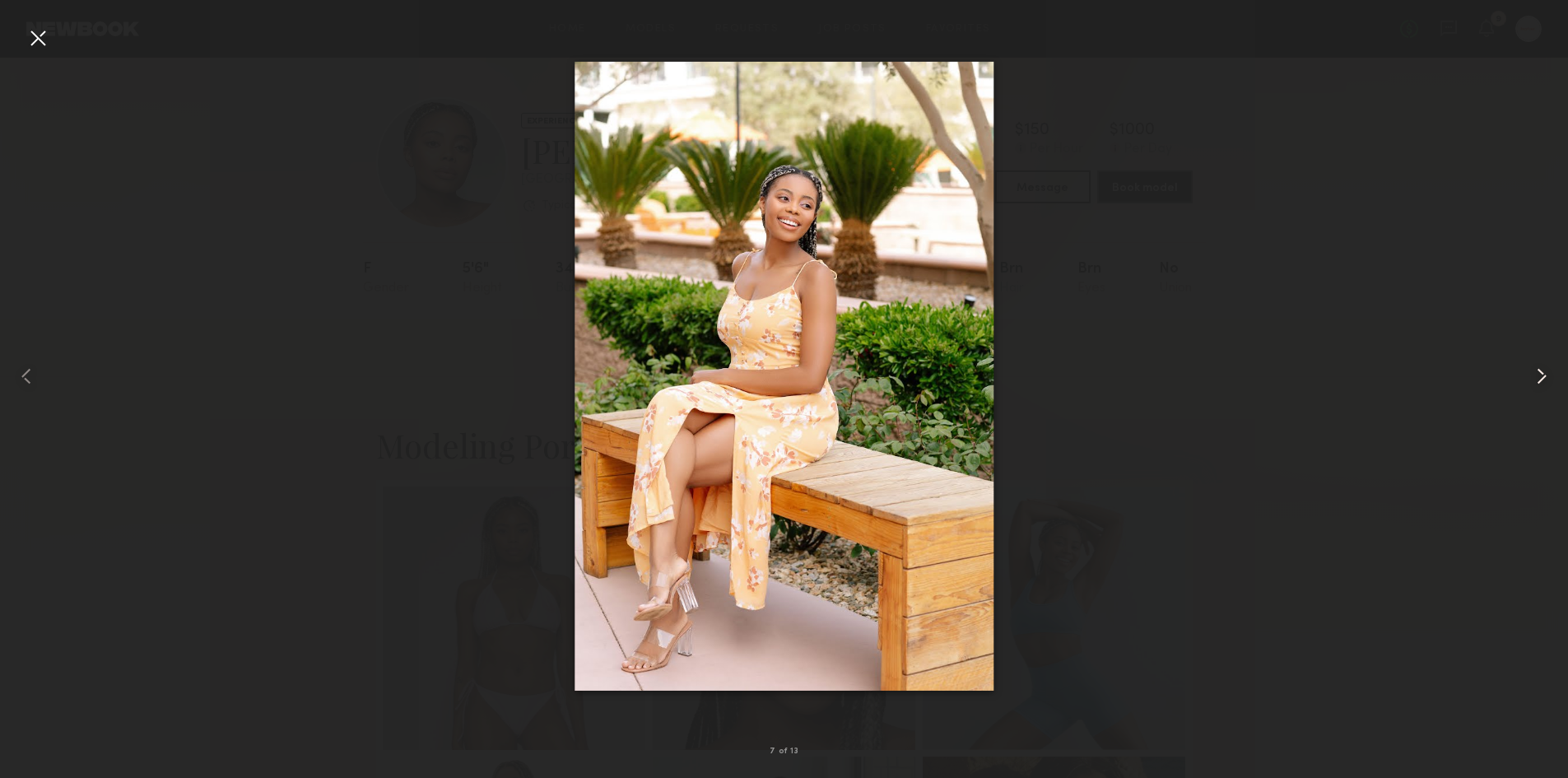
click at [1541, 371] on common-icon at bounding box center [1542, 376] width 26 height 26
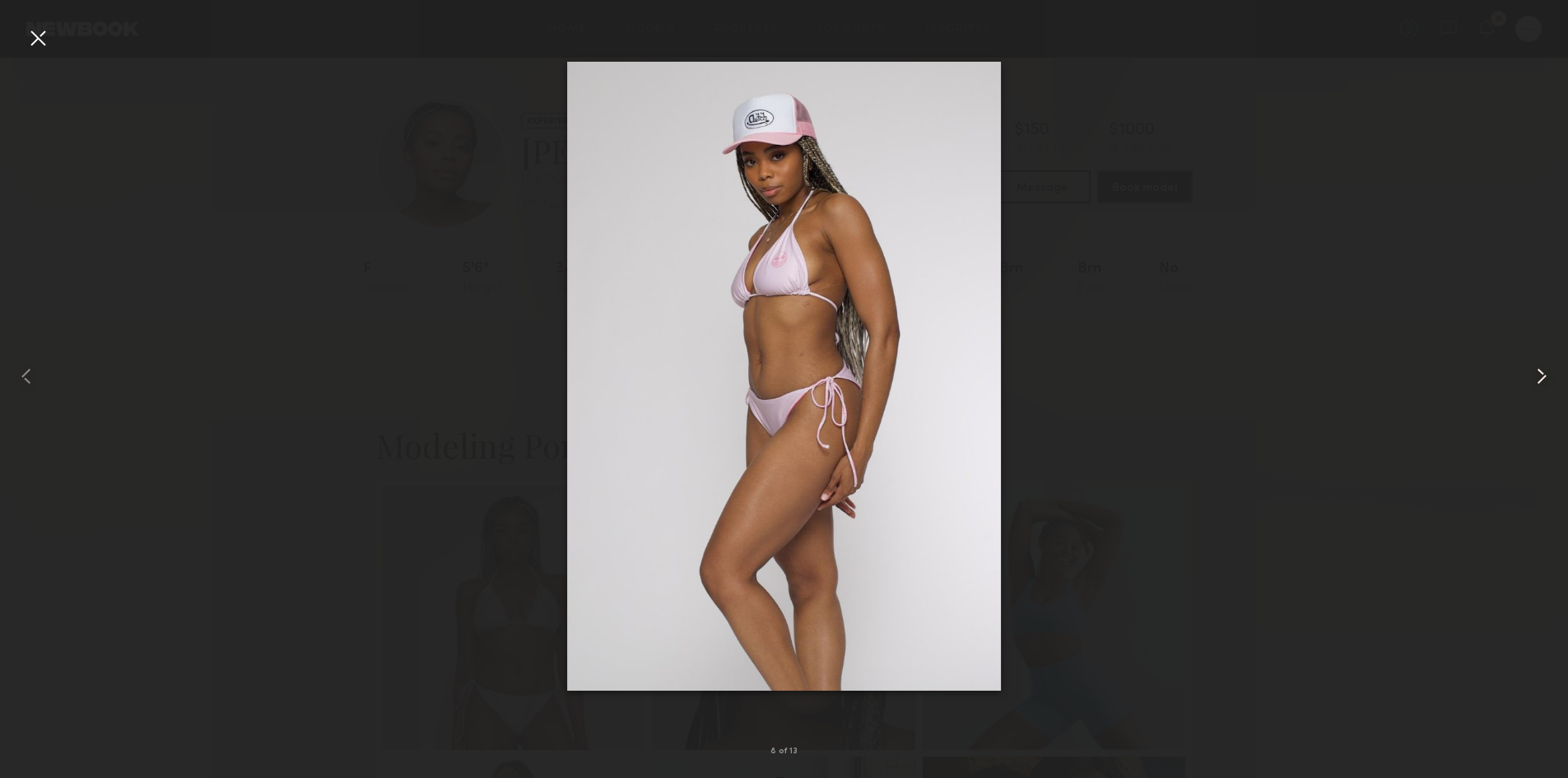
click at [1541, 371] on common-icon at bounding box center [1542, 376] width 26 height 26
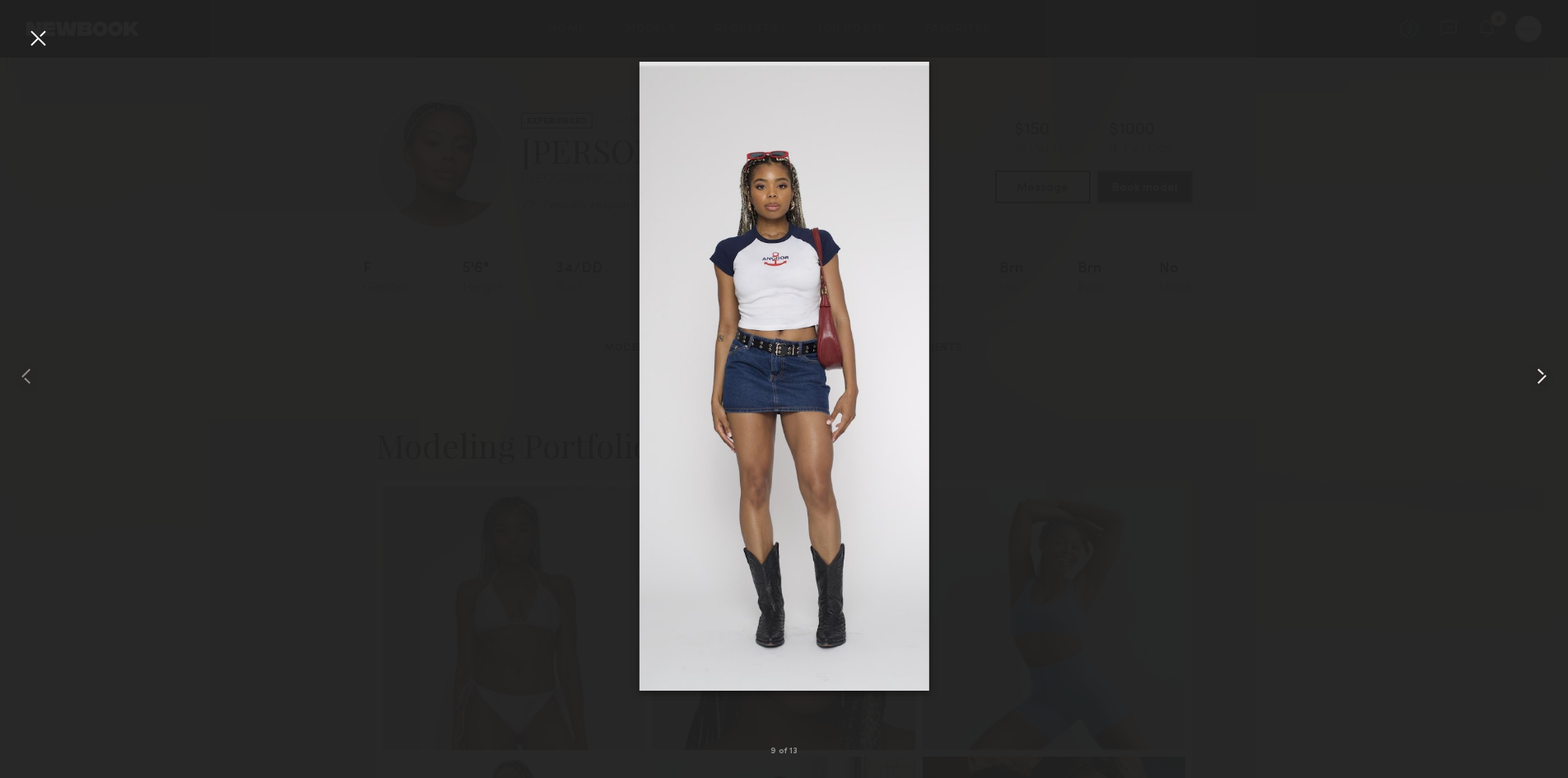
click at [1541, 371] on common-icon at bounding box center [1542, 376] width 26 height 26
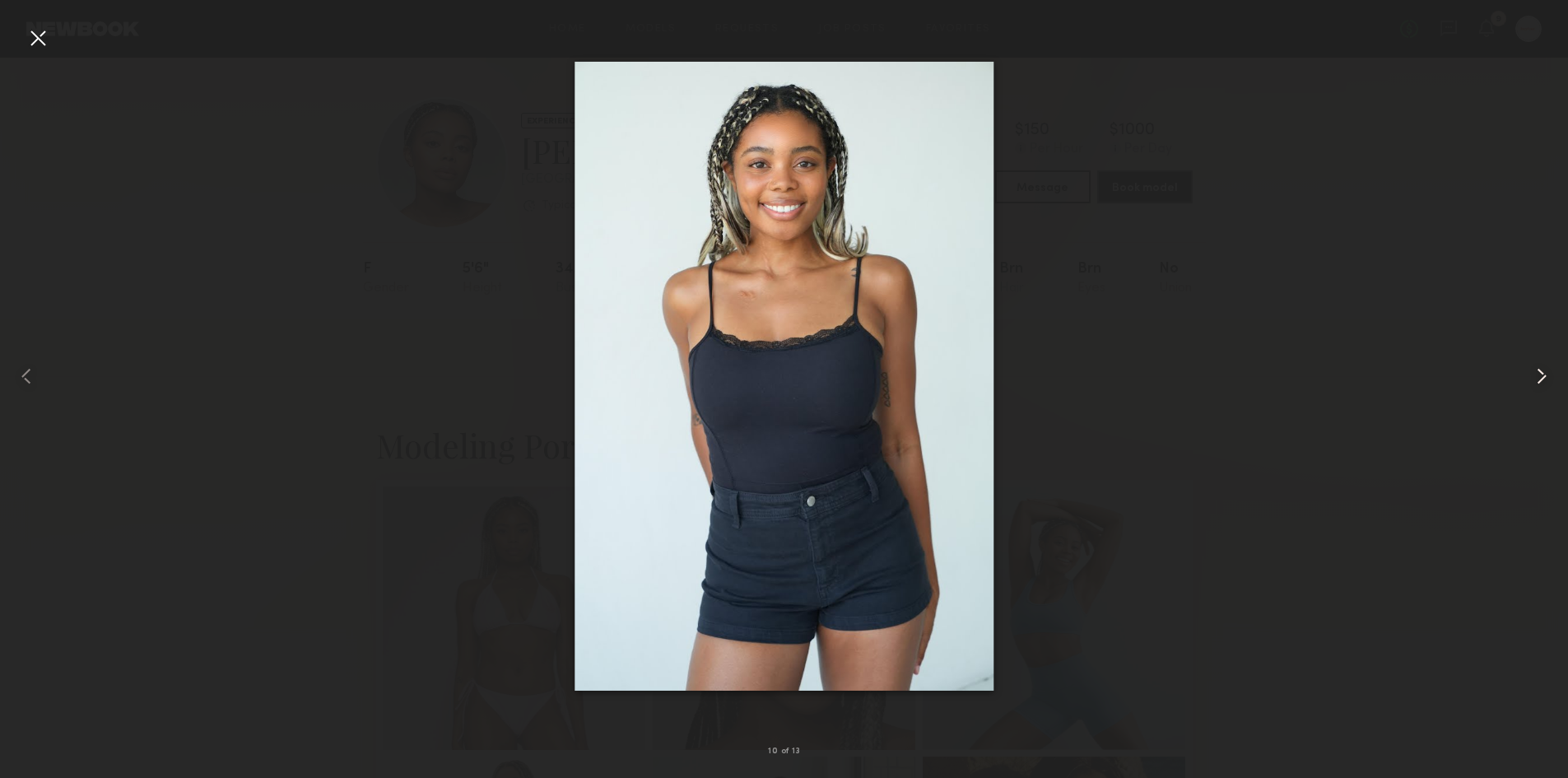
click at [1541, 371] on common-icon at bounding box center [1542, 376] width 26 height 26
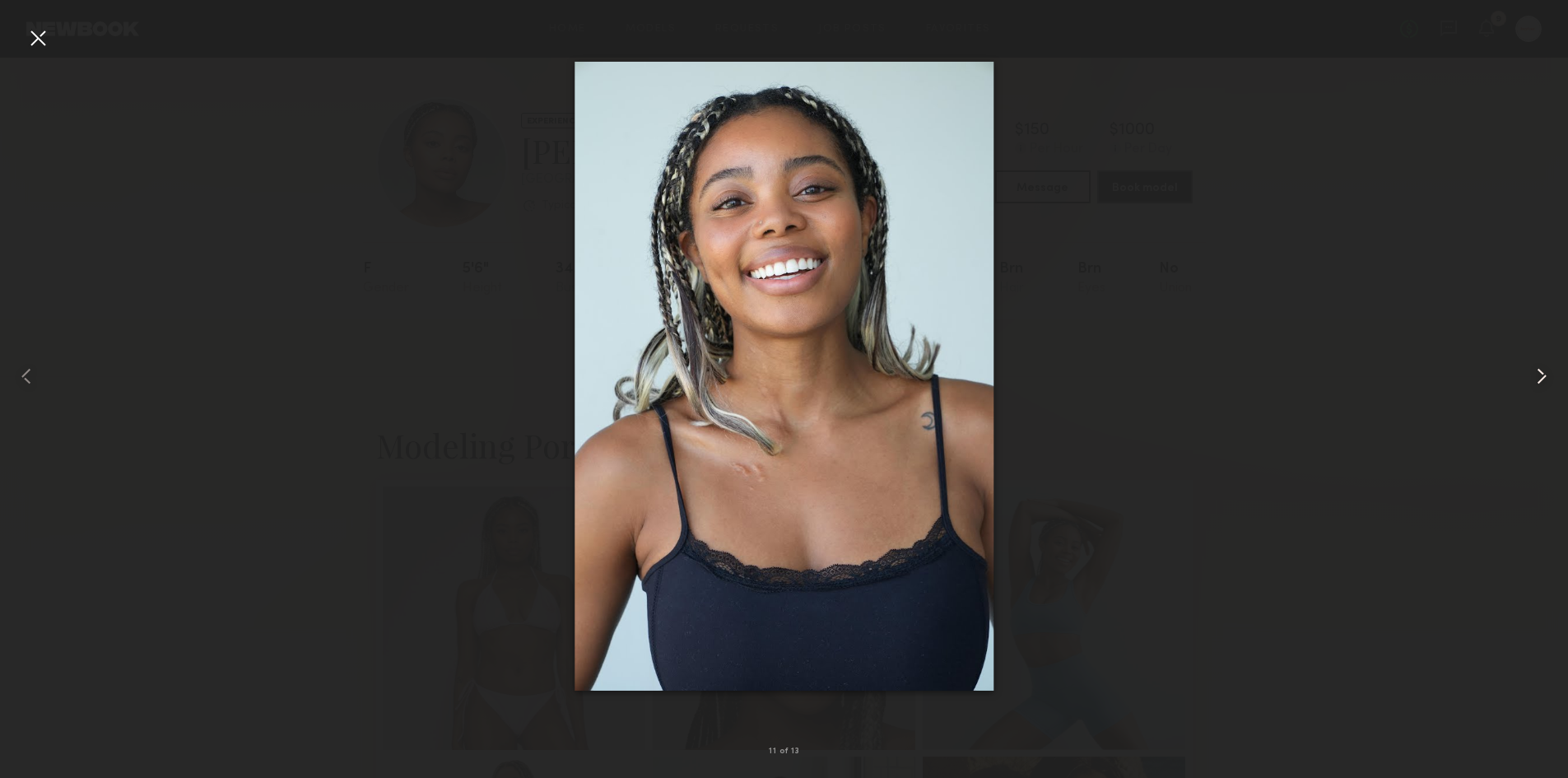
click at [1541, 371] on common-icon at bounding box center [1542, 376] width 26 height 26
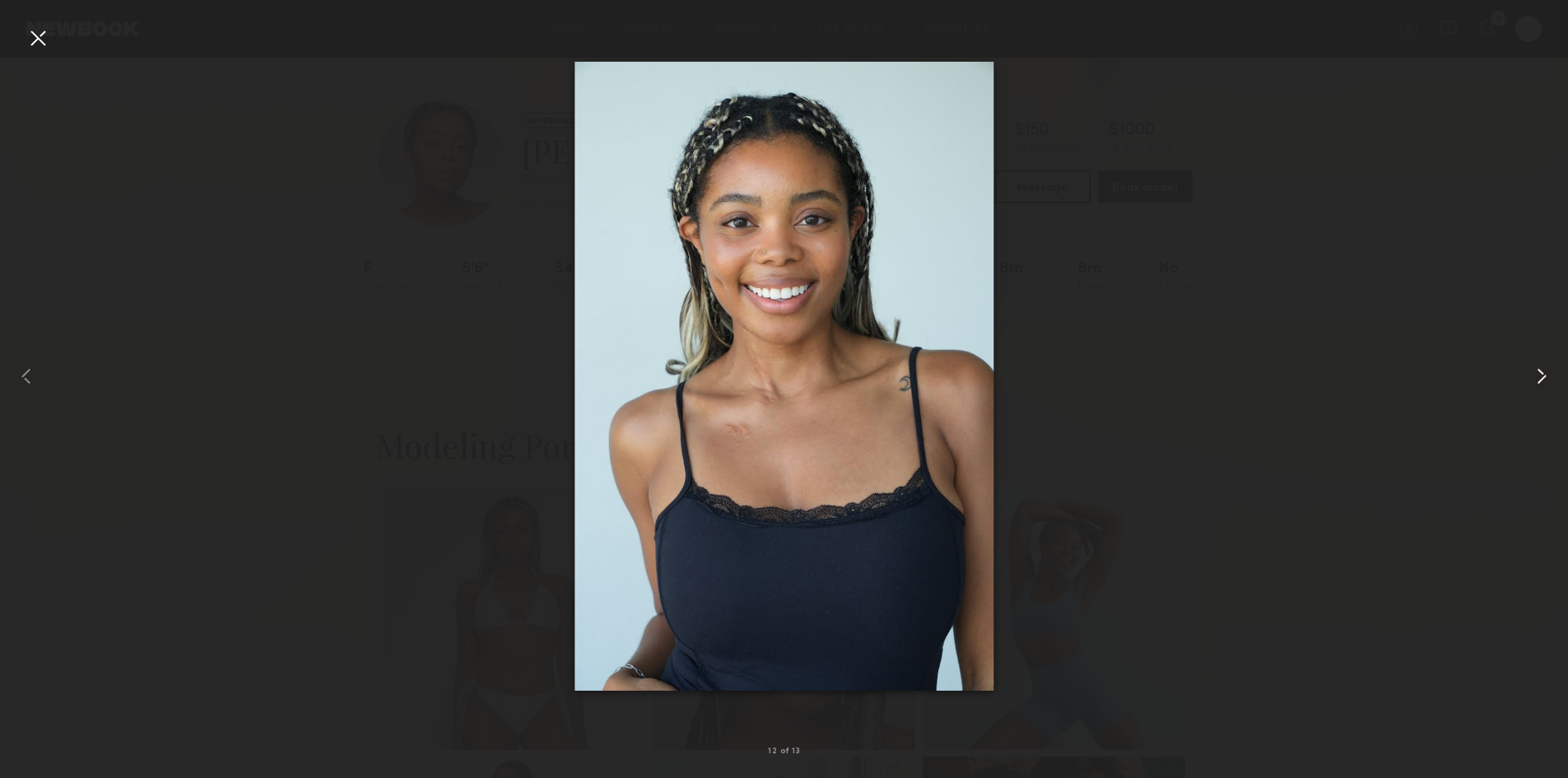
click at [1541, 371] on common-icon at bounding box center [1542, 376] width 26 height 26
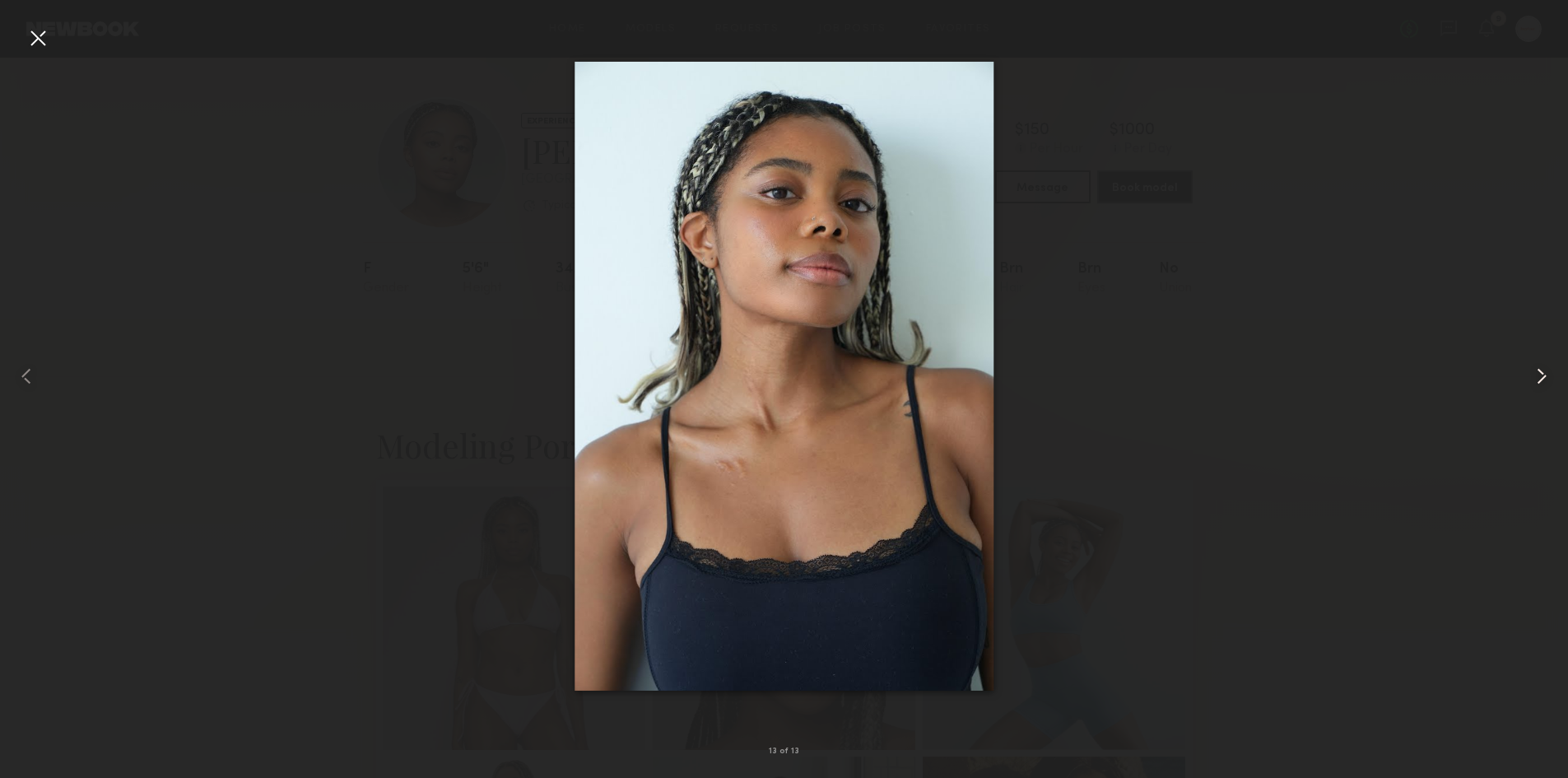
click at [1541, 371] on common-icon at bounding box center [1542, 376] width 26 height 26
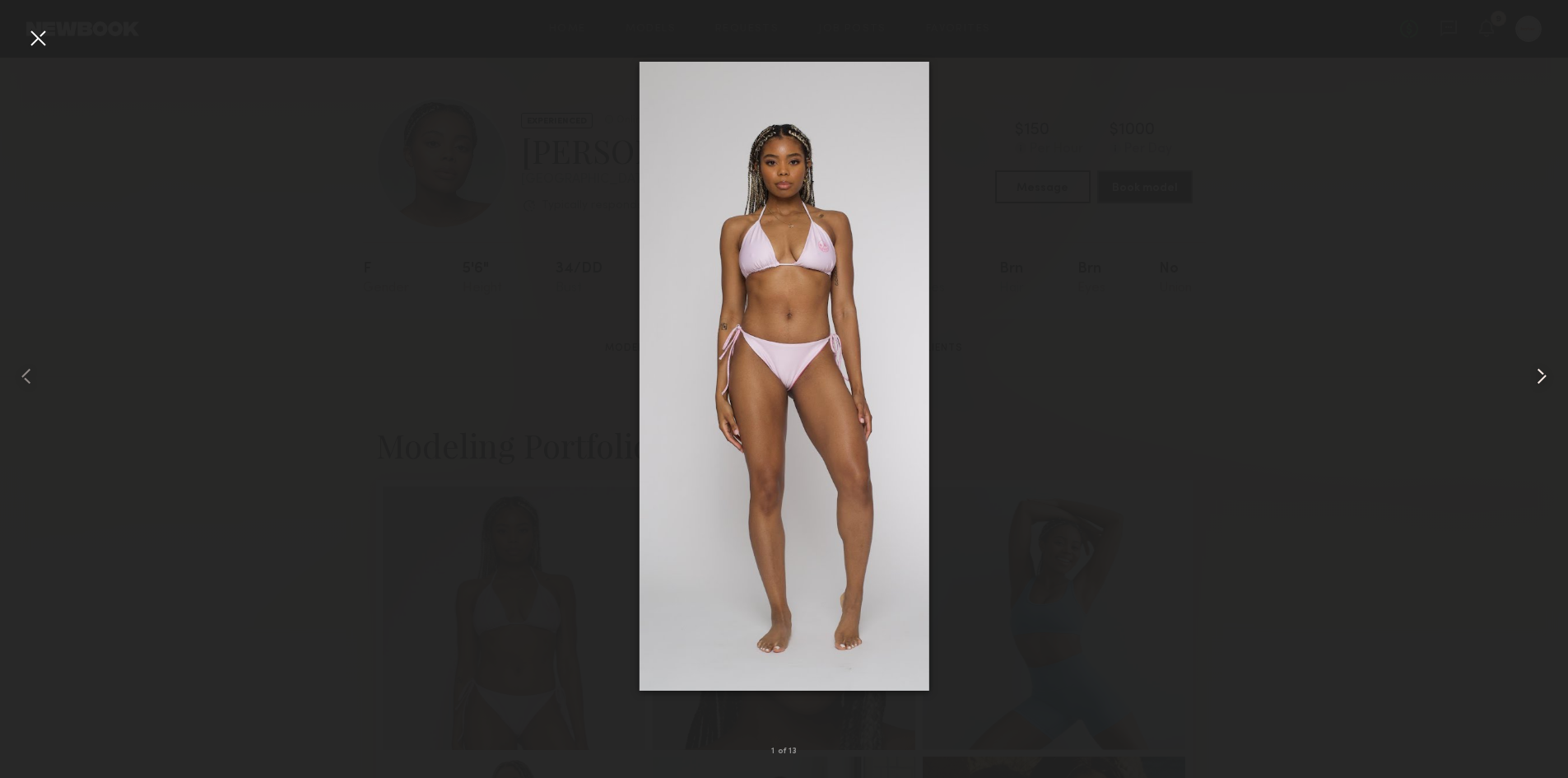
click at [1541, 371] on common-icon at bounding box center [1542, 376] width 26 height 26
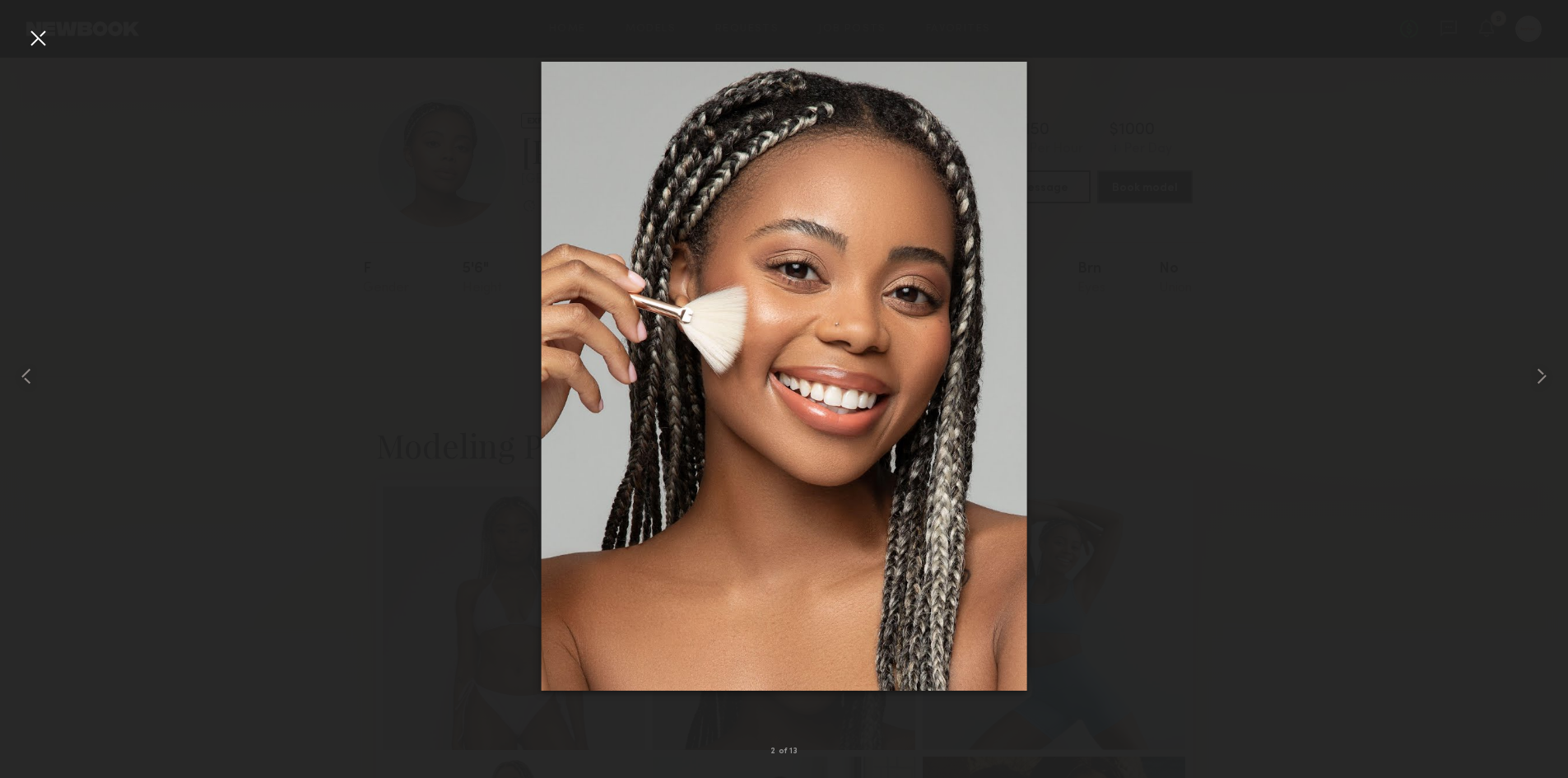
click at [1287, 374] on div at bounding box center [784, 376] width 1568 height 699
click at [1532, 397] on div at bounding box center [1536, 376] width 63 height 699
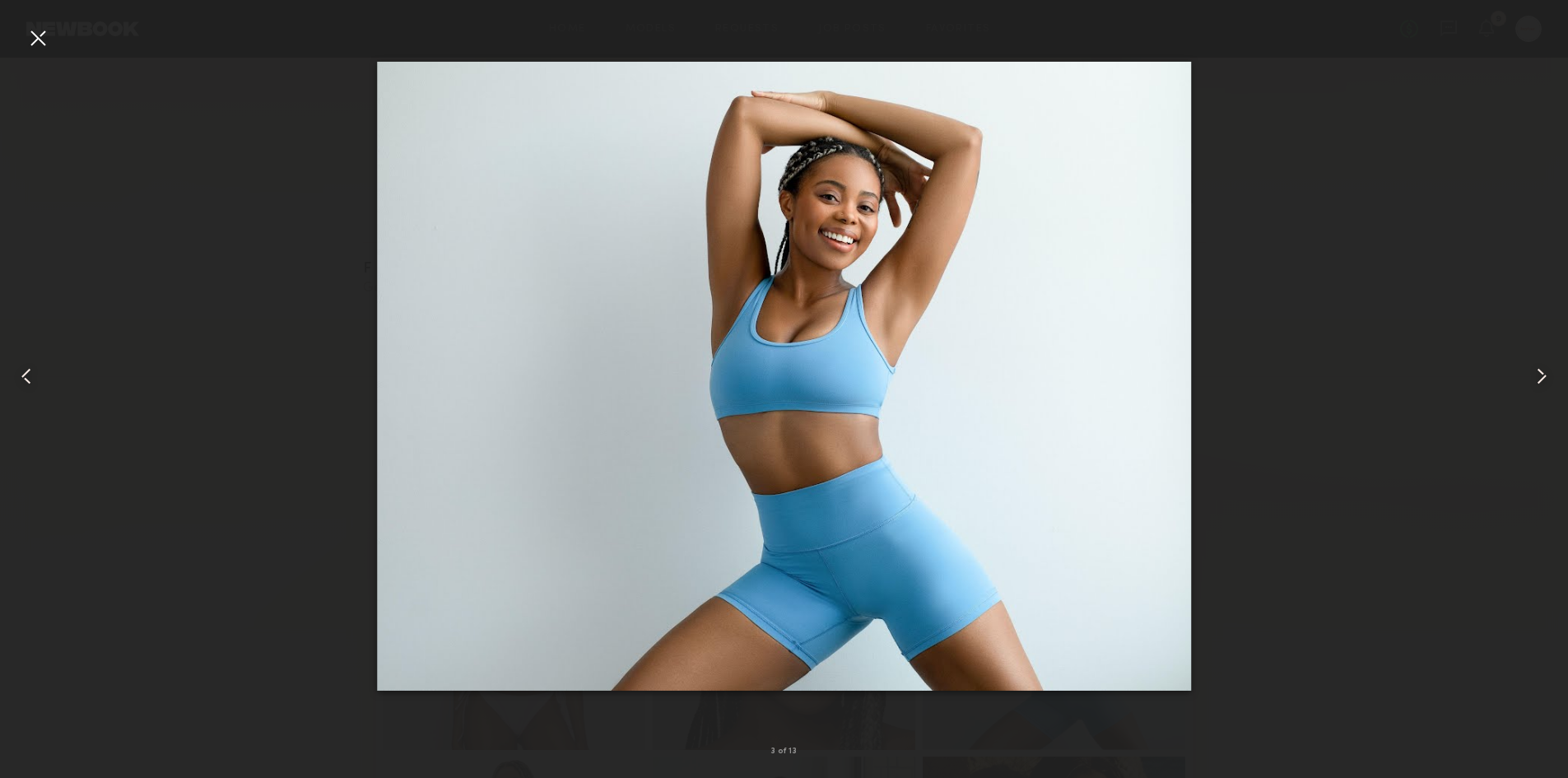
click at [1532, 397] on div at bounding box center [1536, 376] width 63 height 699
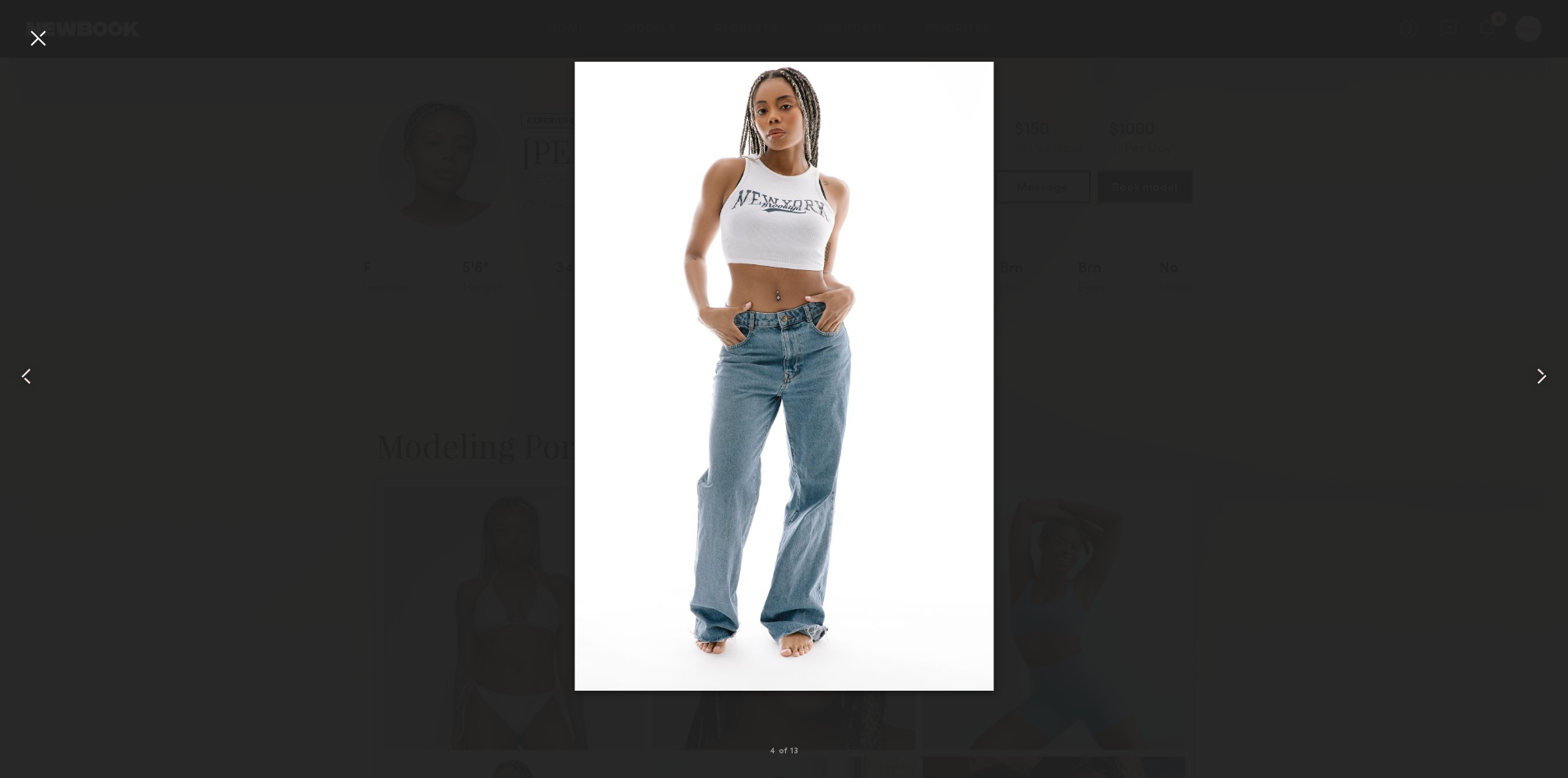
click at [1532, 392] on div at bounding box center [1536, 376] width 63 height 699
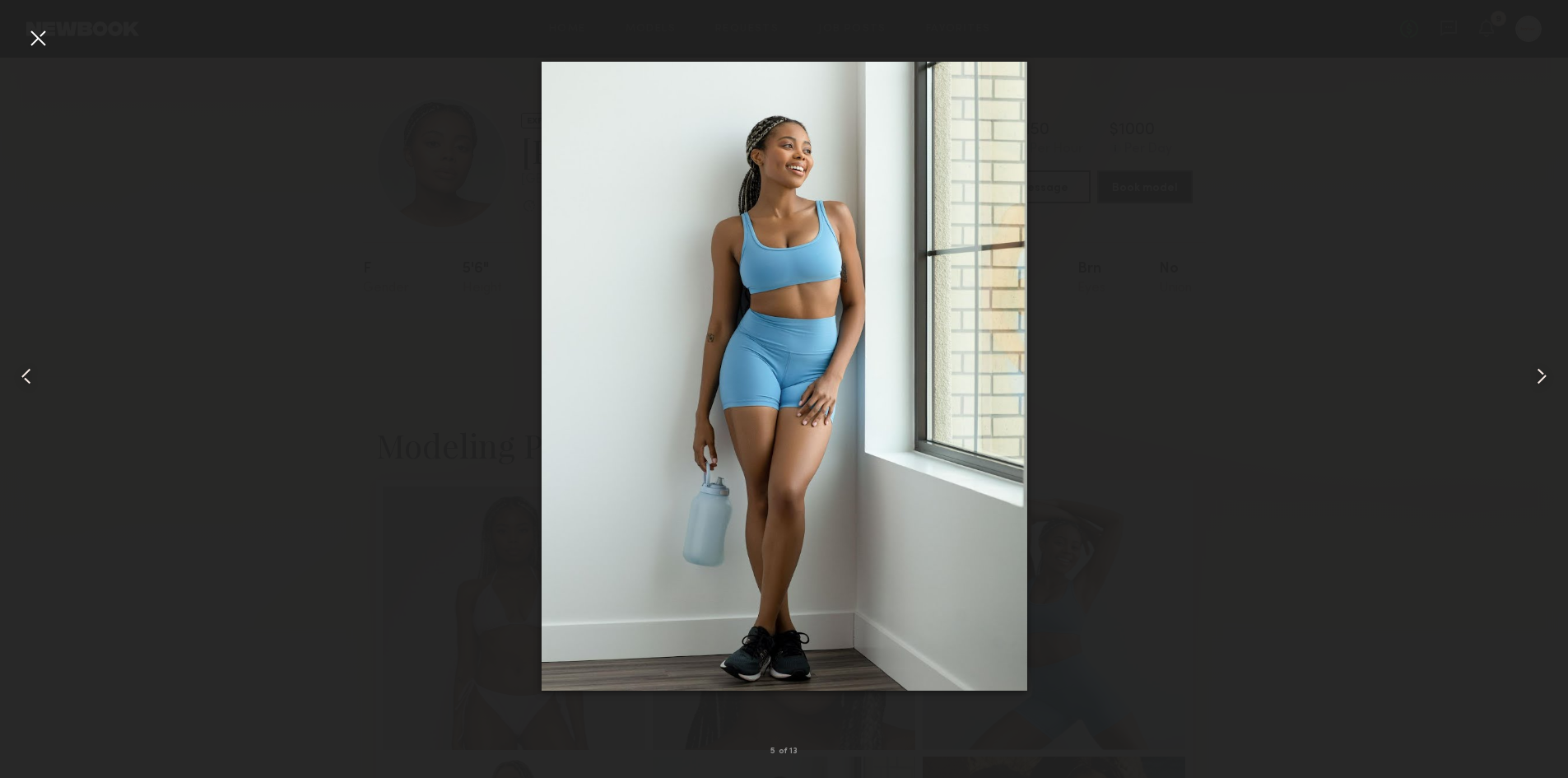
click at [1532, 392] on div at bounding box center [1536, 376] width 63 height 699
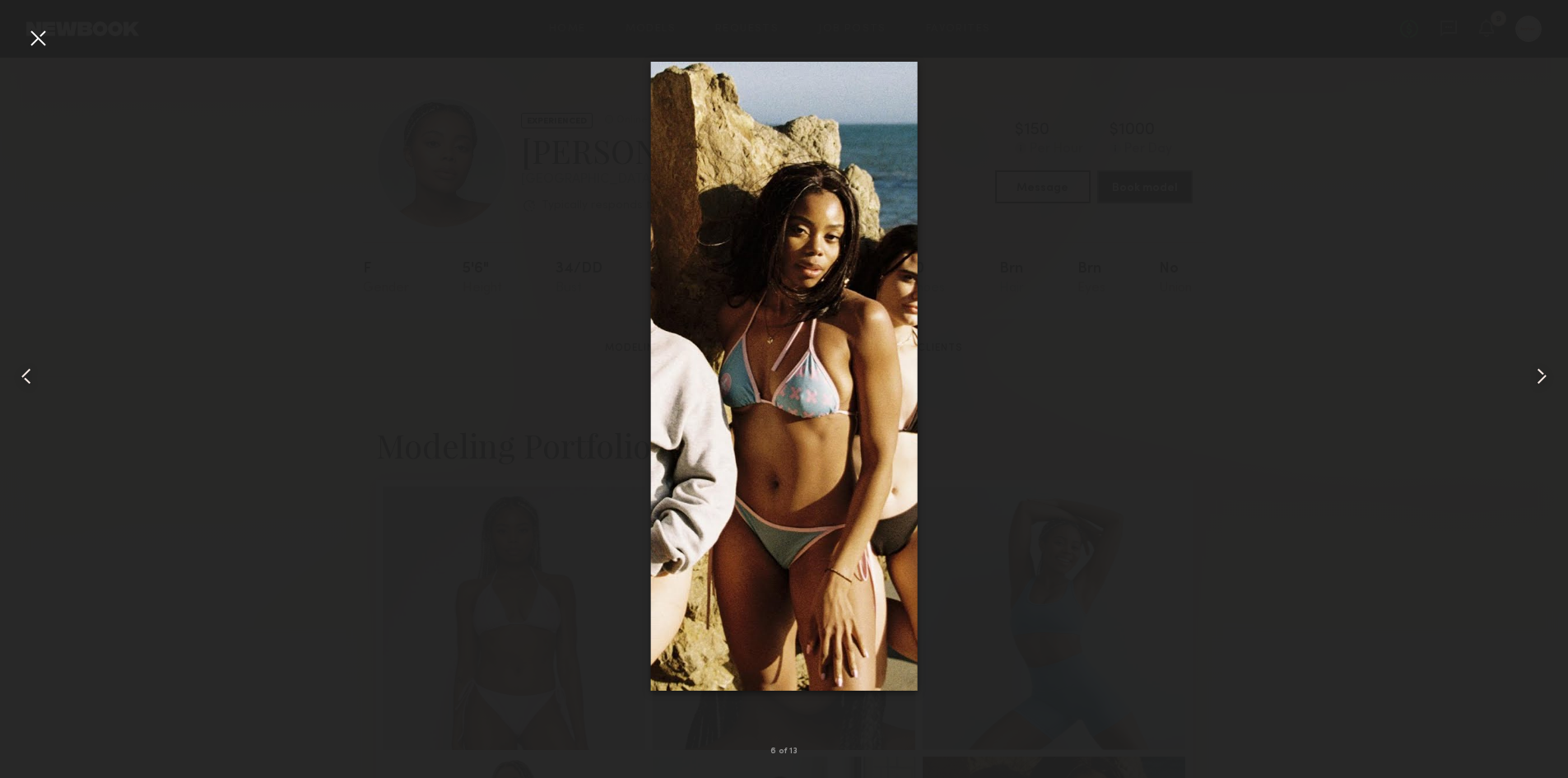
click at [1532, 392] on div at bounding box center [1536, 376] width 63 height 699
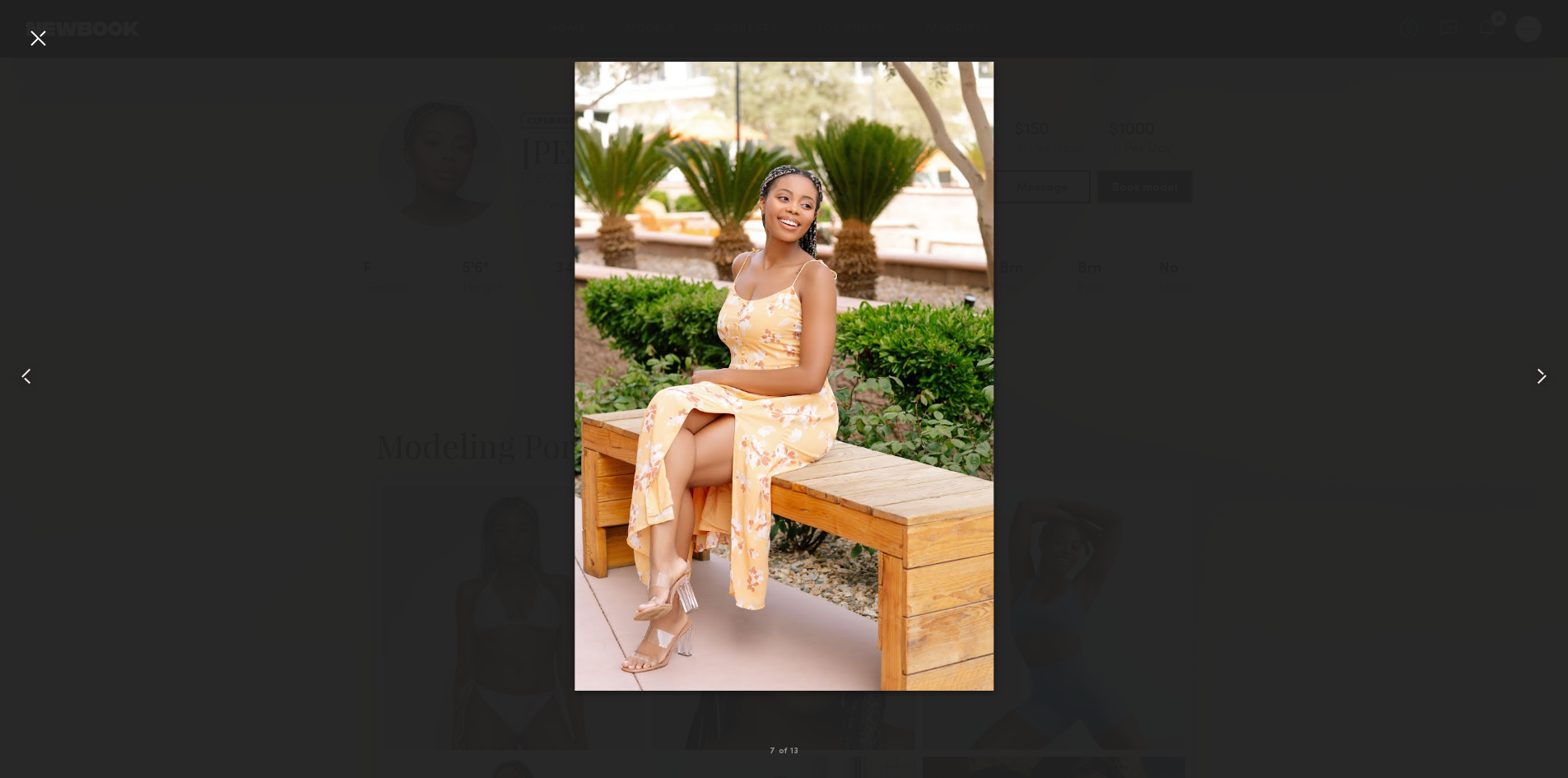
click at [1532, 392] on div at bounding box center [1536, 376] width 63 height 699
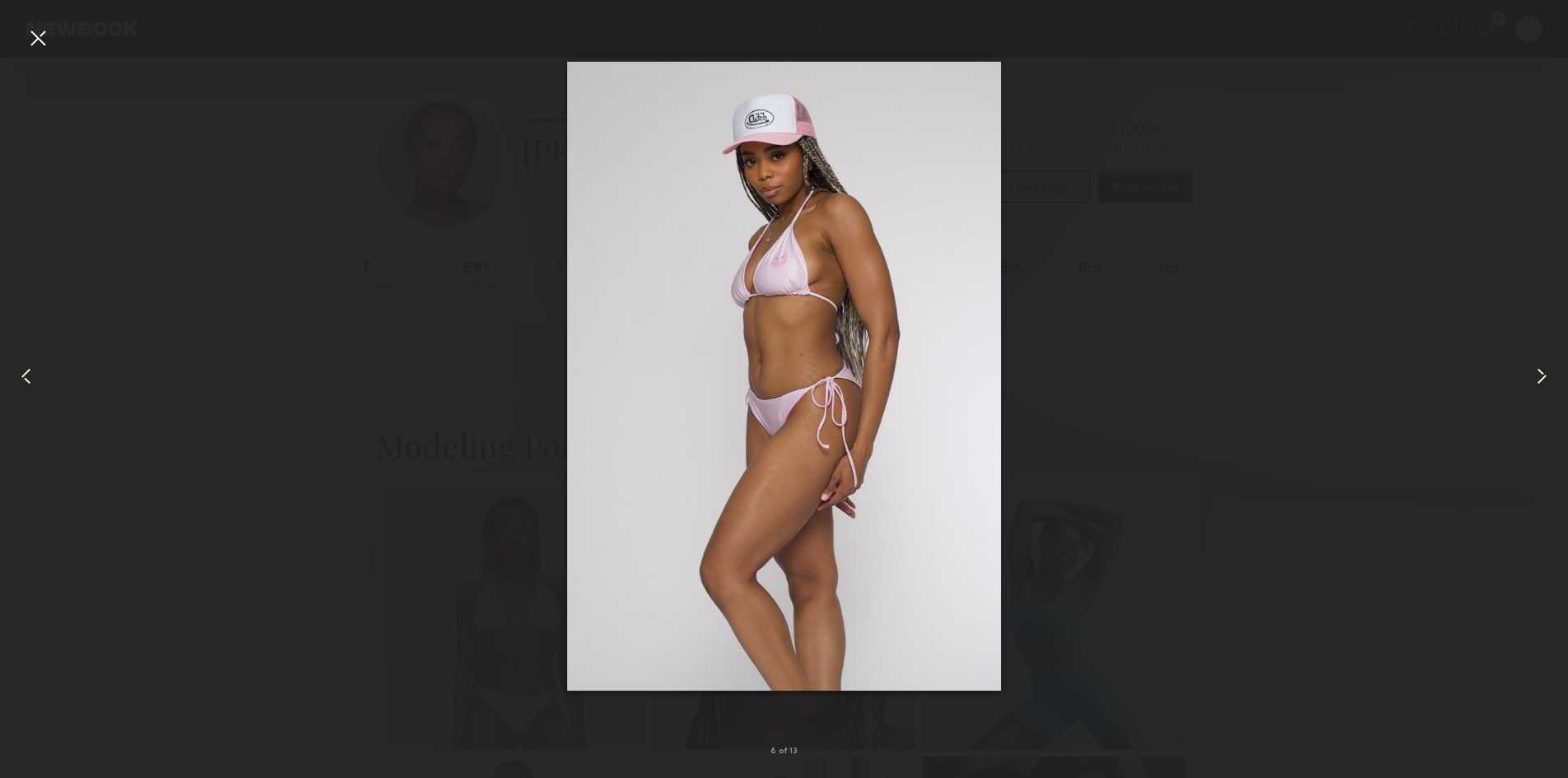
click at [1532, 392] on div at bounding box center [1536, 376] width 63 height 699
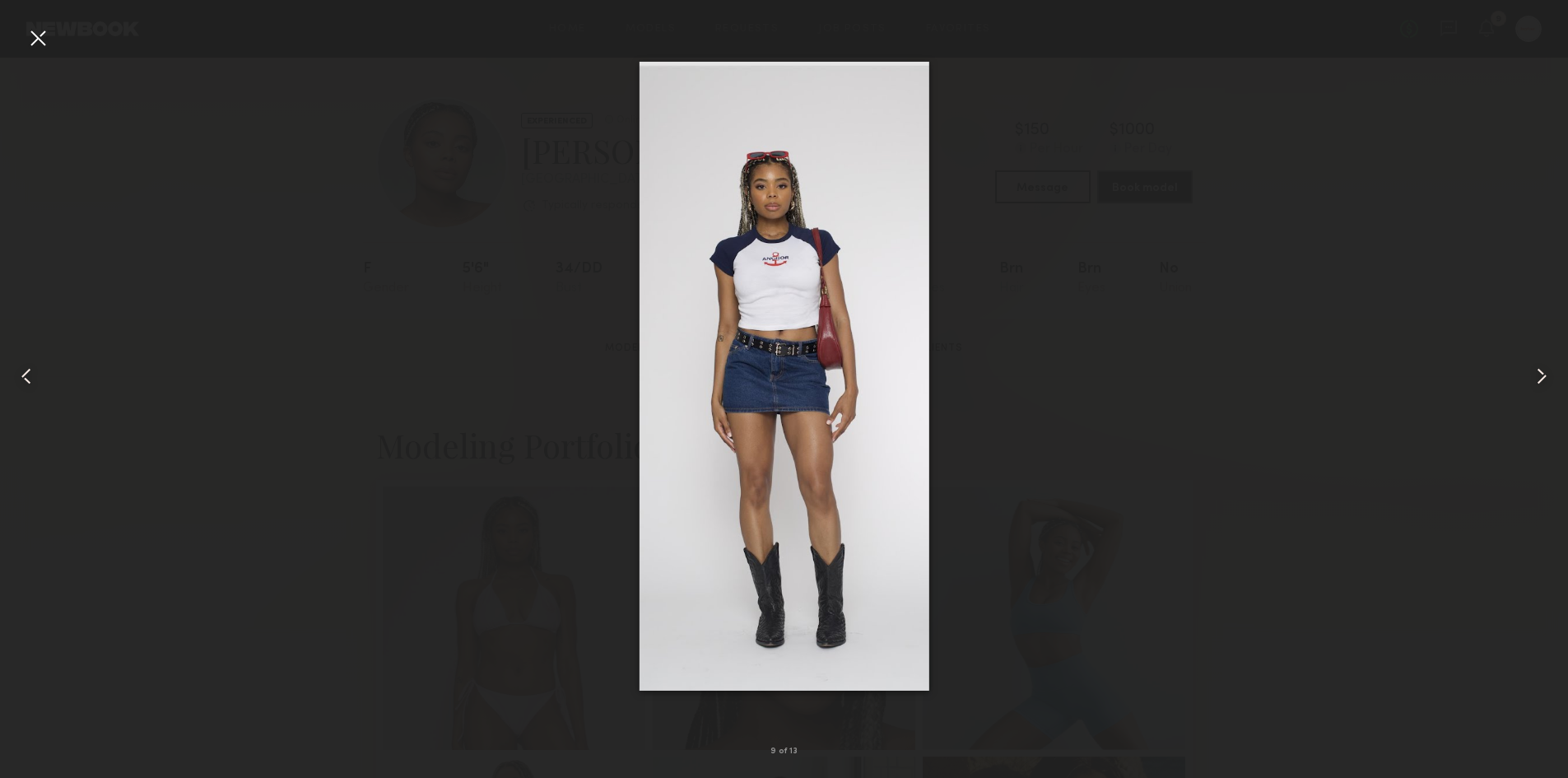
click at [1532, 392] on div at bounding box center [1536, 376] width 63 height 699
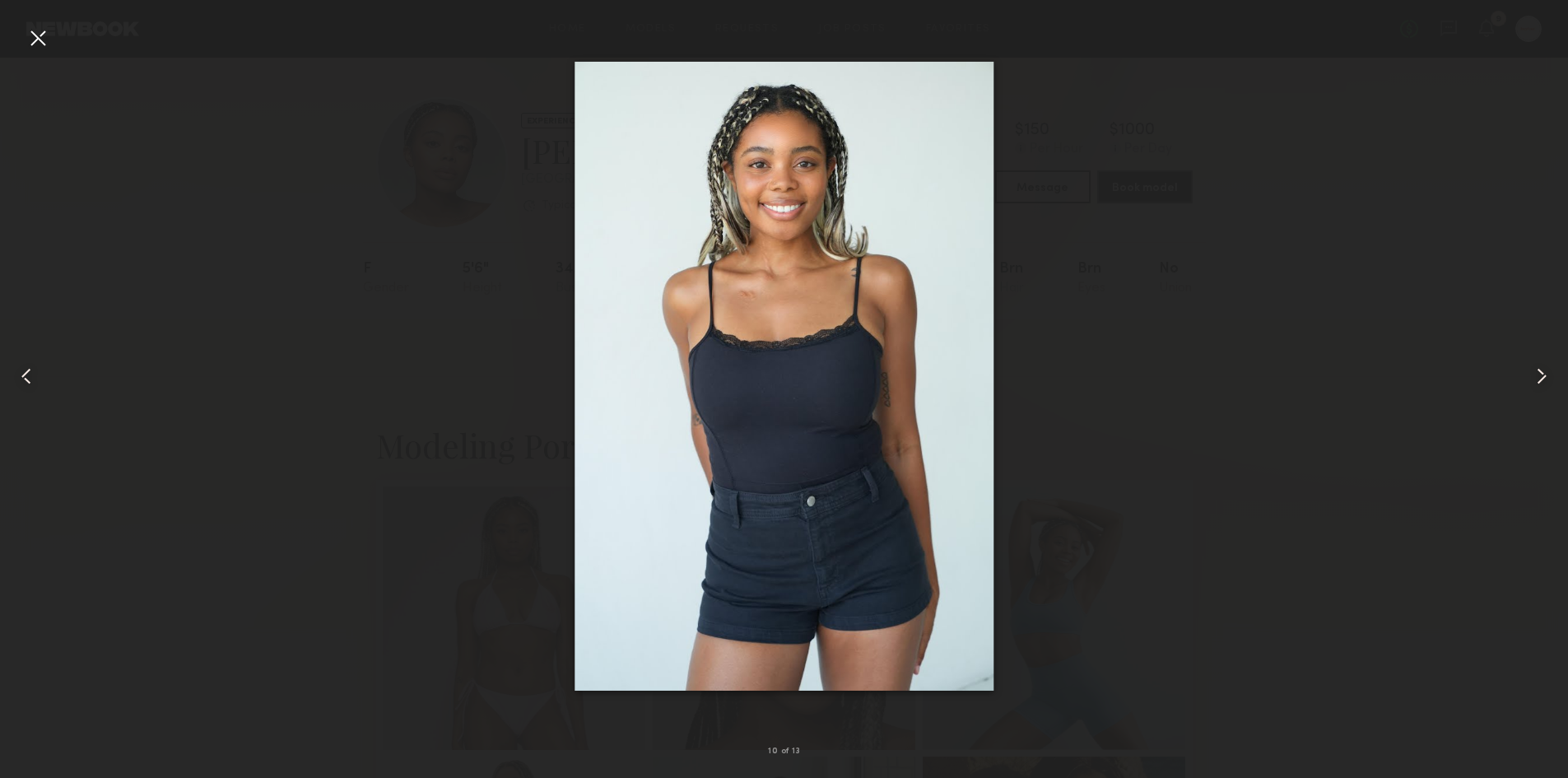
click at [1532, 392] on div at bounding box center [1536, 376] width 63 height 699
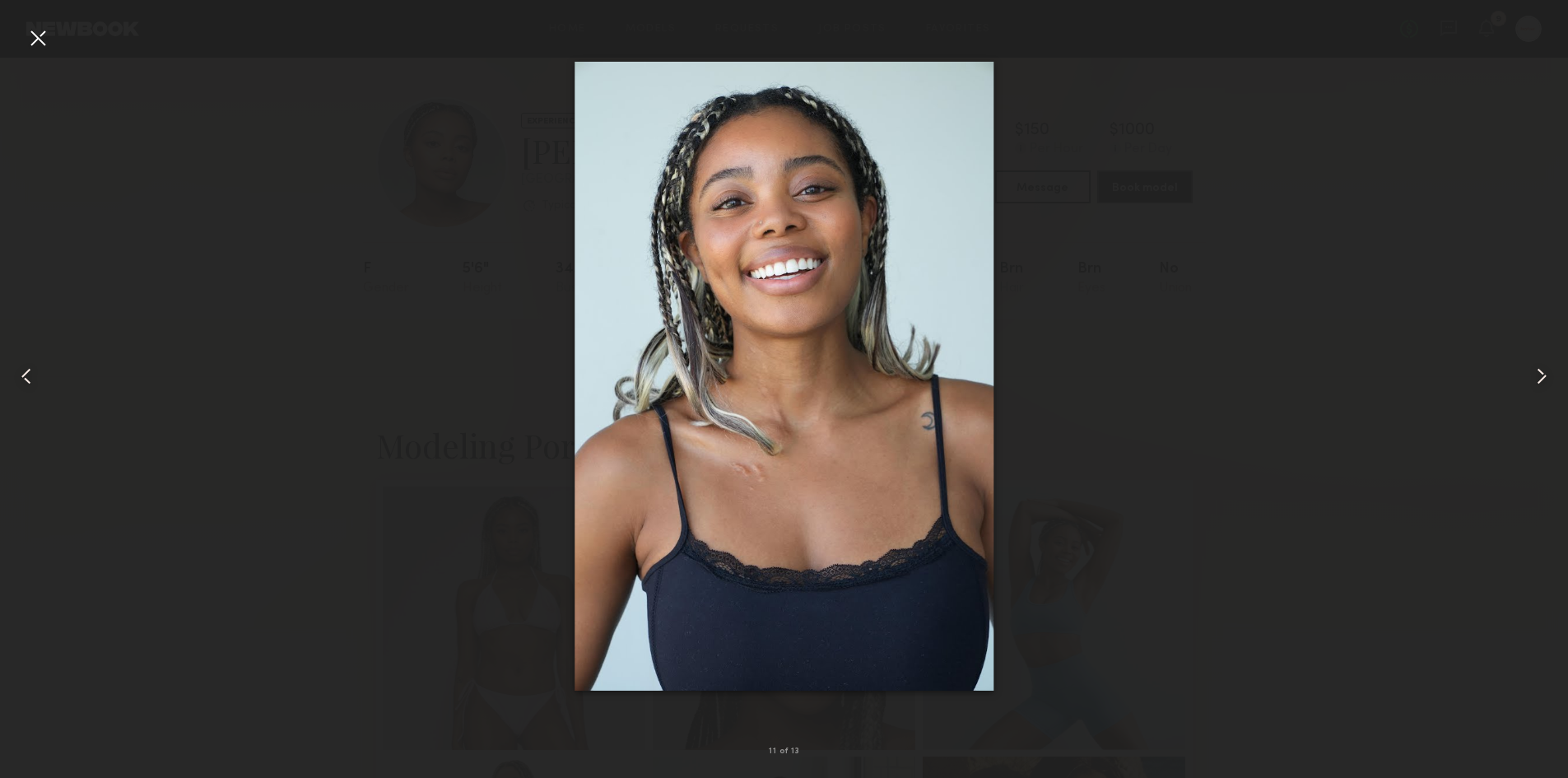
click at [1532, 392] on div at bounding box center [1536, 376] width 63 height 699
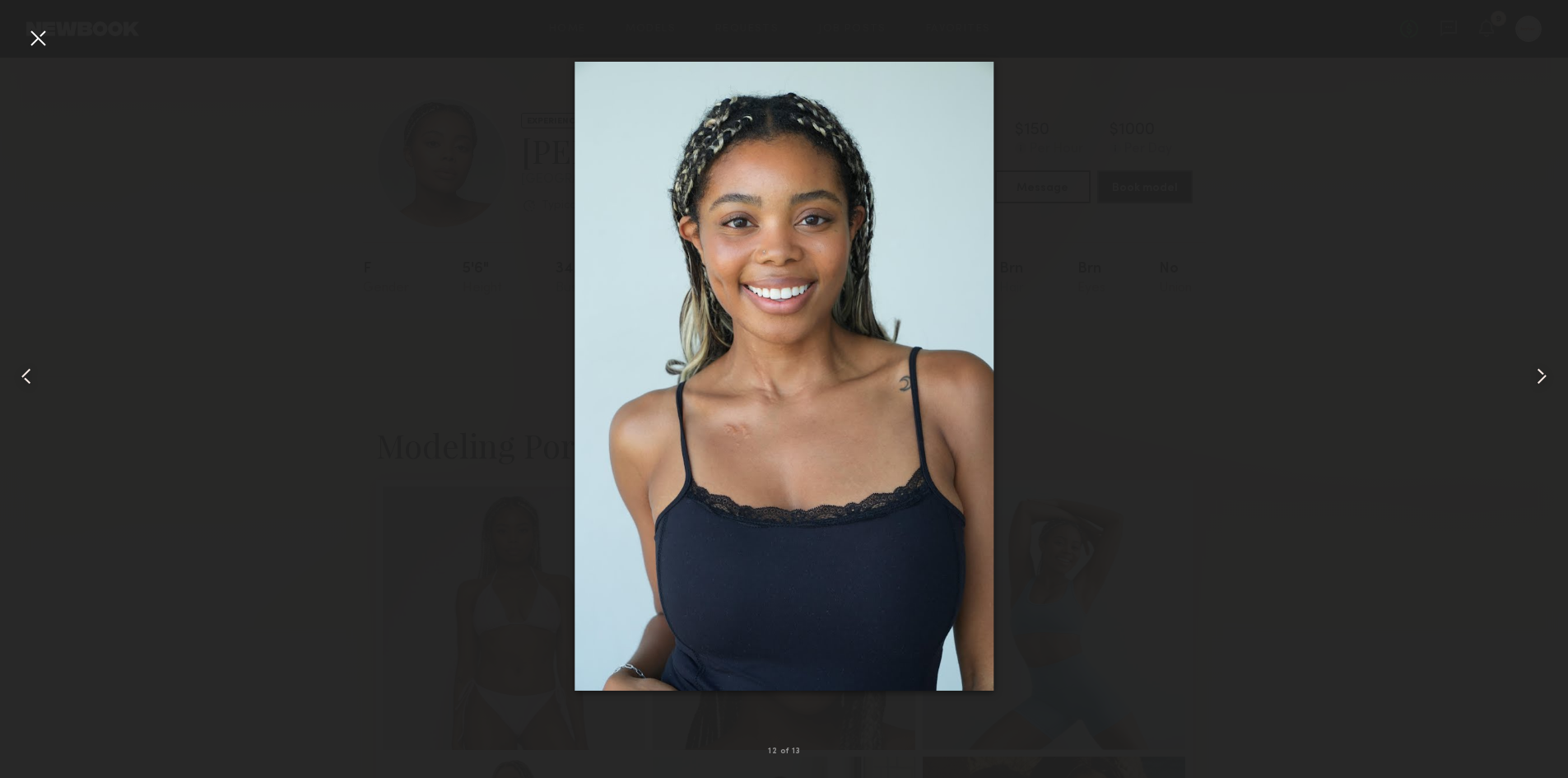
click at [1532, 392] on div at bounding box center [1536, 376] width 63 height 699
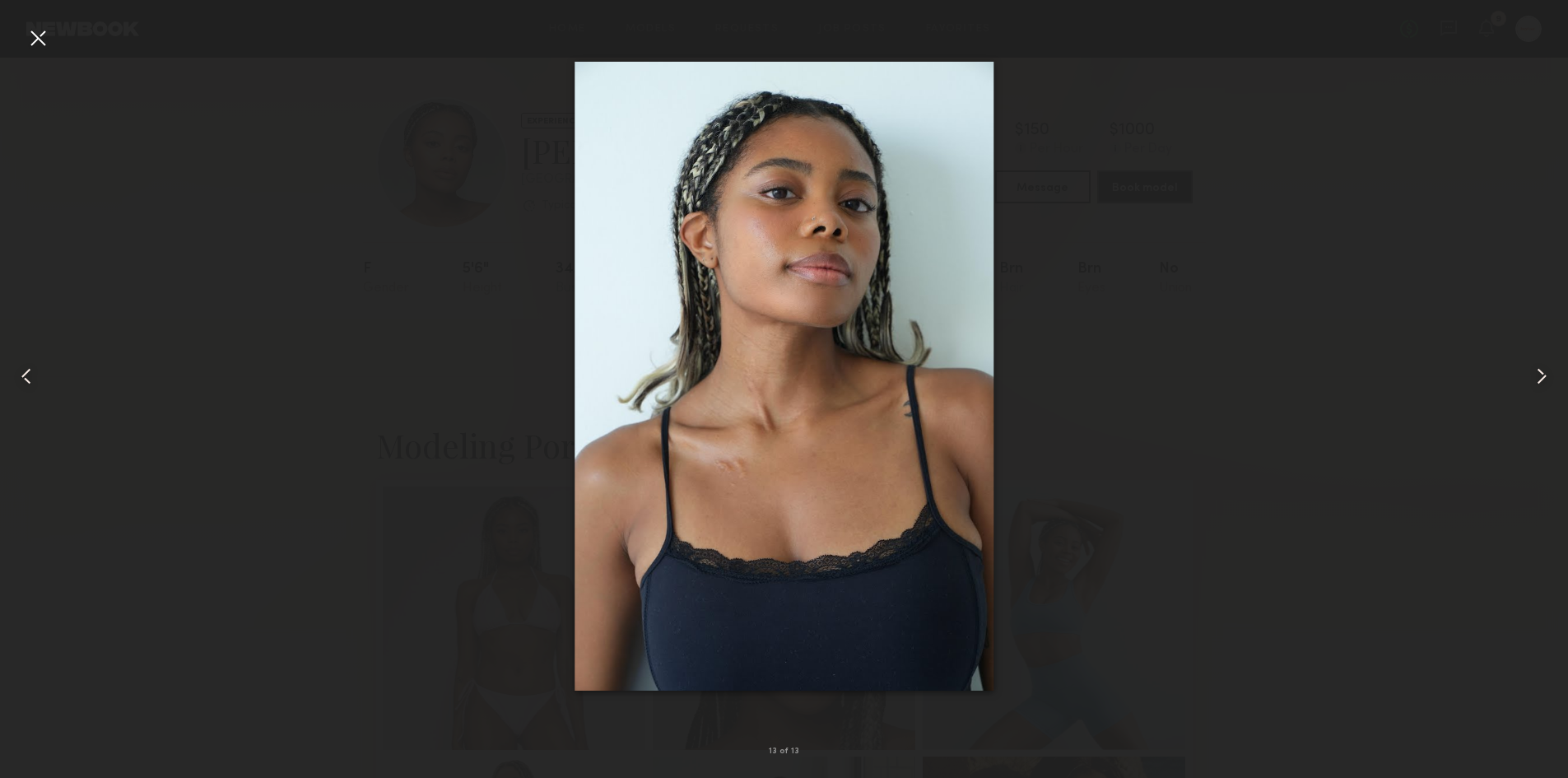
click at [1532, 392] on div at bounding box center [1536, 376] width 63 height 699
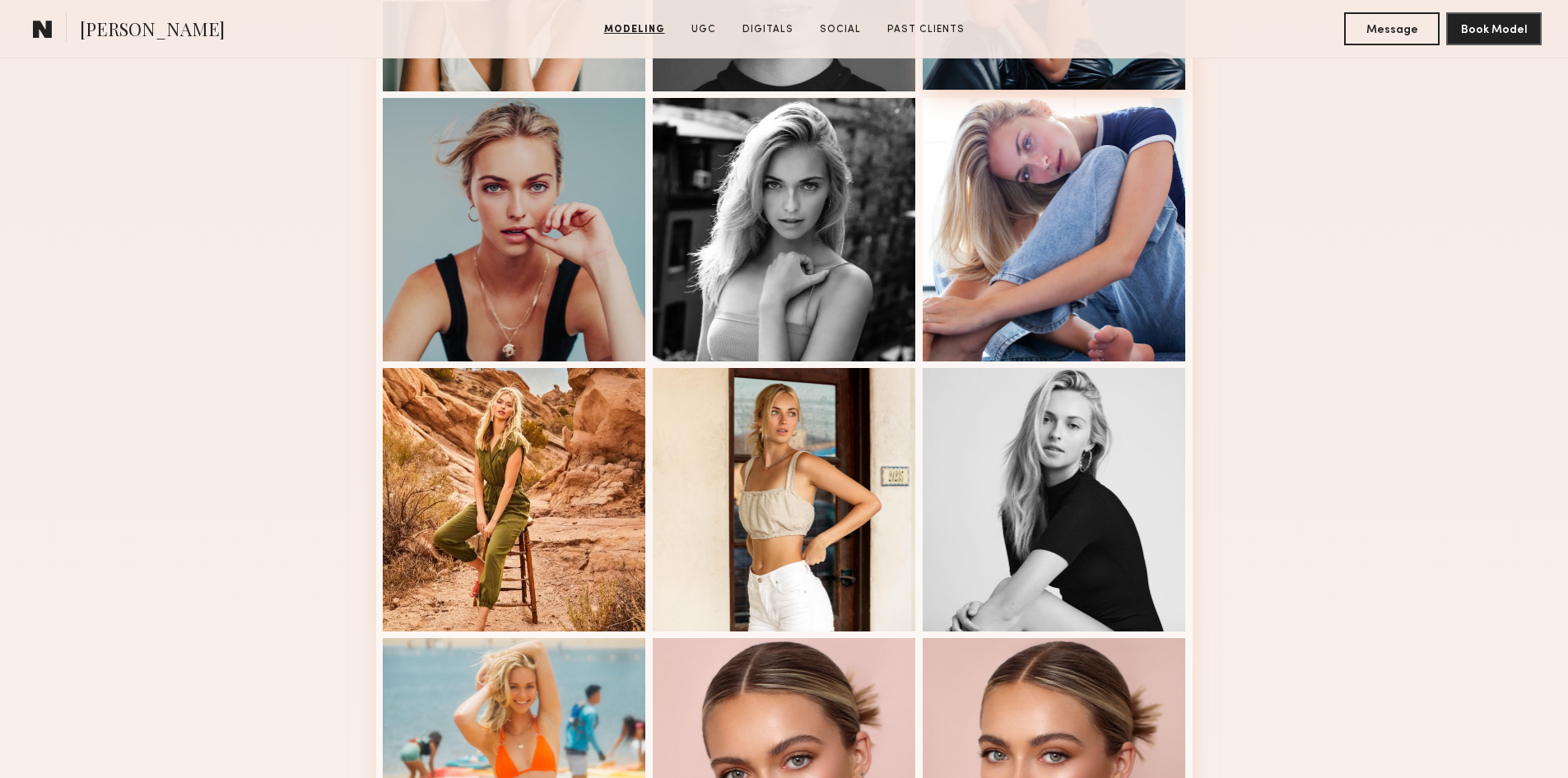
scroll to position [988, 0]
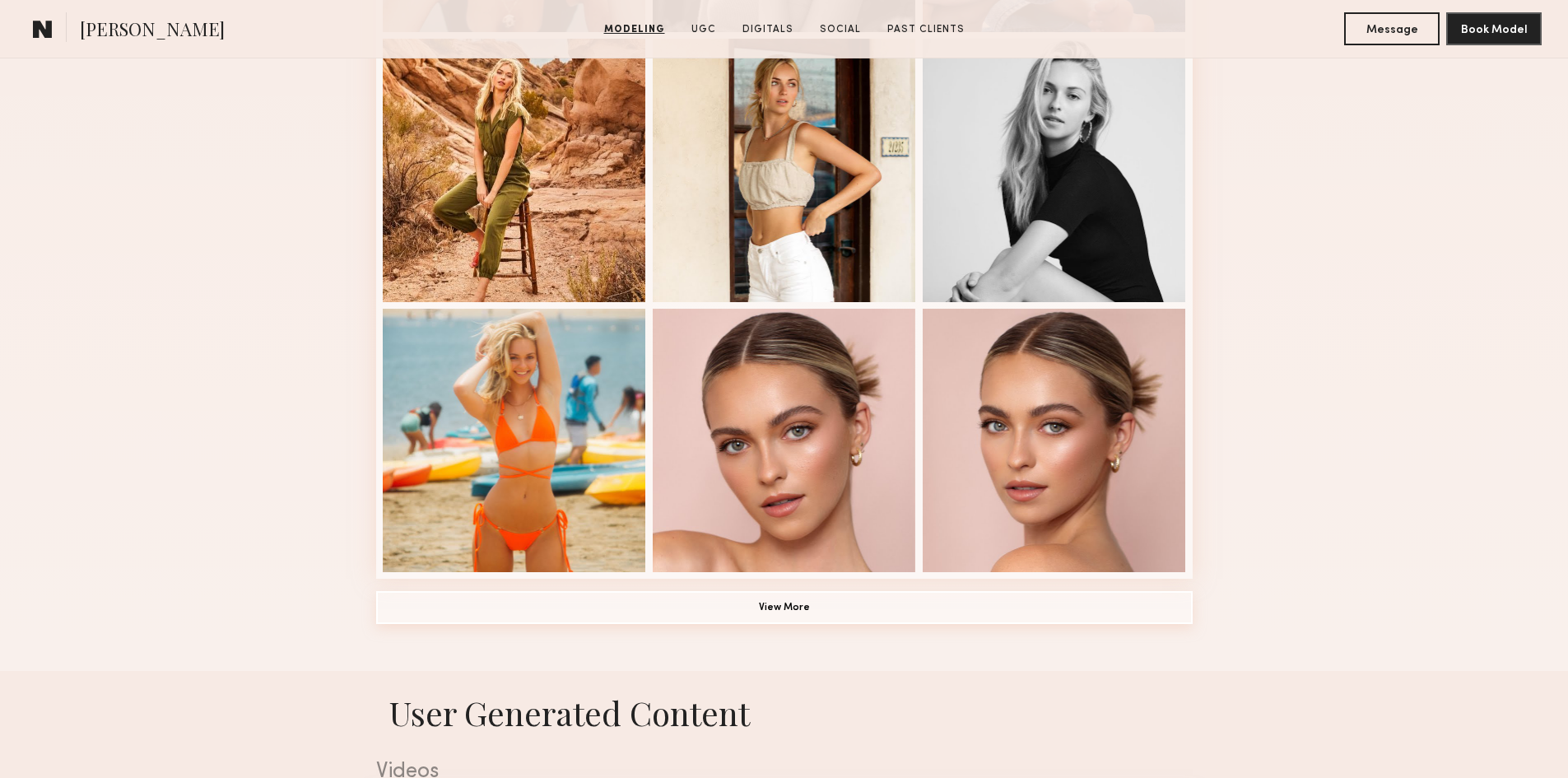
click at [953, 624] on button "View More" at bounding box center [784, 607] width 816 height 33
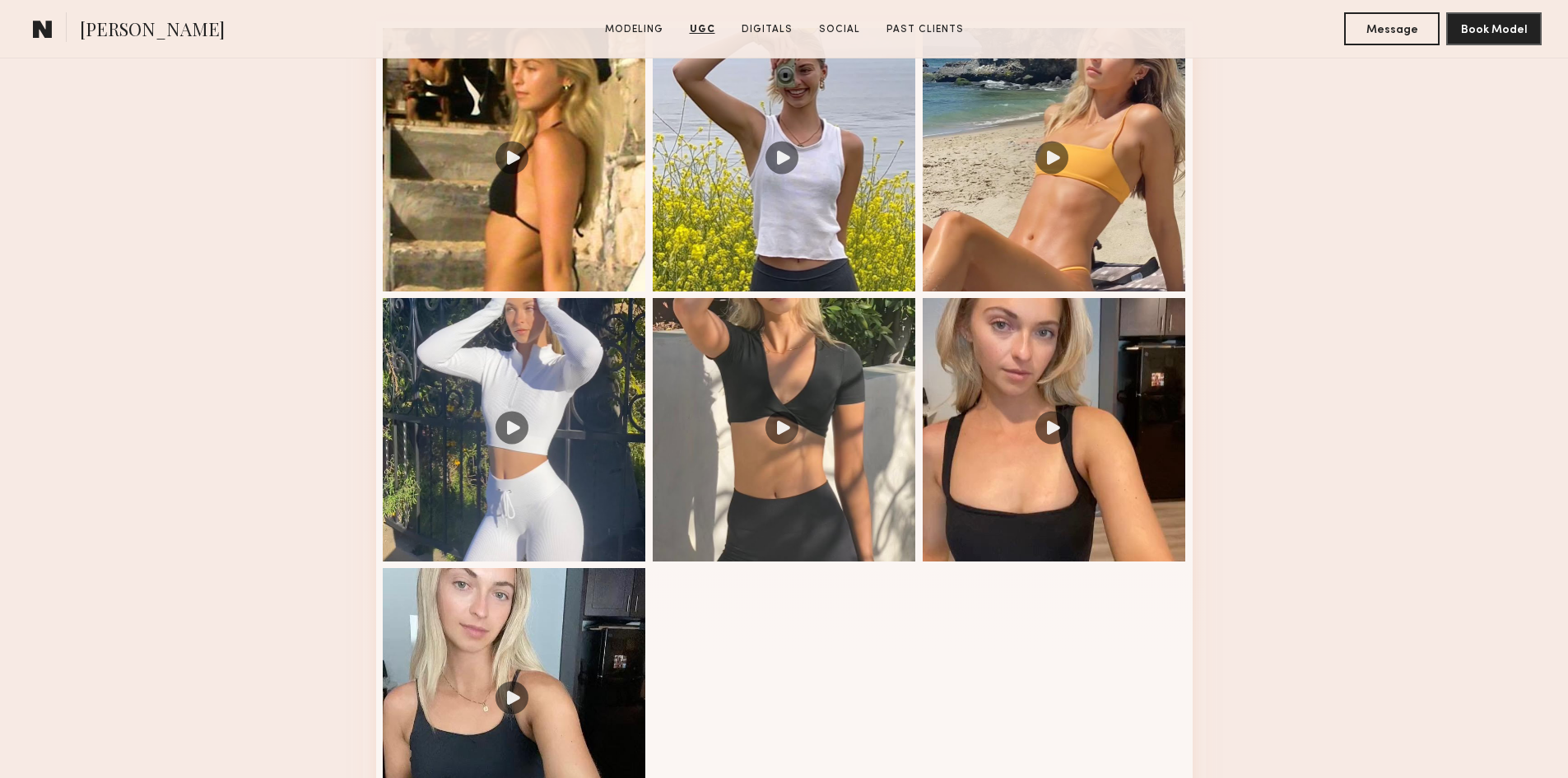
scroll to position [2799, 0]
click at [1060, 498] on div at bounding box center [1054, 428] width 263 height 263
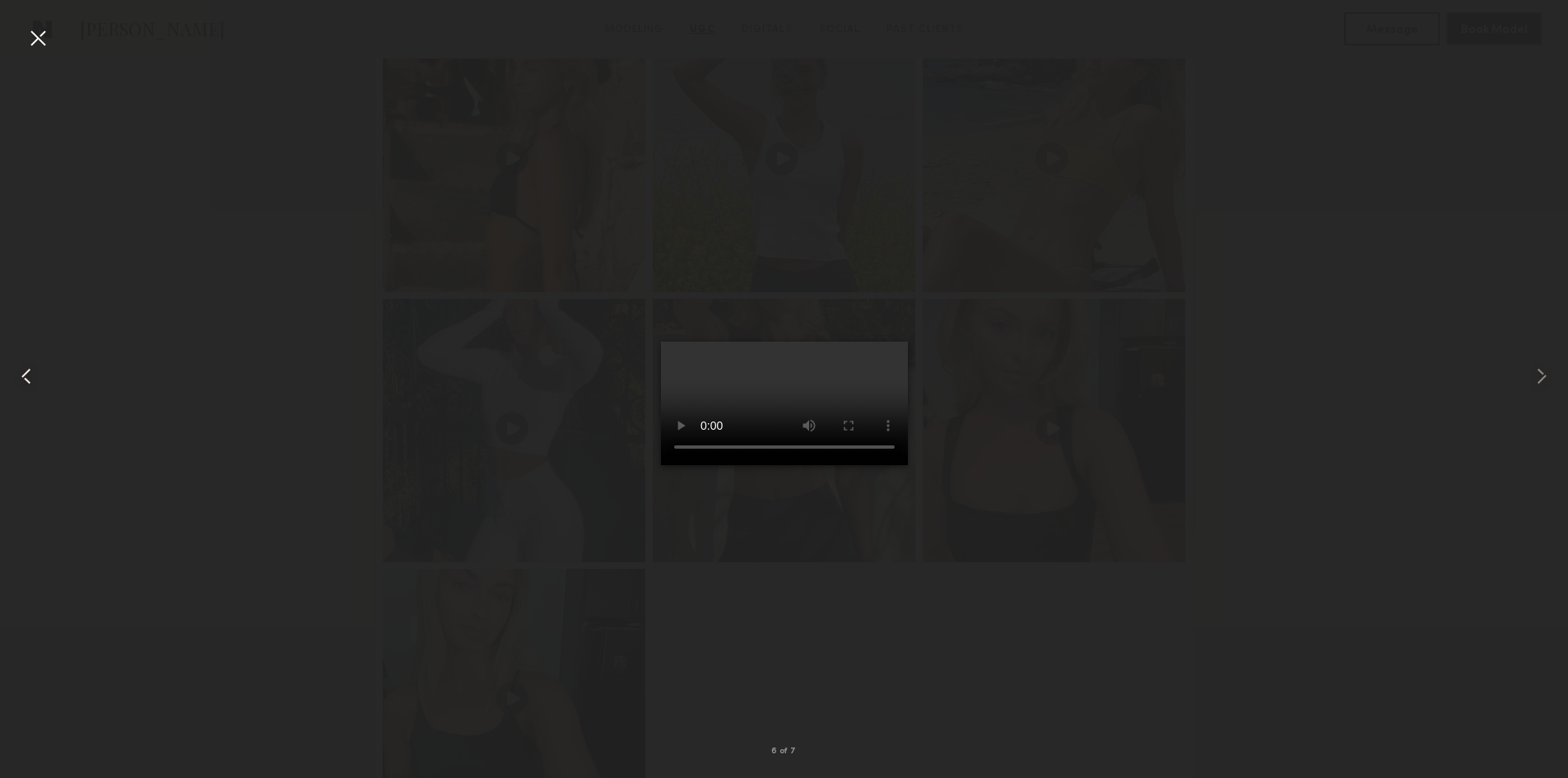
click at [40, 383] on div at bounding box center [31, 376] width 63 height 699
click at [44, 385] on div at bounding box center [31, 376] width 63 height 699
click at [25, 380] on common-icon at bounding box center [26, 376] width 26 height 26
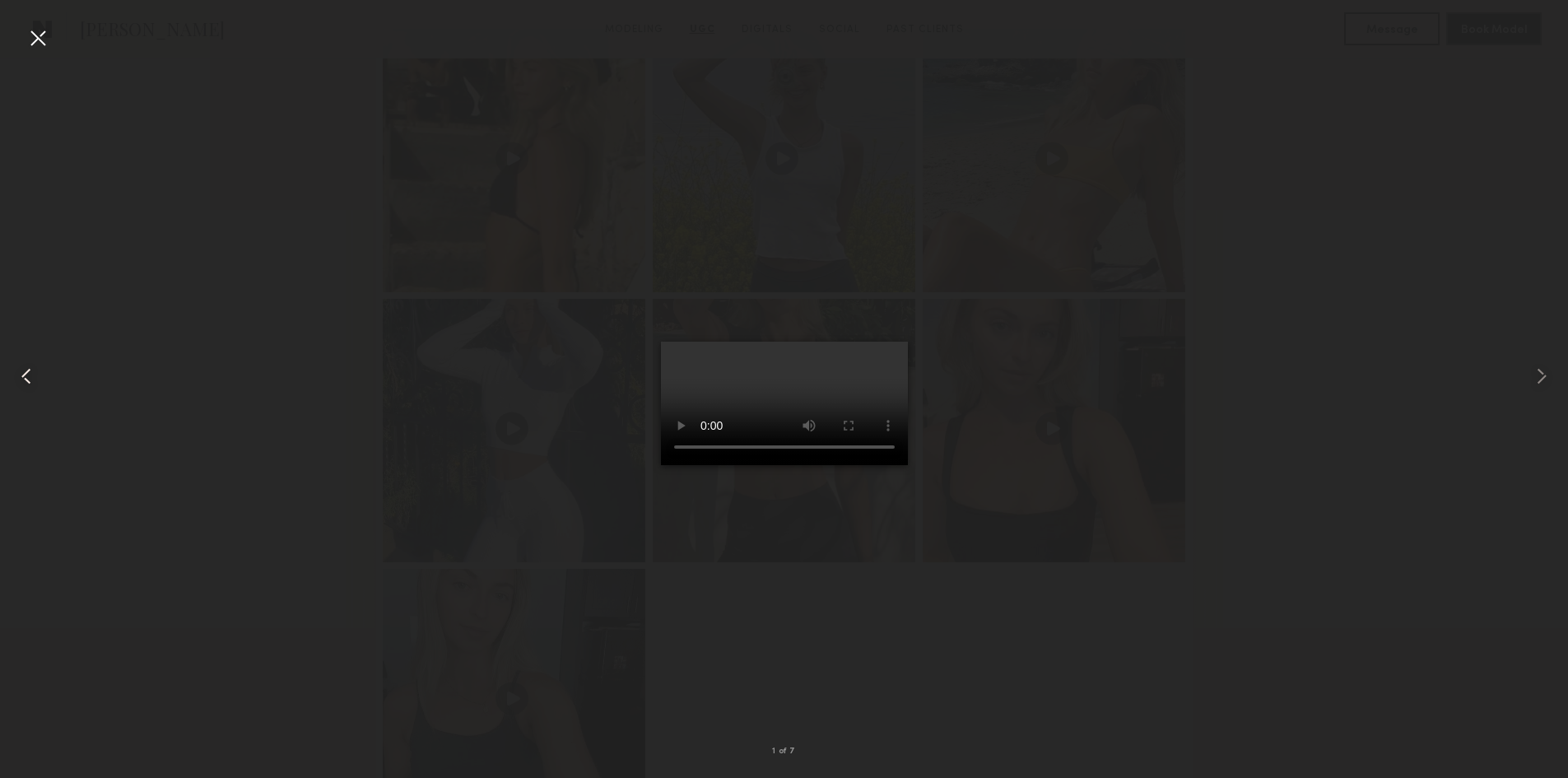
click at [25, 380] on common-icon at bounding box center [26, 376] width 26 height 26
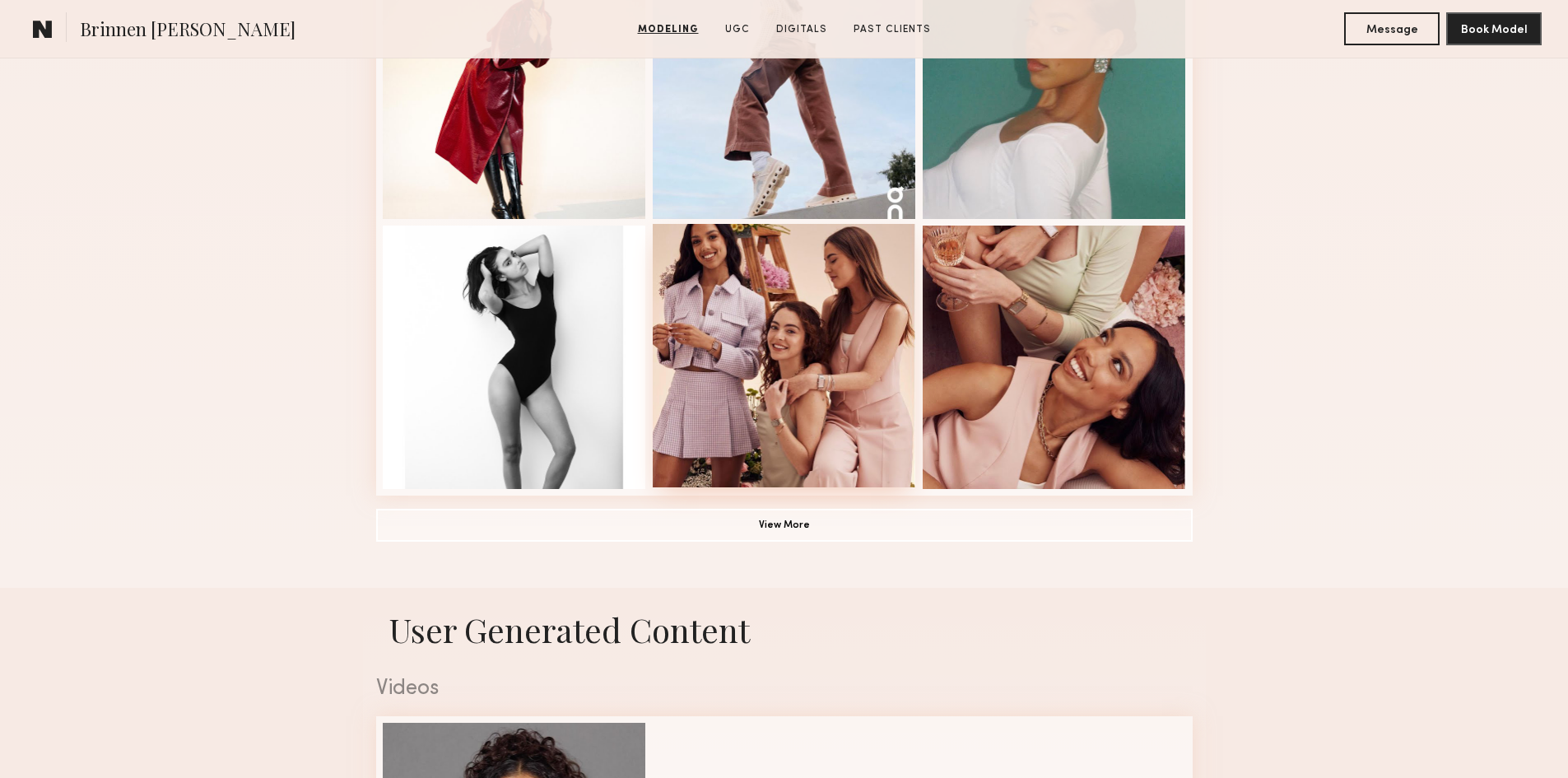
scroll to position [1070, 0]
click at [785, 448] on div at bounding box center [784, 357] width 263 height 263
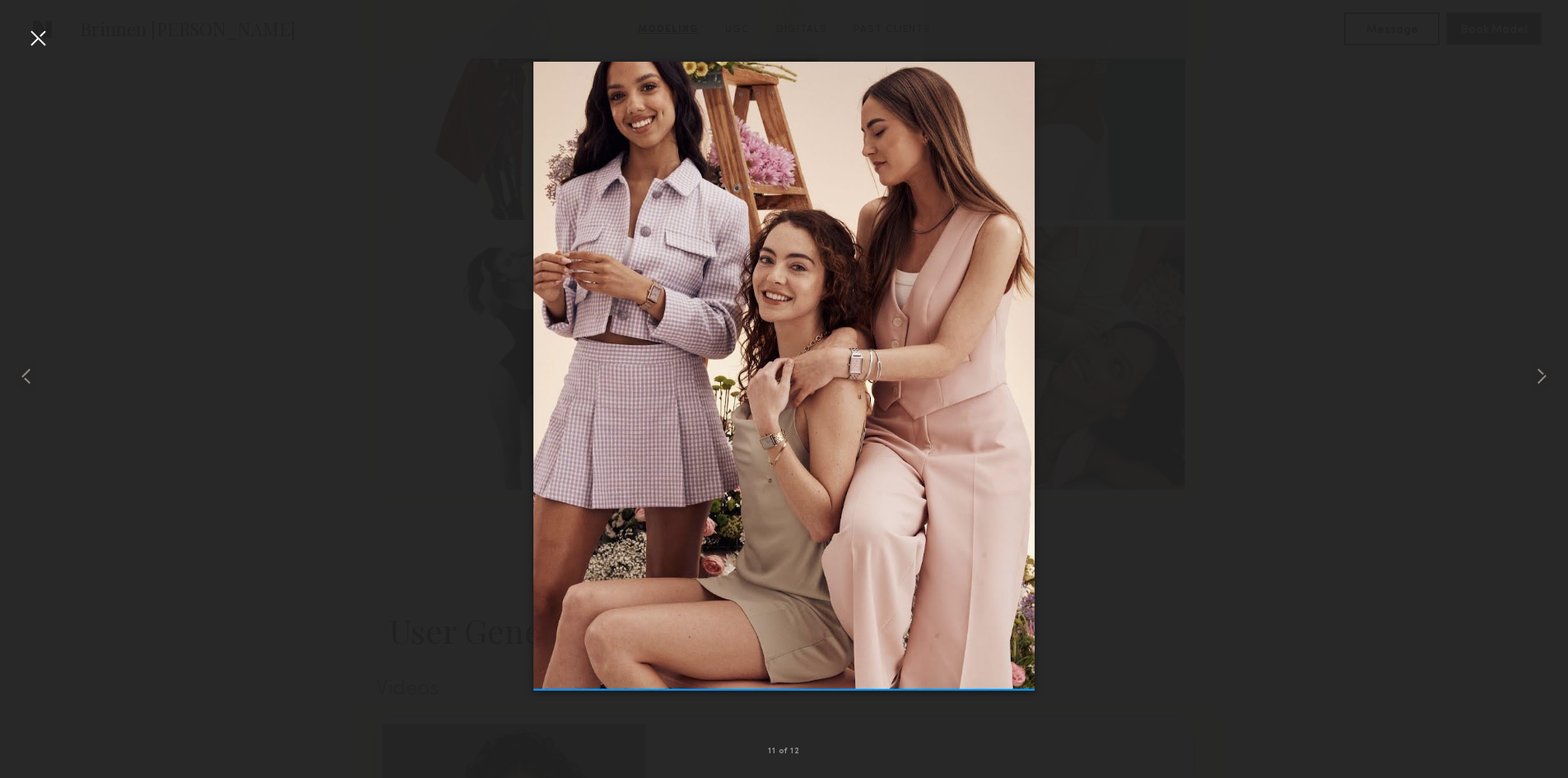
click at [218, 348] on div at bounding box center [784, 376] width 1568 height 699
click at [47, 43] on div at bounding box center [37, 37] width 26 height 26
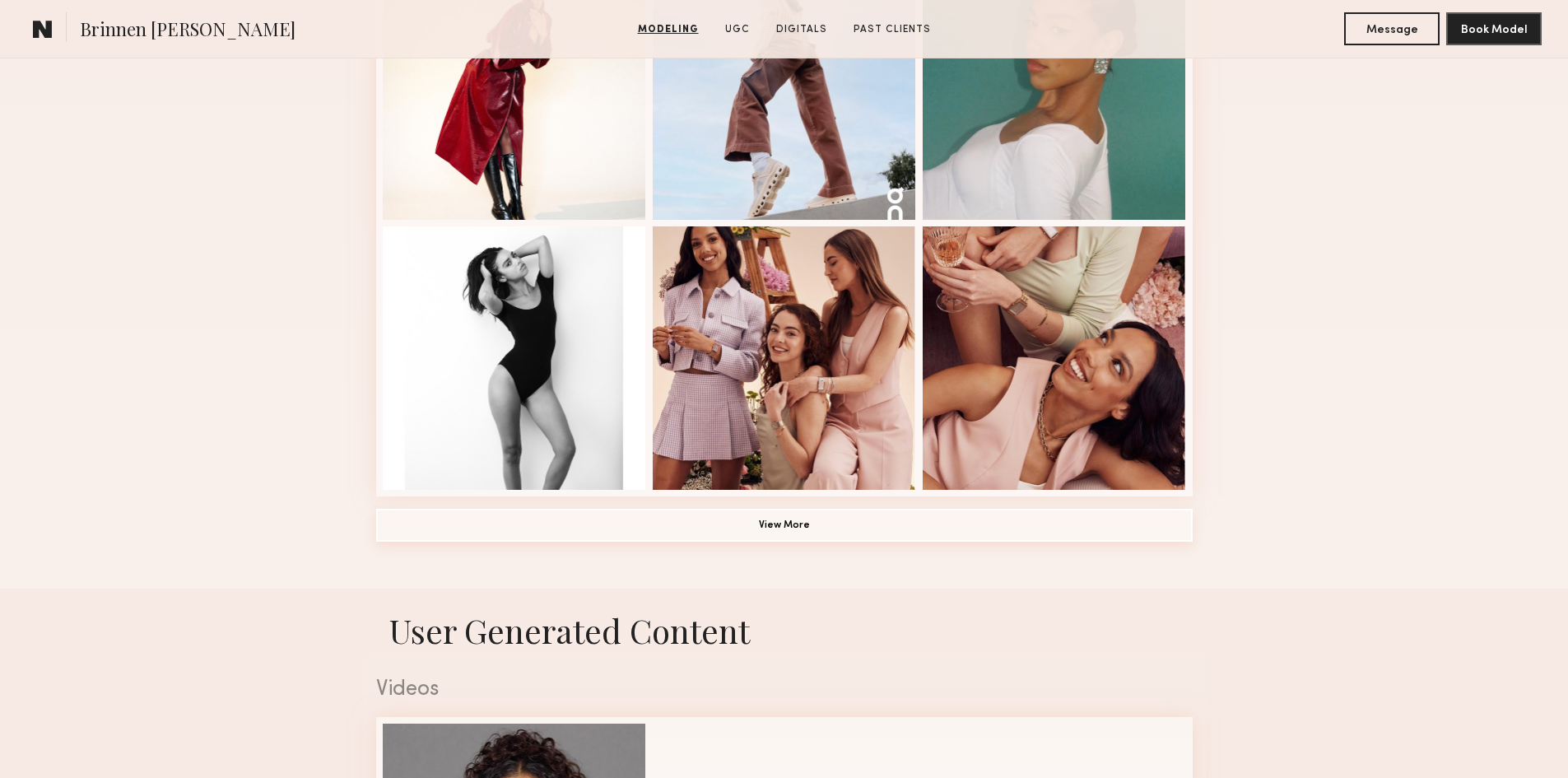
click at [1012, 531] on button "View More" at bounding box center [784, 525] width 816 height 33
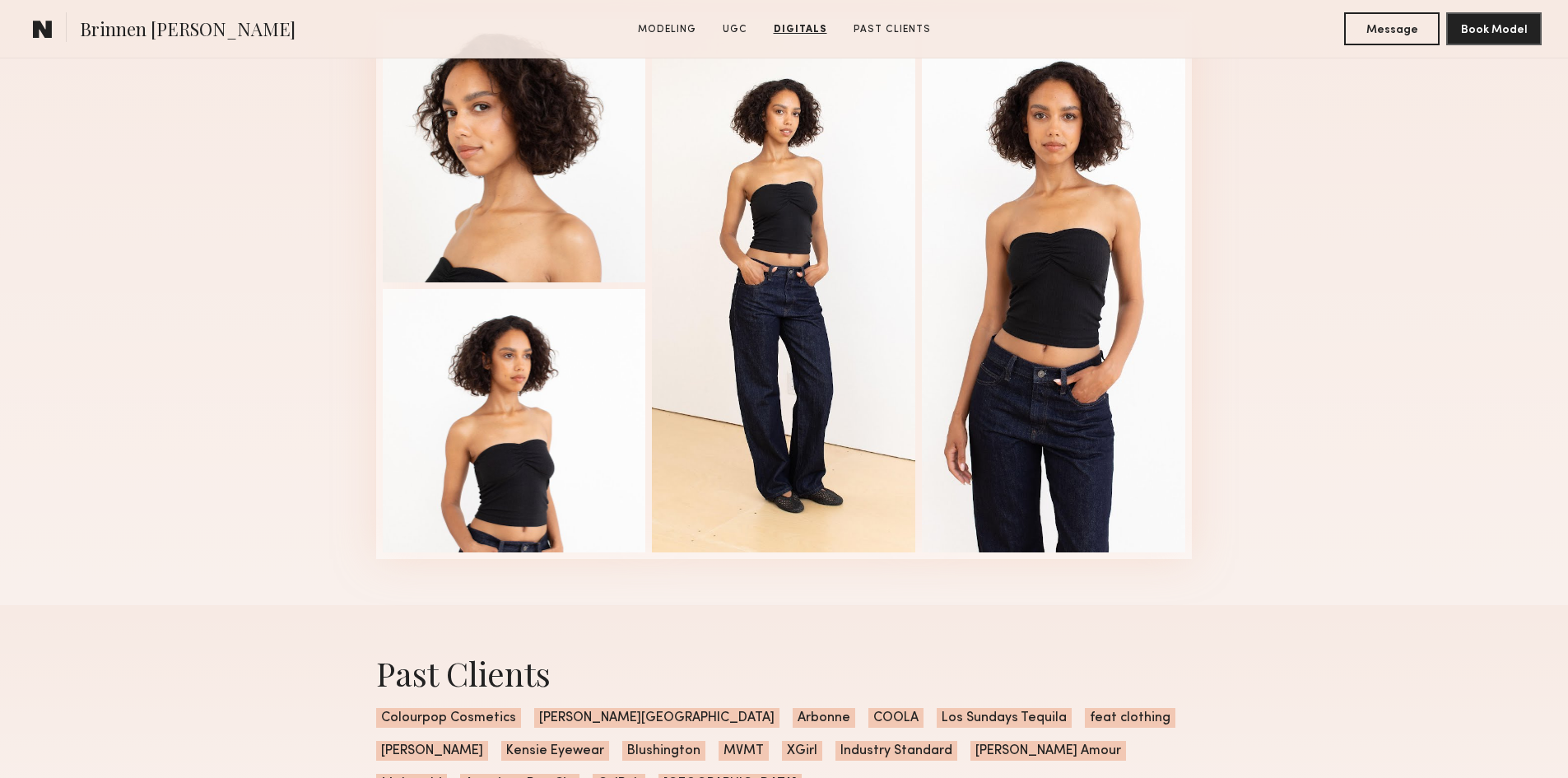
scroll to position [3454, 0]
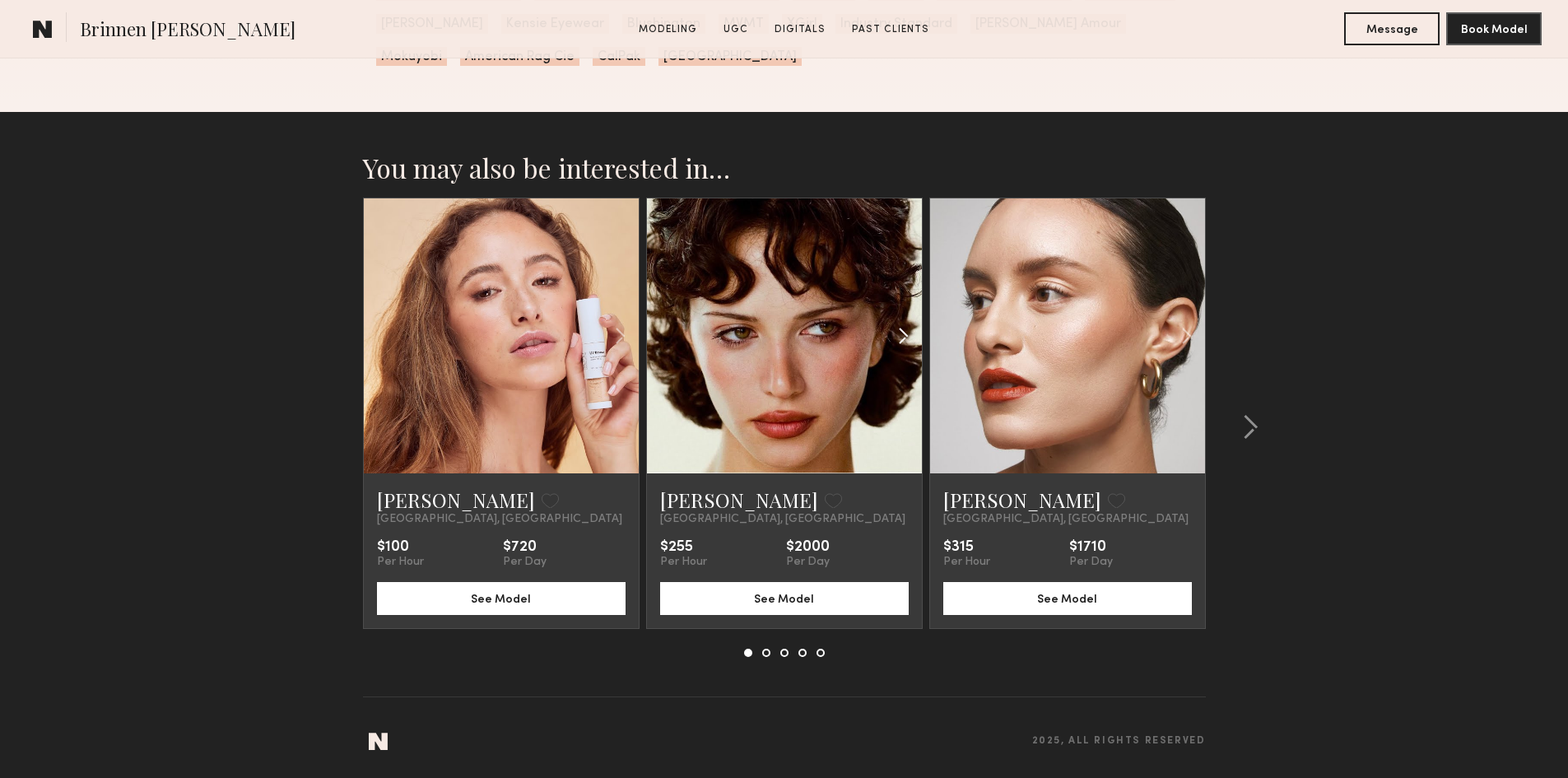
click at [888, 341] on div at bounding box center [876, 336] width 91 height 275
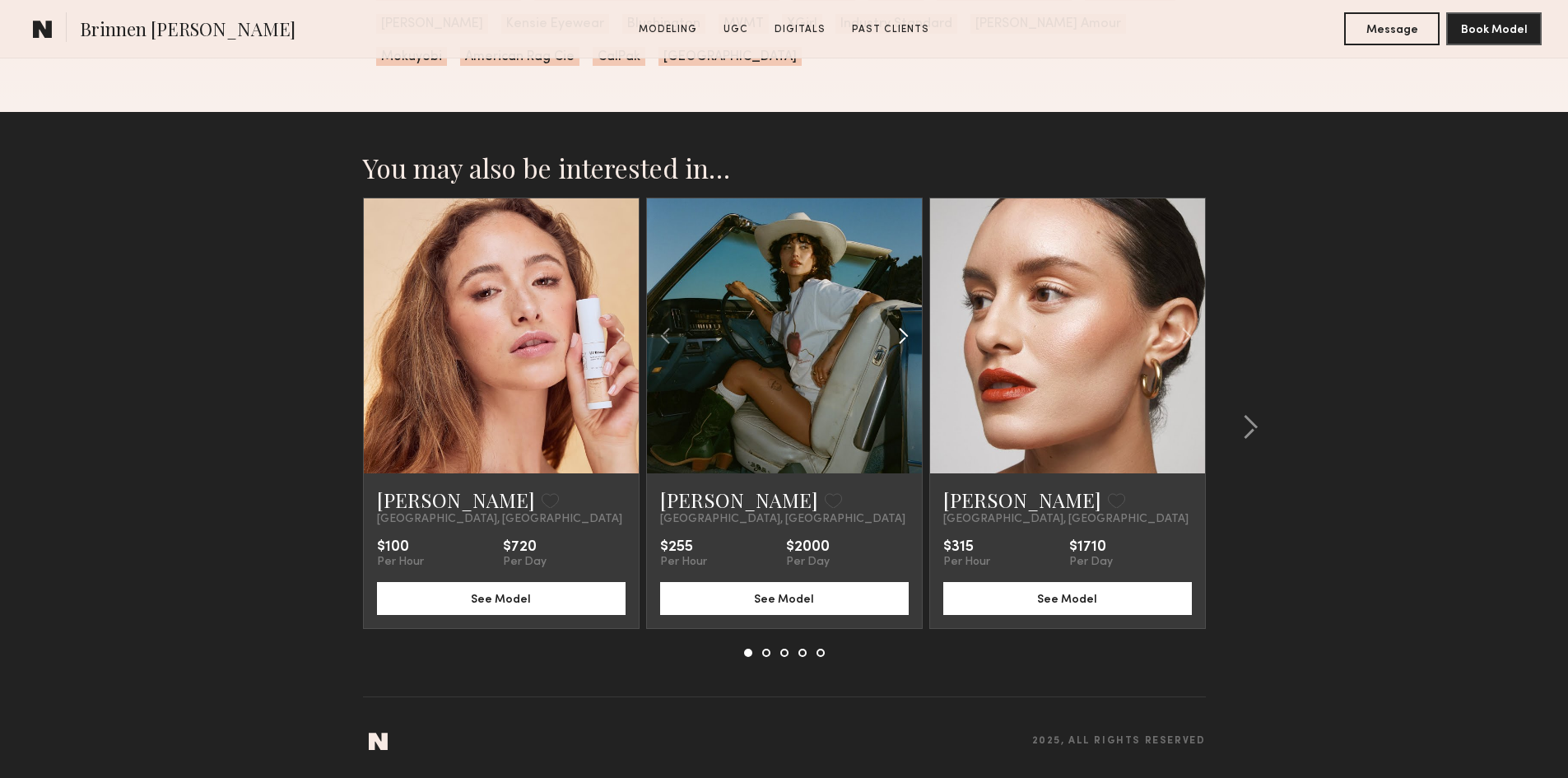
click at [888, 341] on div at bounding box center [876, 336] width 91 height 275
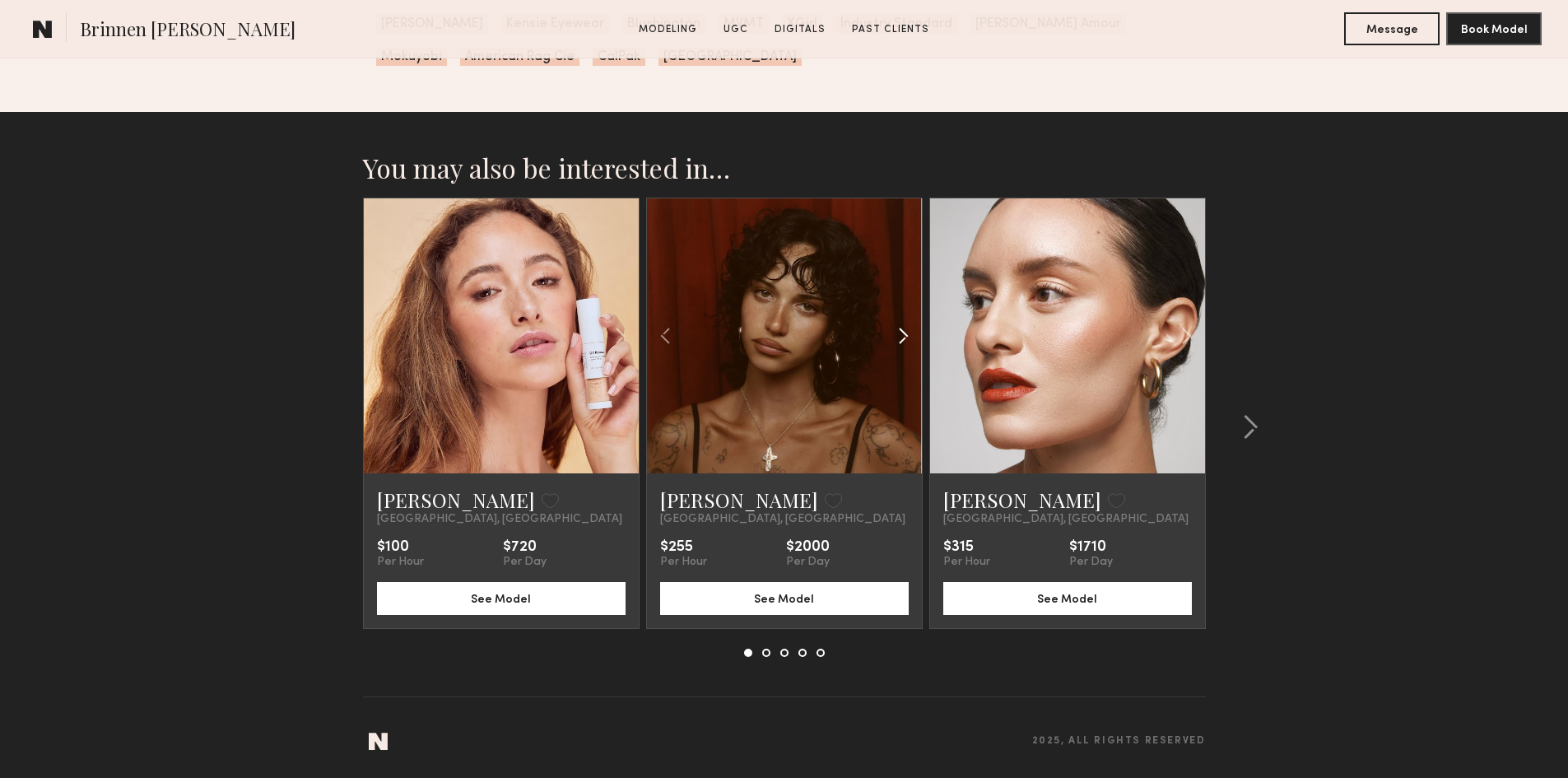
click at [888, 341] on div at bounding box center [876, 336] width 91 height 275
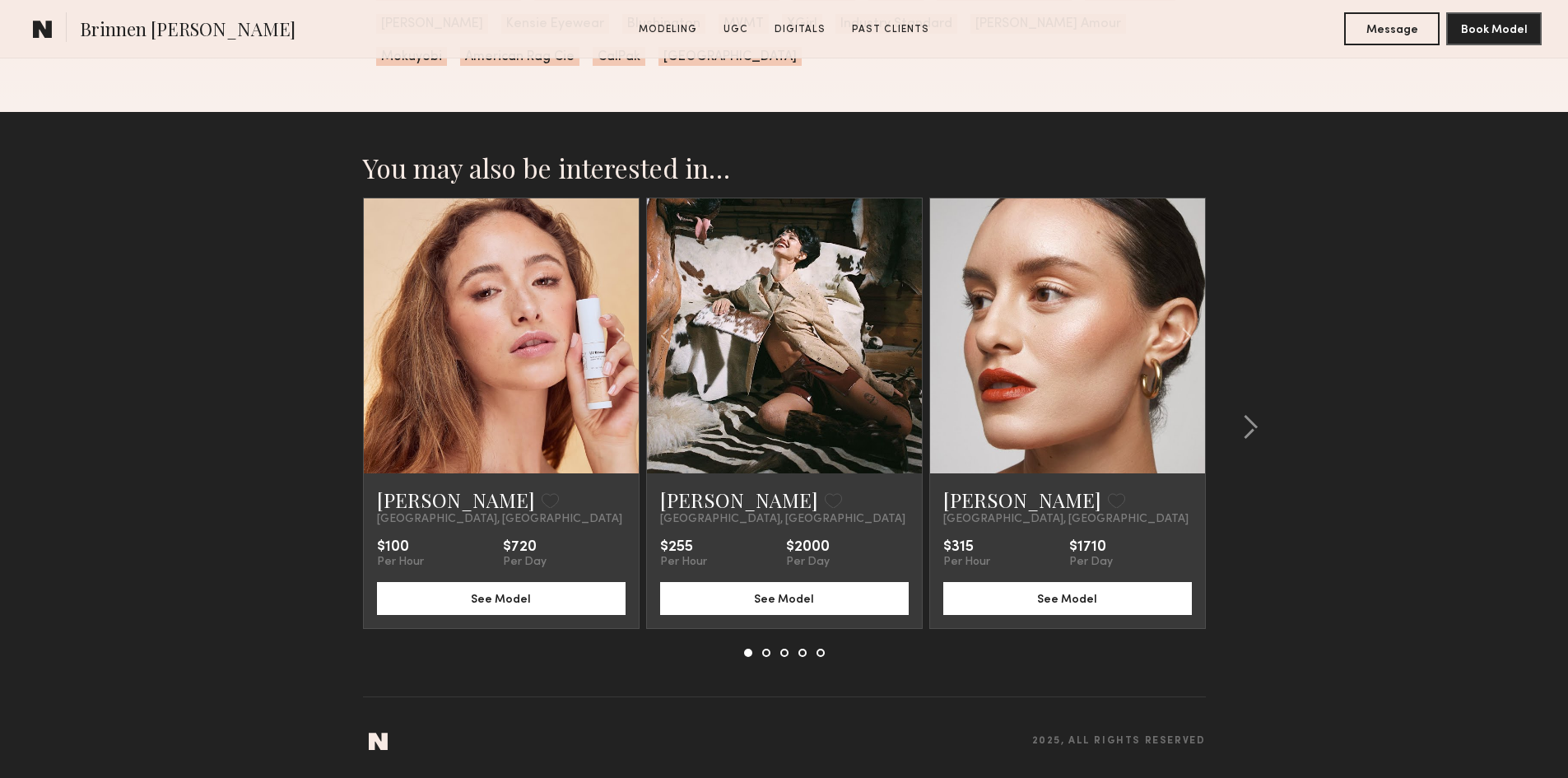
click at [888, 341] on div at bounding box center [784, 336] width 275 height 275
click at [1188, 333] on common-icon at bounding box center [1187, 336] width 24 height 31
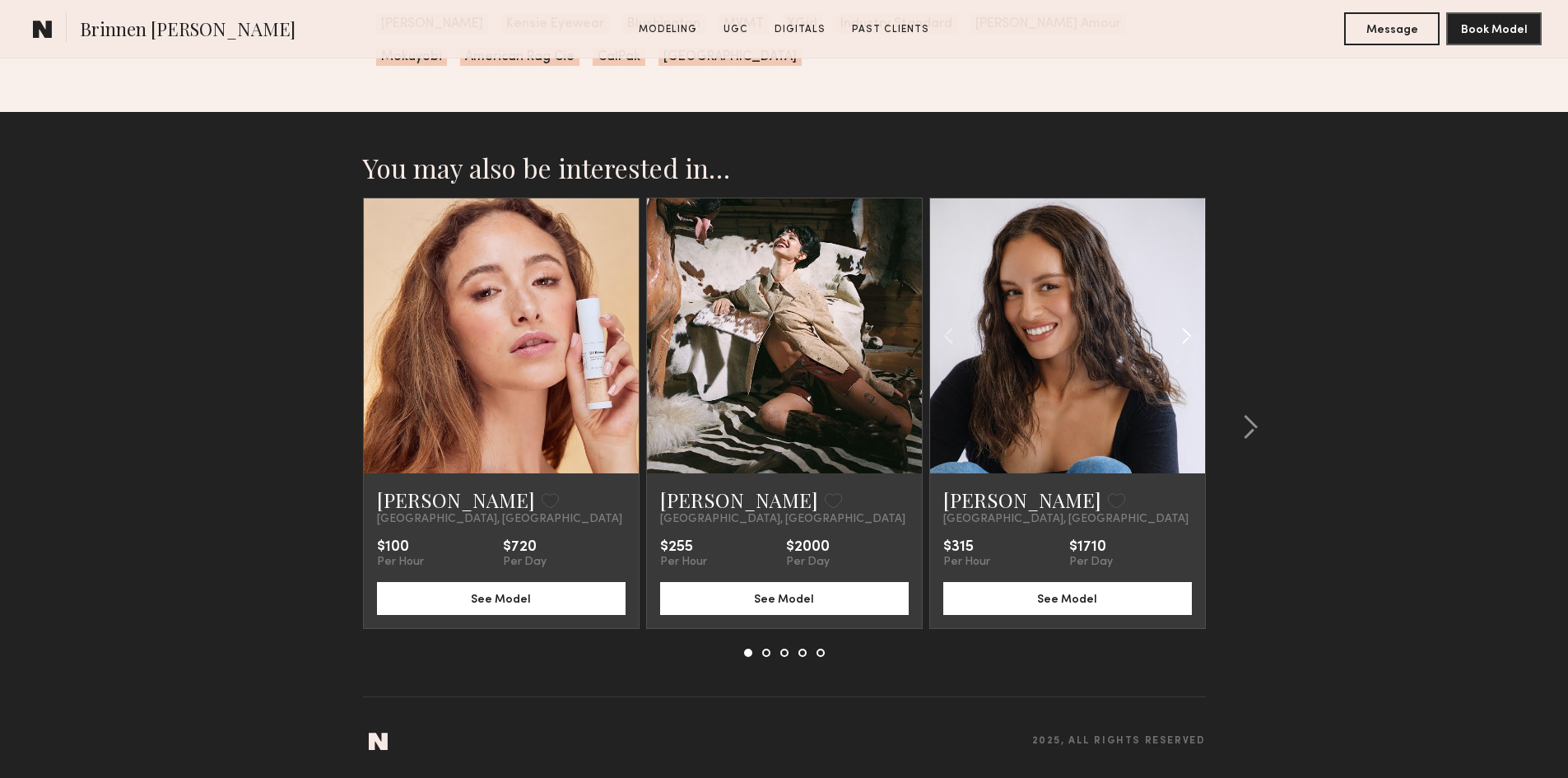
click at [1188, 333] on common-icon at bounding box center [1187, 336] width 24 height 31
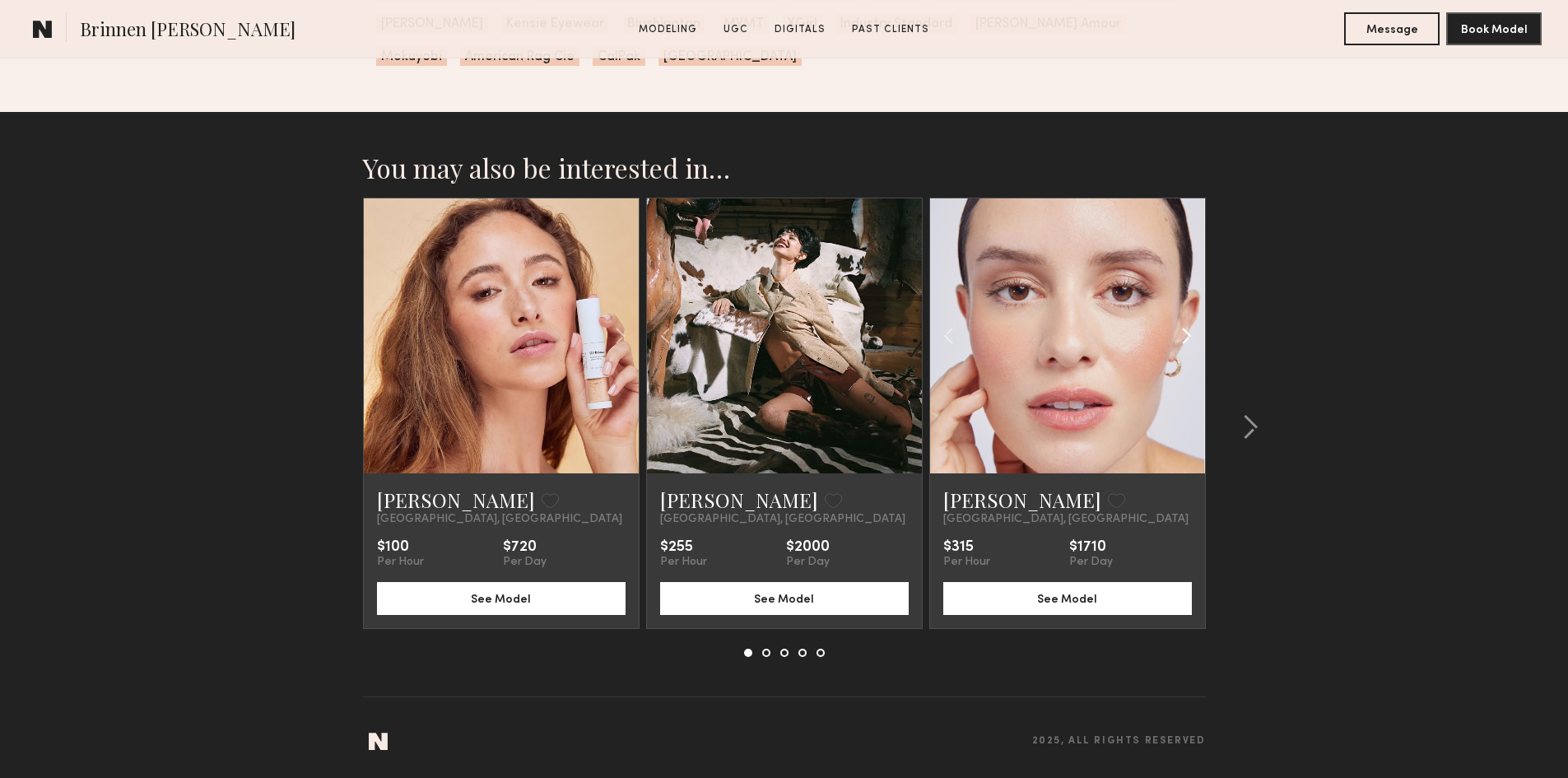
click at [1188, 333] on common-icon at bounding box center [1187, 336] width 24 height 31
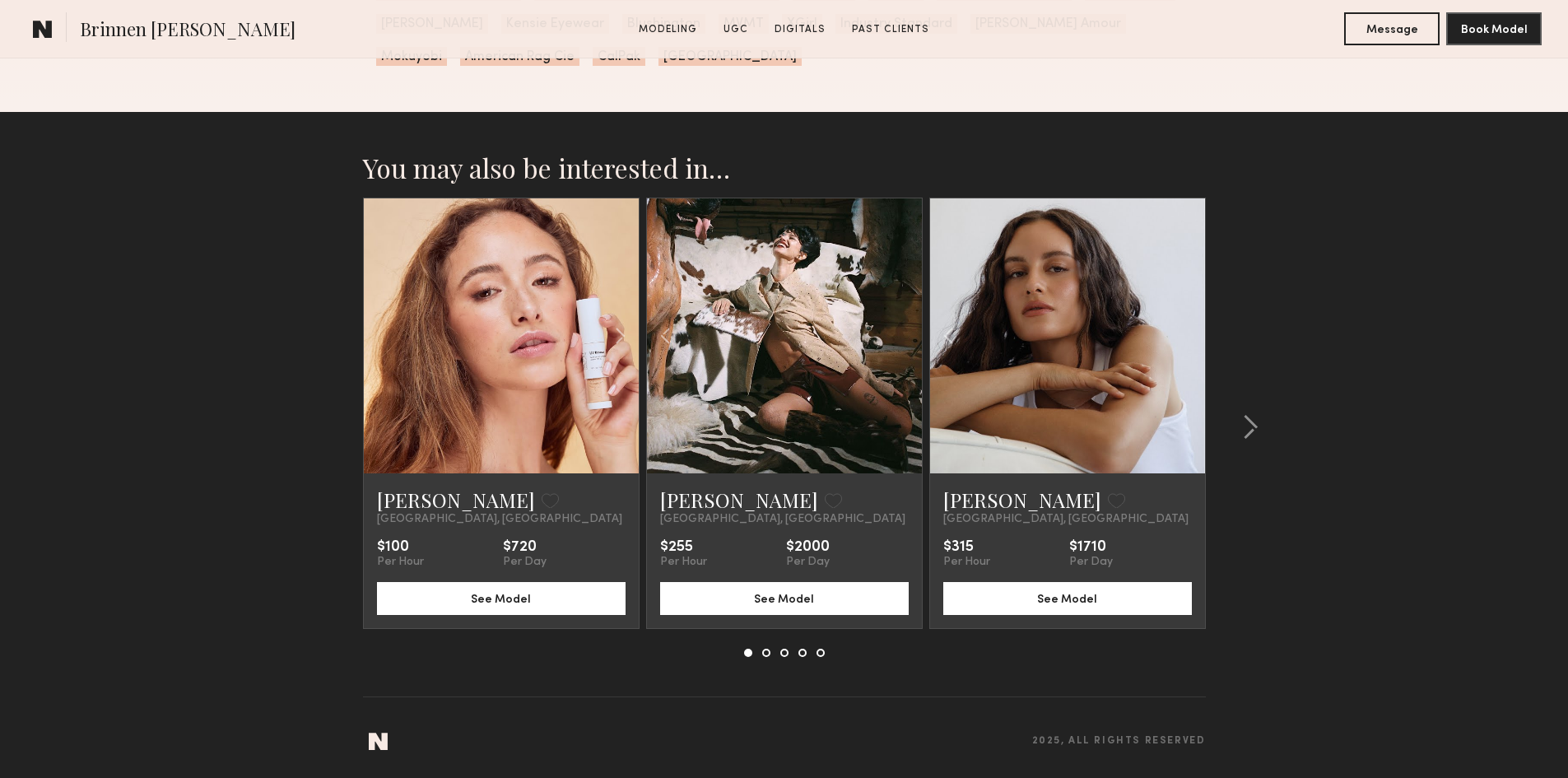
click at [1188, 333] on div at bounding box center [1068, 336] width 275 height 275
click at [1244, 424] on common-icon at bounding box center [1250, 427] width 16 height 26
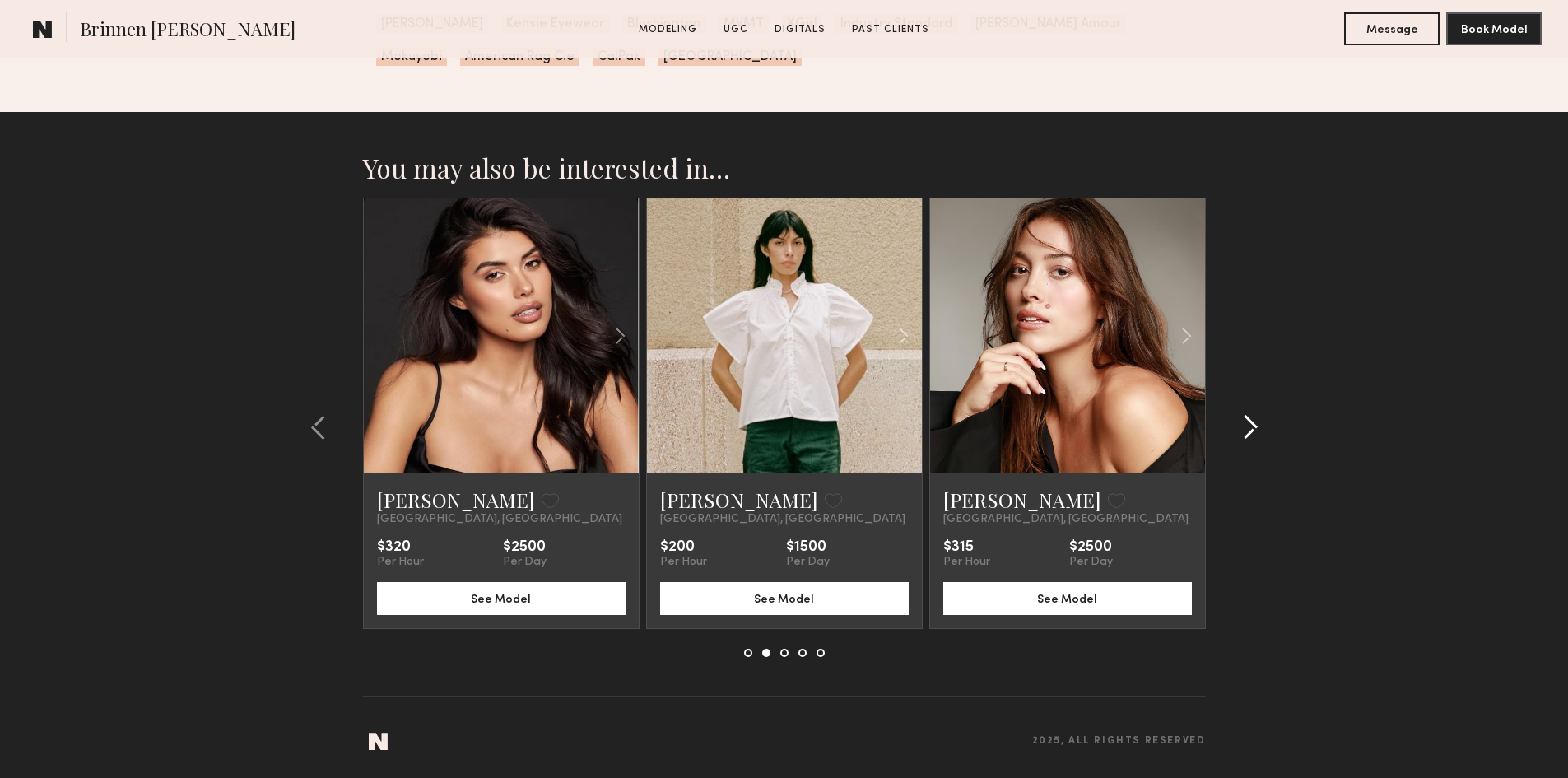
click at [1244, 424] on common-icon at bounding box center [1250, 427] width 16 height 26
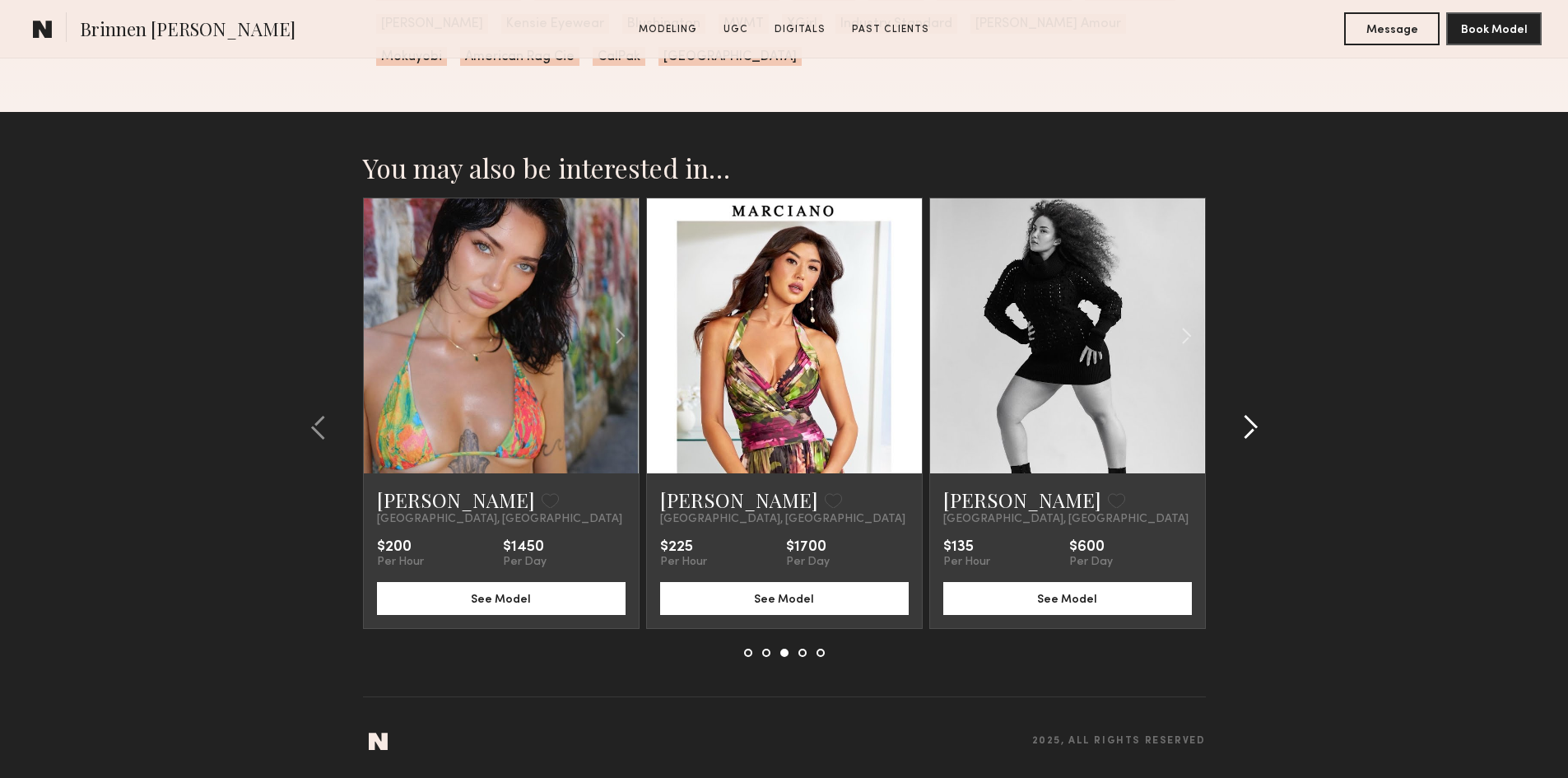
click at [1244, 424] on common-icon at bounding box center [1250, 427] width 16 height 26
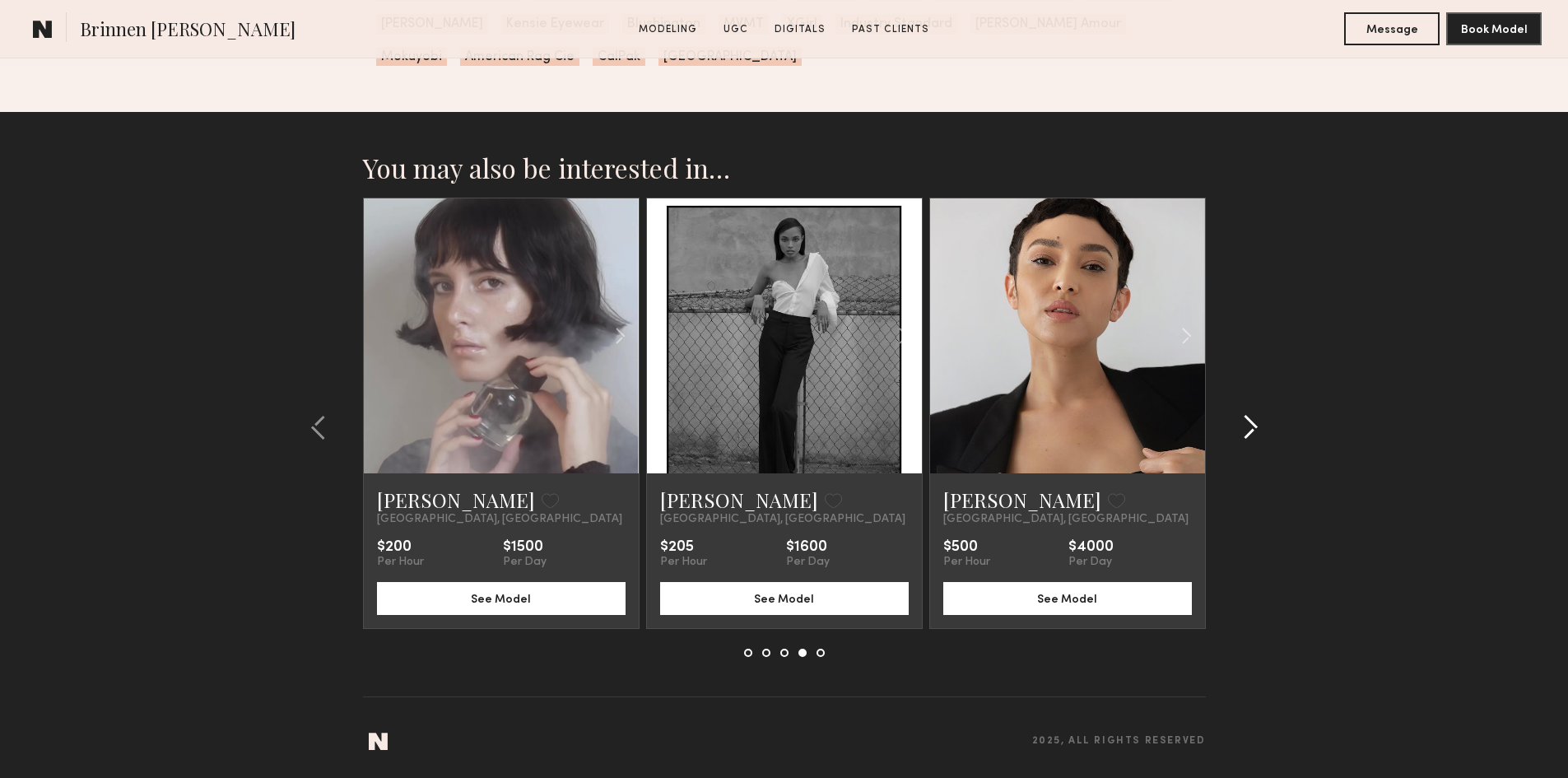
click at [1244, 424] on common-icon at bounding box center [1250, 427] width 16 height 26
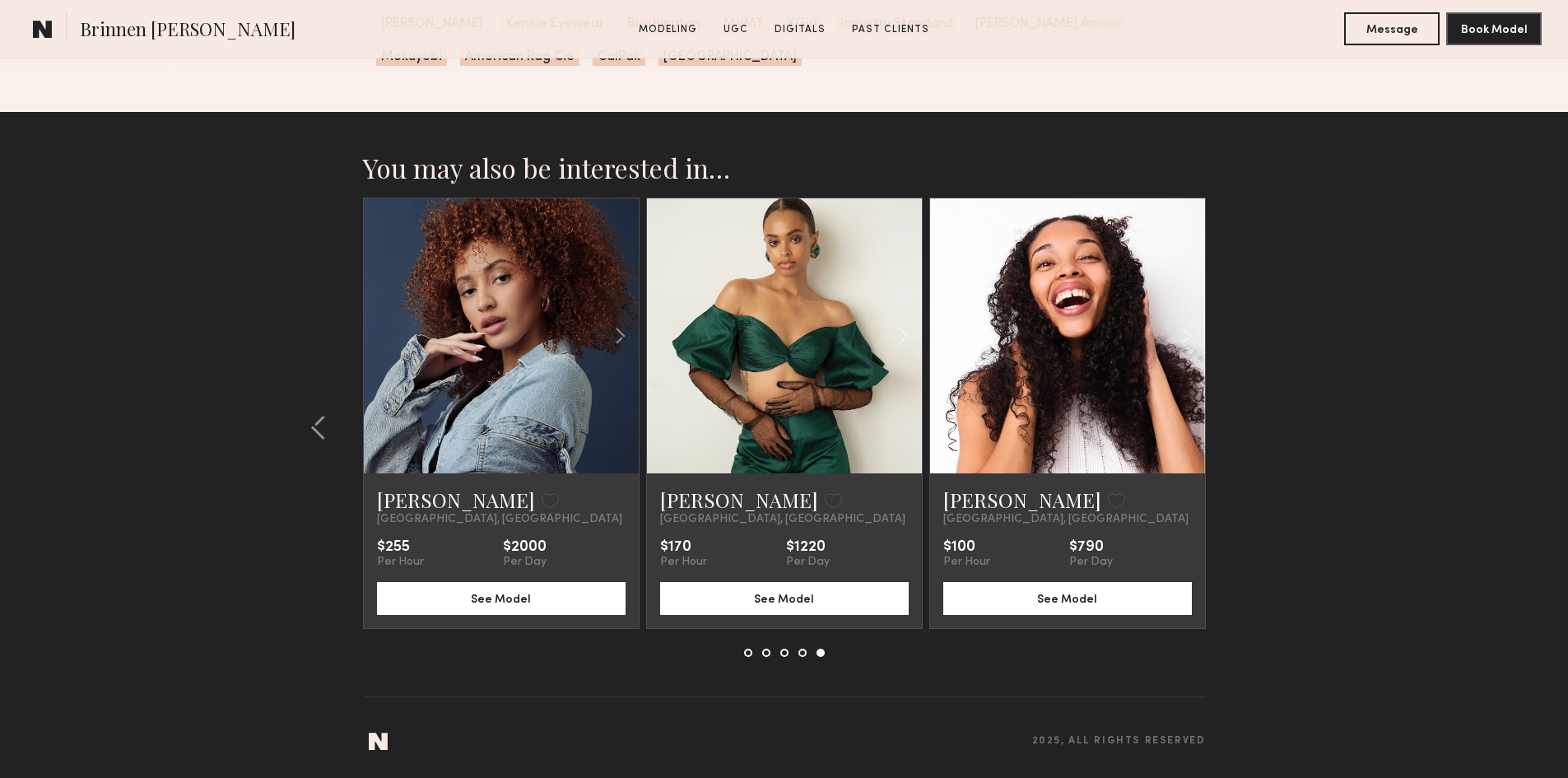
click at [1244, 424] on section "You may also be interested in… Jacqueline R. Favorite Los Angeles, CA $100 Per …" at bounding box center [784, 445] width 1568 height 666
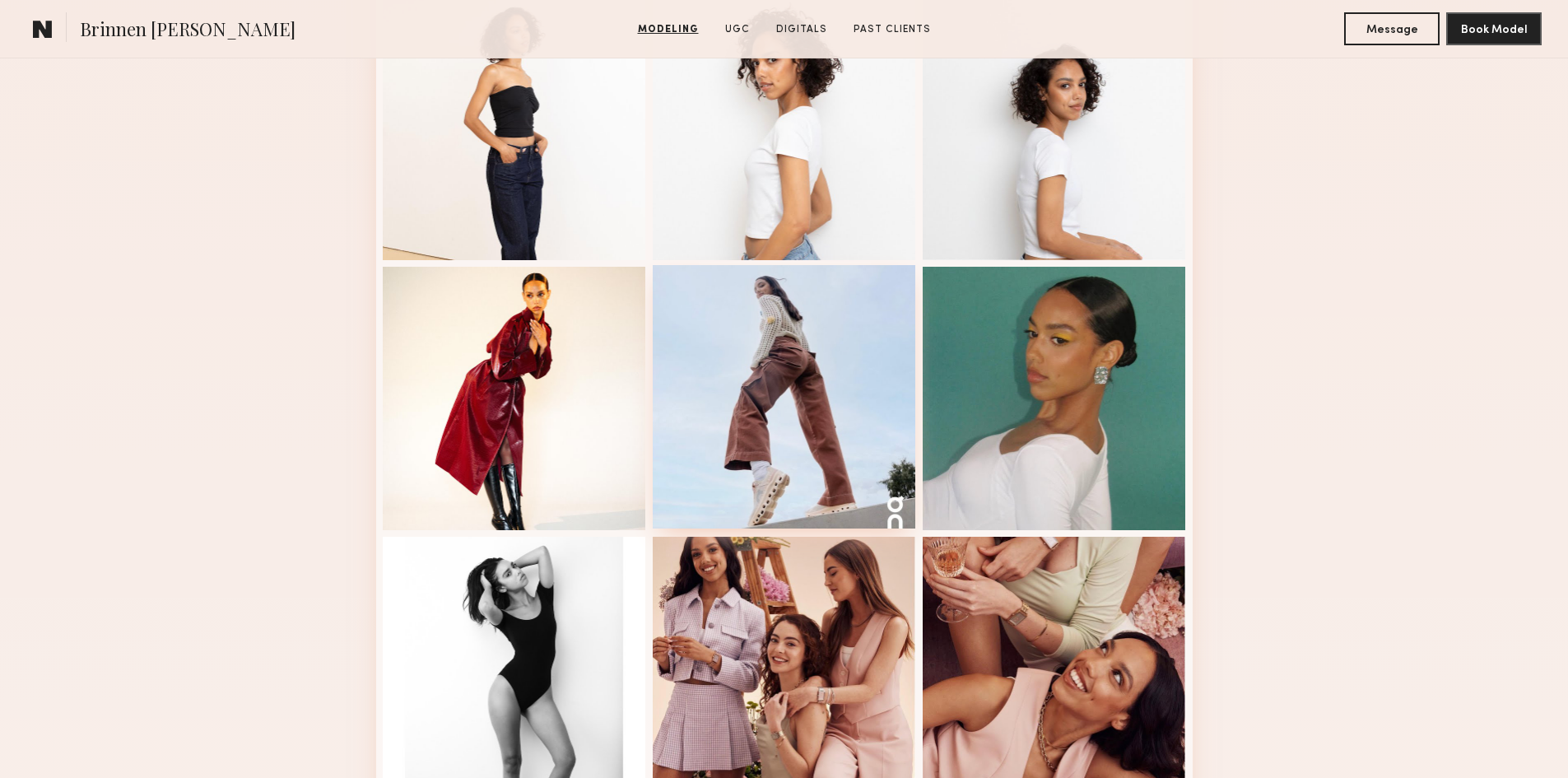
scroll to position [741, 0]
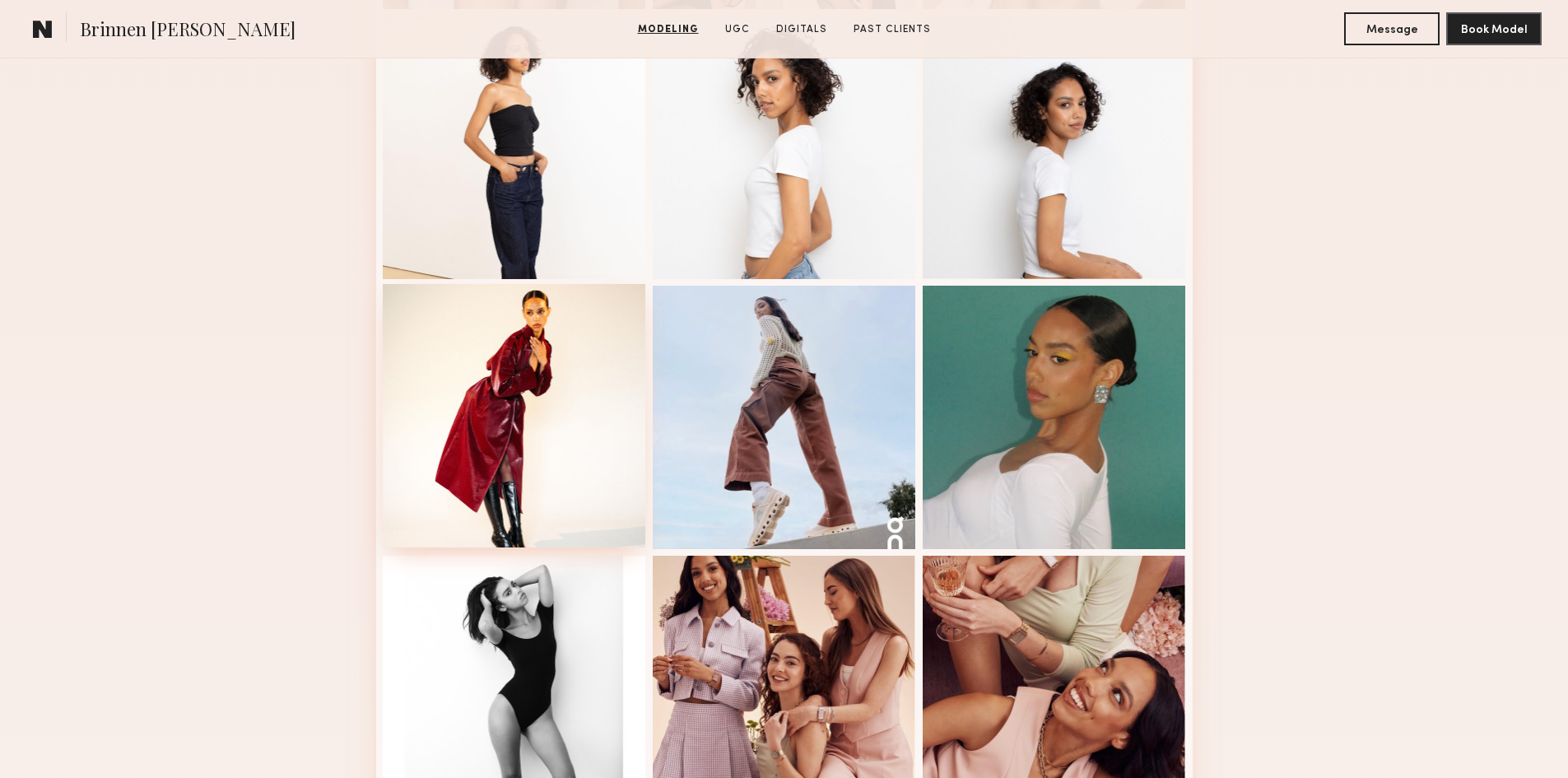
click at [603, 456] on div at bounding box center [515, 416] width 263 height 263
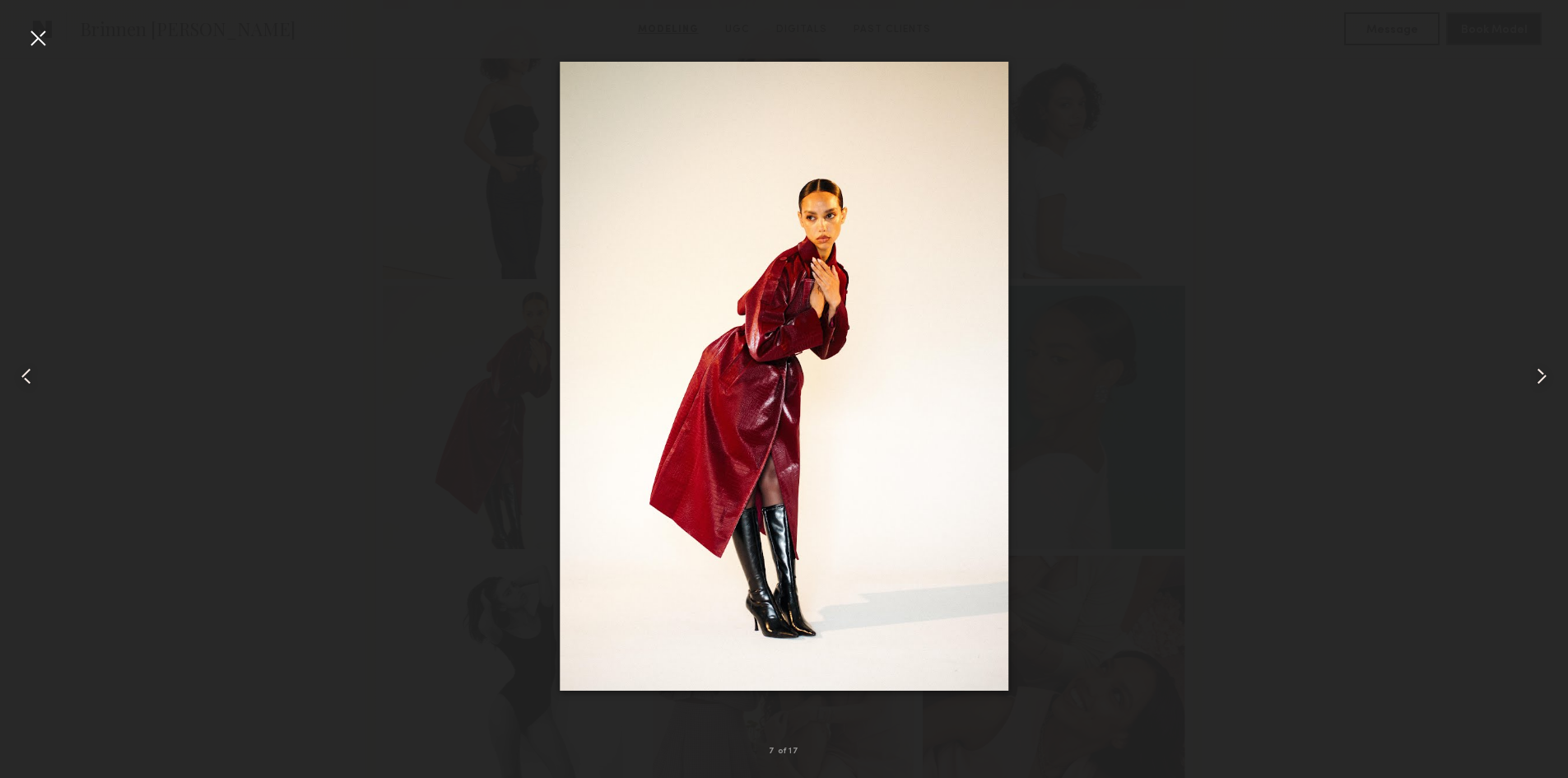
click at [20, 382] on common-icon at bounding box center [26, 376] width 26 height 26
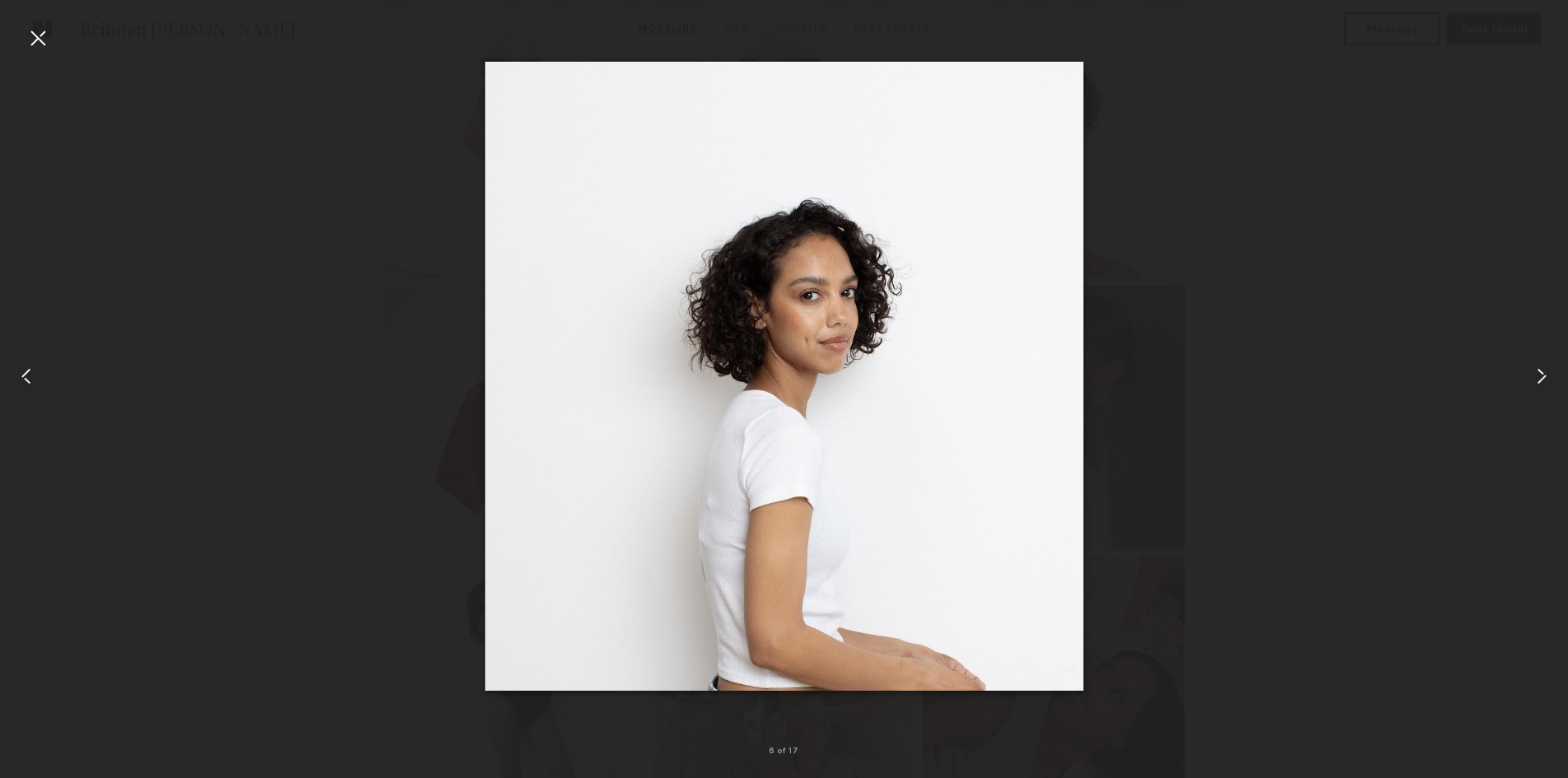
click at [20, 382] on common-icon at bounding box center [26, 376] width 26 height 26
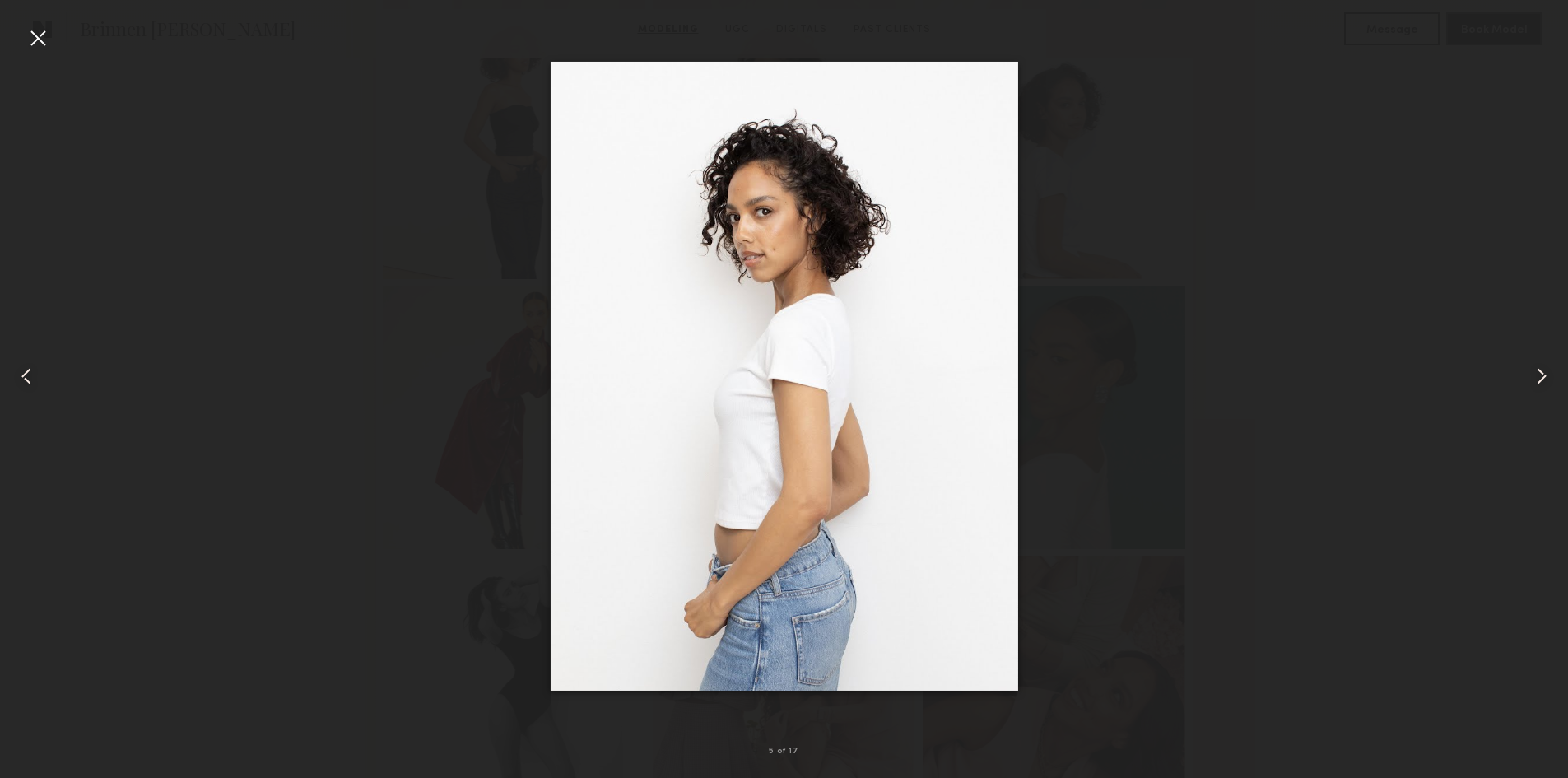
click at [20, 382] on common-icon at bounding box center [26, 376] width 26 height 26
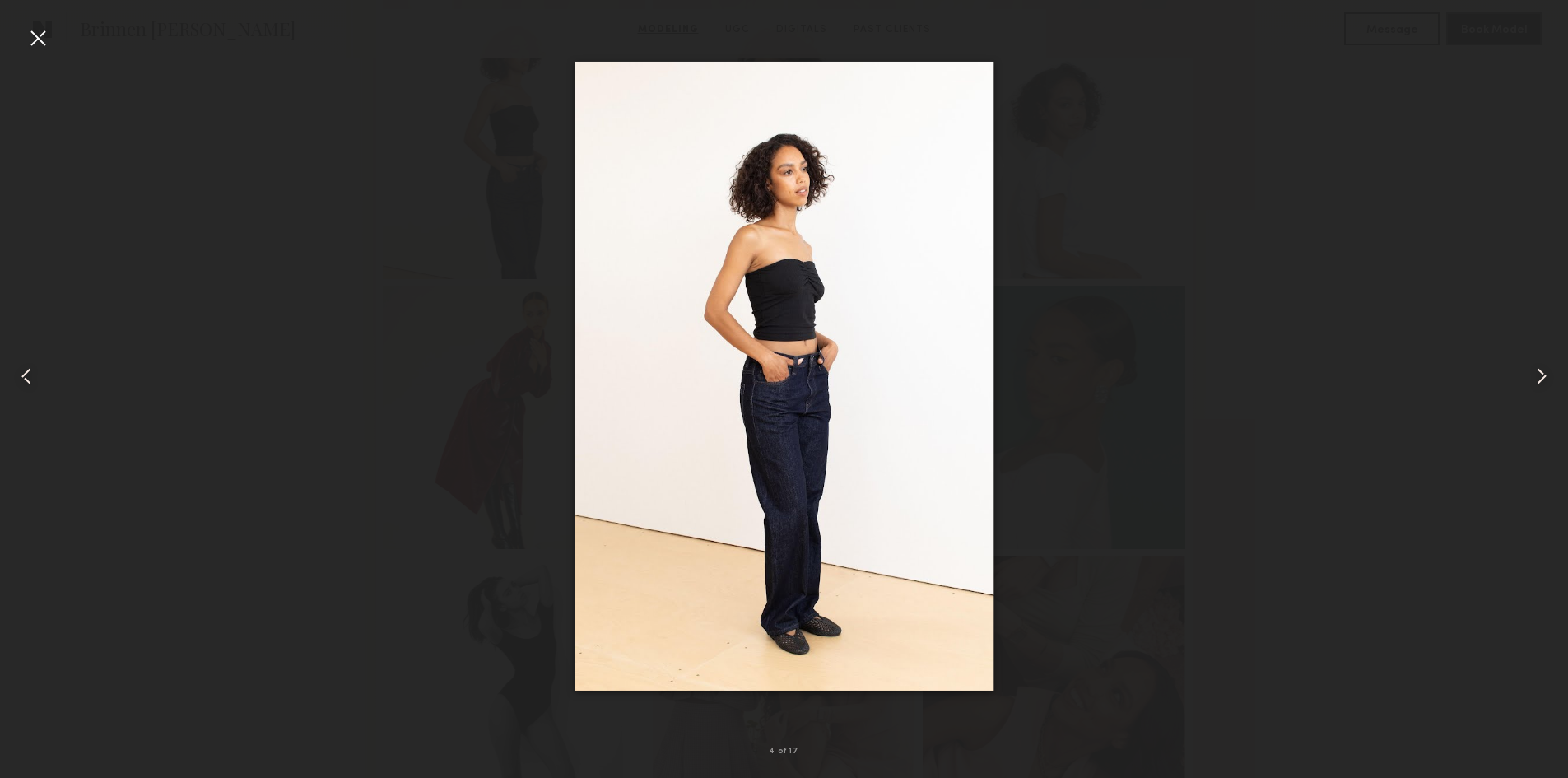
click at [20, 382] on common-icon at bounding box center [26, 376] width 26 height 26
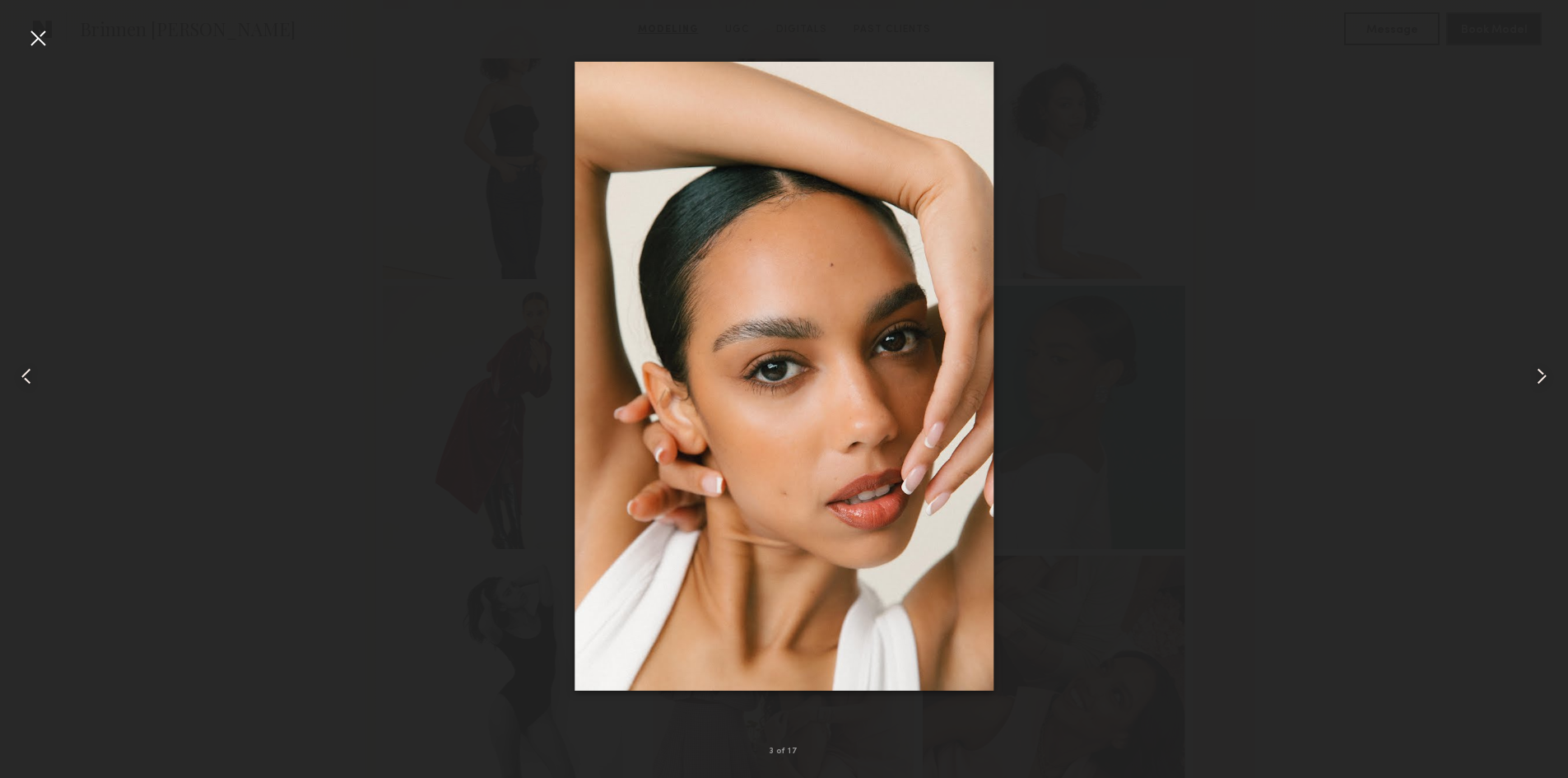
click at [20, 382] on common-icon at bounding box center [26, 376] width 26 height 26
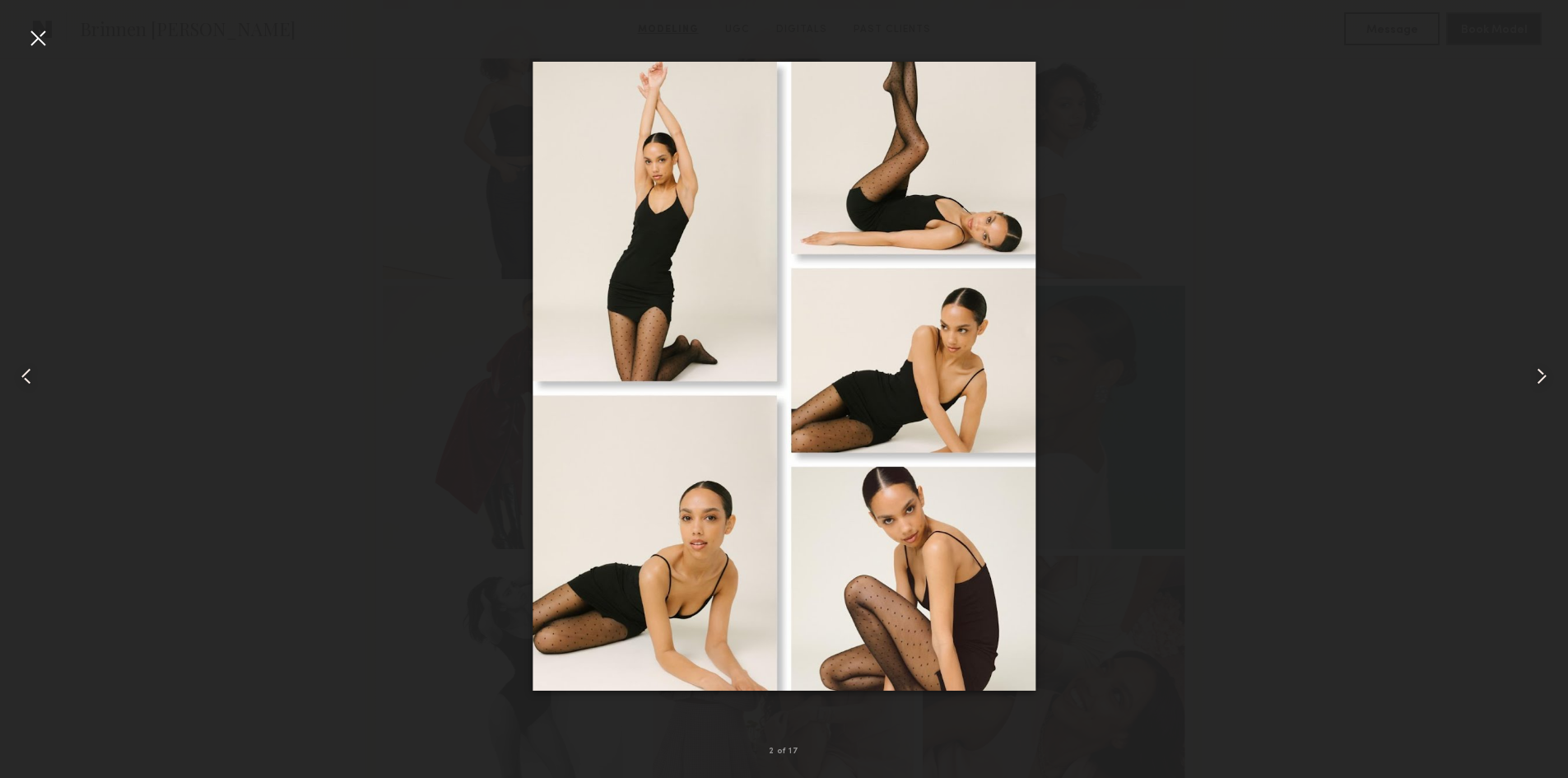
click at [20, 382] on common-icon at bounding box center [26, 376] width 26 height 26
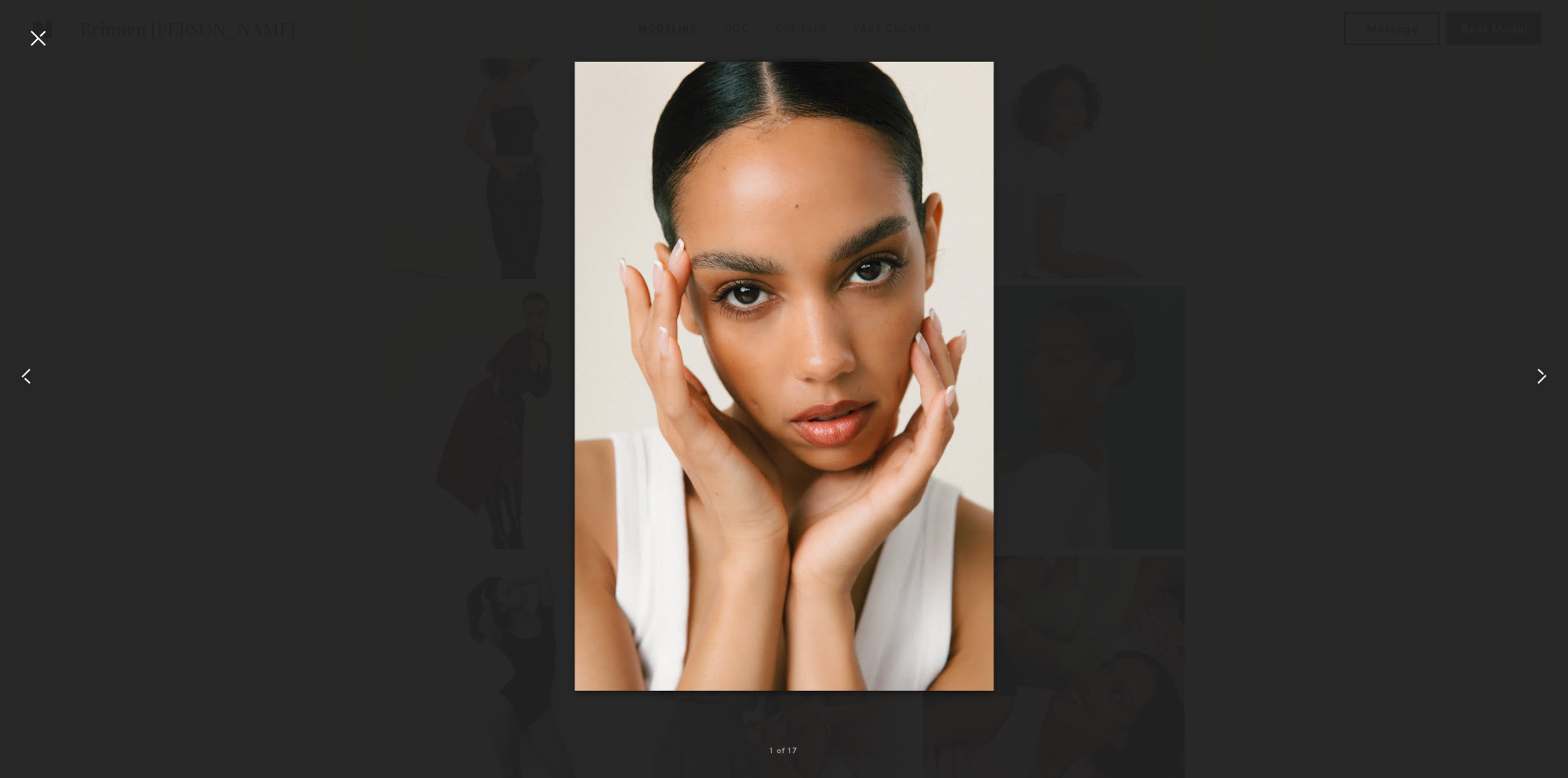
click at [20, 382] on common-icon at bounding box center [26, 376] width 26 height 26
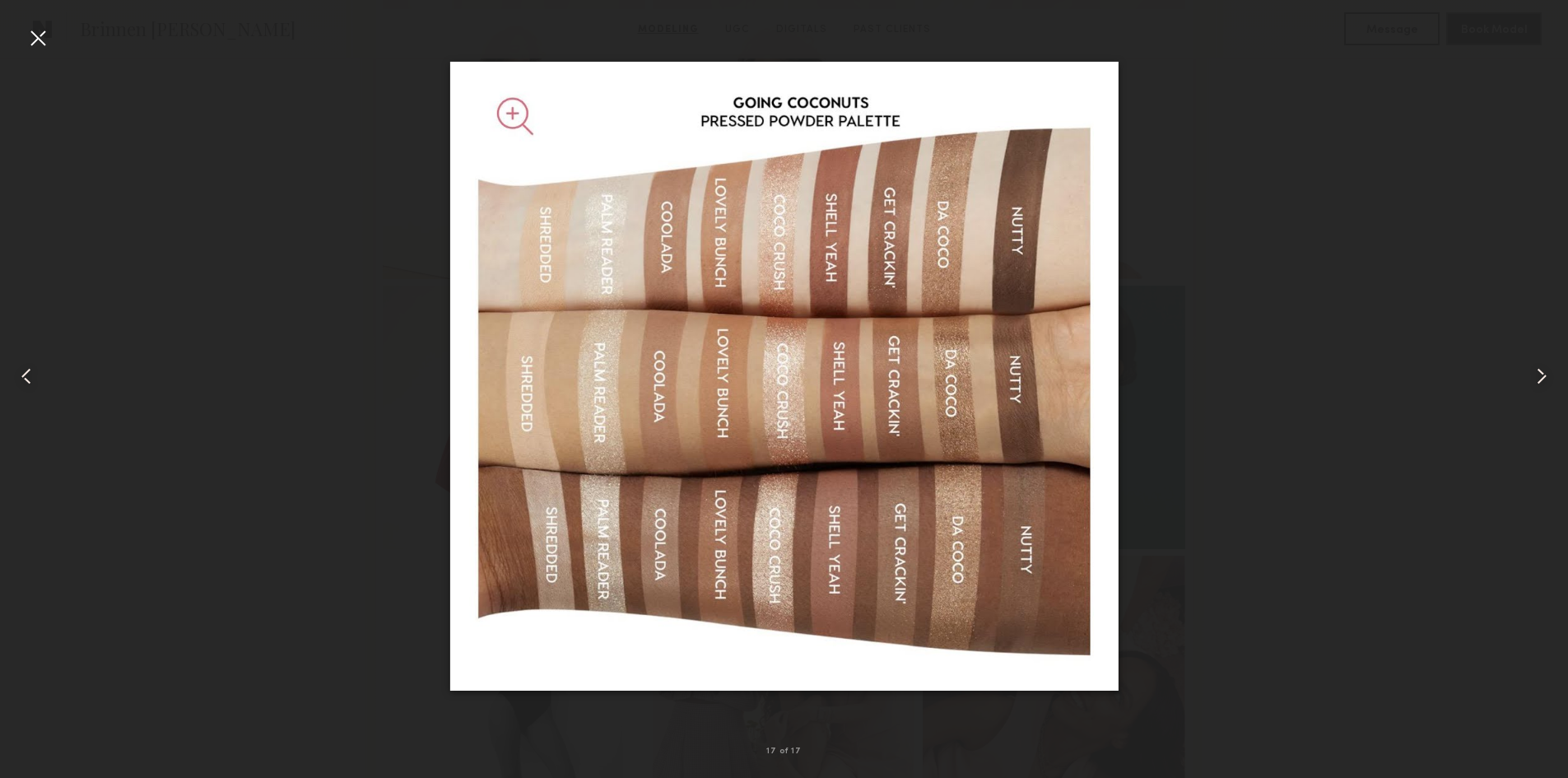
click at [20, 382] on common-icon at bounding box center [26, 376] width 26 height 26
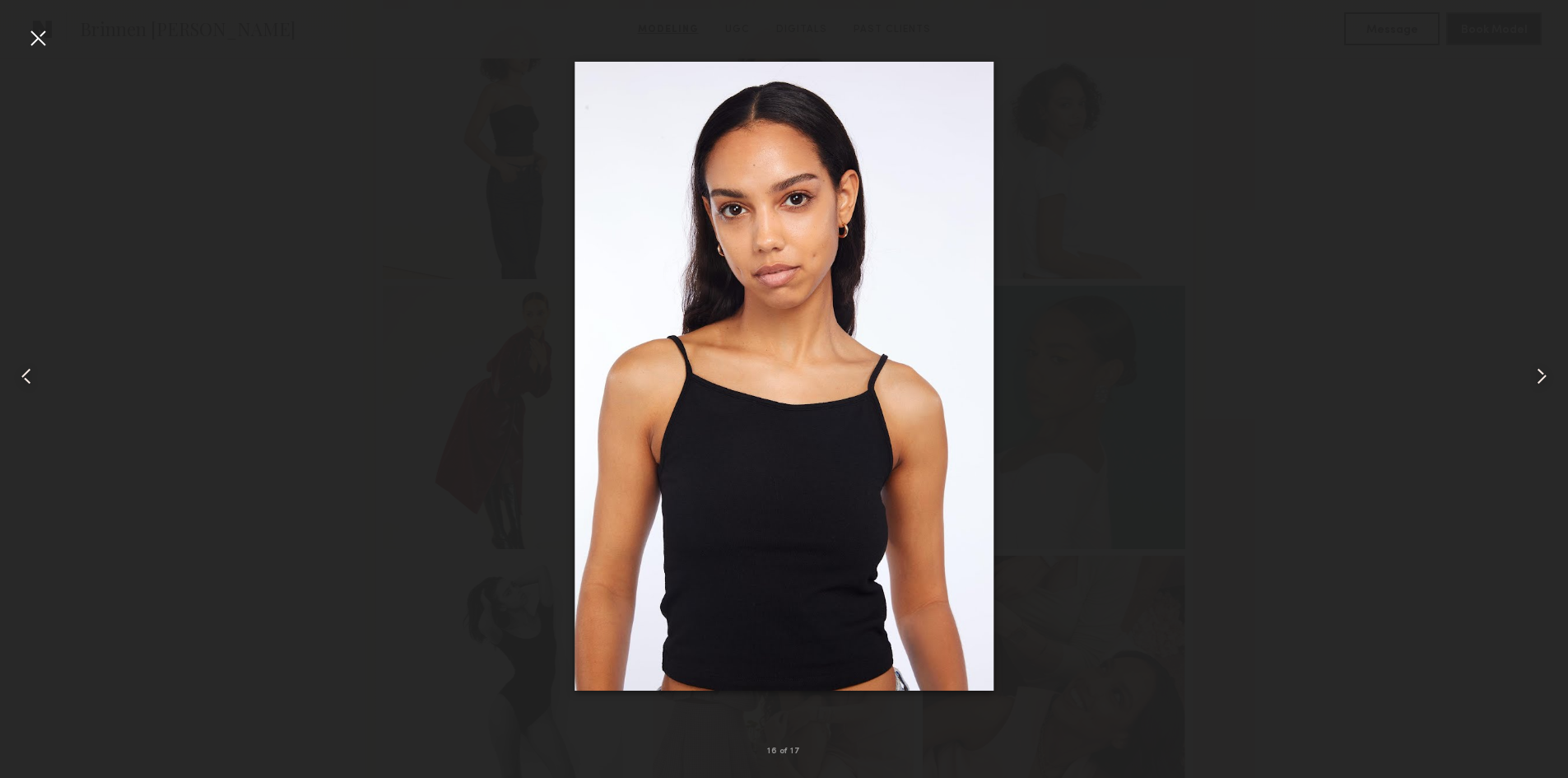
click at [20, 382] on common-icon at bounding box center [26, 376] width 26 height 26
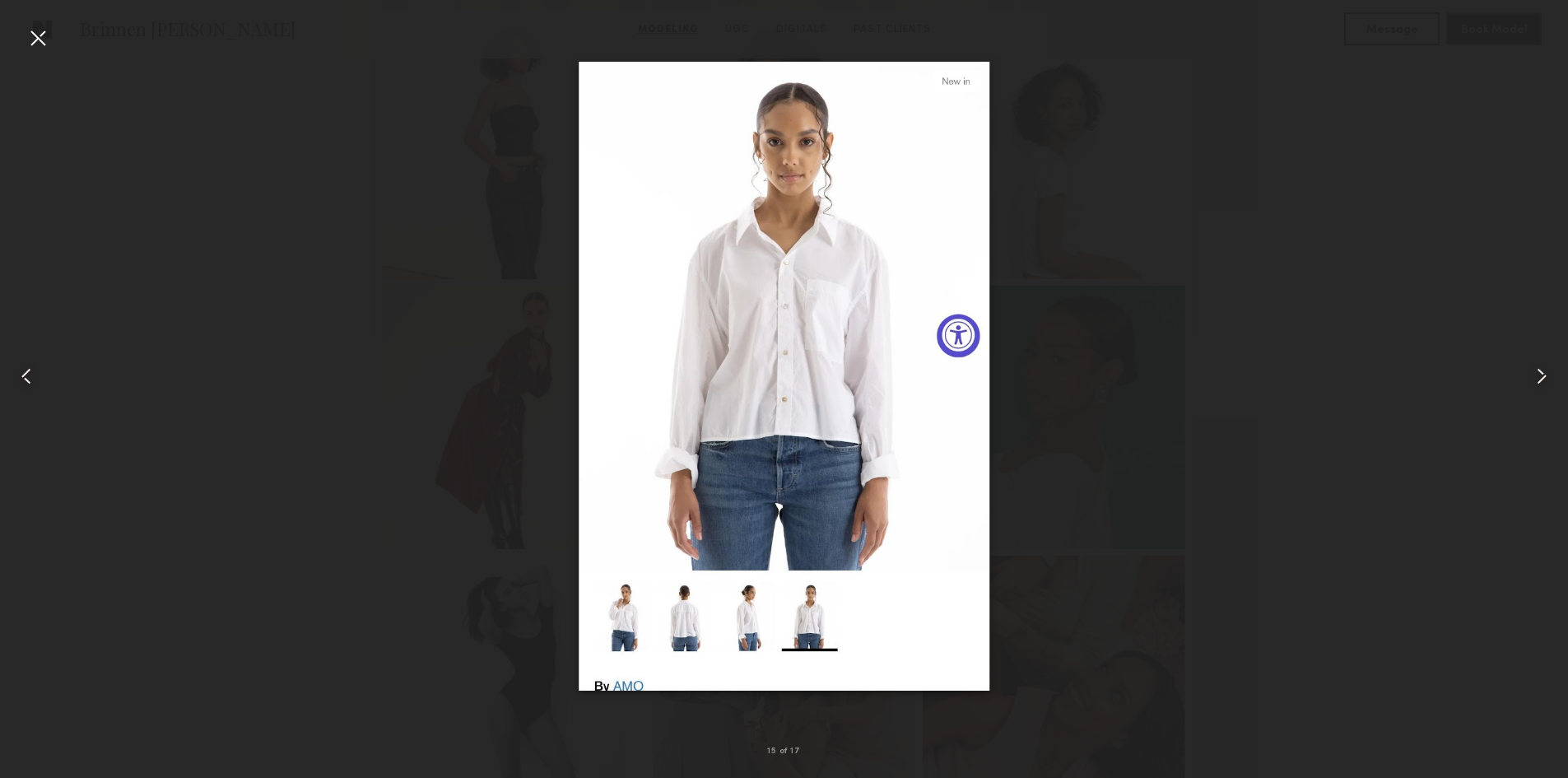
click at [20, 382] on common-icon at bounding box center [26, 376] width 26 height 26
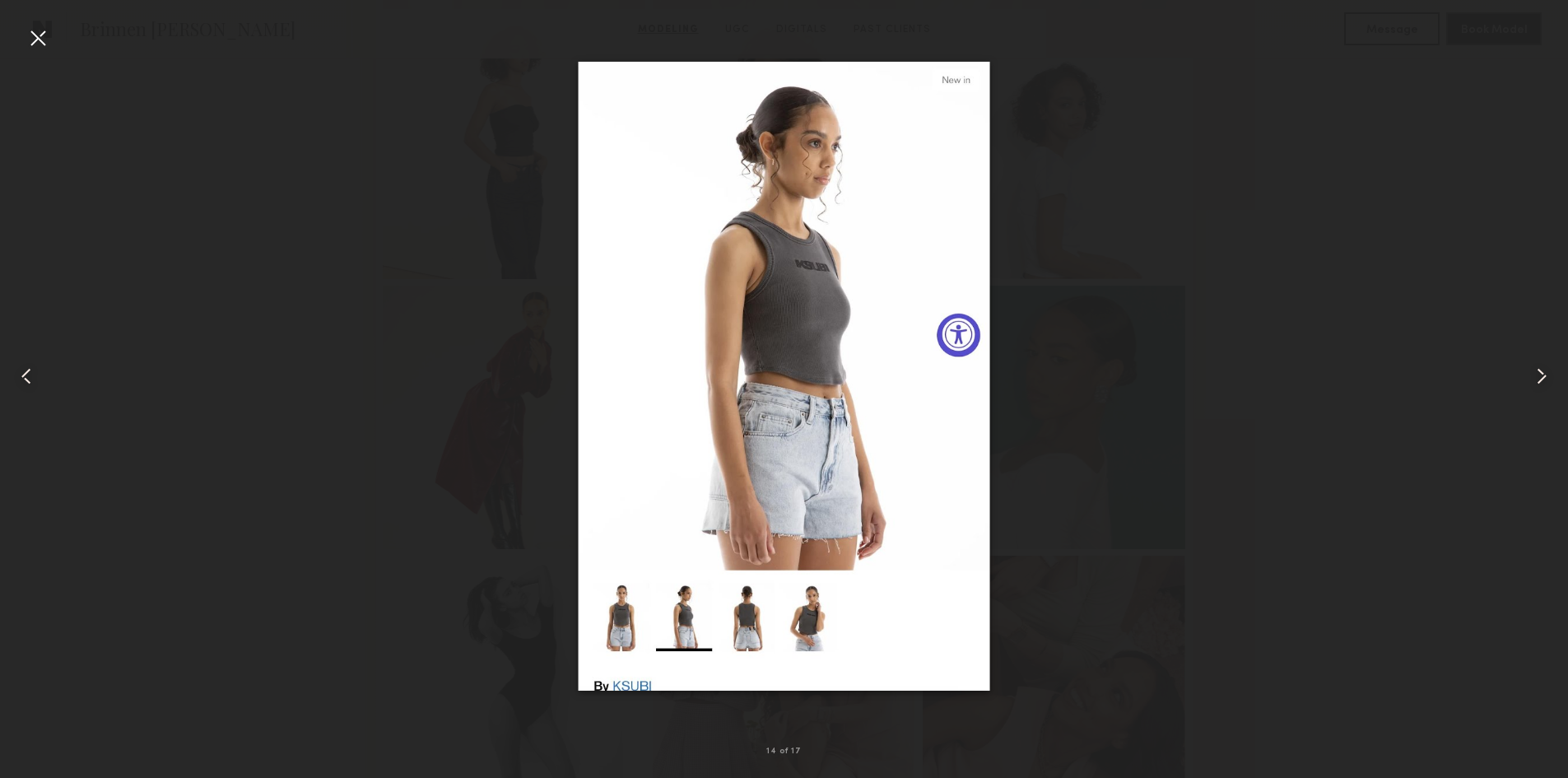
click at [20, 382] on common-icon at bounding box center [26, 376] width 26 height 26
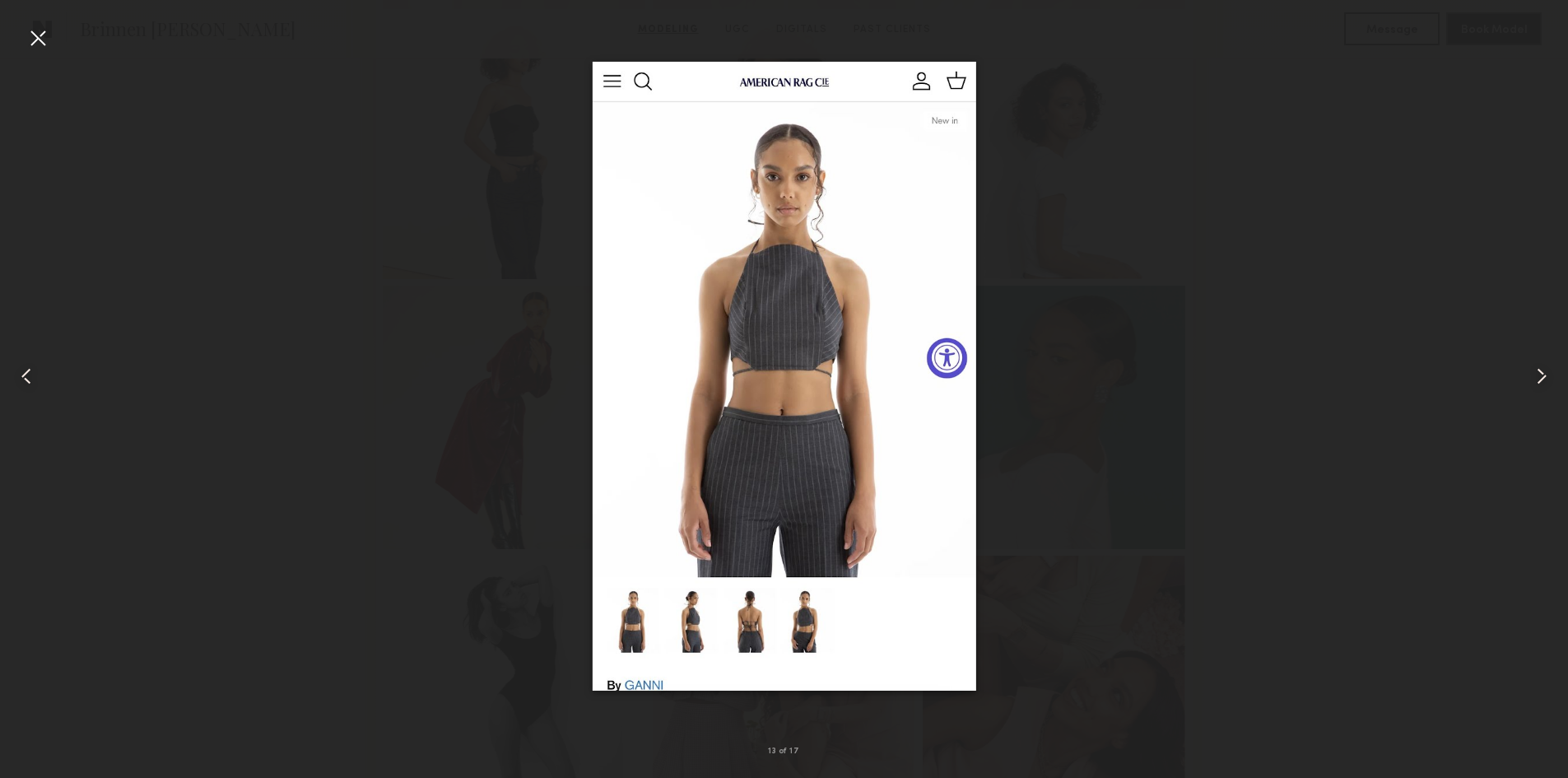
click at [20, 382] on common-icon at bounding box center [26, 376] width 26 height 26
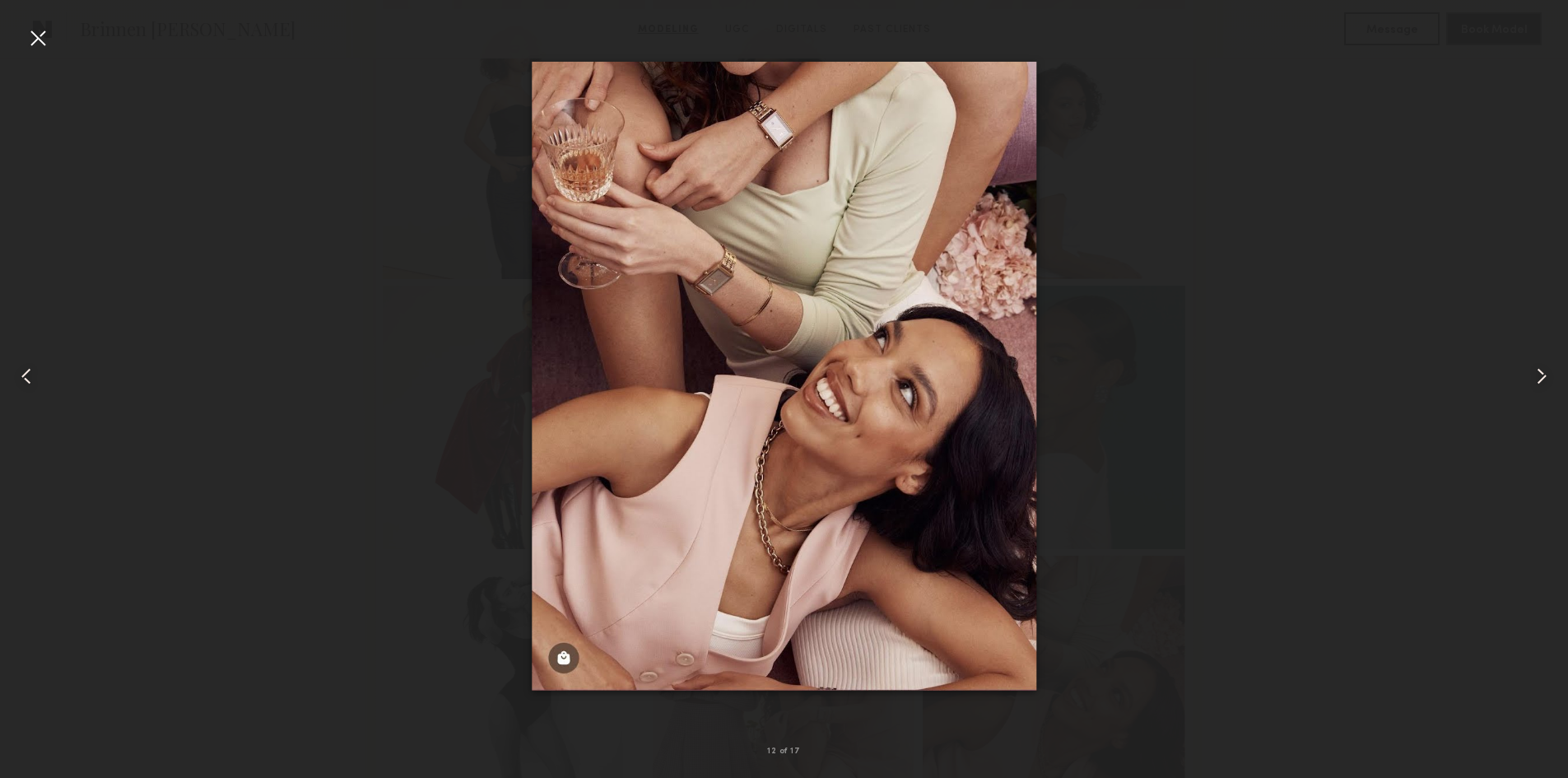
click at [20, 382] on common-icon at bounding box center [26, 376] width 26 height 26
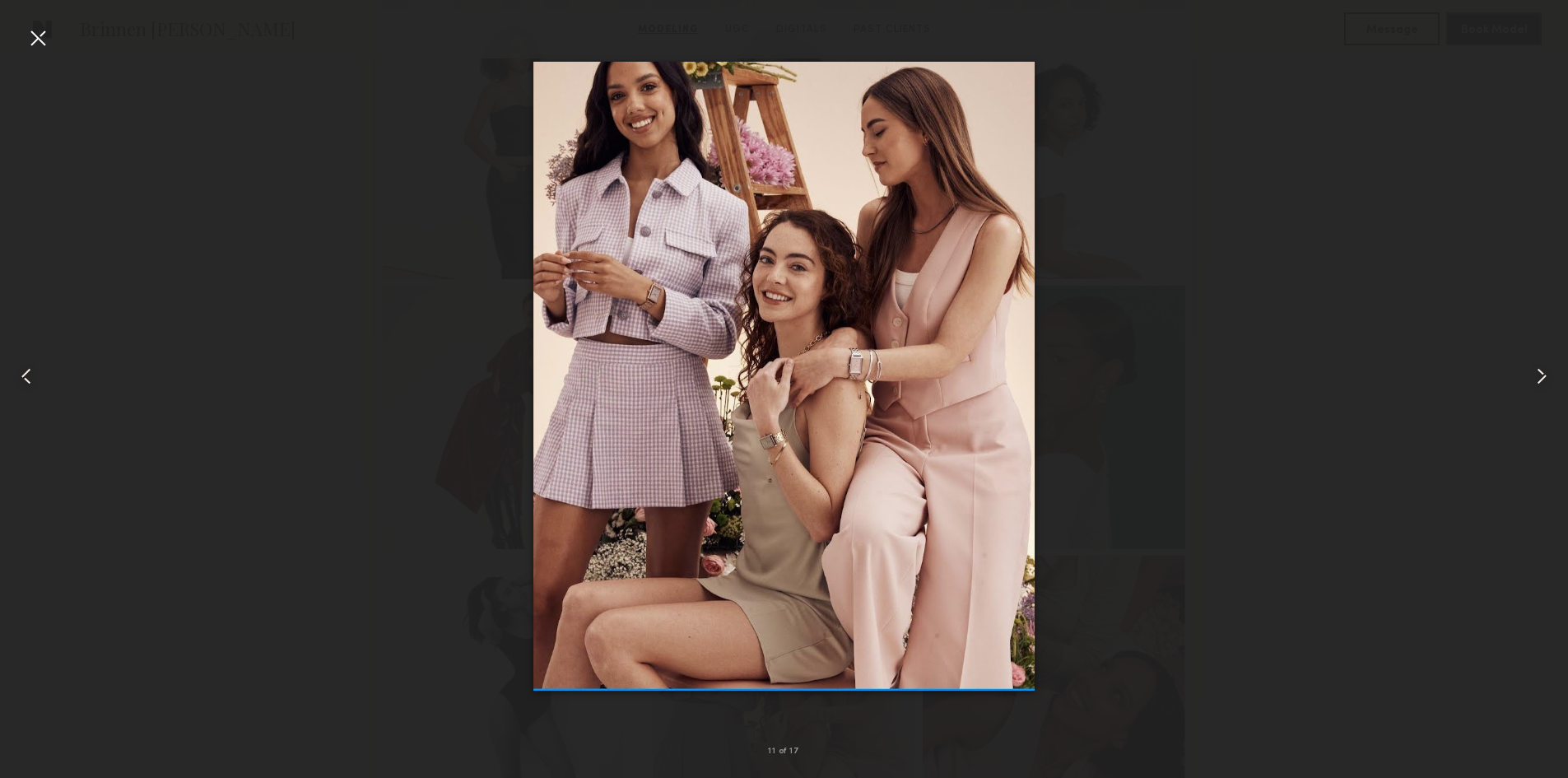
click at [20, 382] on common-icon at bounding box center [26, 376] width 26 height 26
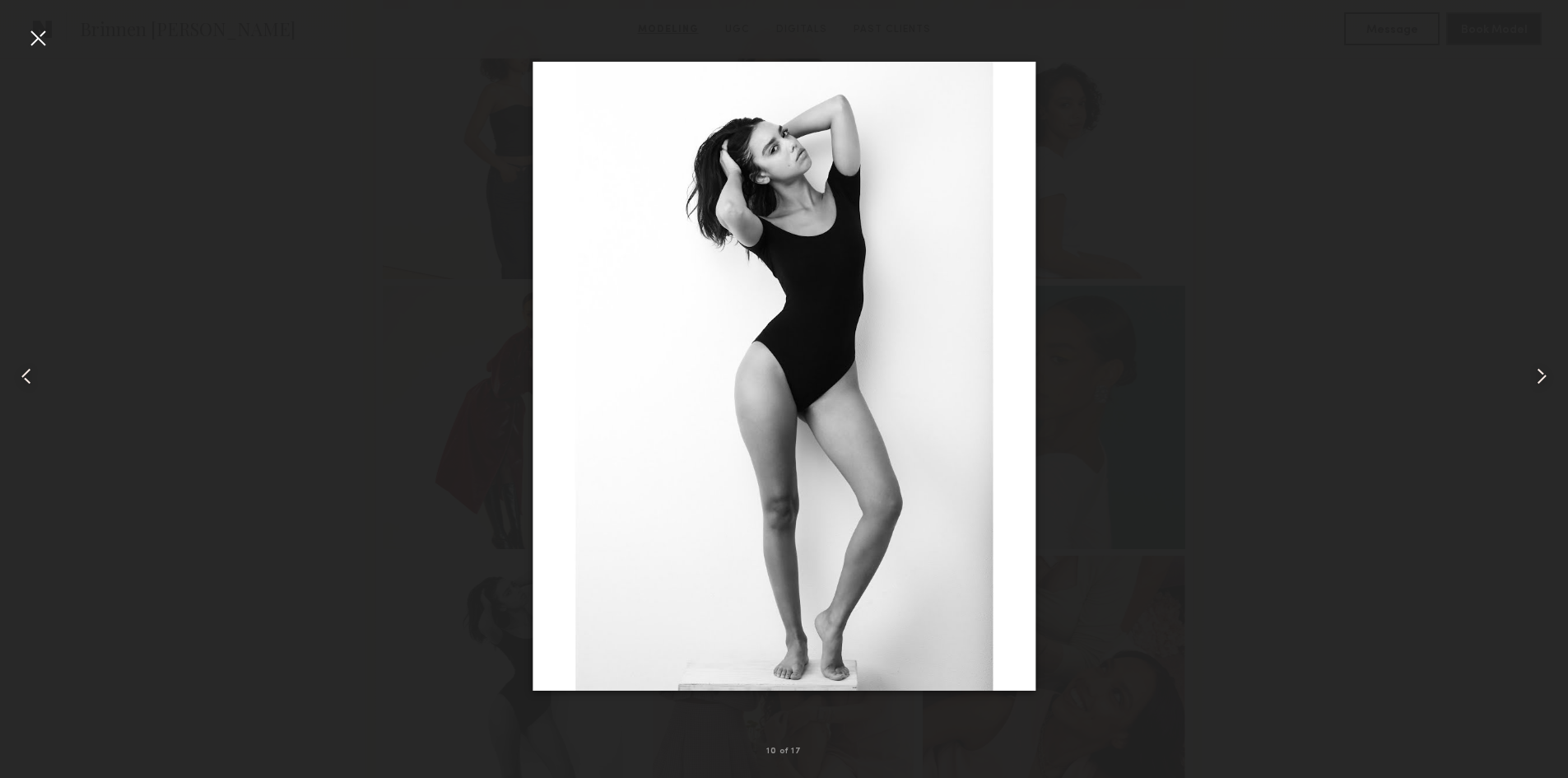
click at [38, 24] on nb-gallery-light "10 of 17" at bounding box center [784, 389] width 1568 height 778
click at [38, 34] on div at bounding box center [37, 37] width 26 height 26
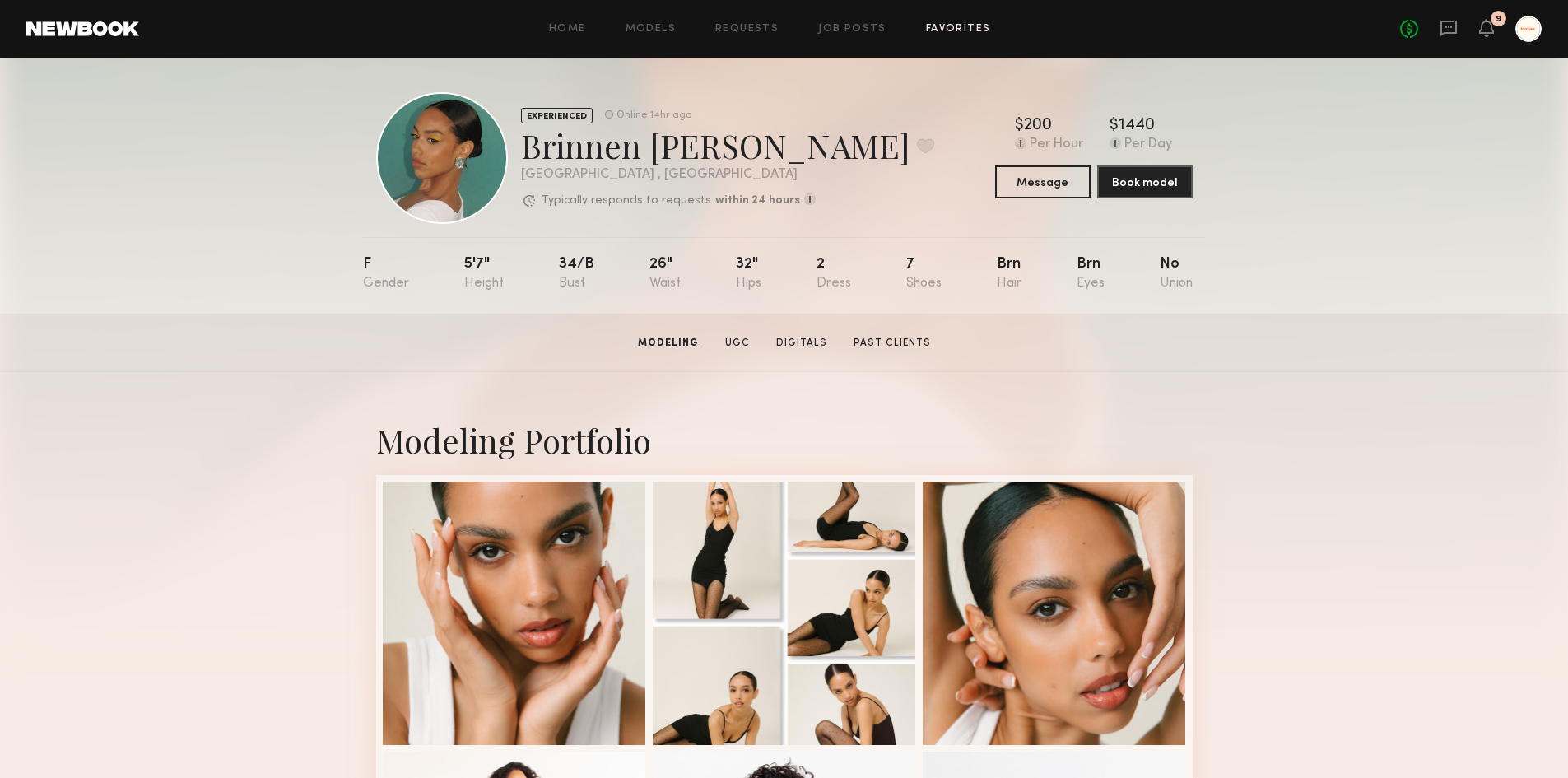
scroll to position [0, 0]
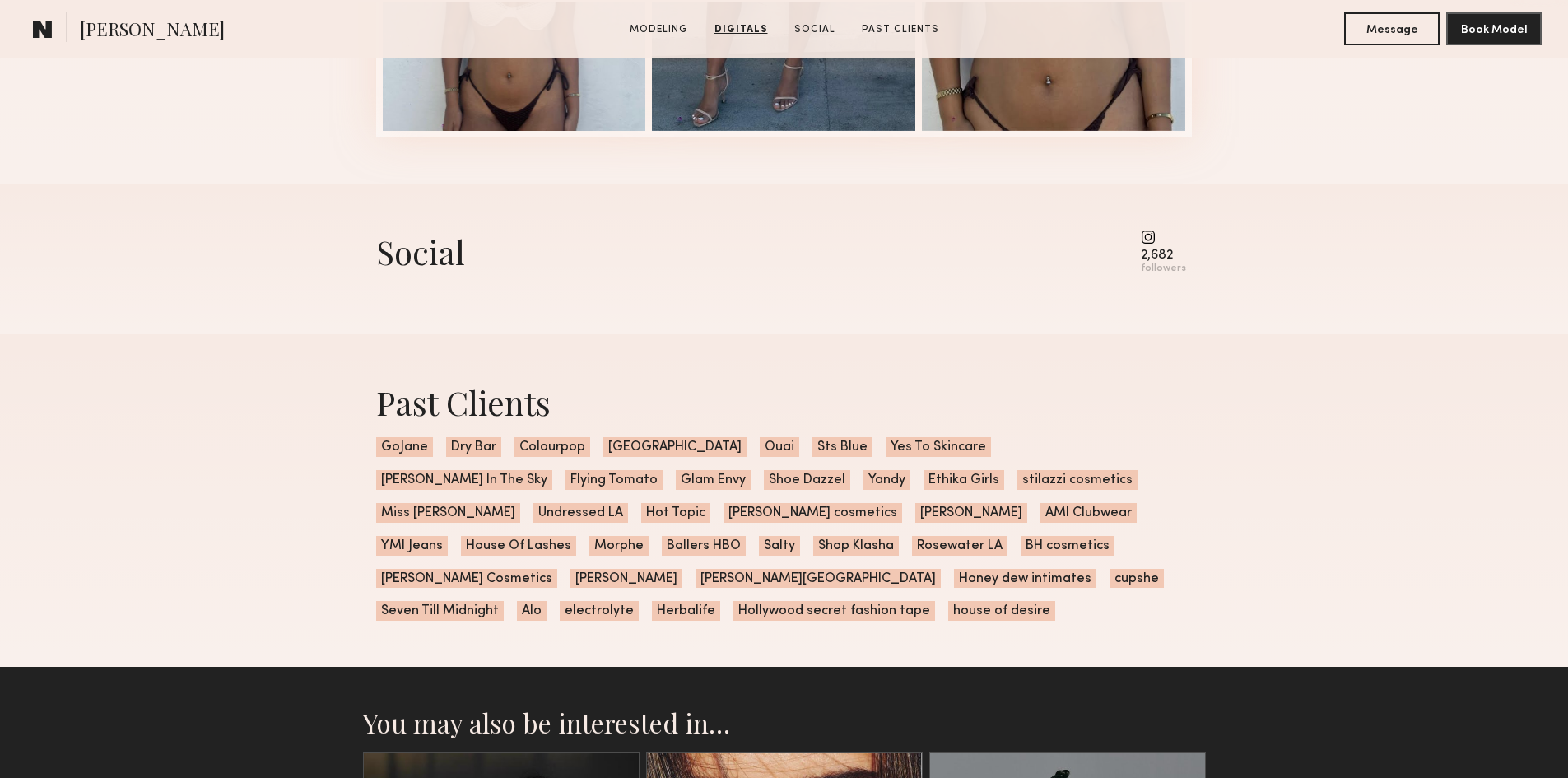
scroll to position [2698, 0]
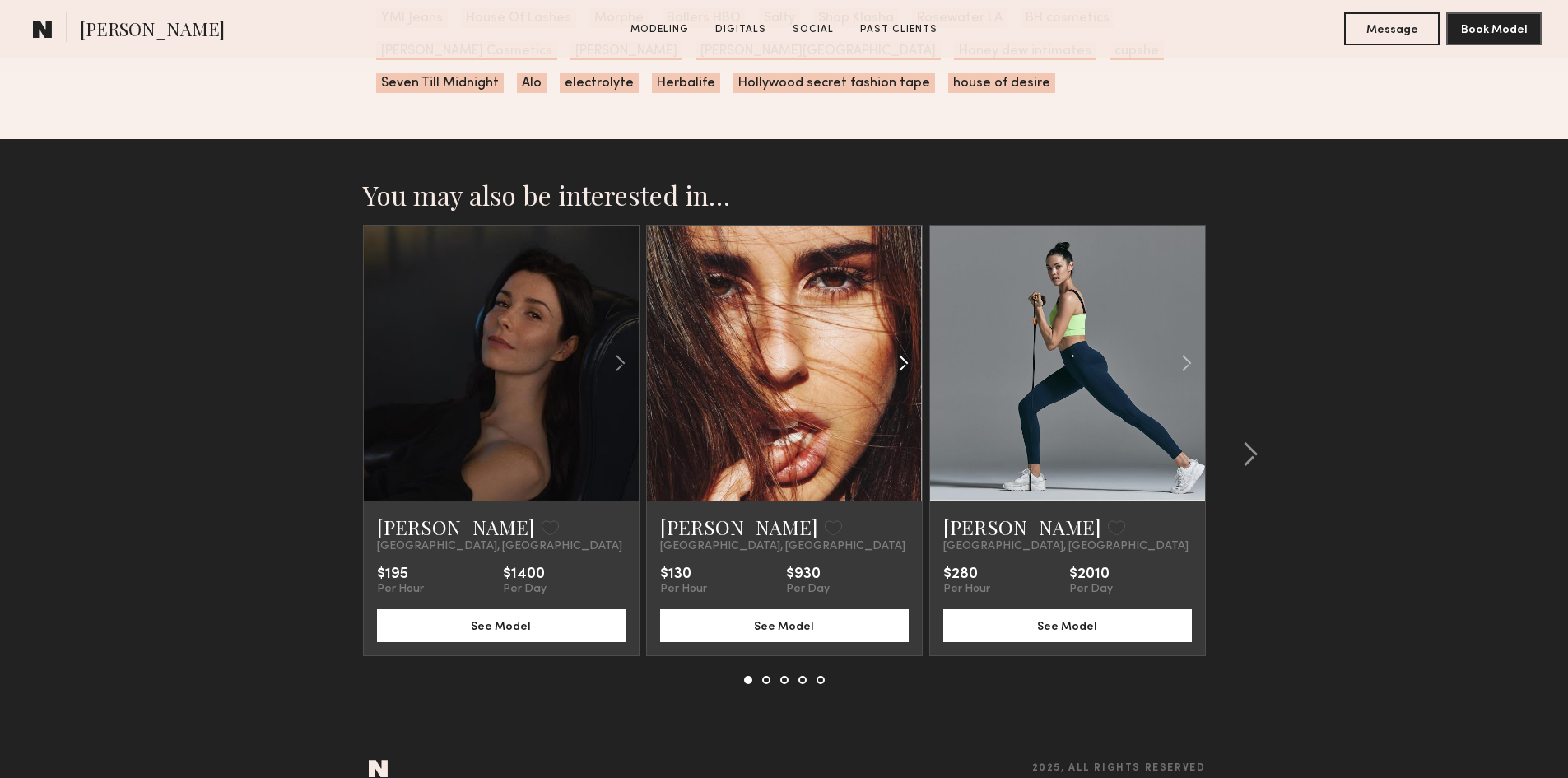
click at [897, 348] on common-icon at bounding box center [903, 363] width 24 height 31
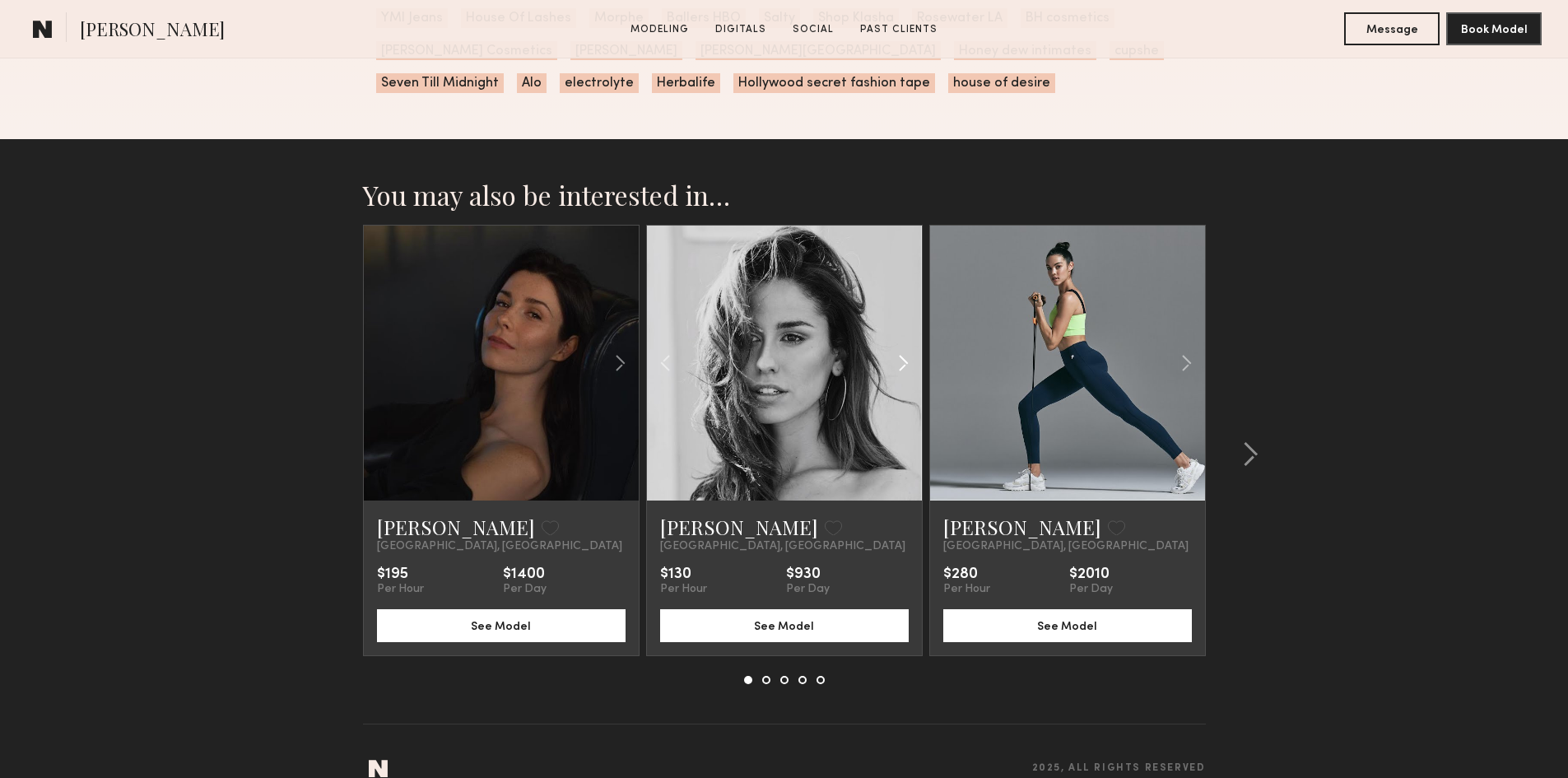
click at [897, 348] on common-icon at bounding box center [903, 363] width 24 height 31
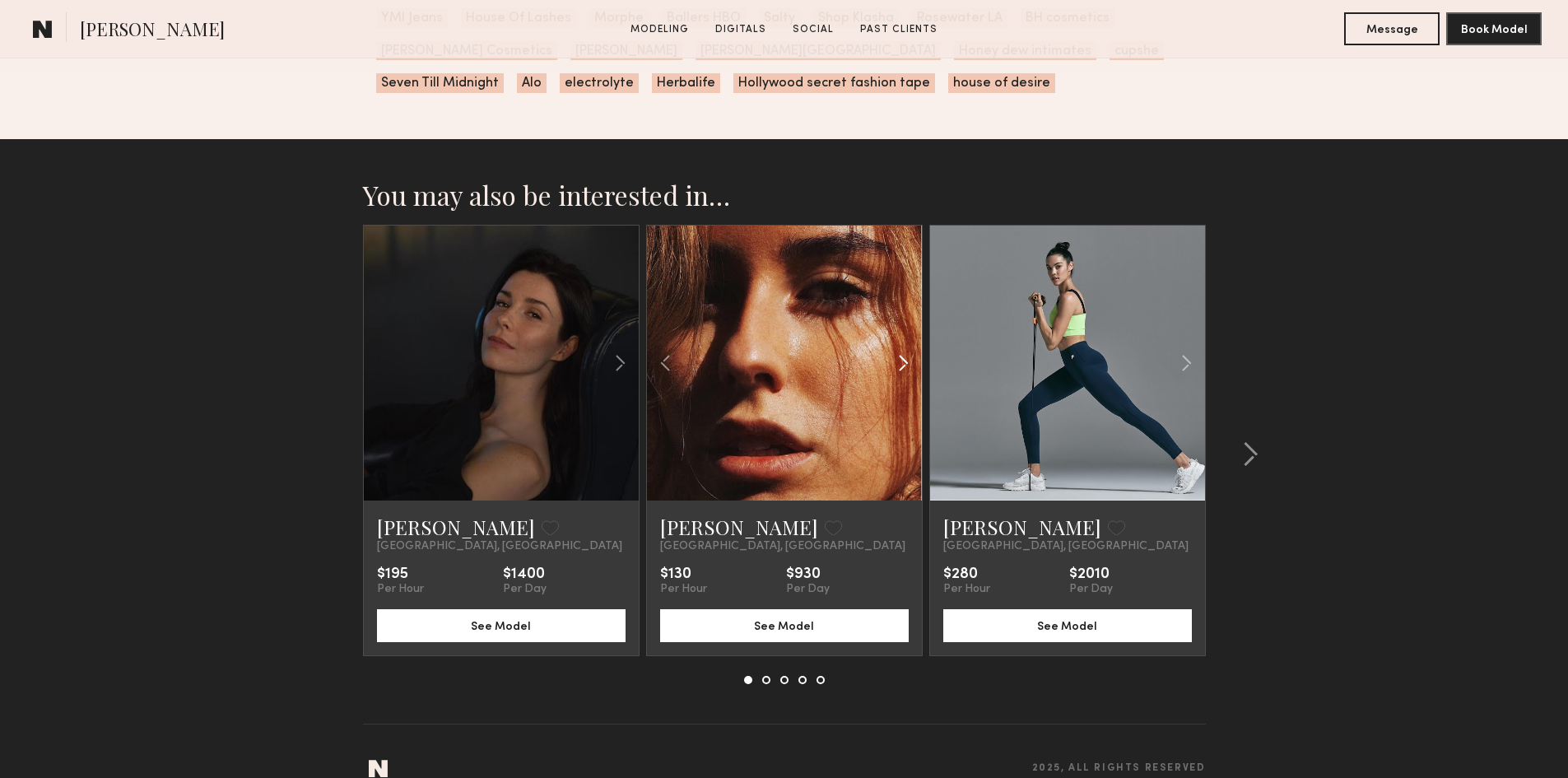
click at [897, 348] on common-icon at bounding box center [903, 363] width 24 height 31
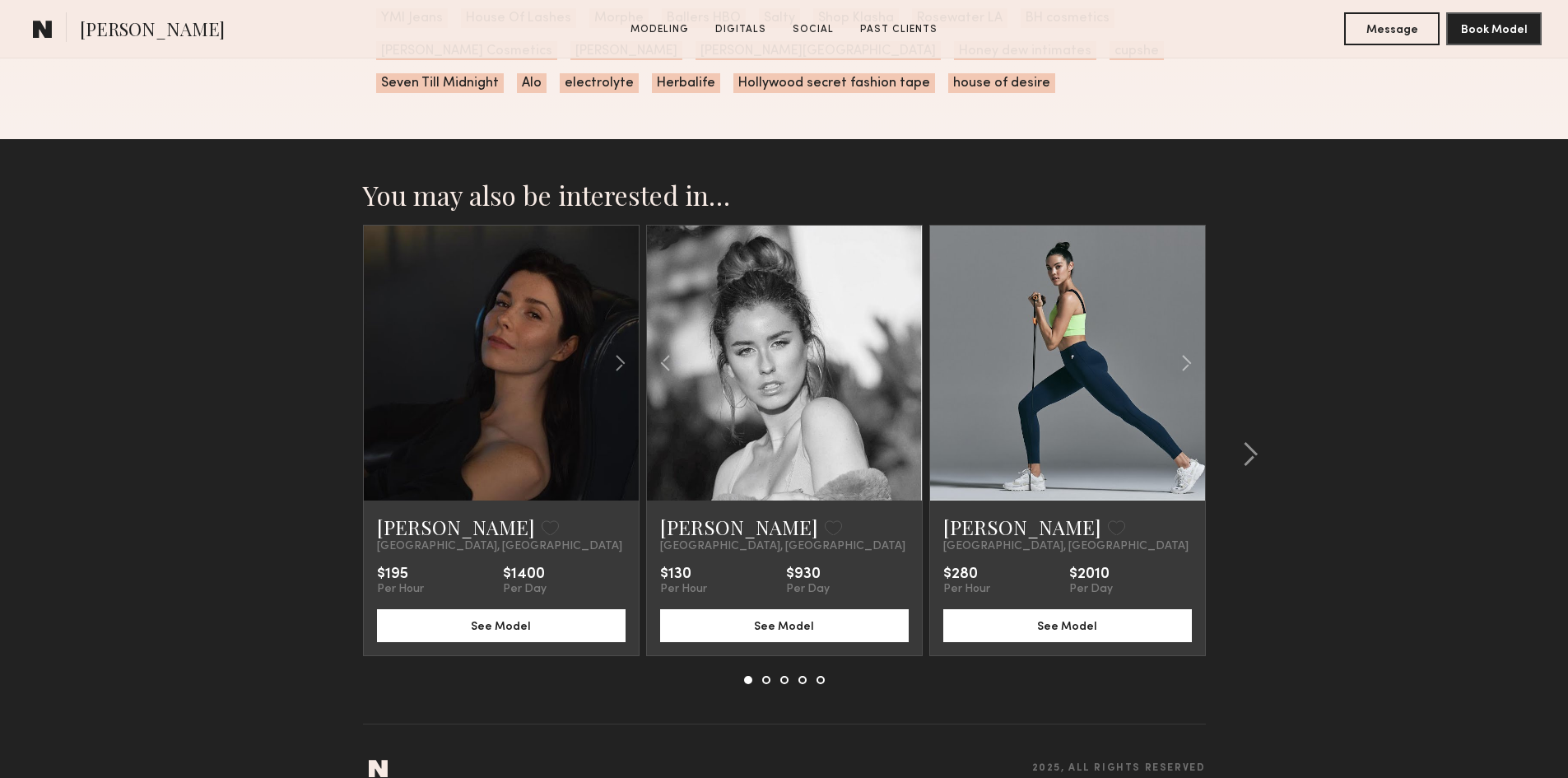
click at [897, 342] on div at bounding box center [784, 362] width 275 height 275
click at [1187, 348] on common-icon at bounding box center [1187, 363] width 24 height 31
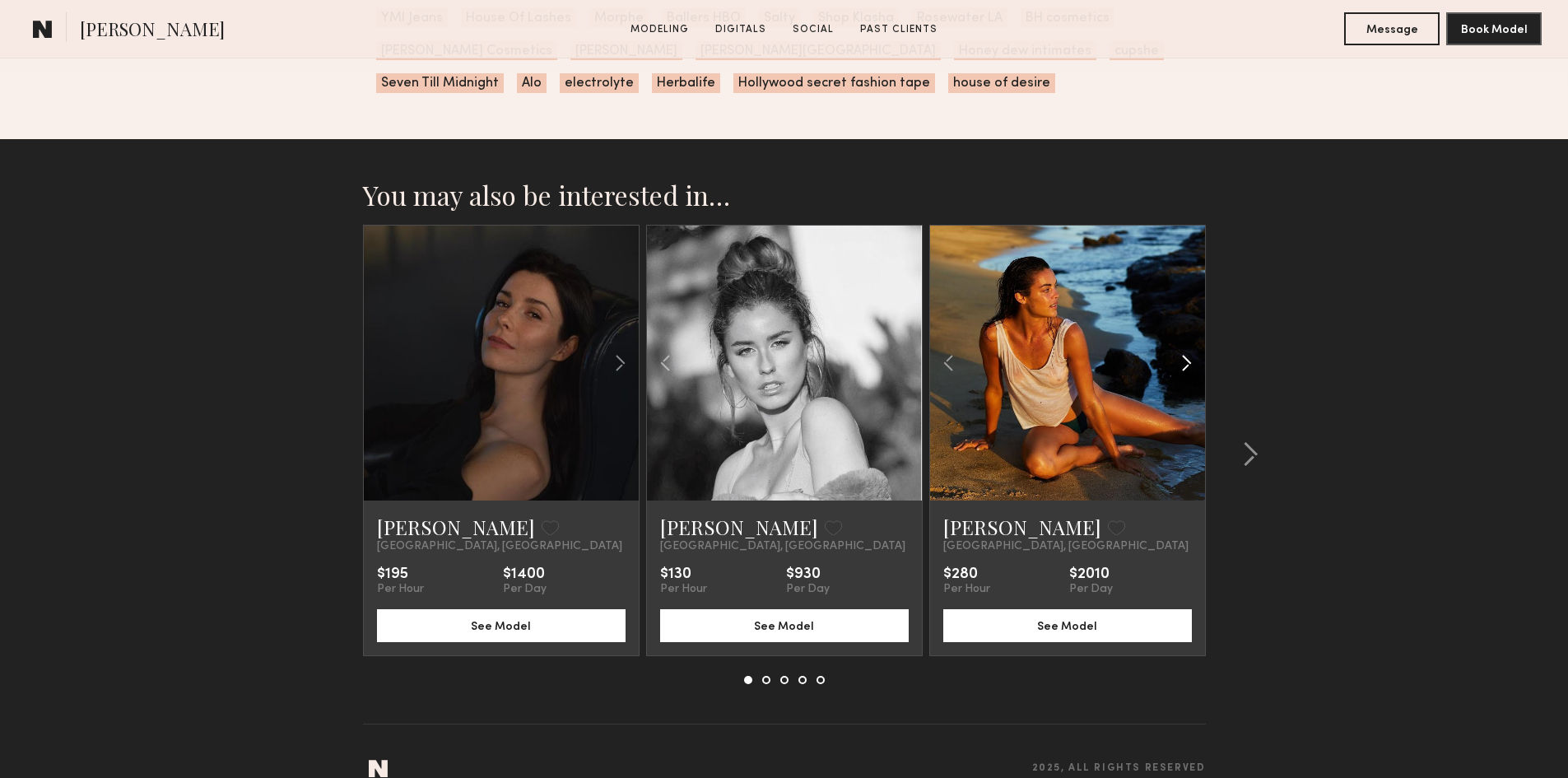
click at [1187, 348] on common-icon at bounding box center [1187, 363] width 24 height 31
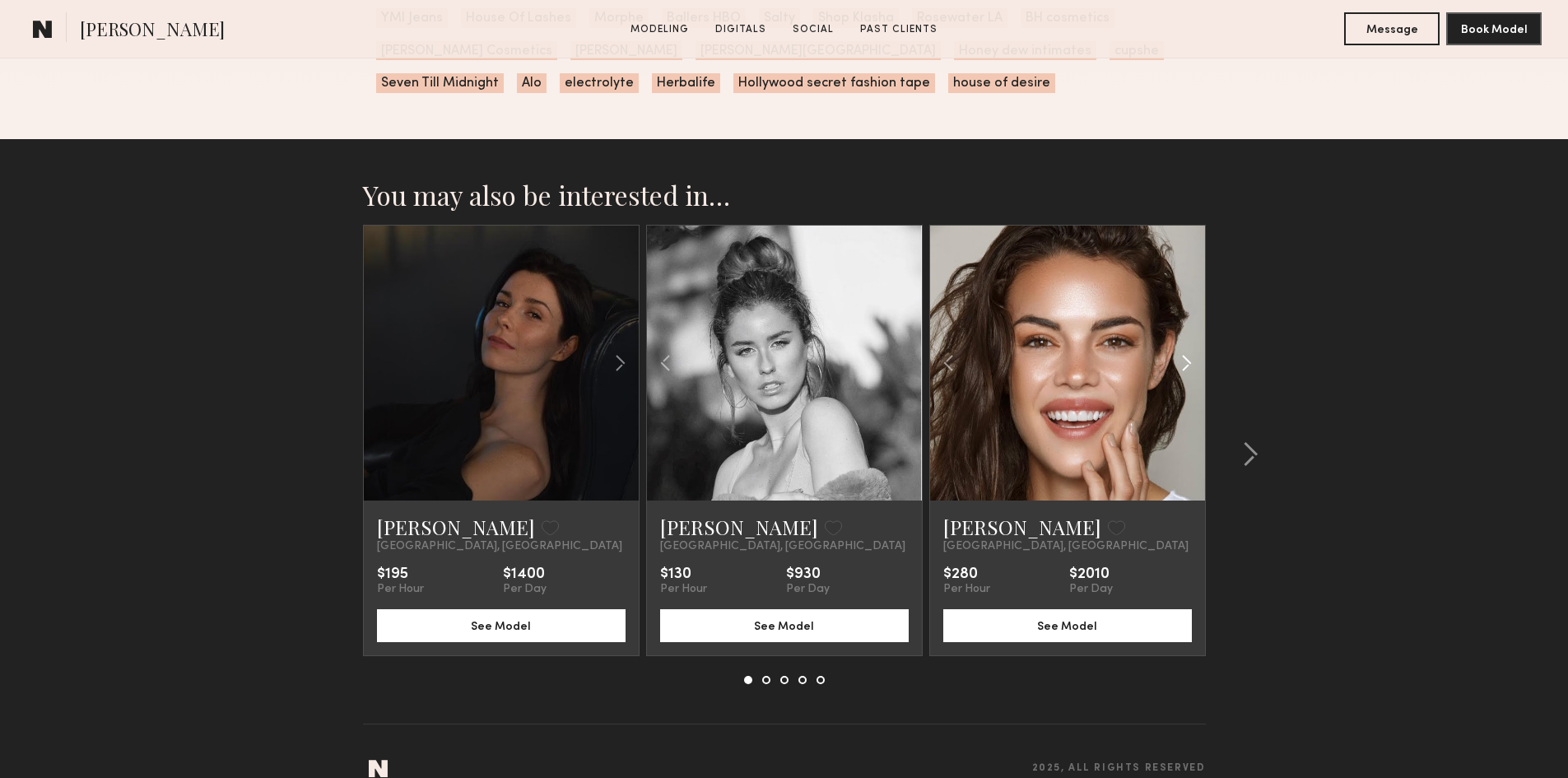
click at [1187, 348] on common-icon at bounding box center [1187, 363] width 24 height 31
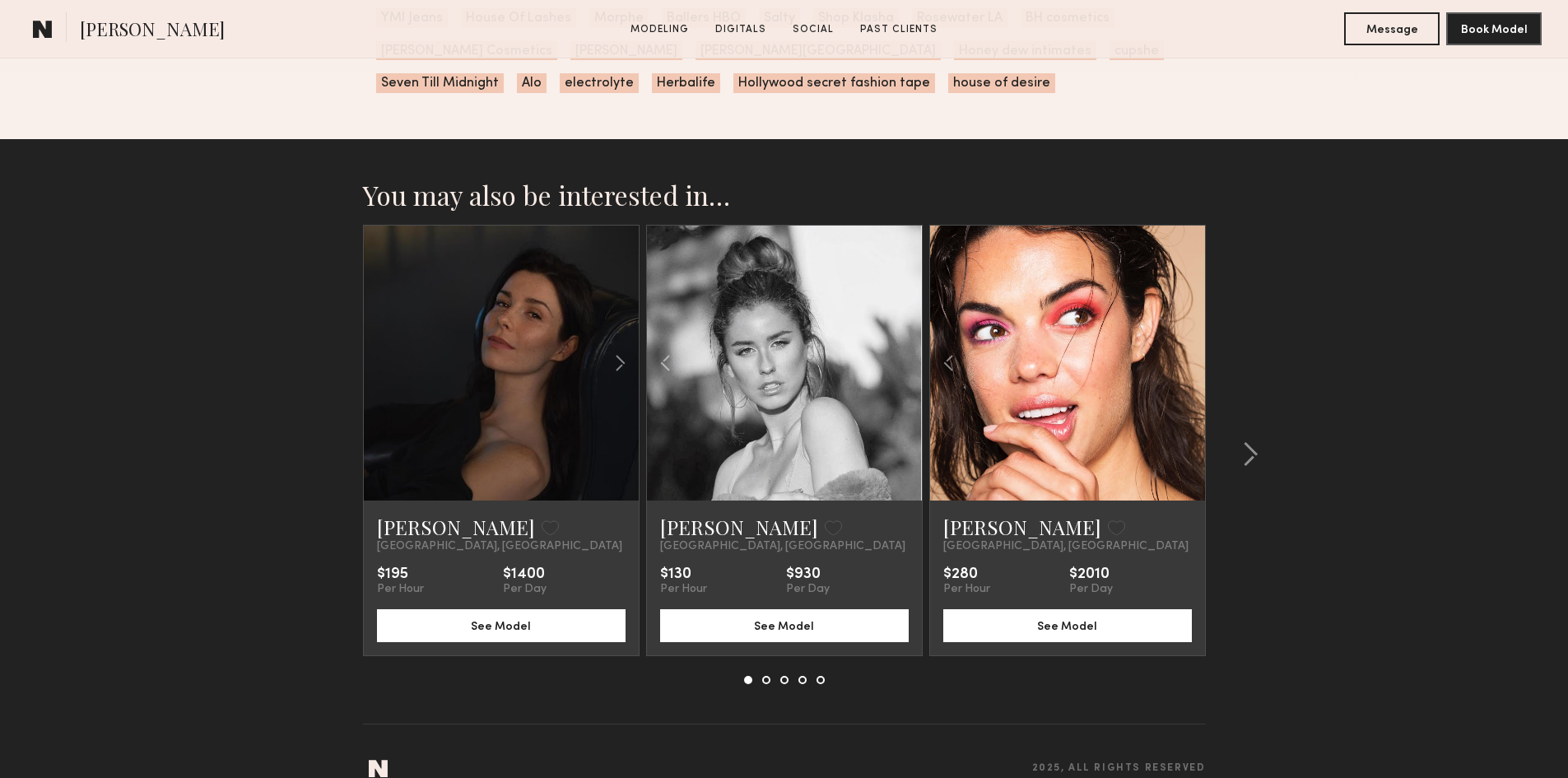
click at [1187, 341] on div at bounding box center [1068, 362] width 275 height 275
click at [605, 340] on div at bounding box center [593, 362] width 91 height 275
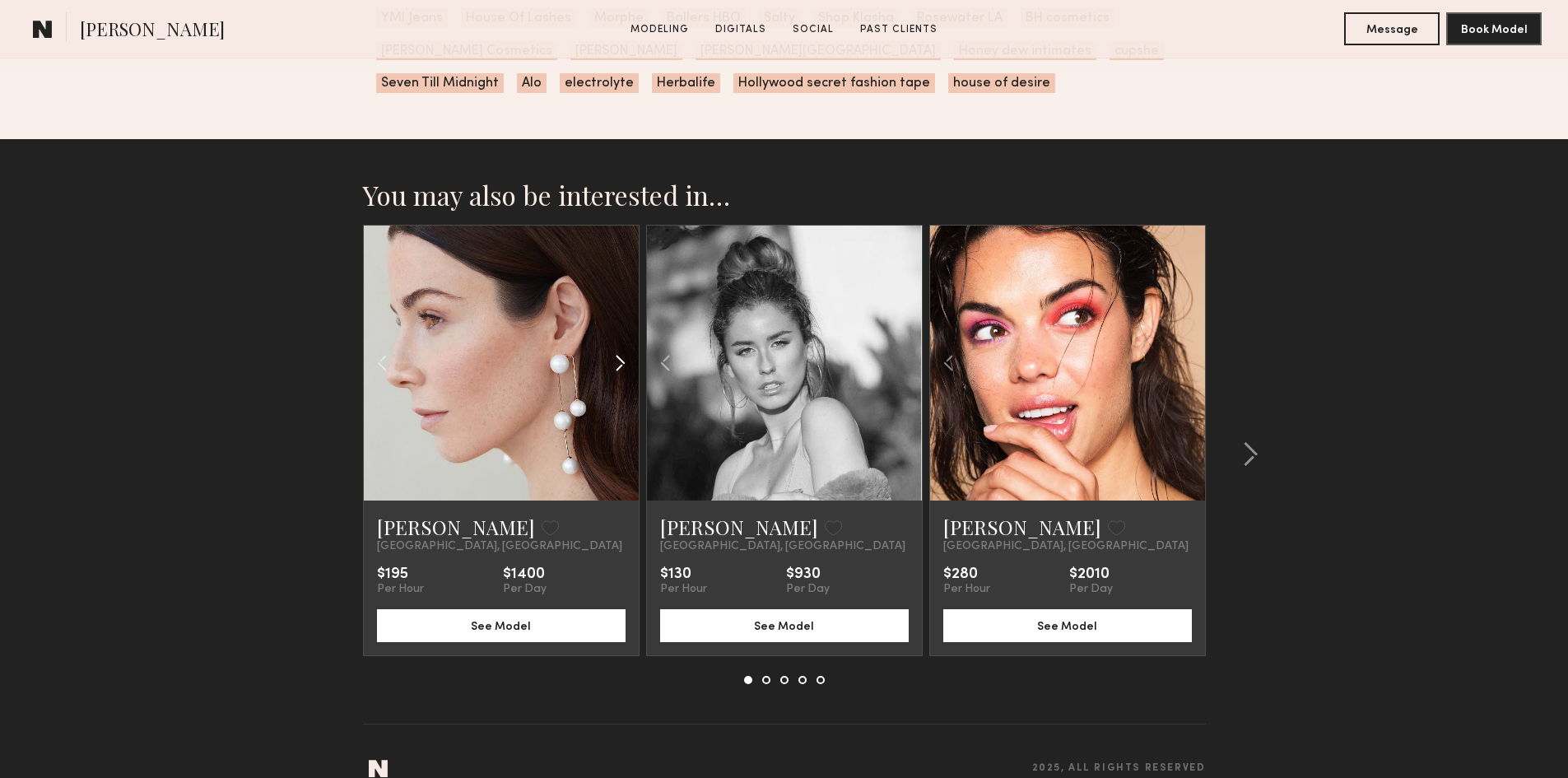
click at [606, 340] on div at bounding box center [593, 362] width 91 height 275
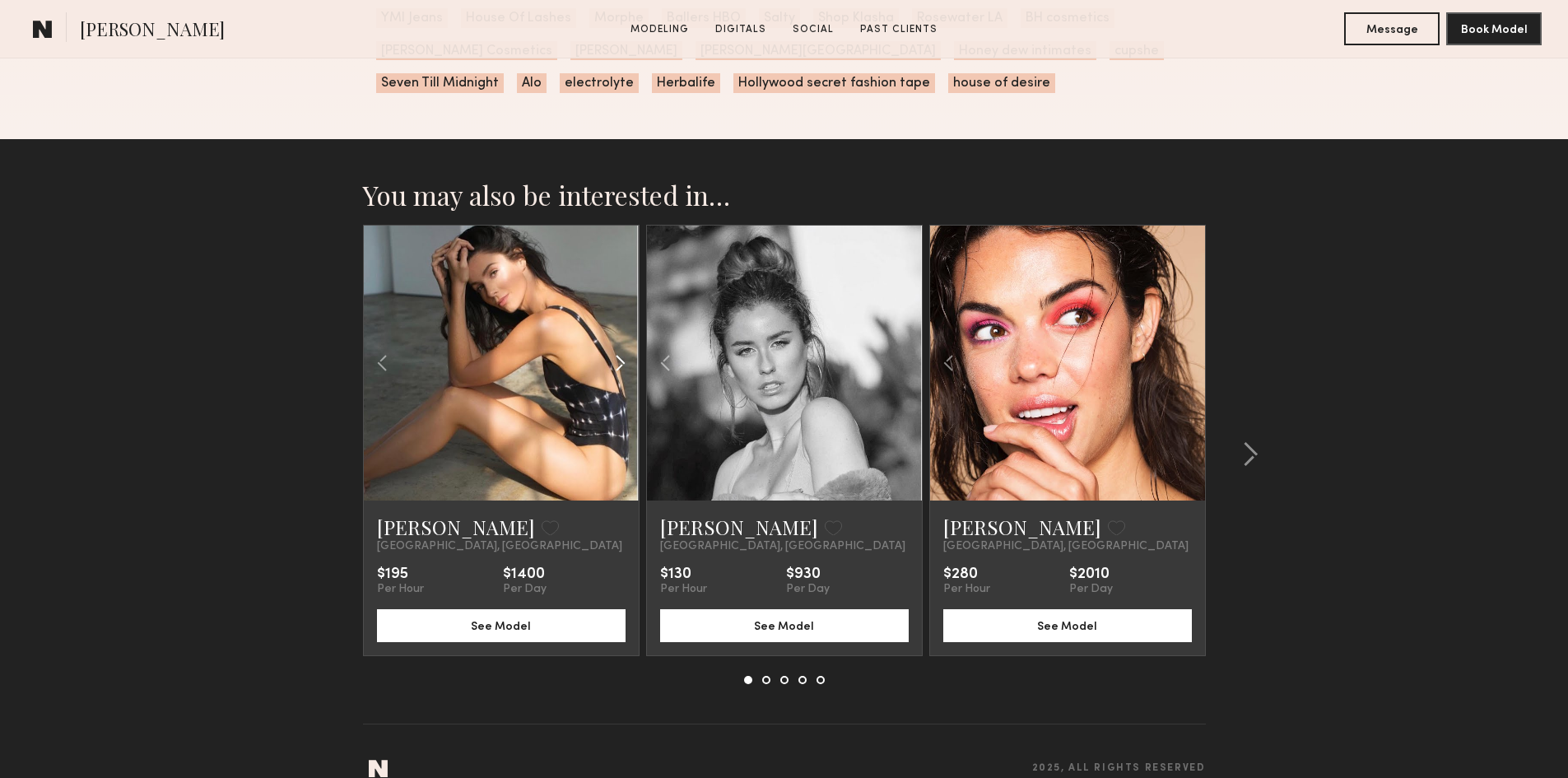
click at [606, 340] on div at bounding box center [593, 362] width 91 height 275
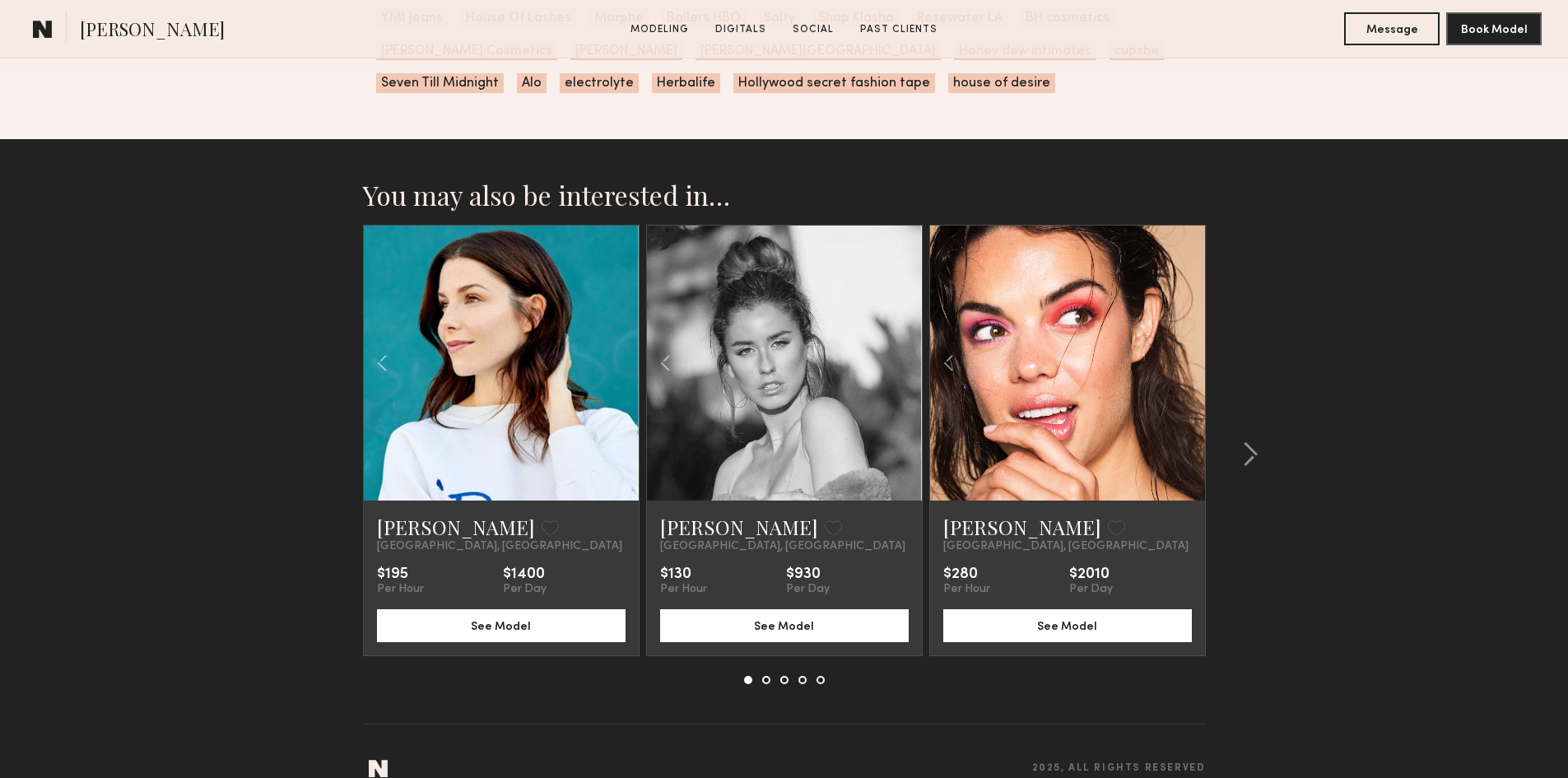
click at [606, 340] on div at bounding box center [501, 362] width 275 height 275
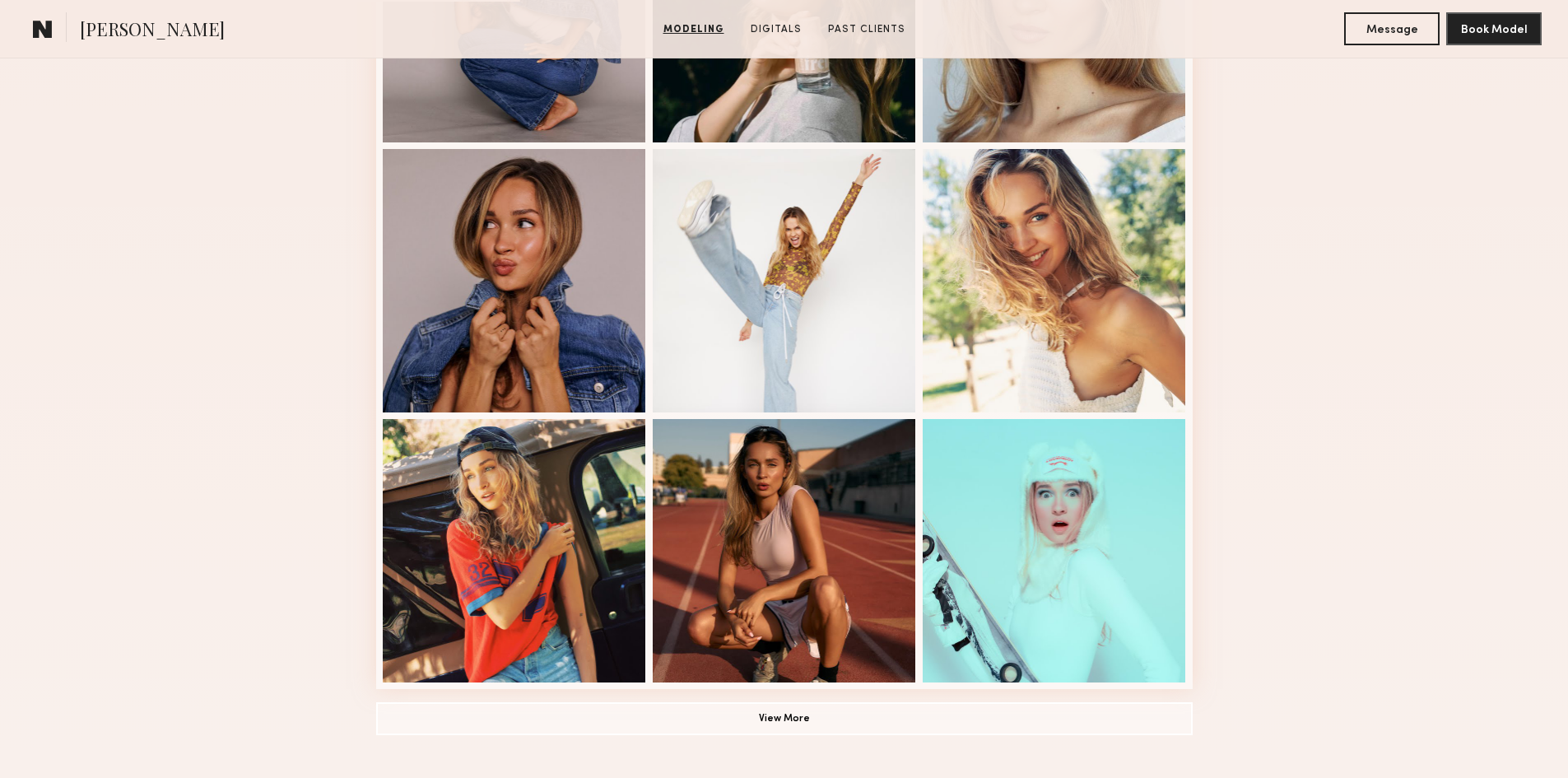
scroll to position [988, 0]
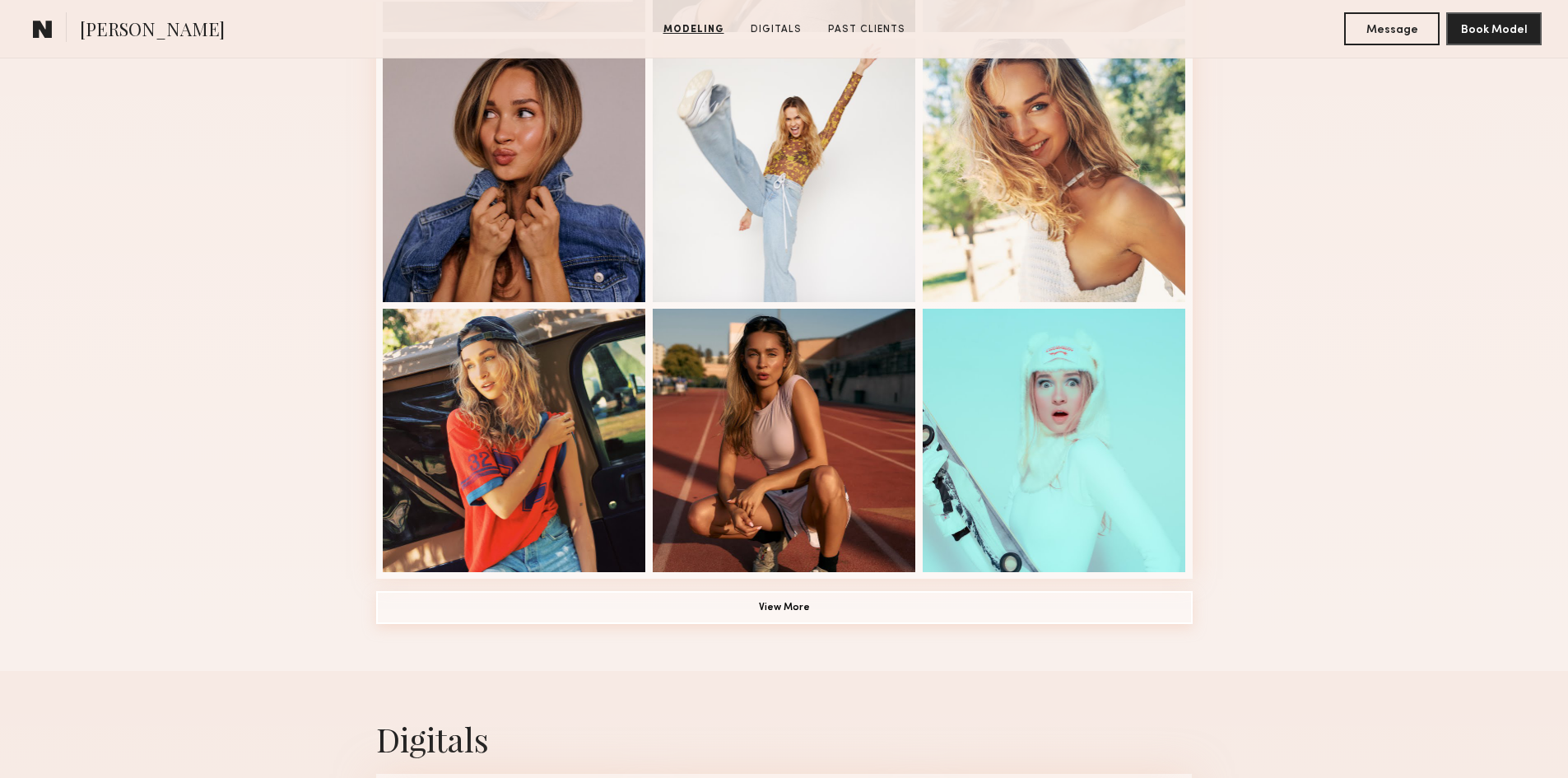
click at [805, 614] on button "View More" at bounding box center [784, 607] width 816 height 33
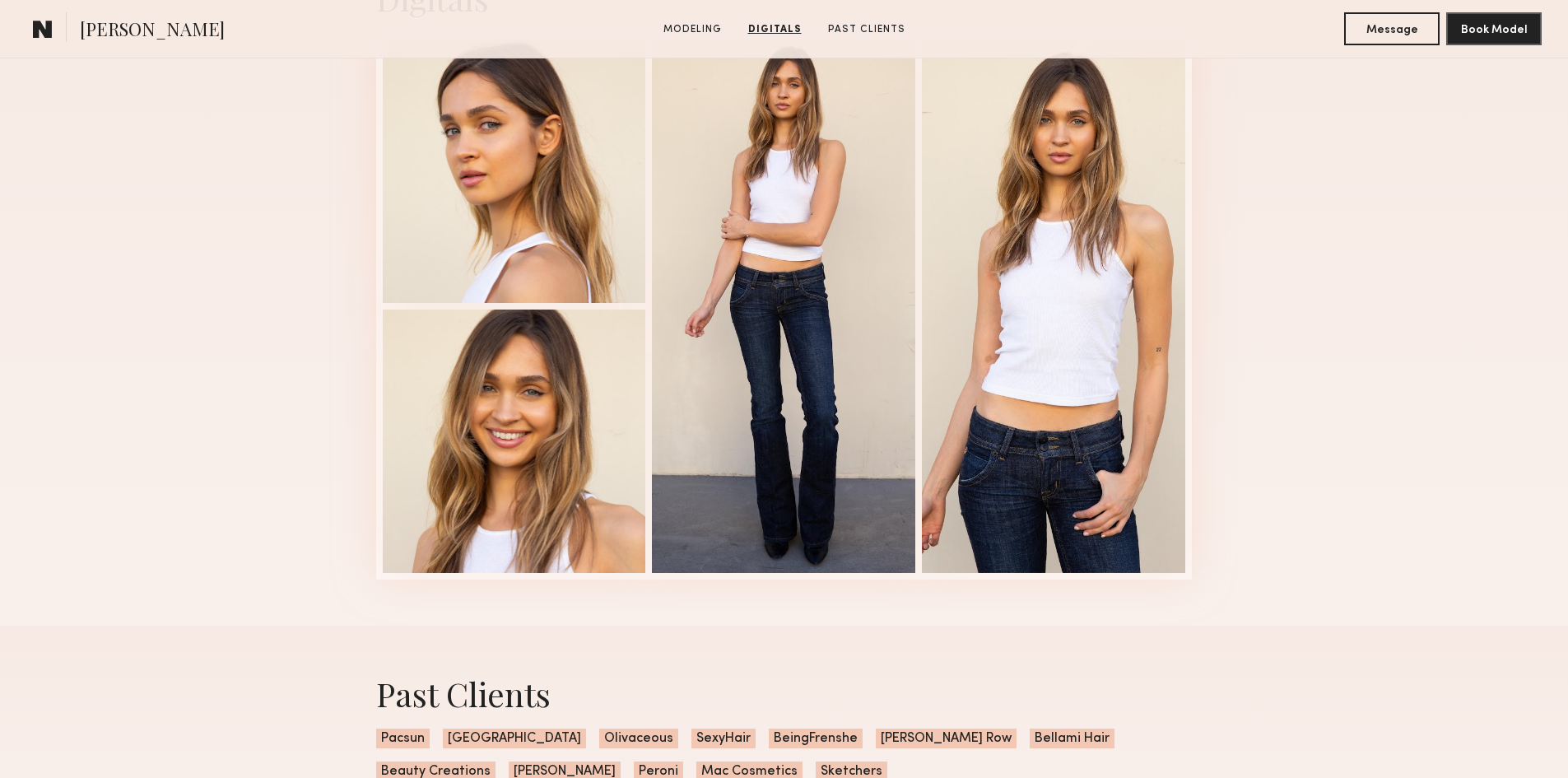
scroll to position [2552, 0]
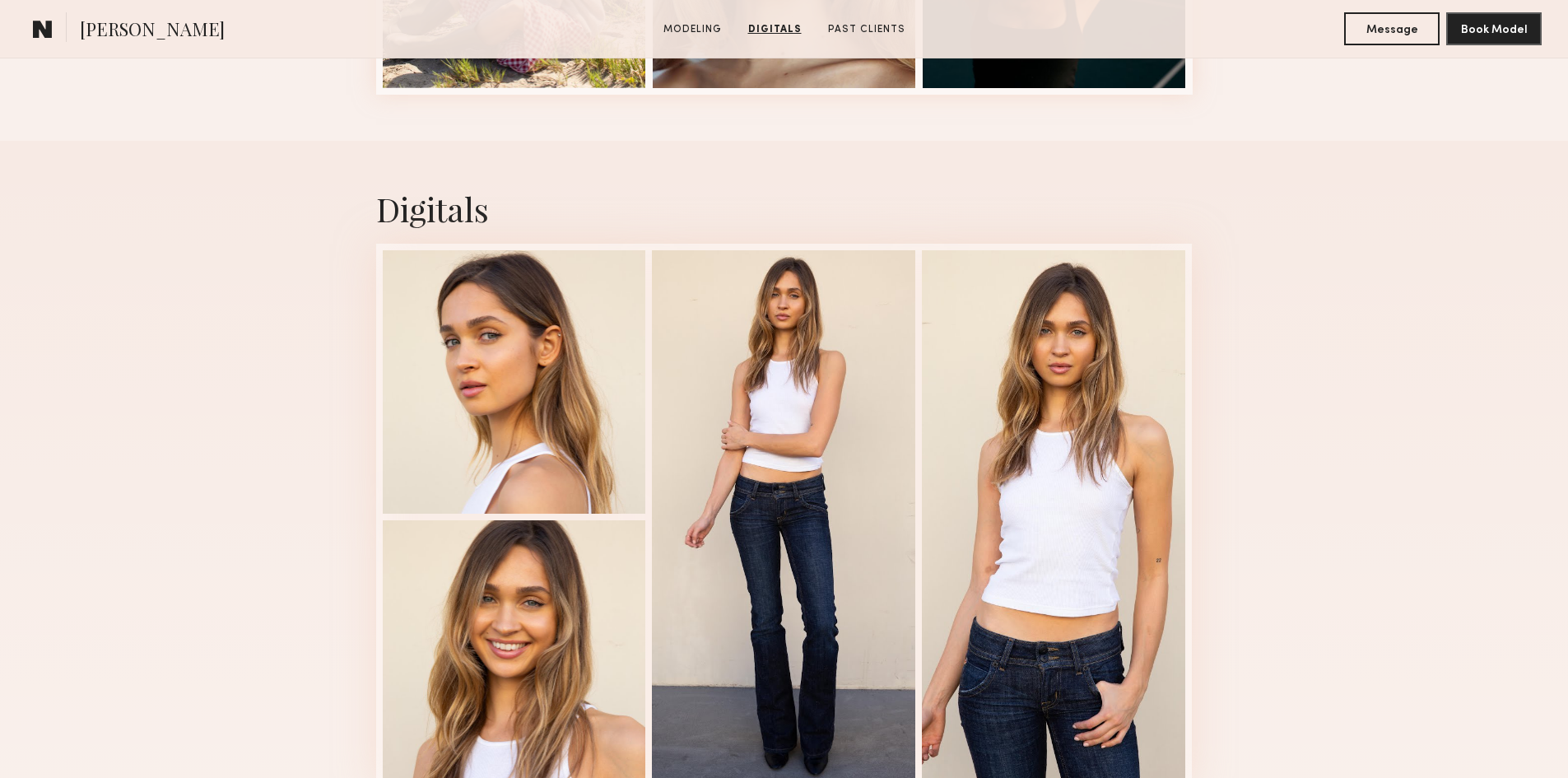
click at [806, 614] on div at bounding box center [784, 517] width 263 height 534
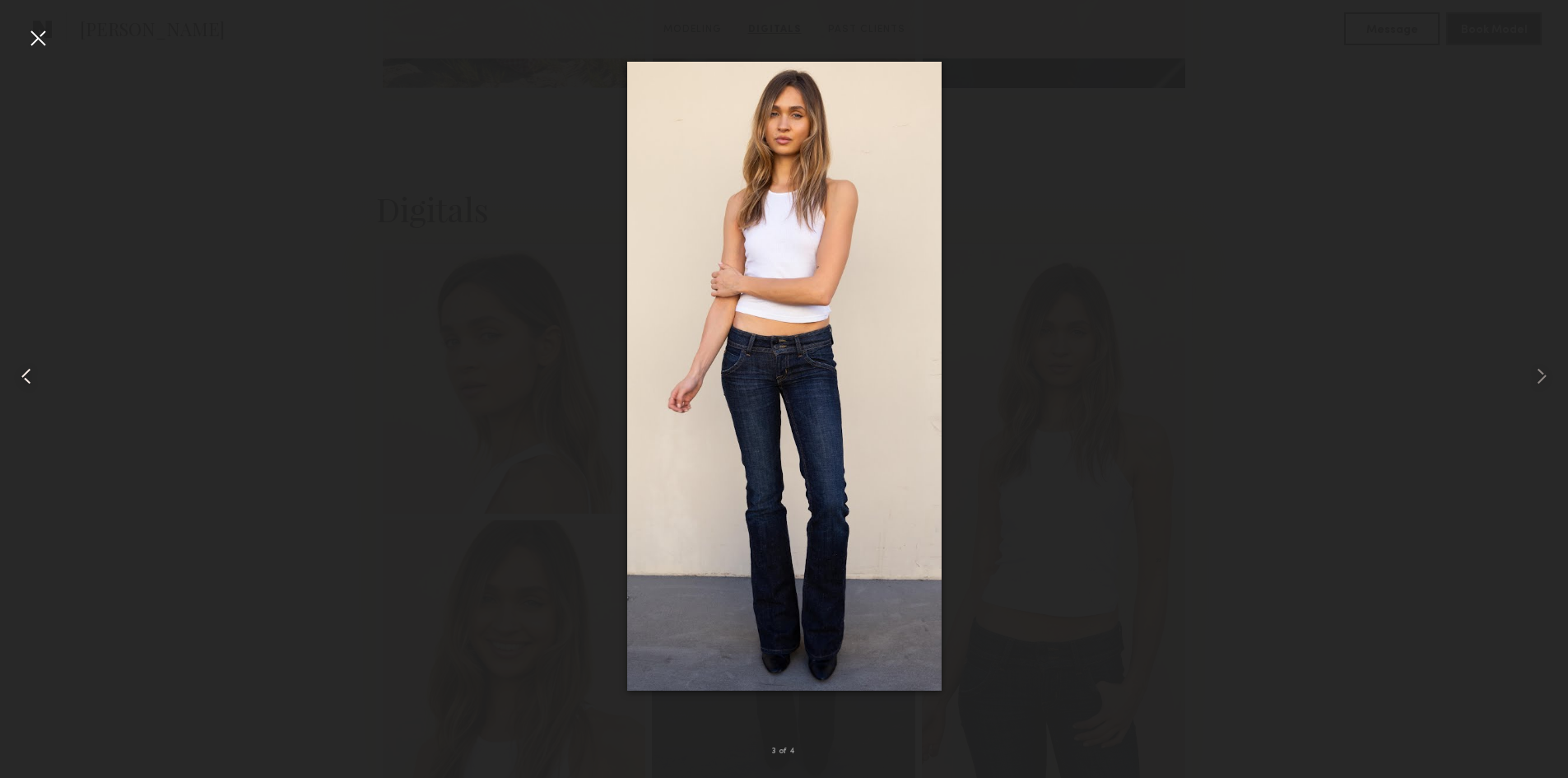
click at [29, 379] on common-icon at bounding box center [26, 376] width 26 height 26
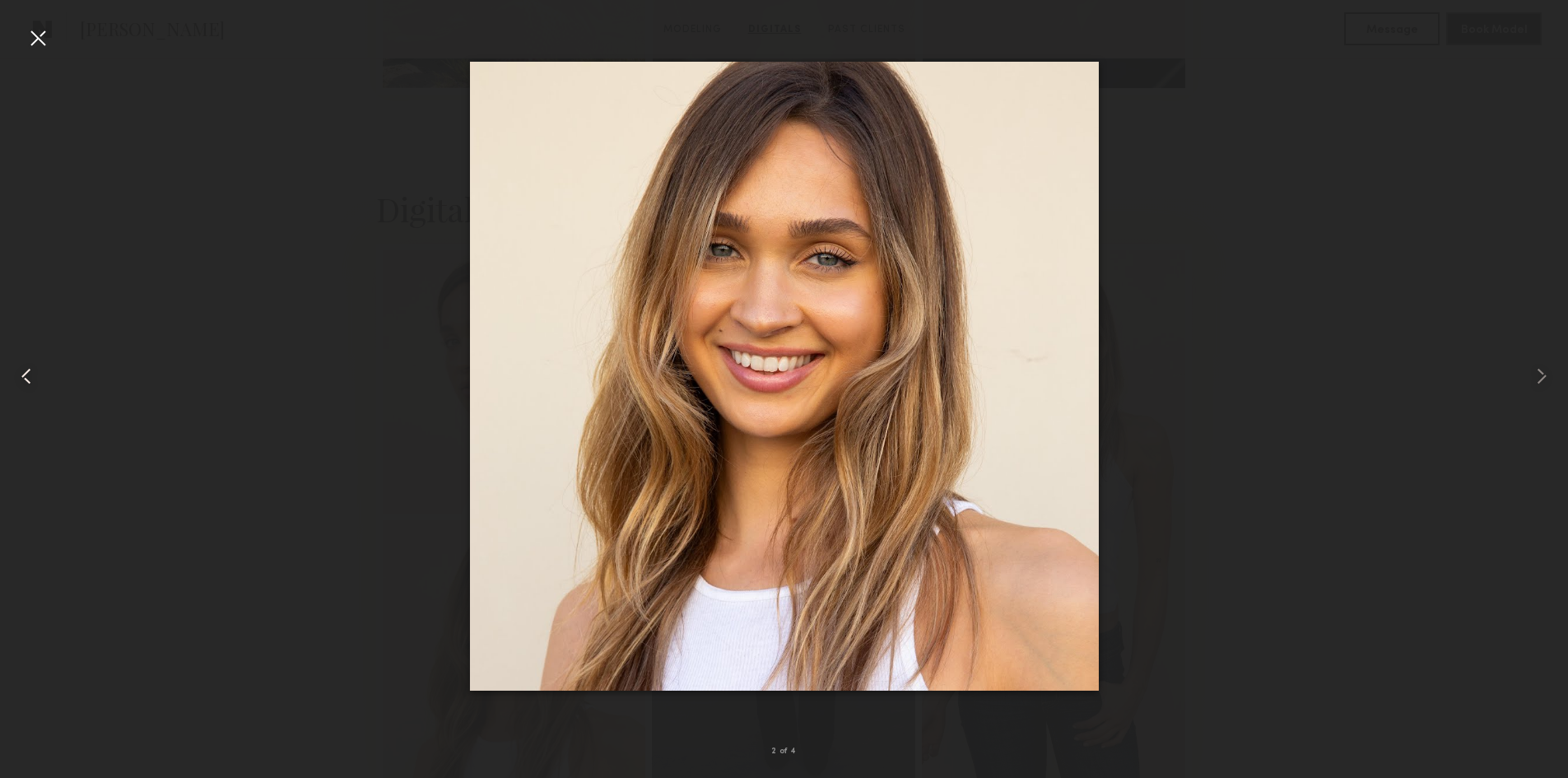
click at [29, 379] on common-icon at bounding box center [26, 376] width 26 height 26
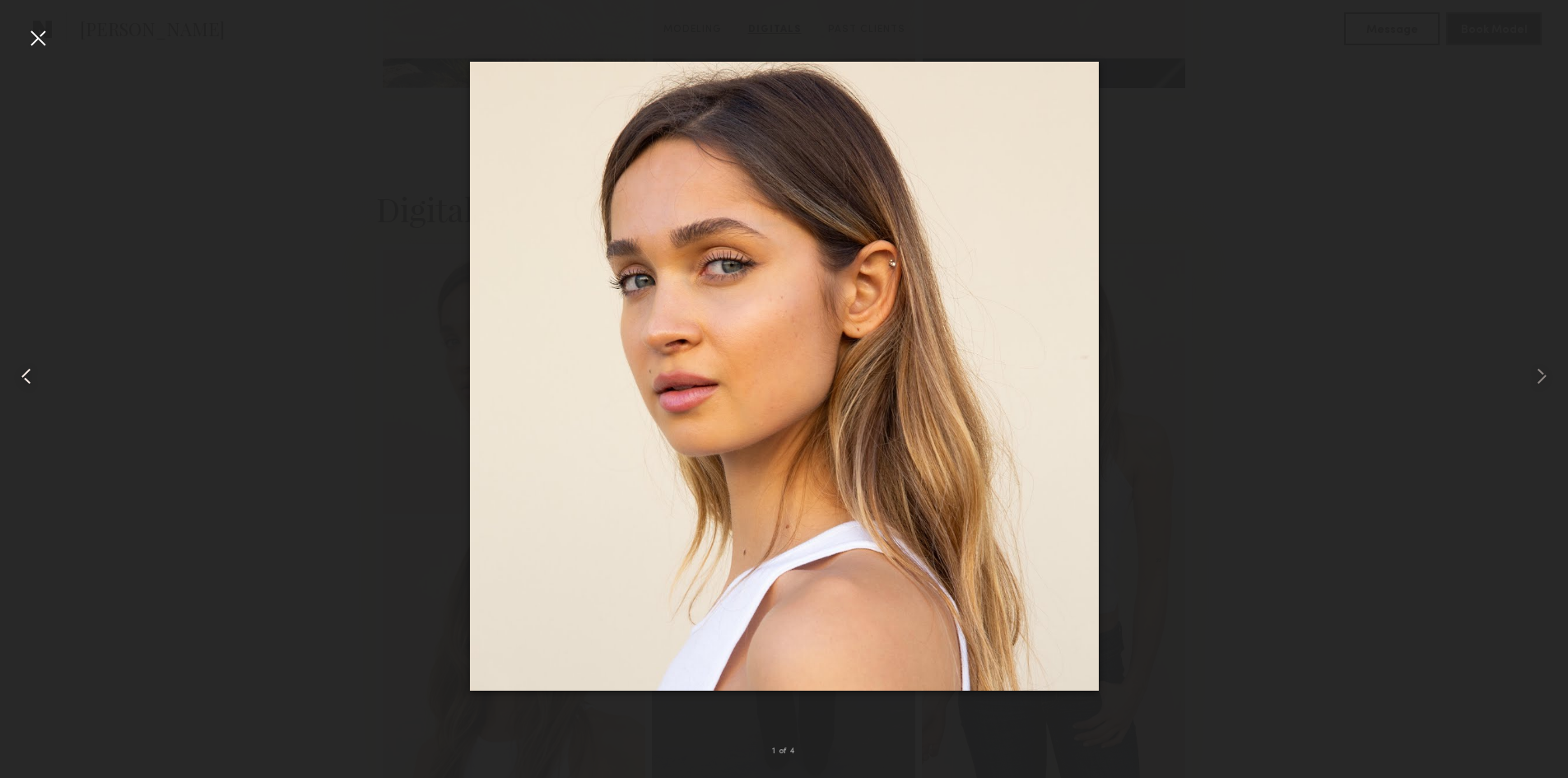
click at [29, 379] on common-icon at bounding box center [26, 376] width 26 height 26
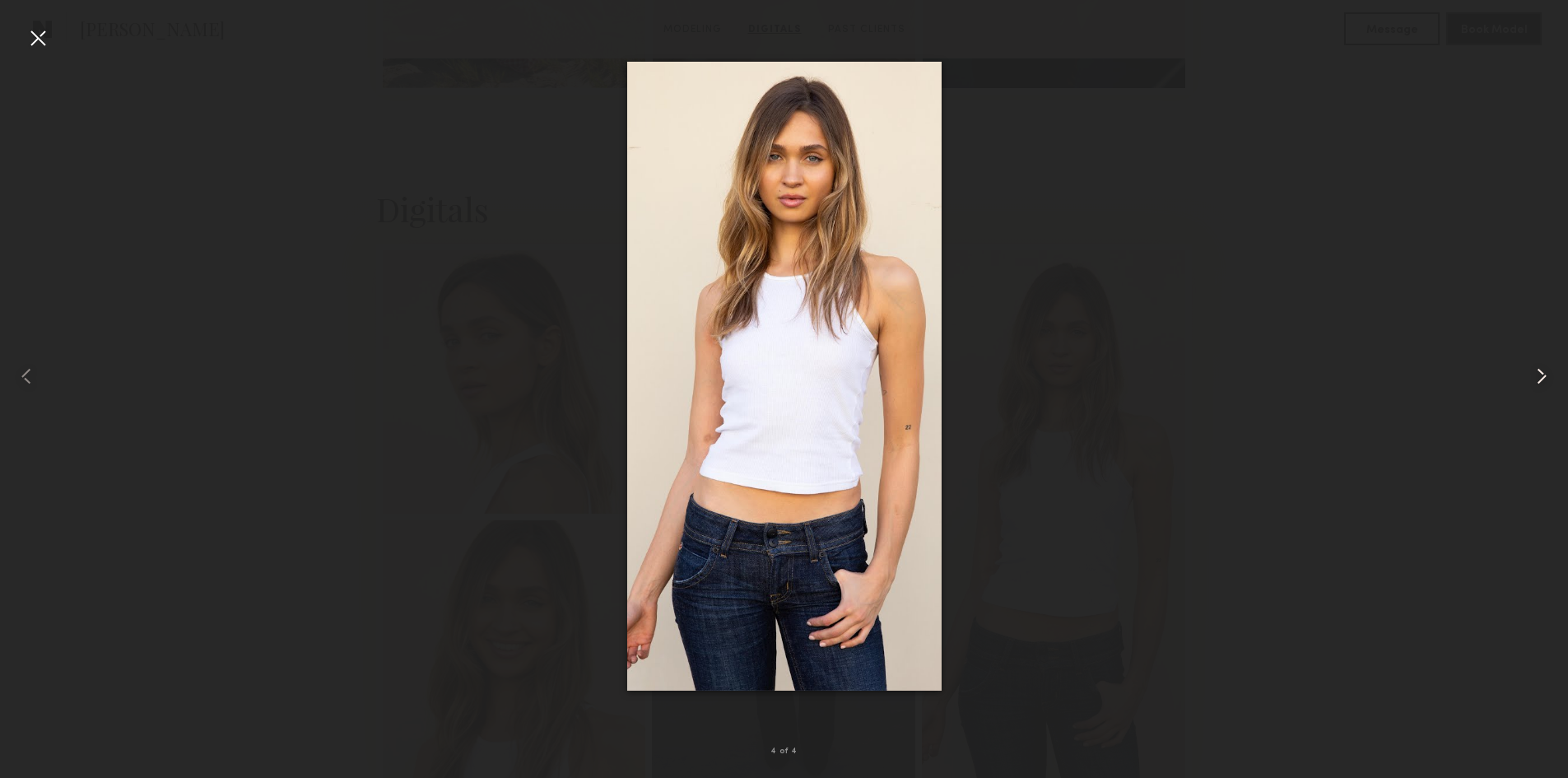
click at [1543, 390] on div at bounding box center [1536, 376] width 63 height 699
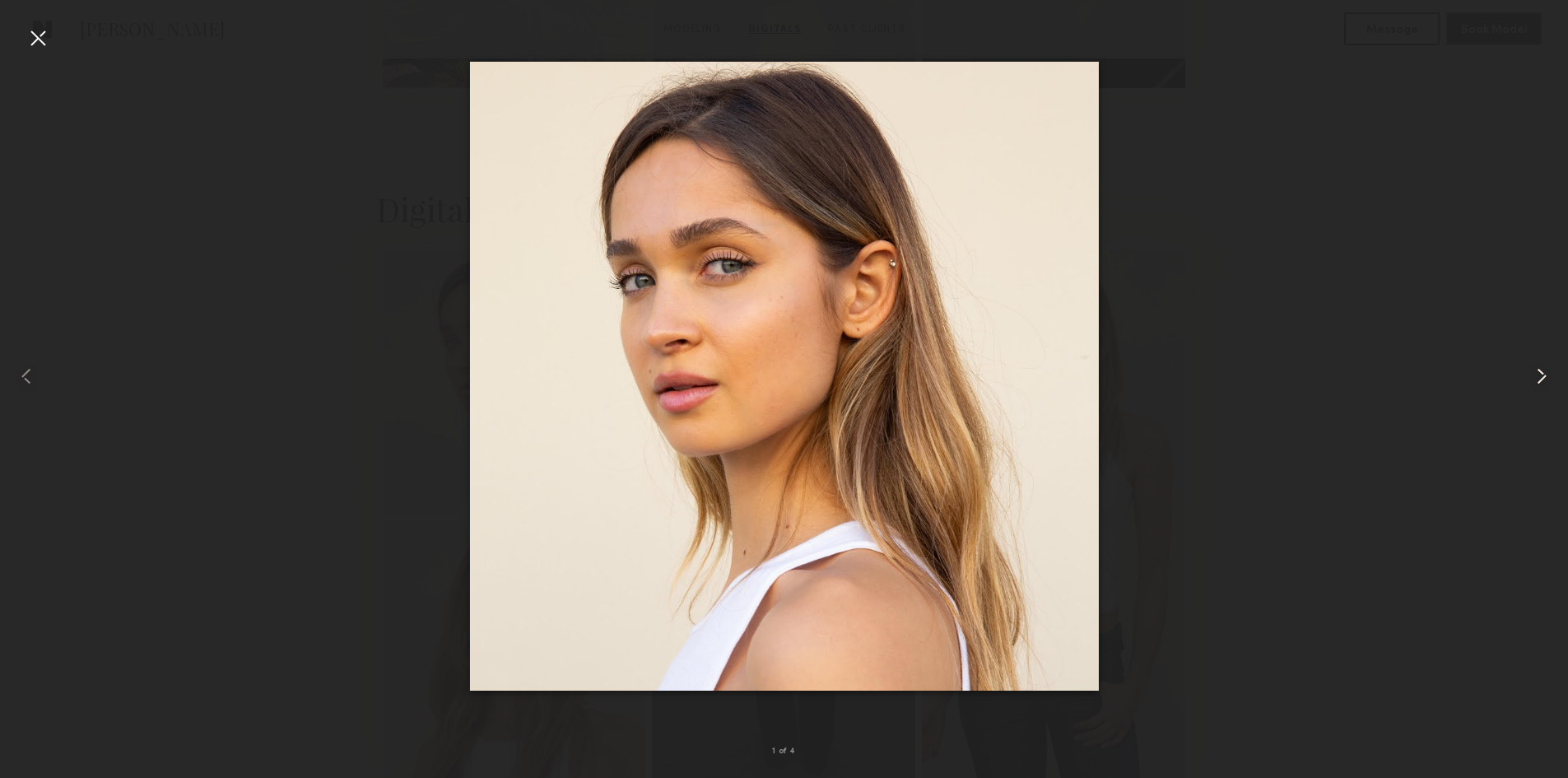
click at [1543, 390] on div at bounding box center [1536, 376] width 63 height 699
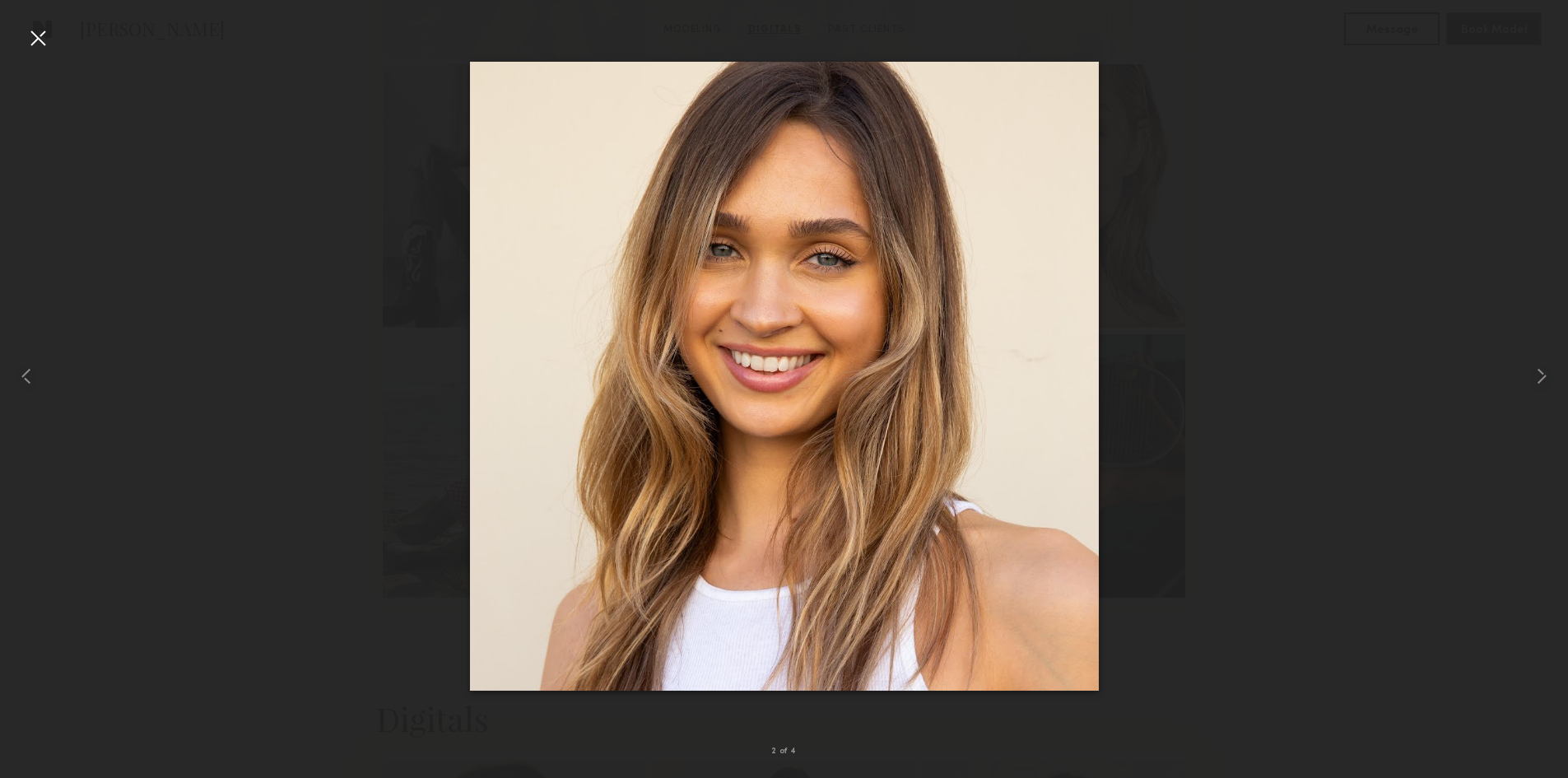
scroll to position [1893, 0]
click at [1544, 370] on common-icon at bounding box center [1542, 376] width 26 height 26
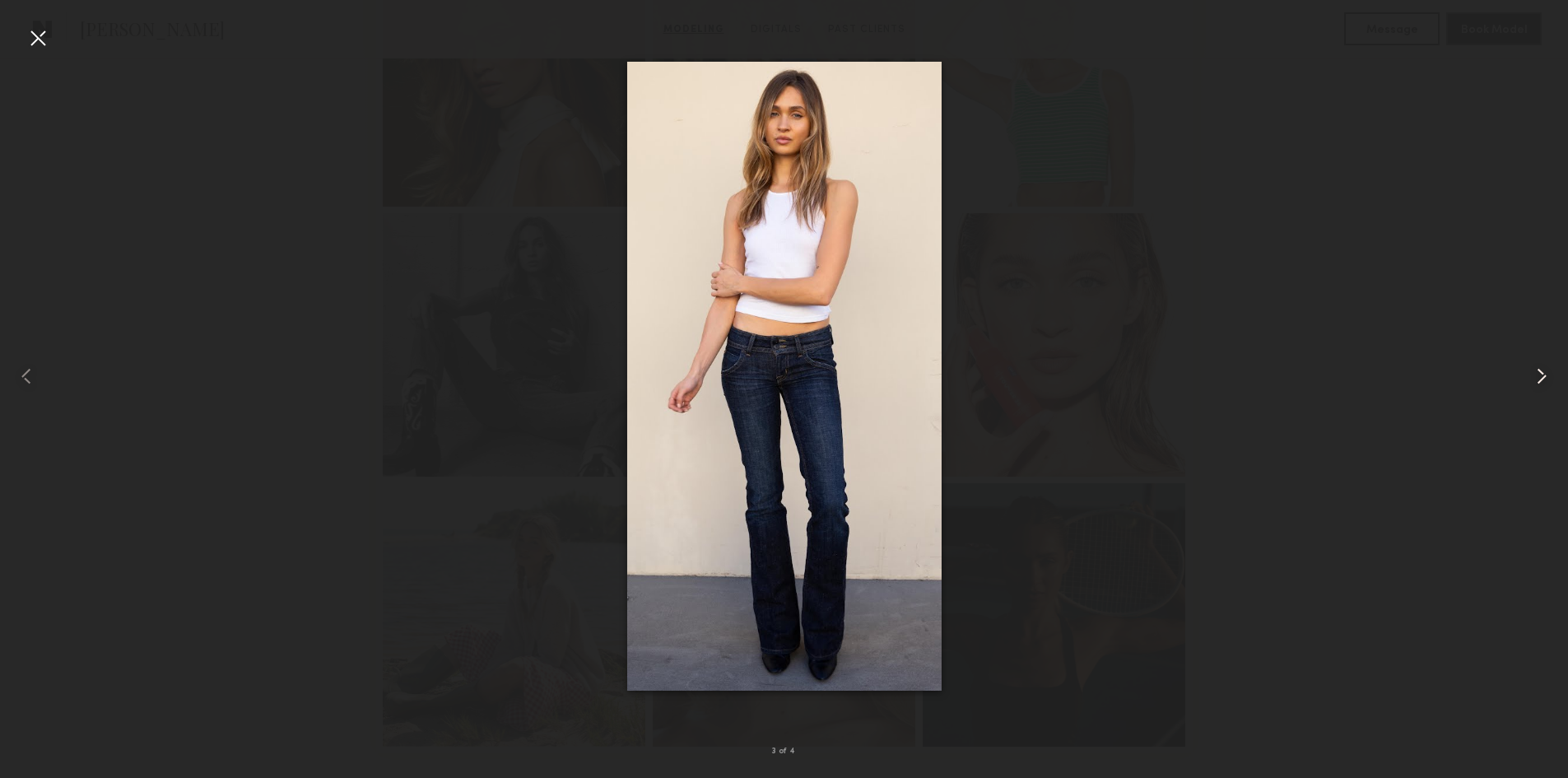
click at [1544, 370] on common-icon at bounding box center [1542, 376] width 26 height 26
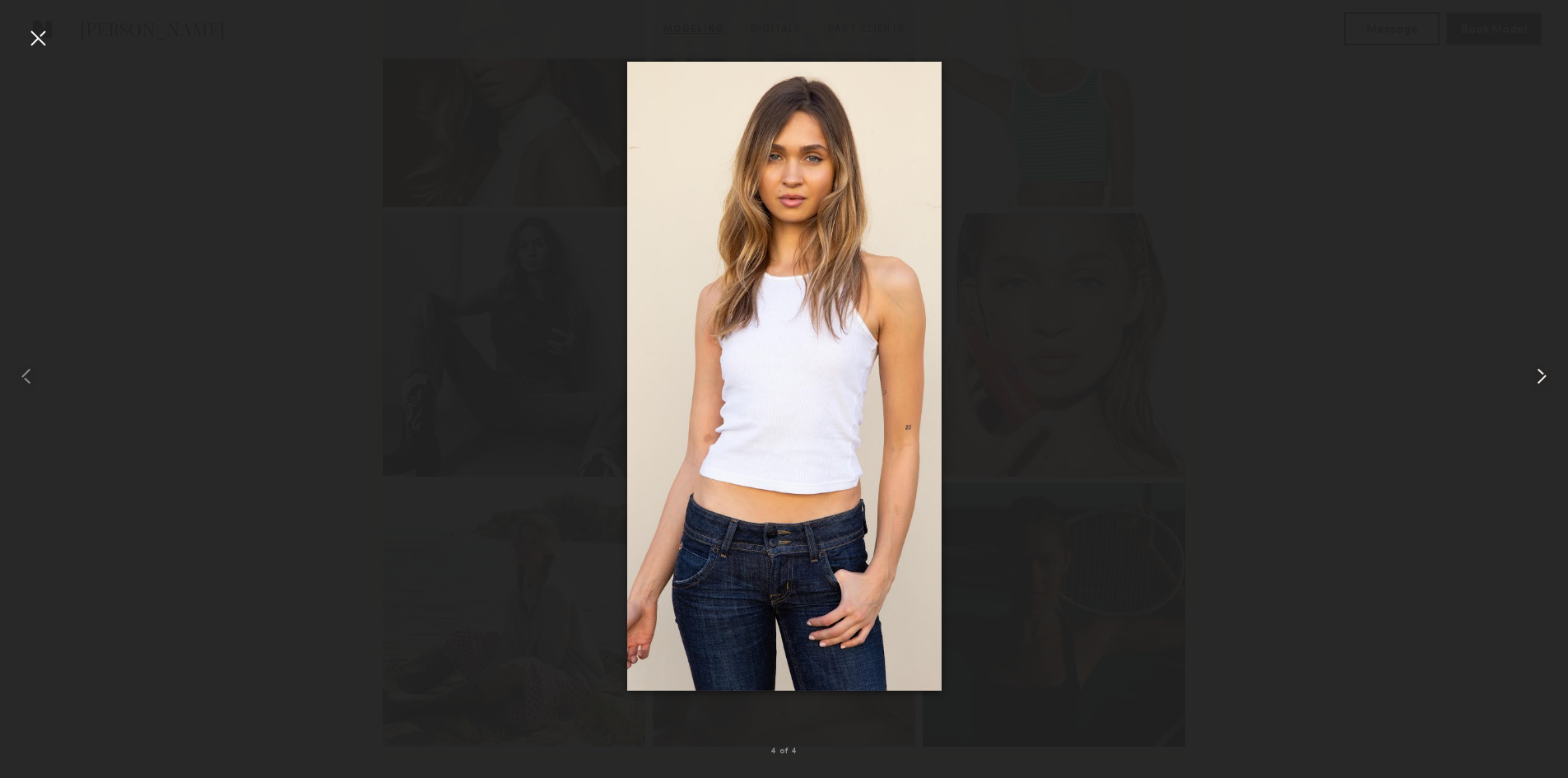
click at [1544, 370] on common-icon at bounding box center [1542, 376] width 26 height 26
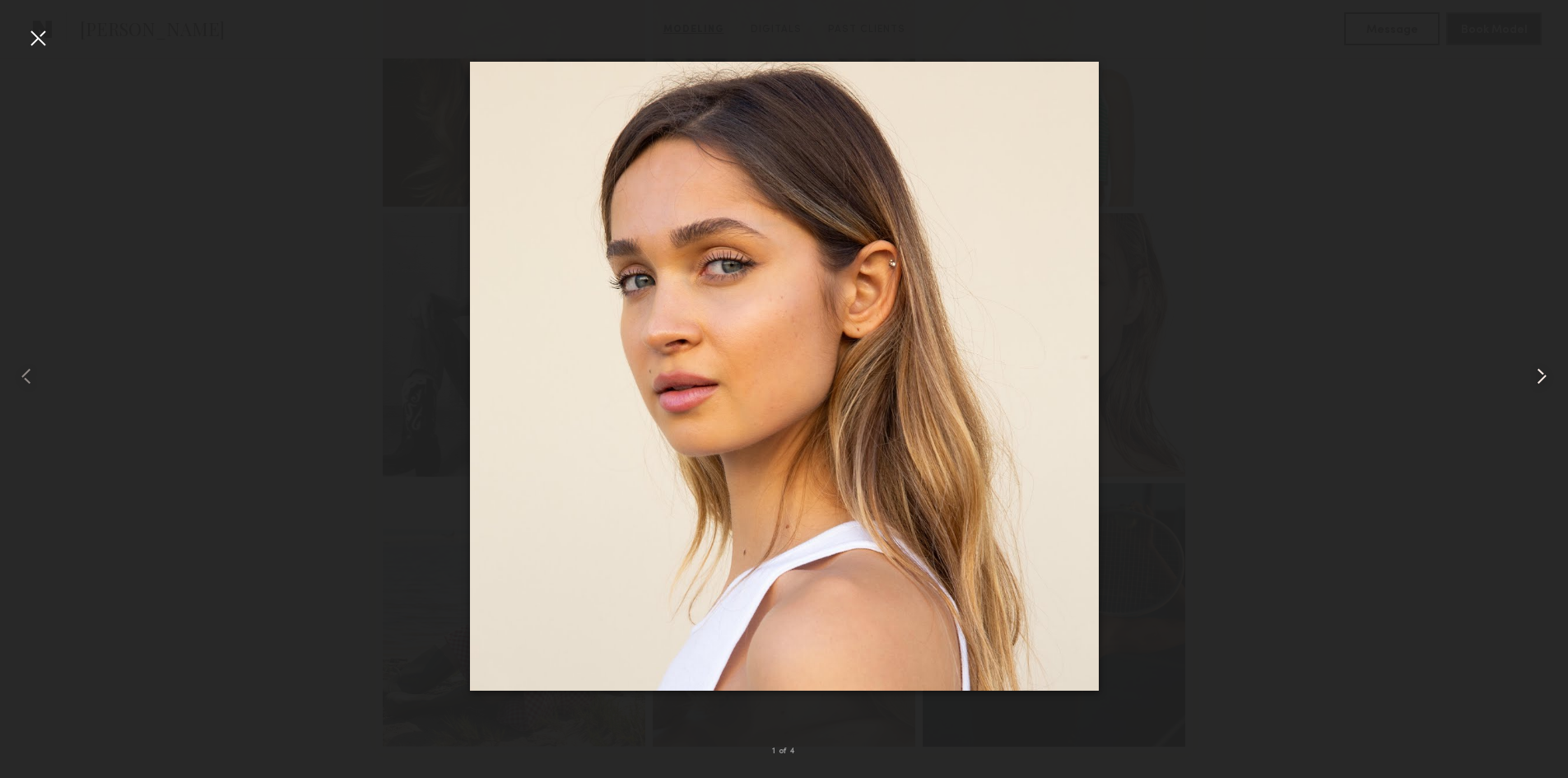
click at [1544, 370] on common-icon at bounding box center [1542, 376] width 26 height 26
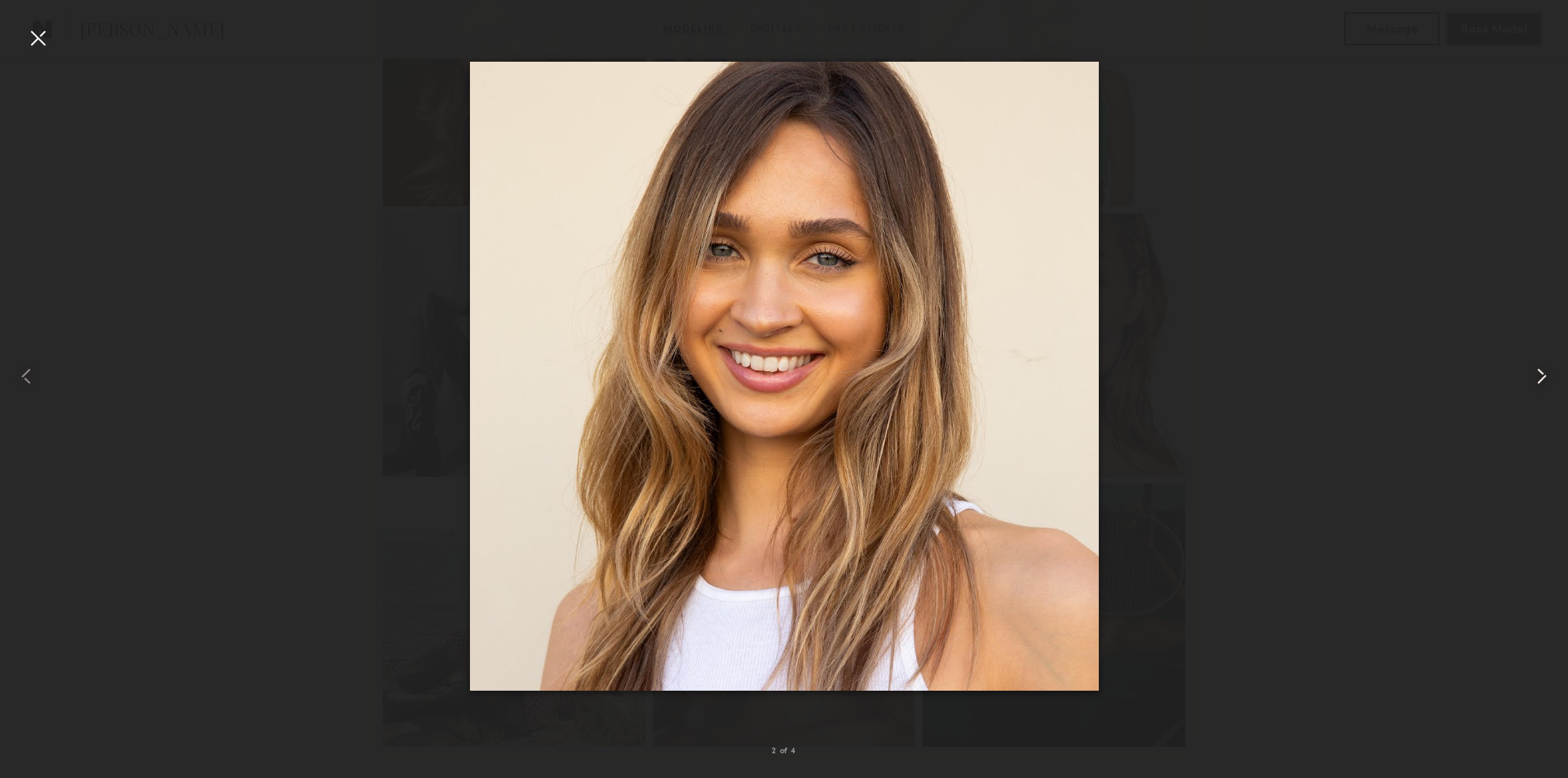
click at [1544, 370] on common-icon at bounding box center [1542, 376] width 26 height 26
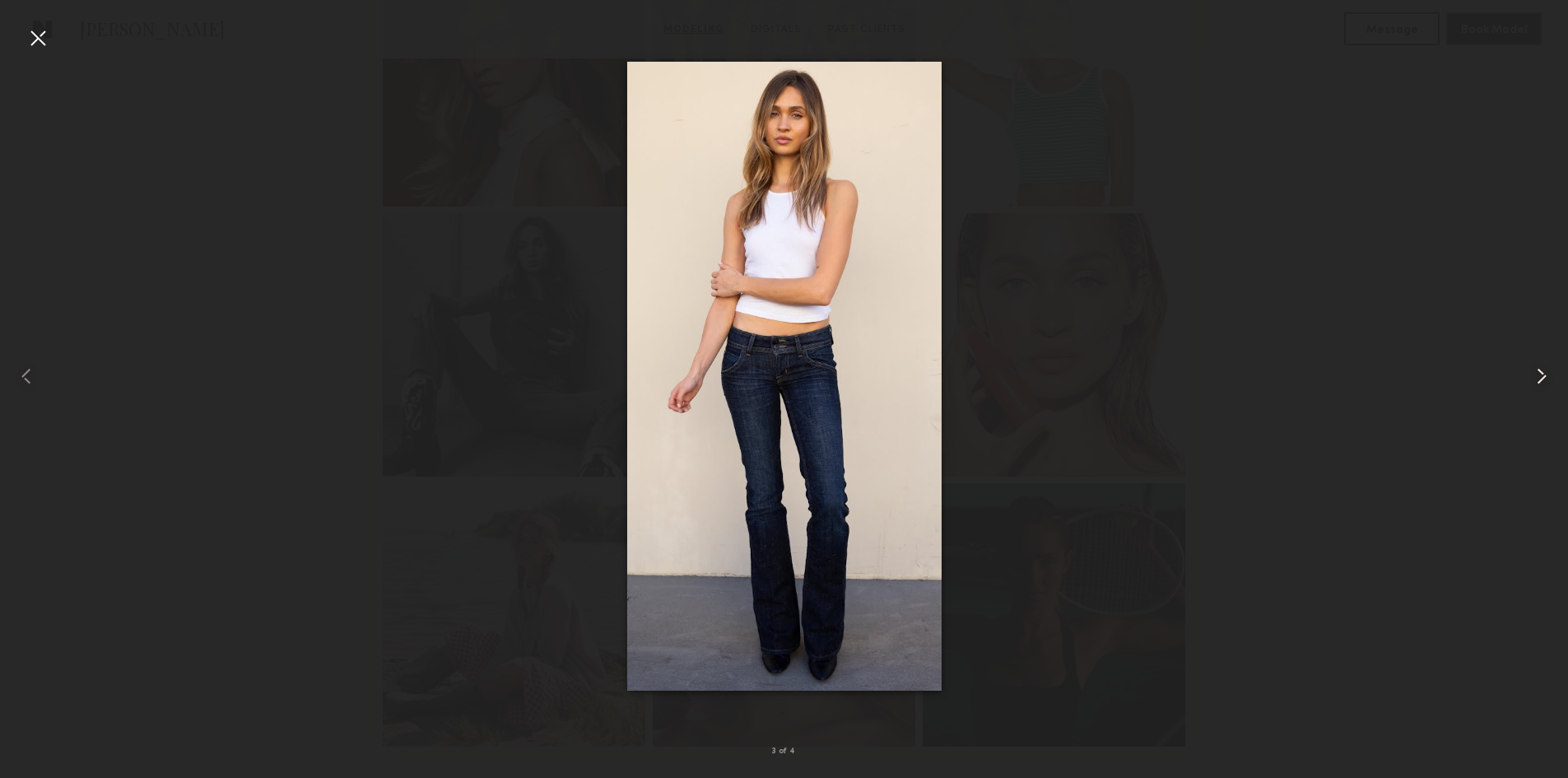
click at [1544, 370] on common-icon at bounding box center [1542, 376] width 26 height 26
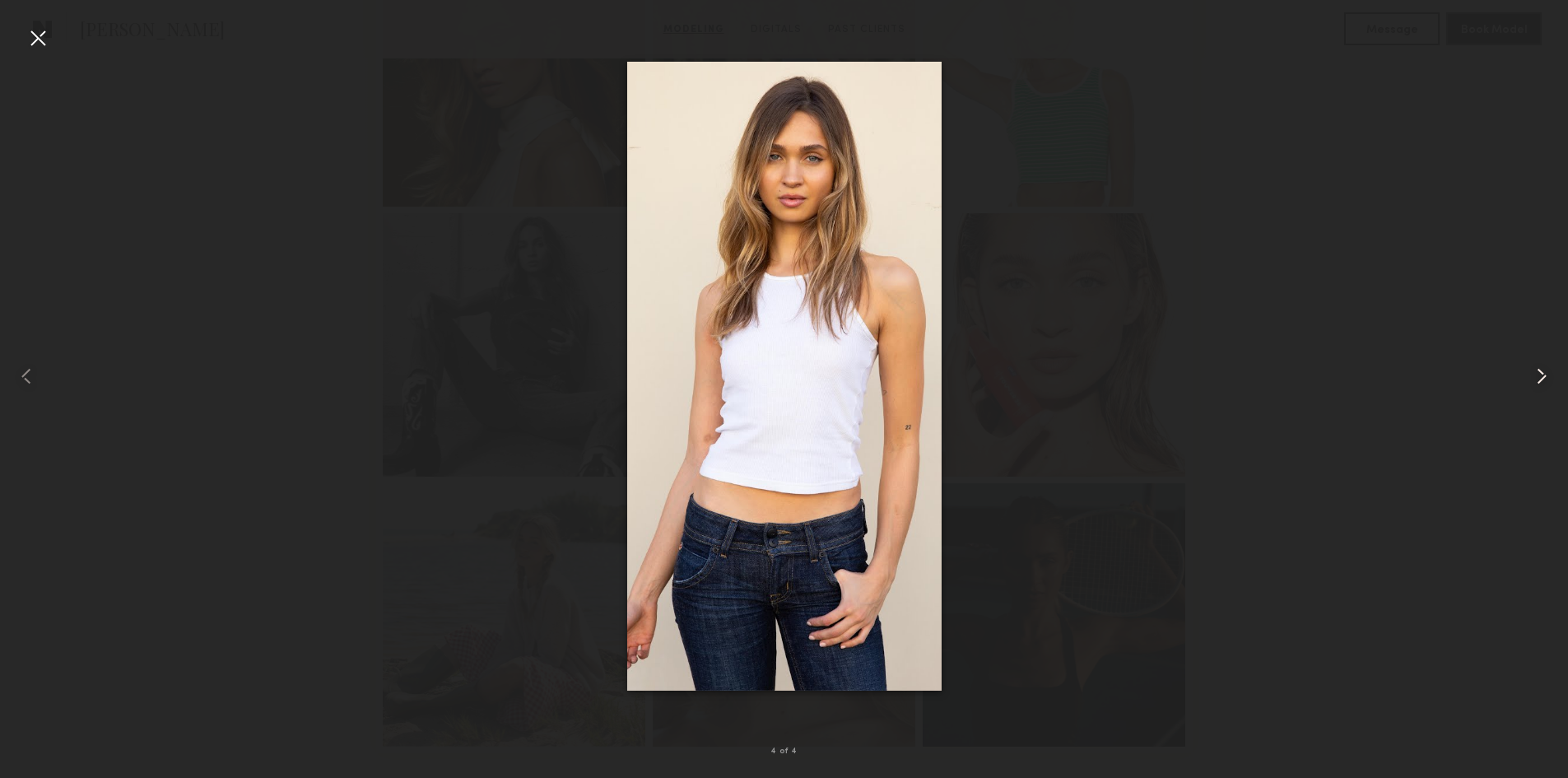
click at [1544, 370] on common-icon at bounding box center [1542, 376] width 26 height 26
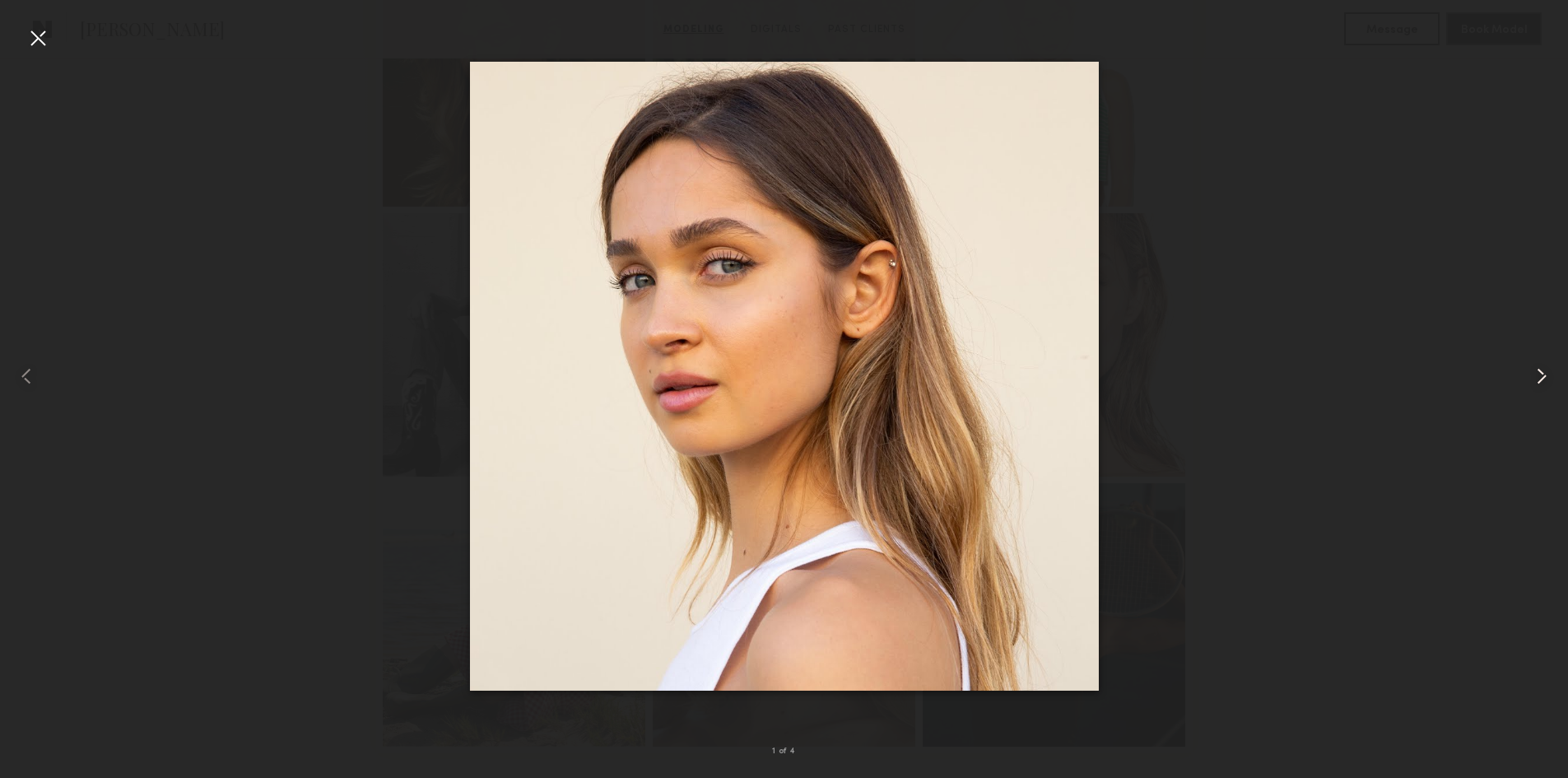
click at [1544, 370] on common-icon at bounding box center [1542, 376] width 26 height 26
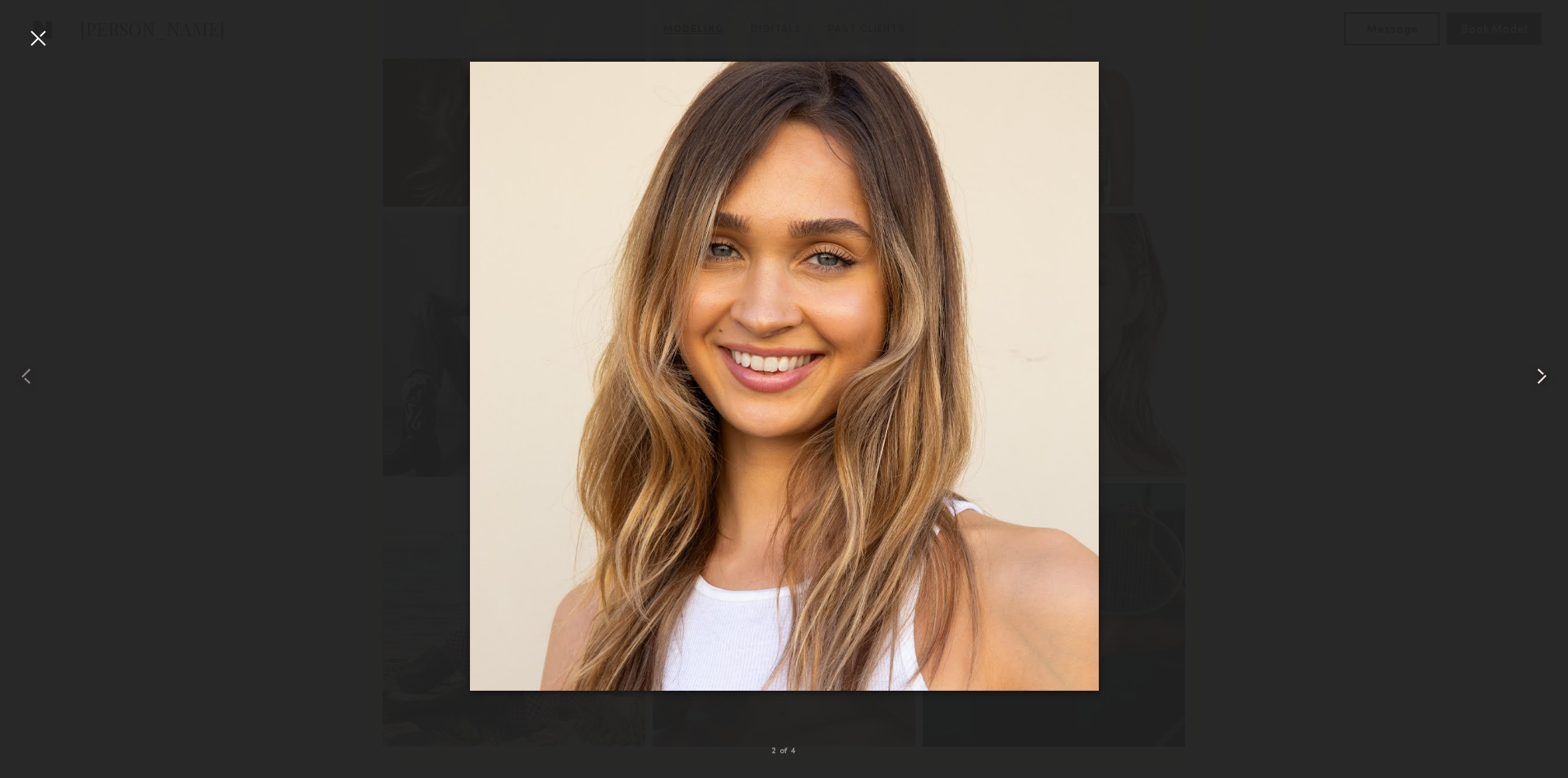
click at [1544, 370] on common-icon at bounding box center [1542, 376] width 26 height 26
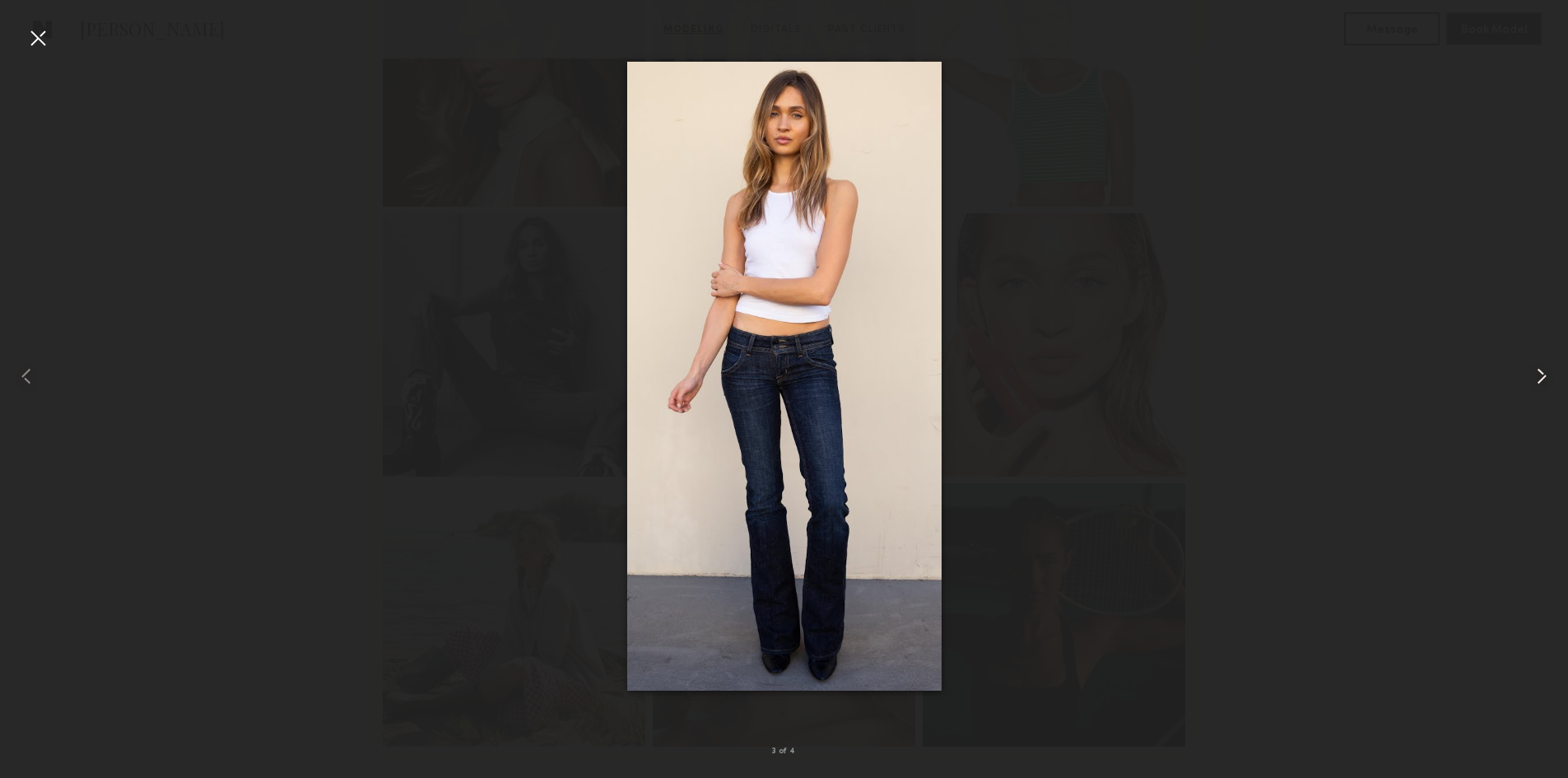
click at [1544, 370] on common-icon at bounding box center [1542, 376] width 26 height 26
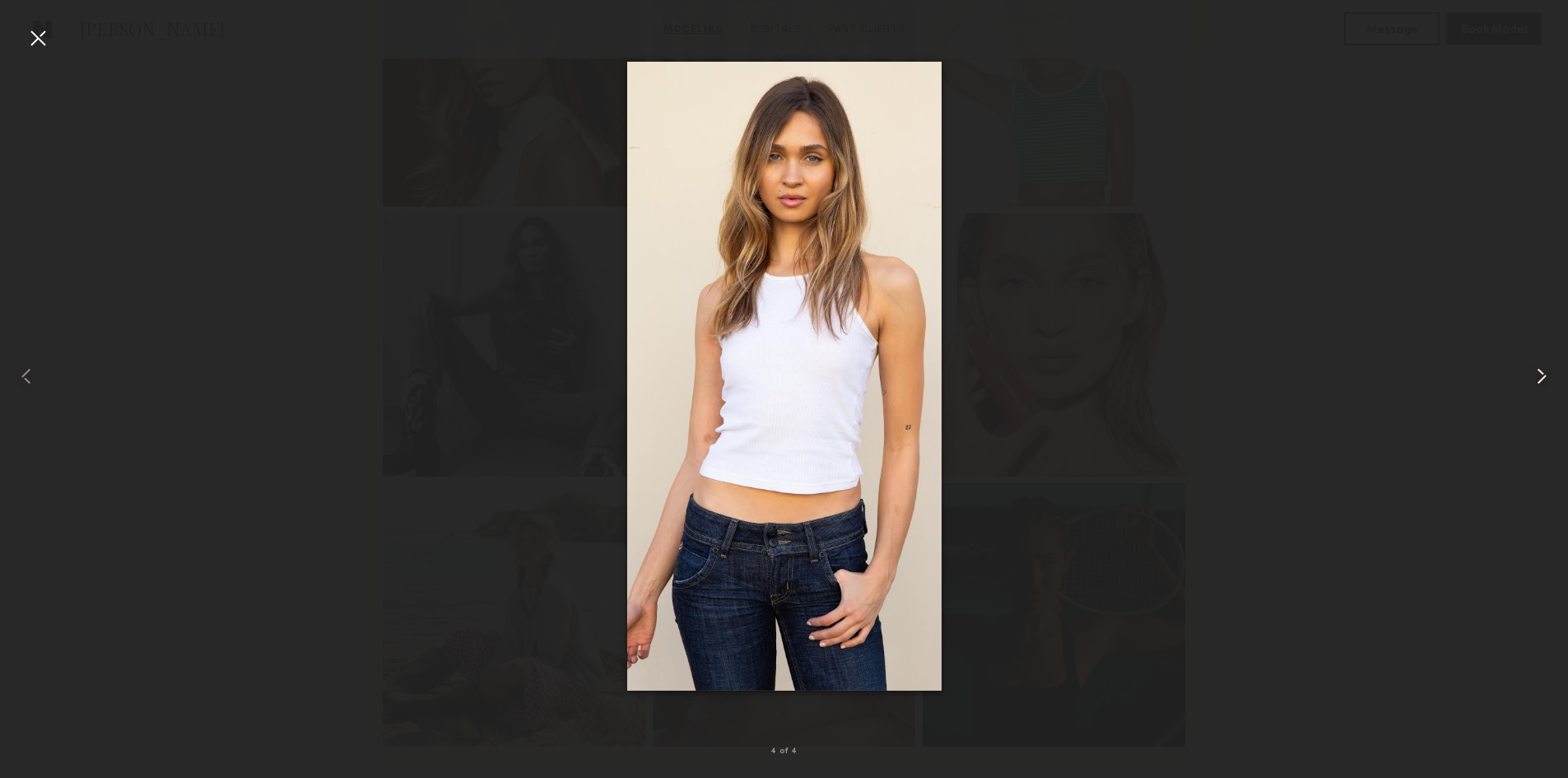
click at [1544, 370] on common-icon at bounding box center [1542, 376] width 26 height 26
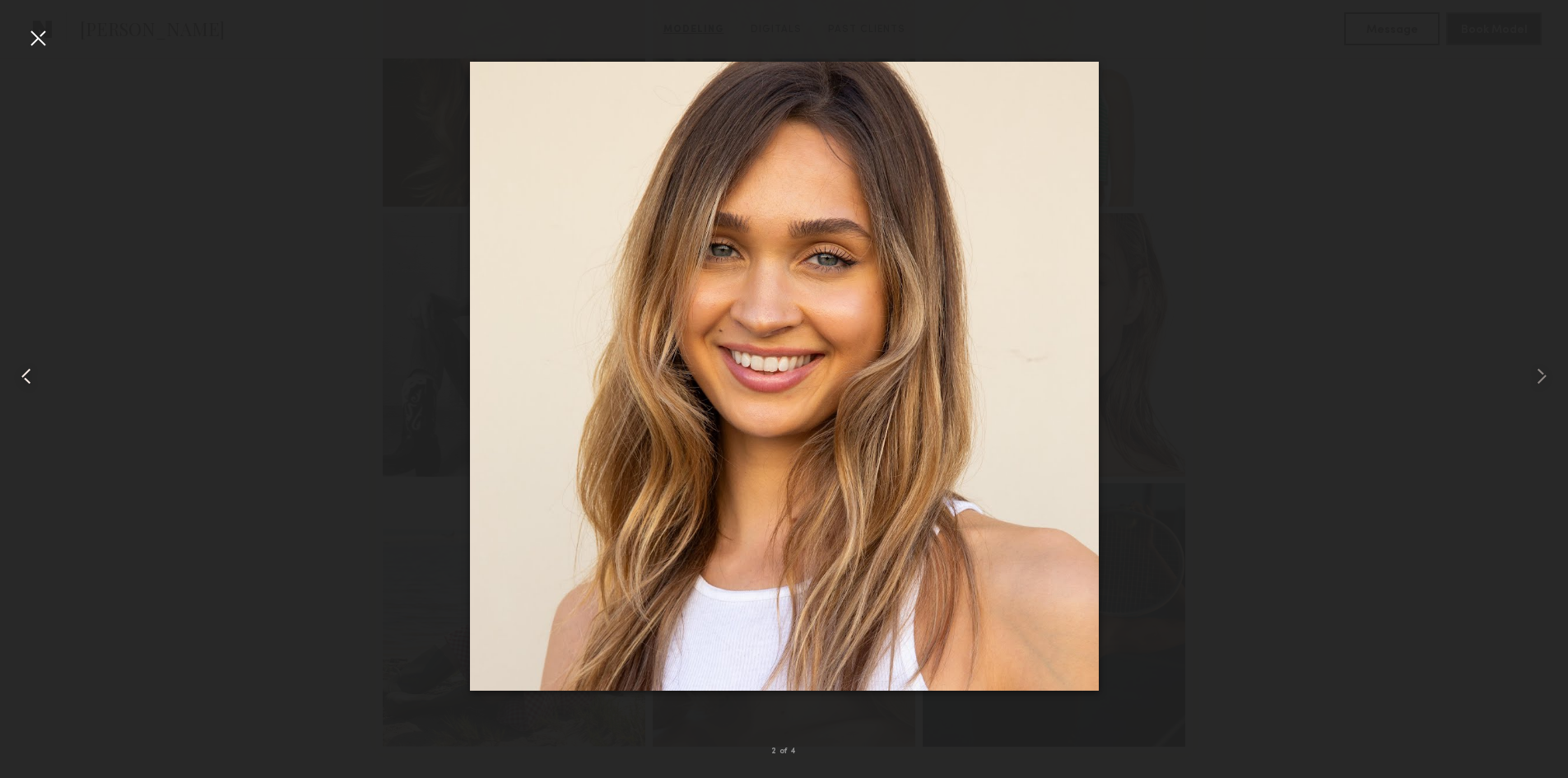
click at [48, 53] on div at bounding box center [31, 376] width 63 height 699
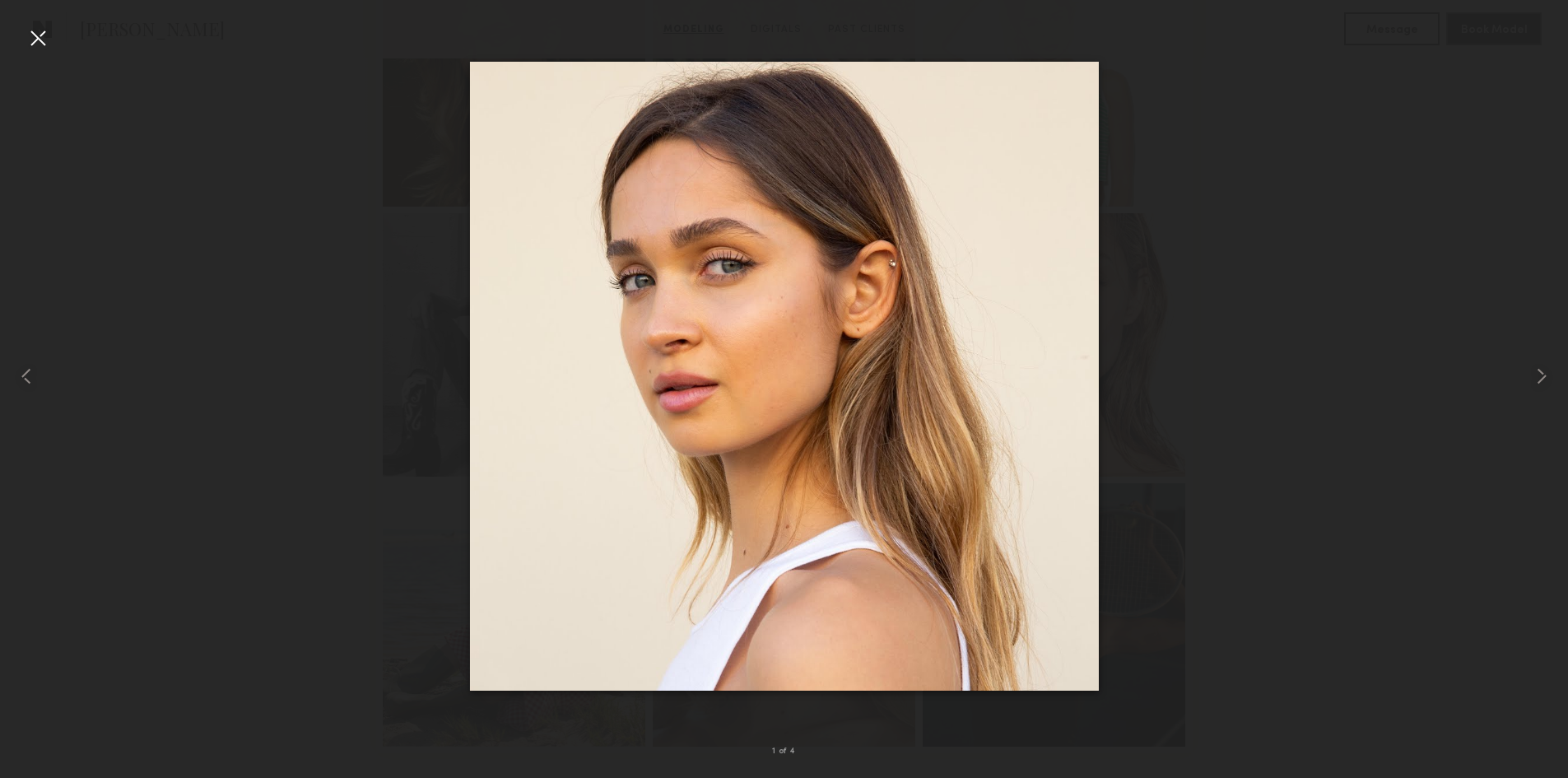
click at [34, 27] on div at bounding box center [37, 37] width 26 height 26
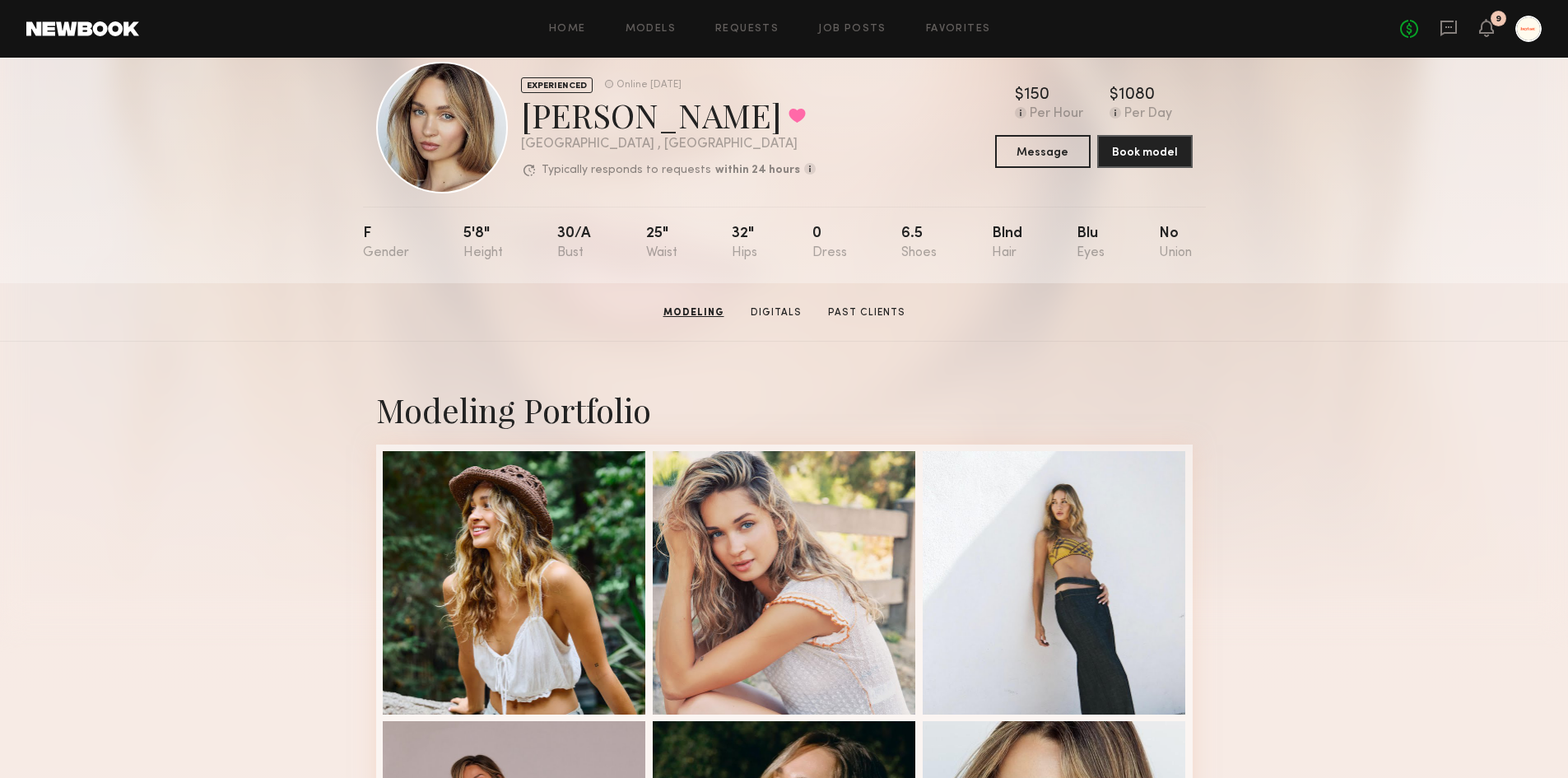
scroll to position [0, 0]
